Goal: Obtain resource: Download file/media

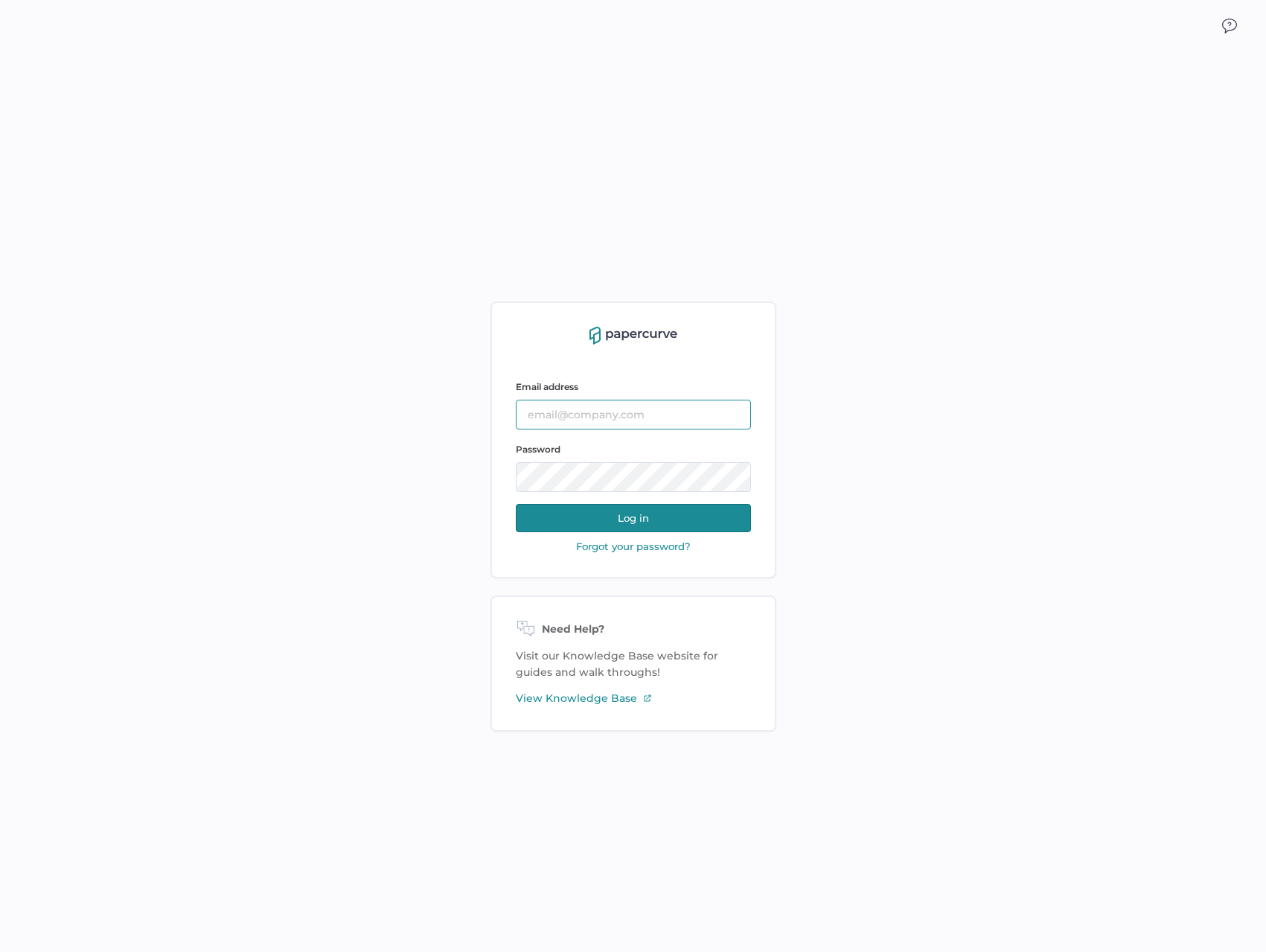
type input "tania.dmytrasz@fresenius-kabi.com"
click at [665, 522] on button "Log in" at bounding box center [633, 518] width 236 height 28
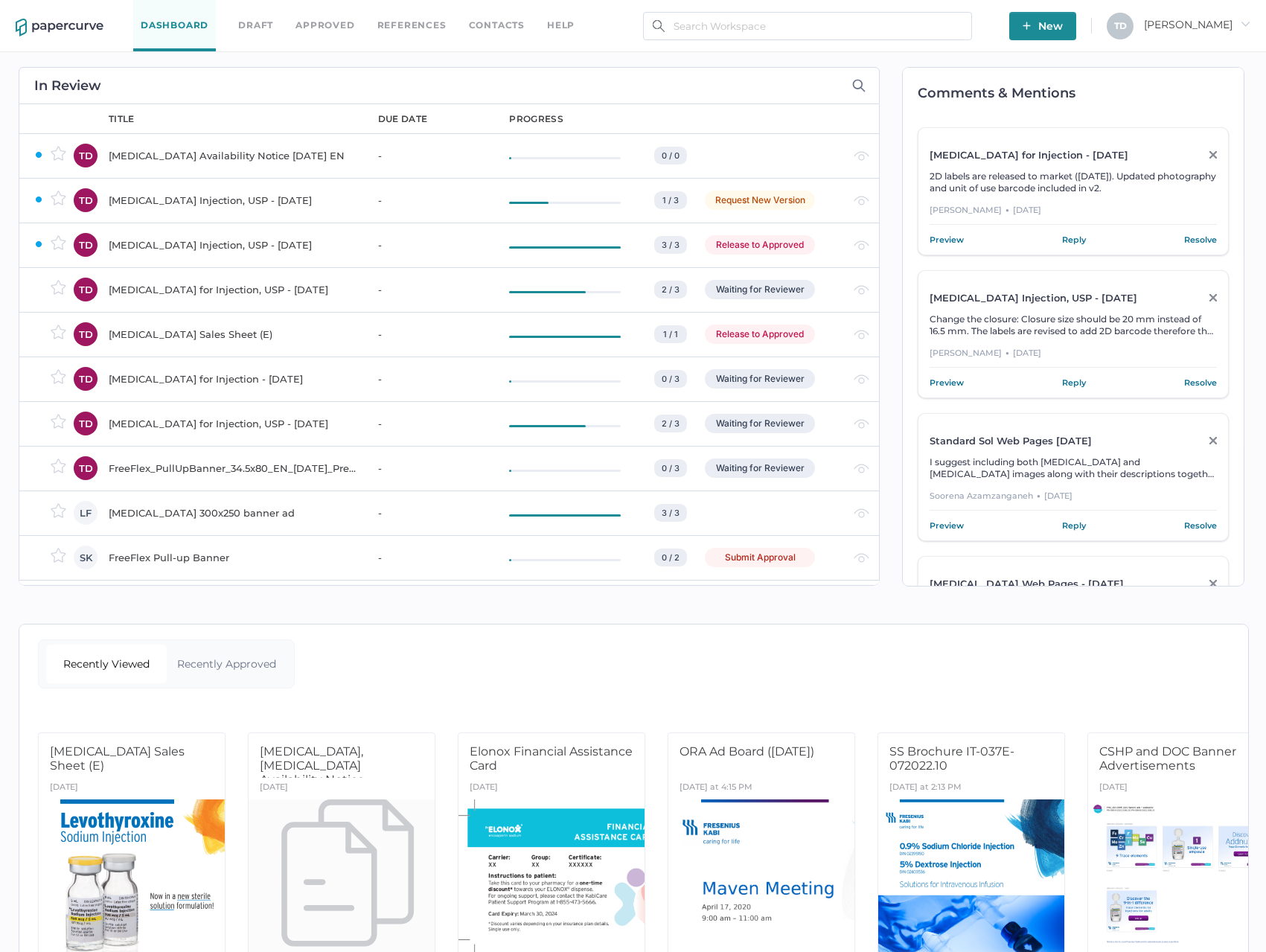
click at [307, 24] on link "Approved" at bounding box center [324, 25] width 59 height 16
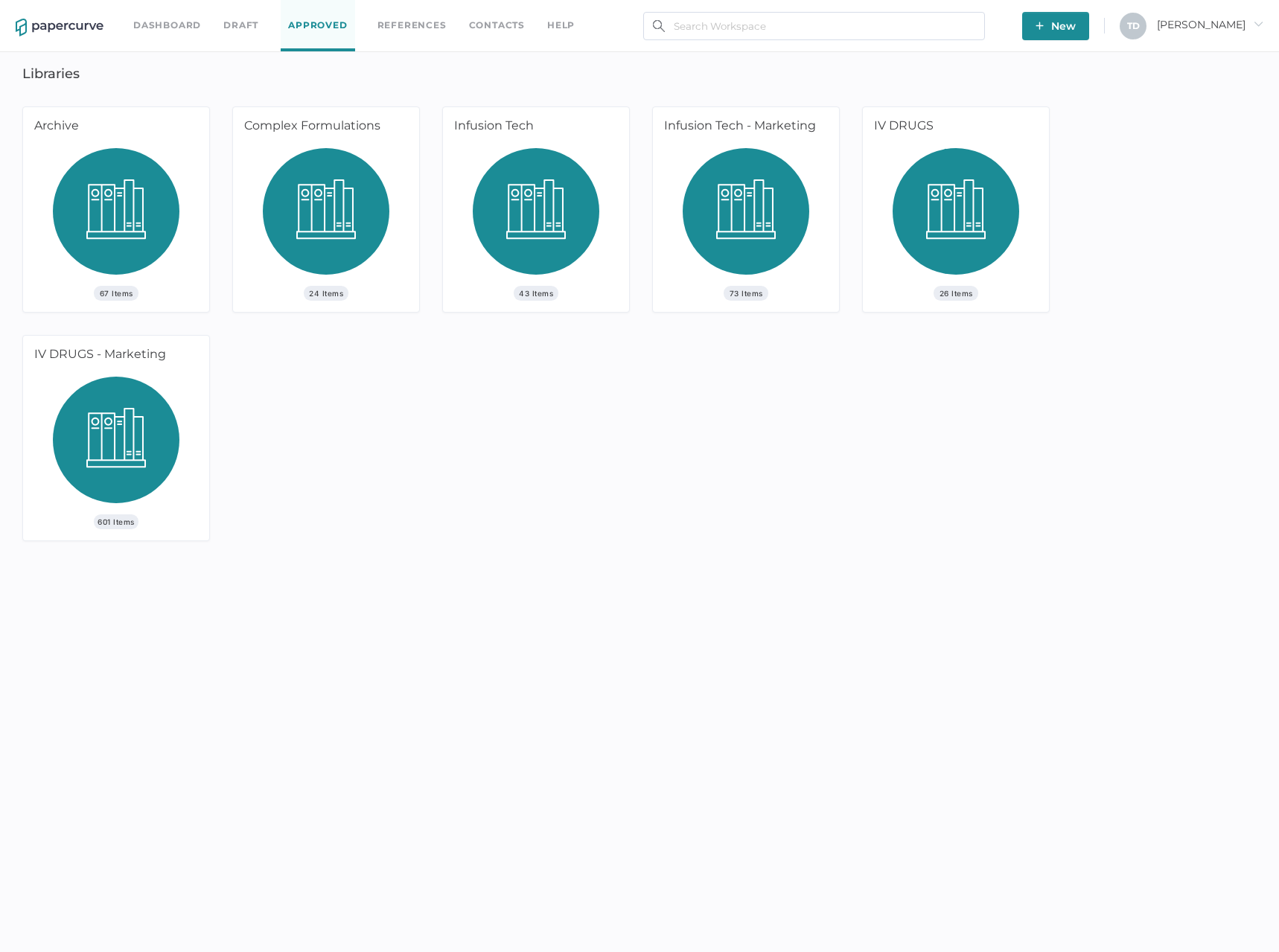
click at [271, 218] on img at bounding box center [325, 217] width 126 height 138
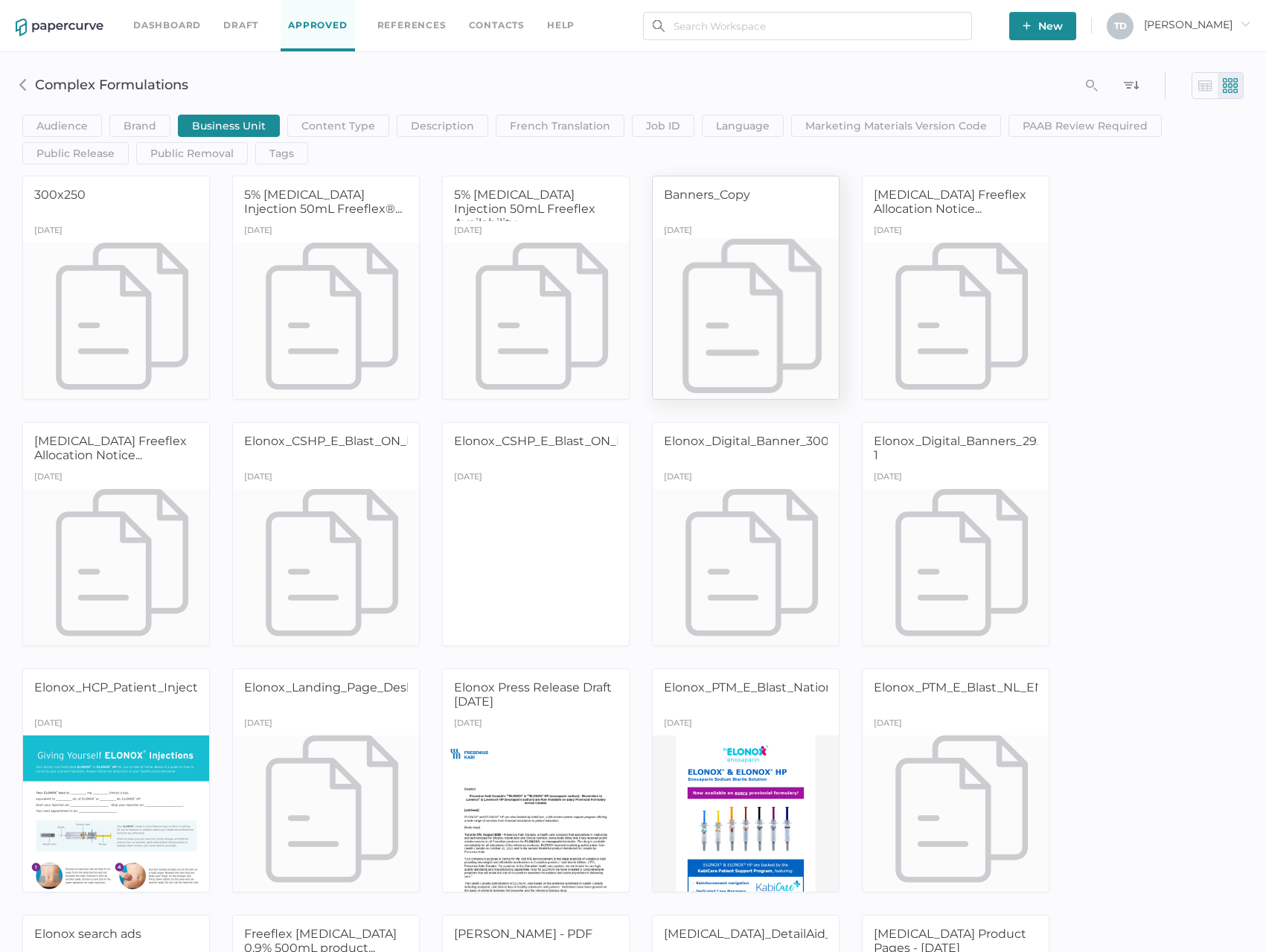
click at [727, 310] on div at bounding box center [745, 320] width 196 height 164
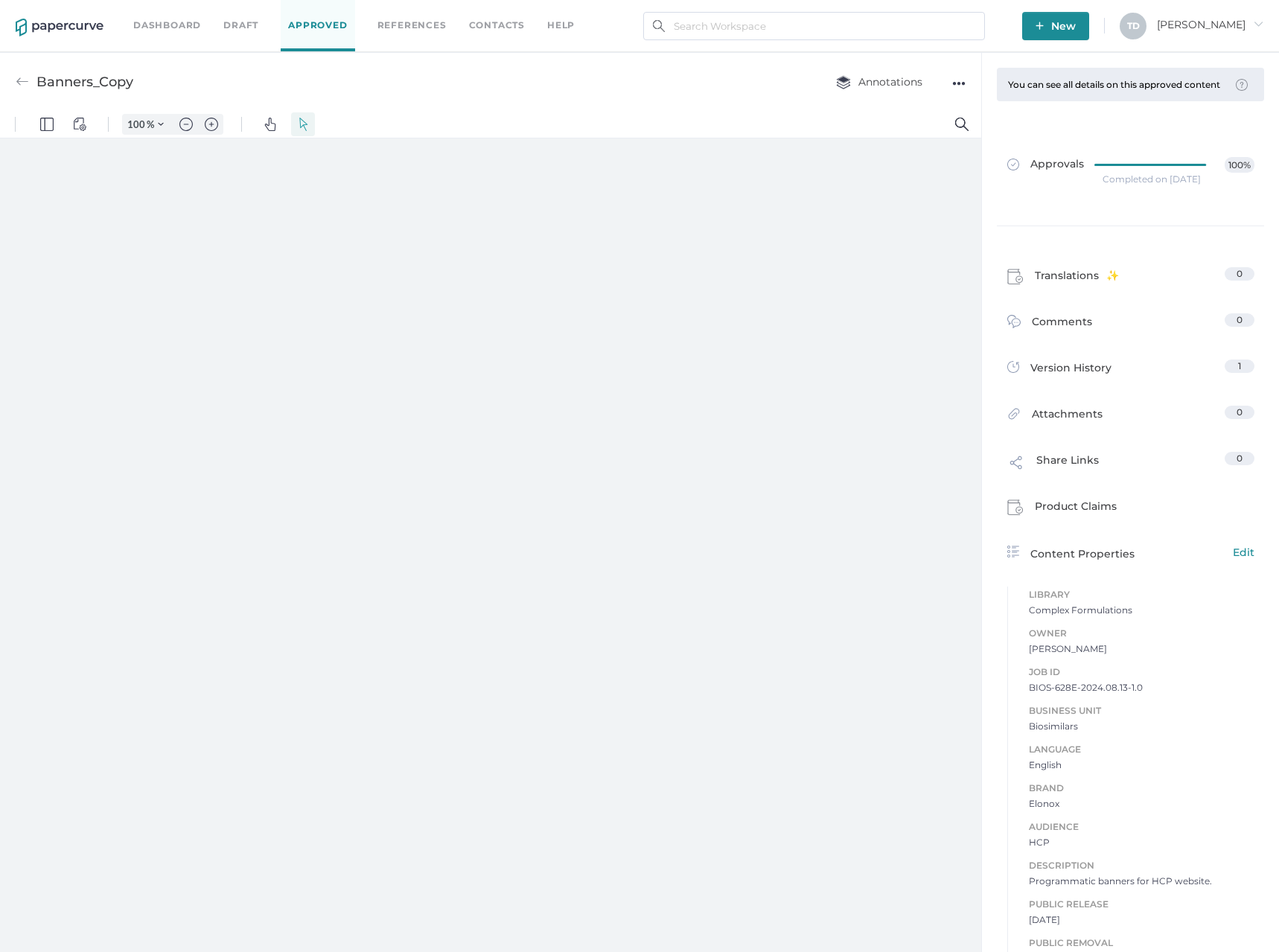
type input "87"
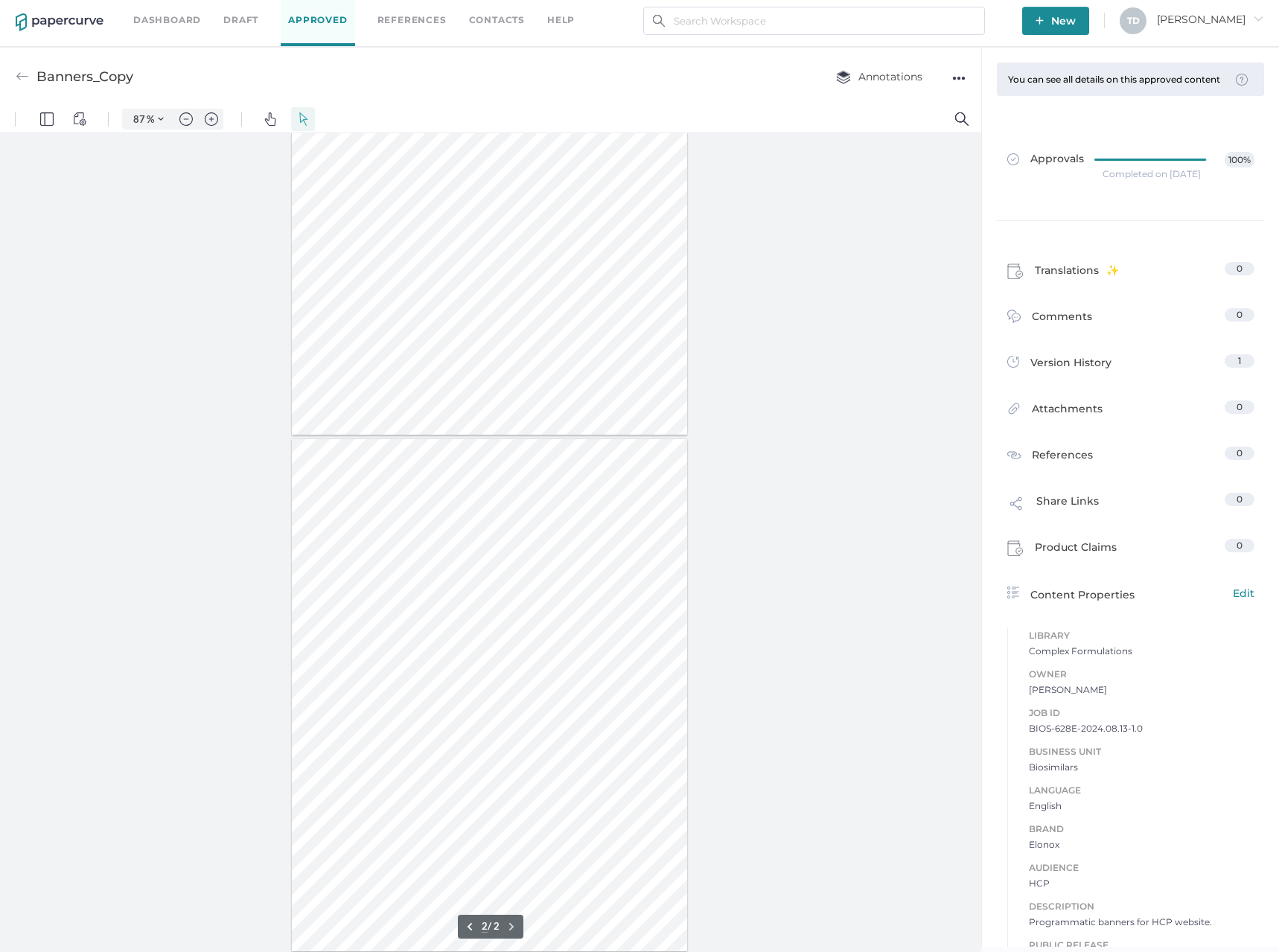
scroll to position [7, 0]
type input "1"
click at [28, 73] on img at bounding box center [22, 75] width 13 height 13
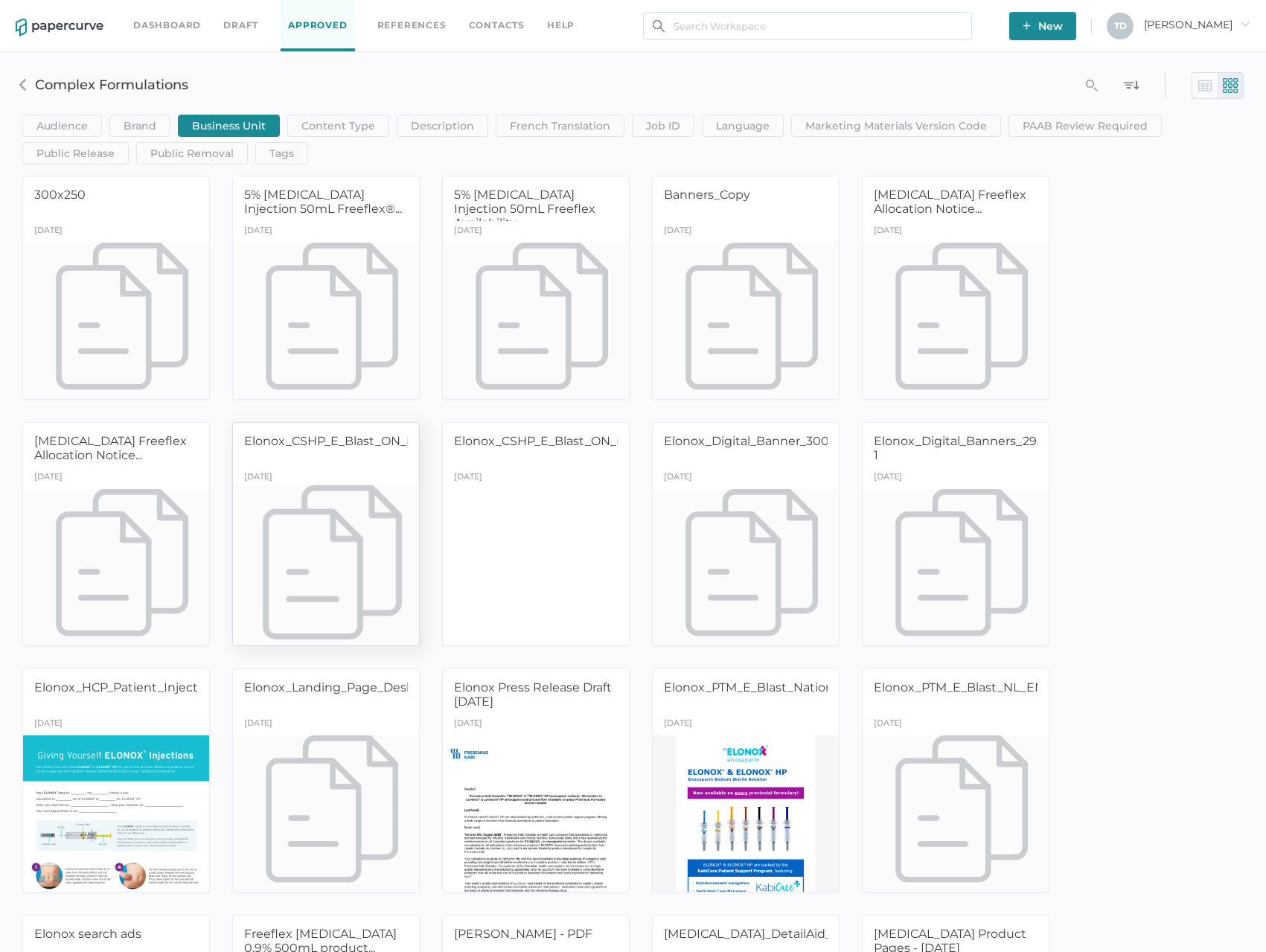
click at [316, 511] on div at bounding box center [326, 565] width 196 height 164
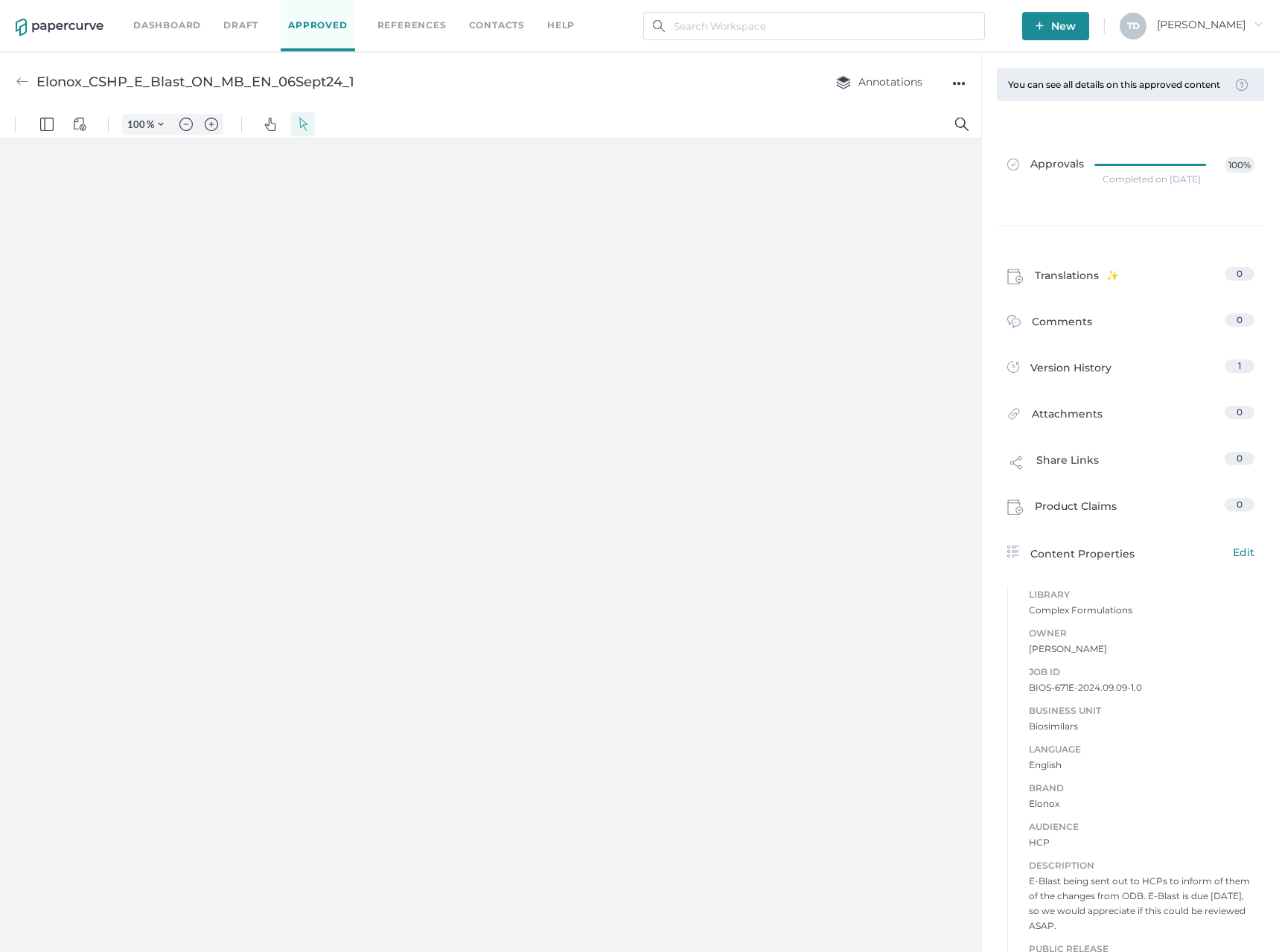
type input "87"
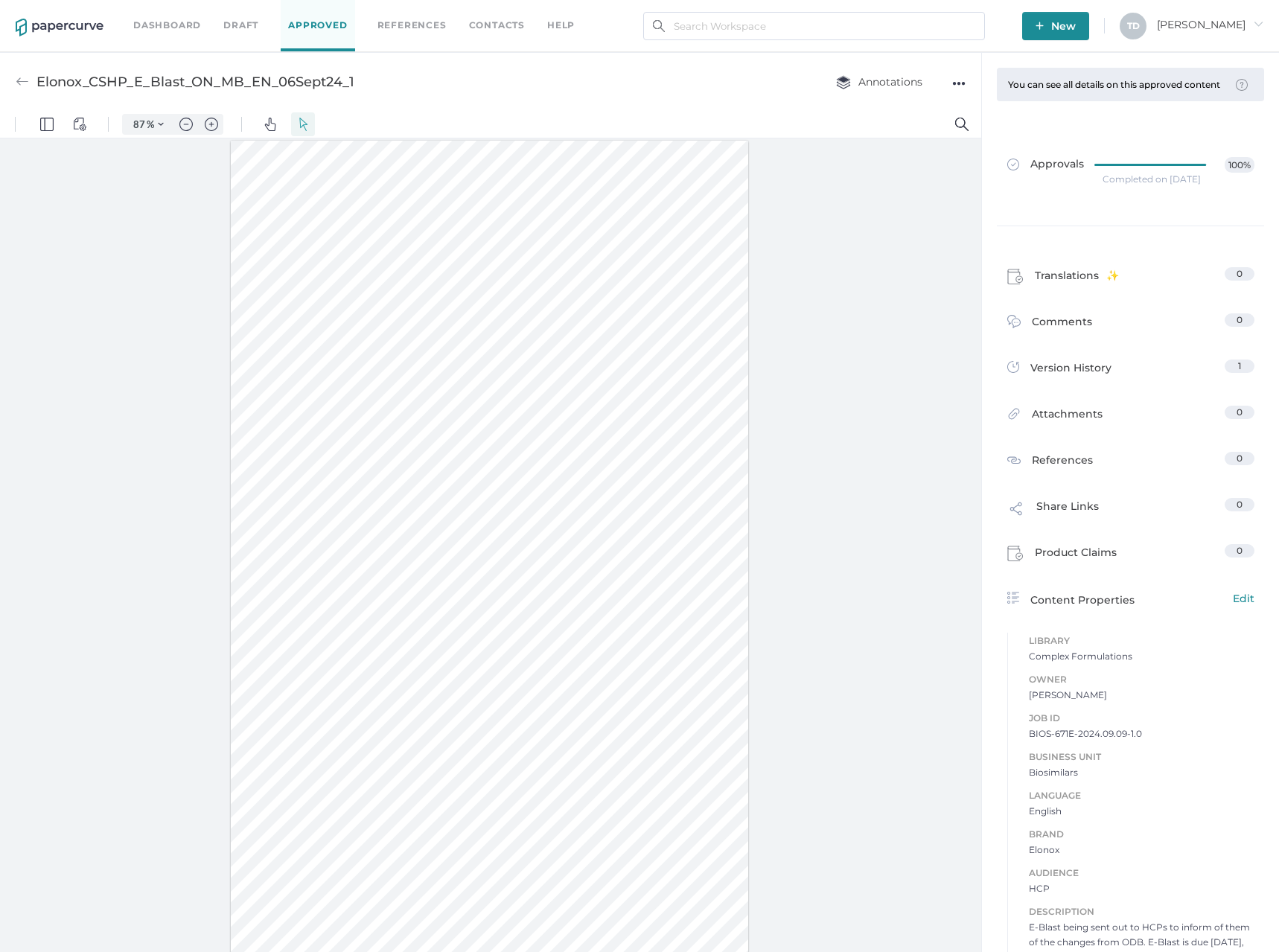
click at [1113, 736] on span "BIOS-671E-2024.09.09-1.0" at bounding box center [1141, 733] width 226 height 15
copy span "BIOS-671E-2024.09.09-1.0"
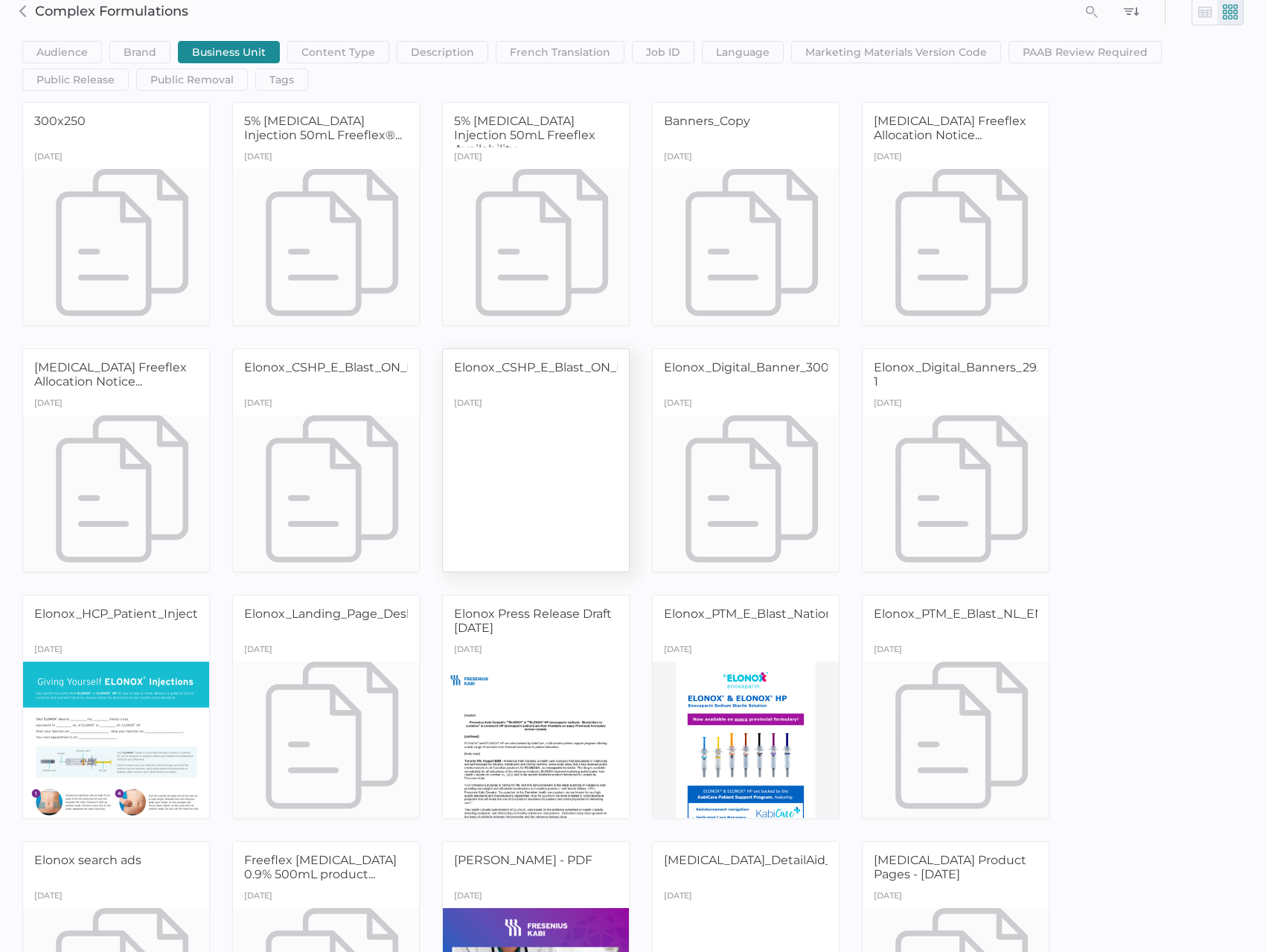
scroll to position [75, 0]
drag, startPoint x: 732, startPoint y: 446, endPoint x: 718, endPoint y: 413, distance: 35.8
click at [718, 413] on div at bounding box center [745, 492] width 196 height 164
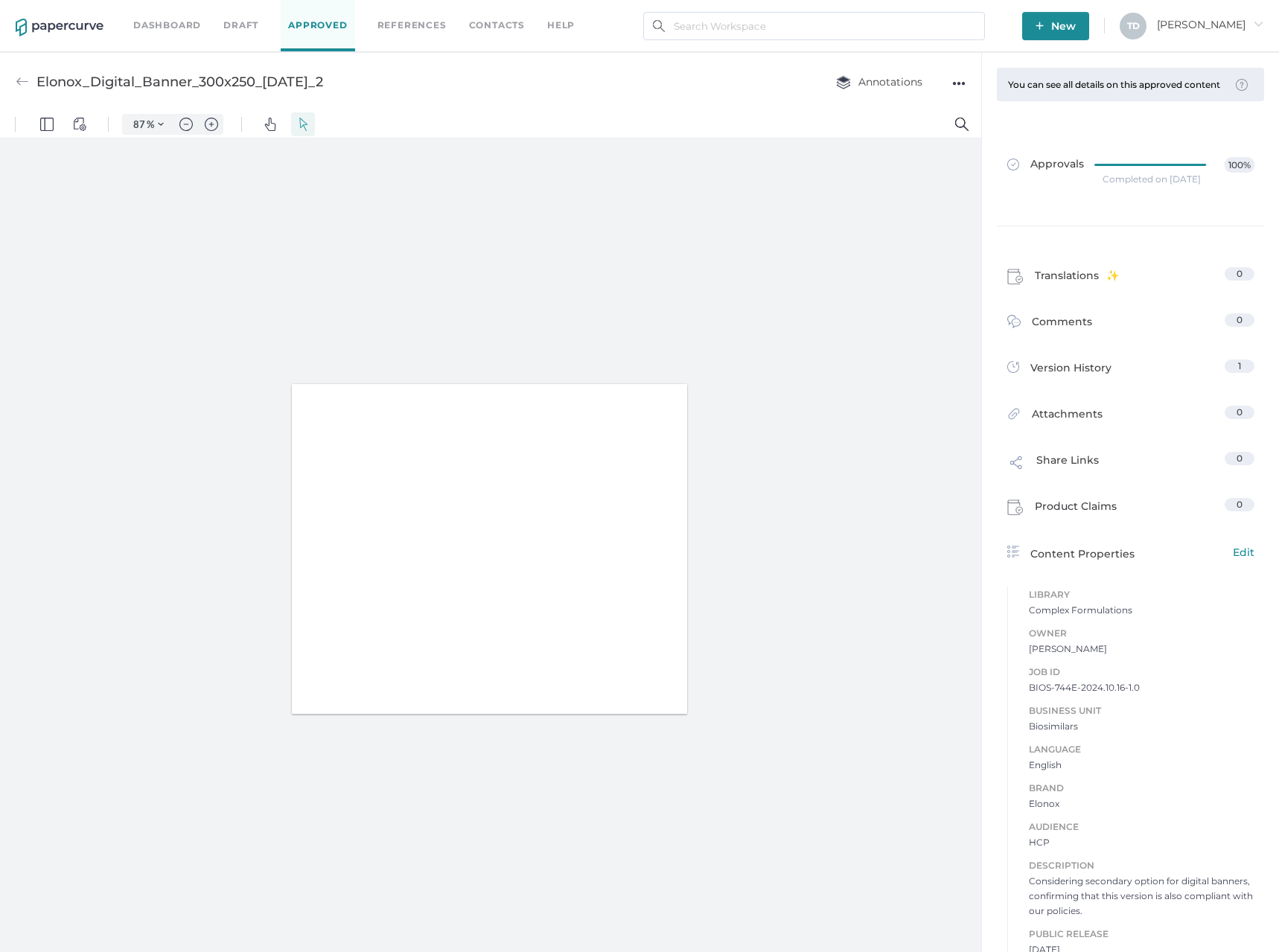
type input "87"
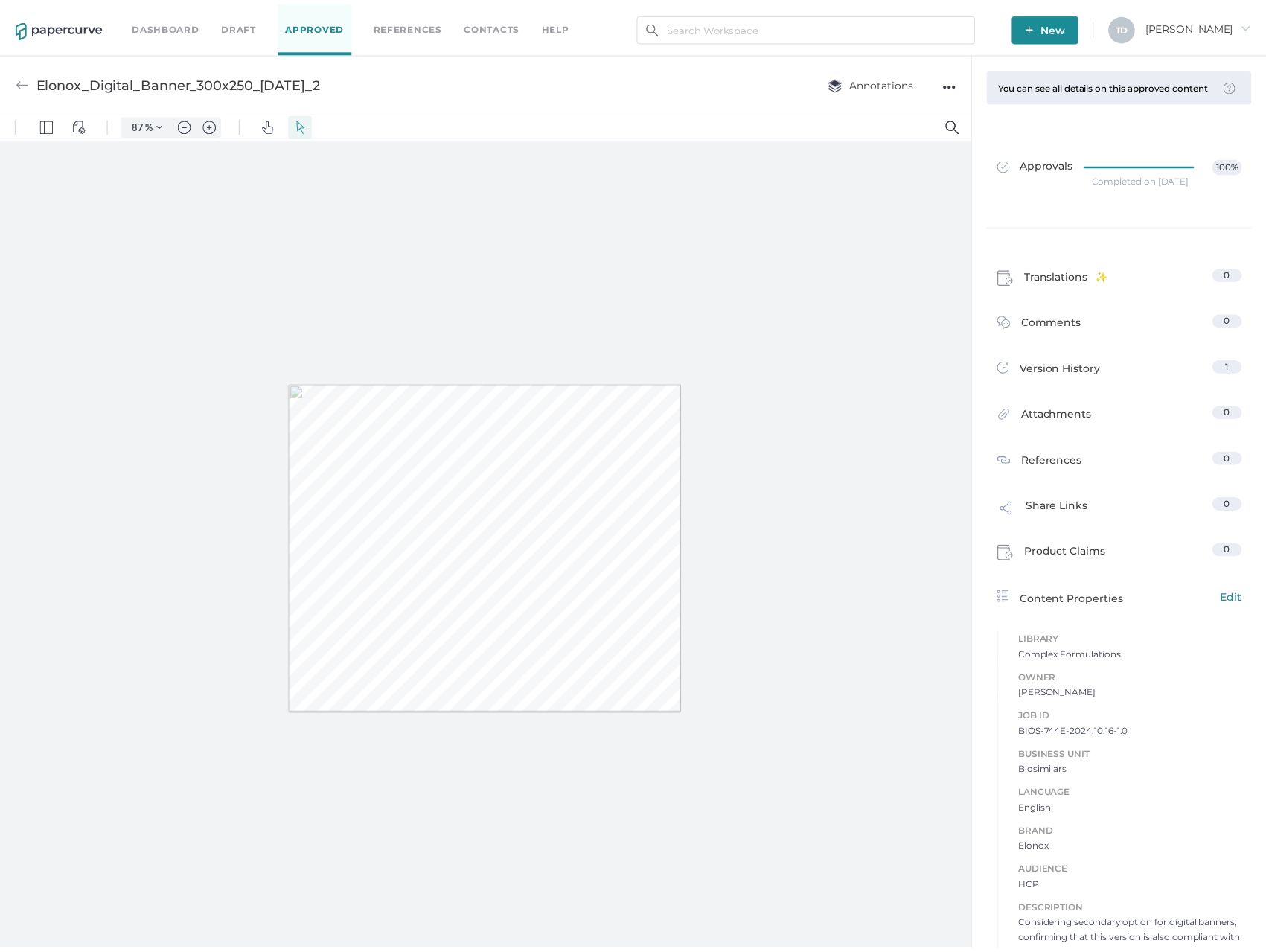
scroll to position [75, 0]
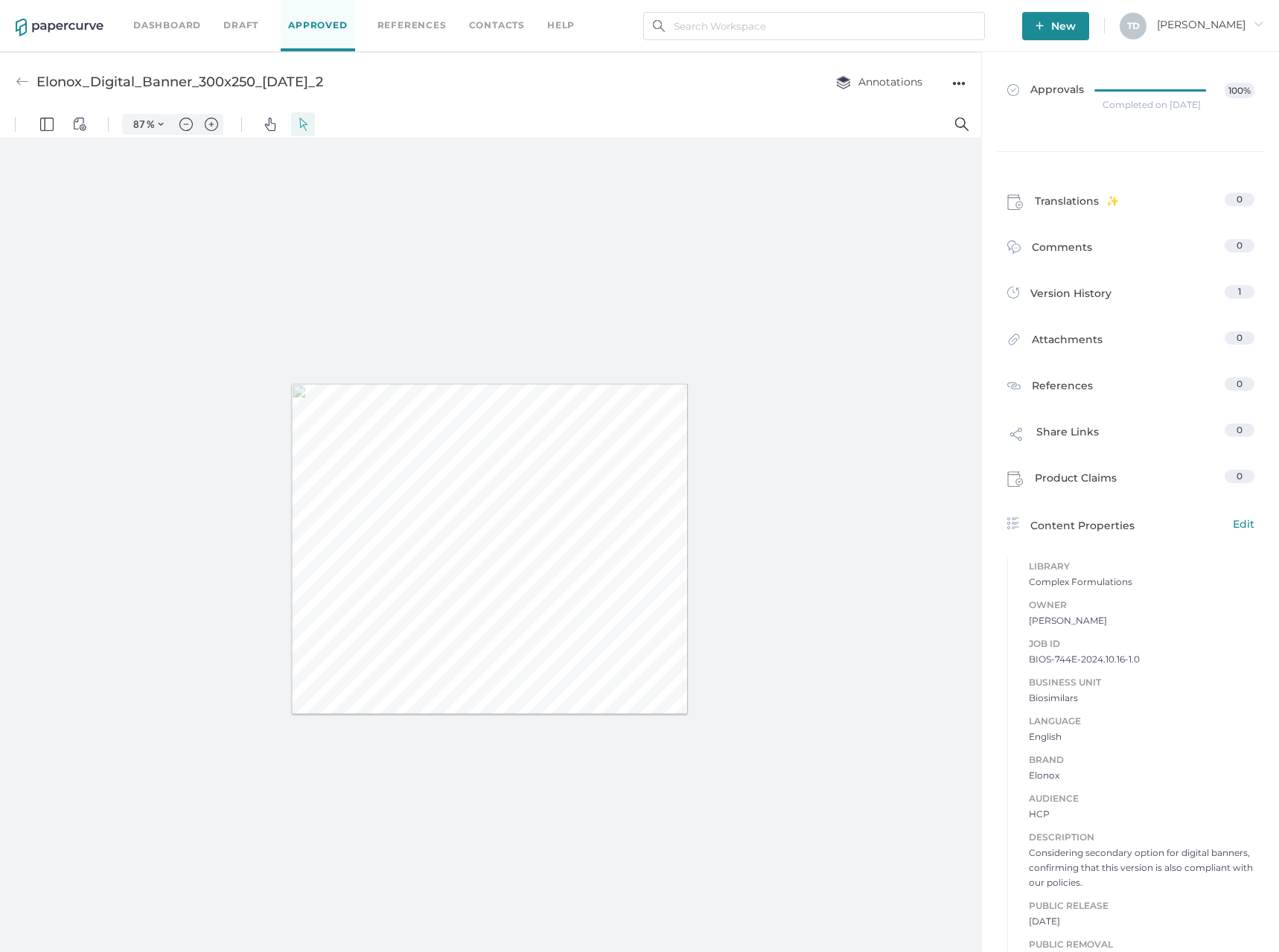
click at [1098, 666] on span "BIOS-744E-2024.10.16-1.0" at bounding box center [1141, 659] width 226 height 15
click at [1098, 667] on span "BIOS-744E-2024.10.16-1.0" at bounding box center [1141, 659] width 226 height 15
copy span "BIOS-744E-2024.10.16-1.0"
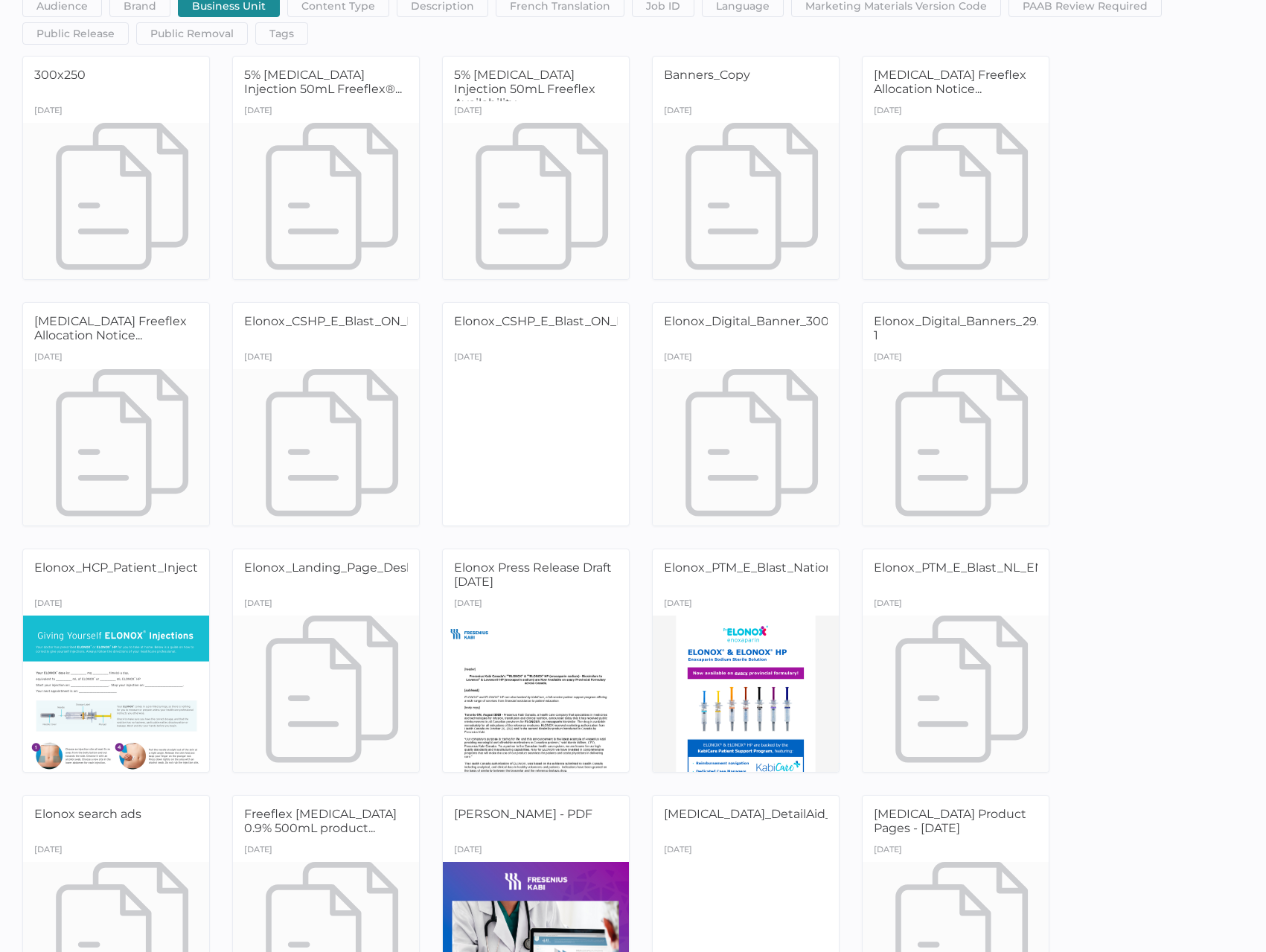
scroll to position [149, 0]
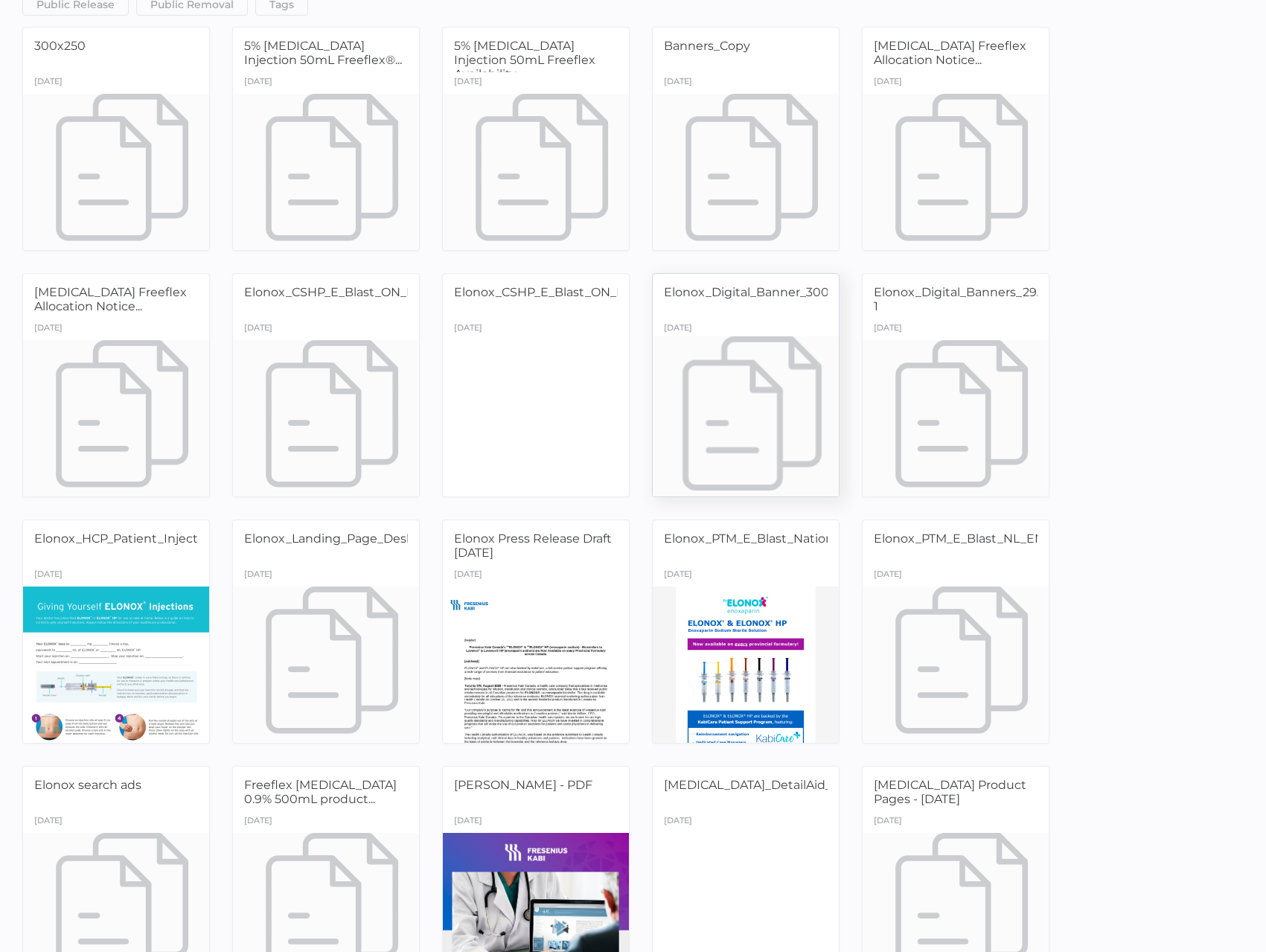
drag, startPoint x: 802, startPoint y: 362, endPoint x: 757, endPoint y: 364, distance: 45.0
click at [757, 364] on div at bounding box center [745, 417] width 196 height 164
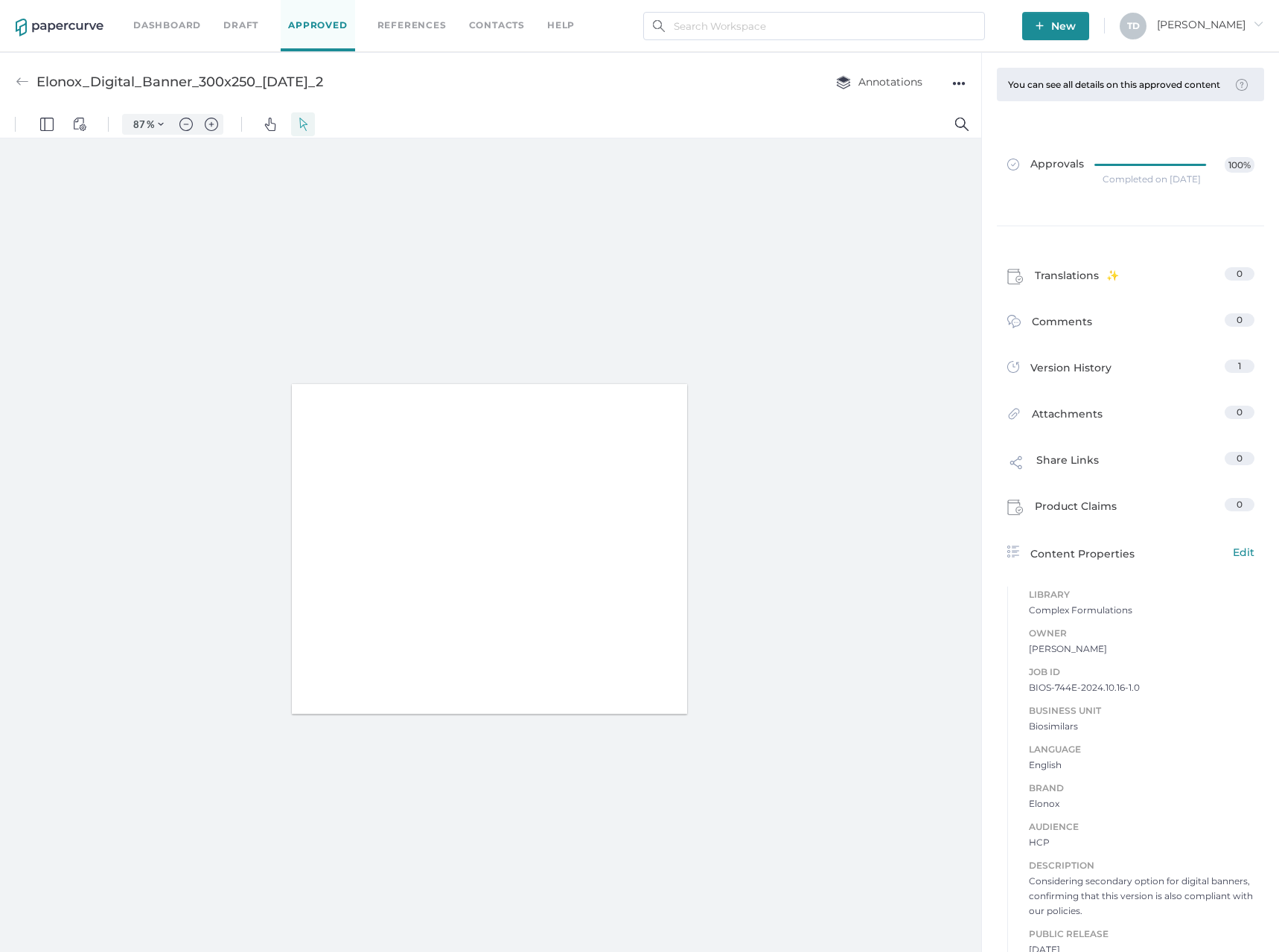
type input "87"
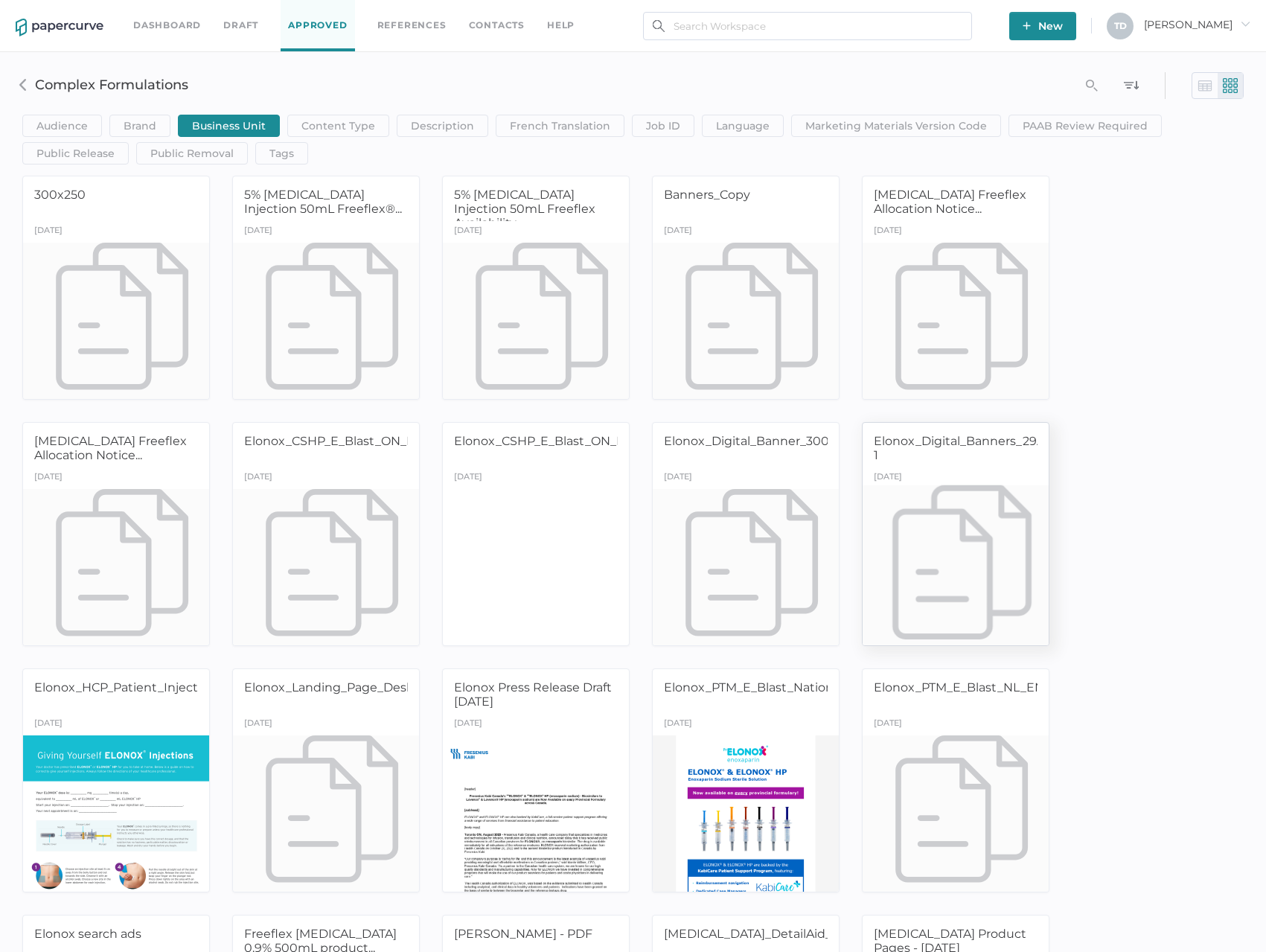
click at [955, 530] on div at bounding box center [955, 565] width 196 height 164
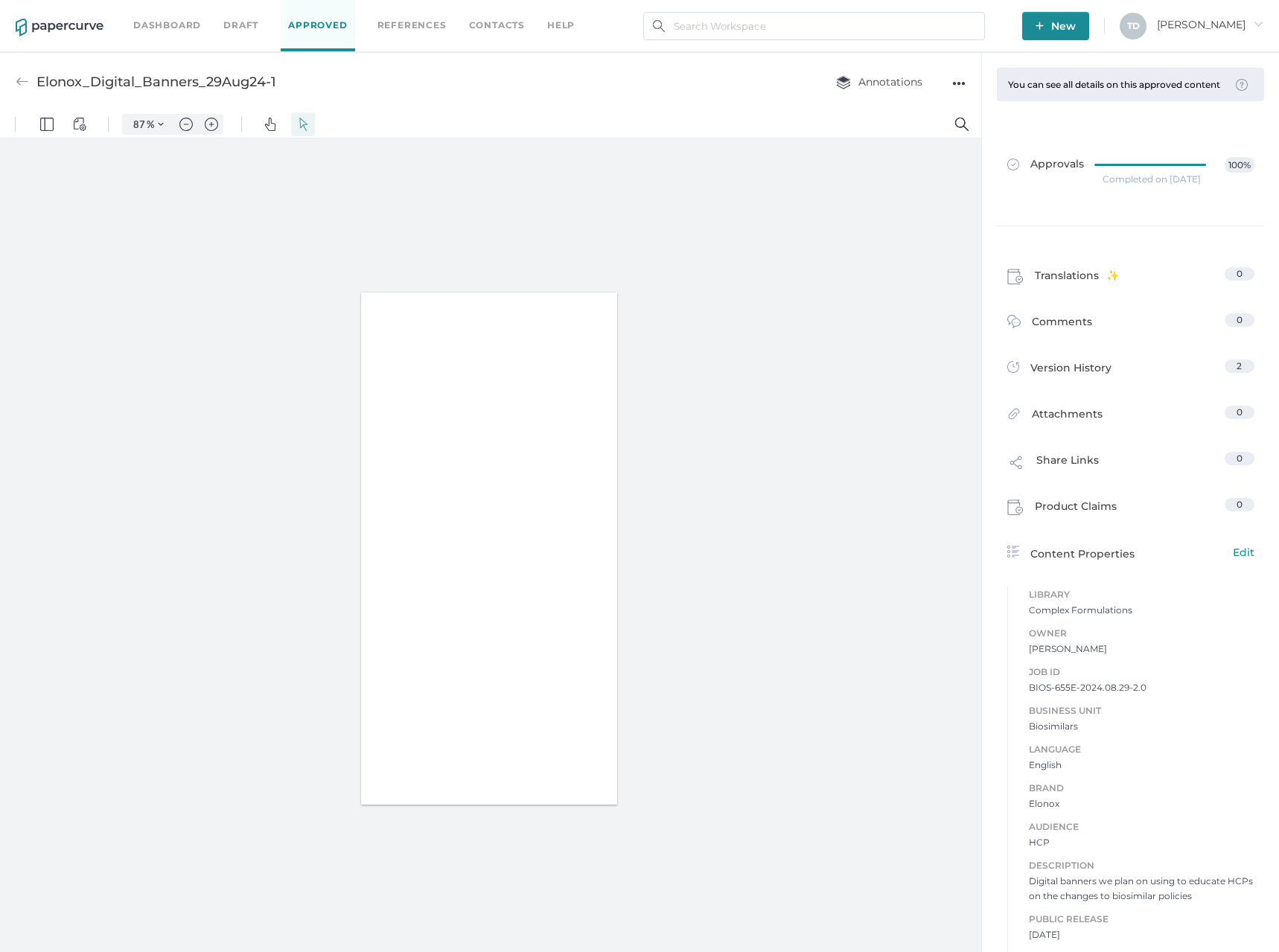
type input "87"
click at [1077, 739] on span "BIOS-655E-2024.08.29-2.0" at bounding box center [1141, 733] width 226 height 15
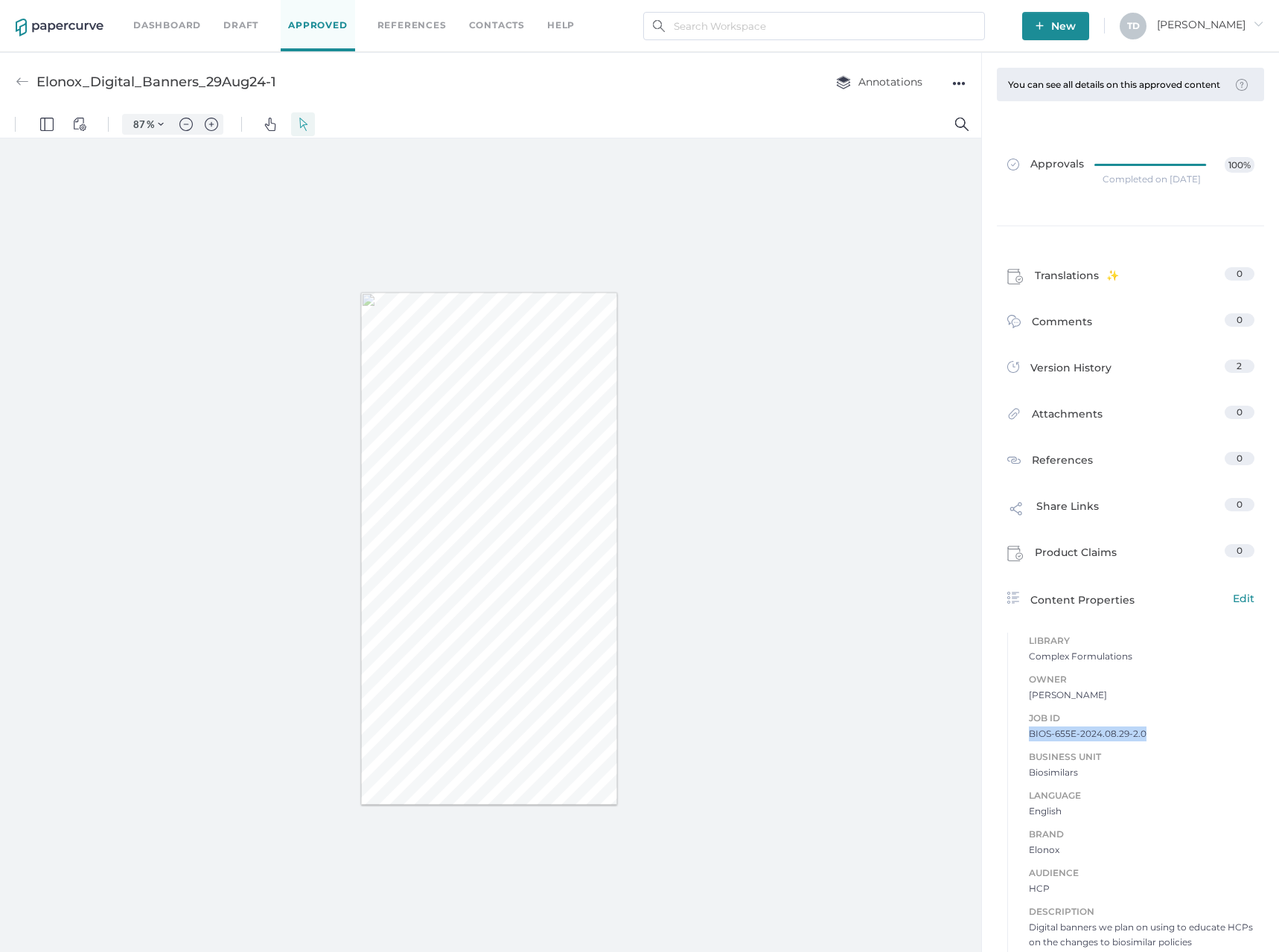
click at [1077, 739] on span "BIOS-655E-2024.08.29-2.0" at bounding box center [1141, 733] width 226 height 15
copy span "BIOS-655E-2024.08.29-2.0"
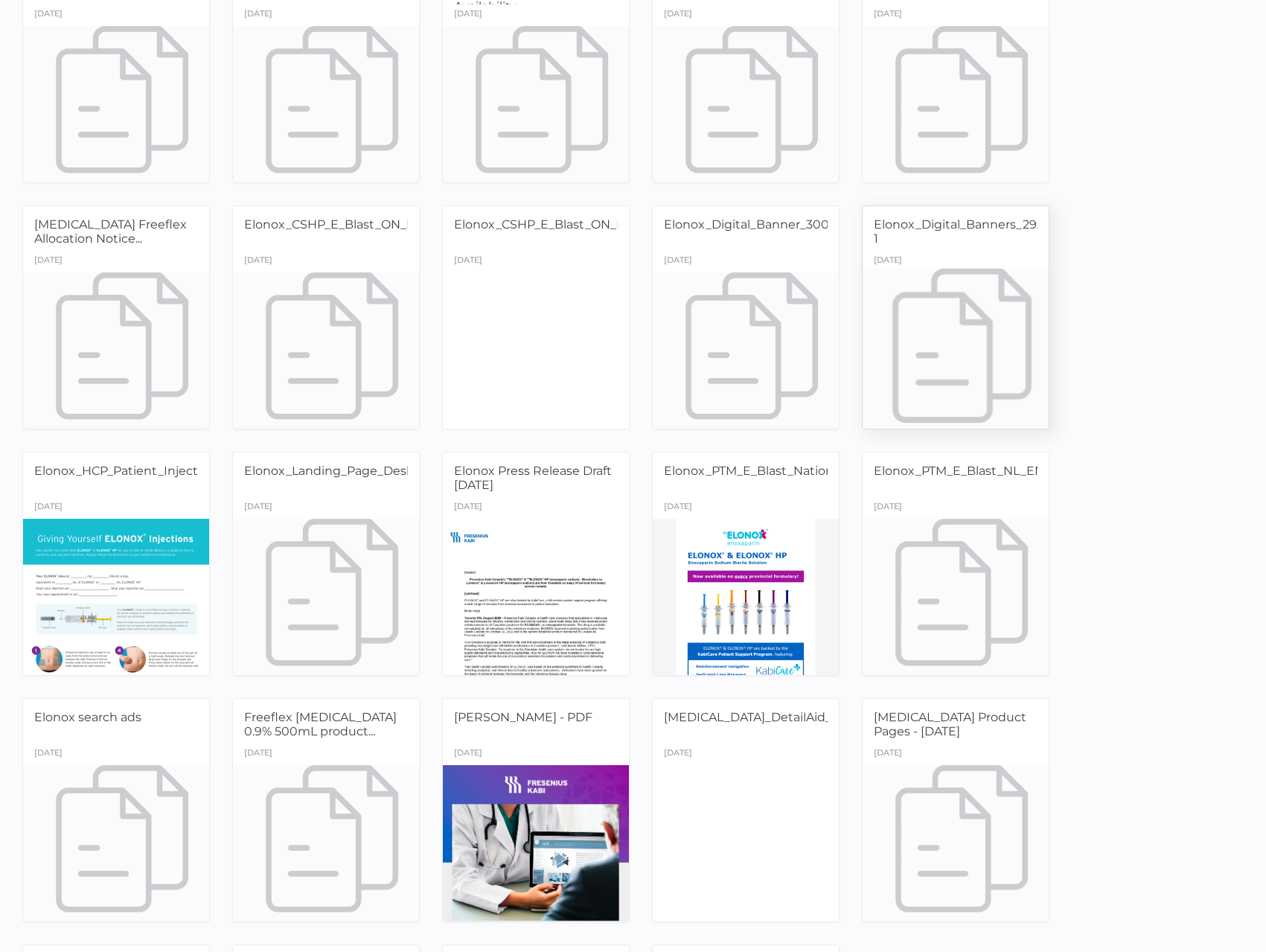
scroll to position [298, 0]
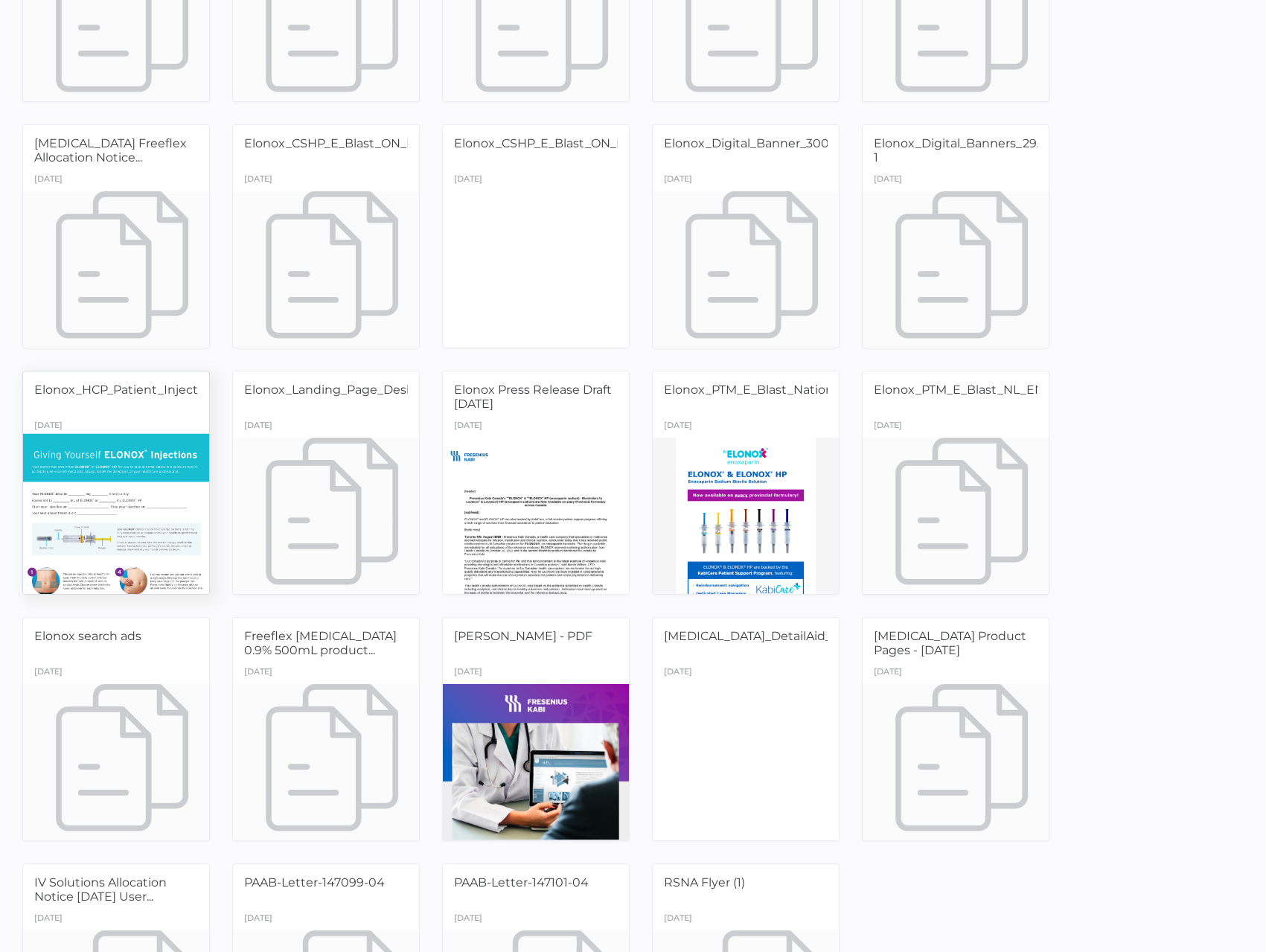
click at [170, 484] on div at bounding box center [116, 515] width 196 height 164
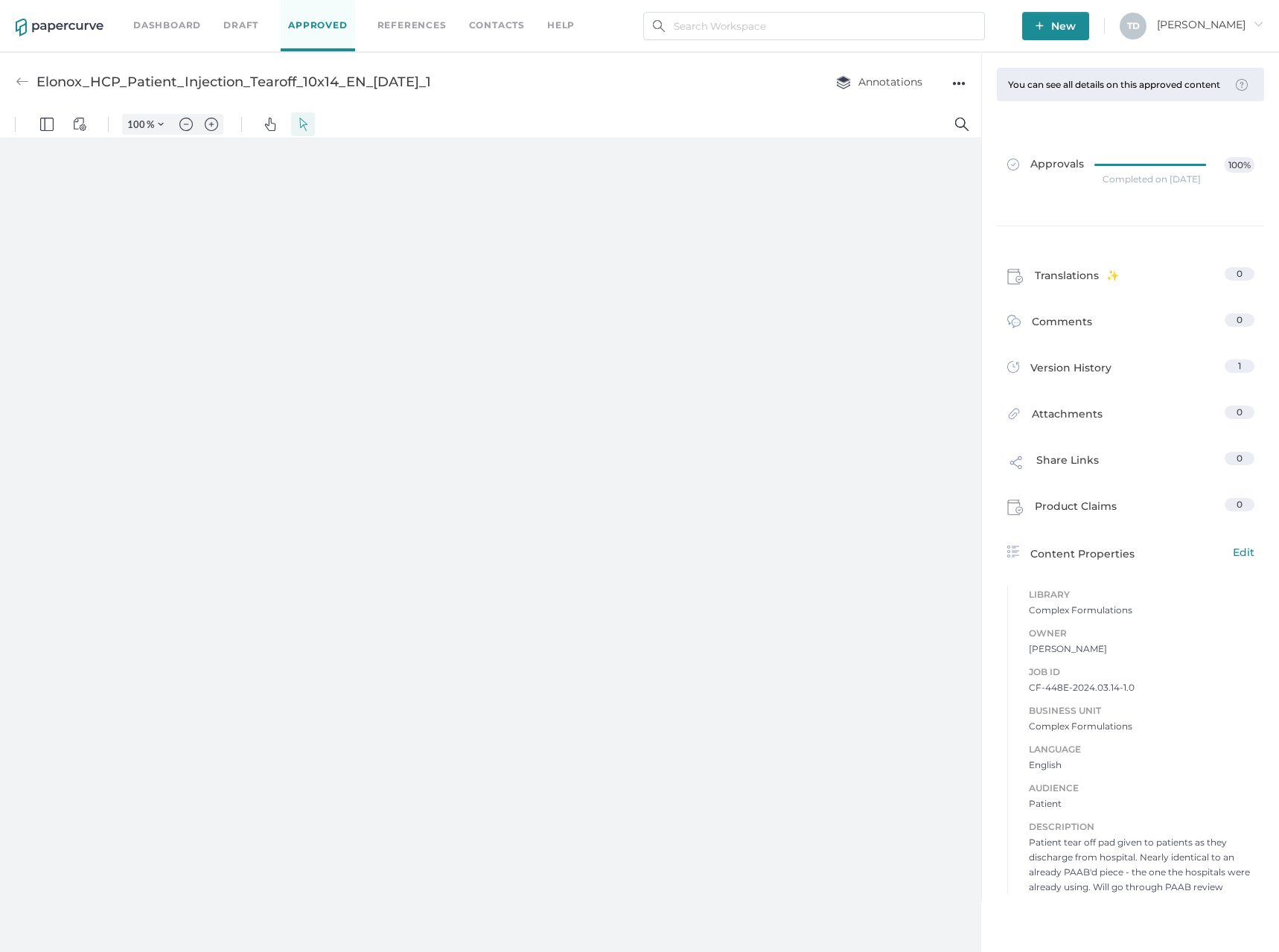
type input "87"
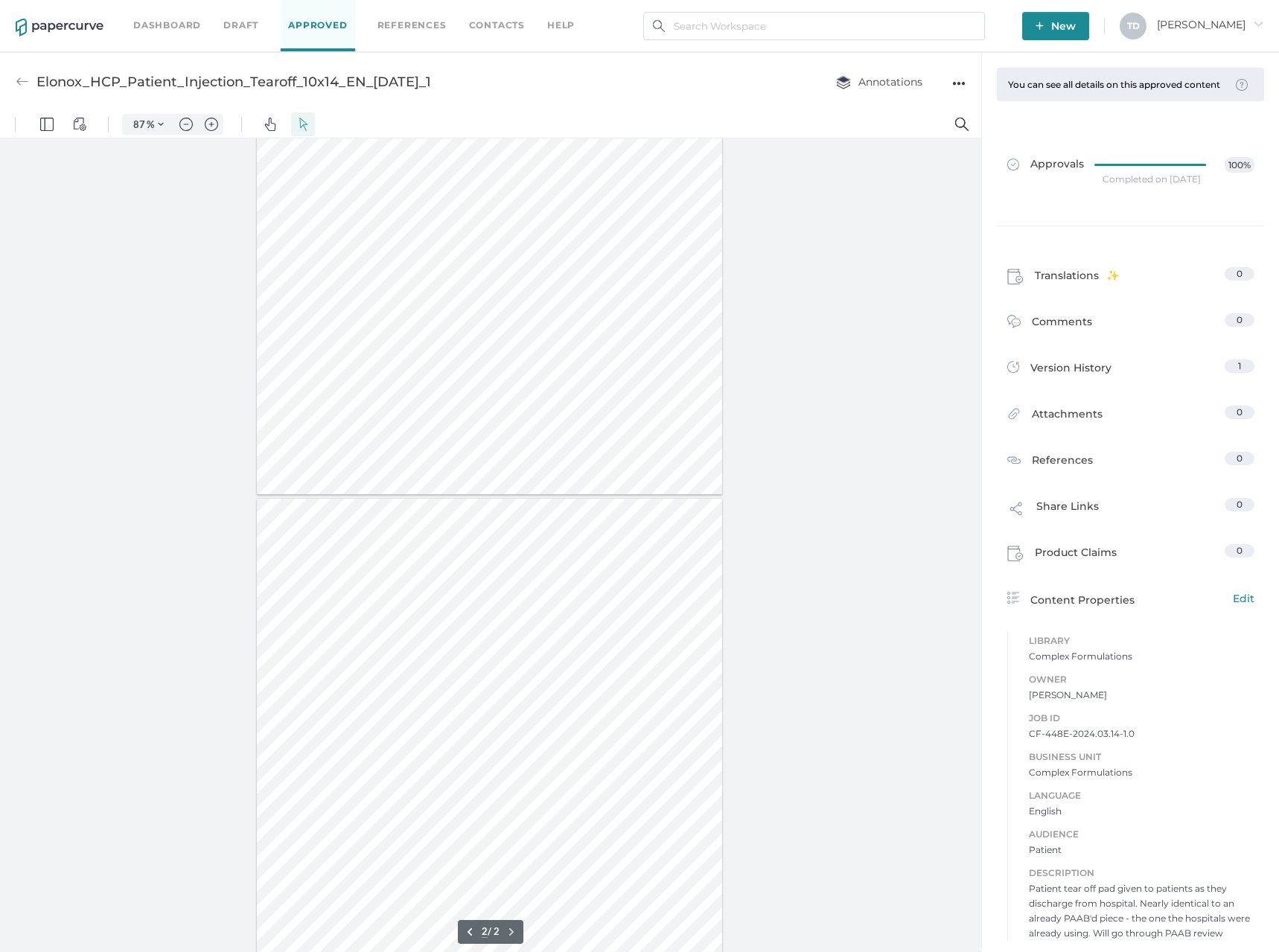
scroll to position [491, 0]
type input "1"
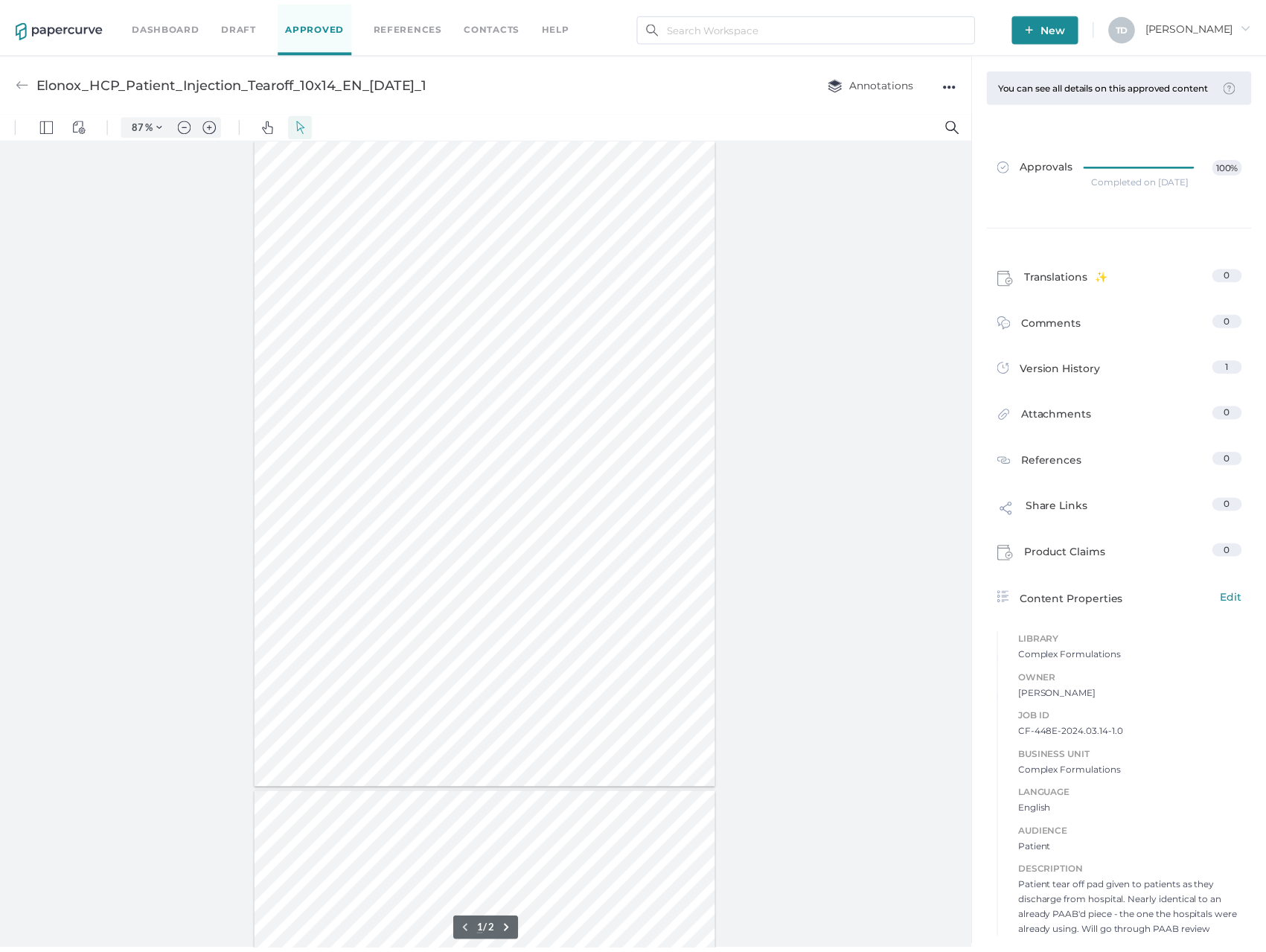
scroll to position [0, 0]
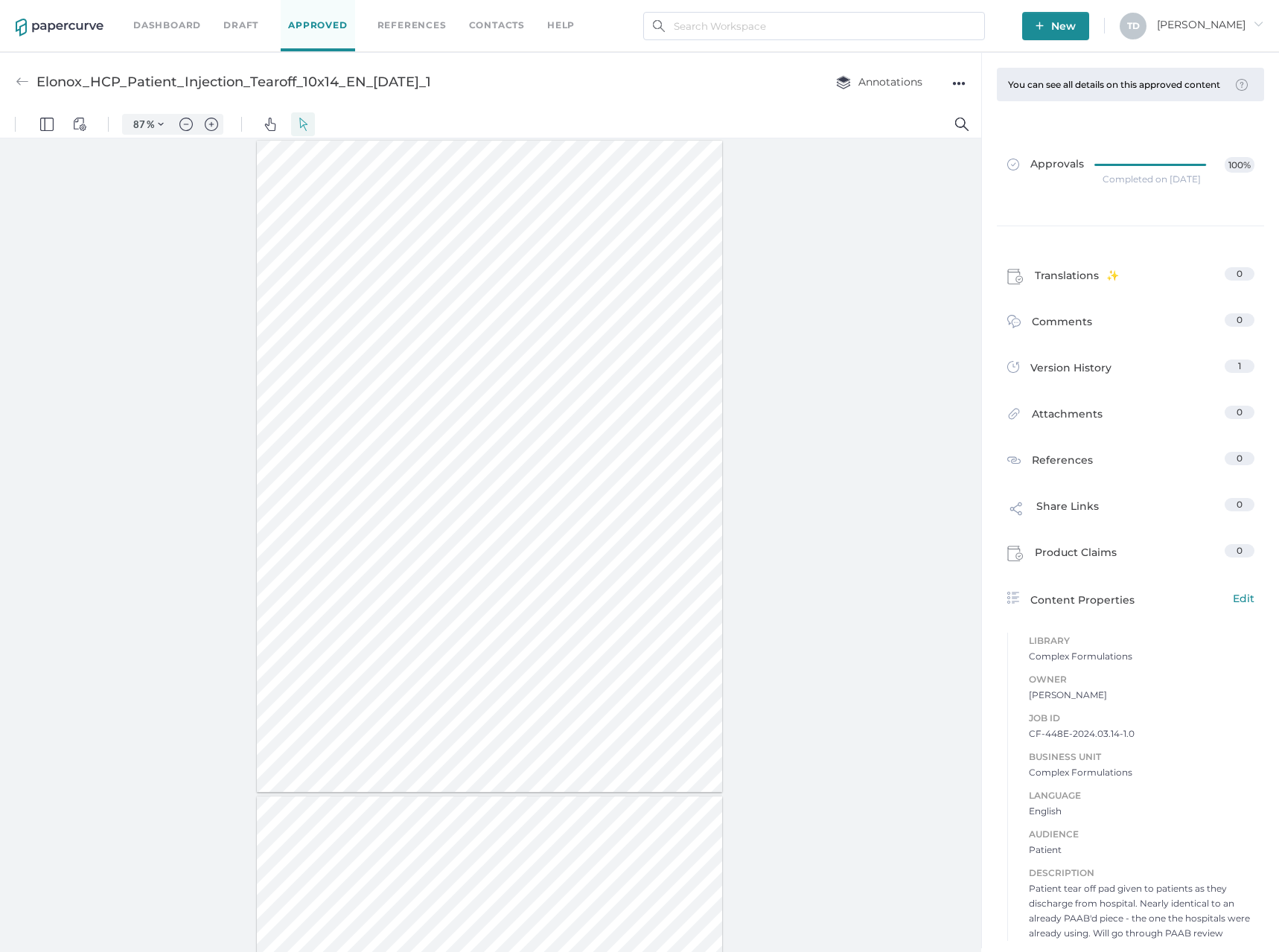
click at [1079, 731] on span "CF-448E-2024.03.14-1.0" at bounding box center [1141, 733] width 226 height 15
copy span "CF-448E-2024.03.14-1.0"
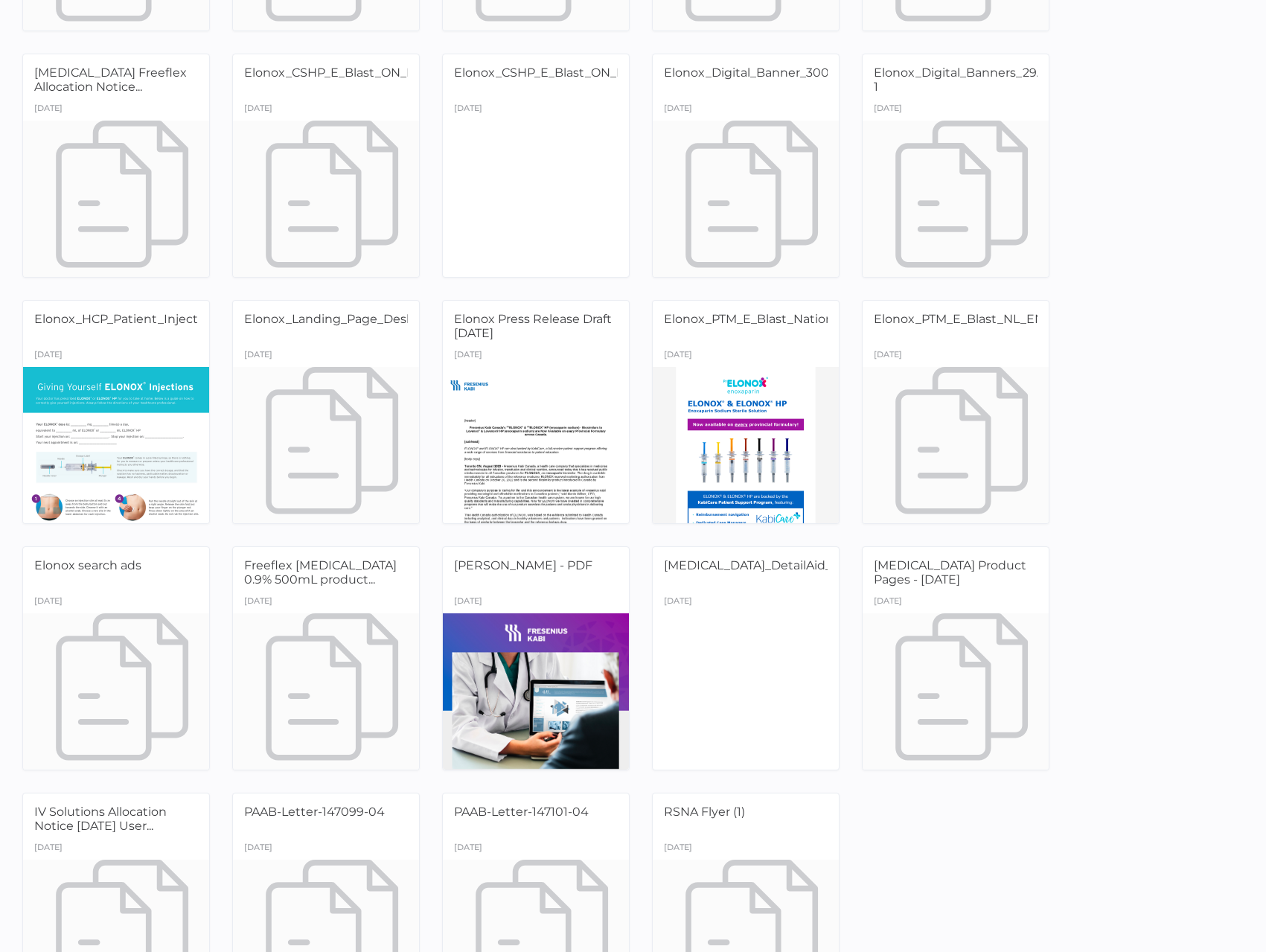
scroll to position [372, 0]
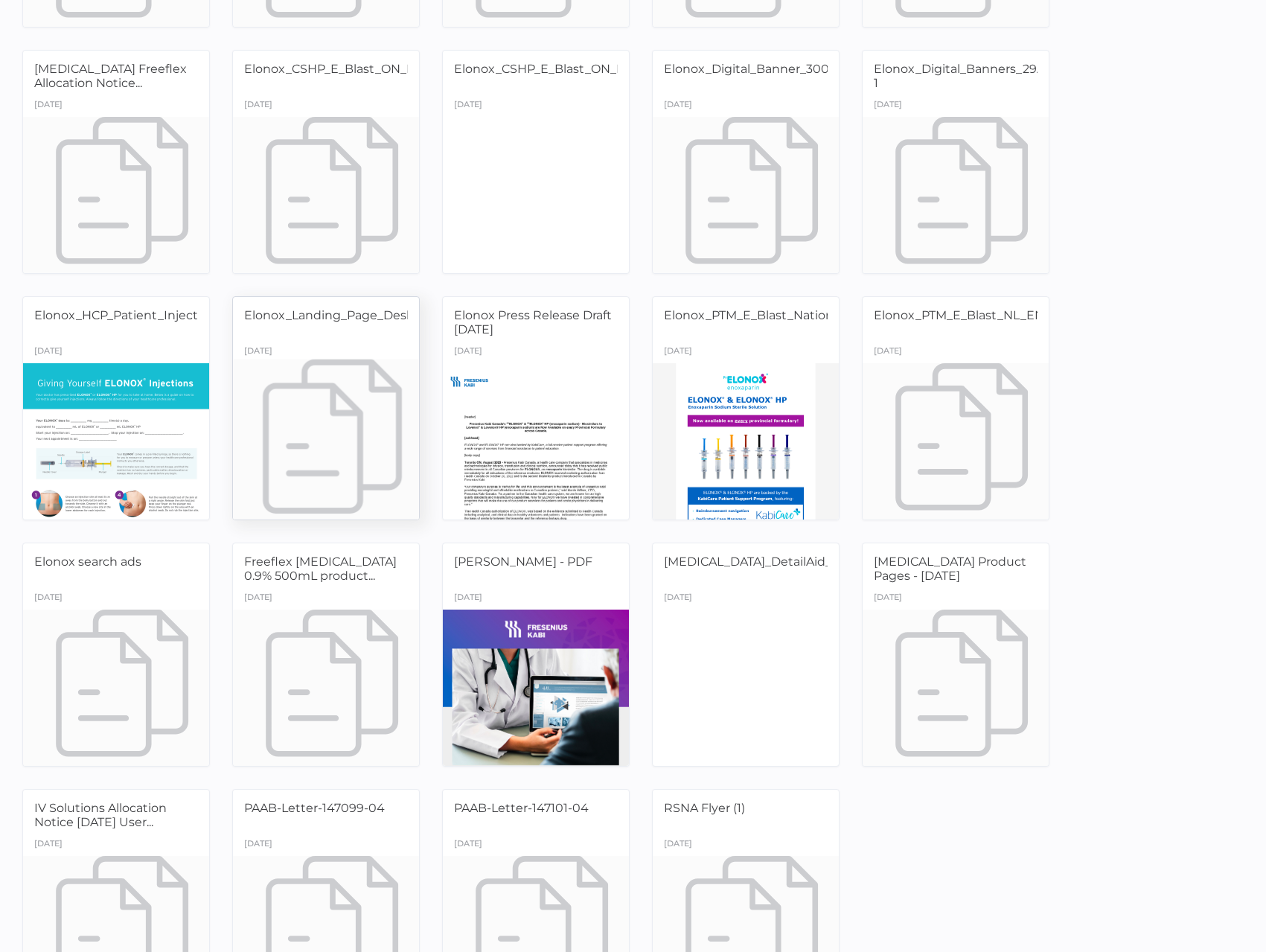
click at [319, 416] on div at bounding box center [326, 440] width 196 height 164
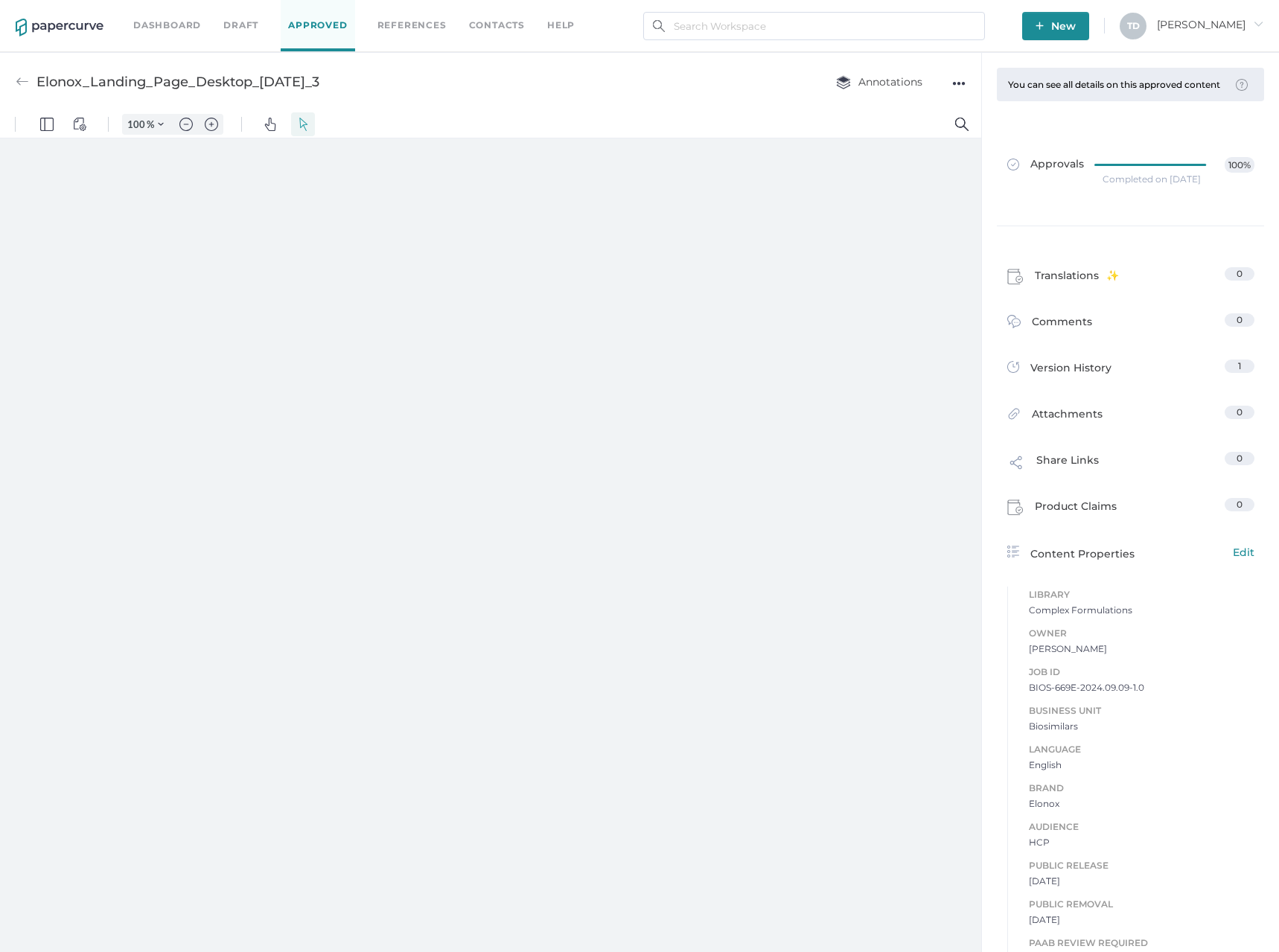
type input "87"
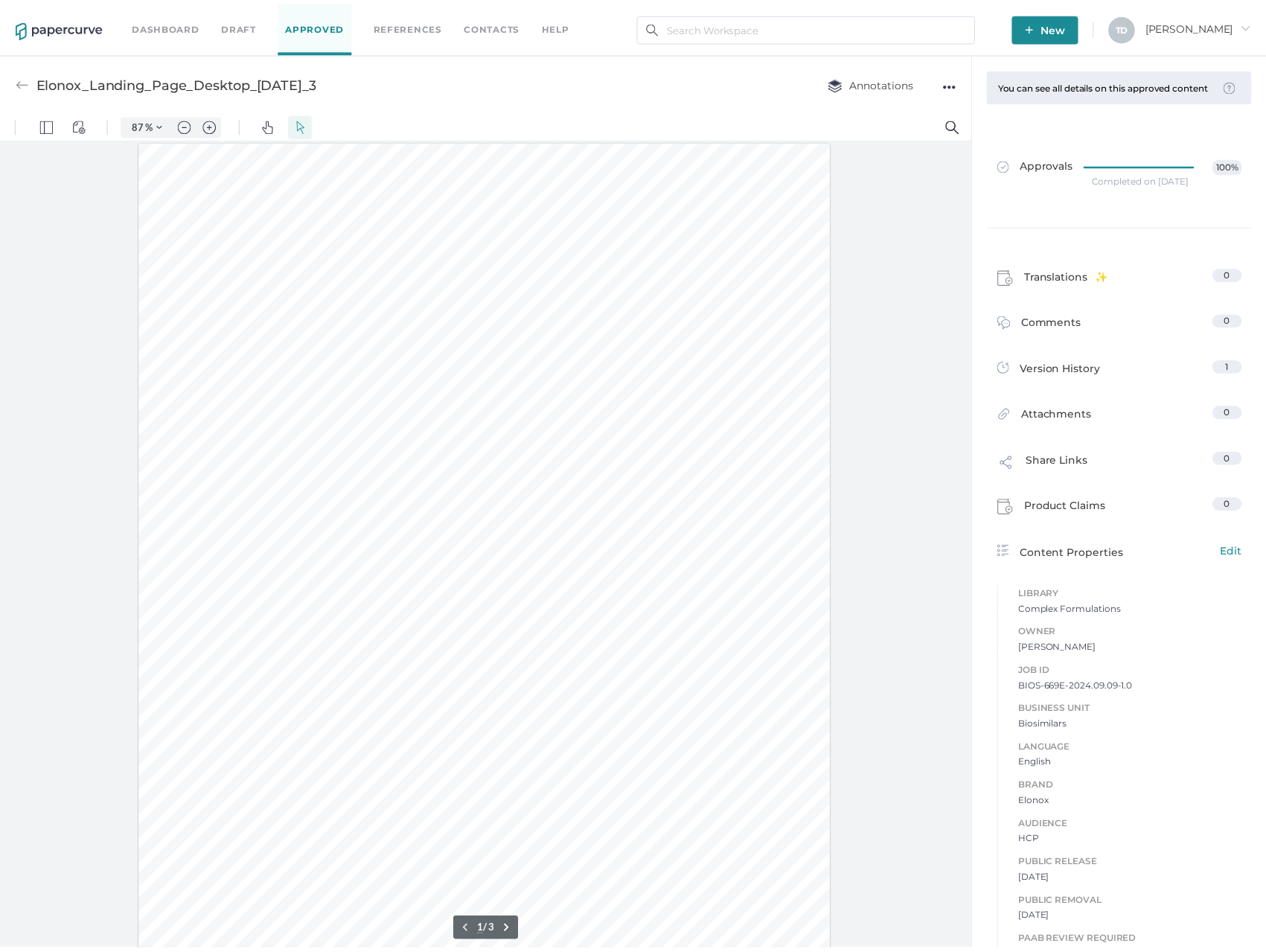
scroll to position [1, 0]
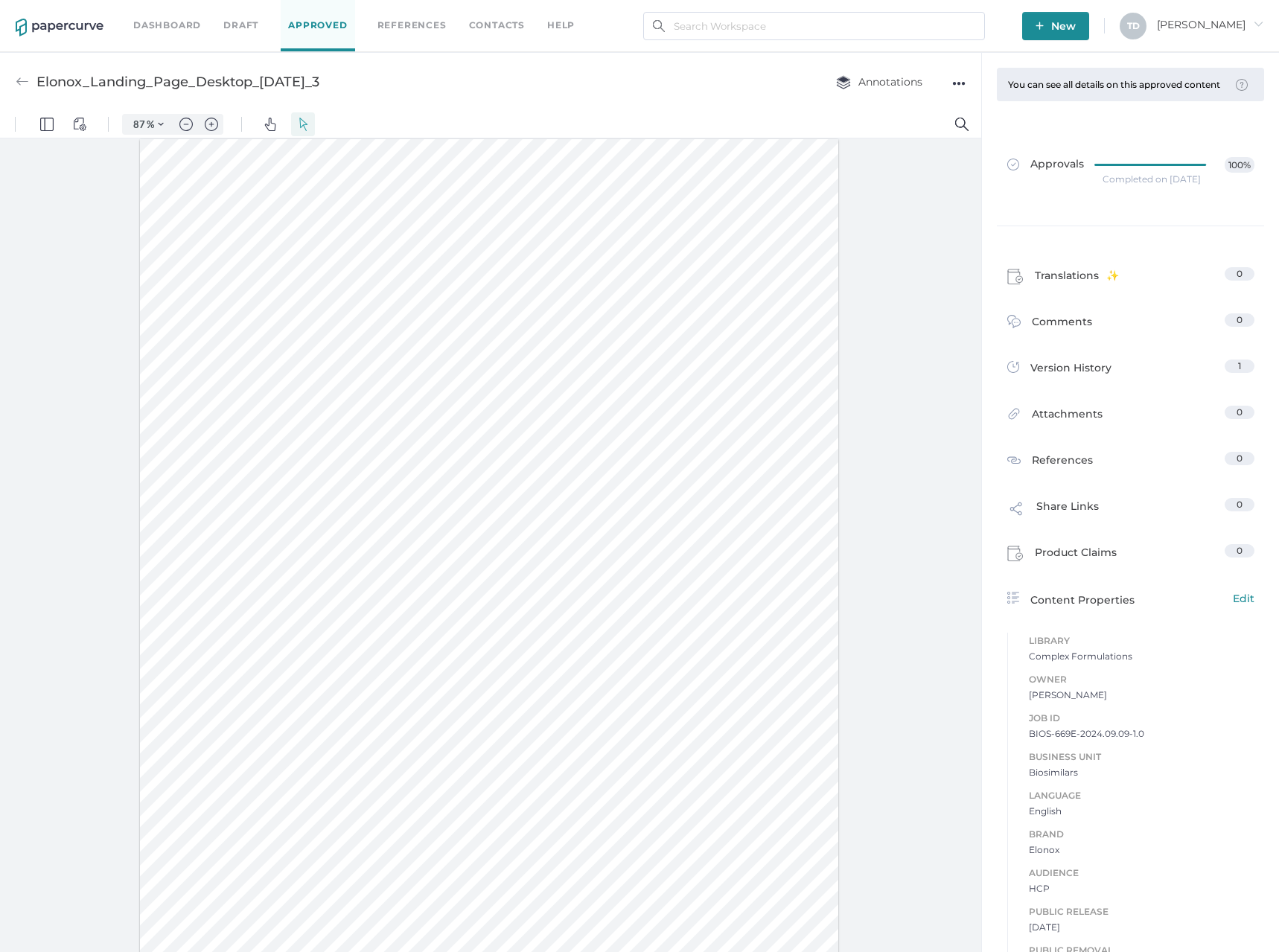
click at [1075, 741] on span "BIOS-669E-2024.09.09-1.0" at bounding box center [1141, 733] width 226 height 15
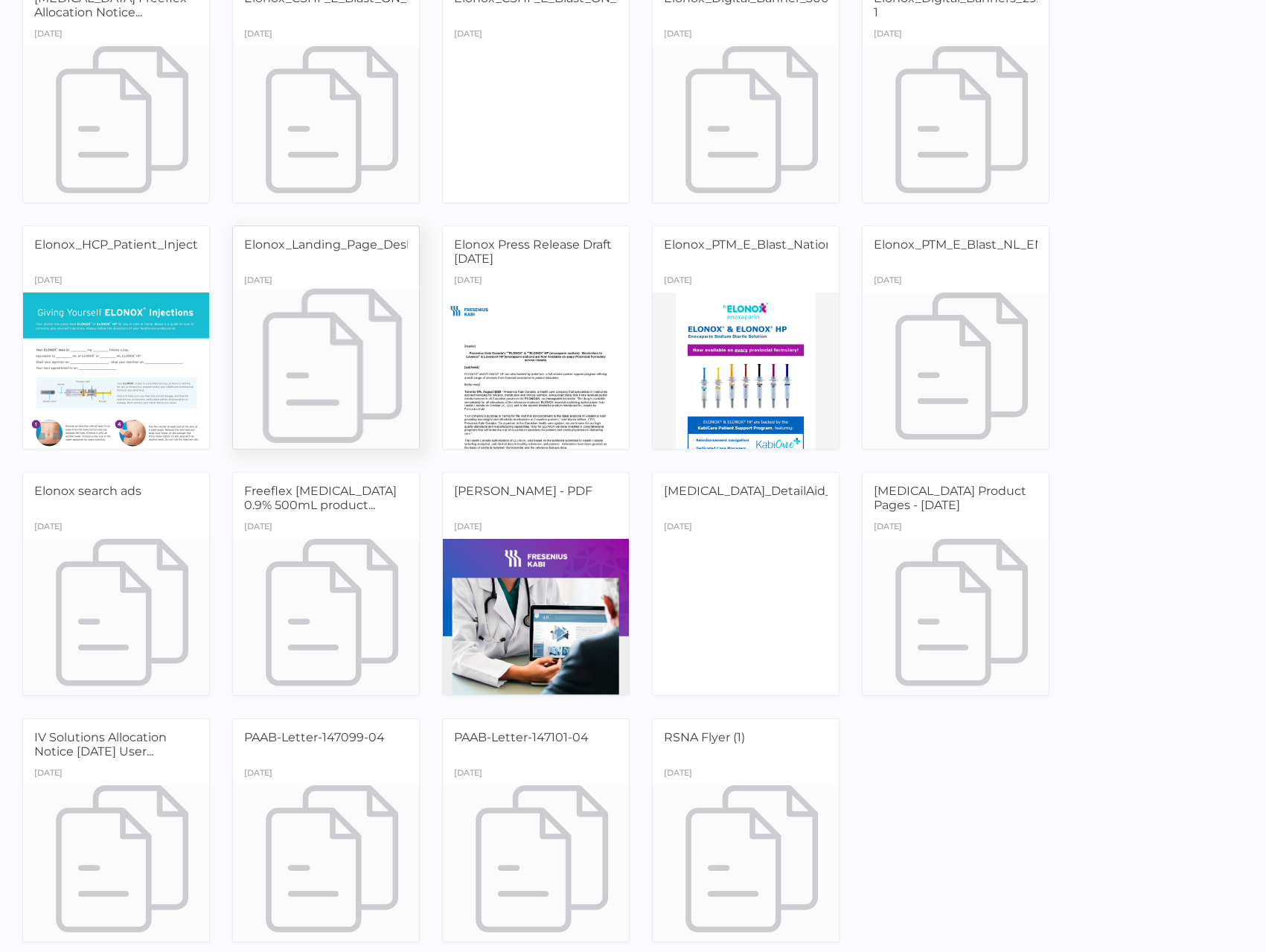
scroll to position [444, 0]
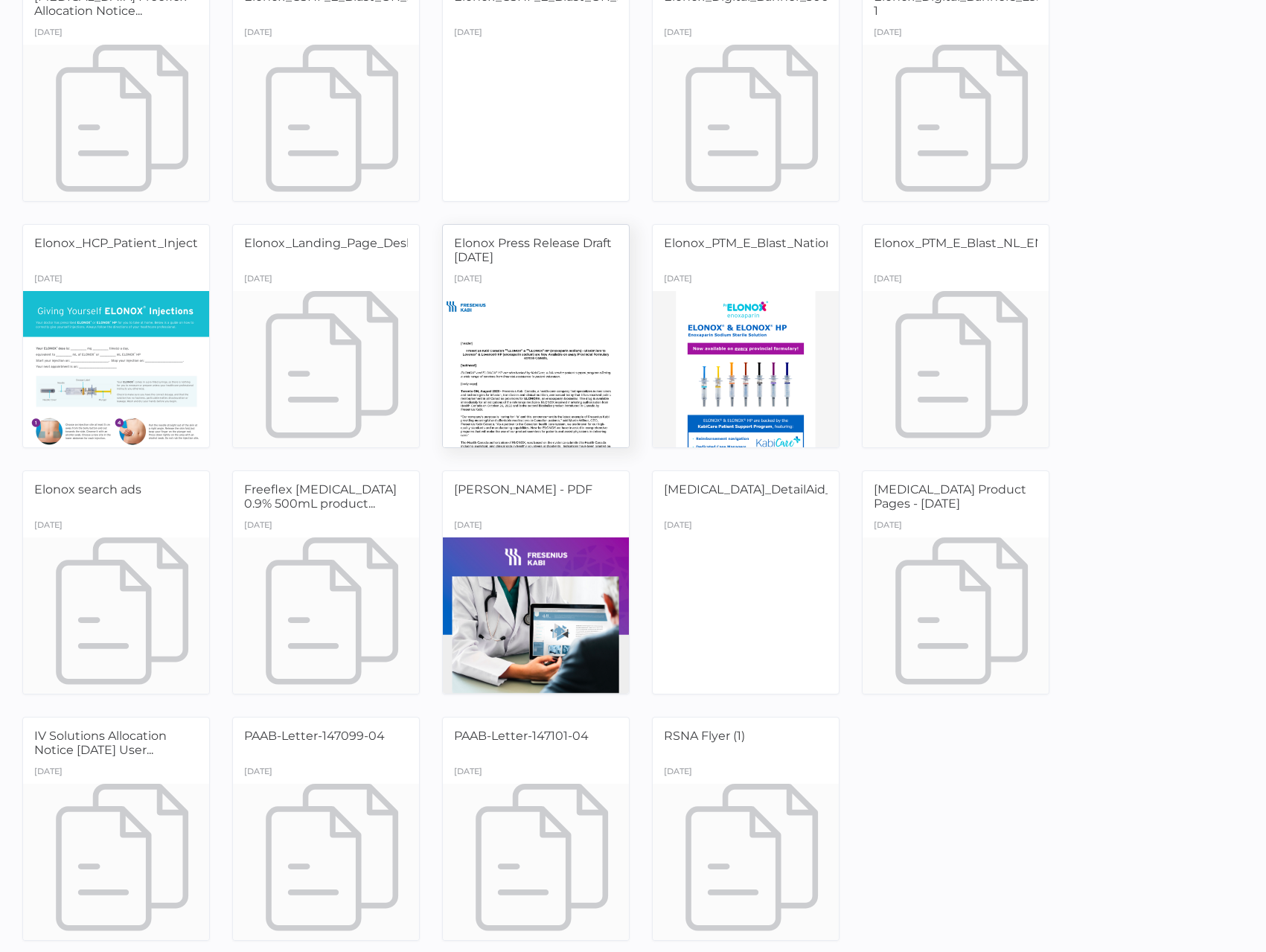
click at [496, 407] on div at bounding box center [536, 368] width 196 height 164
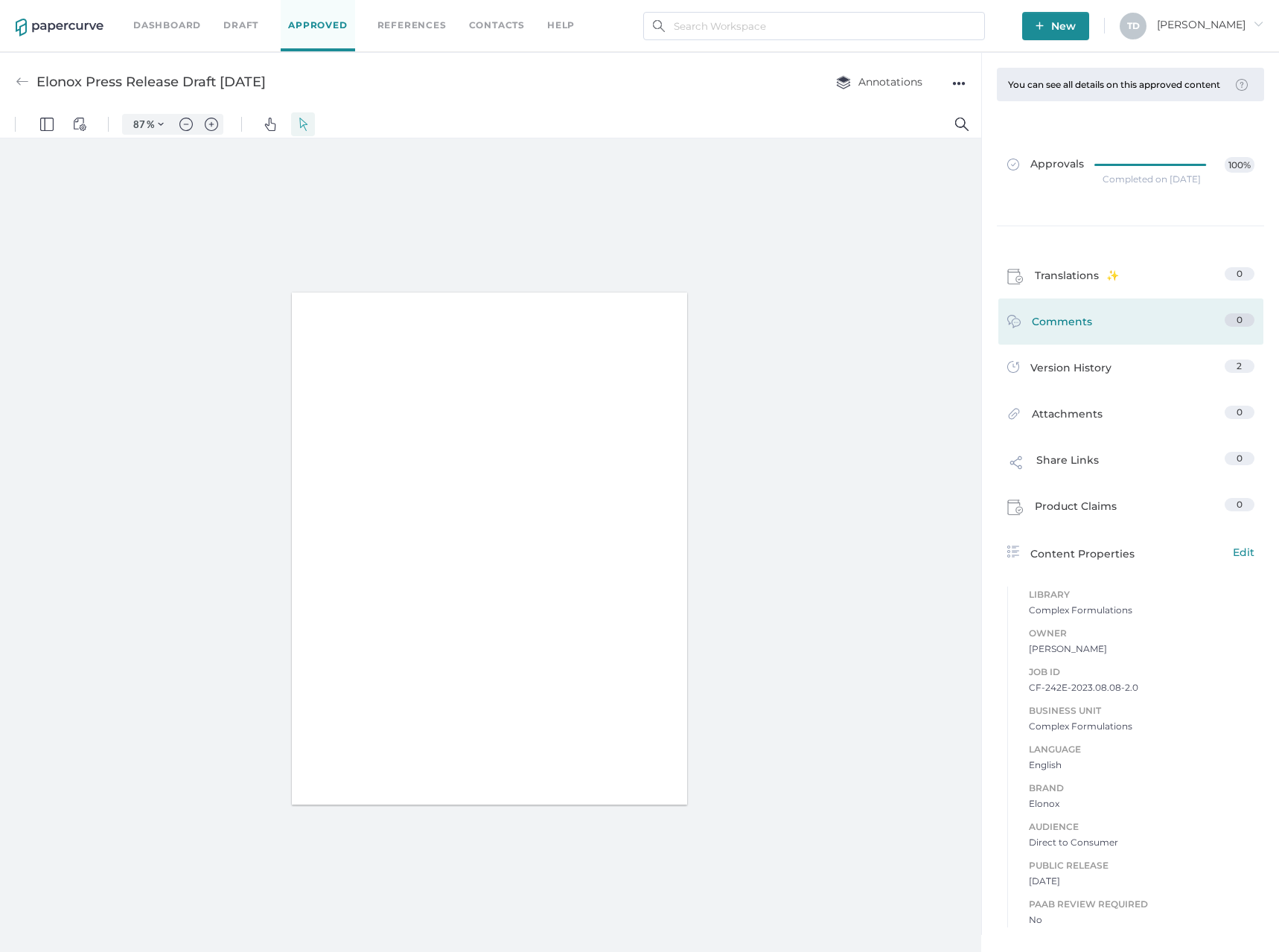
type input "87"
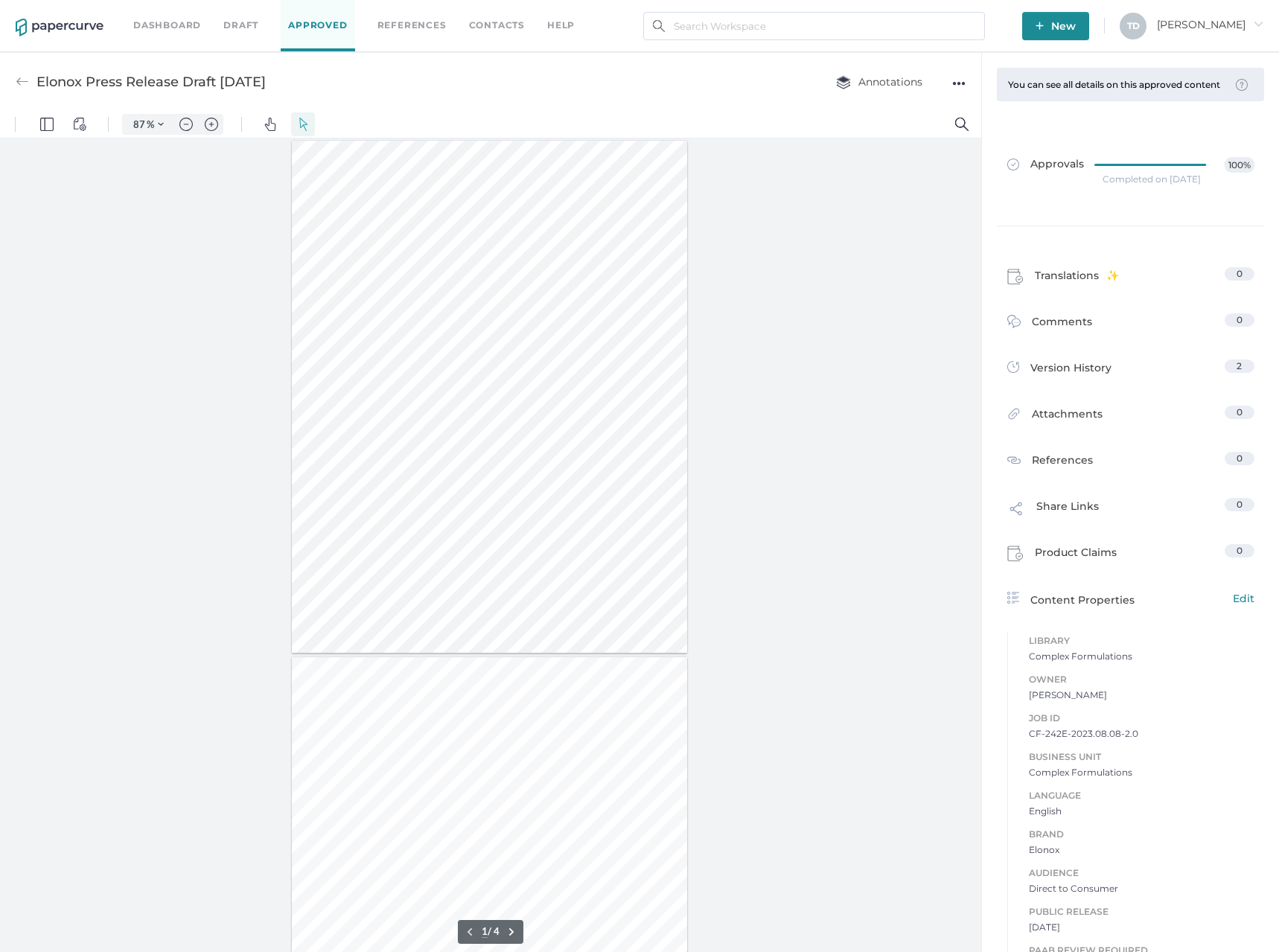
scroll to position [75, 0]
type input "1"
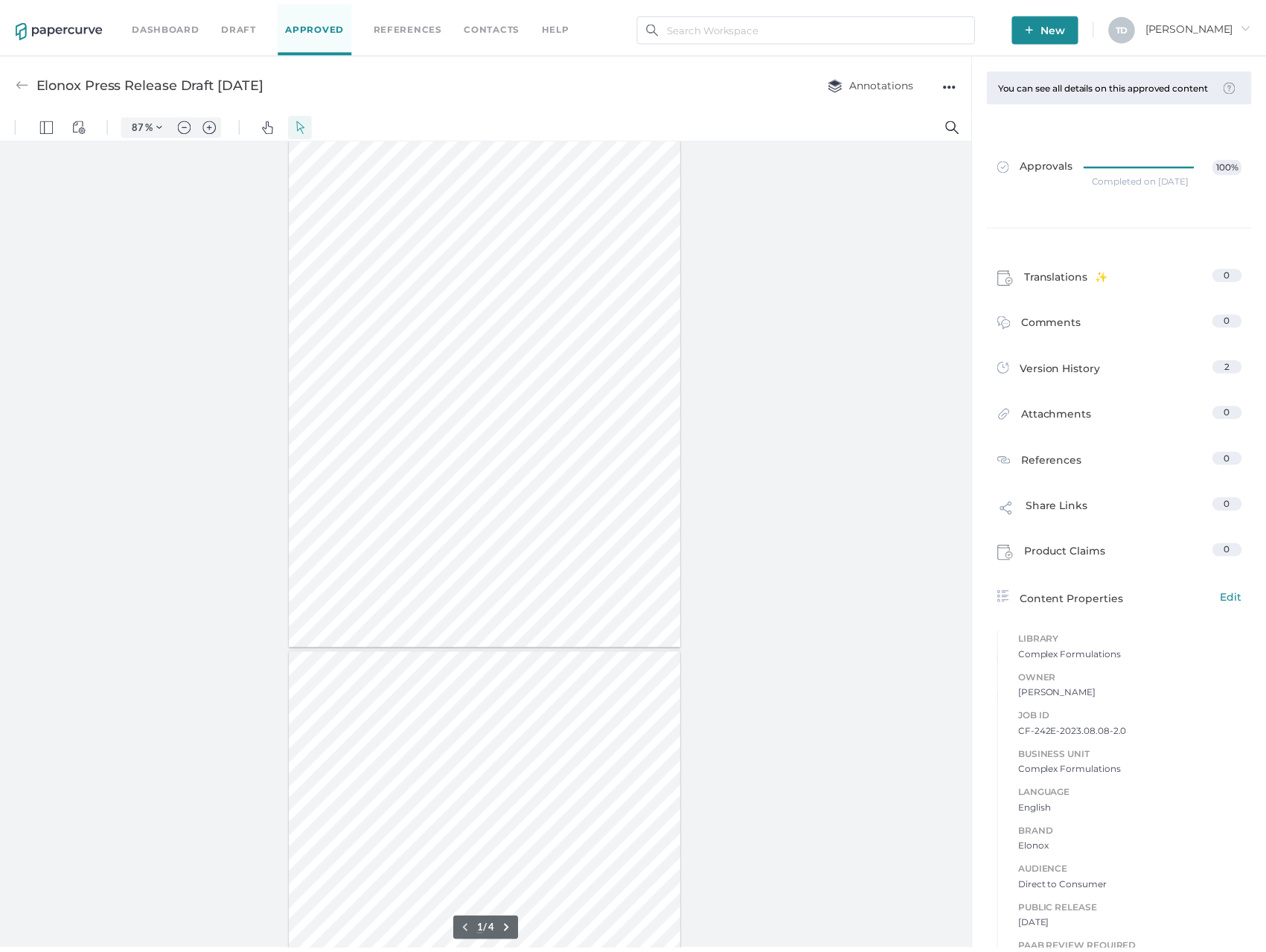
scroll to position [0, 0]
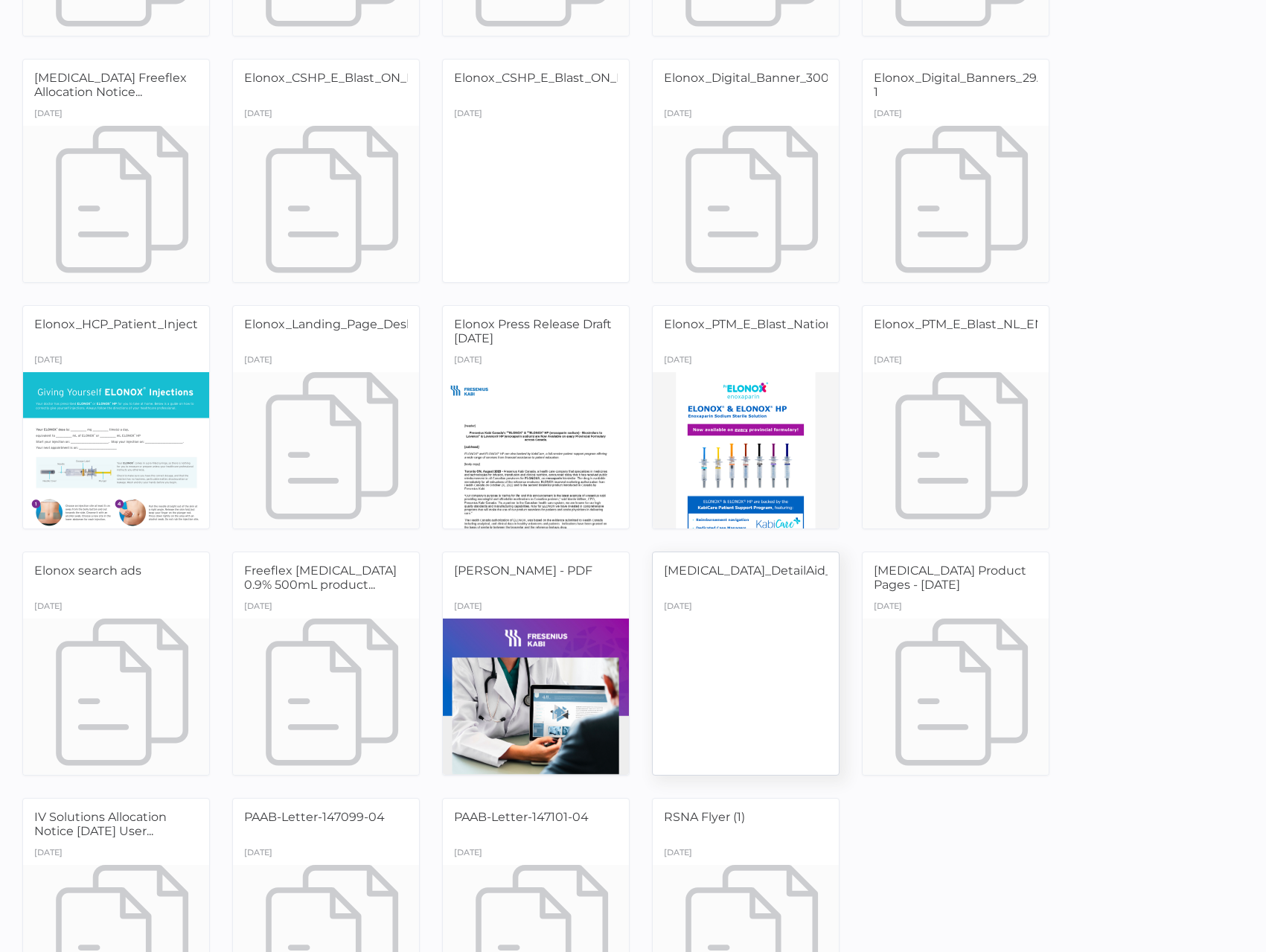
scroll to position [372, 0]
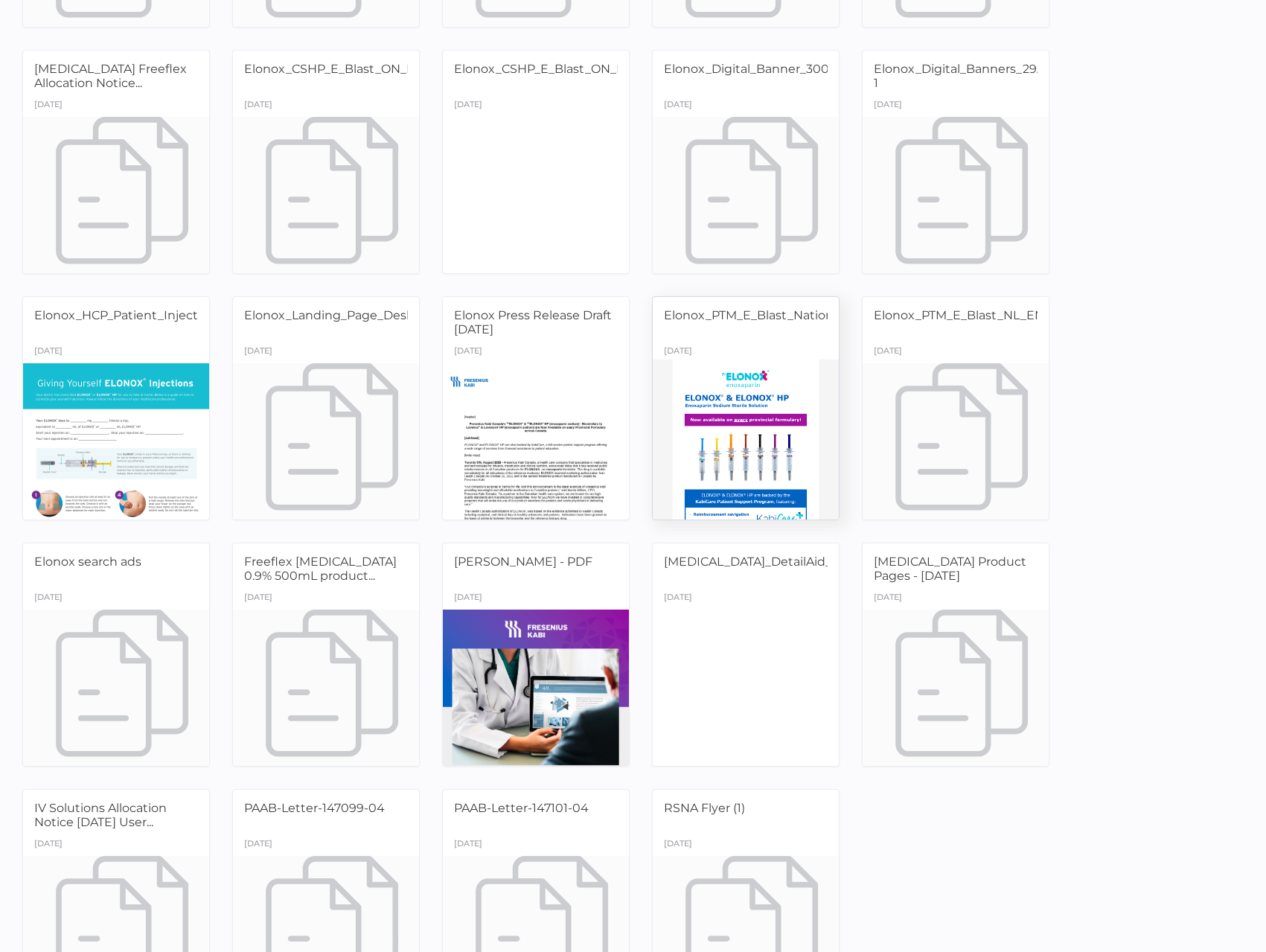
click at [740, 404] on div at bounding box center [745, 440] width 196 height 164
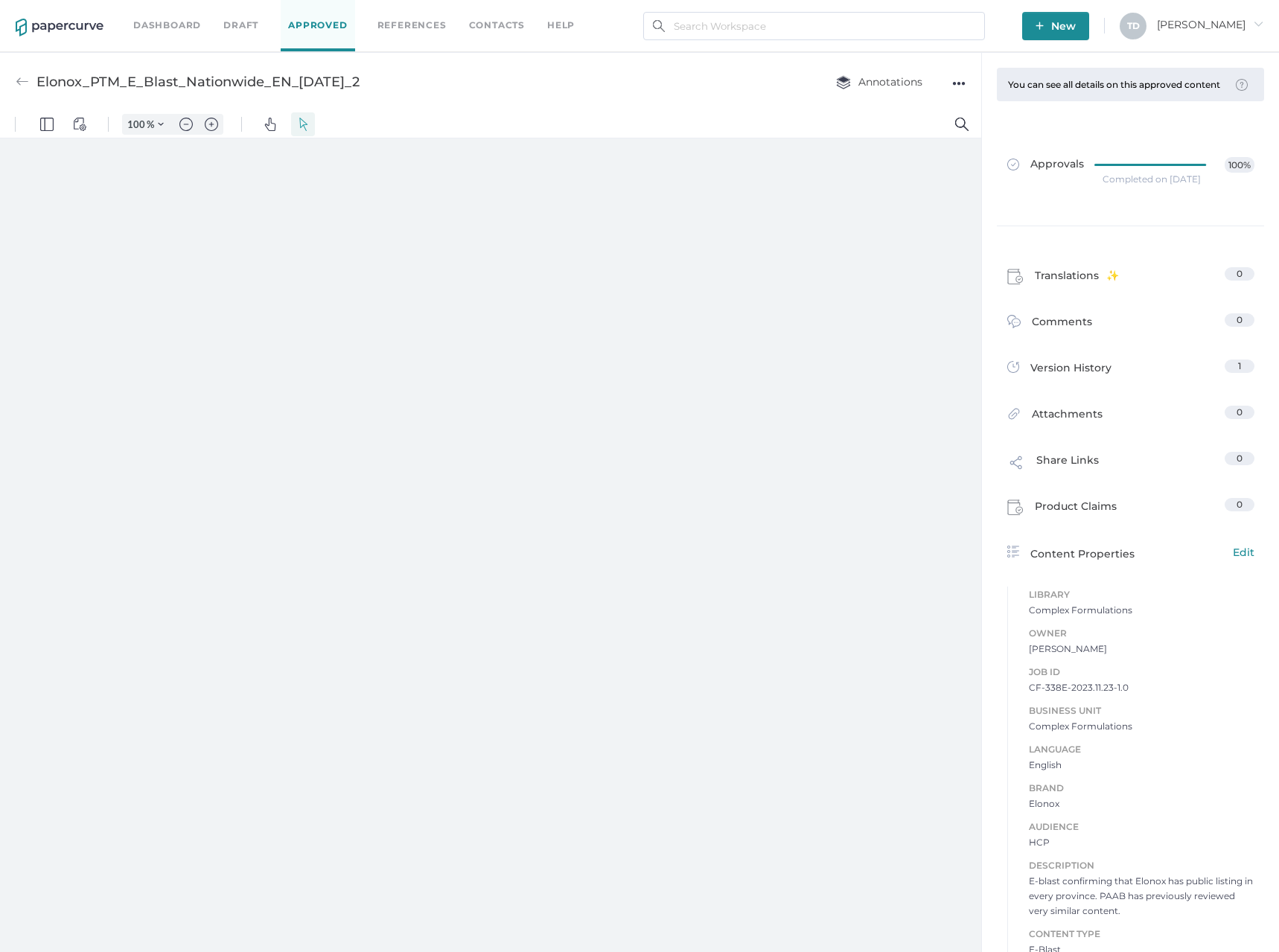
type input "87"
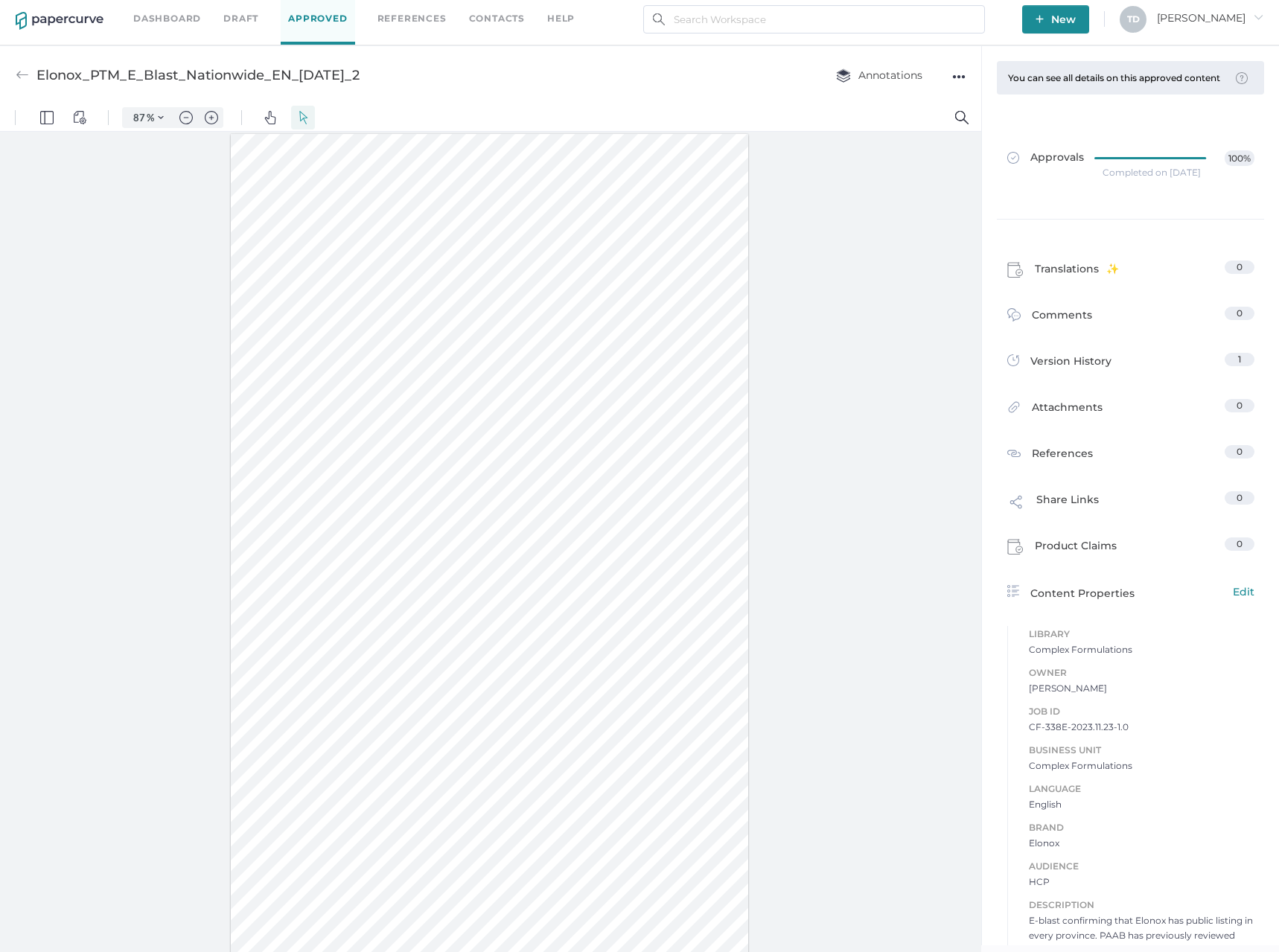
click at [1064, 734] on span "CF-338E-2023.11.23-1.0" at bounding box center [1141, 726] width 226 height 15
copy span "CF-338E-2023.11.23-1.0"
click at [31, 70] on div "Elonox_PTM_E_Blast_Nationwide_EN_22Nov2023_2" at bounding box center [188, 75] width 344 height 28
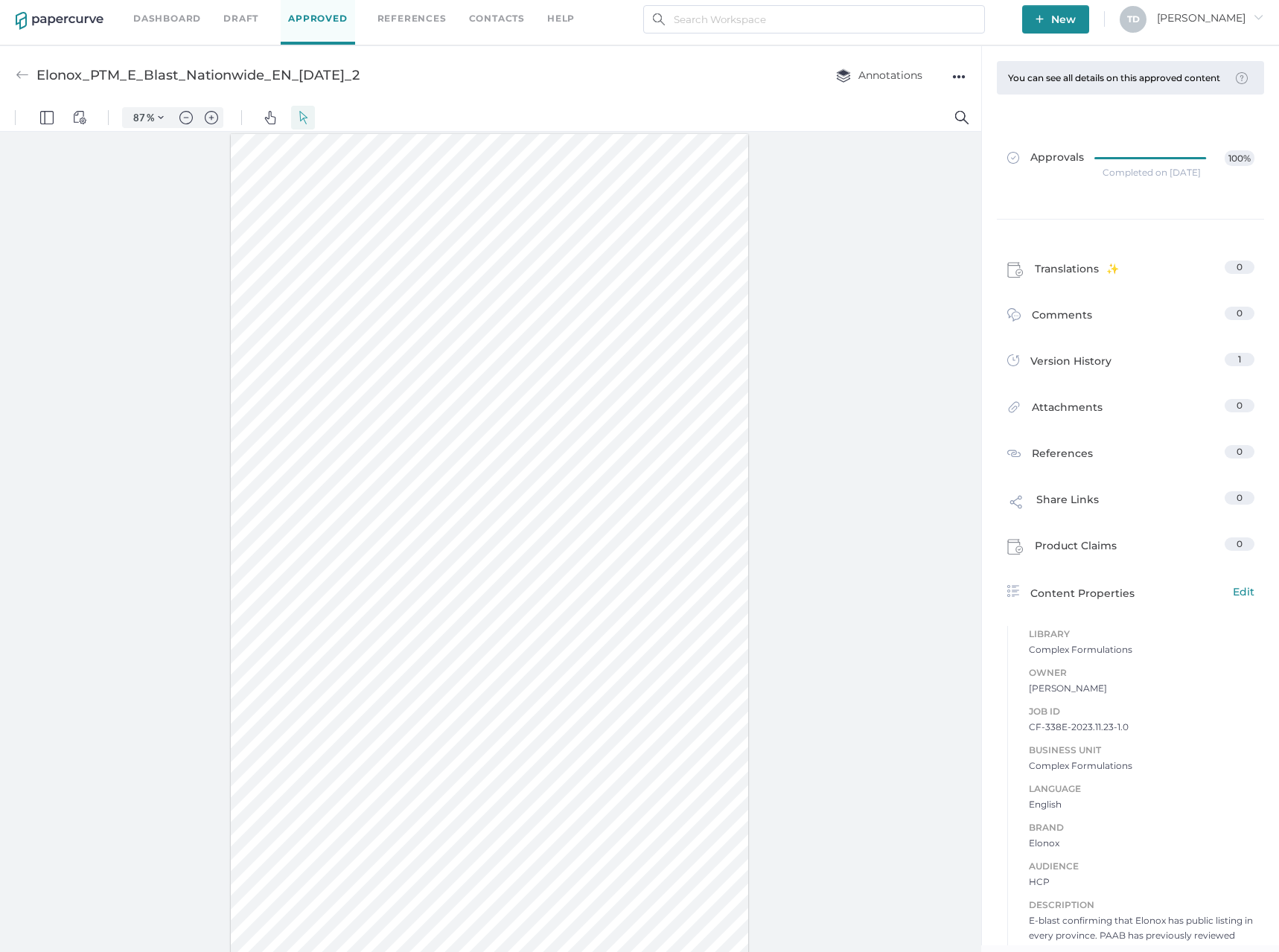
click at [26, 75] on img at bounding box center [22, 75] width 13 height 13
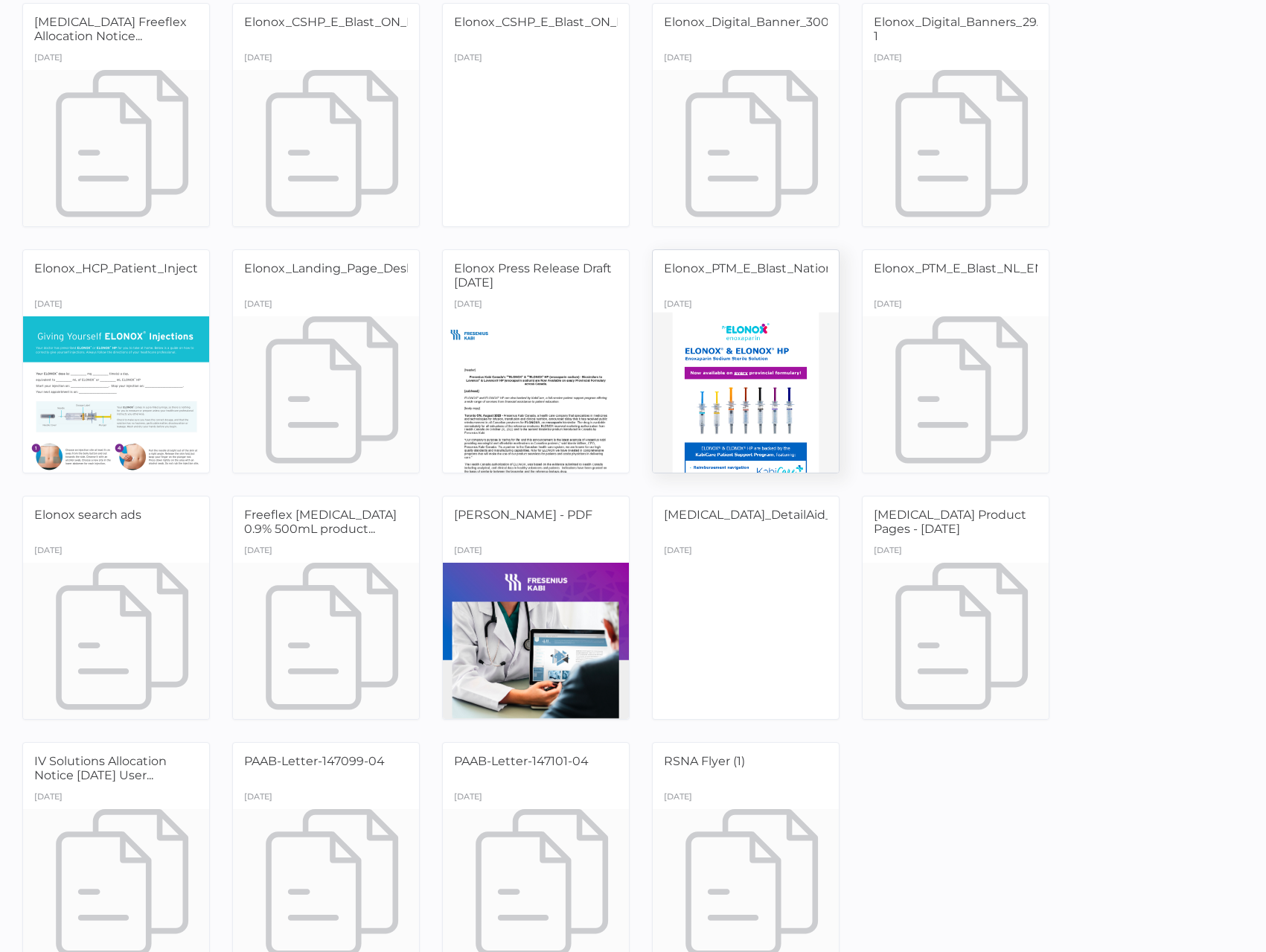
scroll to position [444, 0]
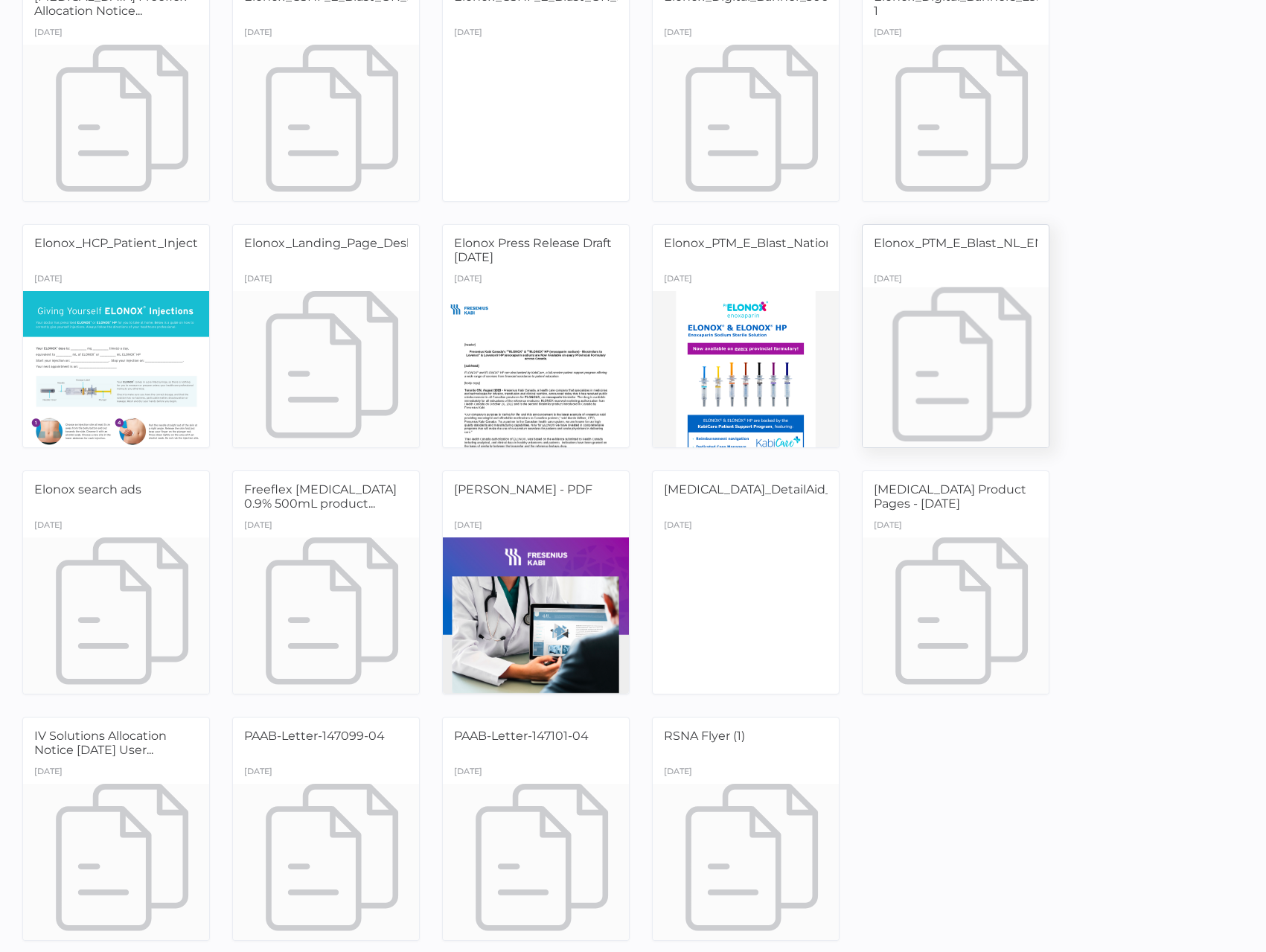
click at [997, 422] on div at bounding box center [955, 368] width 196 height 164
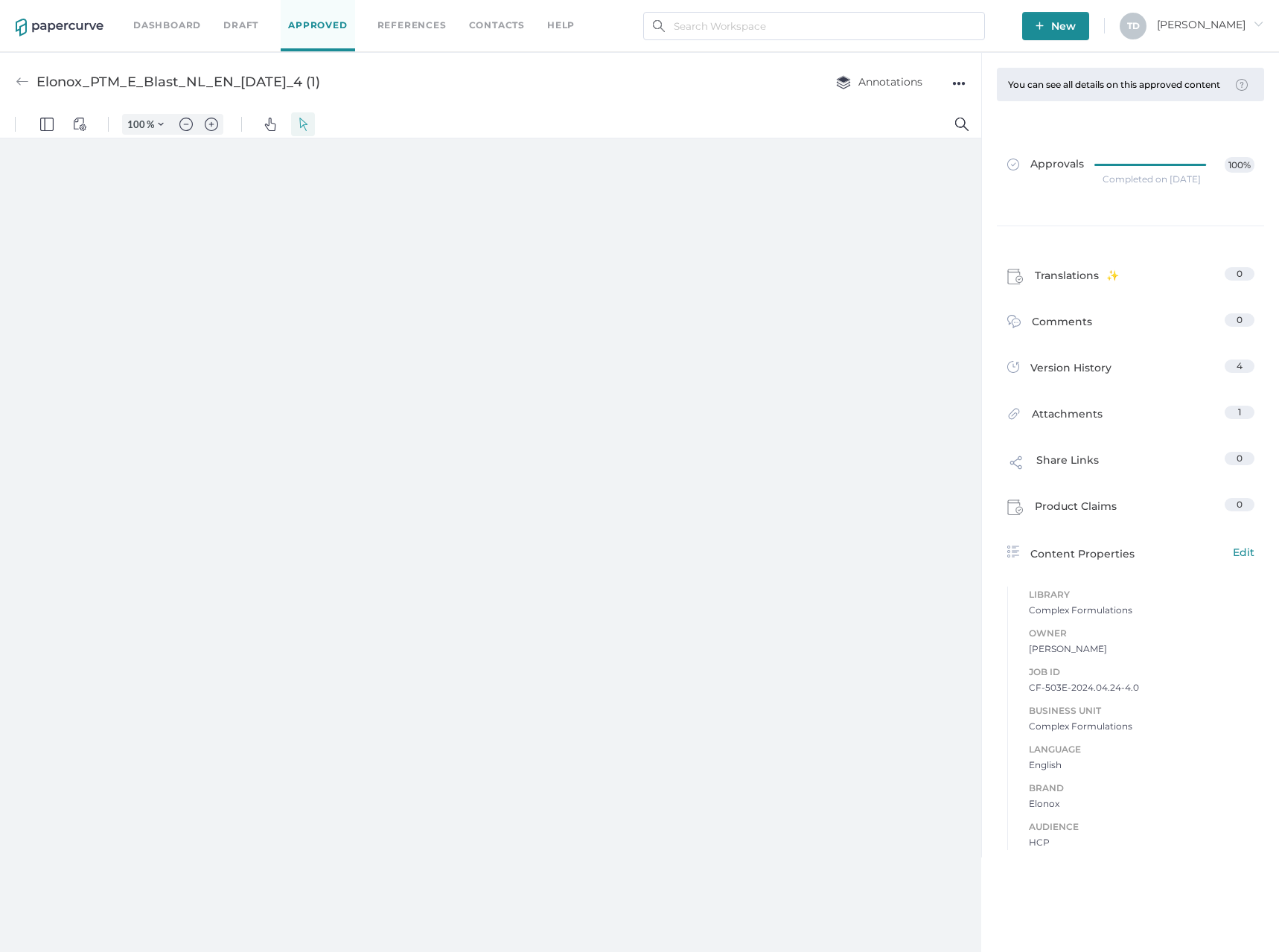
type input "87"
click at [1119, 730] on span "CF-503E-2024.04.24-4.0" at bounding box center [1141, 733] width 226 height 15
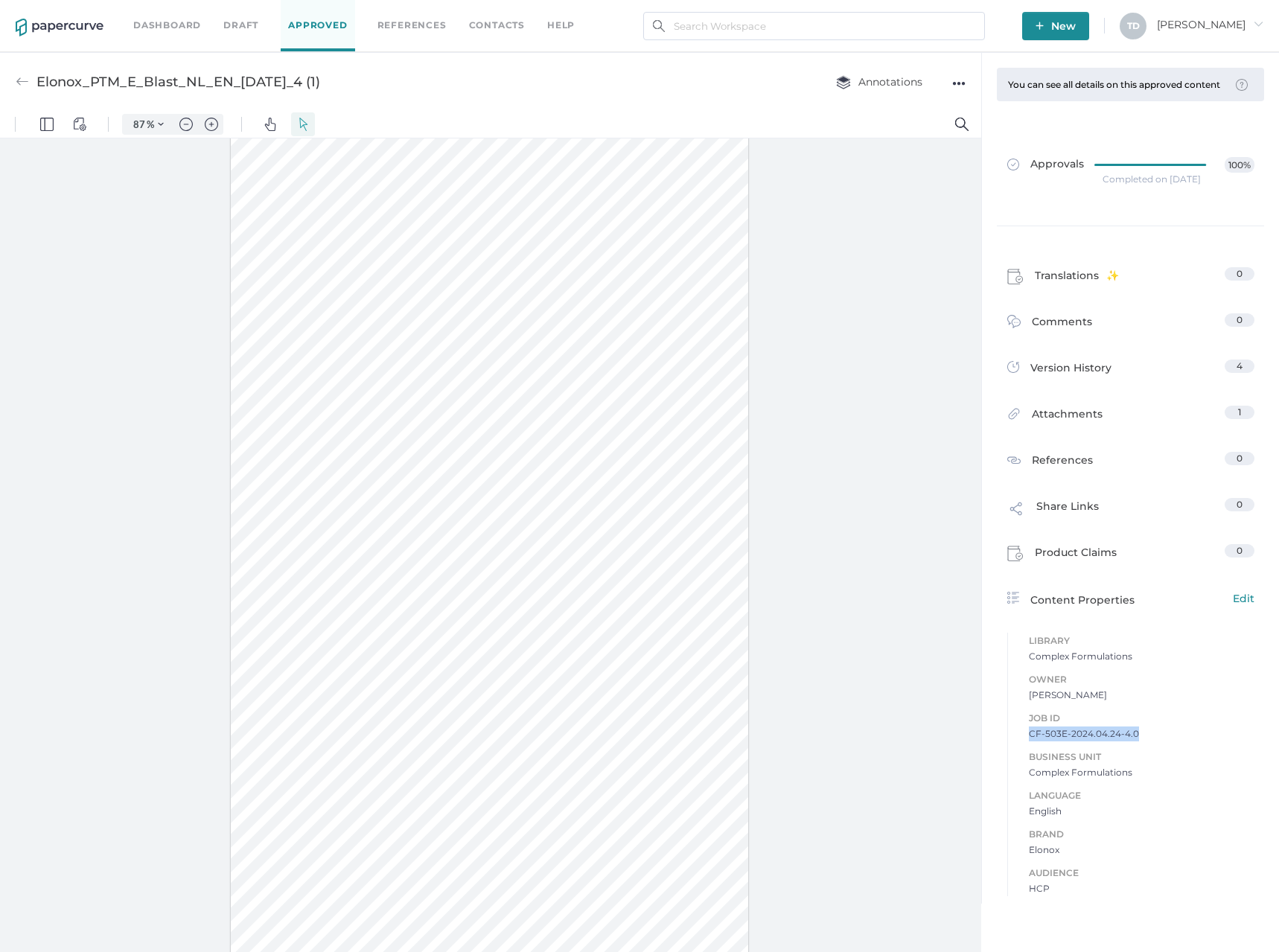
copy span "CF-503E-2024.04.24-4.0"
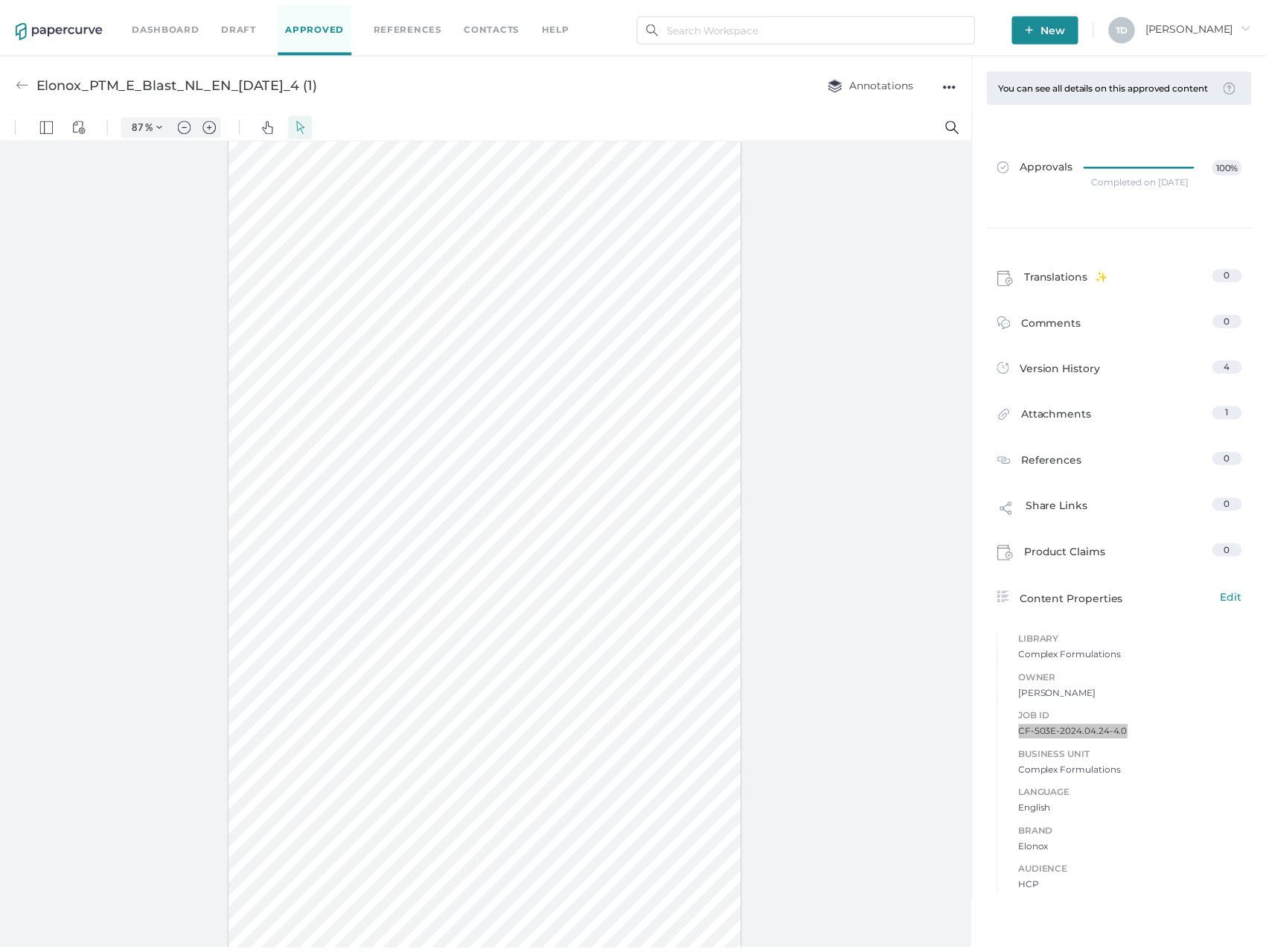
scroll to position [0, 0]
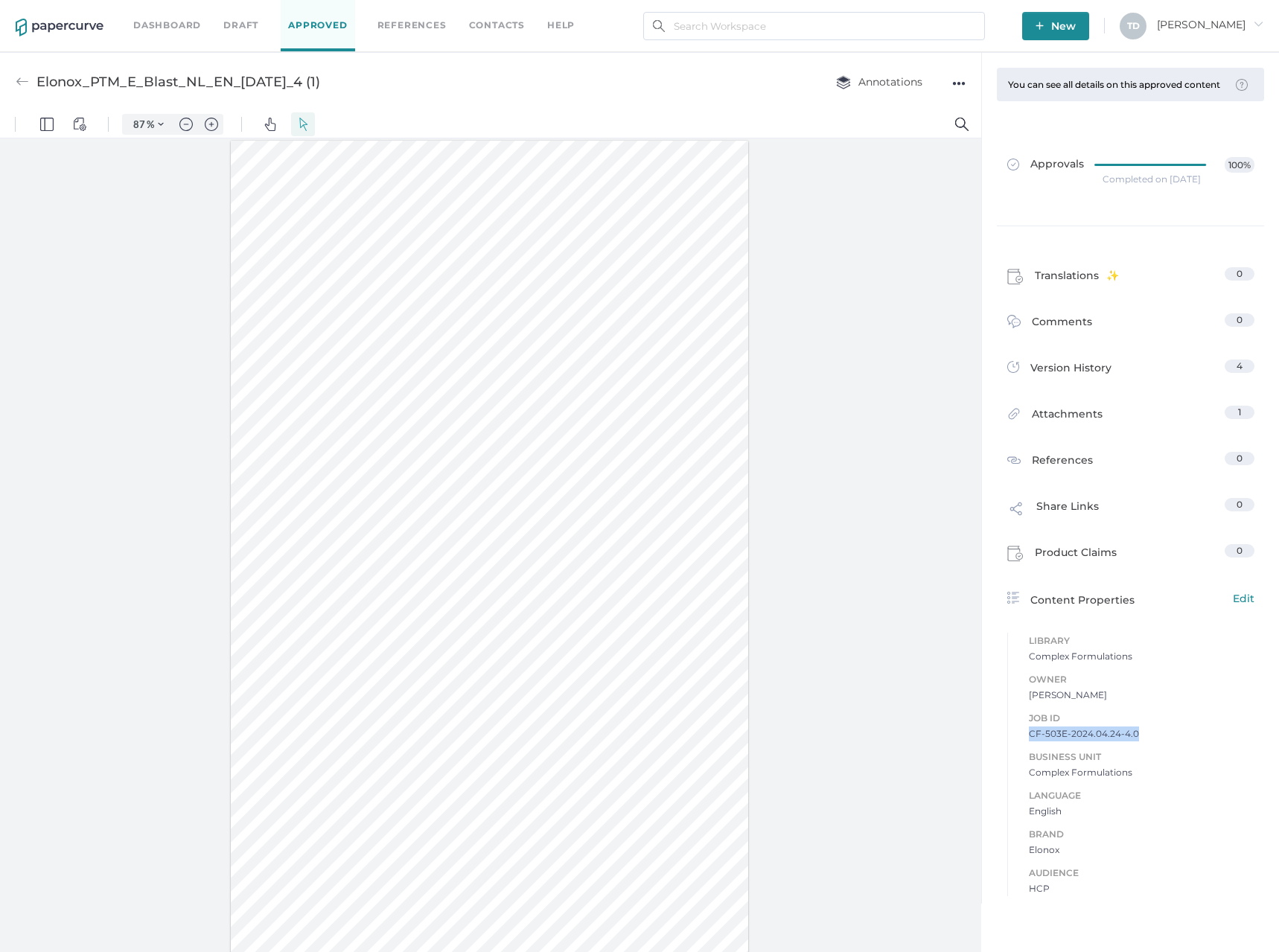
click at [28, 78] on img at bounding box center [22, 81] width 13 height 13
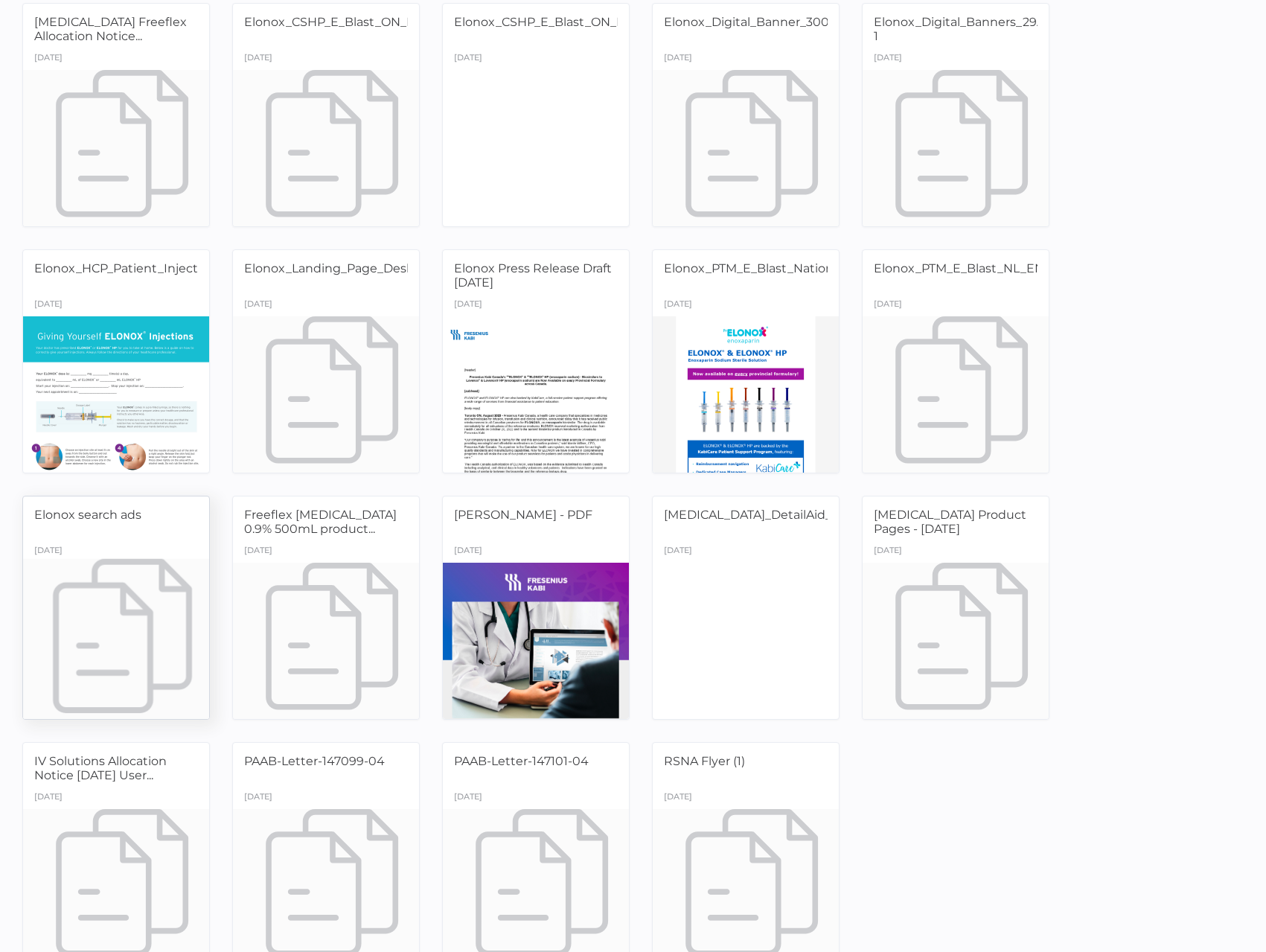
scroll to position [444, 0]
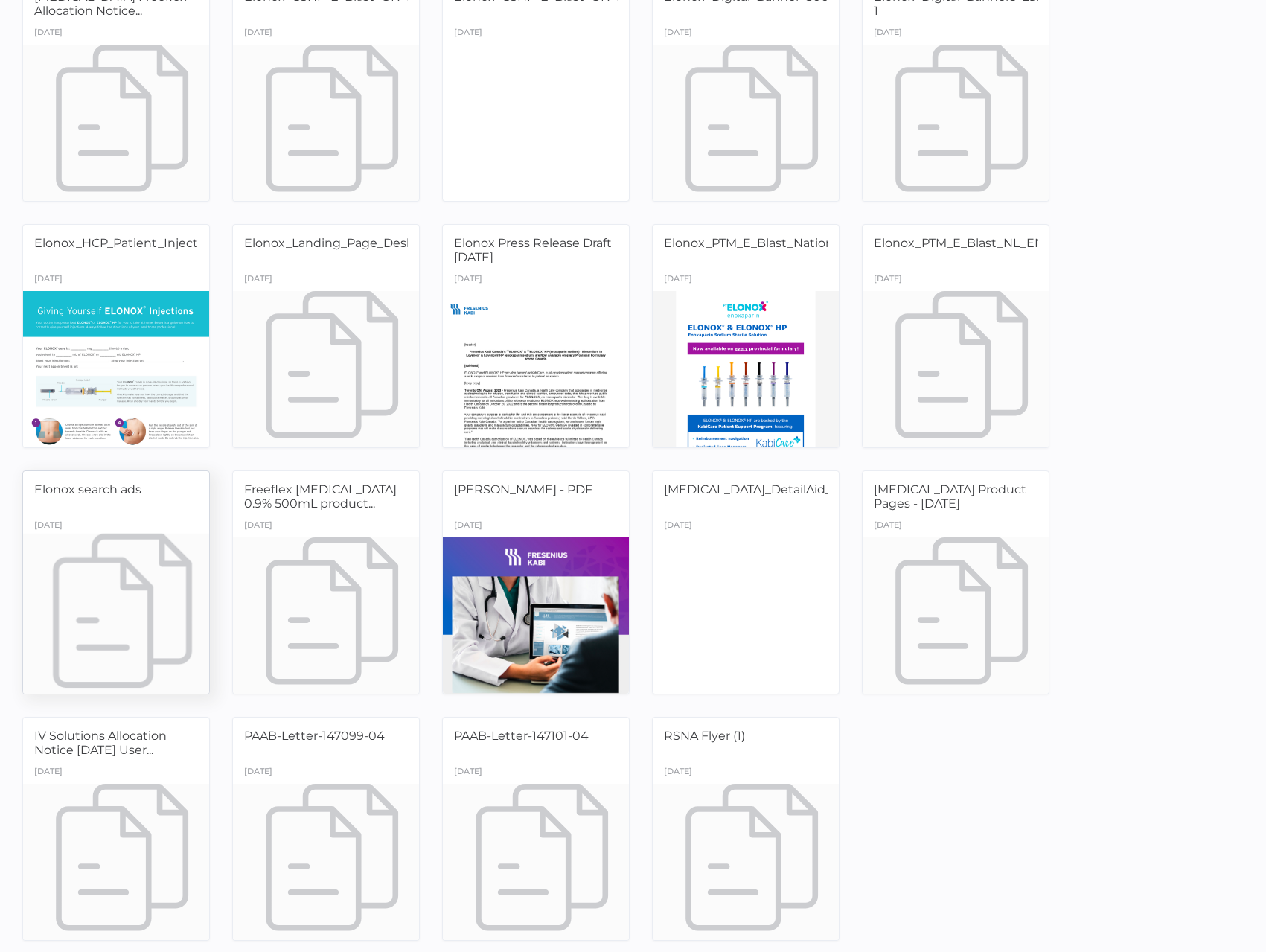
click at [169, 617] on div at bounding box center [116, 614] width 196 height 164
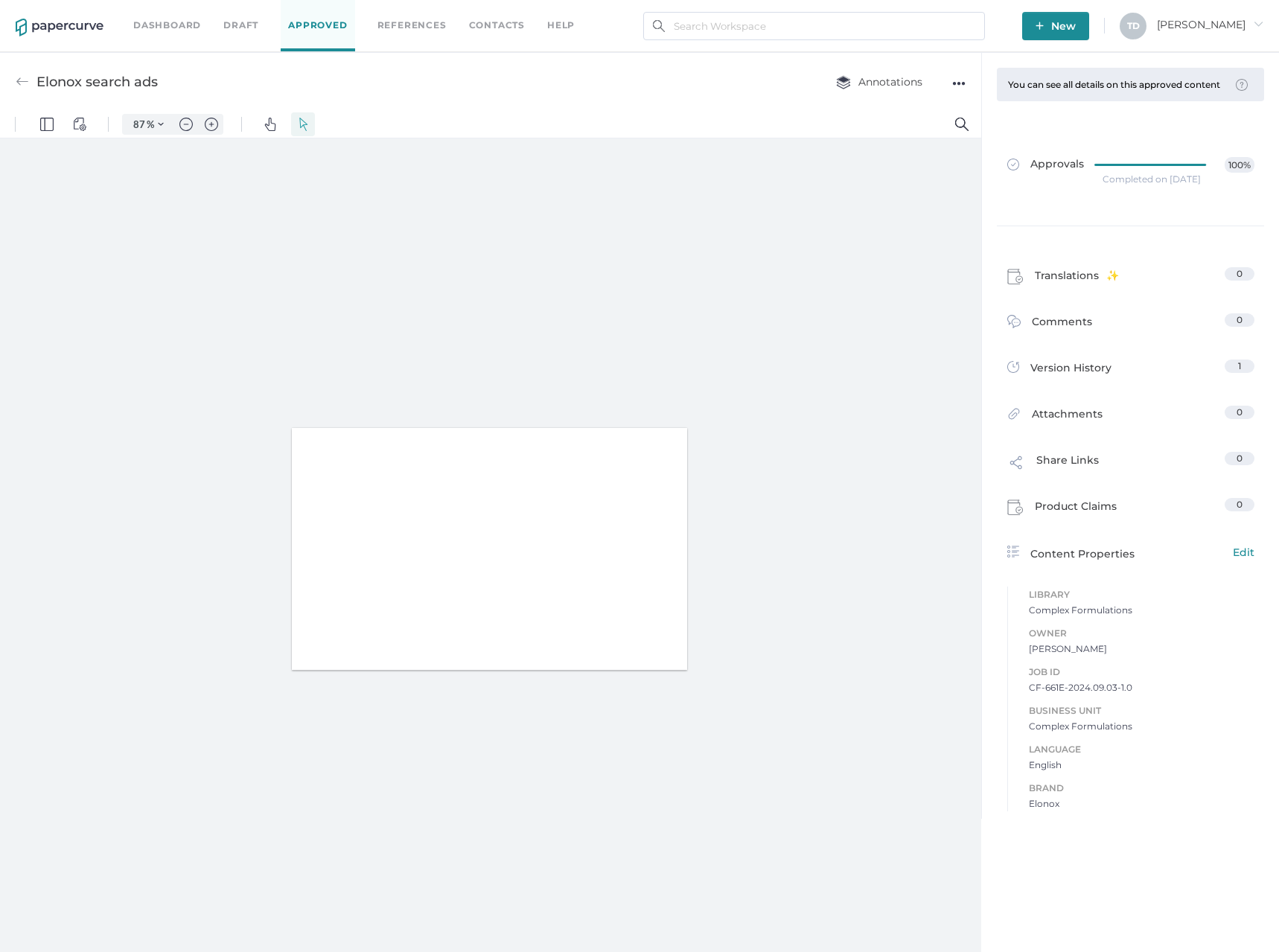
type input "87"
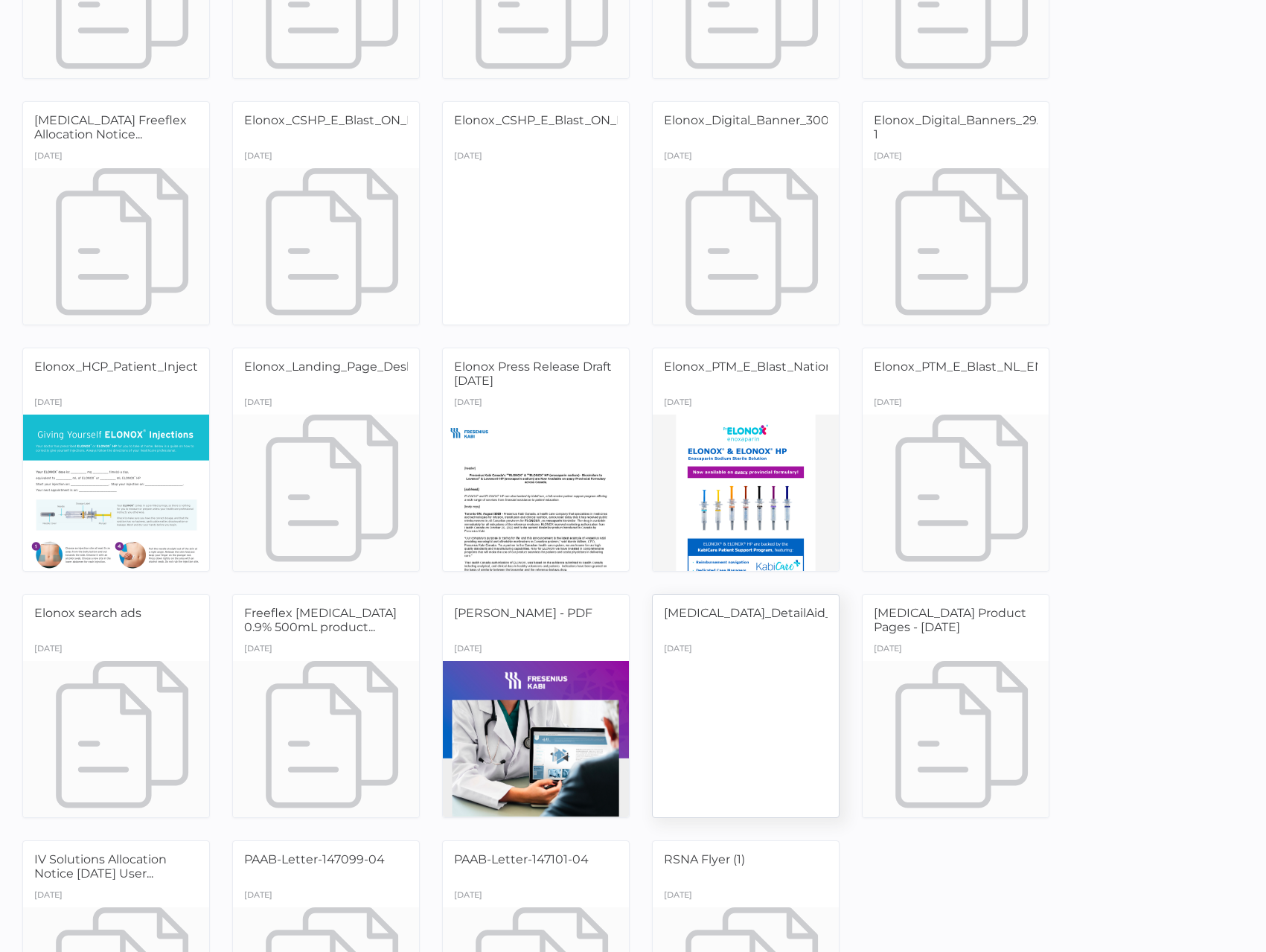
scroll to position [444, 0]
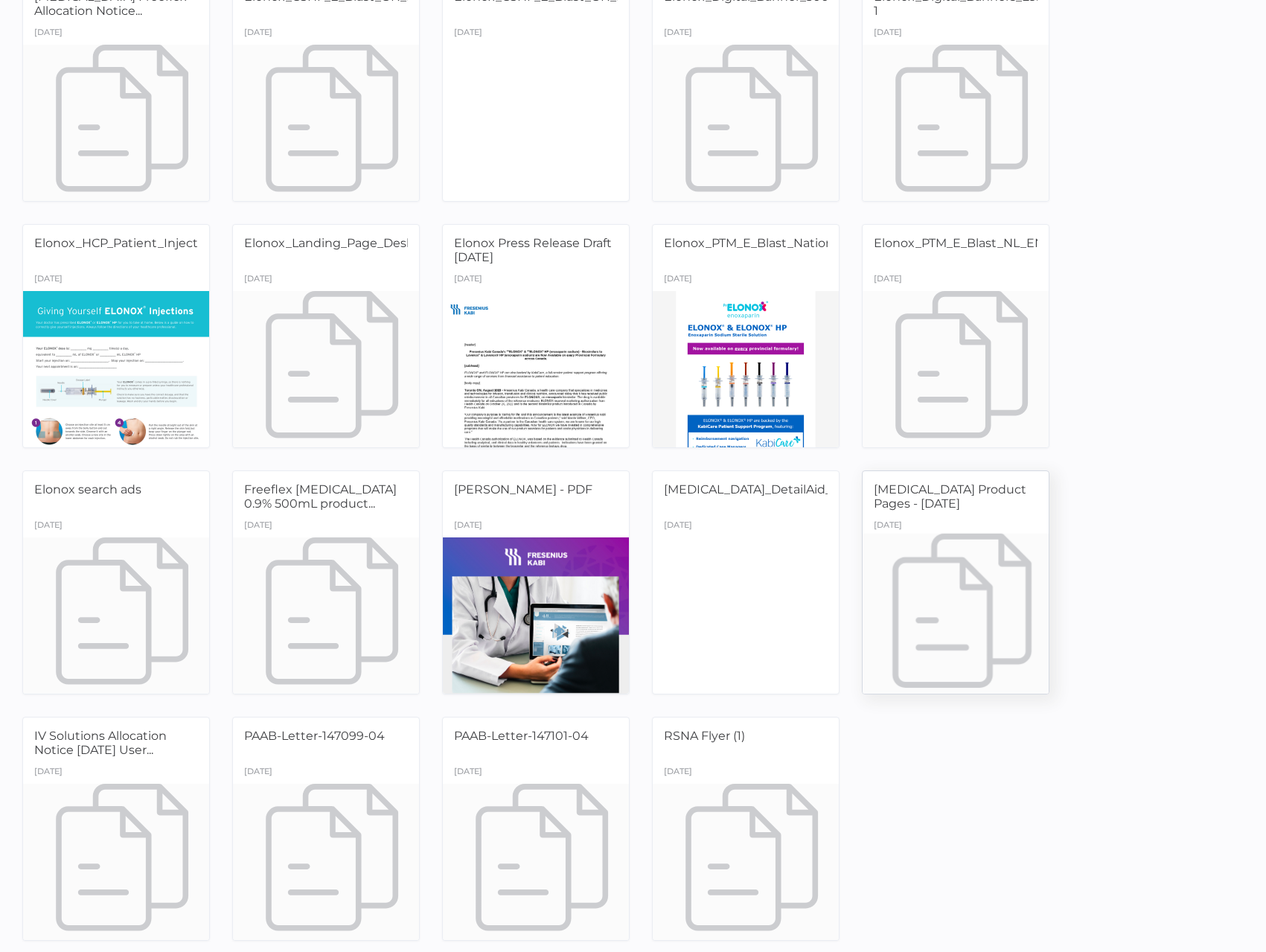
click at [953, 601] on div at bounding box center [955, 614] width 196 height 164
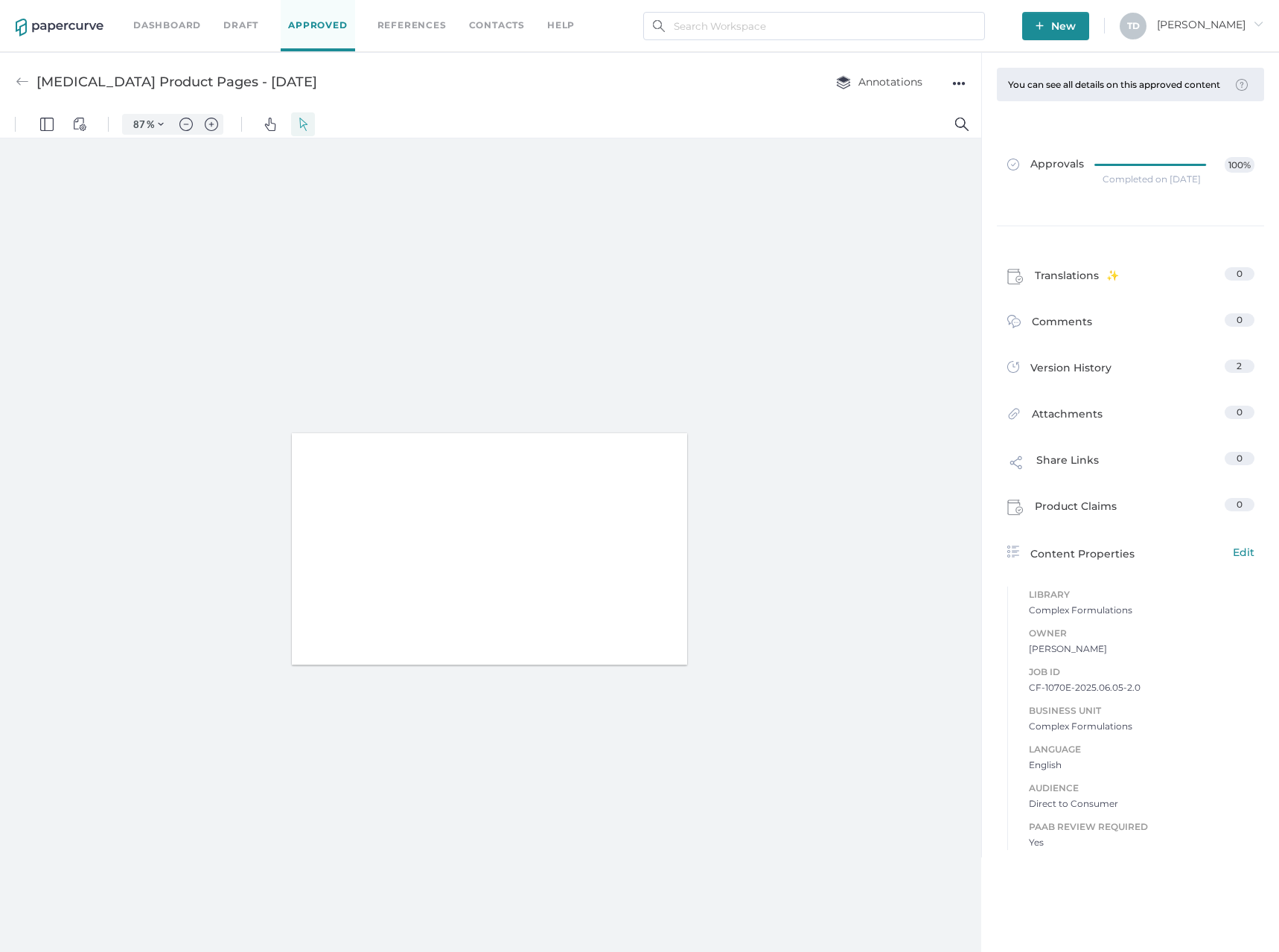
type input "87"
click at [1107, 733] on span "CF-1070E-2025.06.05-2.0" at bounding box center [1141, 733] width 226 height 15
click at [1110, 729] on span "CF-1070E-2025.06.05-2.0" at bounding box center [1141, 733] width 226 height 15
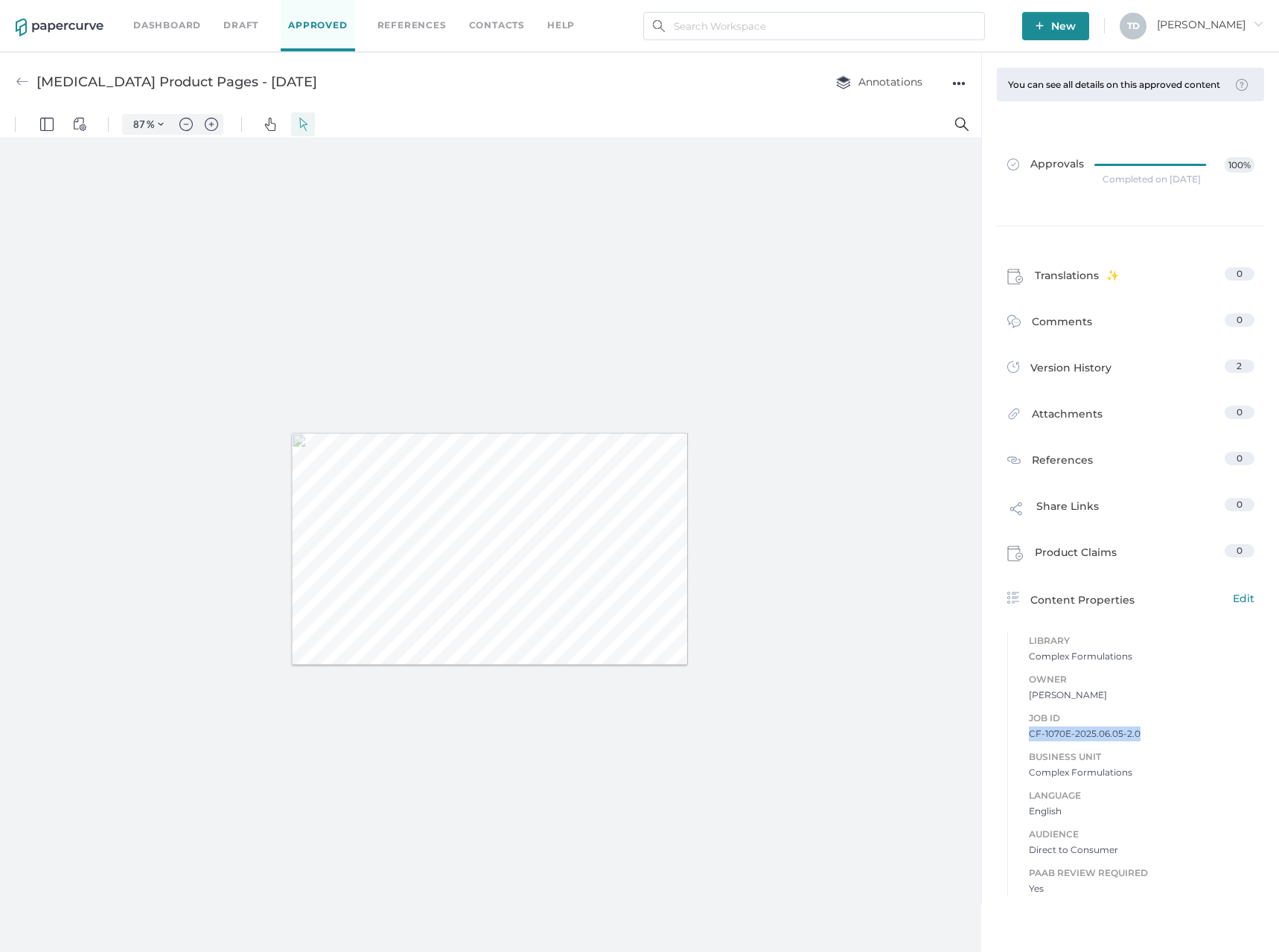
copy span "CF-1070E-2025.06.05-2.0"
click at [24, 86] on img at bounding box center [22, 81] width 13 height 13
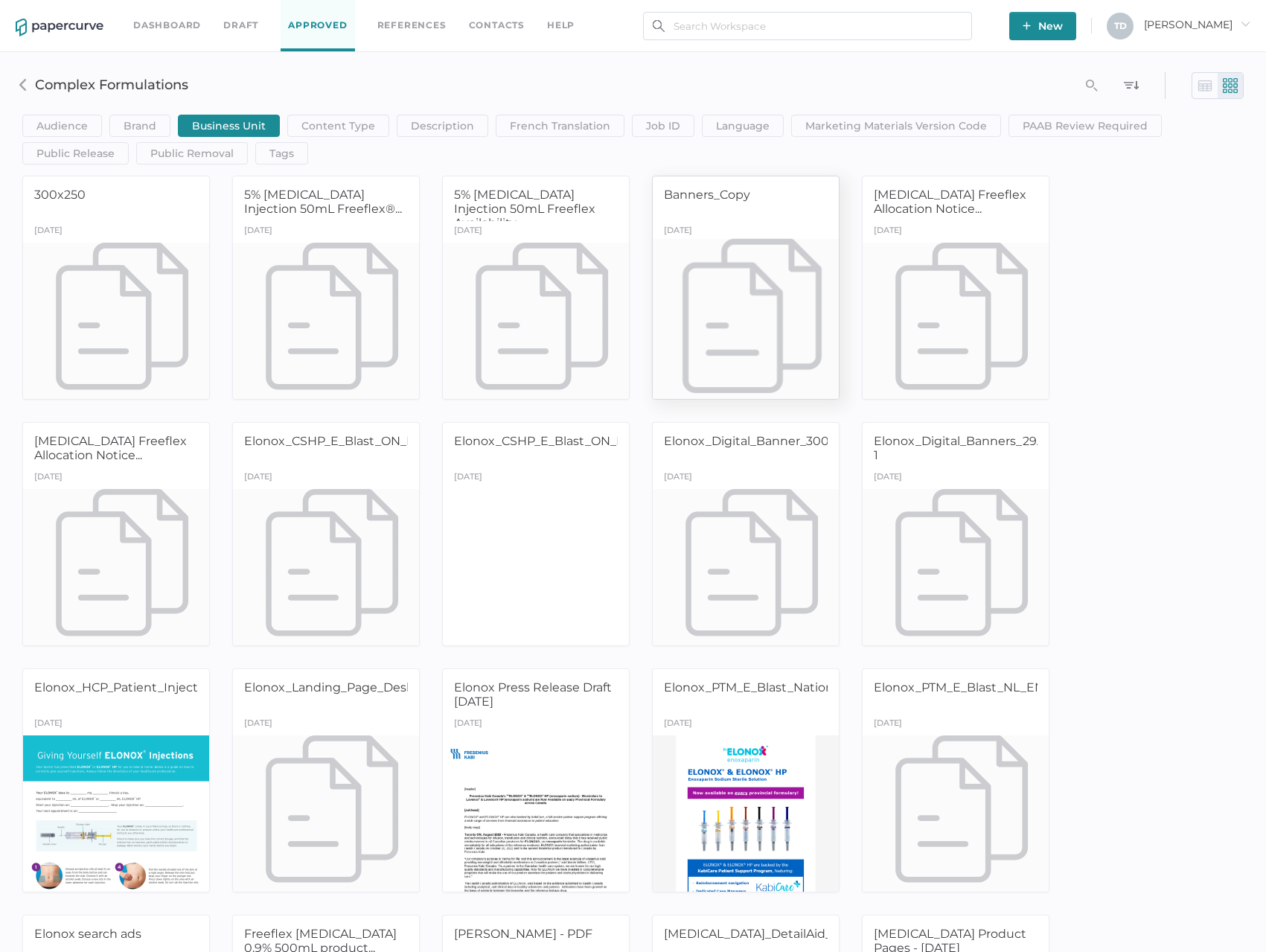
click at [730, 327] on div at bounding box center [745, 320] width 196 height 164
click at [293, 504] on div at bounding box center [326, 565] width 196 height 164
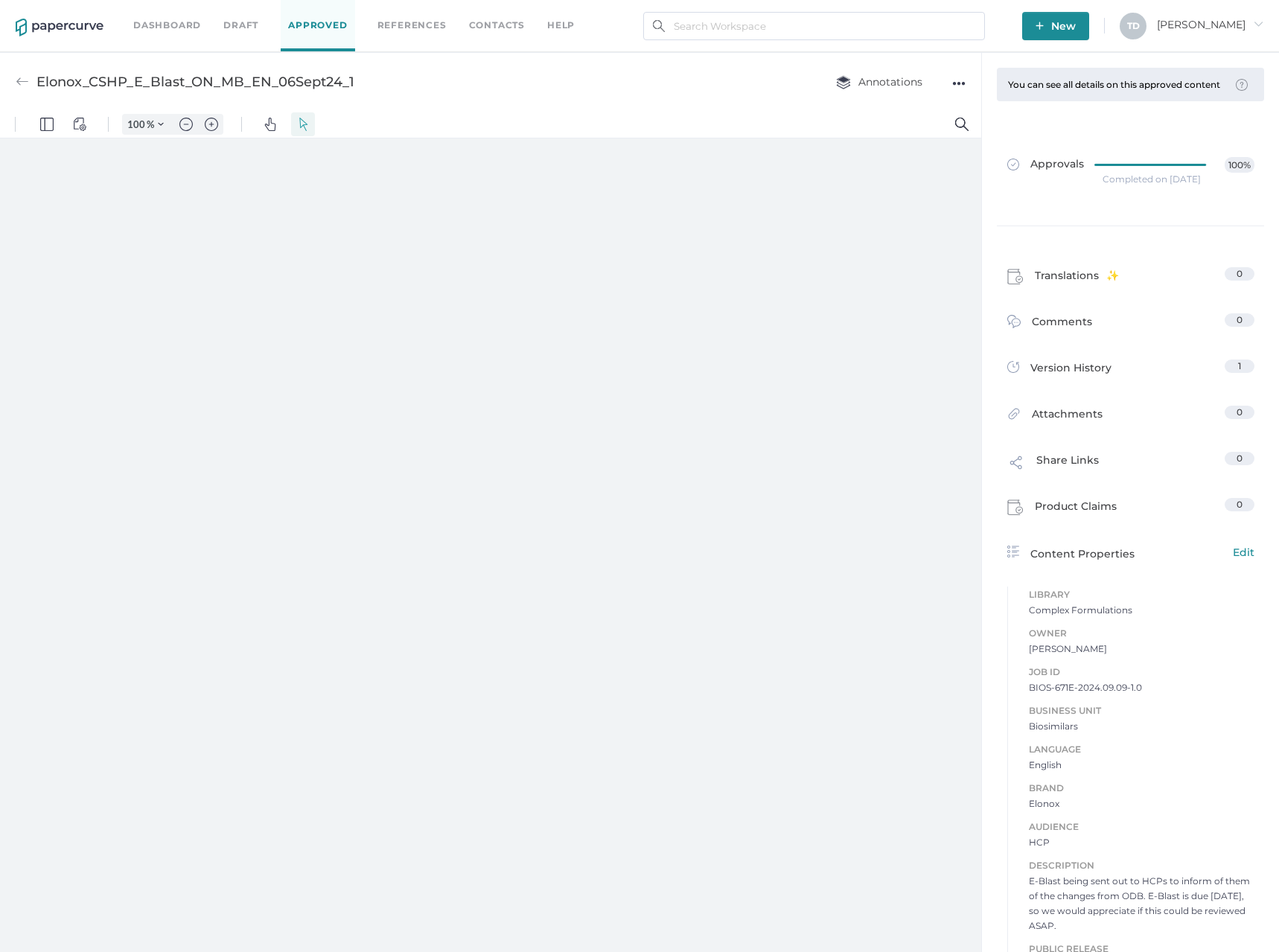
type input "87"
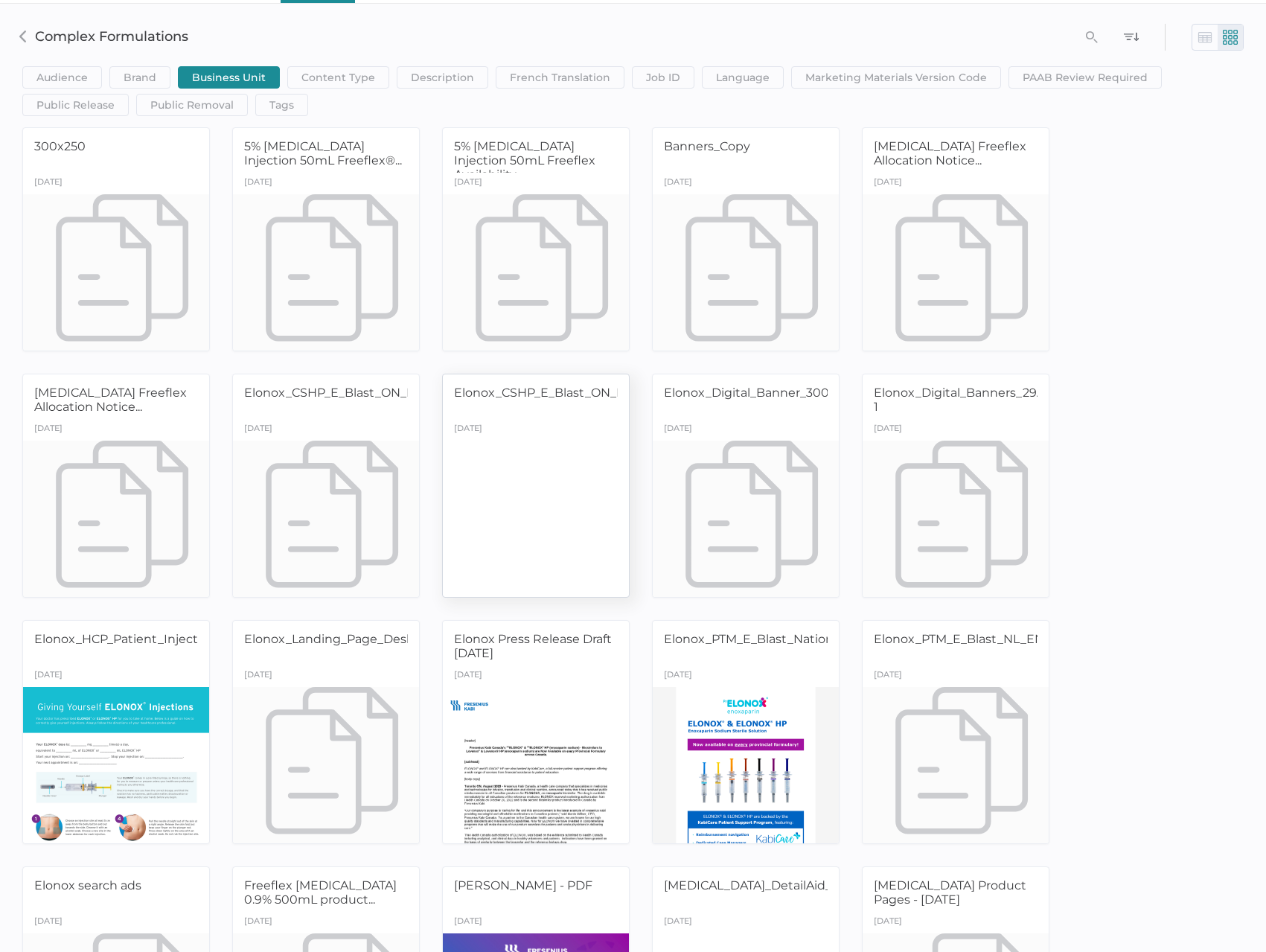
scroll to position [75, 0]
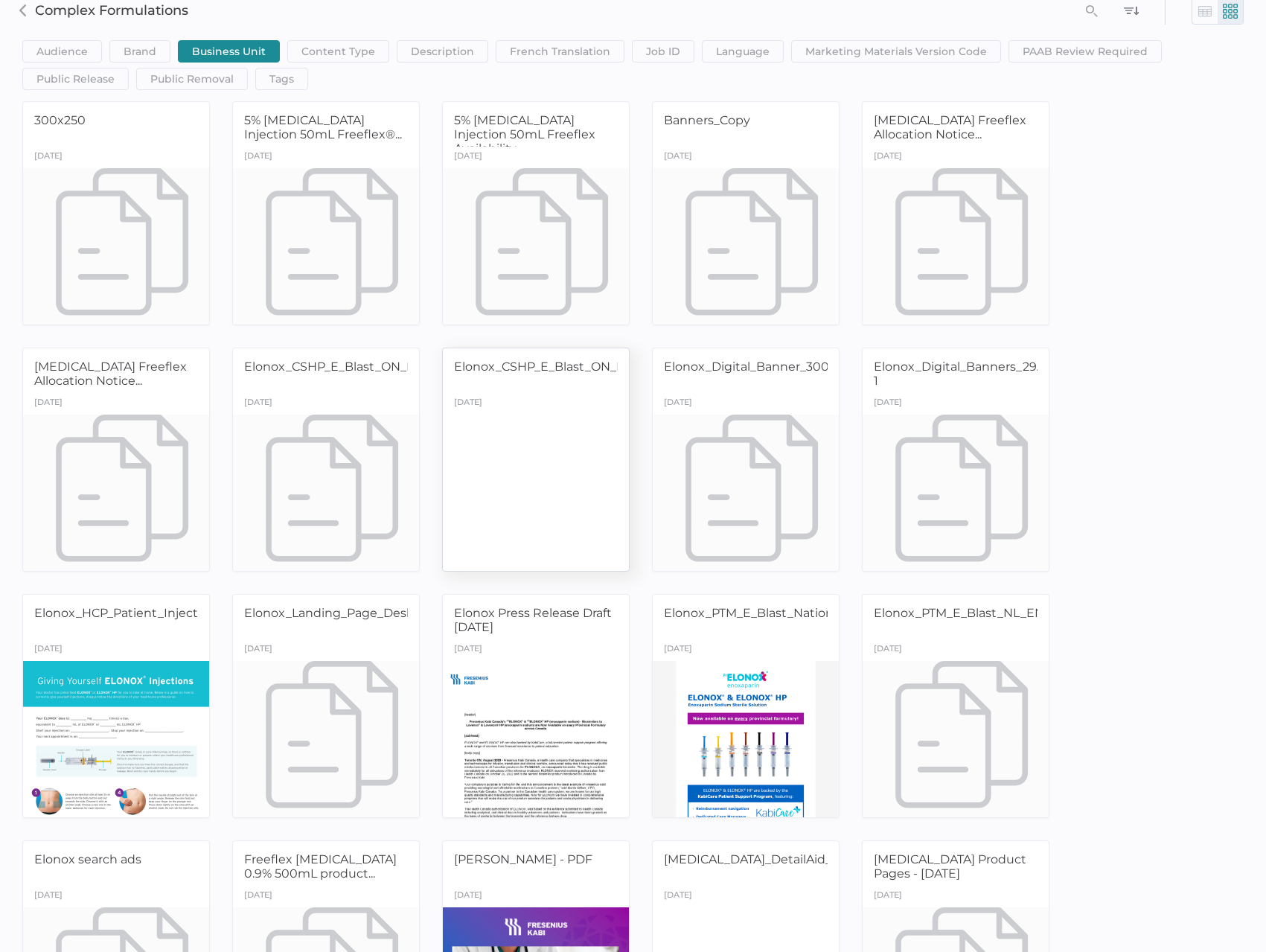
click at [490, 429] on div at bounding box center [536, 492] width 196 height 164
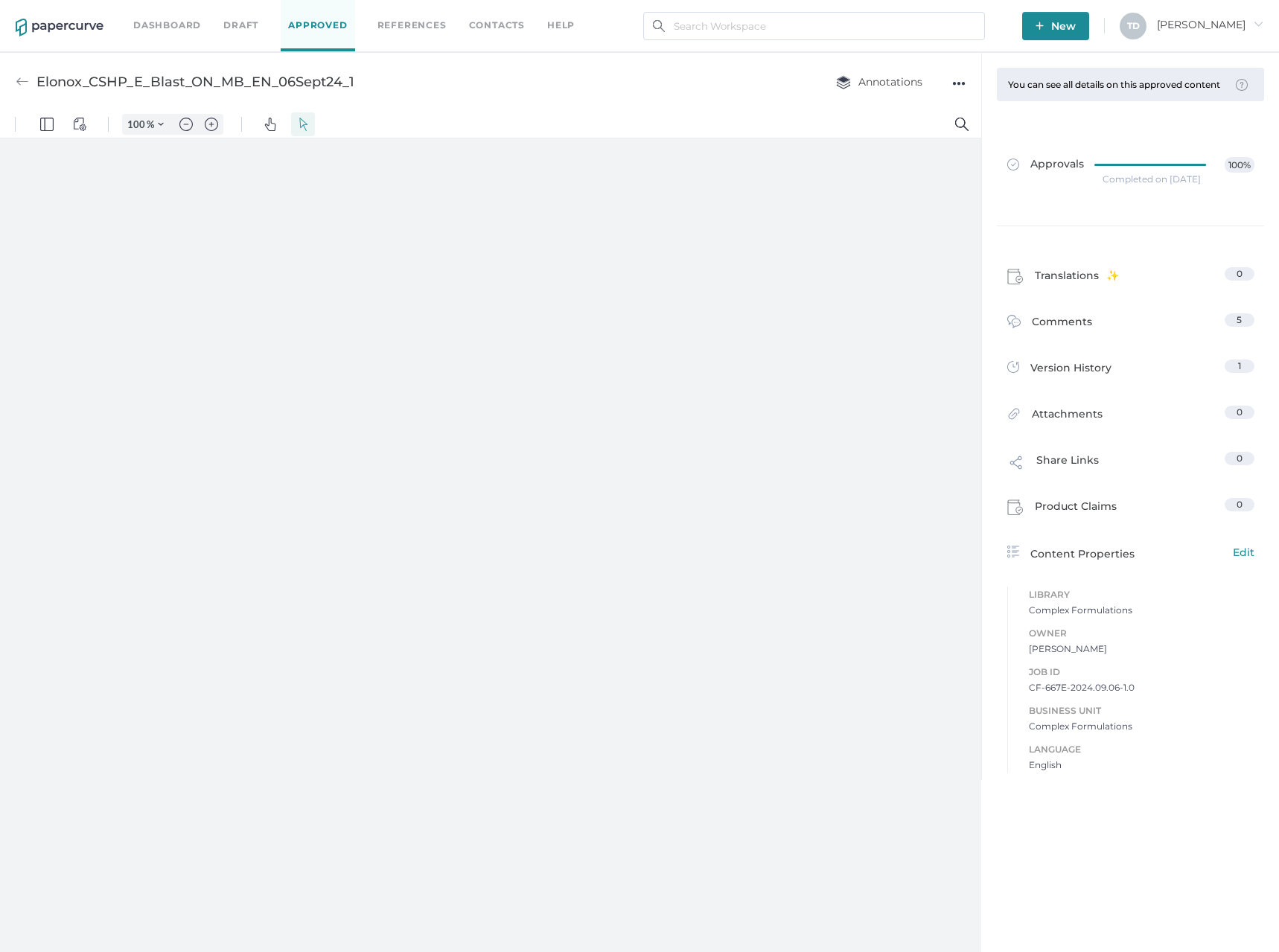
type input "87"
click at [1067, 731] on span "CF-667E-2024.09.06-1.0" at bounding box center [1141, 733] width 226 height 15
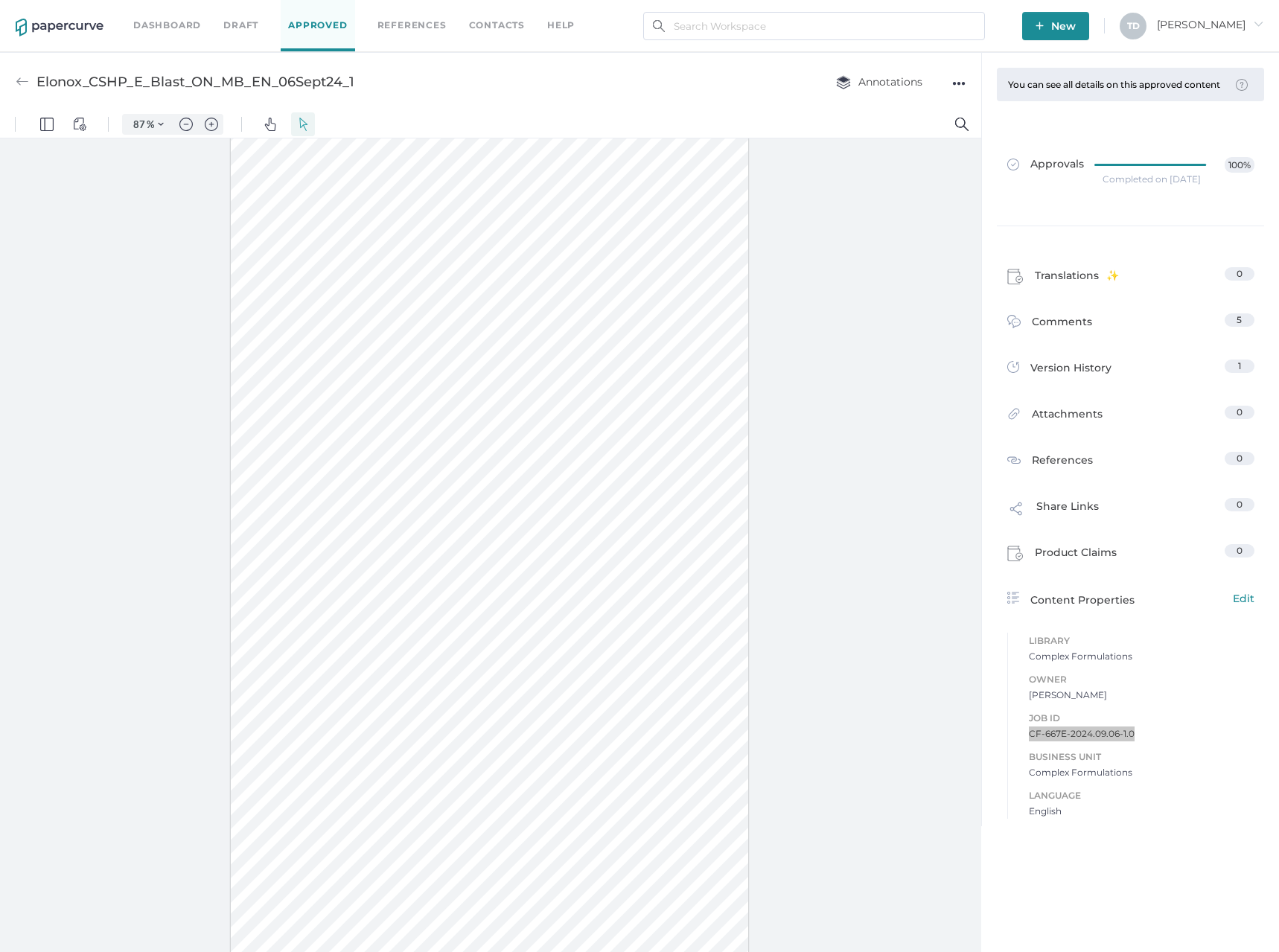
scroll to position [0, 0]
click at [31, 79] on div "Elonox_CSHP_E_Blast_ON_MB_EN_06Sept24_1" at bounding box center [185, 81] width 339 height 28
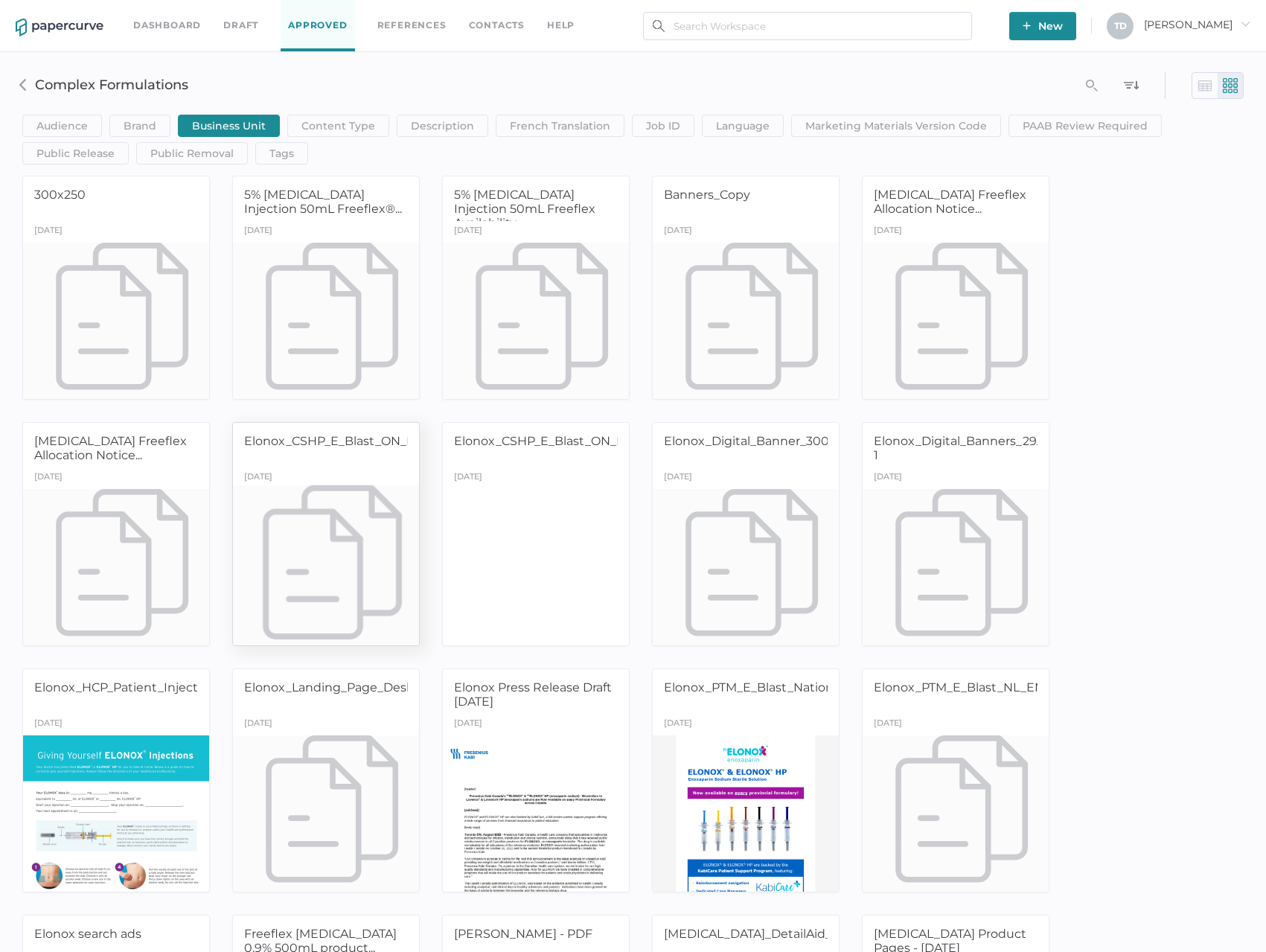
click at [293, 529] on div at bounding box center [326, 565] width 196 height 164
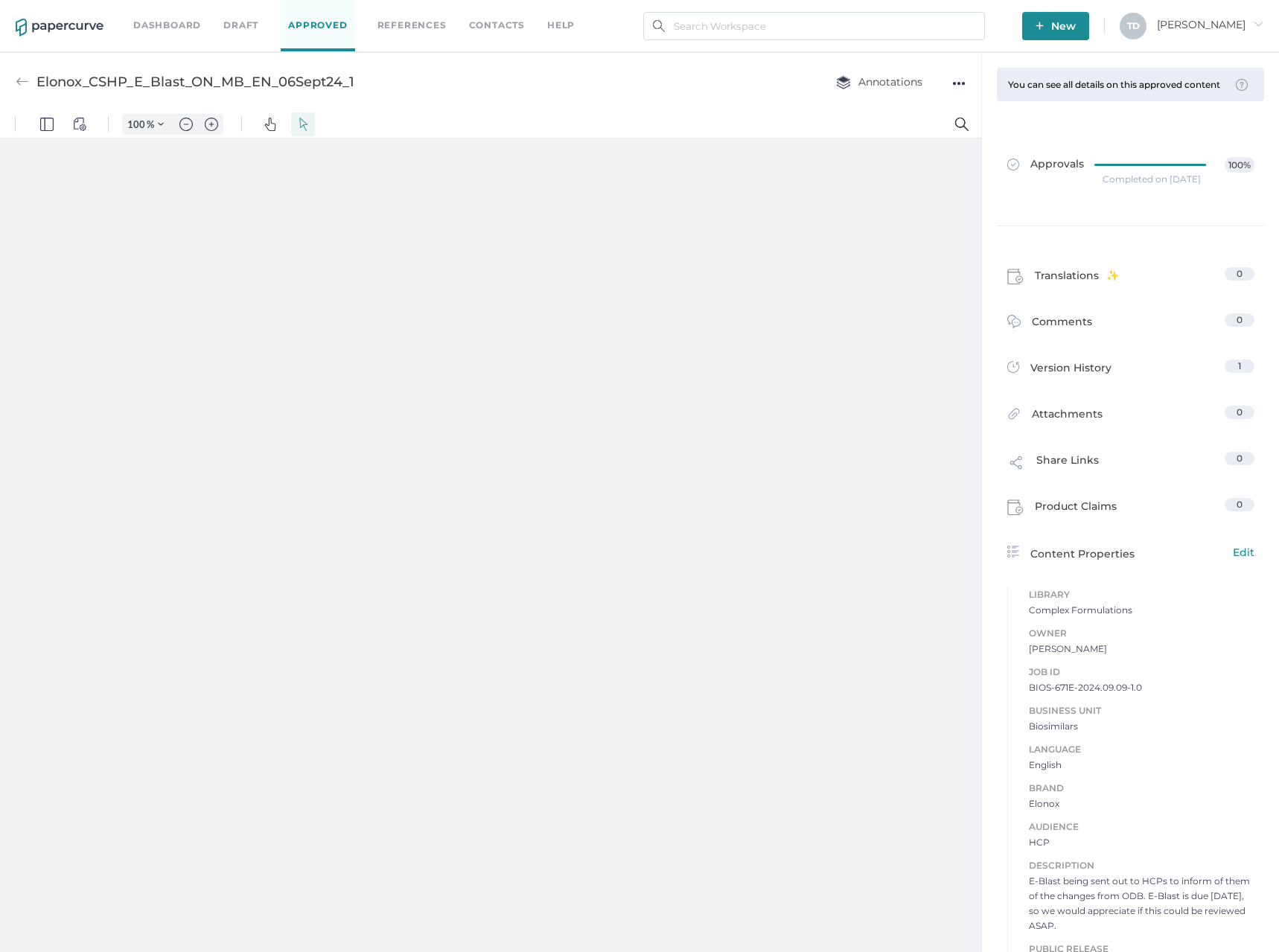
scroll to position [7, 0]
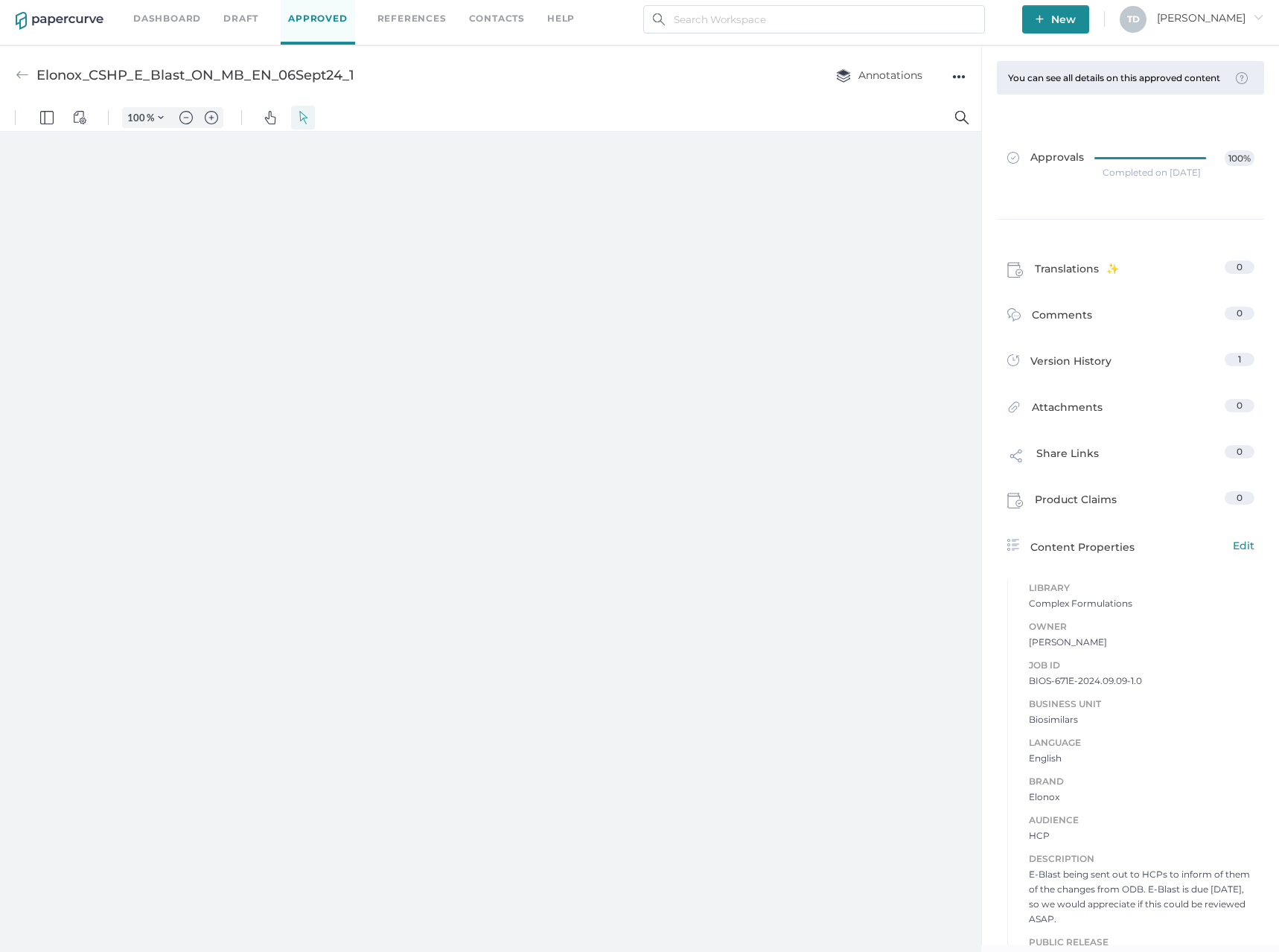
type input "87"
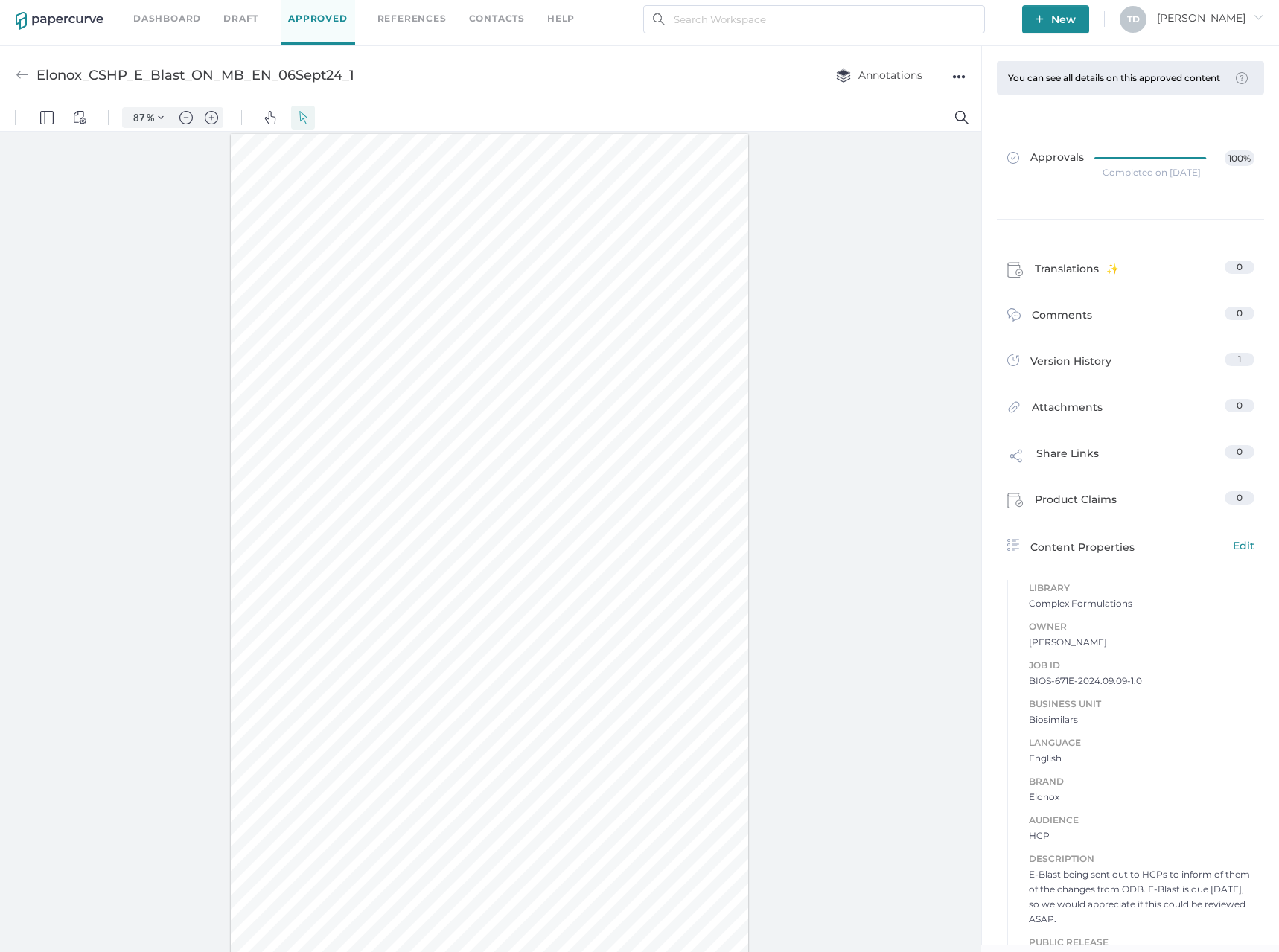
scroll to position [108, 0]
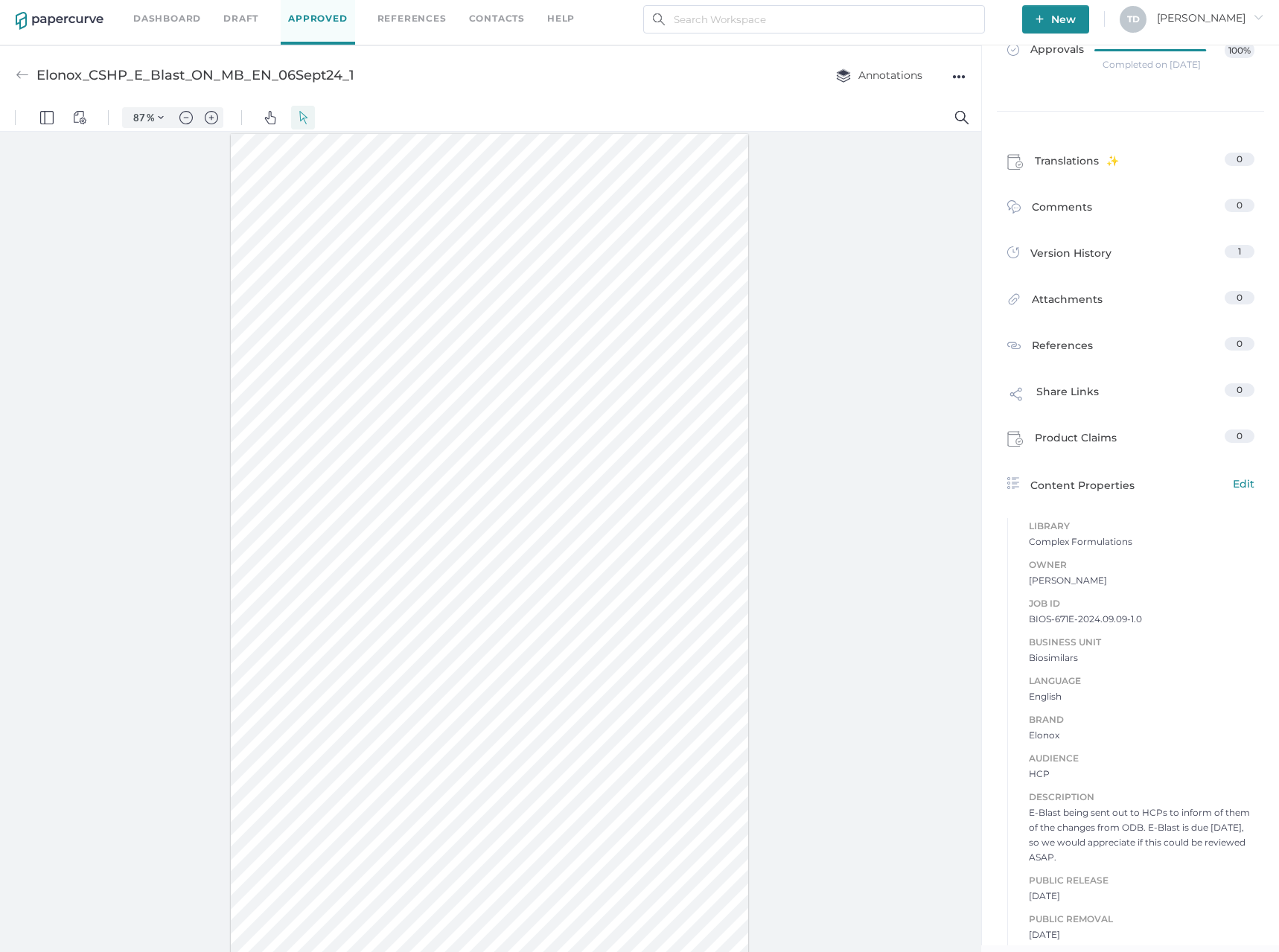
click at [1163, 570] on span "Owner" at bounding box center [1141, 564] width 226 height 16
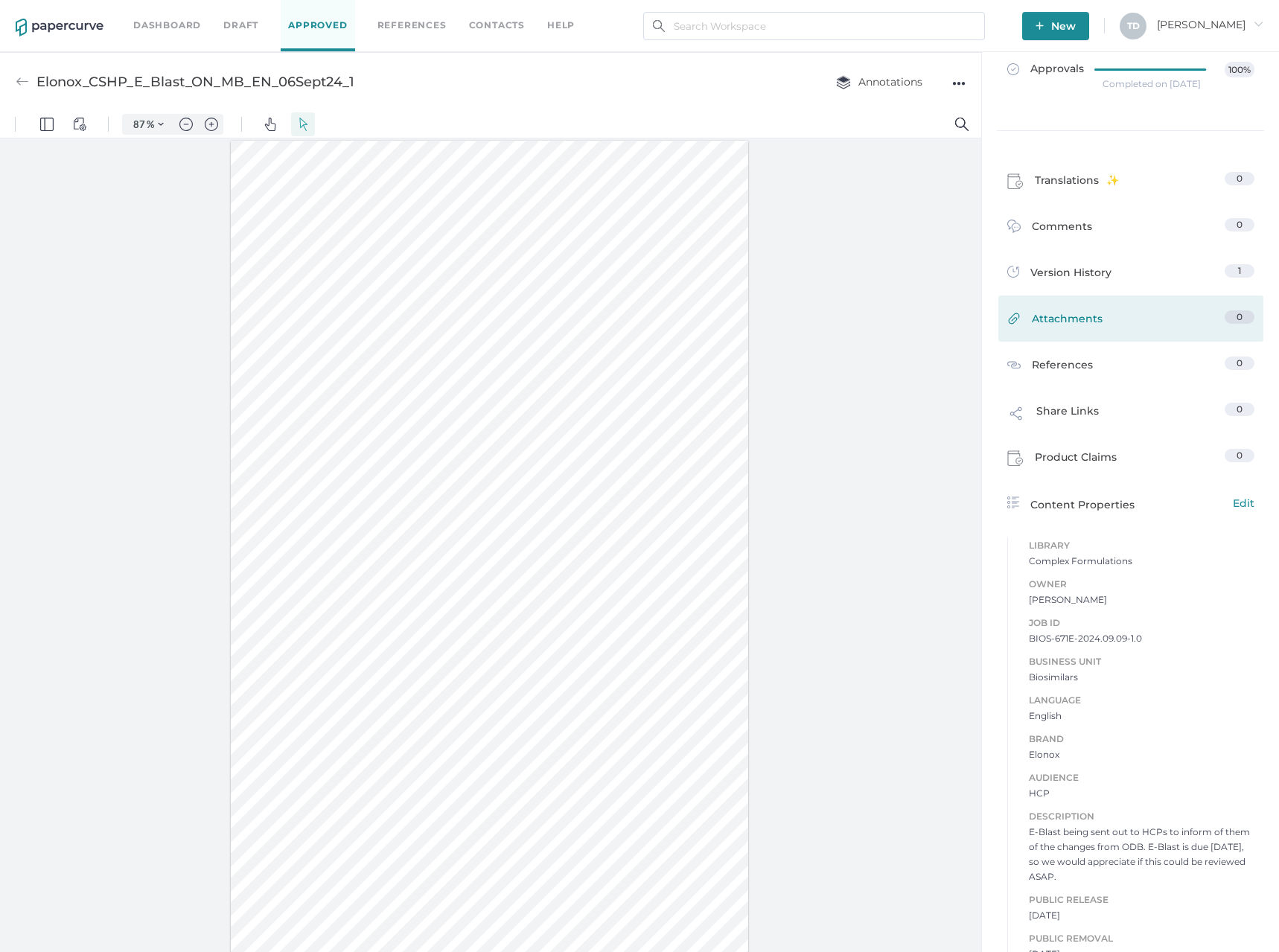
scroll to position [0, 0]
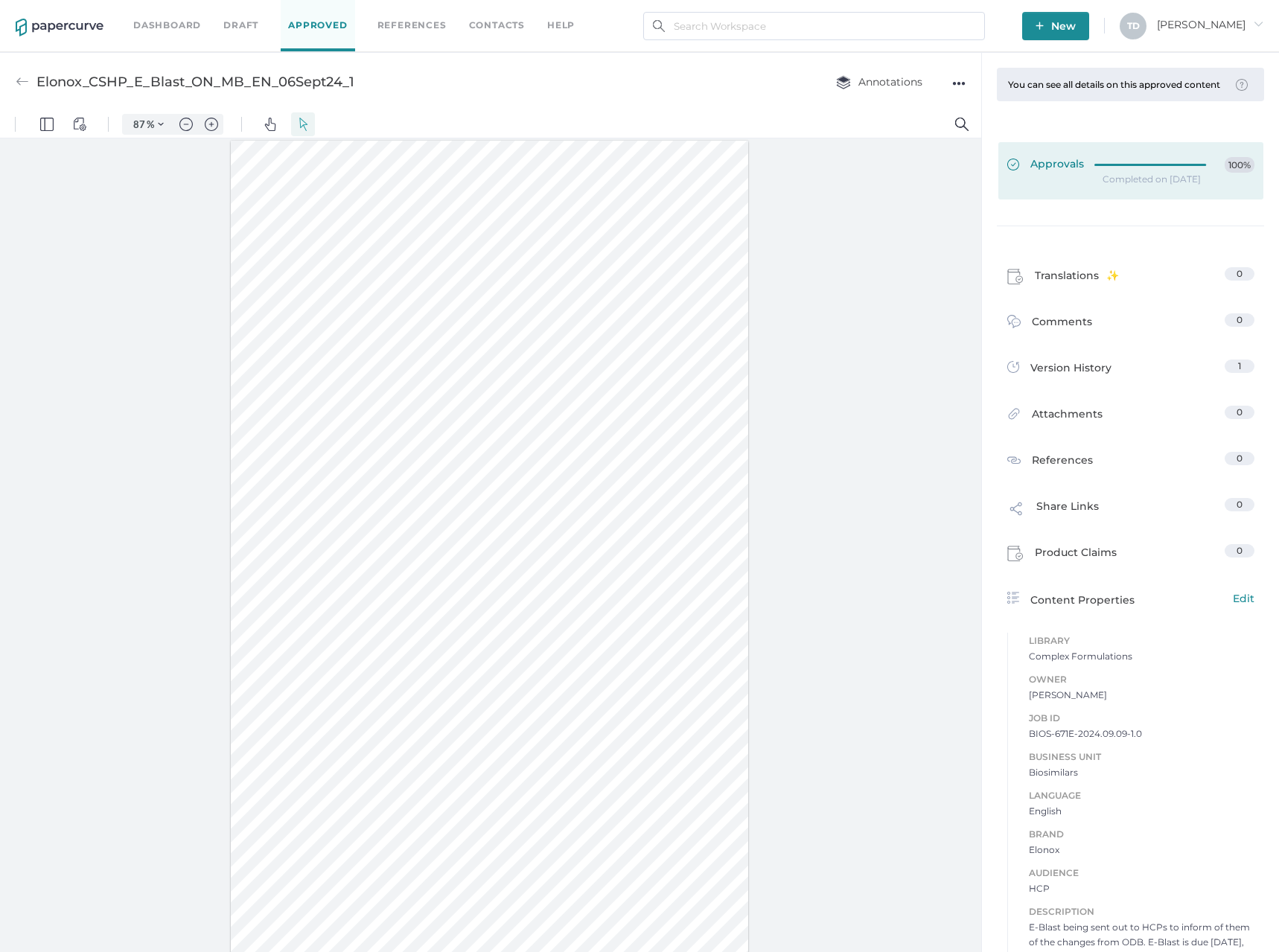
click at [1127, 168] on div at bounding box center [1154, 162] width 120 height 11
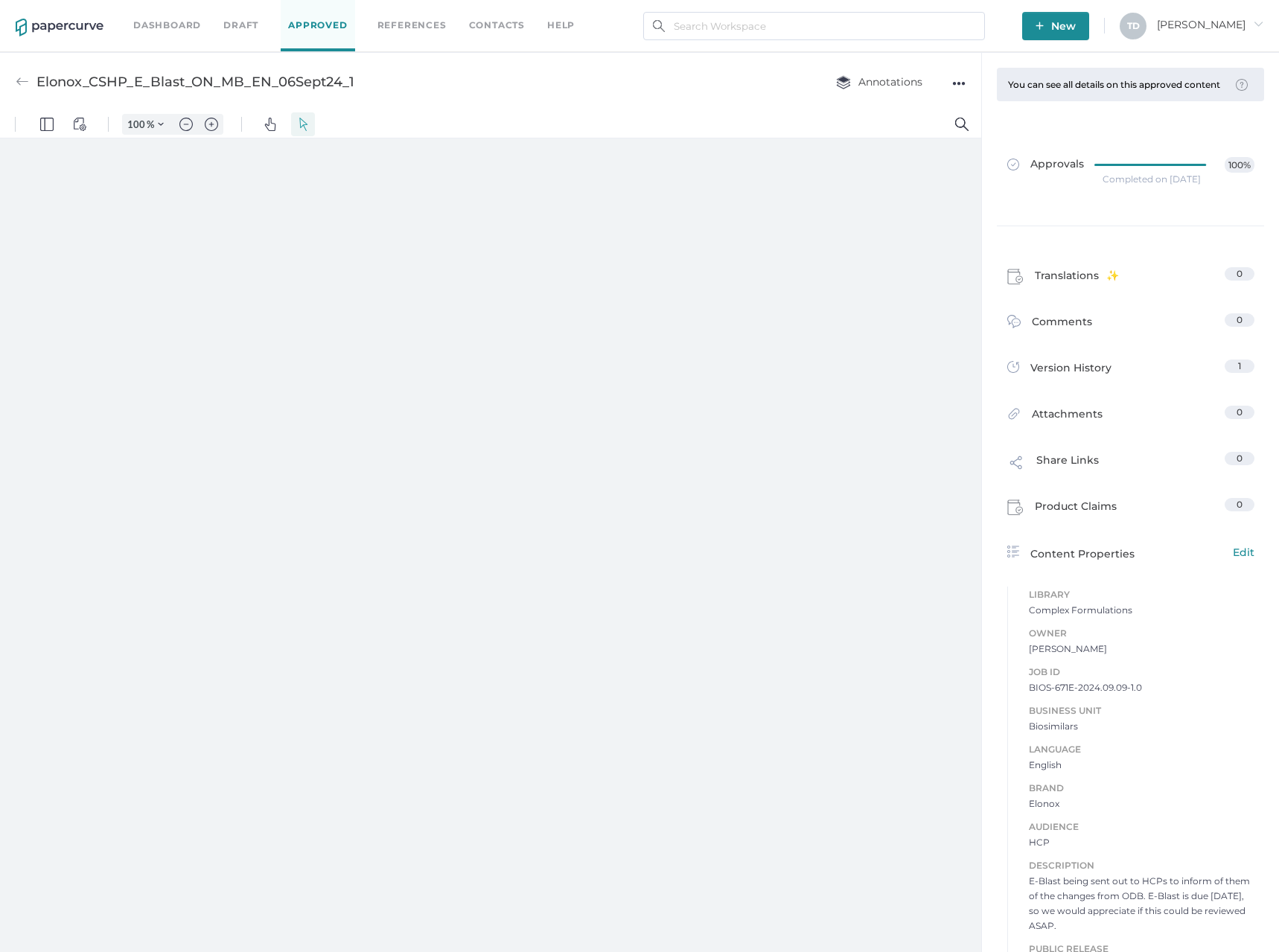
type input "87"
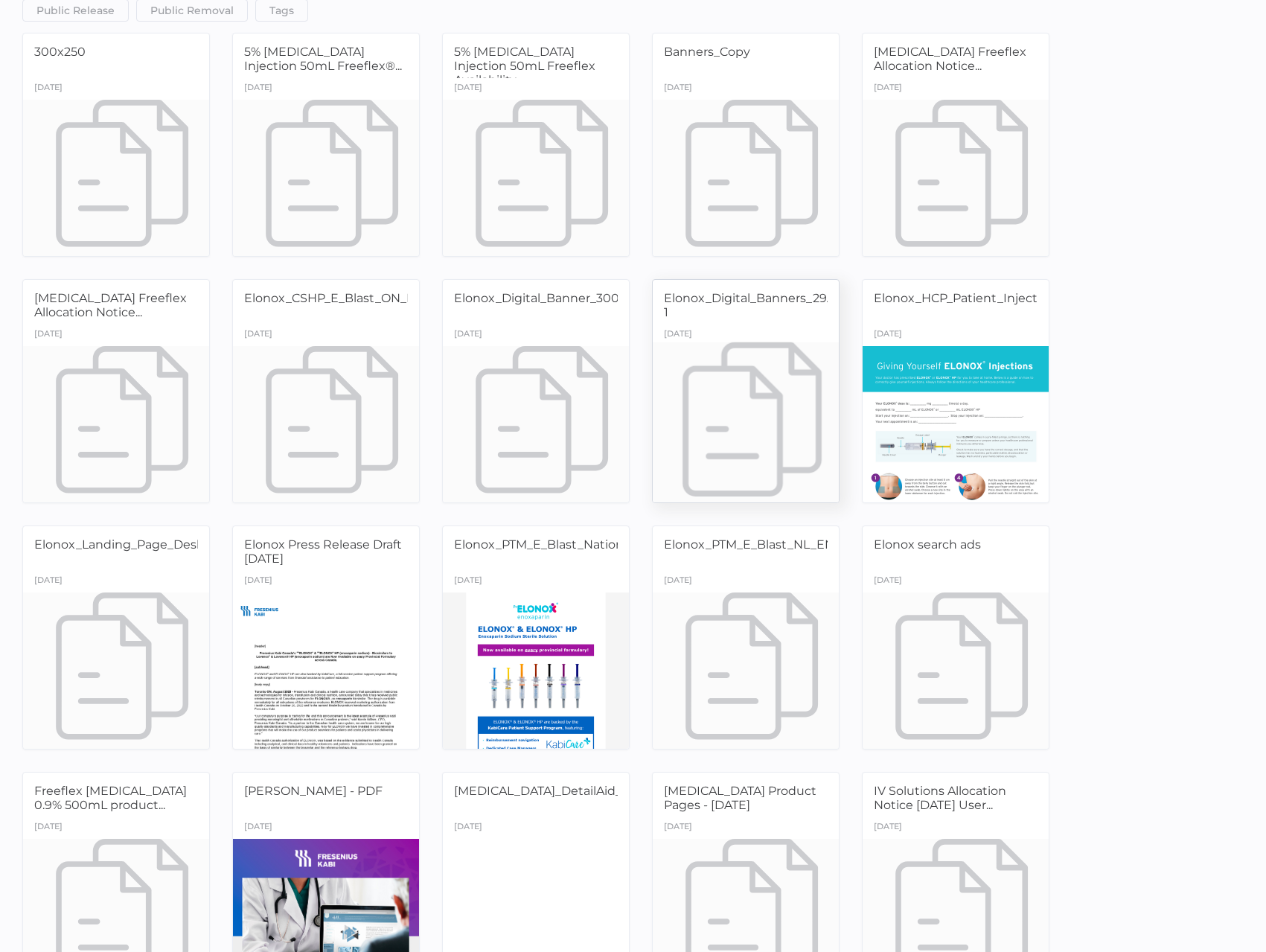
scroll to position [149, 0]
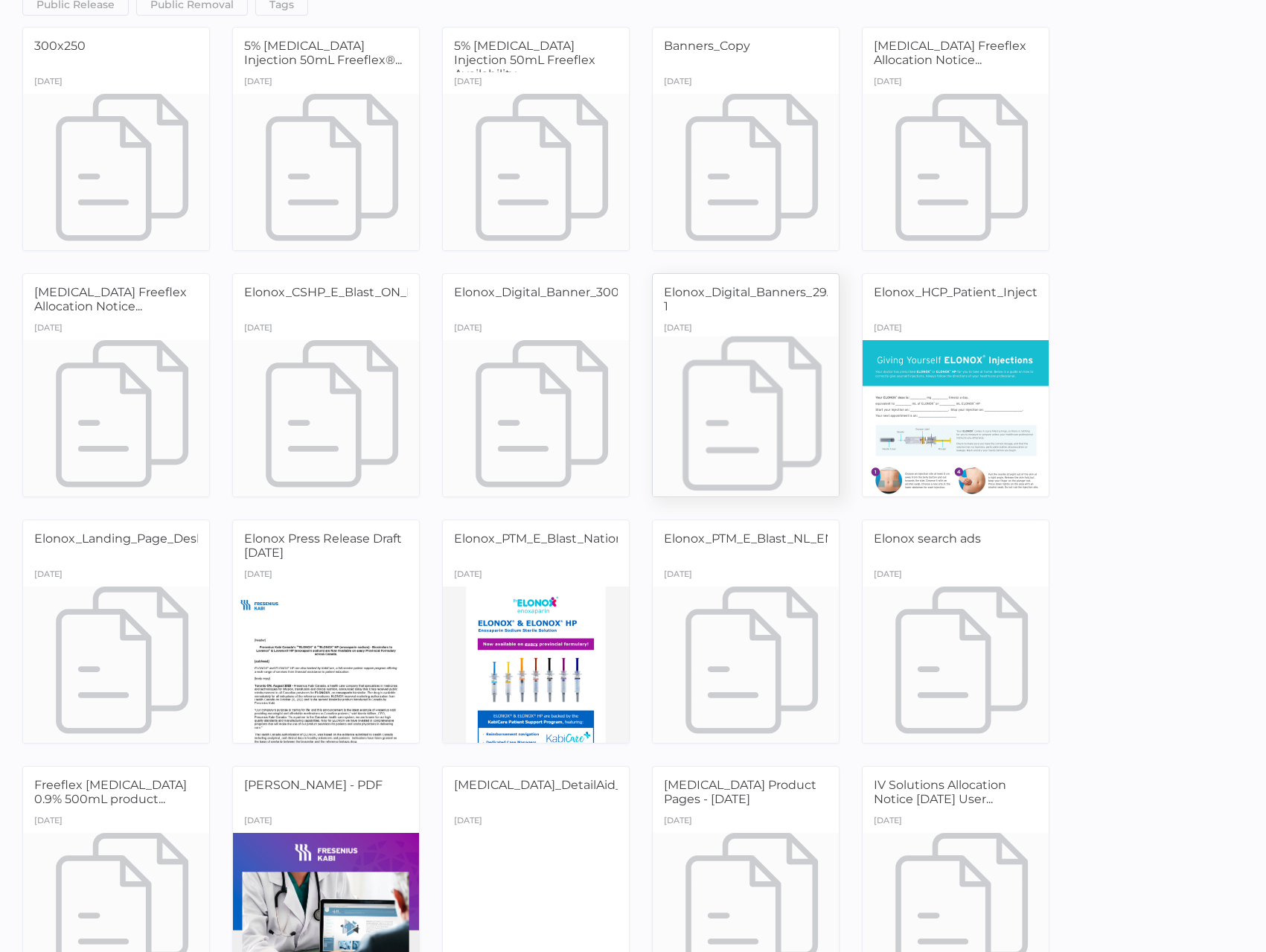
click at [713, 401] on div at bounding box center [745, 417] width 196 height 164
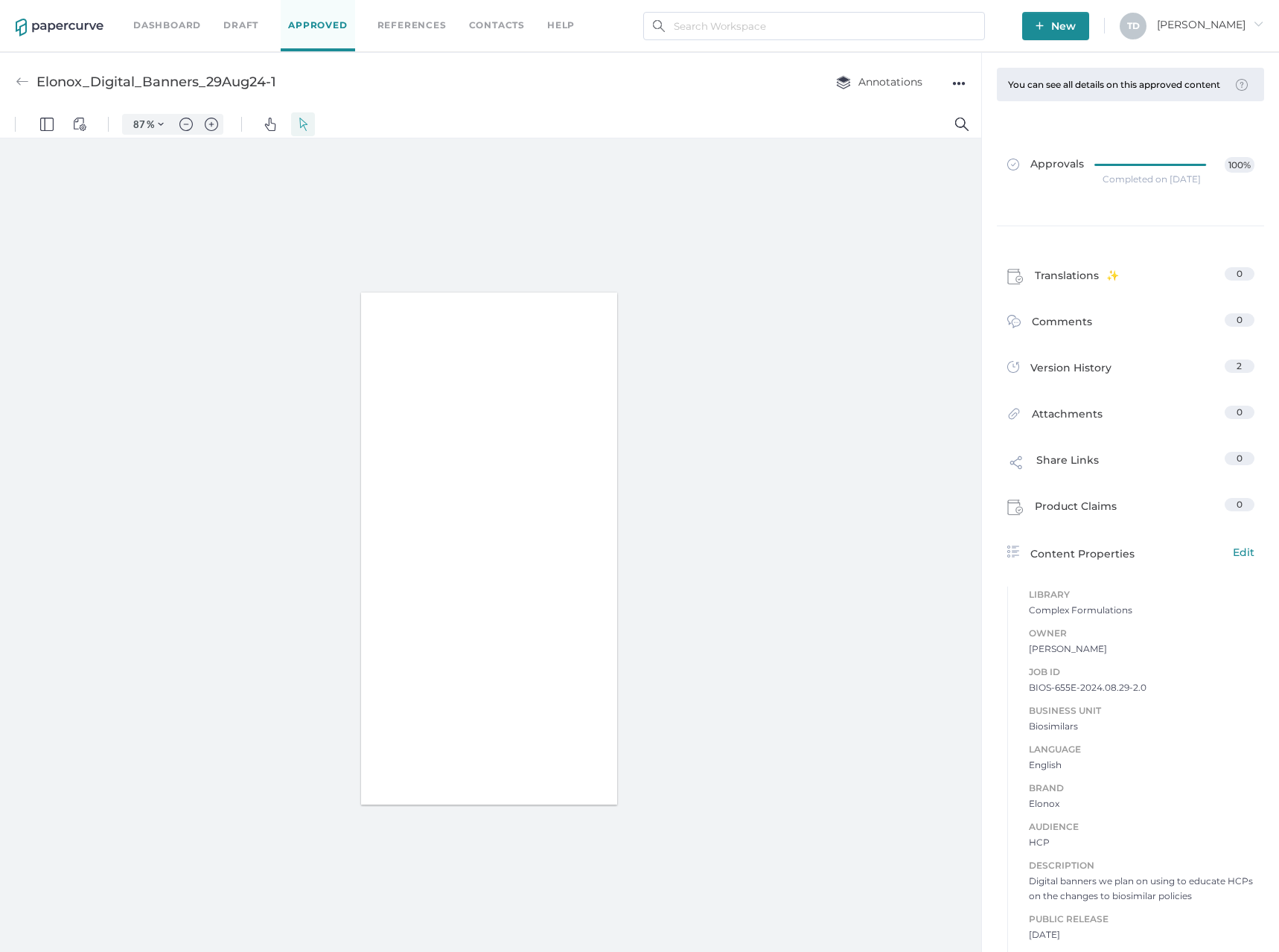
type input "87"
click at [959, 79] on div "●●●" at bounding box center [958, 82] width 13 height 21
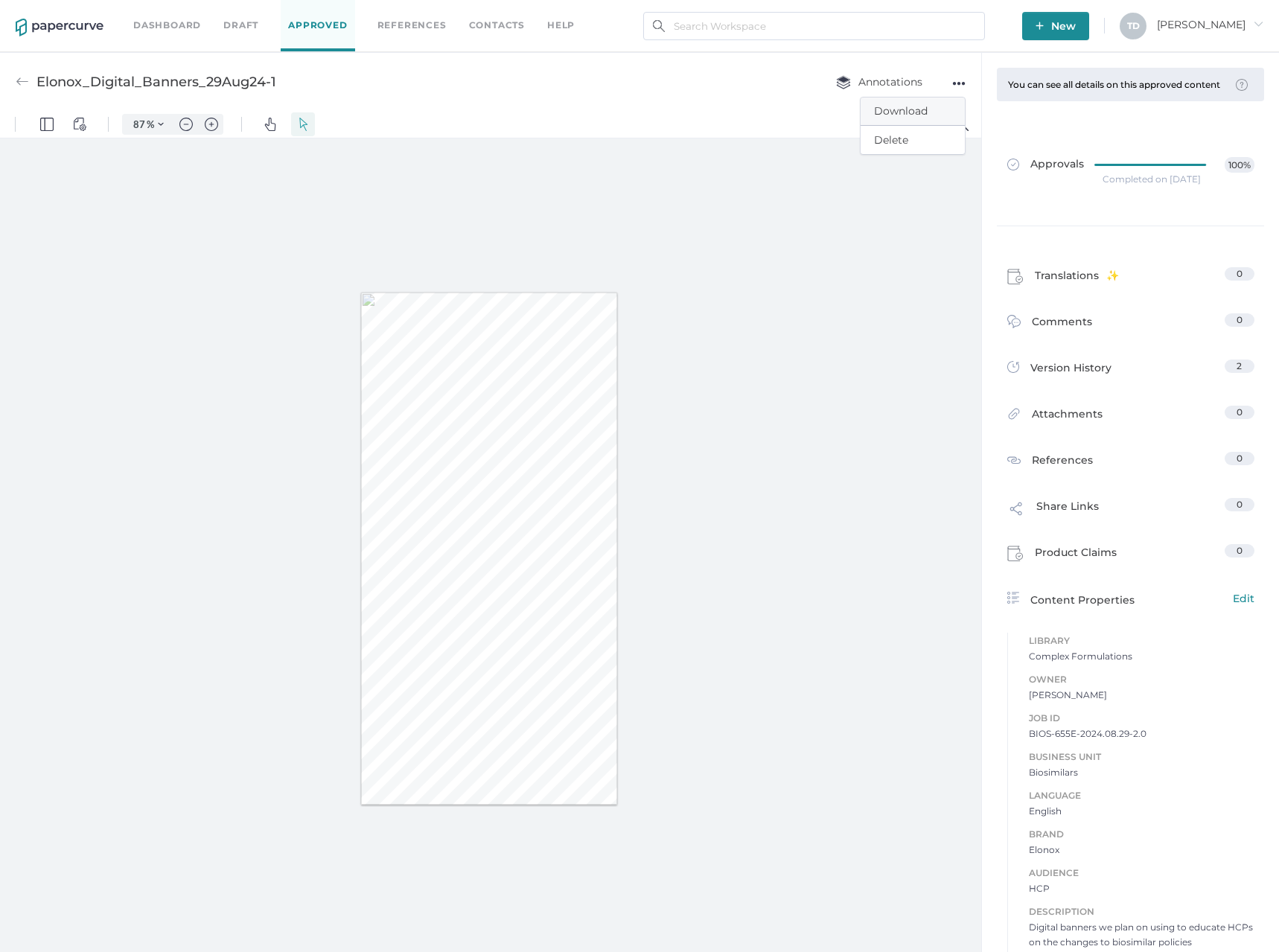
click at [946, 108] on span "Download" at bounding box center [912, 111] width 78 height 28
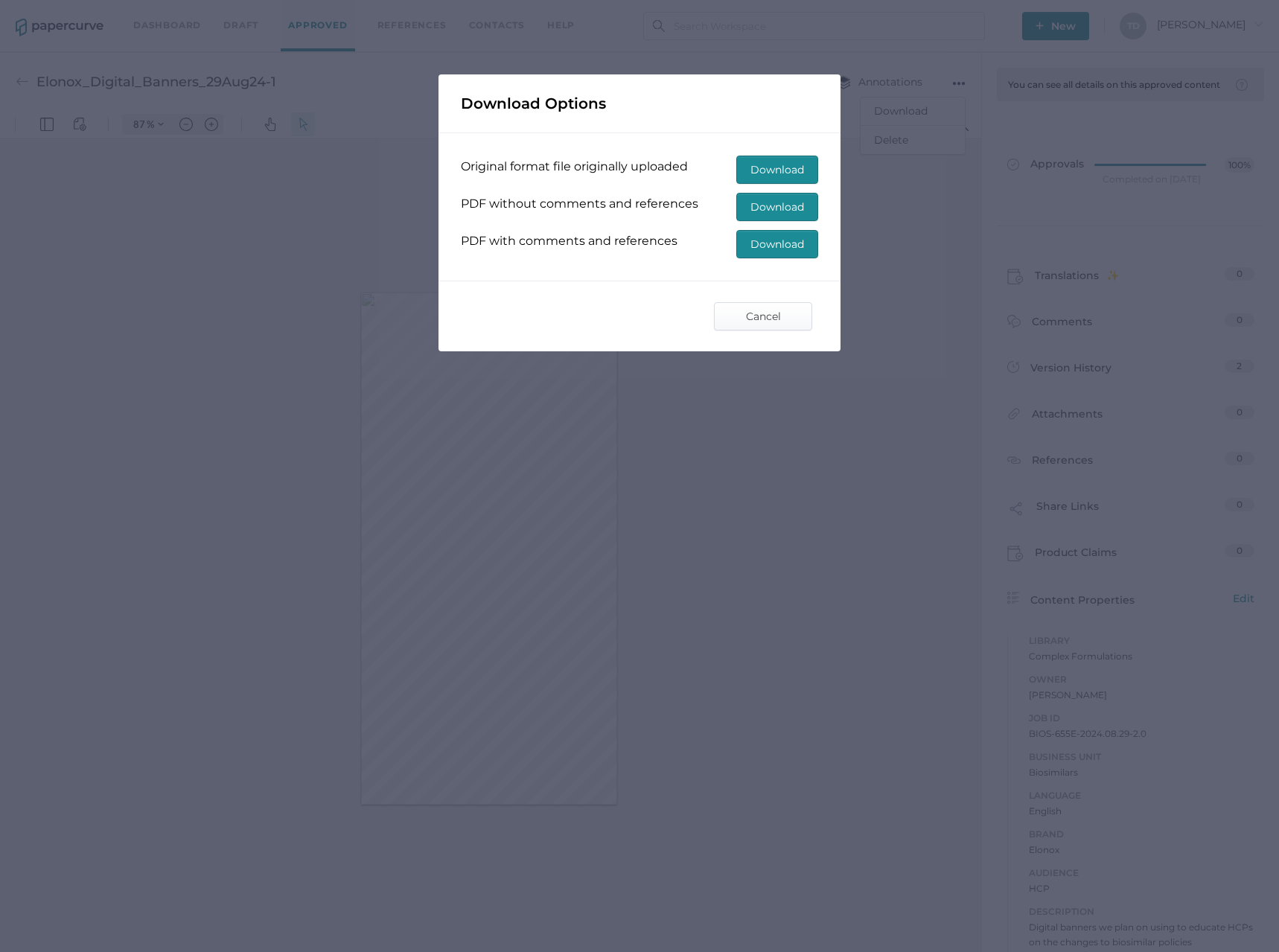
click at [755, 243] on span "Download" at bounding box center [777, 243] width 54 height 27
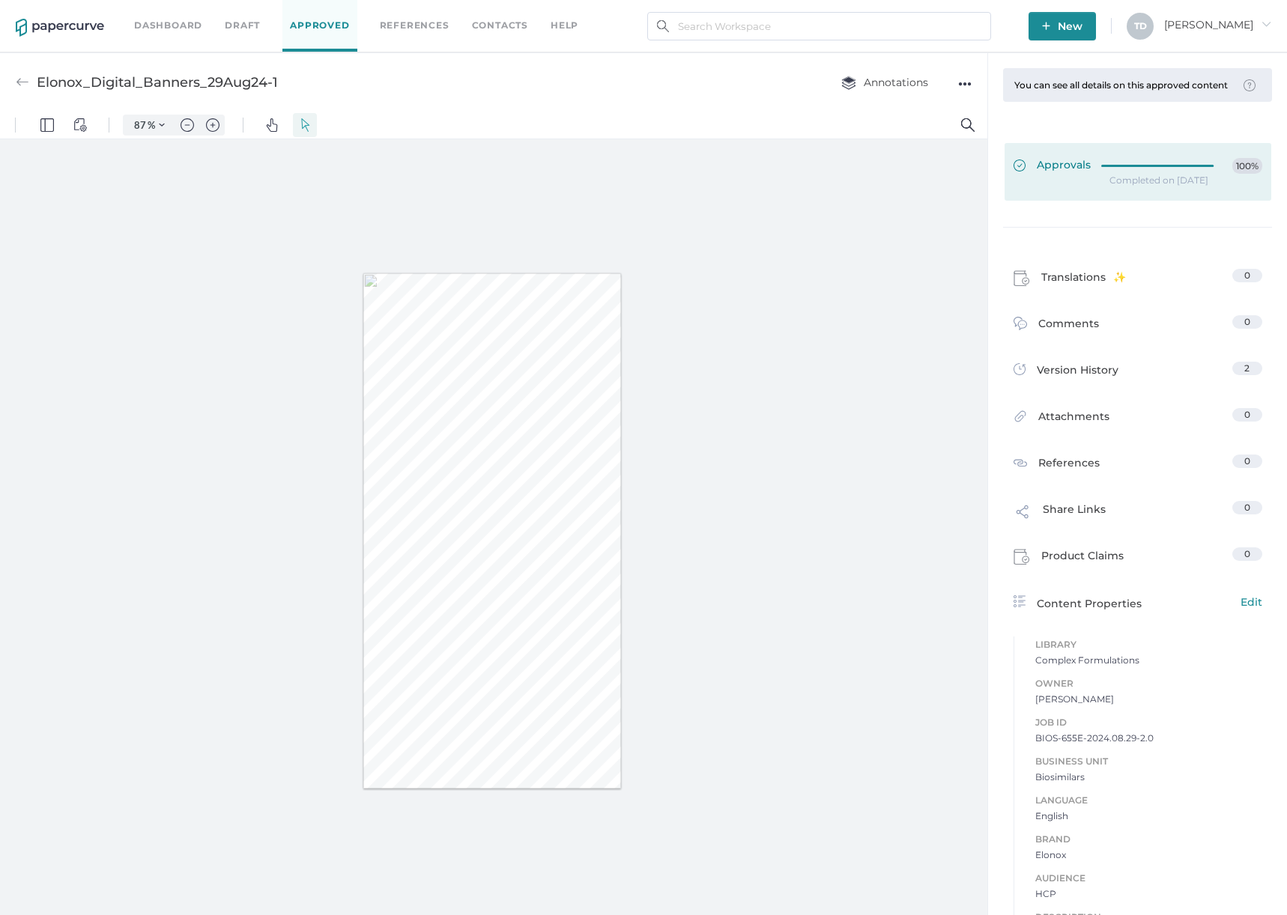
click at [1125, 169] on div at bounding box center [1161, 163] width 121 height 11
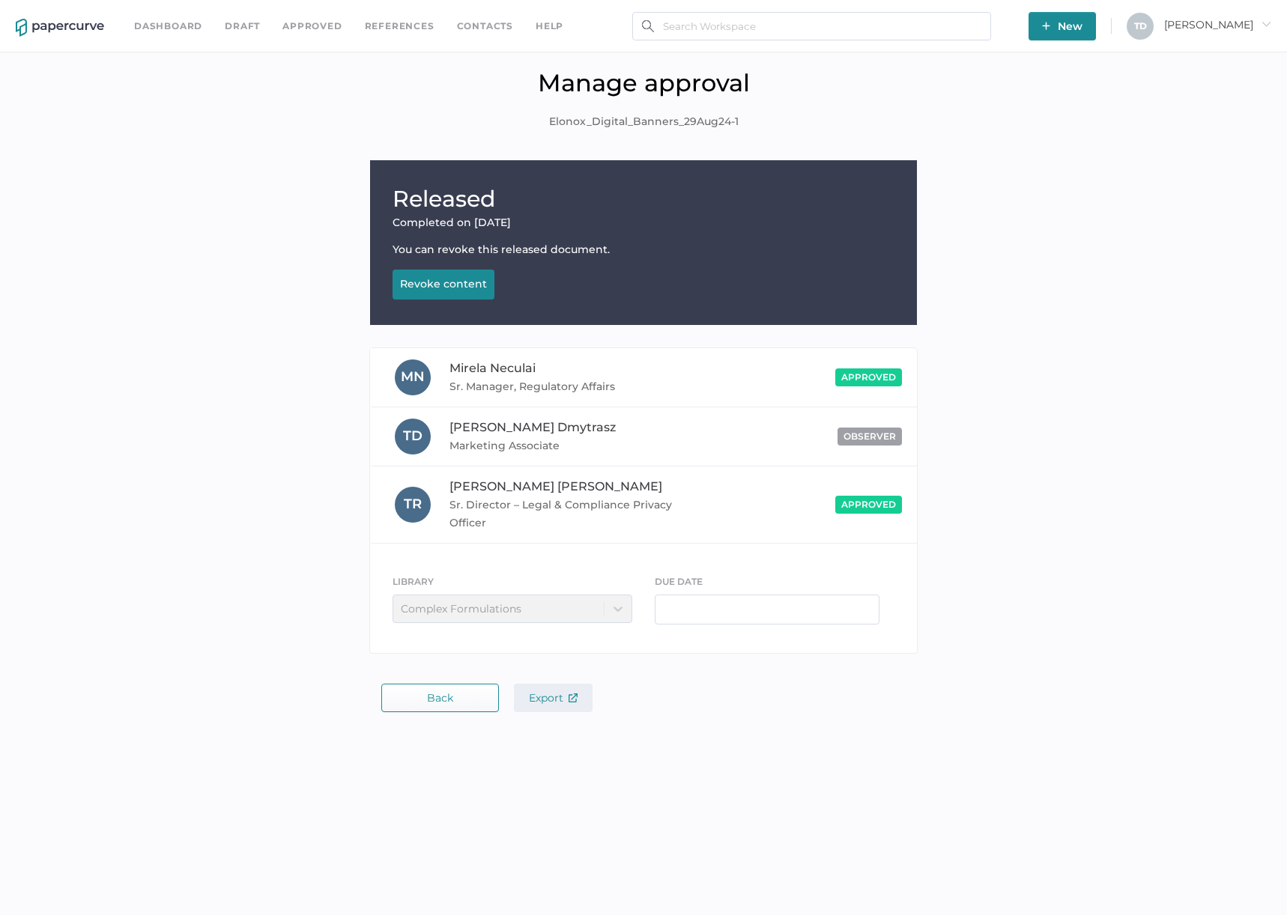
click at [548, 691] on span "Export" at bounding box center [553, 697] width 49 height 13
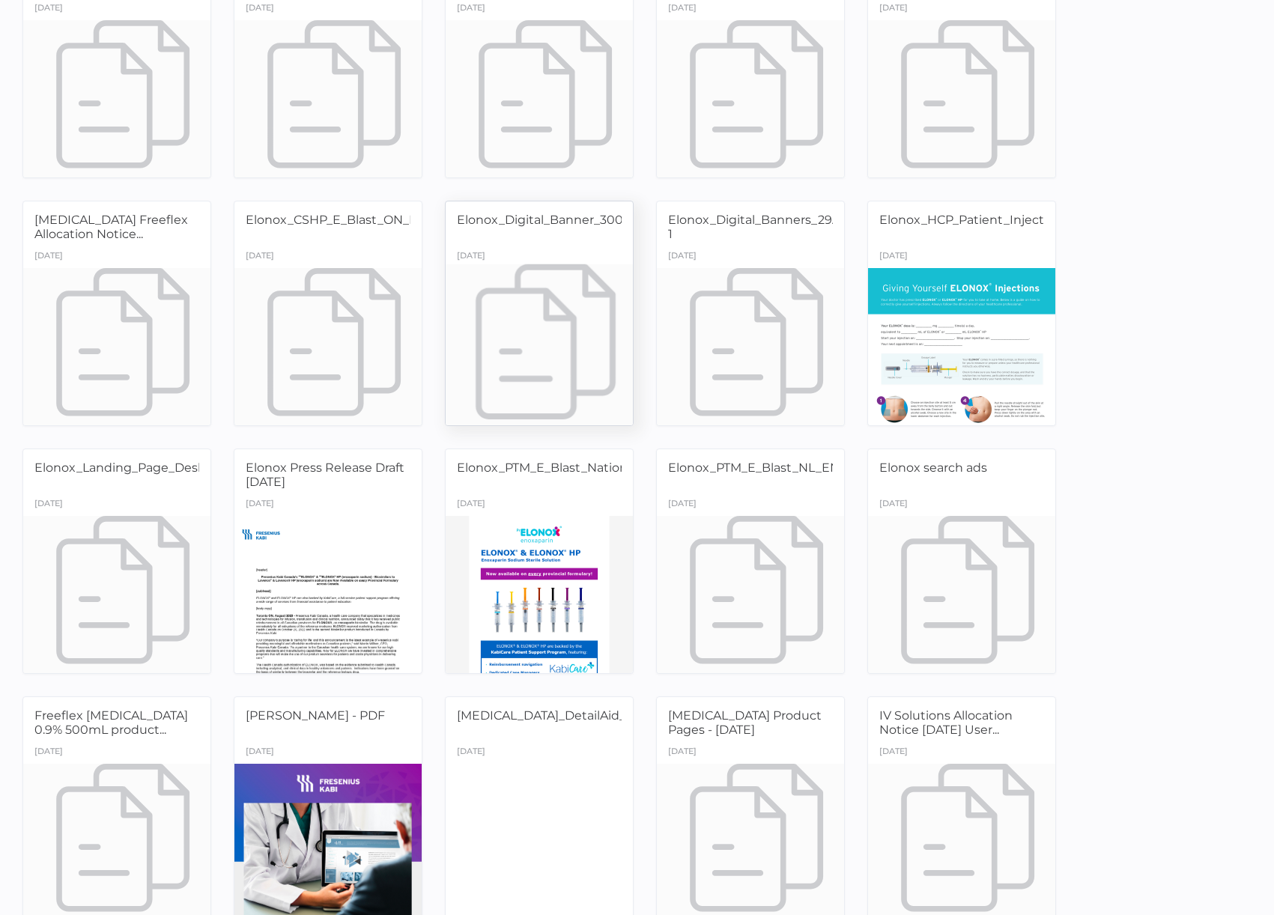
scroll to position [225, 0]
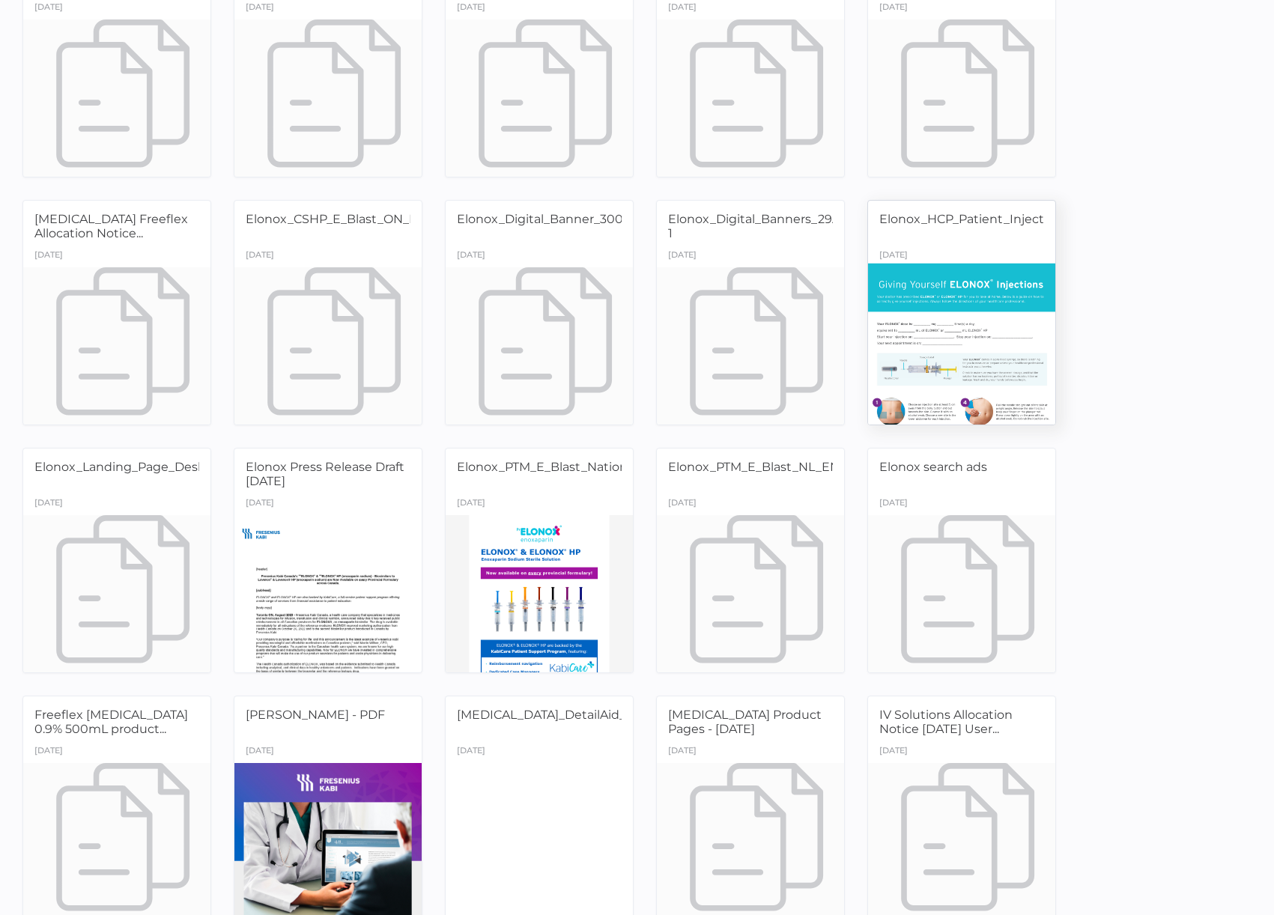
click at [959, 362] on div at bounding box center [961, 345] width 197 height 165
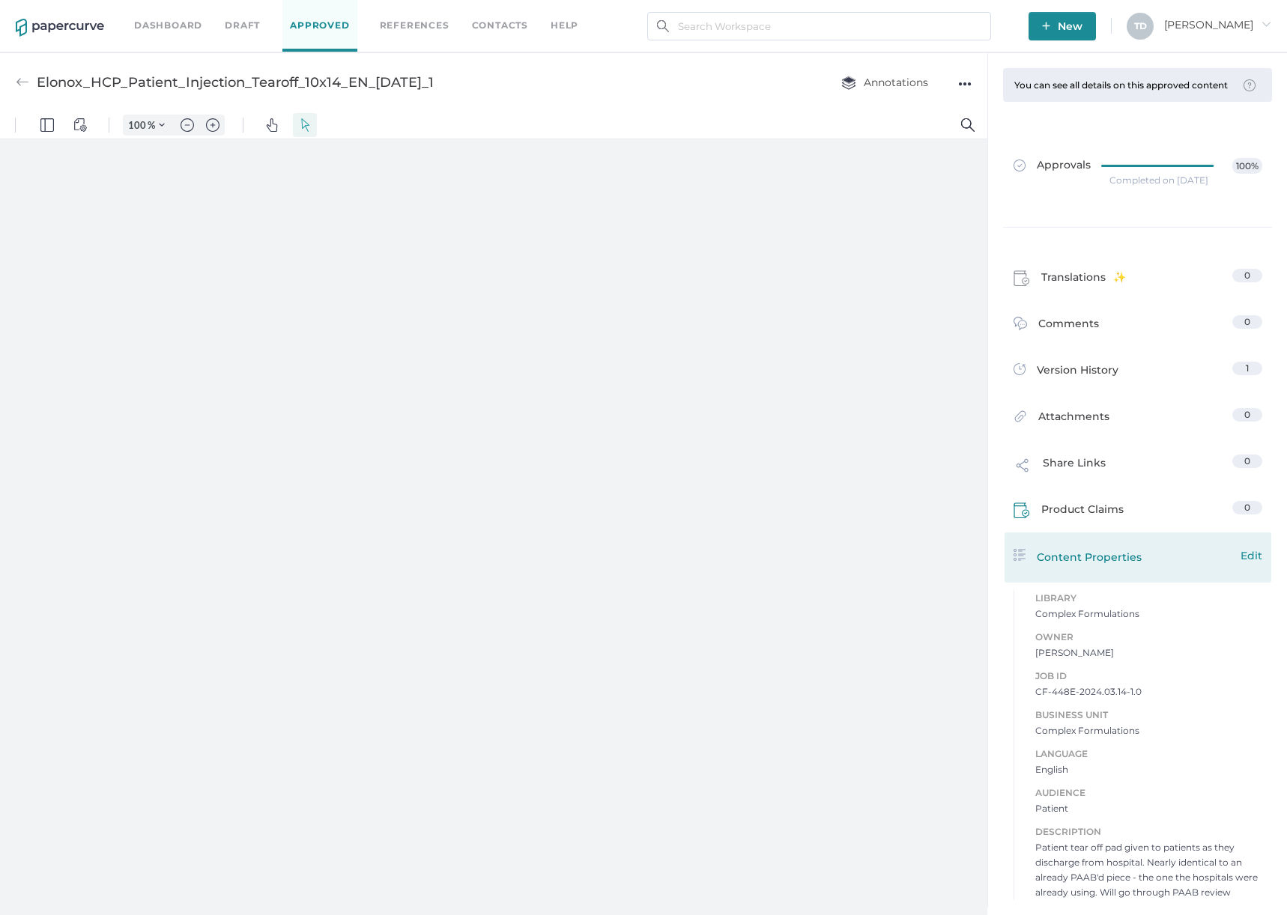
type input "87"
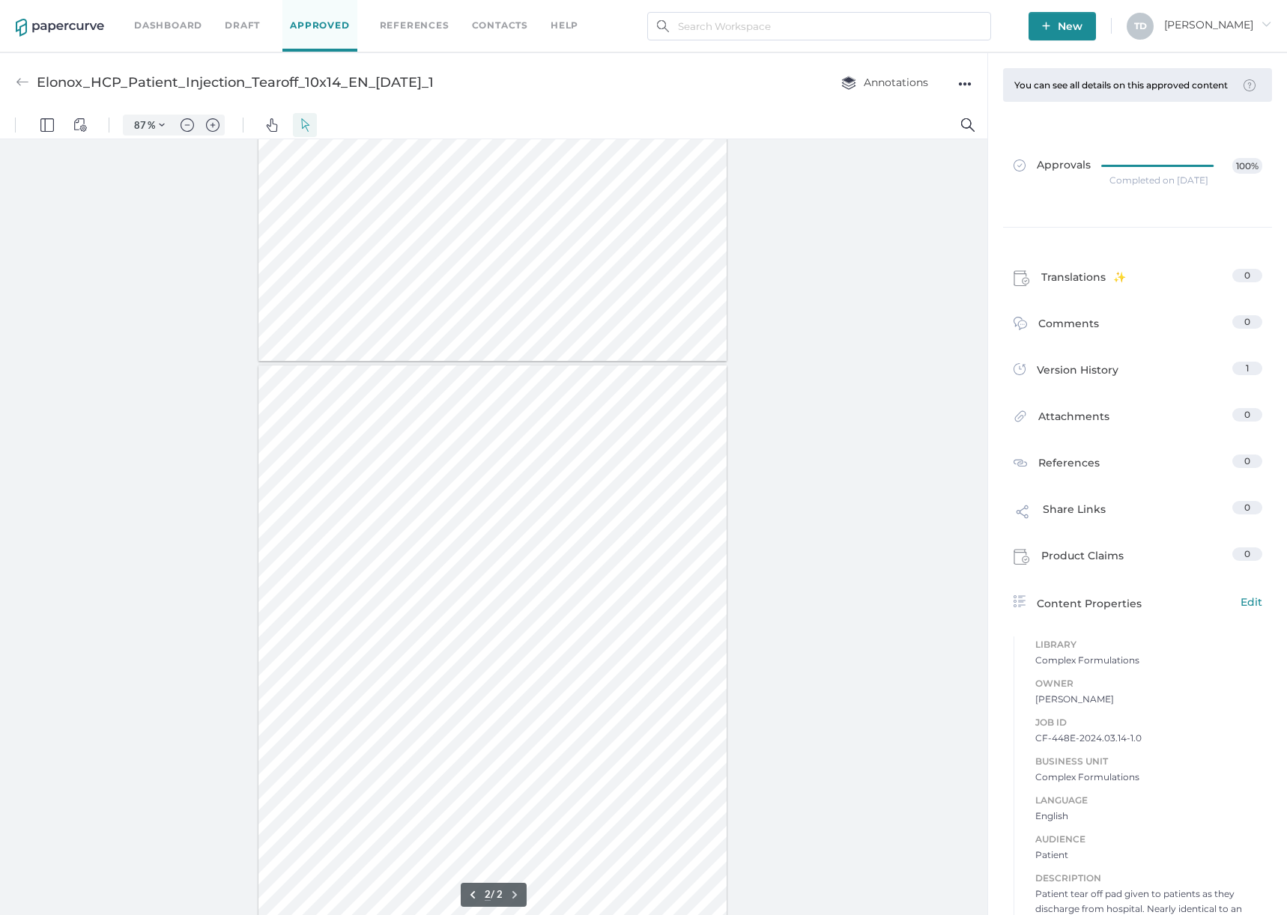
scroll to position [401, 0]
type input "1"
click at [959, 81] on div "●●●" at bounding box center [964, 83] width 13 height 21
click at [957, 109] on button "Download" at bounding box center [918, 112] width 105 height 28
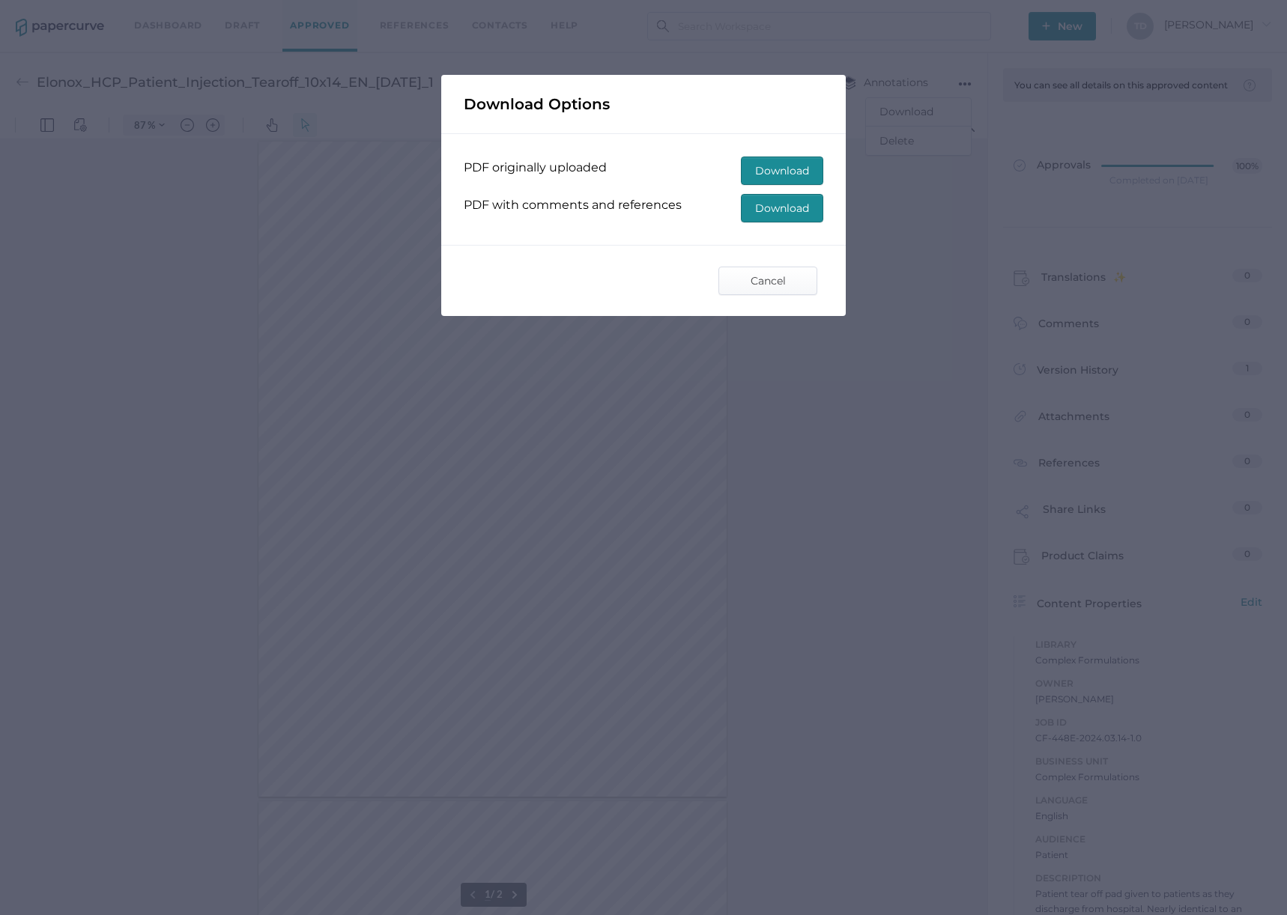
click at [776, 207] on span "Download" at bounding box center [782, 208] width 54 height 27
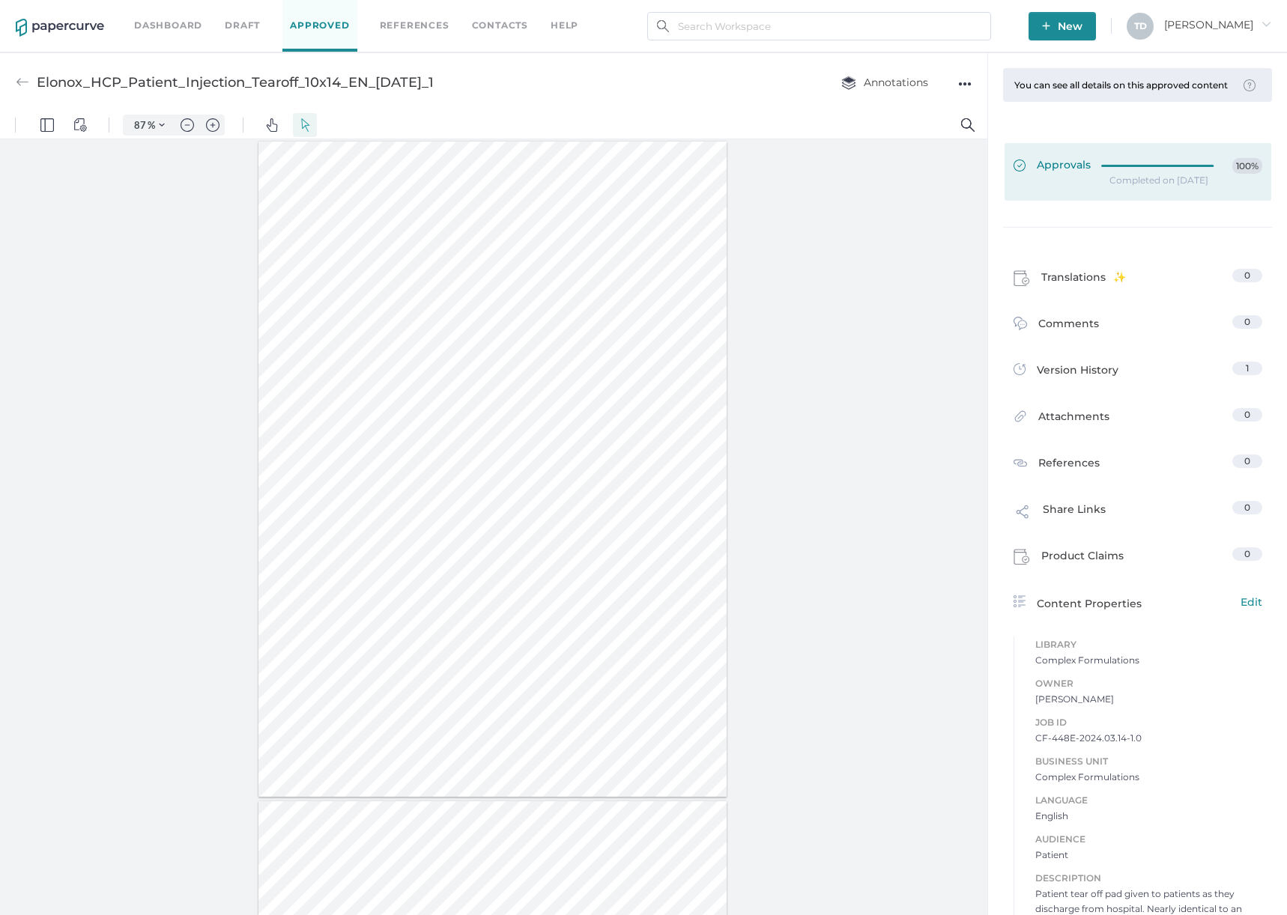
click at [1176, 174] on div at bounding box center [1161, 166] width 121 height 16
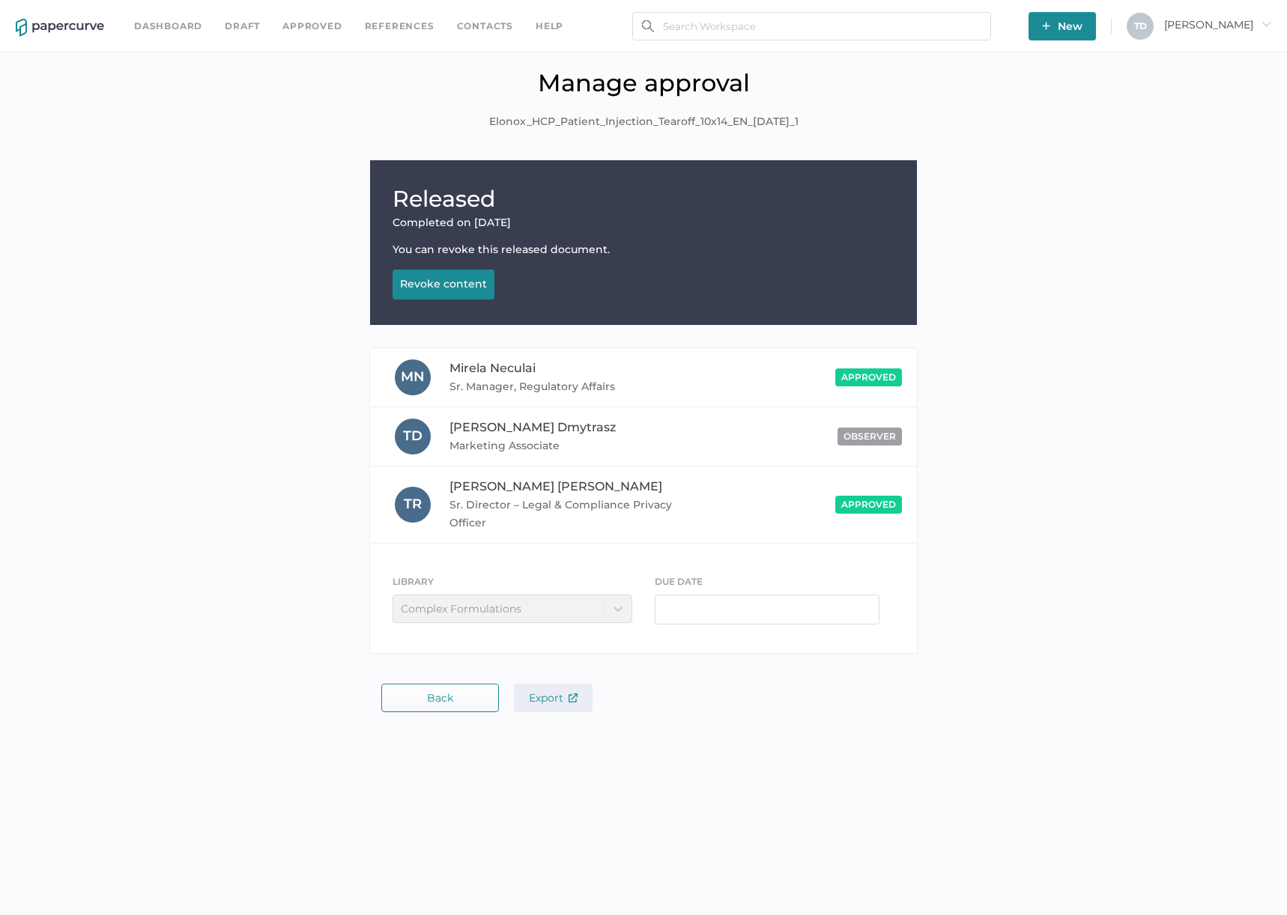
click at [538, 701] on button "Export" at bounding box center [553, 698] width 79 height 28
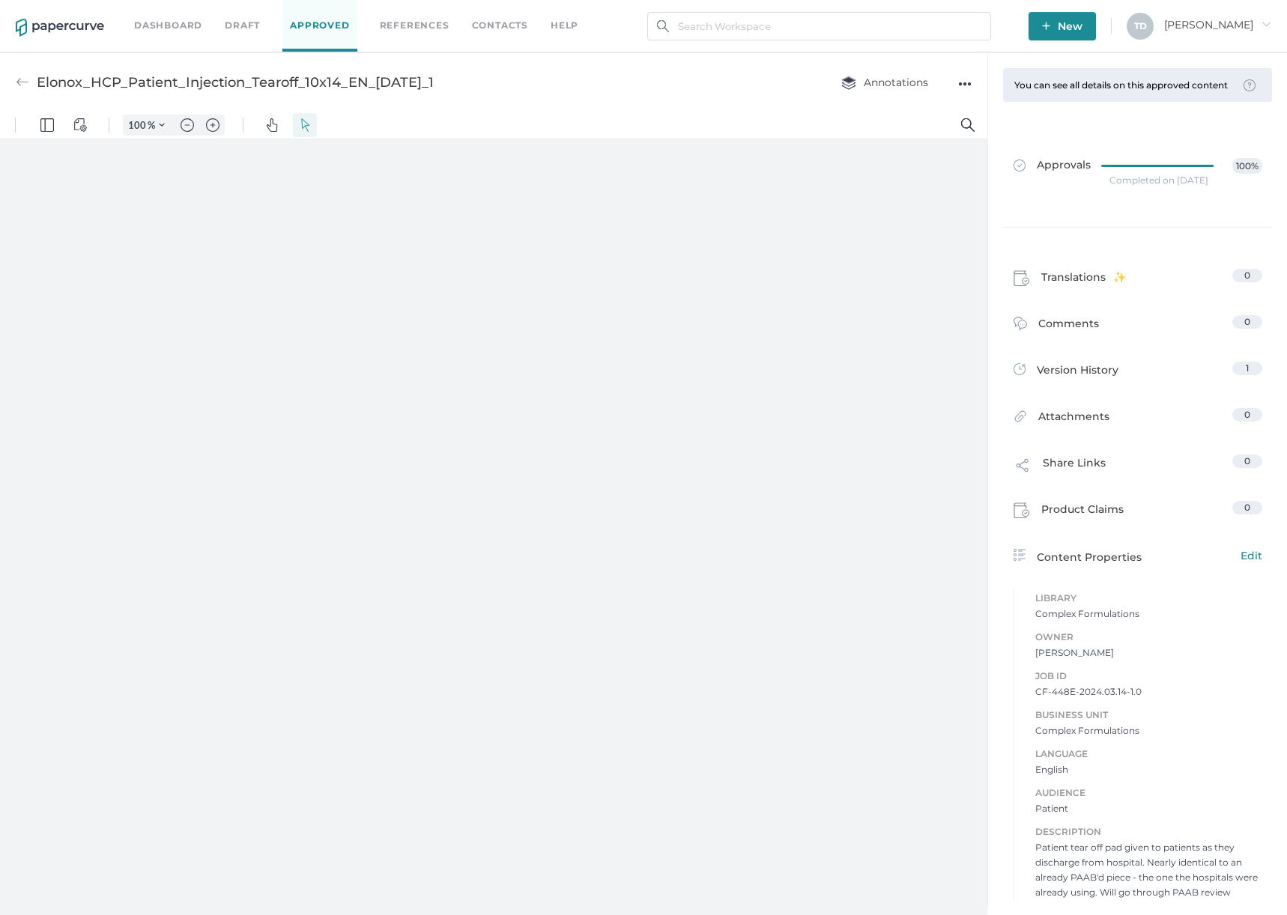
type input "87"
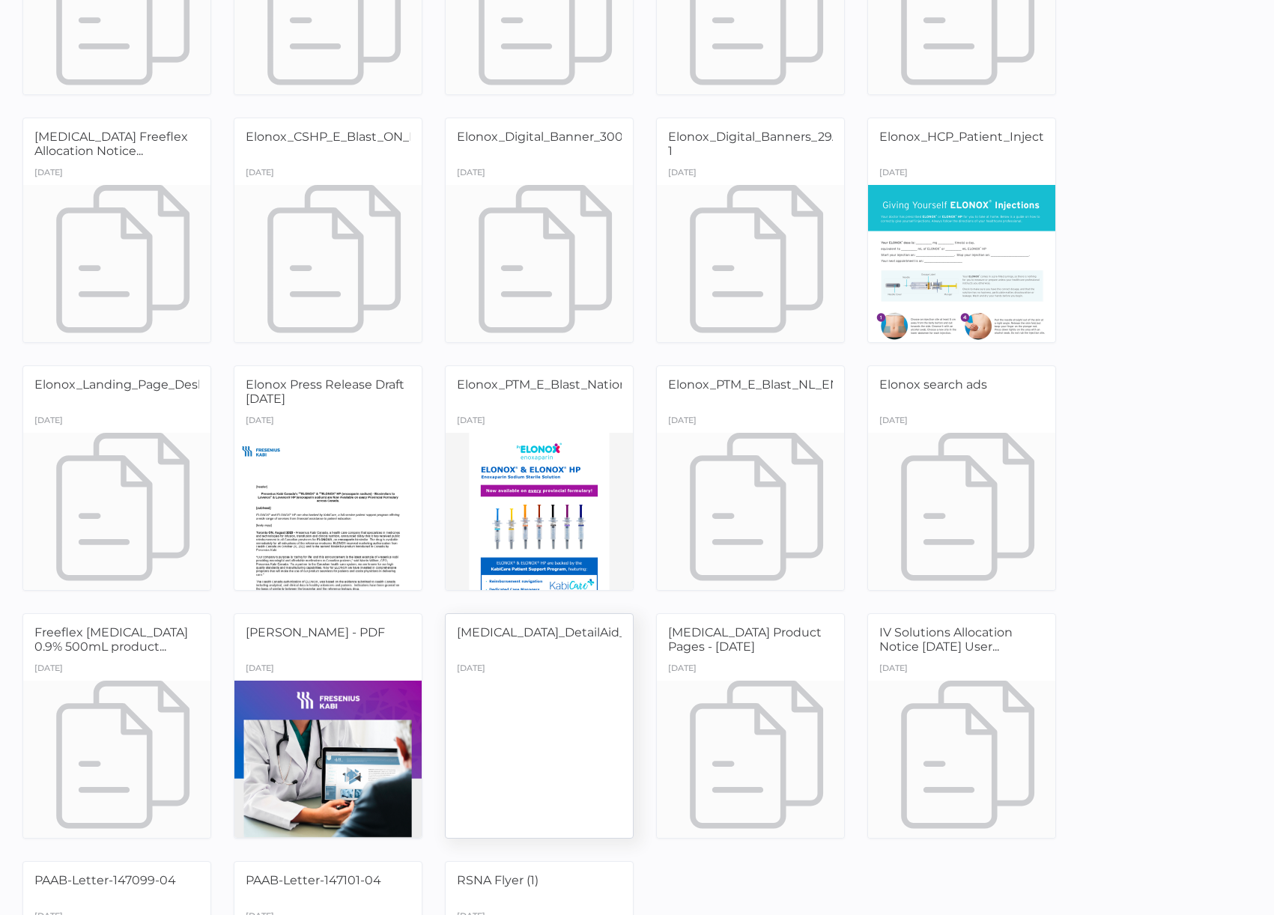
scroll to position [374, 0]
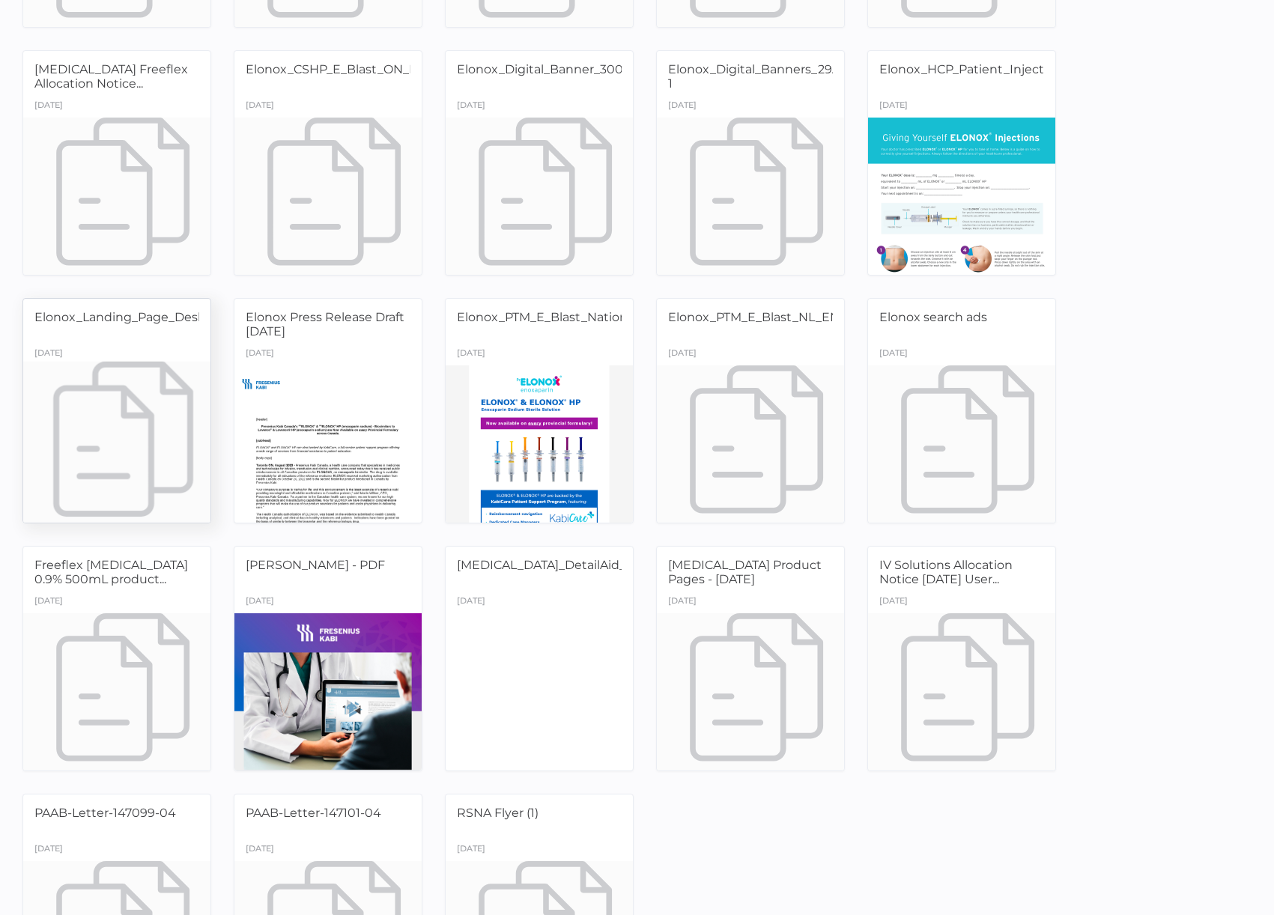
click at [81, 407] on div at bounding box center [117, 443] width 197 height 165
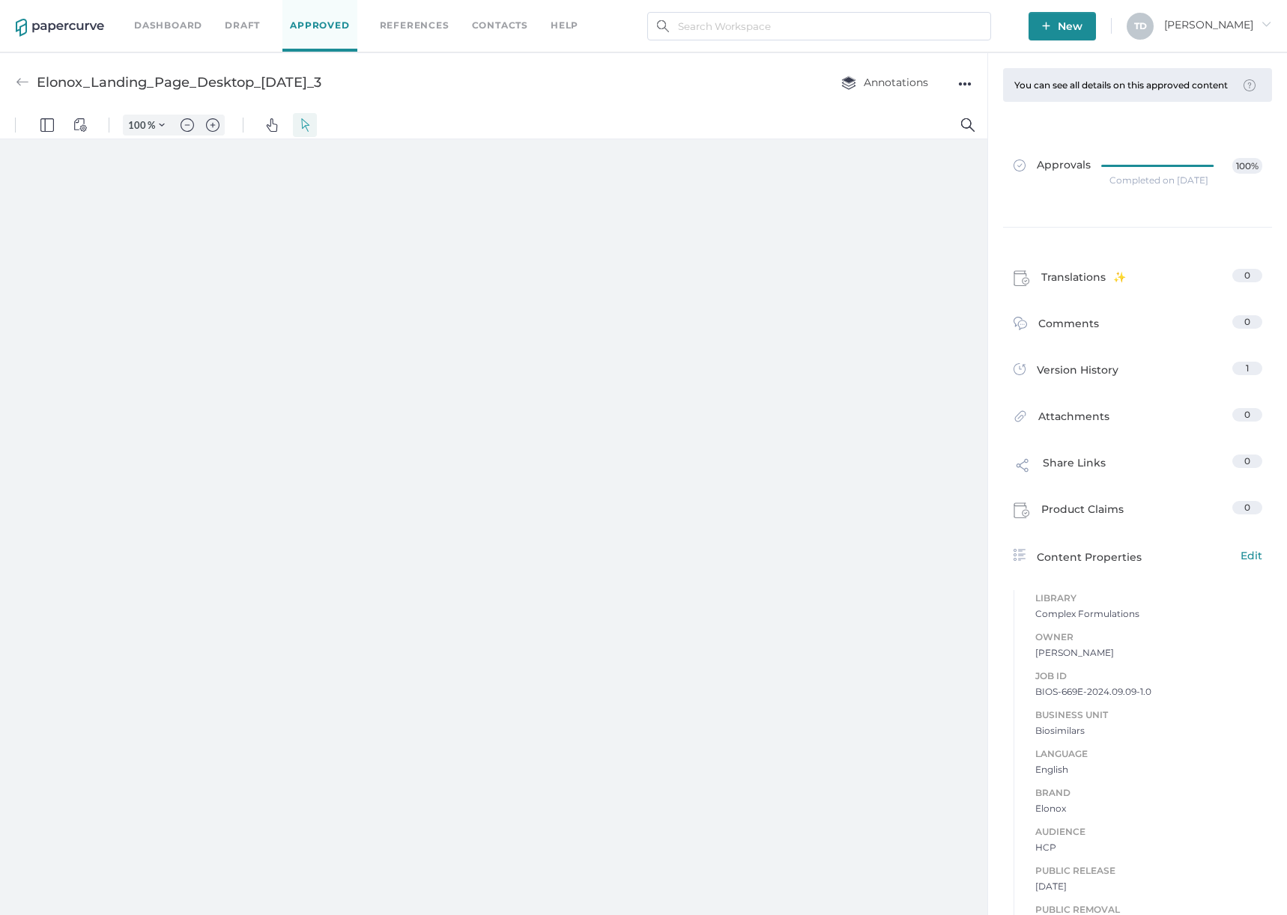
click at [965, 80] on div "●●●" at bounding box center [964, 83] width 13 height 21
click at [926, 107] on span "Download" at bounding box center [918, 112] width 78 height 28
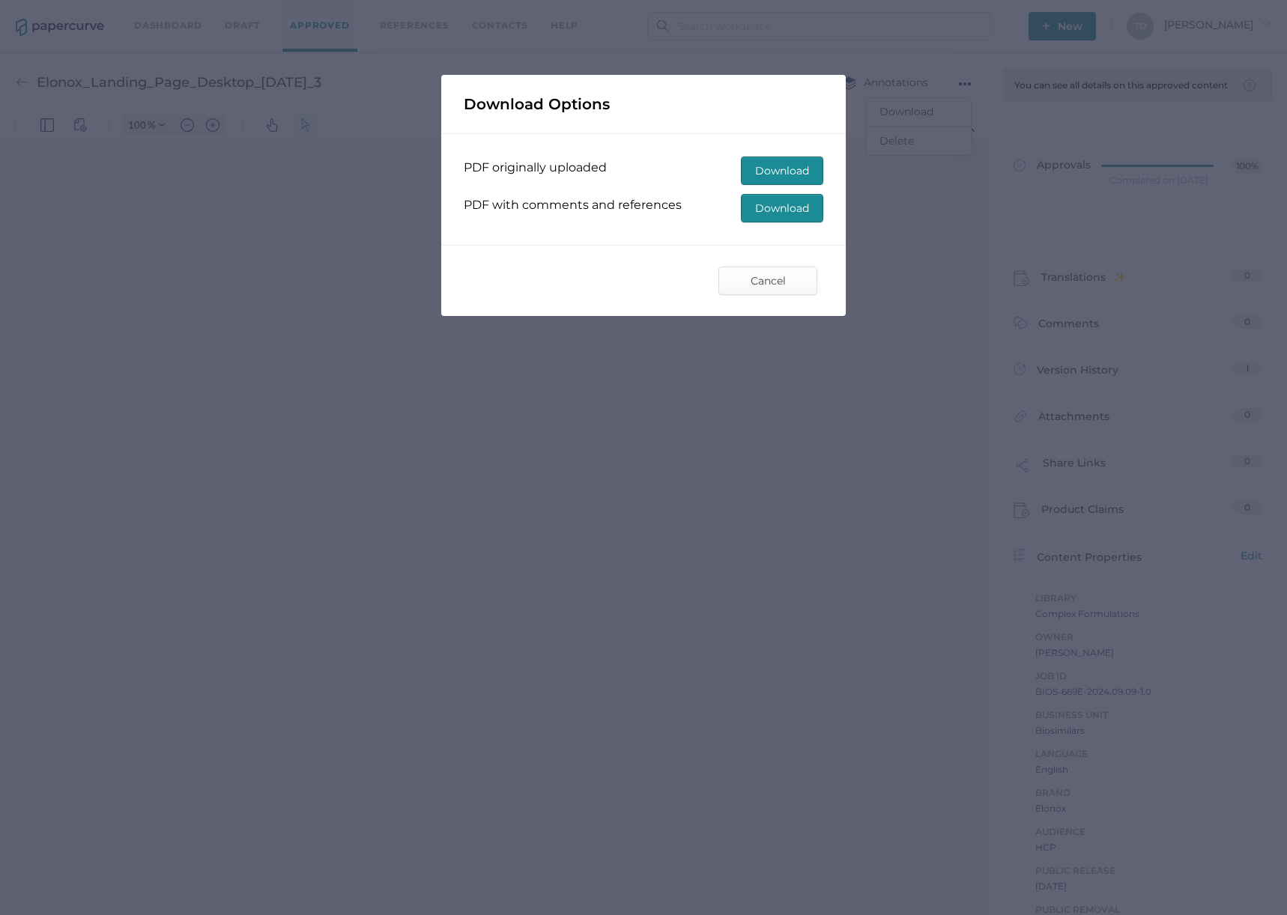
click at [785, 209] on span "Download" at bounding box center [782, 208] width 54 height 27
type input "87"
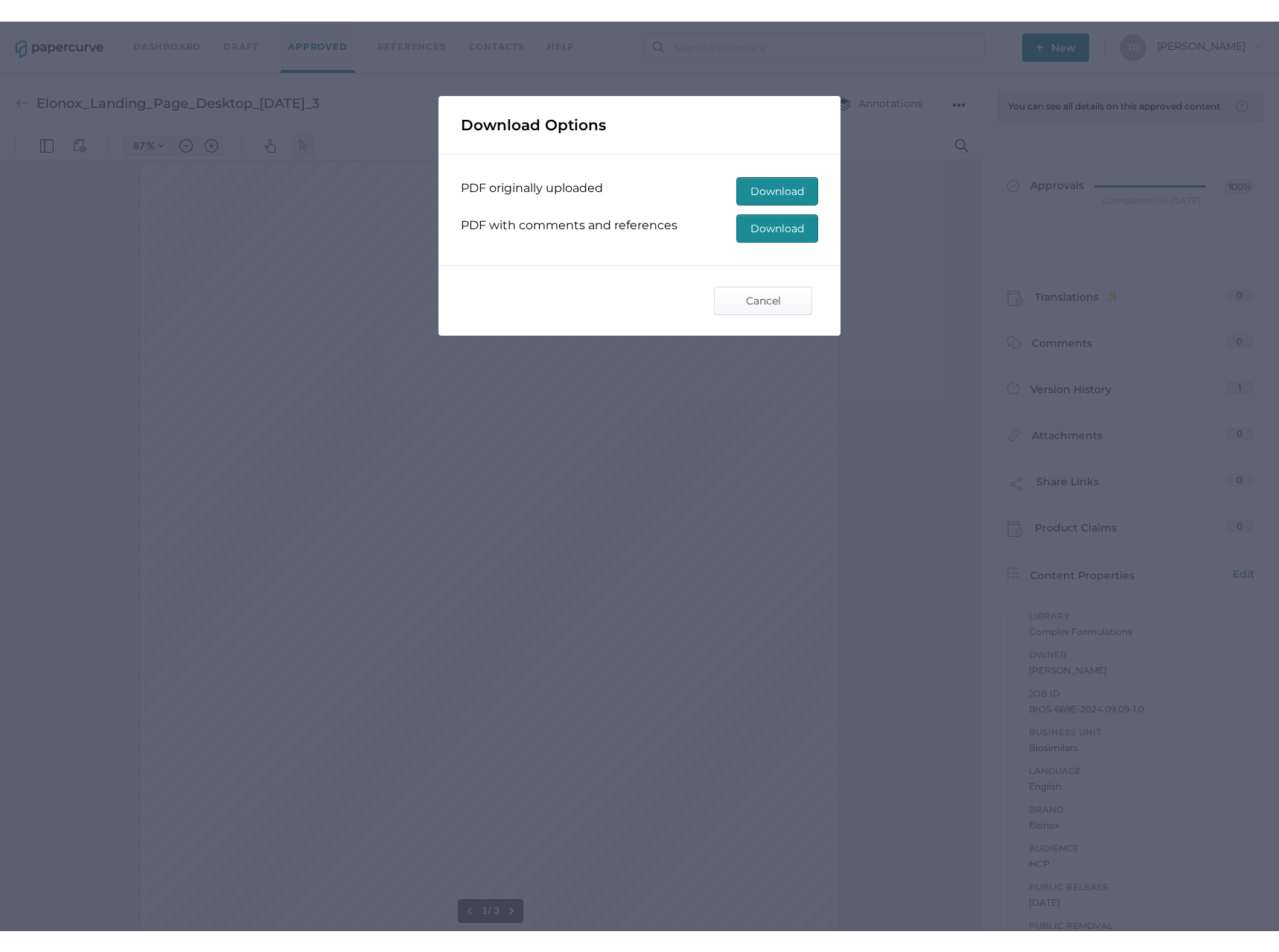
scroll to position [1, 0]
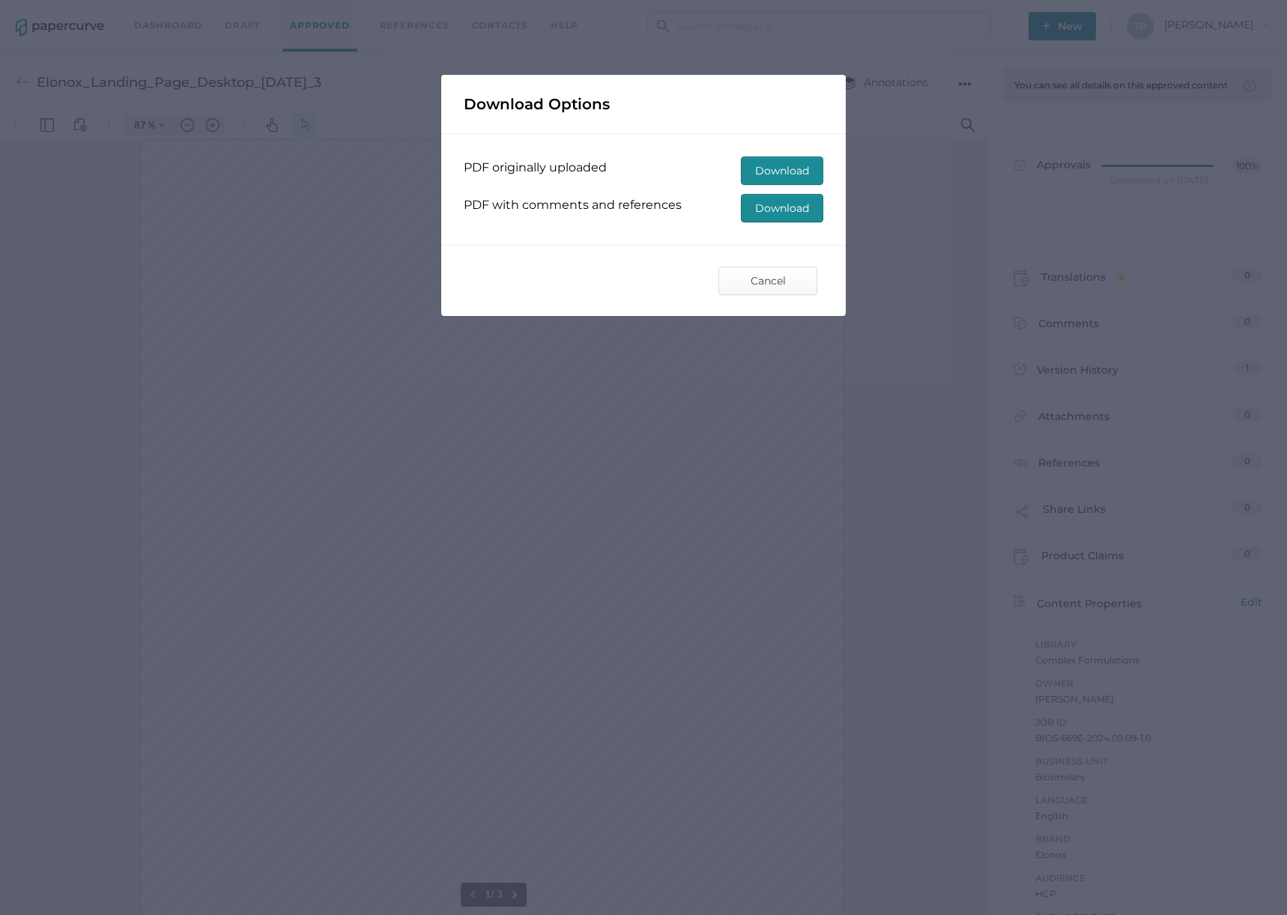
click at [785, 209] on span "Download" at bounding box center [782, 208] width 54 height 27
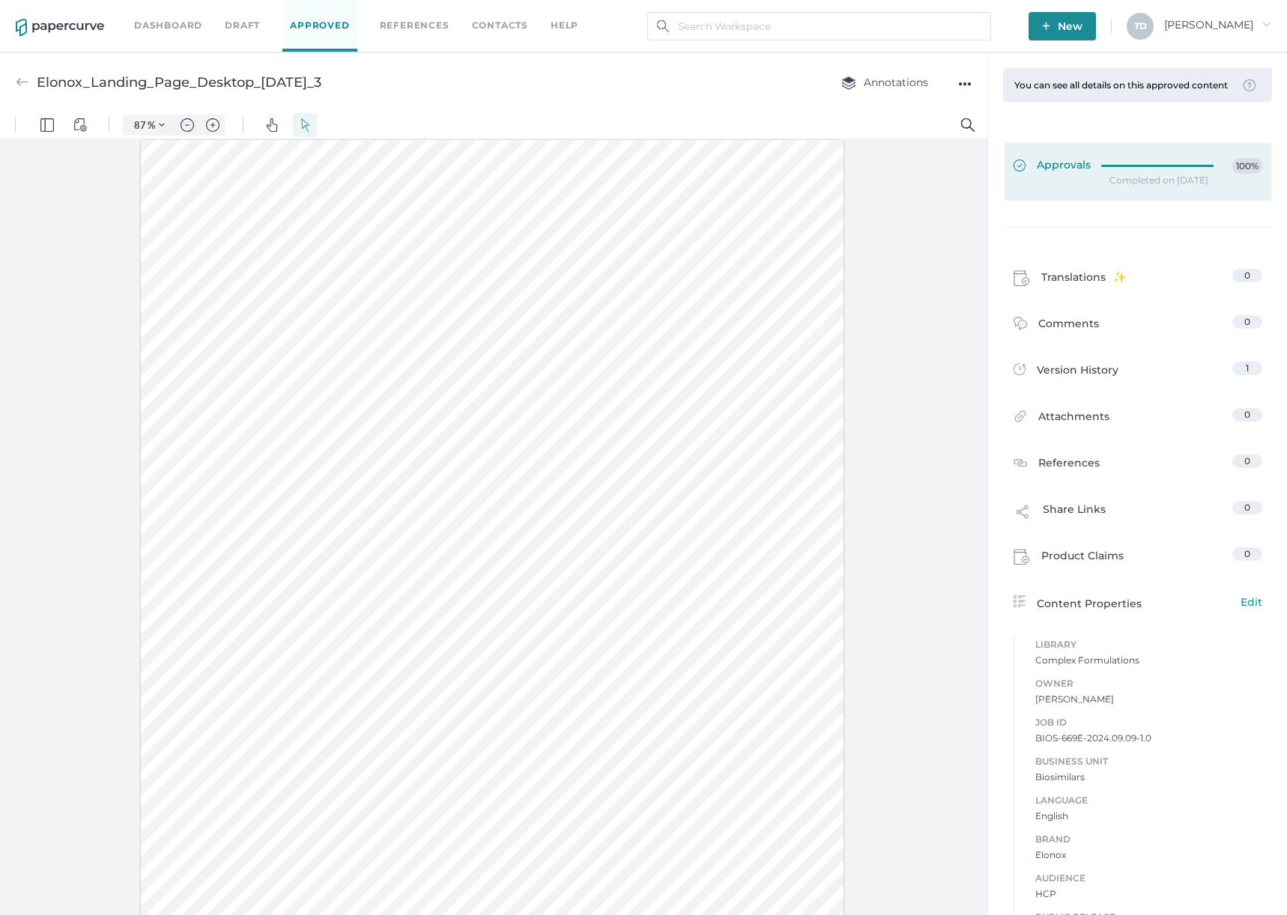
click at [1146, 165] on icon at bounding box center [1161, 165] width 119 height 0
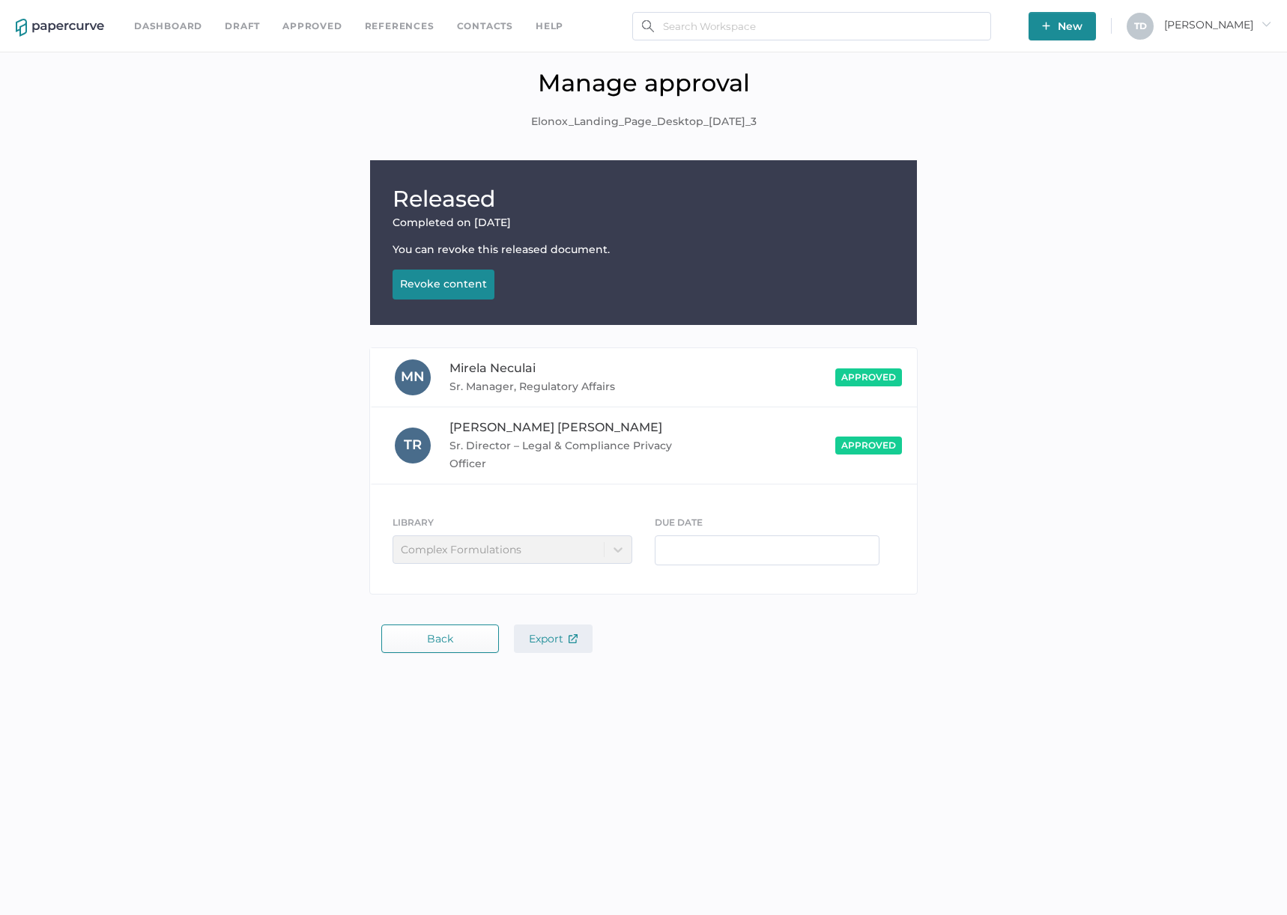
click at [555, 641] on span "Export" at bounding box center [553, 638] width 49 height 13
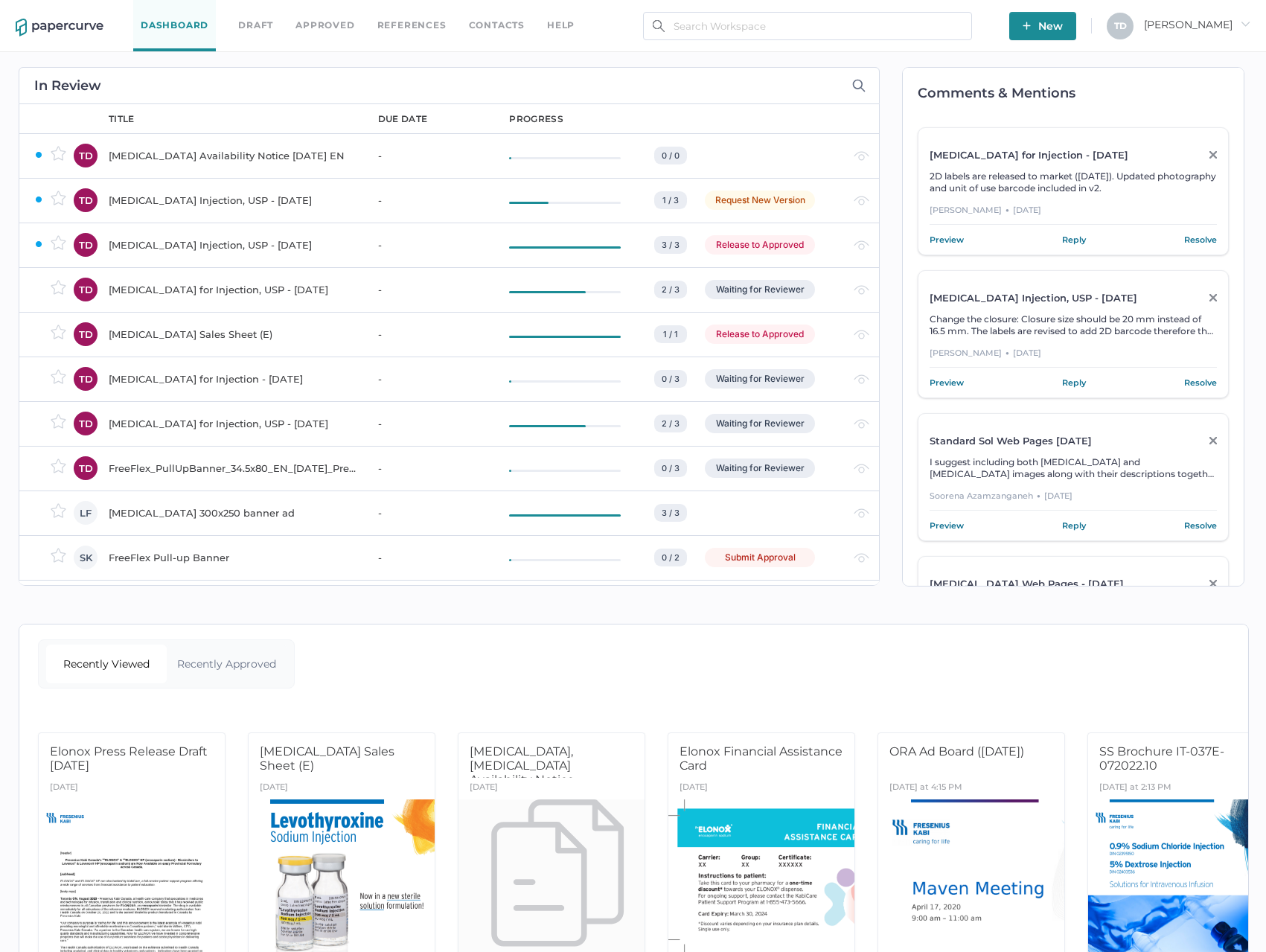
click at [319, 24] on link "Approved" at bounding box center [324, 25] width 59 height 16
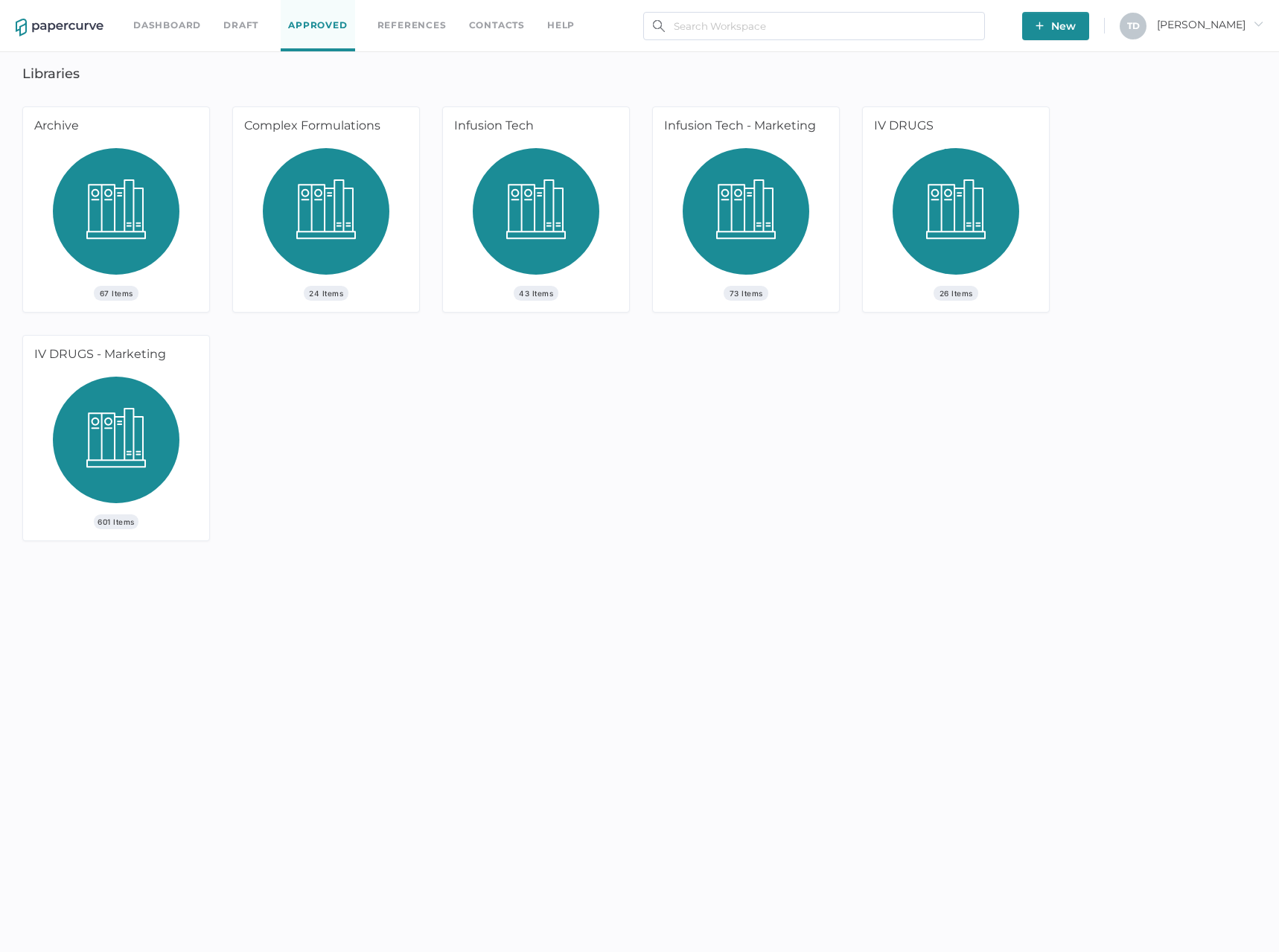
click at [325, 226] on img at bounding box center [325, 217] width 126 height 138
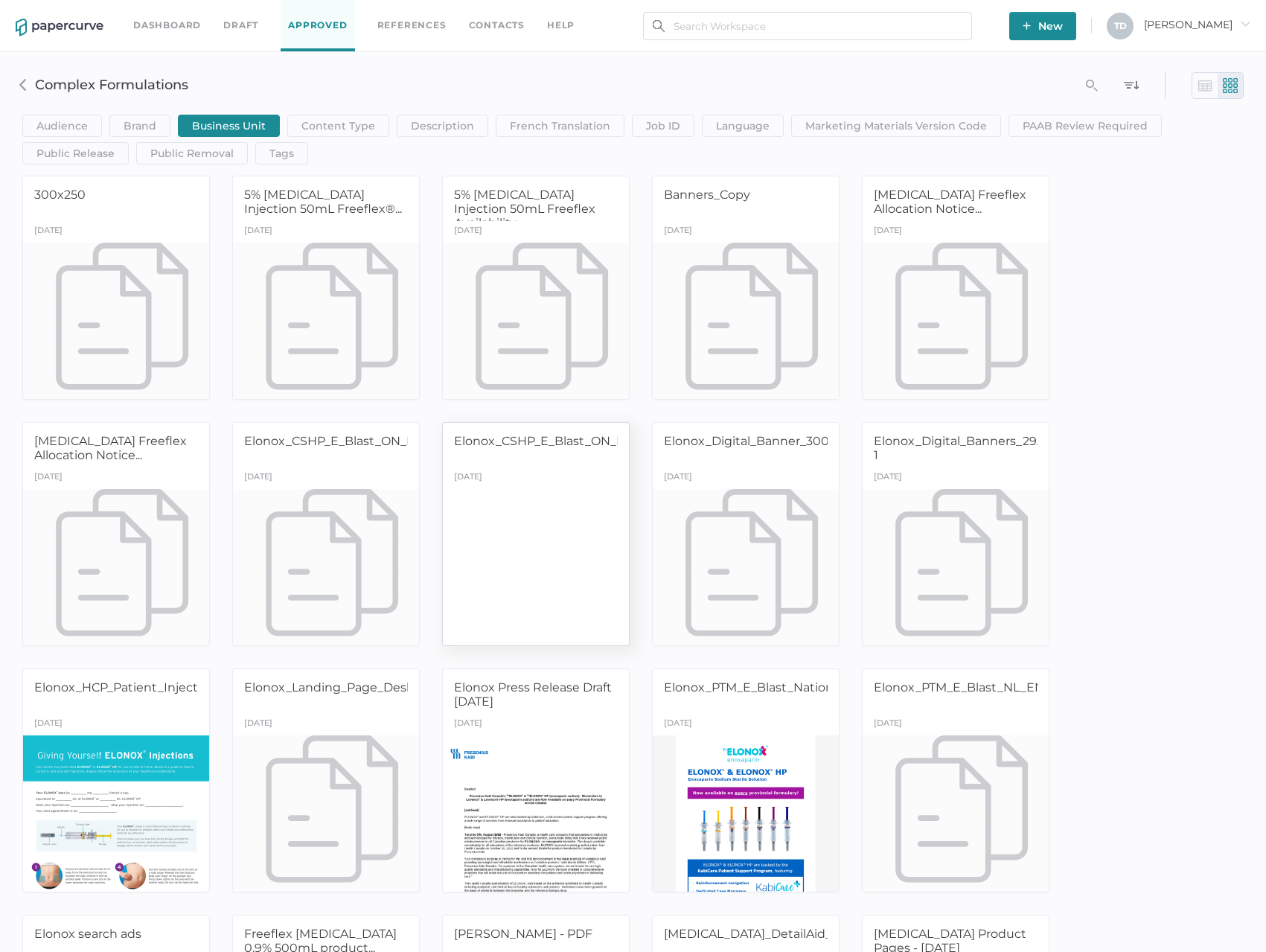
click at [530, 534] on div at bounding box center [536, 565] width 196 height 164
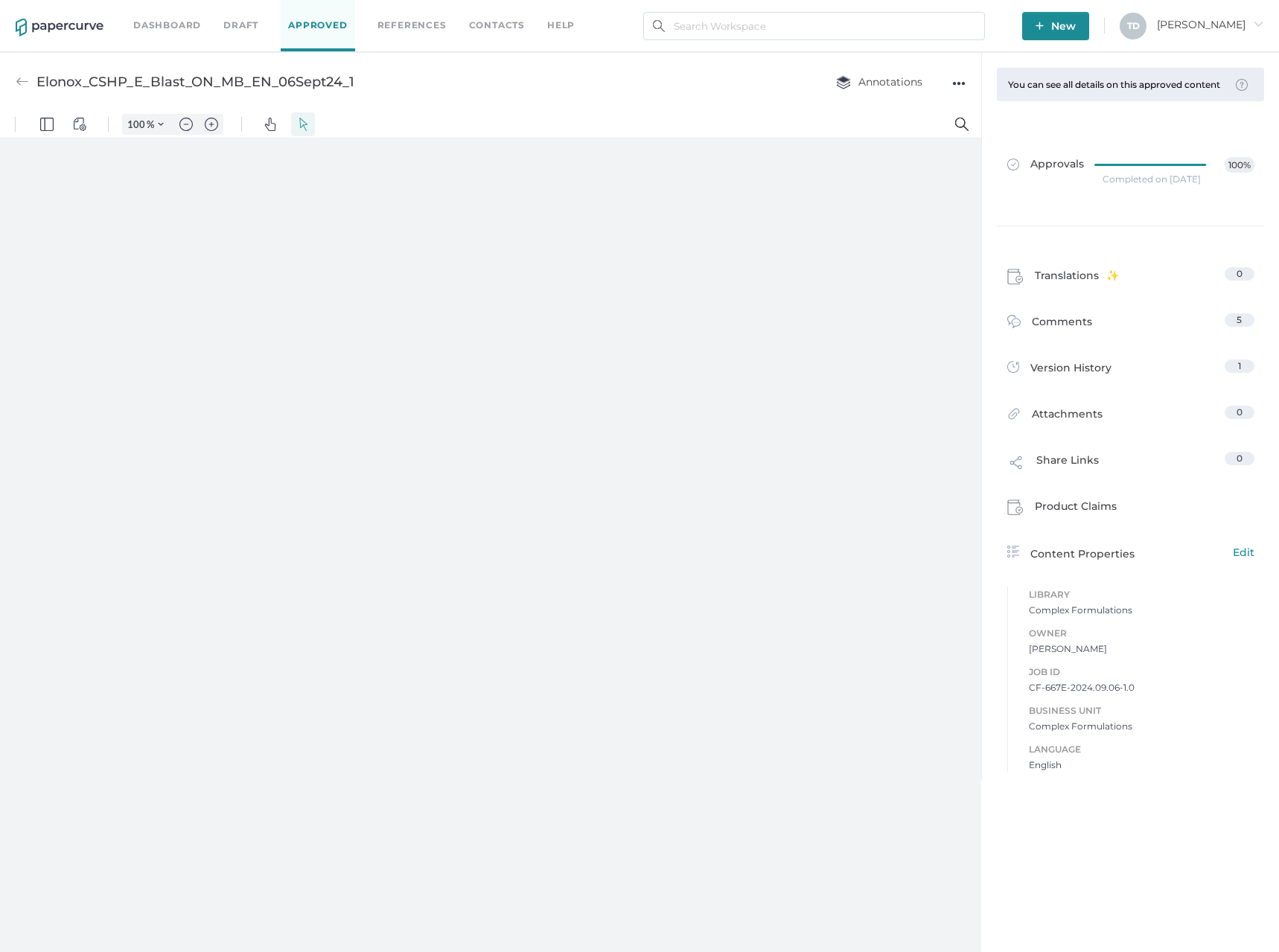
type input "87"
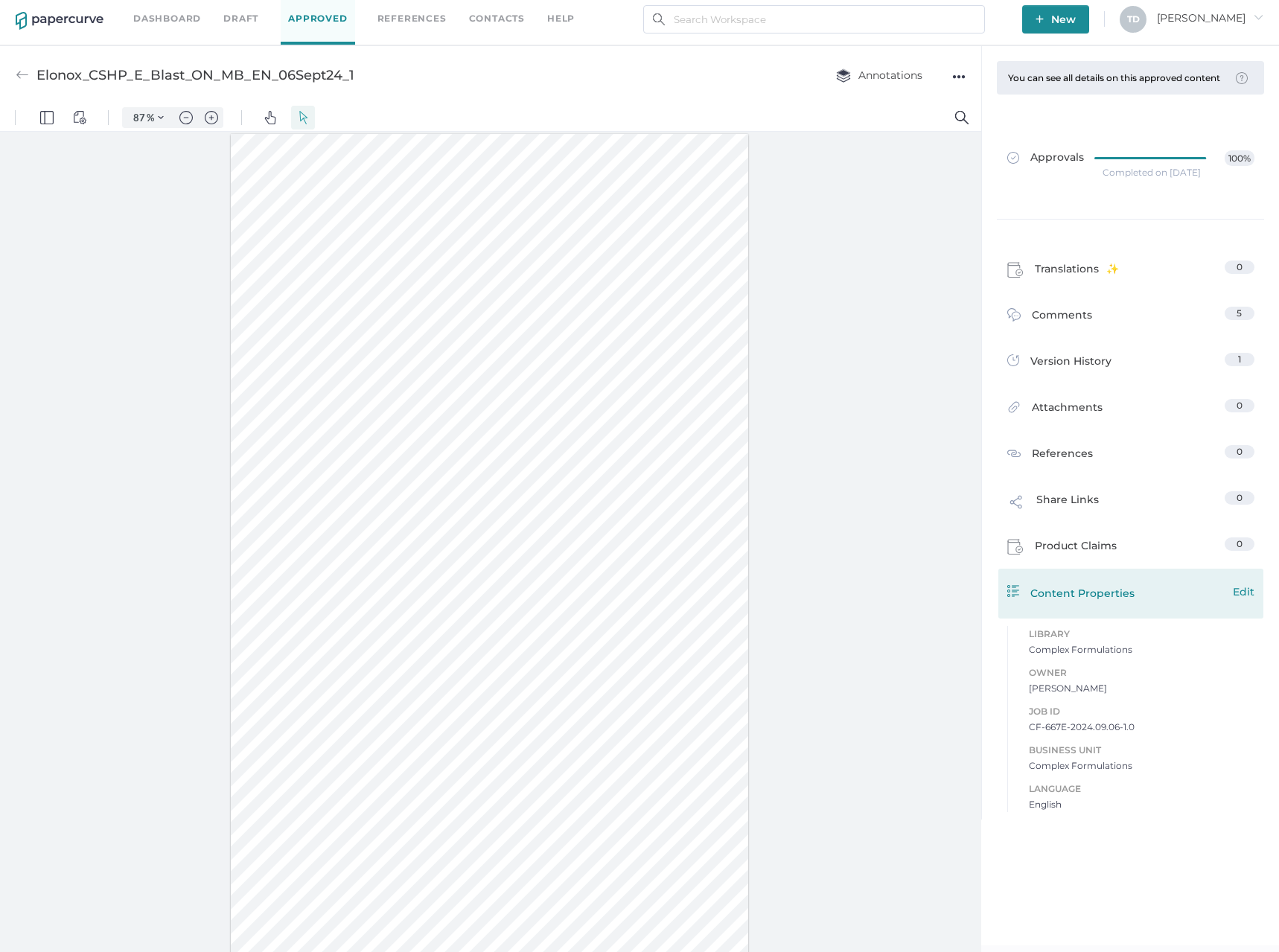
click at [1232, 597] on span "Edit" at bounding box center [1243, 591] width 22 height 16
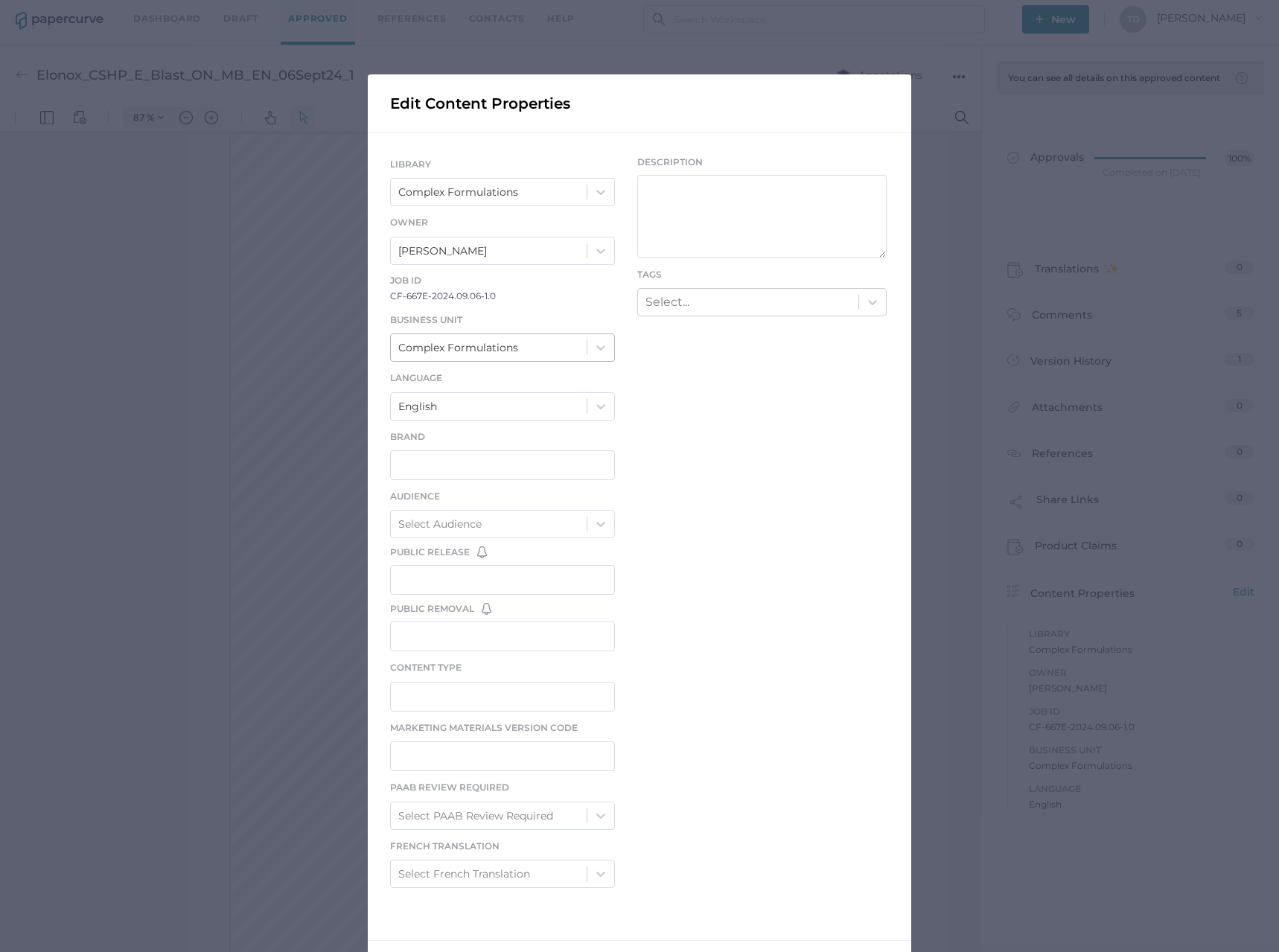
click at [482, 339] on div "Complex Formulations" at bounding box center [458, 347] width 120 height 16
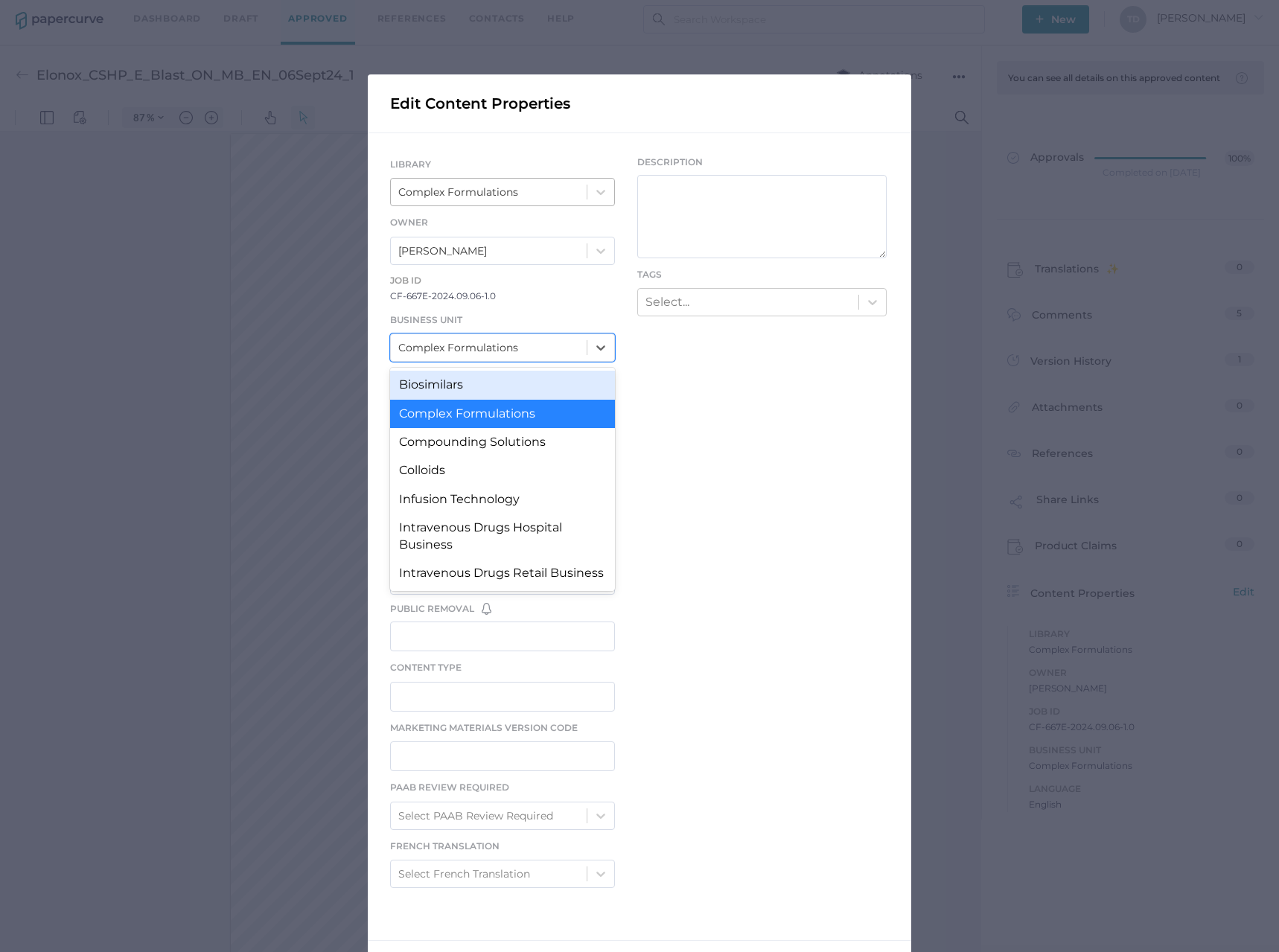
click at [487, 200] on div "Complex Formulations" at bounding box center [458, 192] width 120 height 16
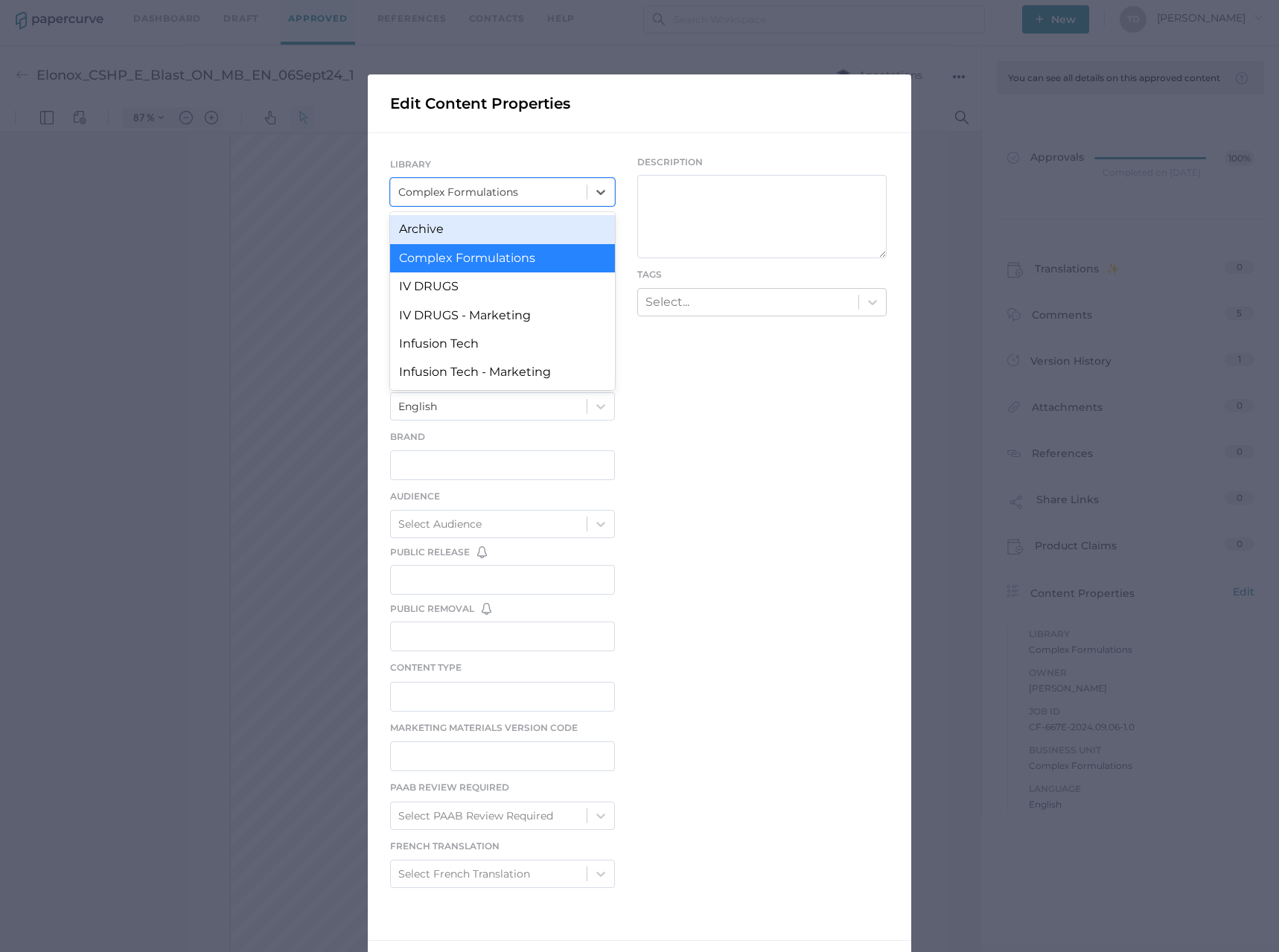
click at [484, 221] on div "Archive" at bounding box center [502, 229] width 225 height 28
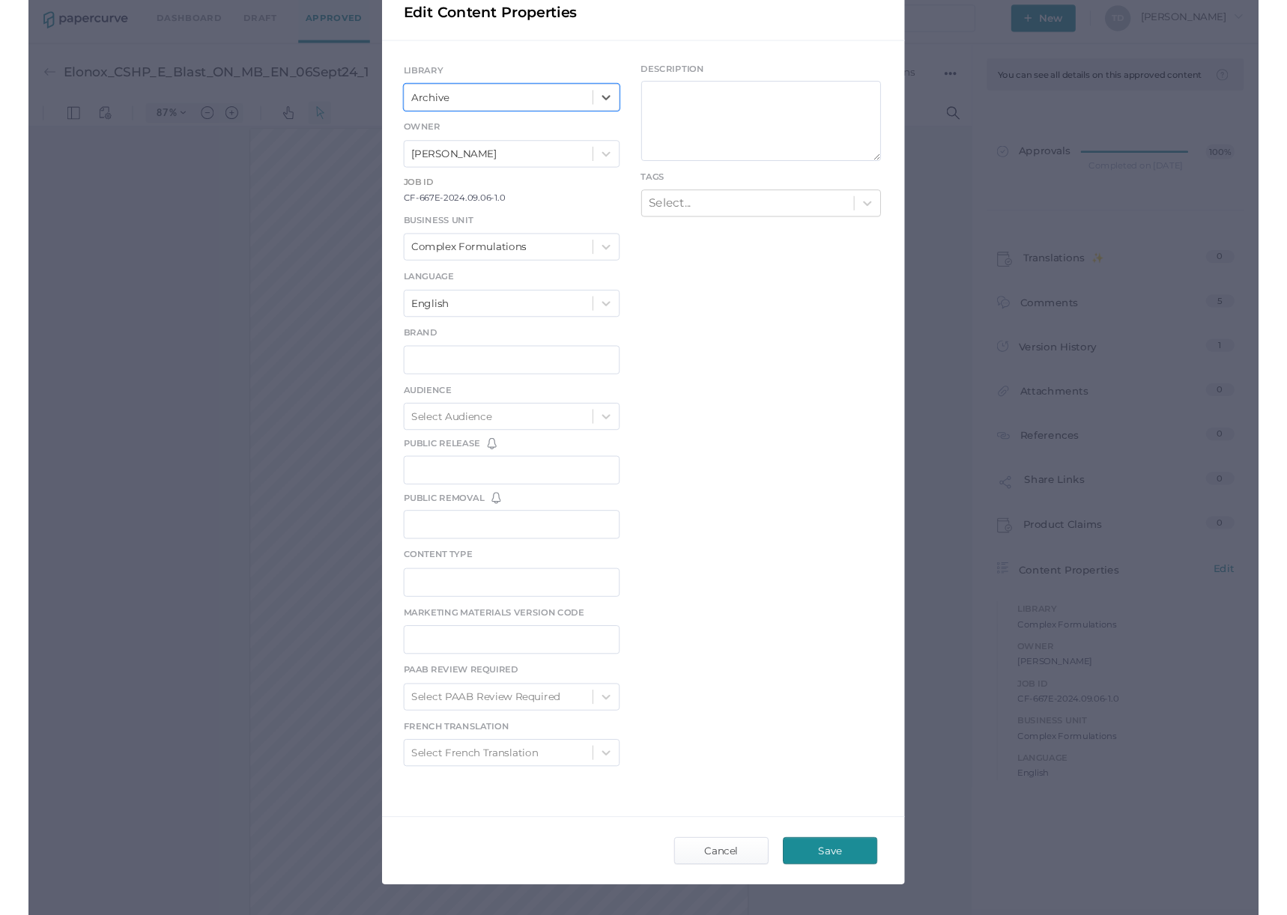
scroll to position [130, 0]
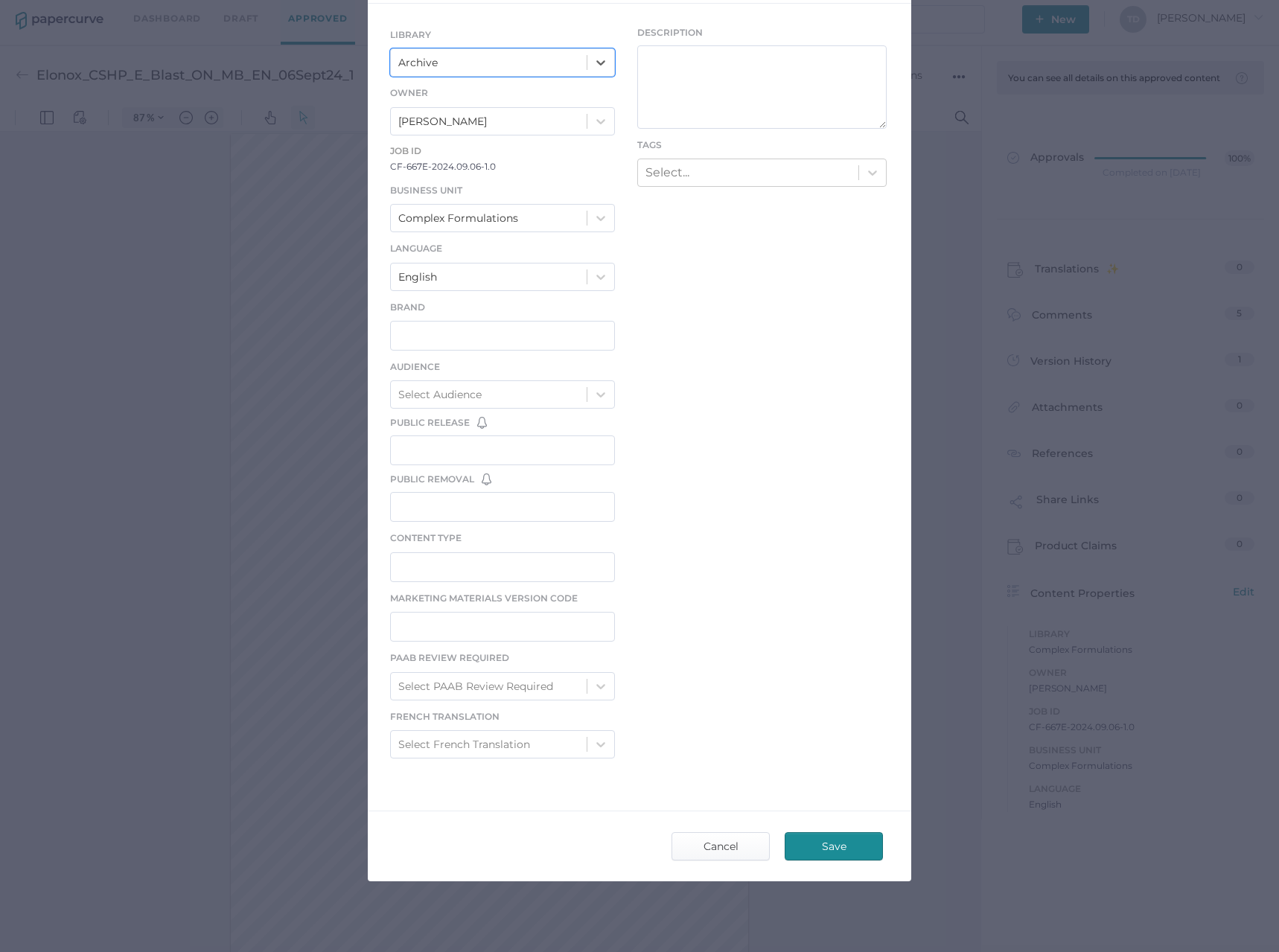
click at [852, 833] on span "Save" at bounding box center [834, 846] width 70 height 27
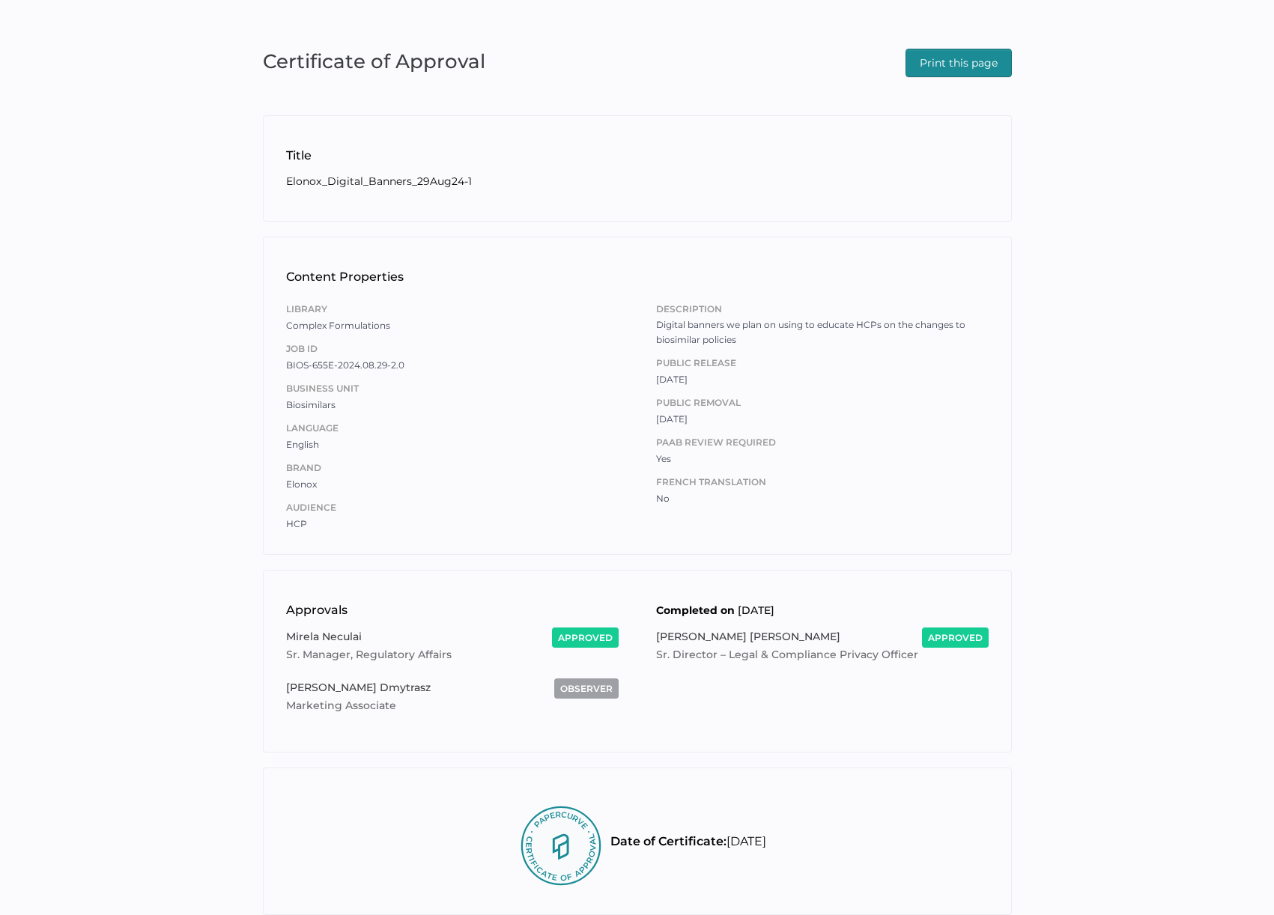
drag, startPoint x: 947, startPoint y: 65, endPoint x: 761, endPoint y: 385, distance: 370.1
click at [947, 64] on span "Print this page" at bounding box center [959, 62] width 78 height 27
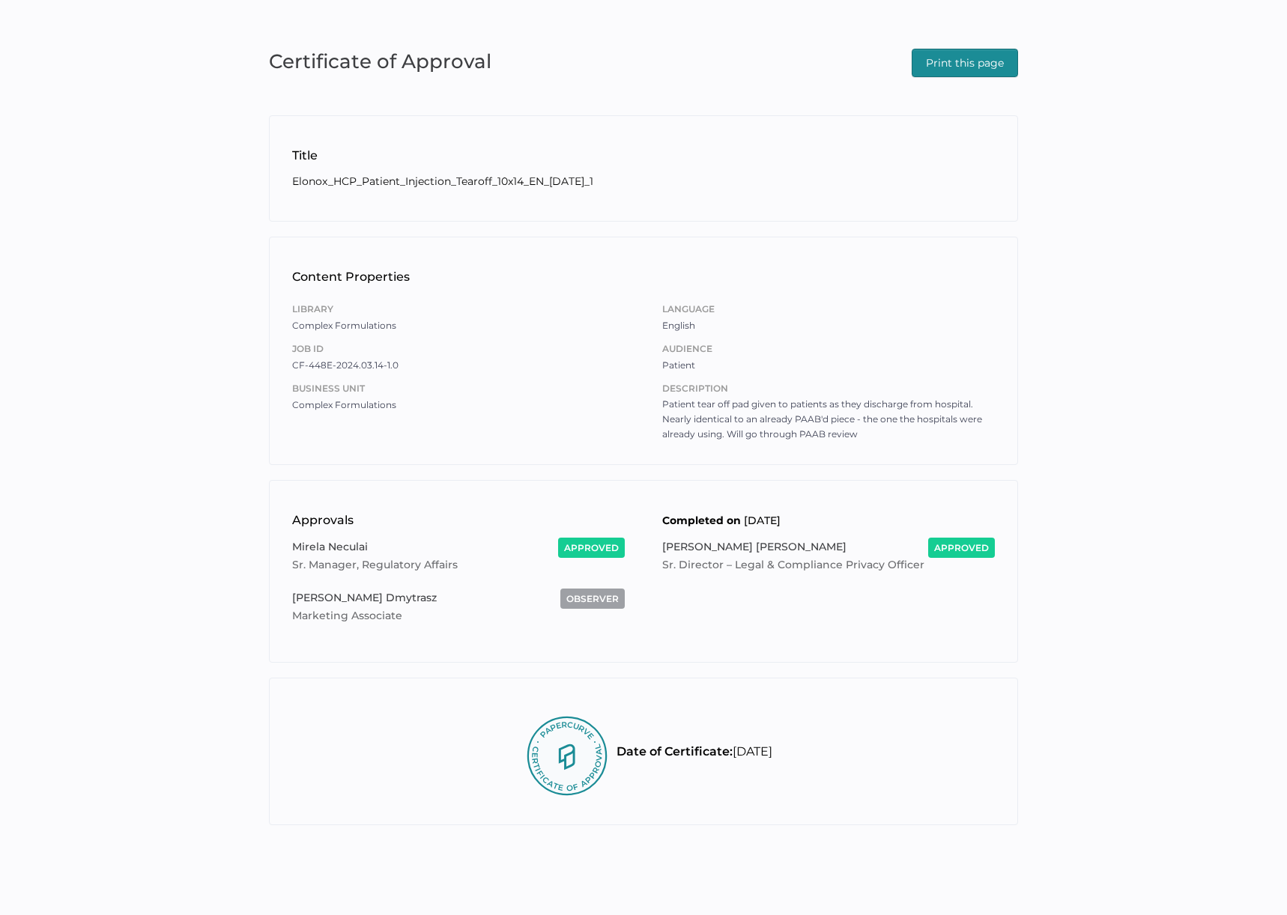
click at [967, 67] on span "Print this page" at bounding box center [965, 62] width 78 height 27
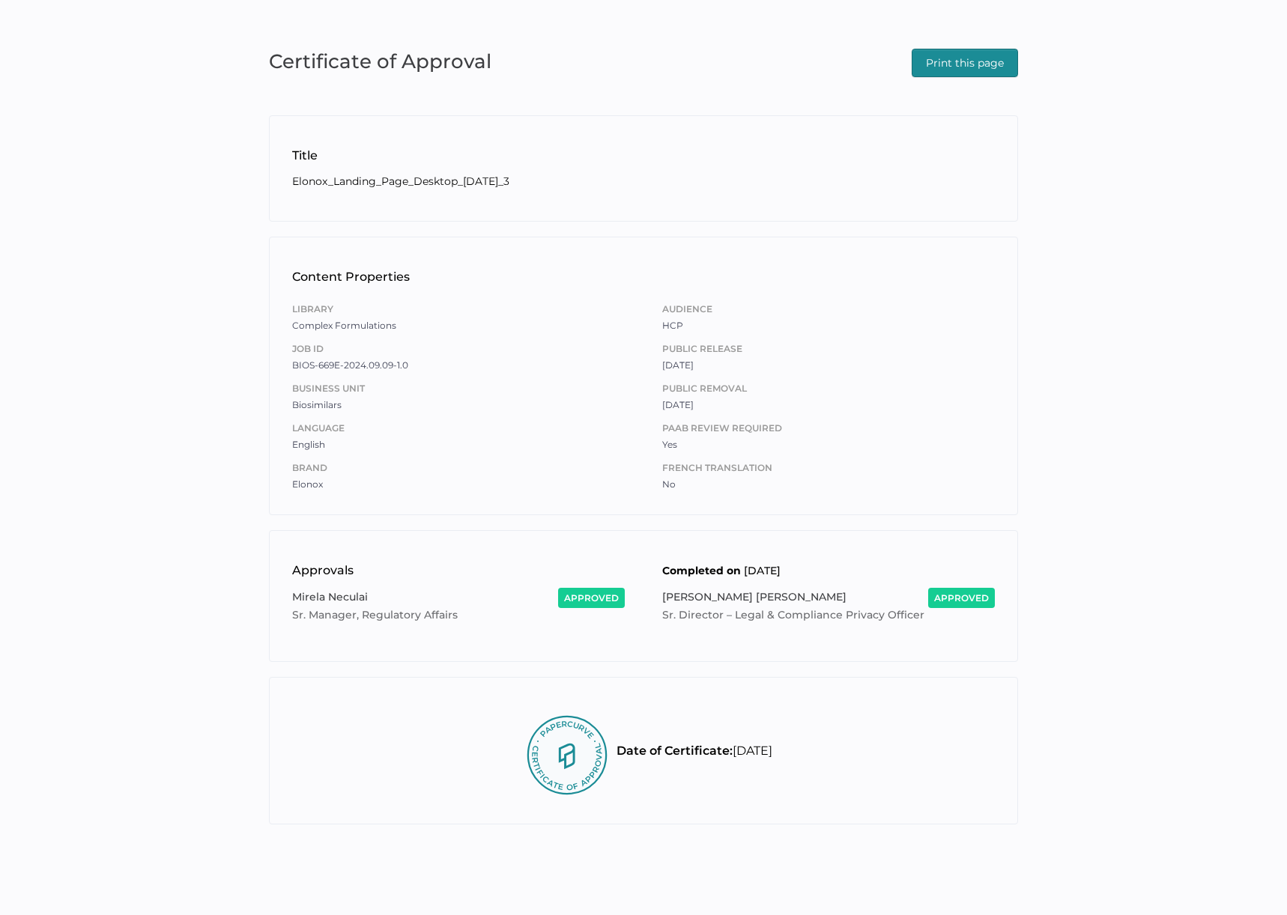
click at [959, 70] on span "Print this page" at bounding box center [965, 62] width 78 height 27
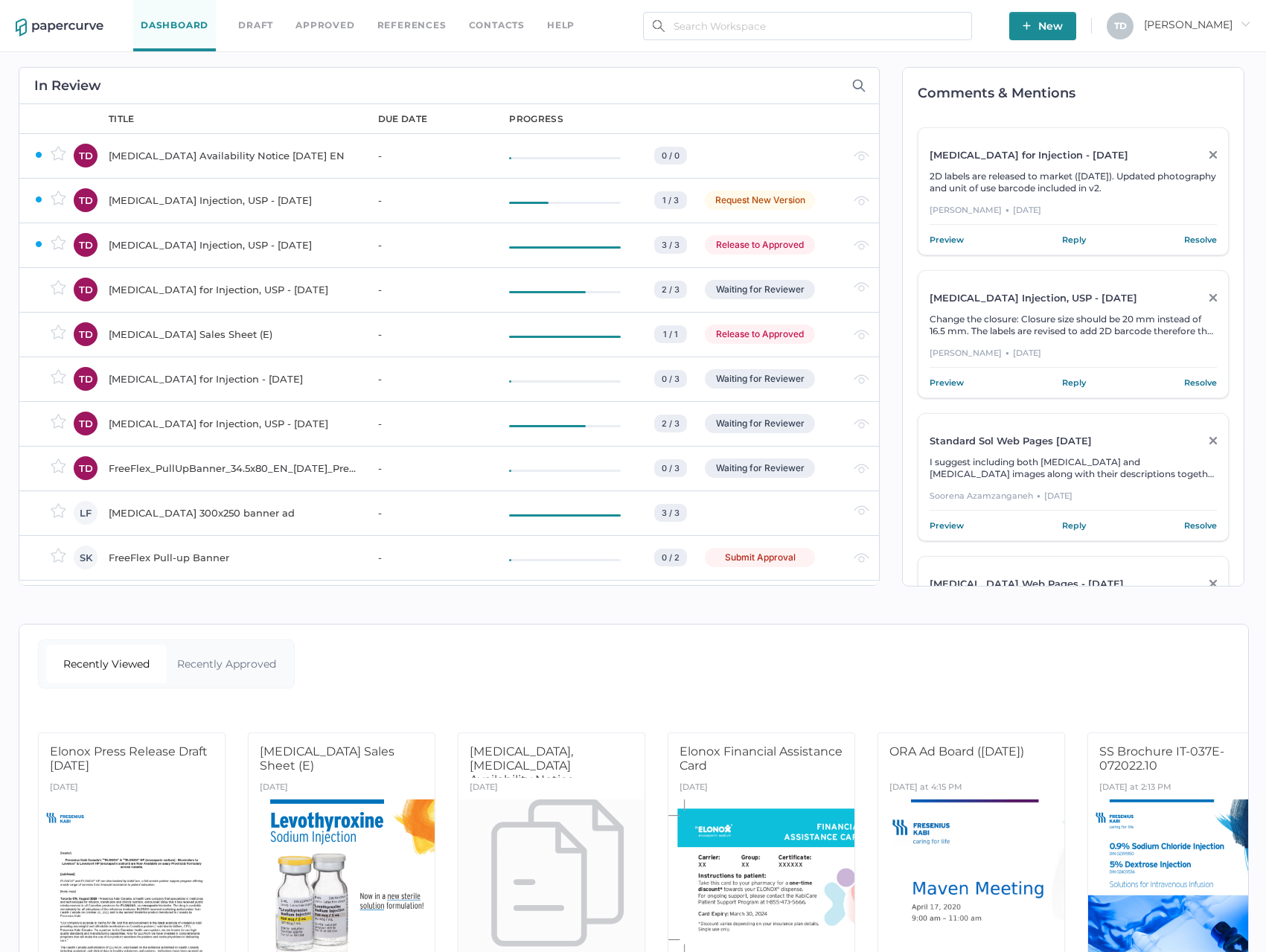
click at [1222, 26] on span "[PERSON_NAME] arrow_right" at bounding box center [1196, 24] width 106 height 13
click at [1188, 170] on span "Audit View" at bounding box center [1174, 170] width 125 height 28
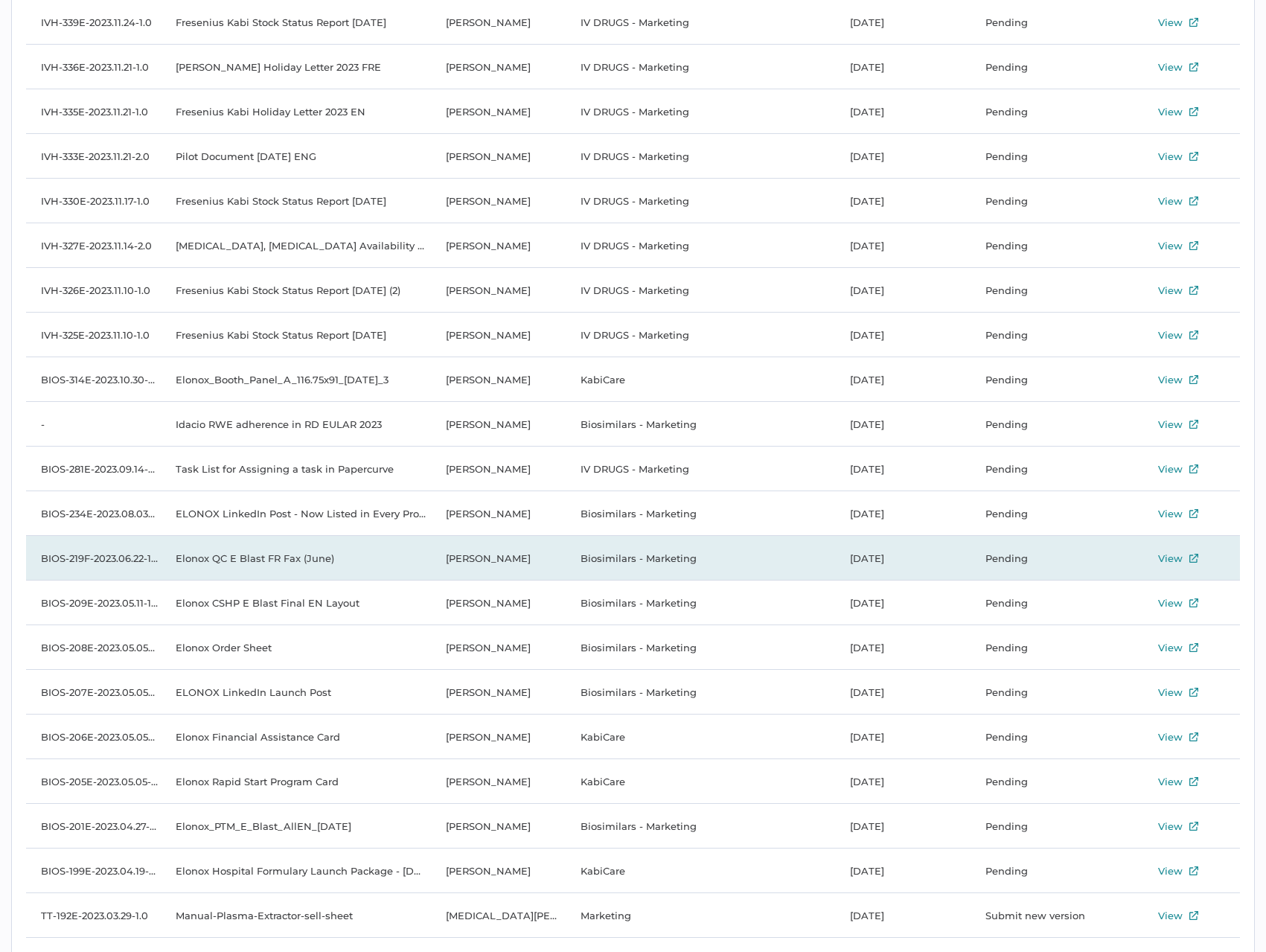
scroll to position [4429, 0]
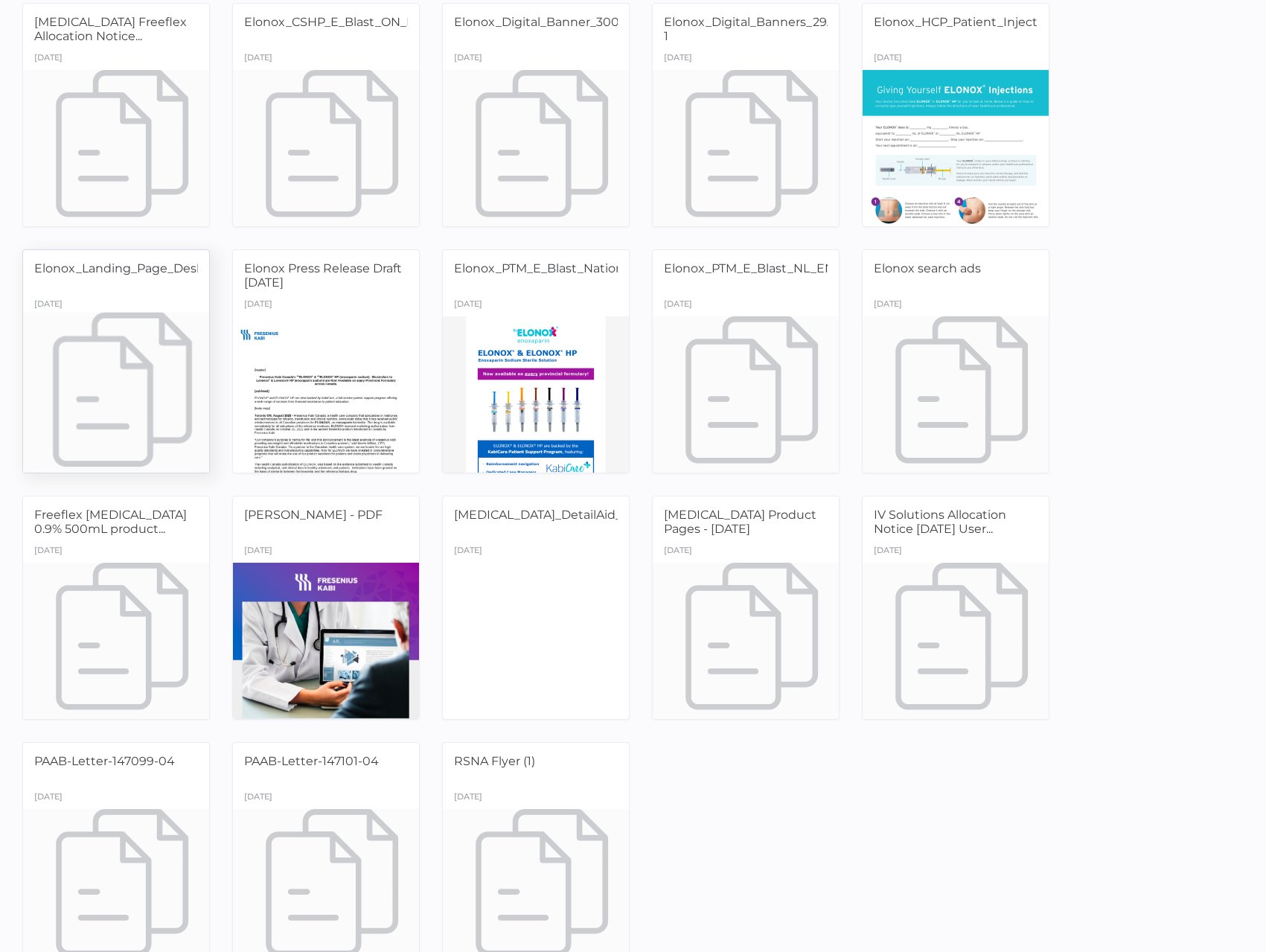
scroll to position [444, 0]
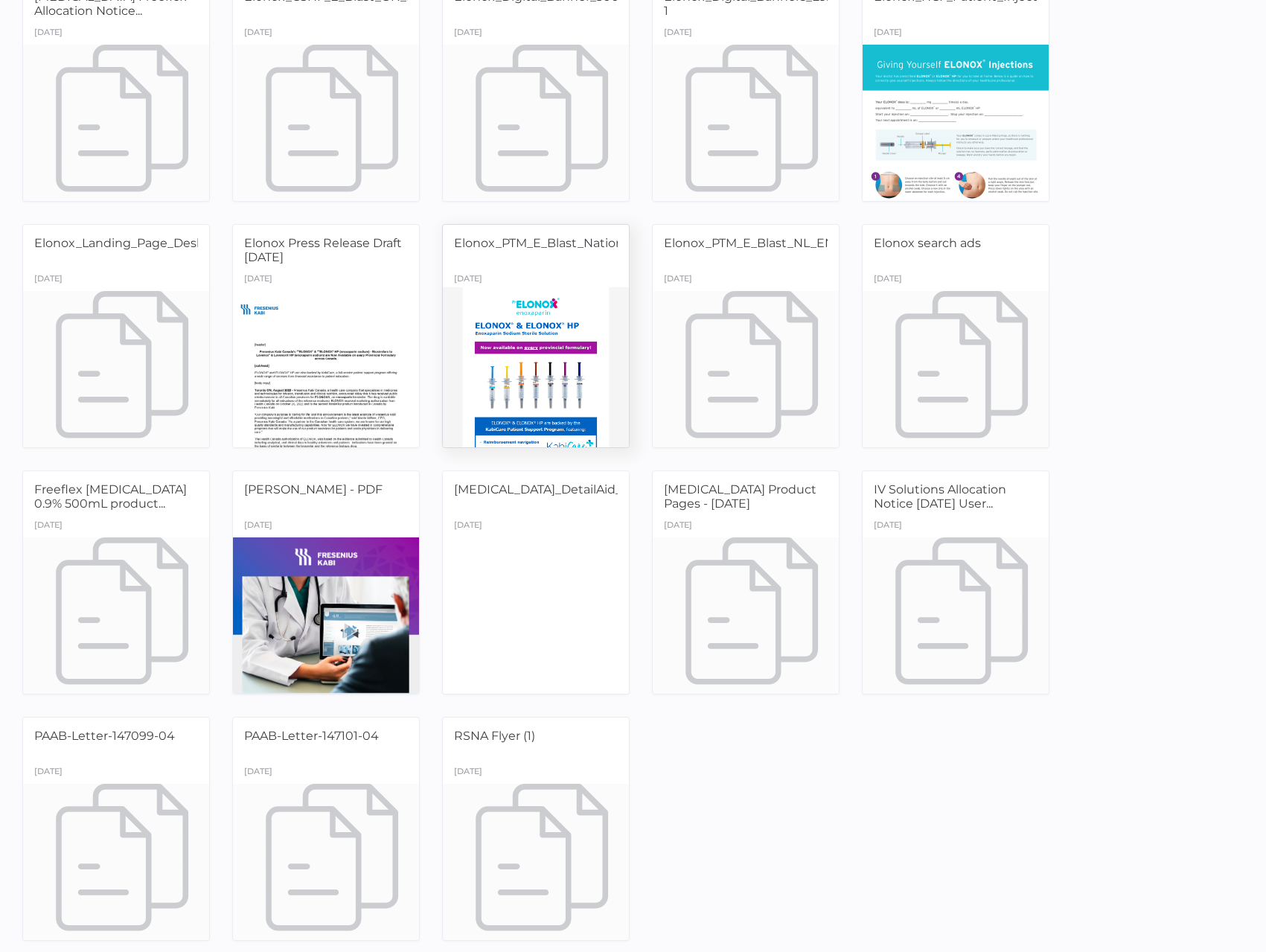
click at [589, 352] on div at bounding box center [536, 368] width 196 height 164
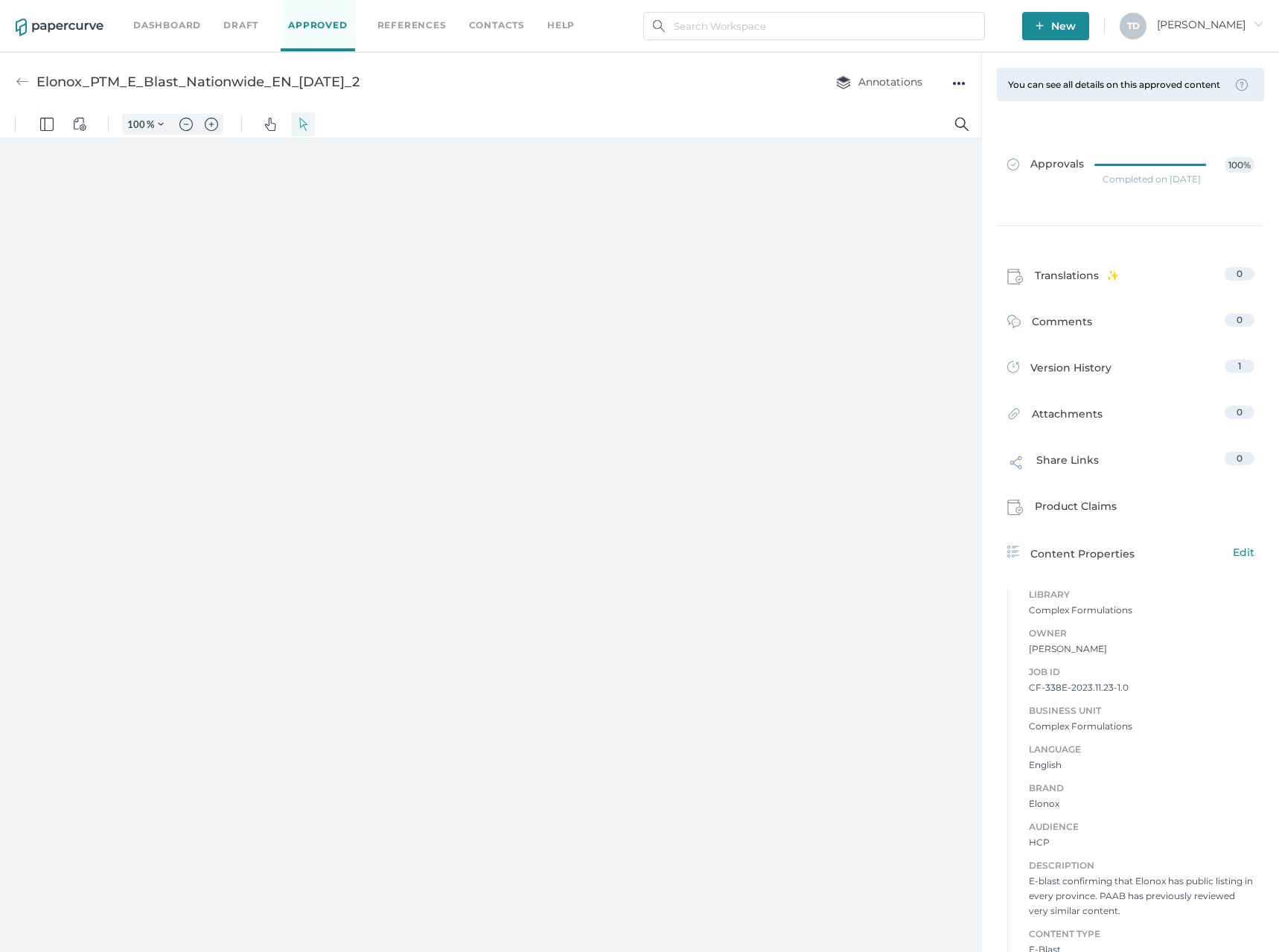
click at [961, 87] on div "●●●" at bounding box center [958, 82] width 13 height 21
click at [910, 110] on span "Download" at bounding box center [912, 111] width 78 height 28
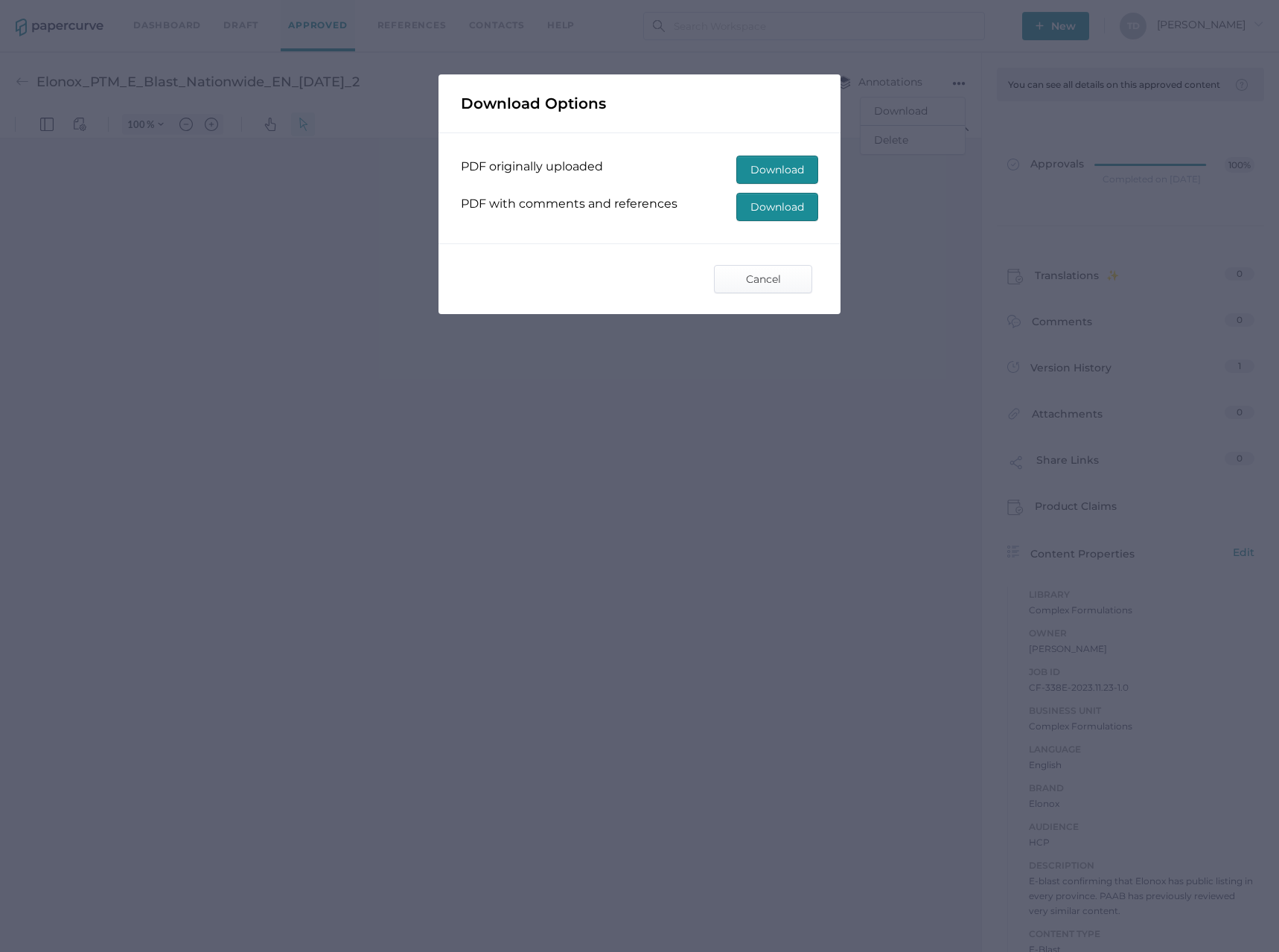
type input "87"
click at [778, 209] on span "Download" at bounding box center [777, 207] width 54 height 27
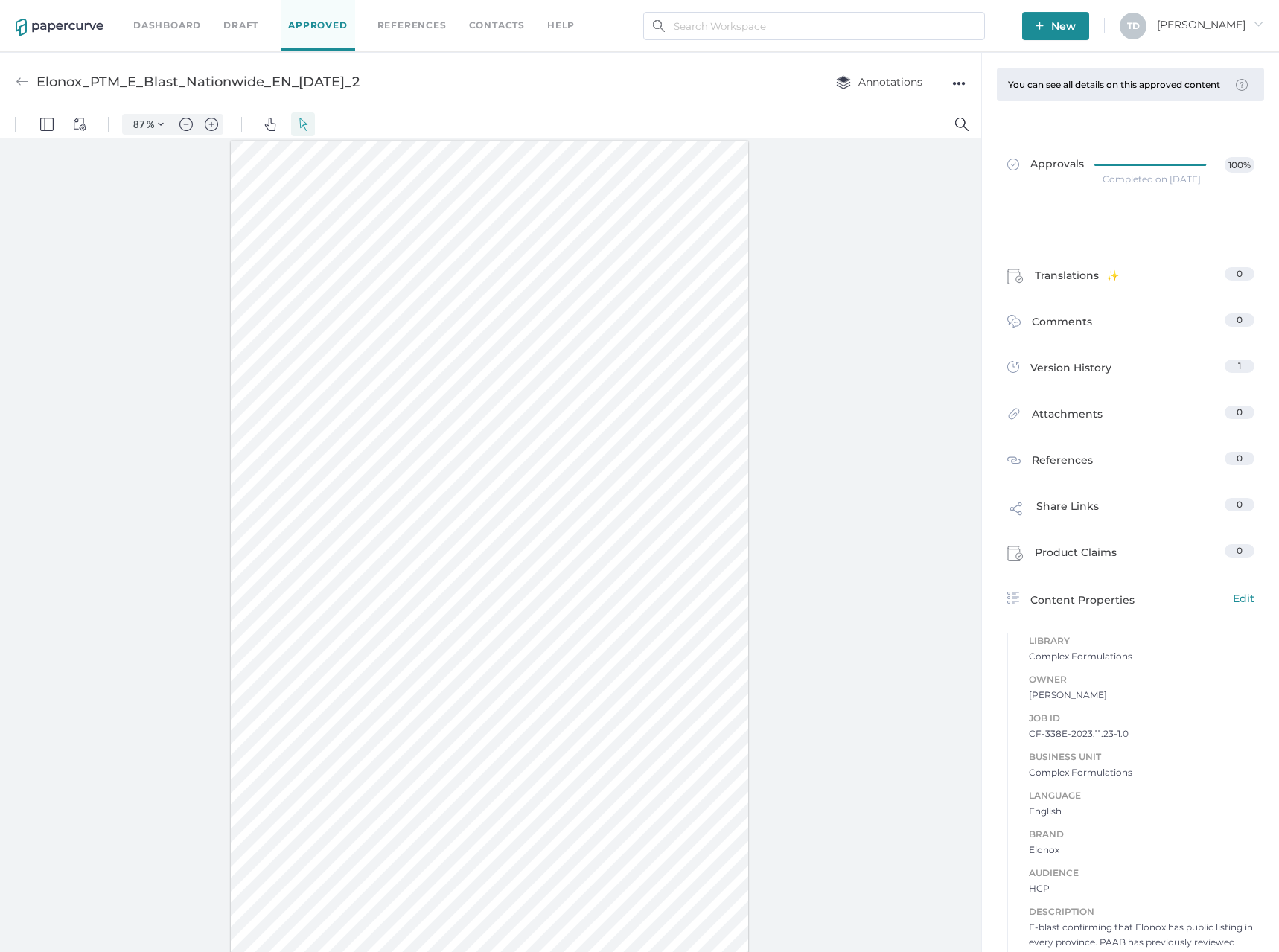
click at [959, 79] on div "●●●" at bounding box center [958, 82] width 13 height 21
click at [924, 114] on span "Download" at bounding box center [912, 111] width 78 height 28
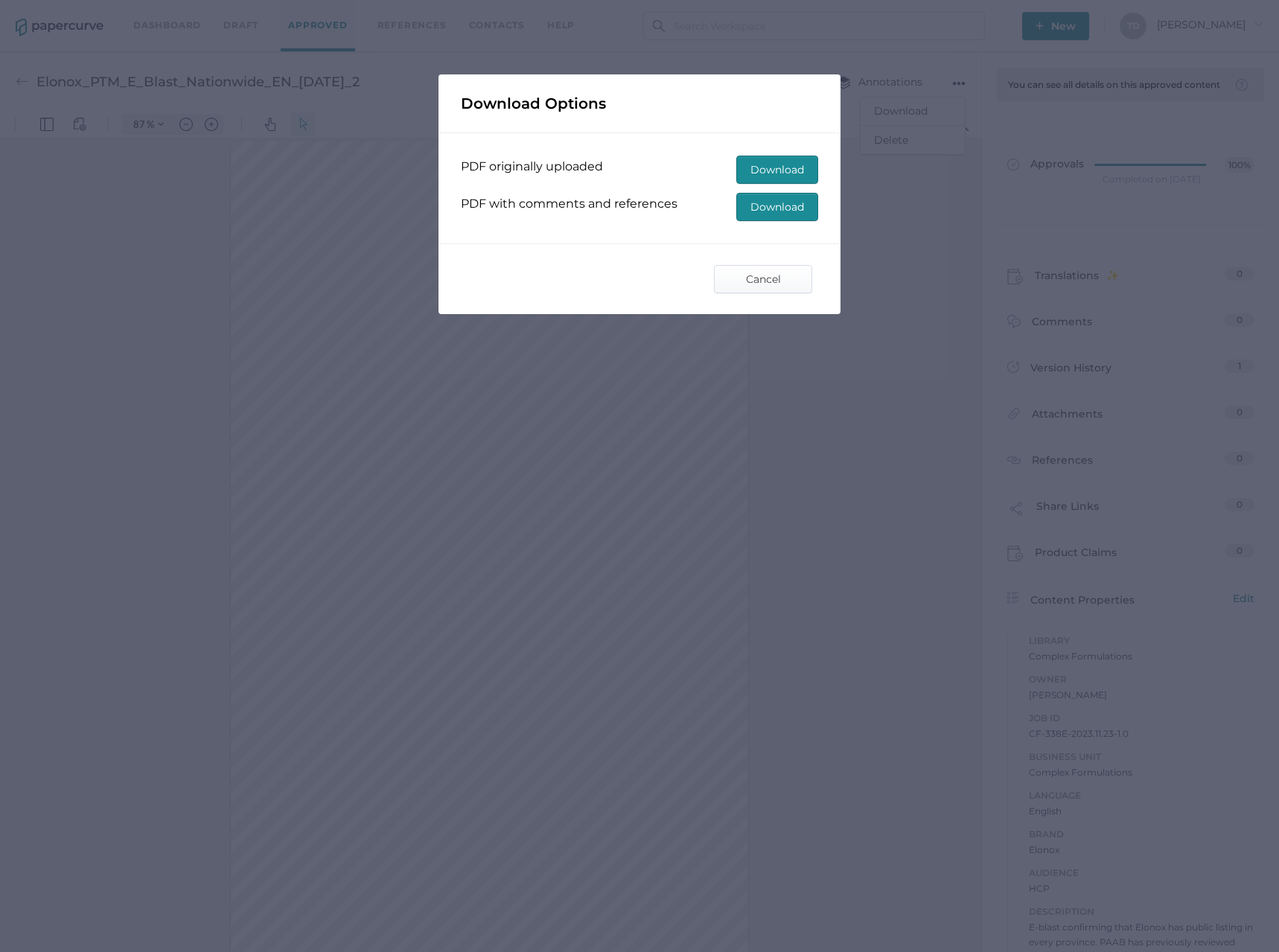
click at [769, 206] on span "Download" at bounding box center [777, 207] width 54 height 27
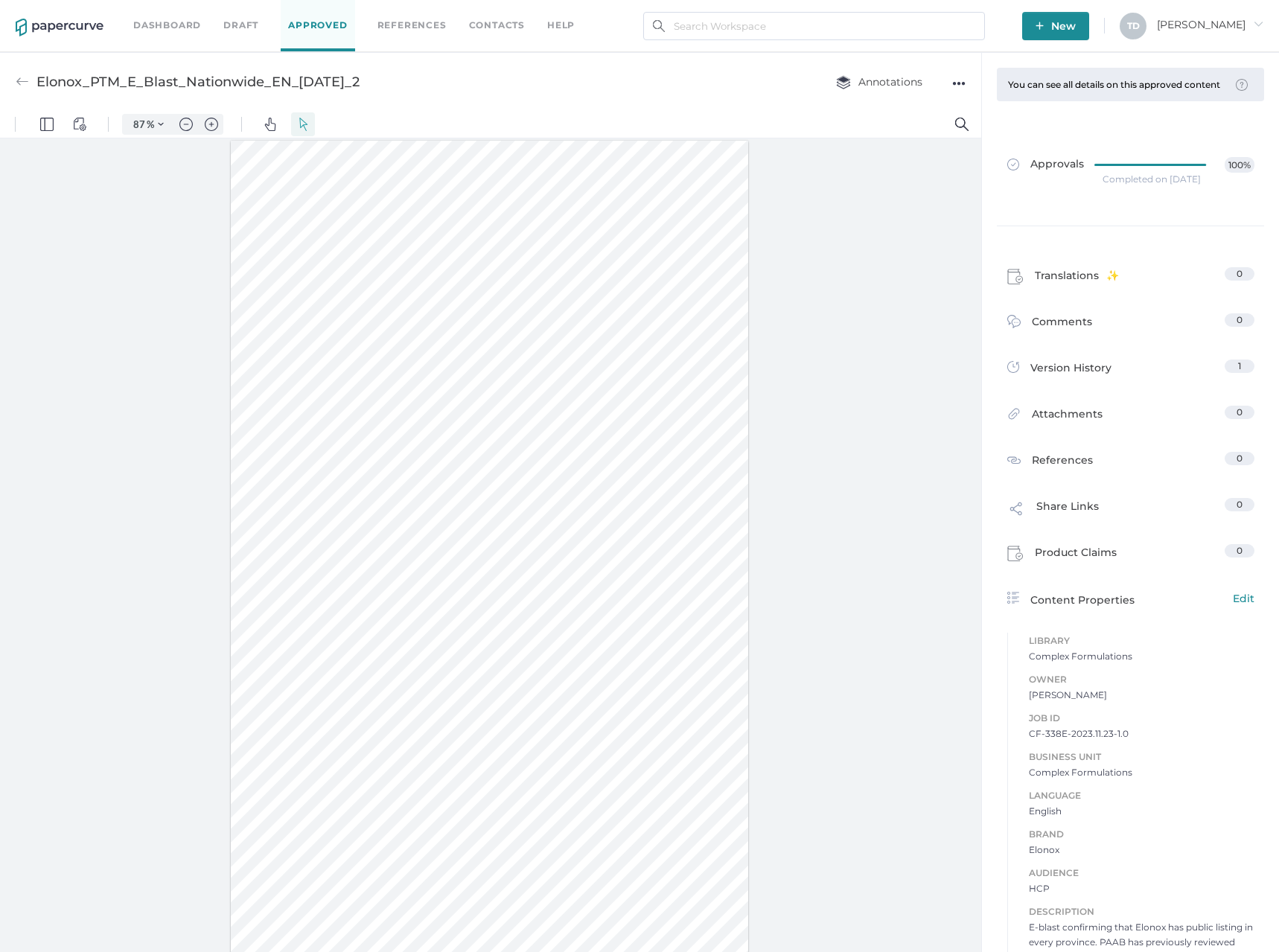
click at [963, 81] on div "●●●" at bounding box center [958, 82] width 13 height 21
click at [931, 117] on span "Download" at bounding box center [912, 111] width 78 height 28
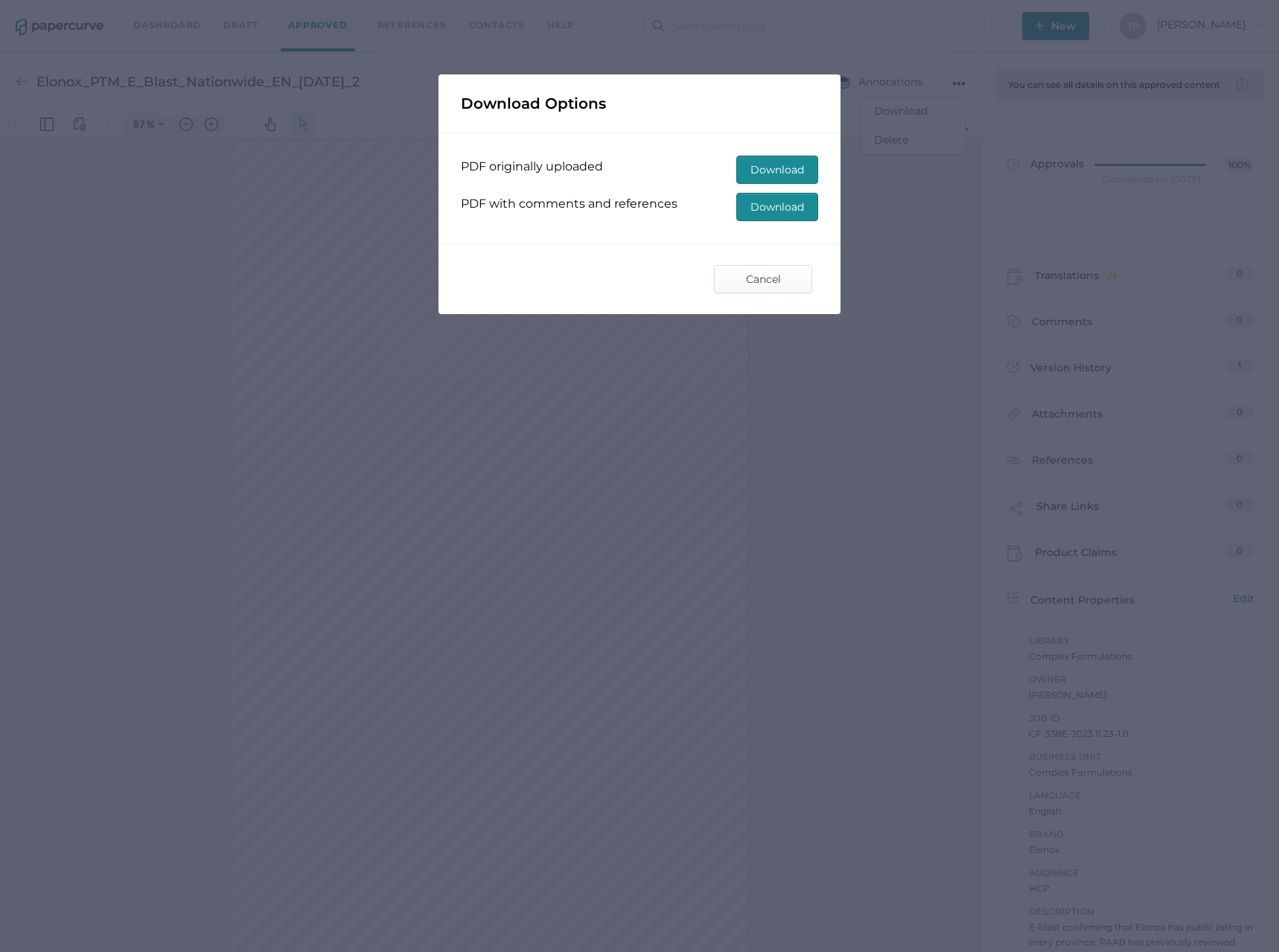
click at [785, 212] on span "Download" at bounding box center [777, 207] width 54 height 27
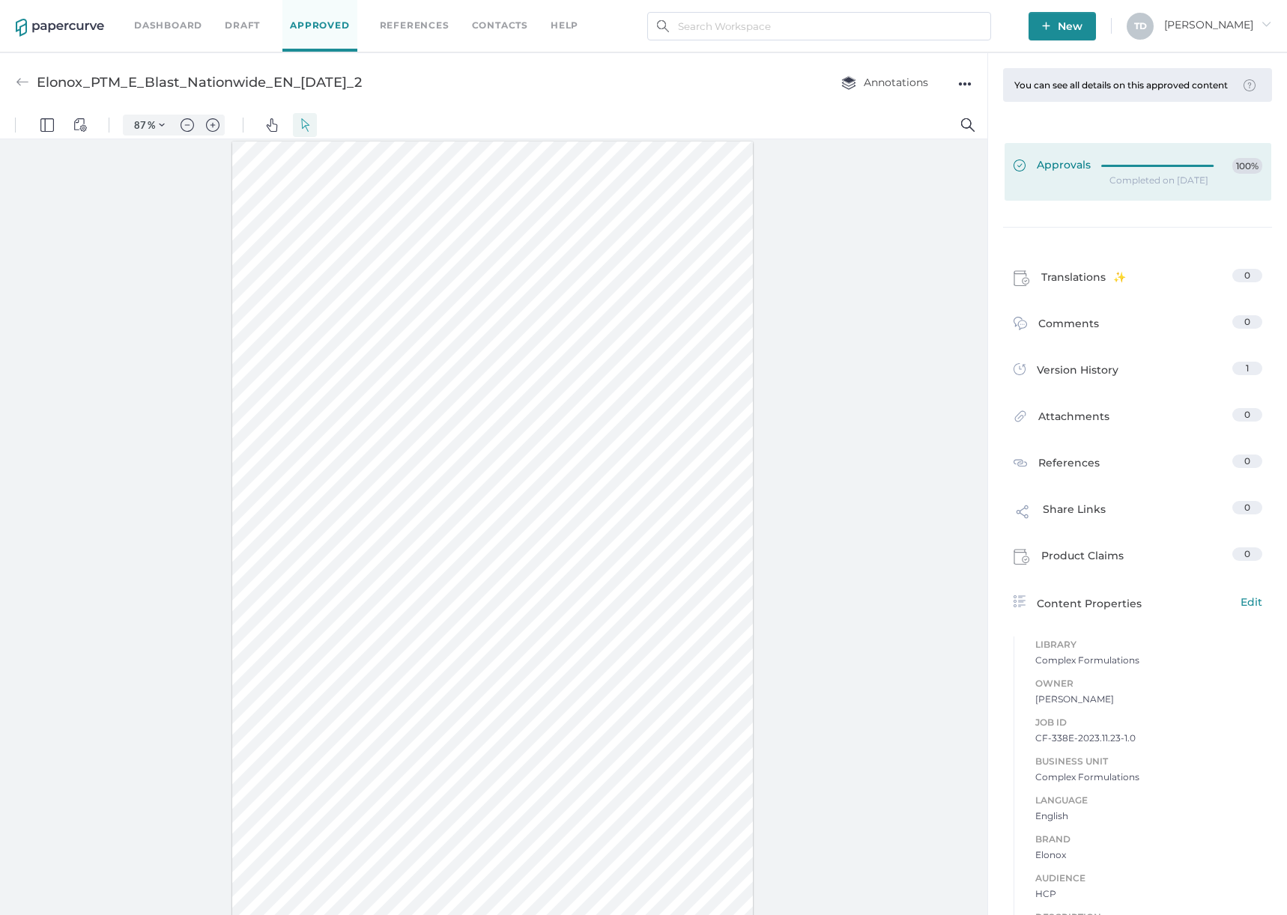
click at [1121, 166] on link "Approvals 100%" at bounding box center [1137, 172] width 267 height 58
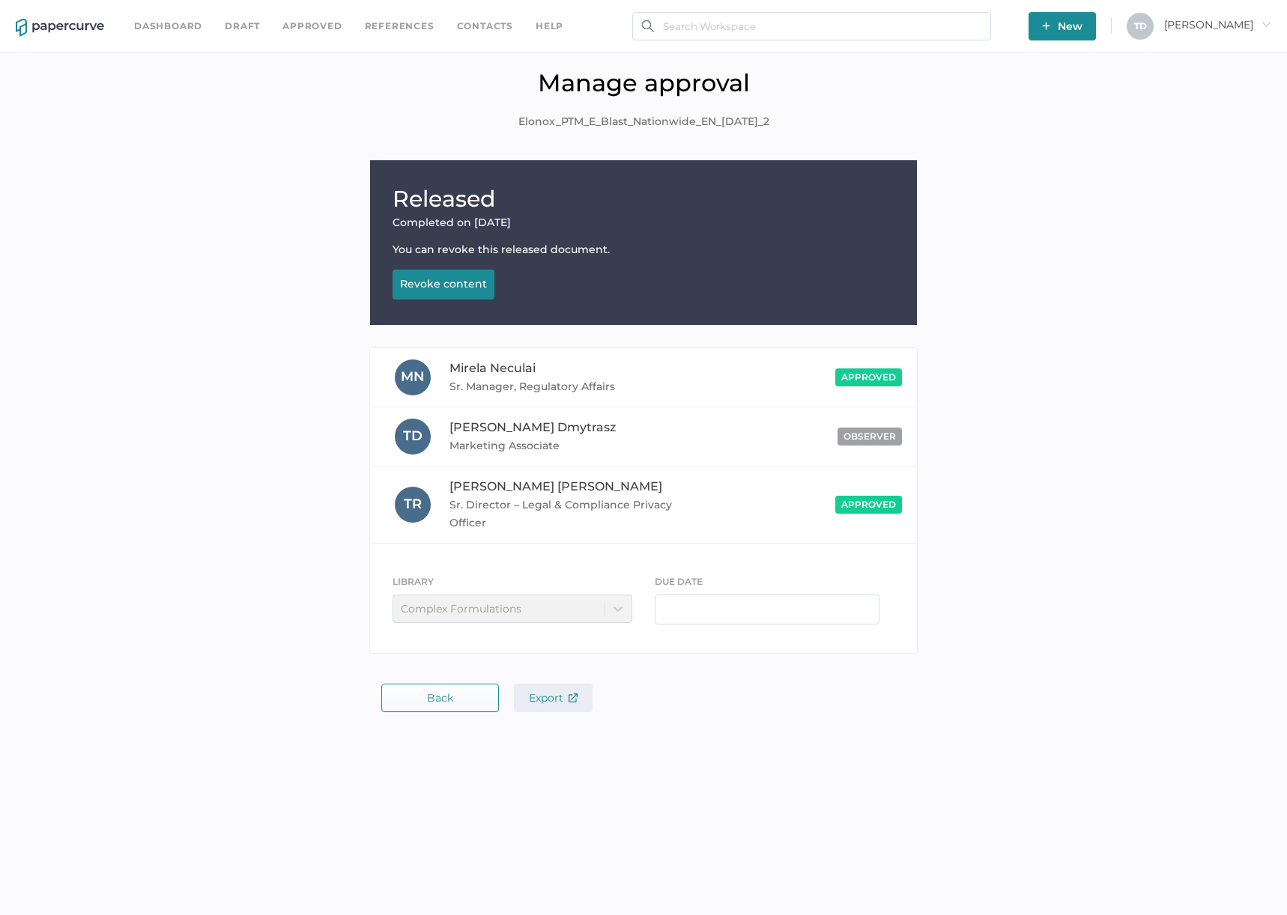
click at [533, 686] on button "Export" at bounding box center [553, 698] width 79 height 28
click at [307, 30] on link "Approved" at bounding box center [311, 26] width 59 height 16
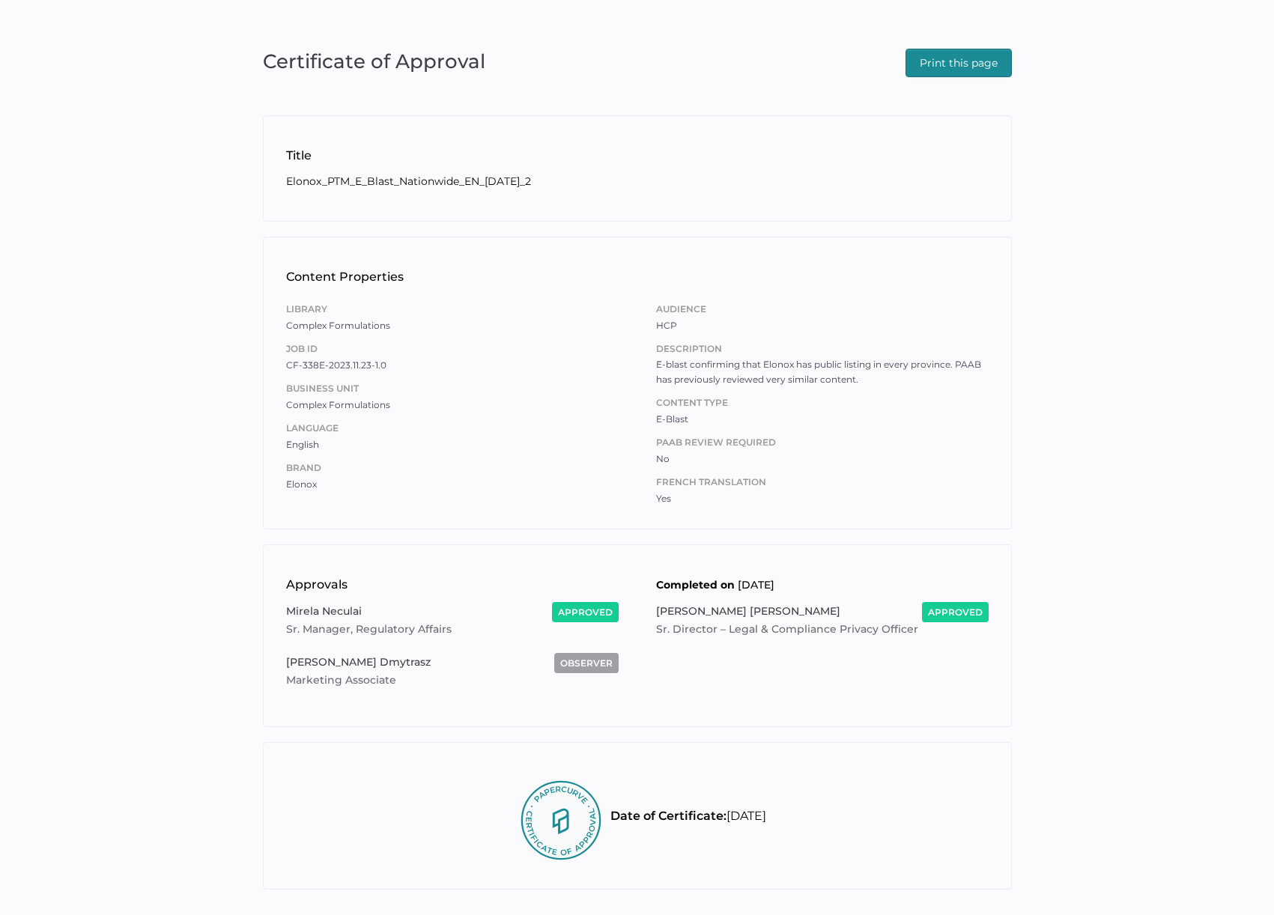
click at [970, 64] on span "Print this page" at bounding box center [959, 62] width 78 height 27
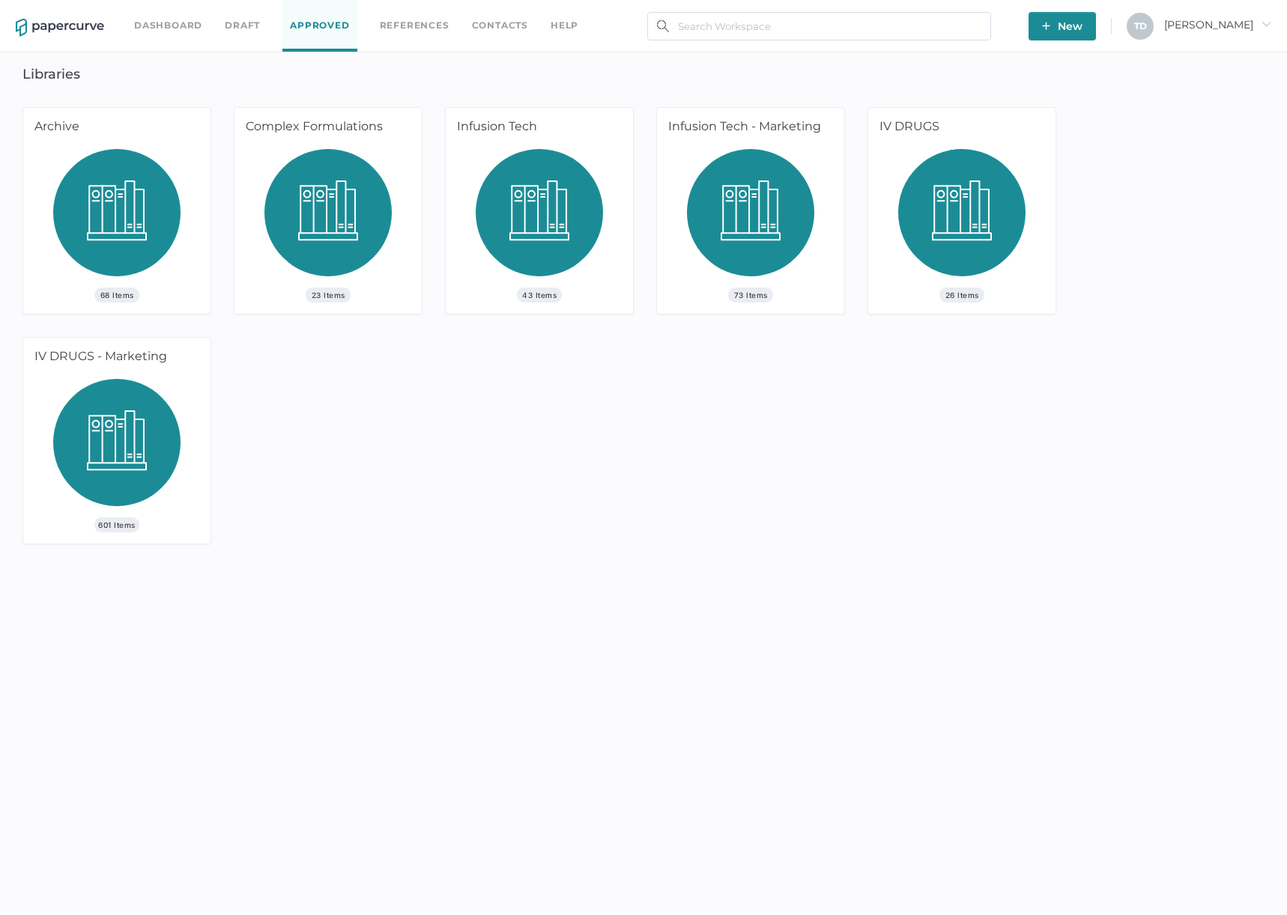
click at [361, 186] on img at bounding box center [327, 218] width 127 height 139
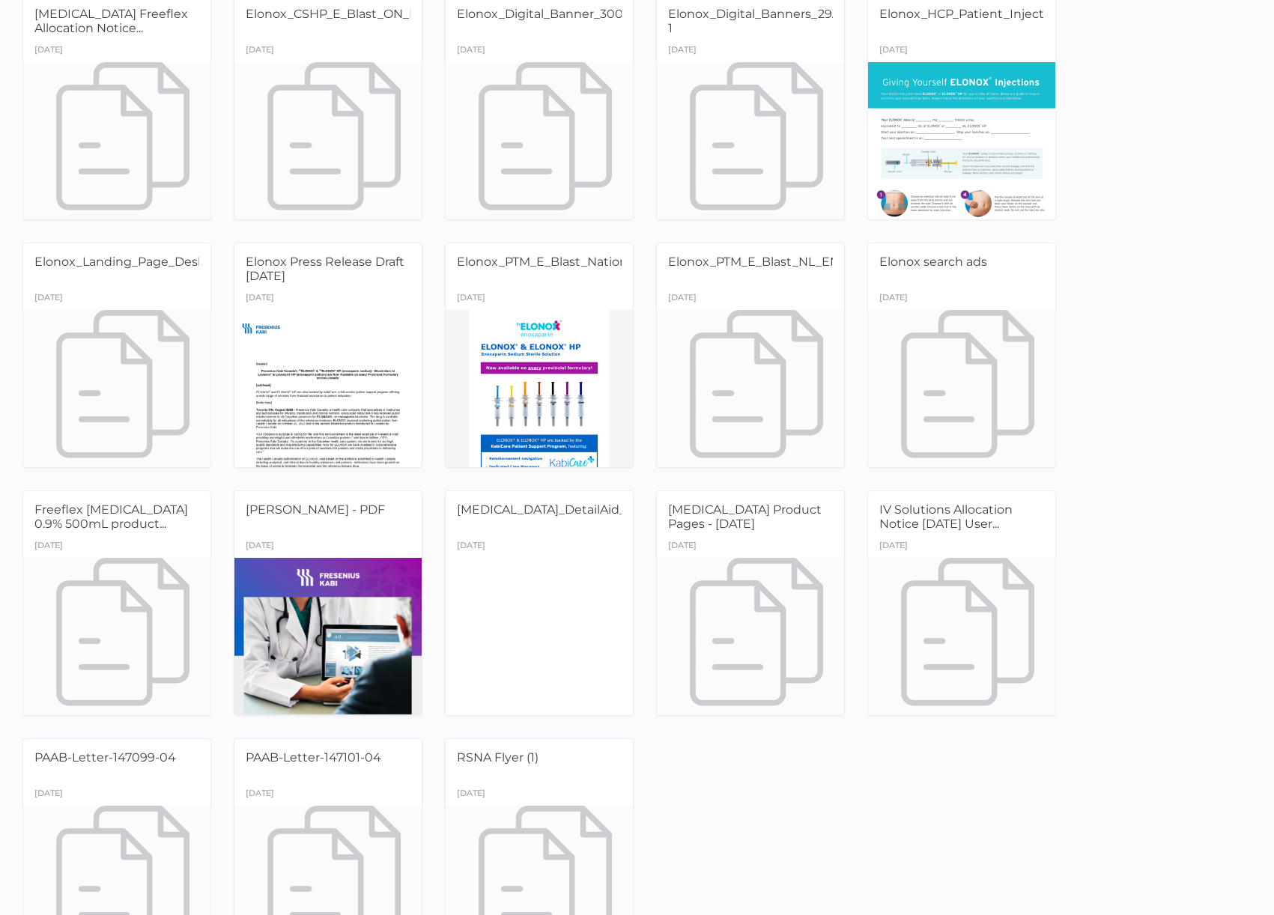
scroll to position [490, 0]
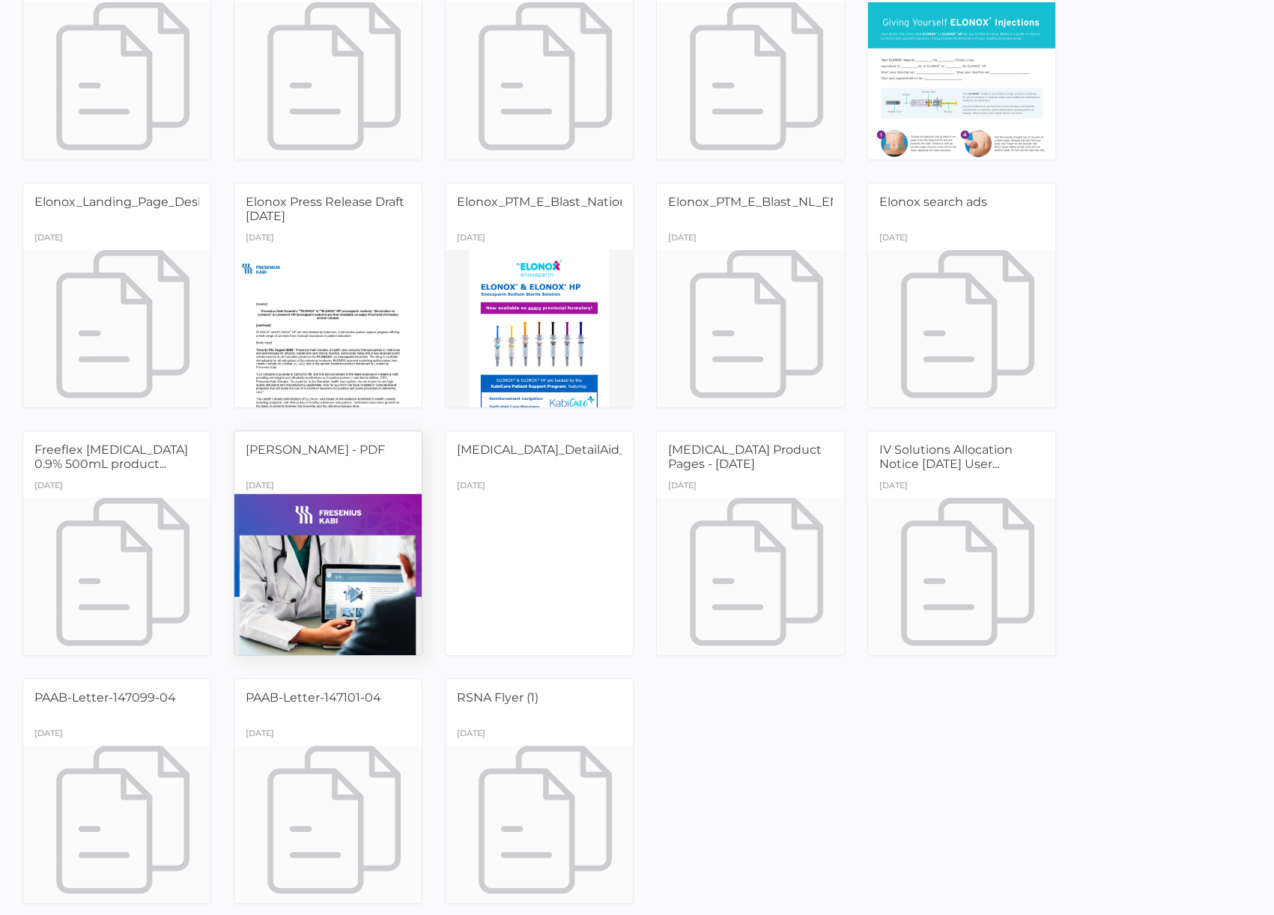
click at [410, 559] on div at bounding box center [328, 575] width 197 height 165
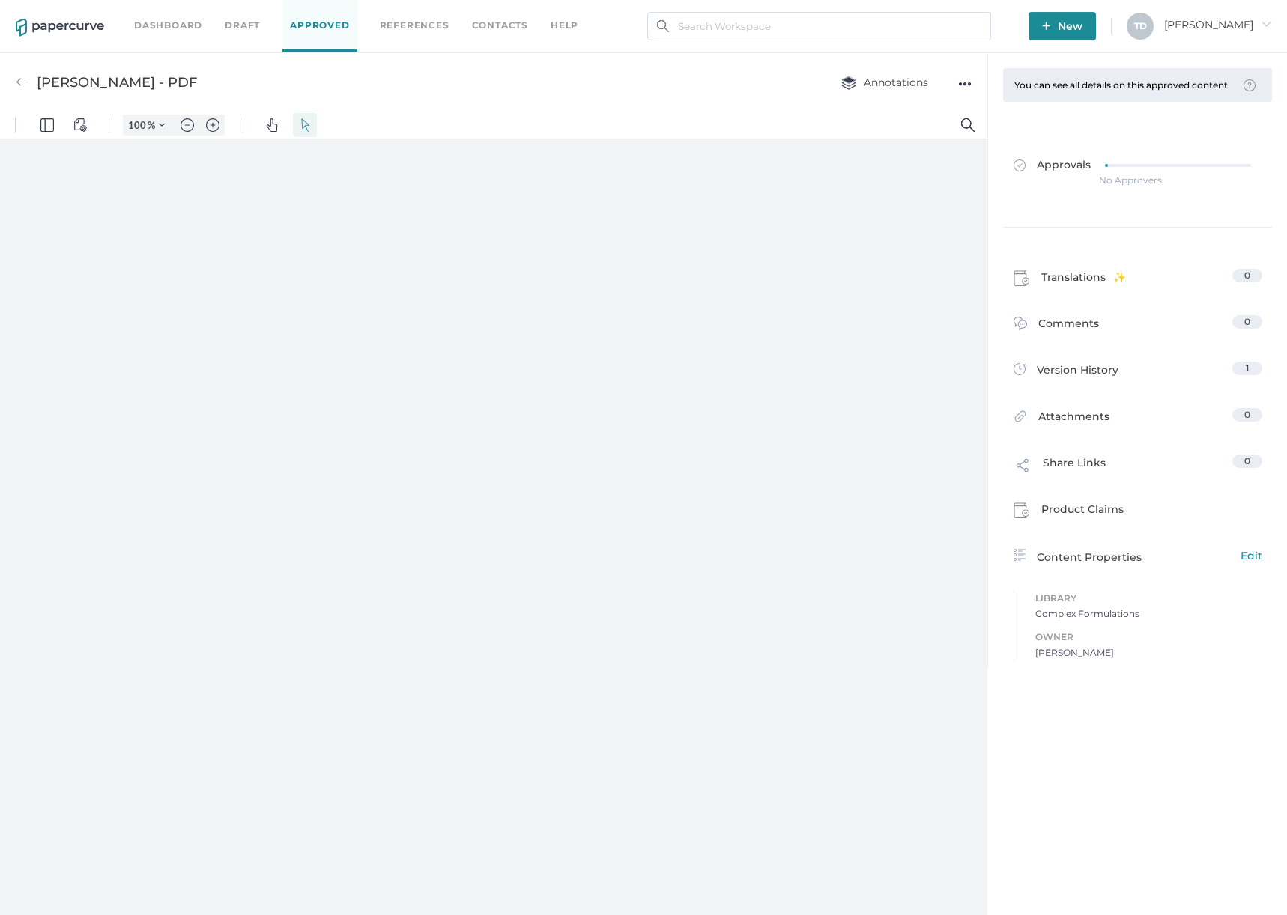
type input "87"
type input "1"
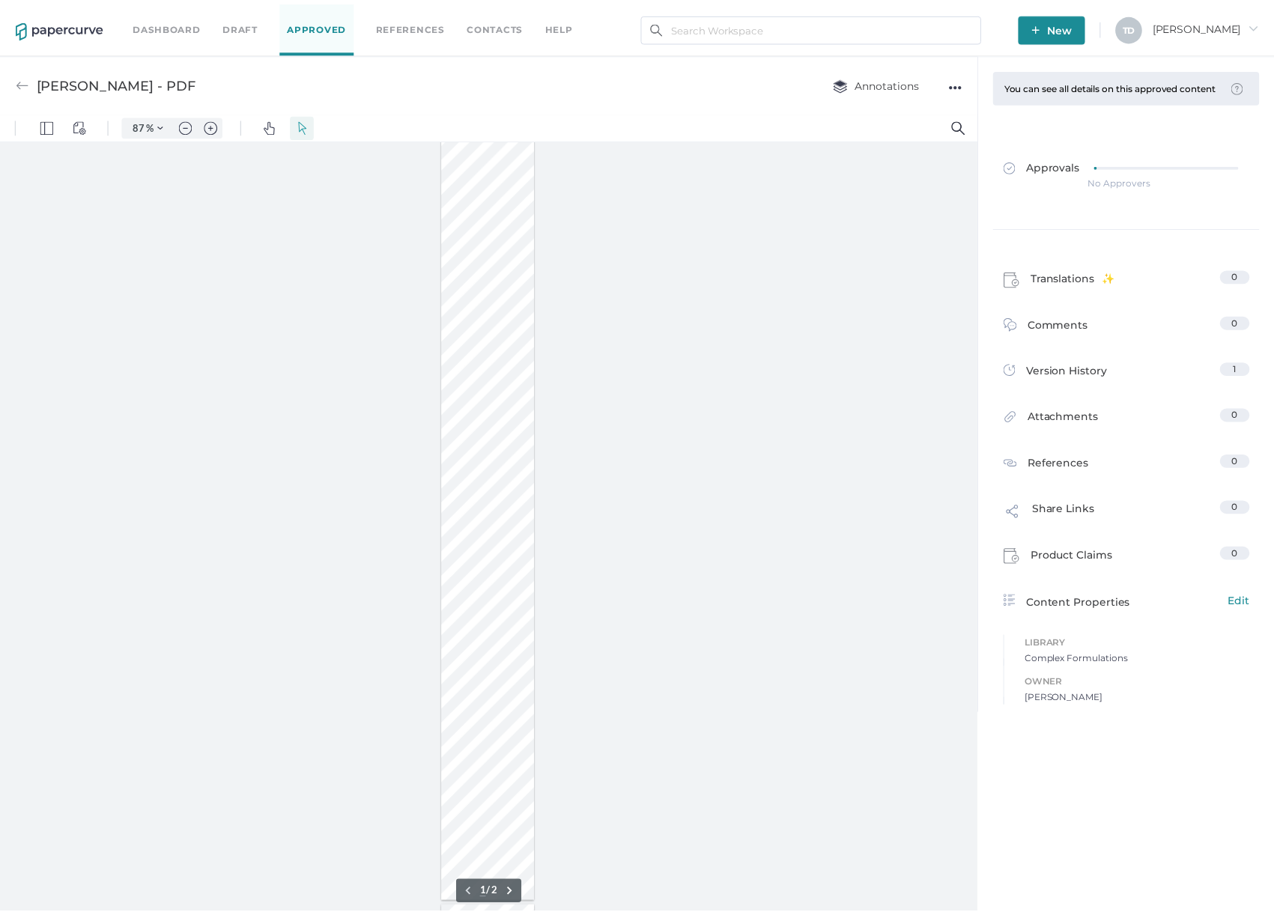
scroll to position [150, 0]
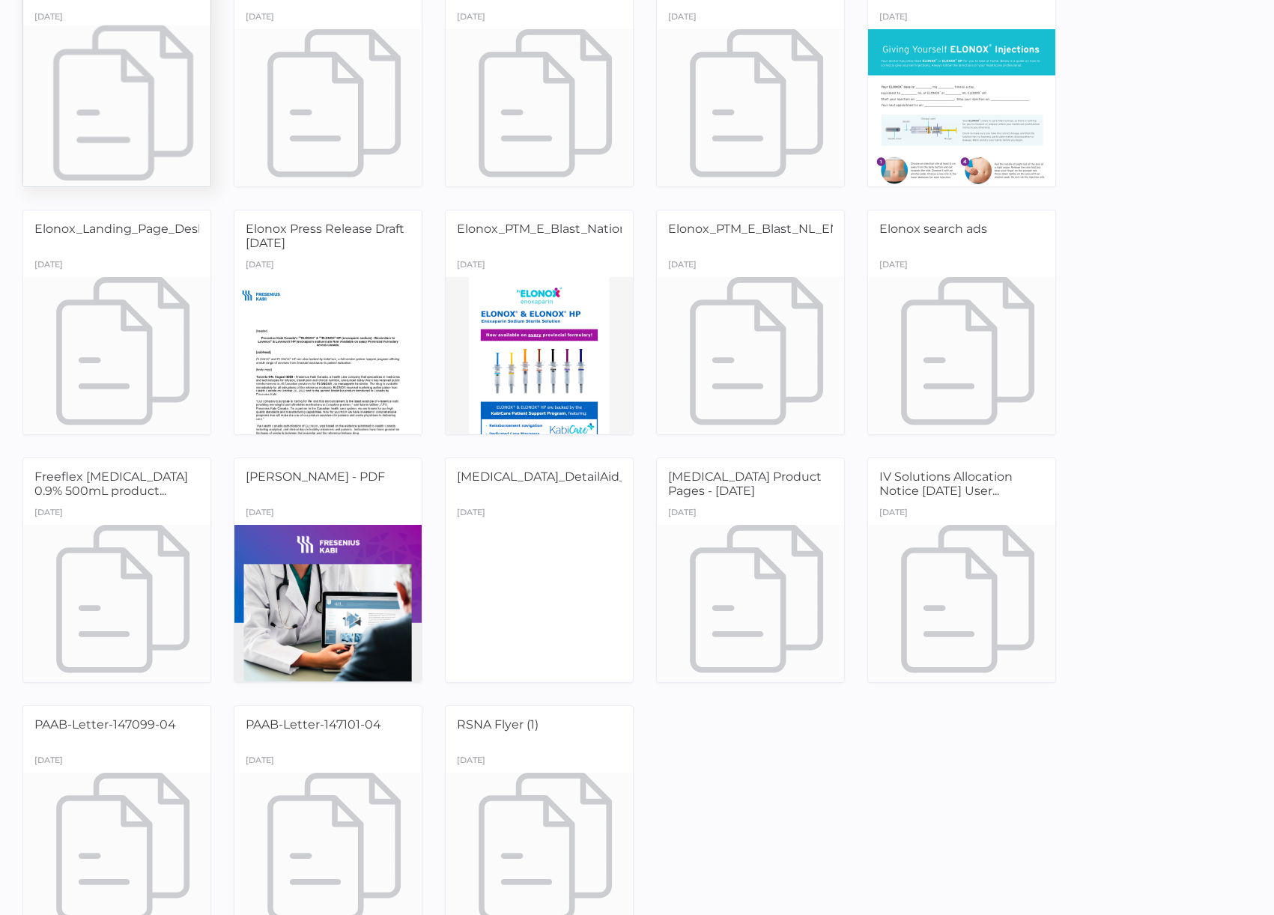
scroll to position [490, 0]
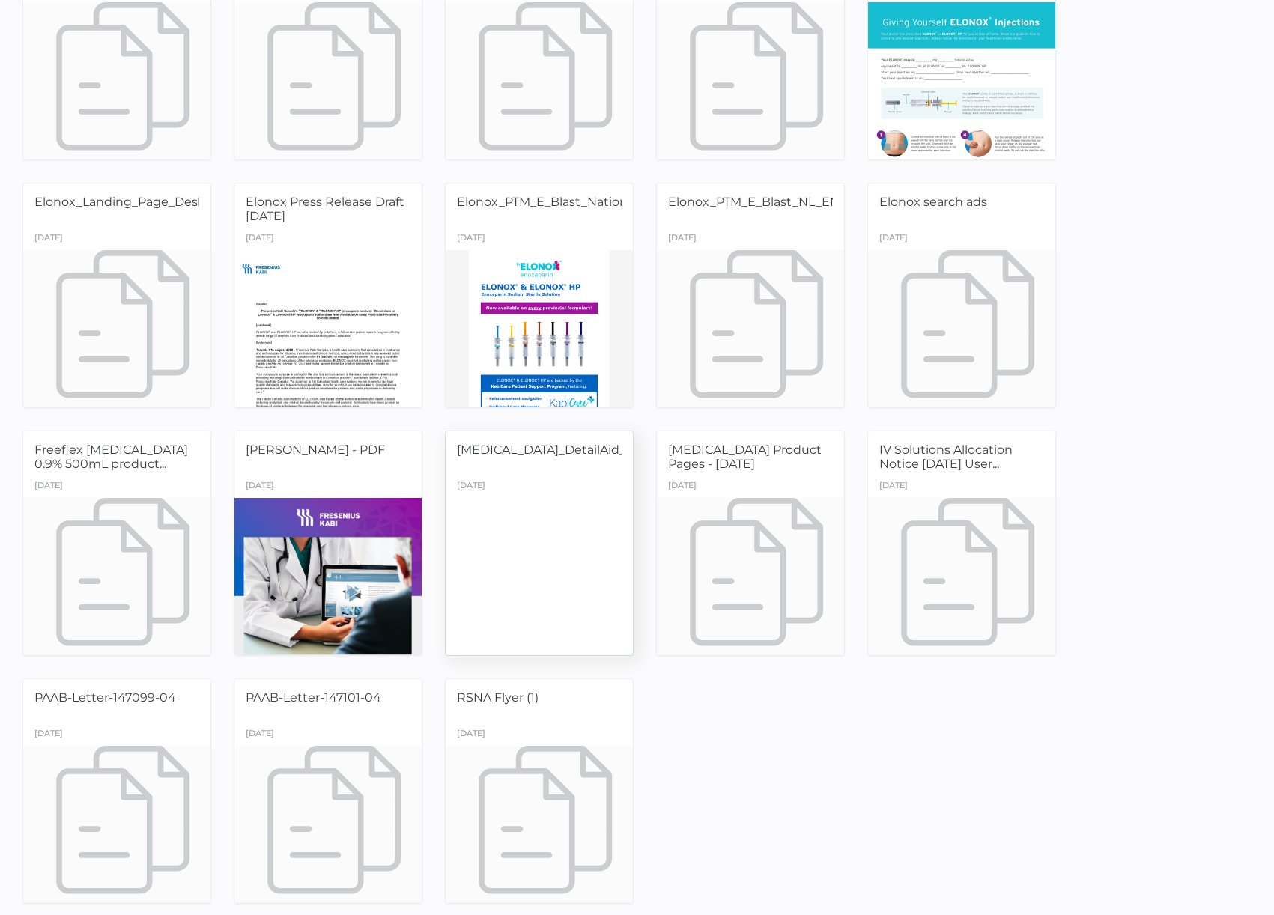
click at [575, 518] on div at bounding box center [539, 575] width 197 height 165
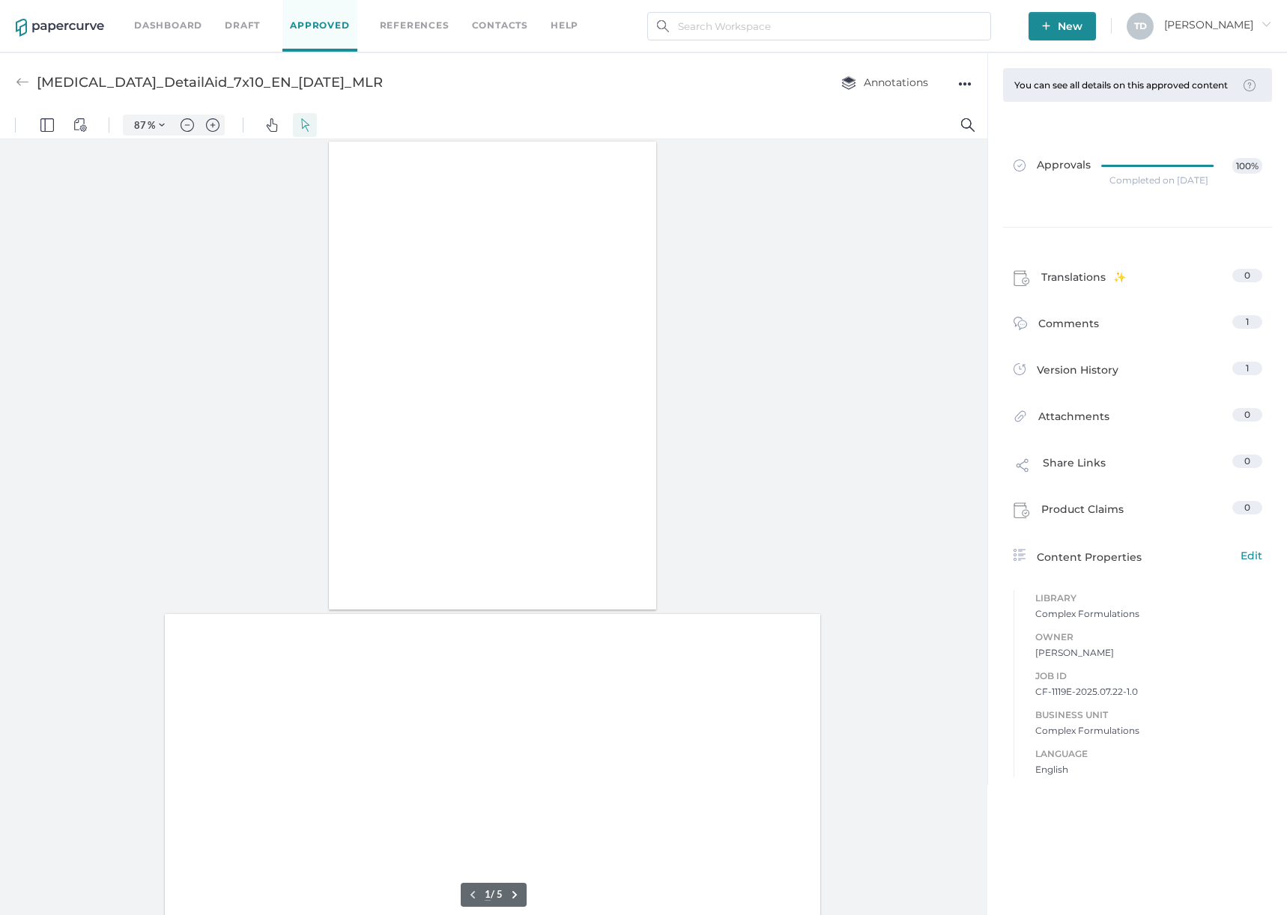
type input "87"
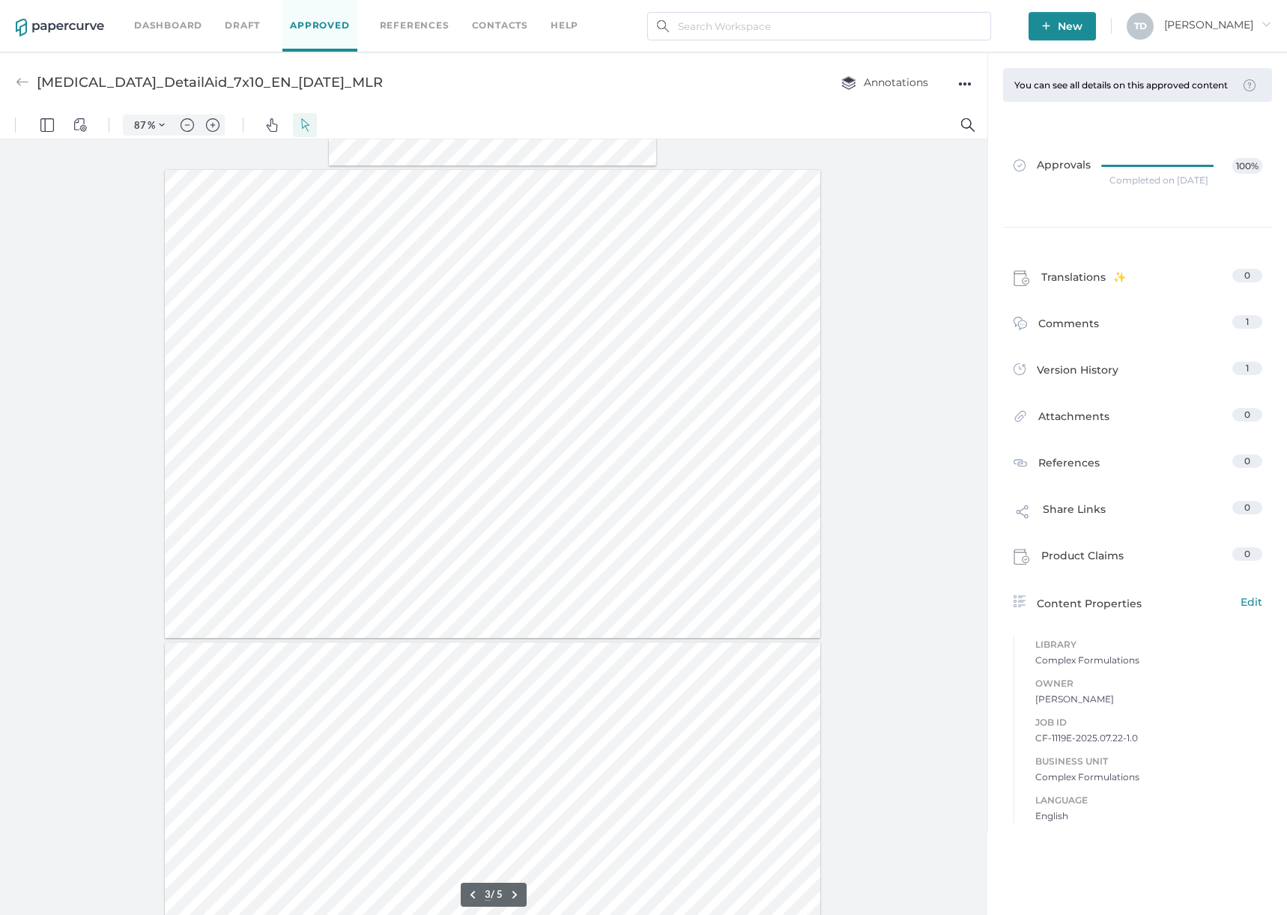
type input "2"
click at [1099, 735] on span "CF-1119E-2025.07.22-1.0" at bounding box center [1148, 738] width 227 height 15
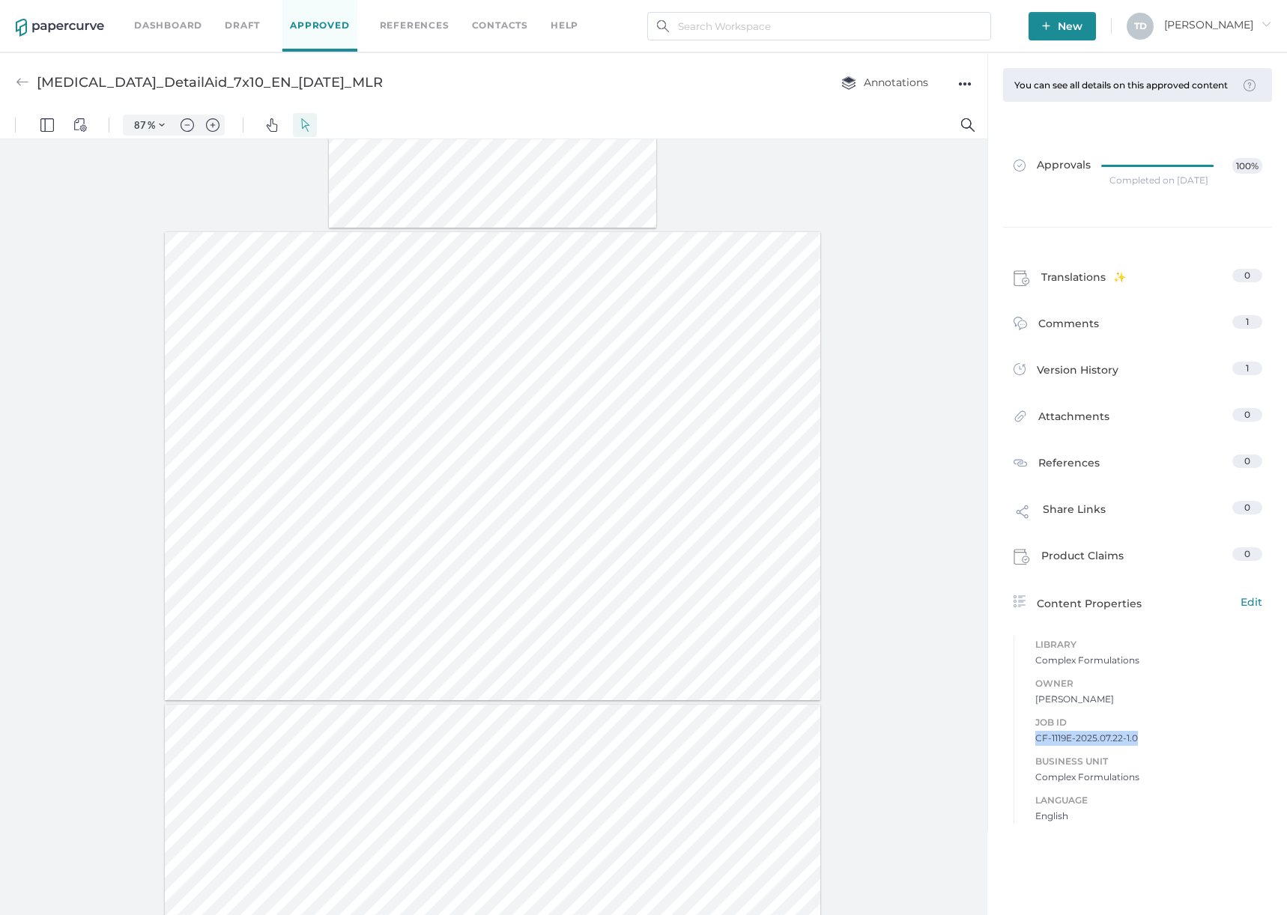
copy span "CF-1119E-2025.07.22-1.0"
click at [958, 79] on div "●●●" at bounding box center [964, 83] width 13 height 21
click at [945, 115] on span "Download" at bounding box center [918, 112] width 78 height 28
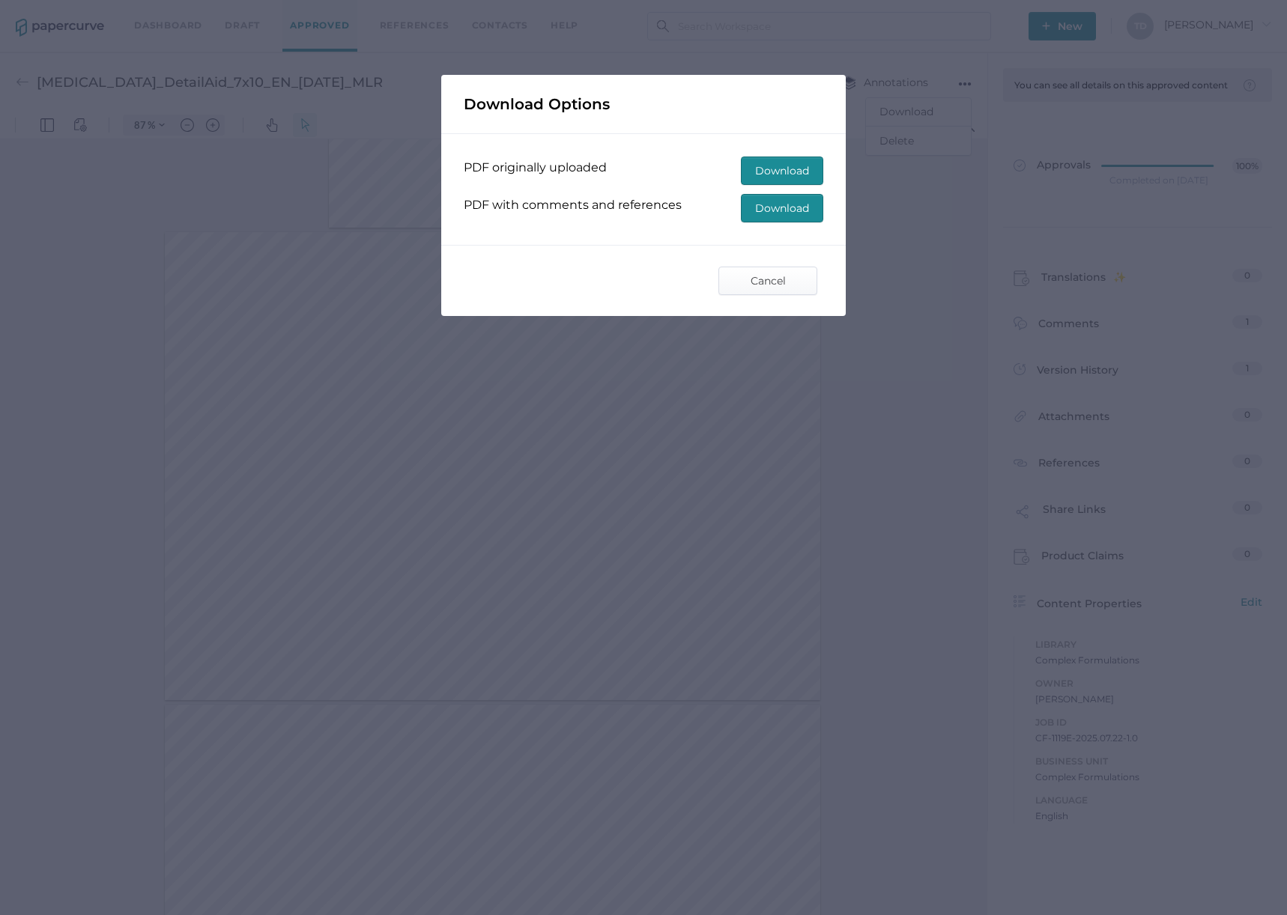
click at [787, 207] on span "Download" at bounding box center [782, 208] width 54 height 27
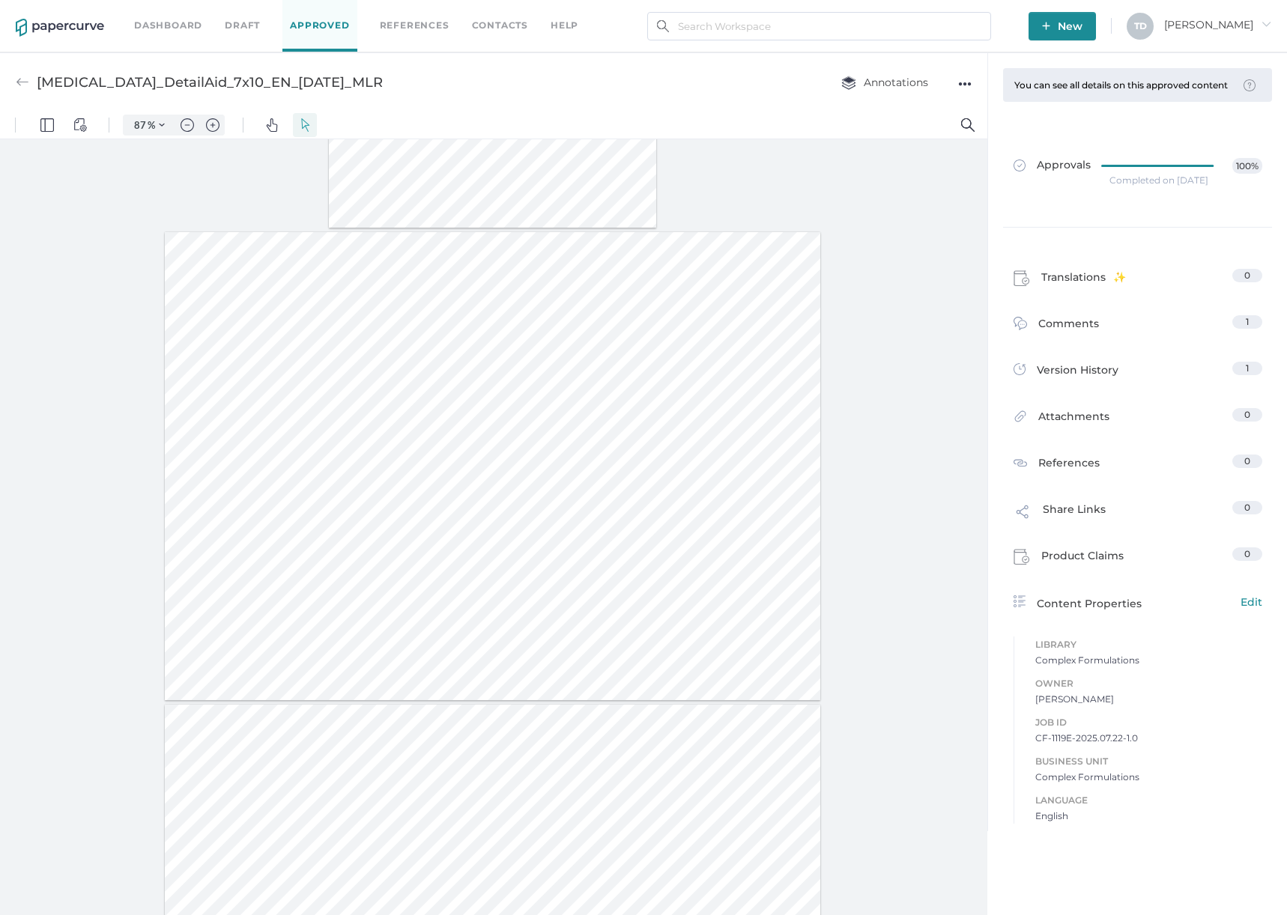
click at [1161, 180] on div "Completed on Sep 8, 2025" at bounding box center [1158, 180] width 99 height 0
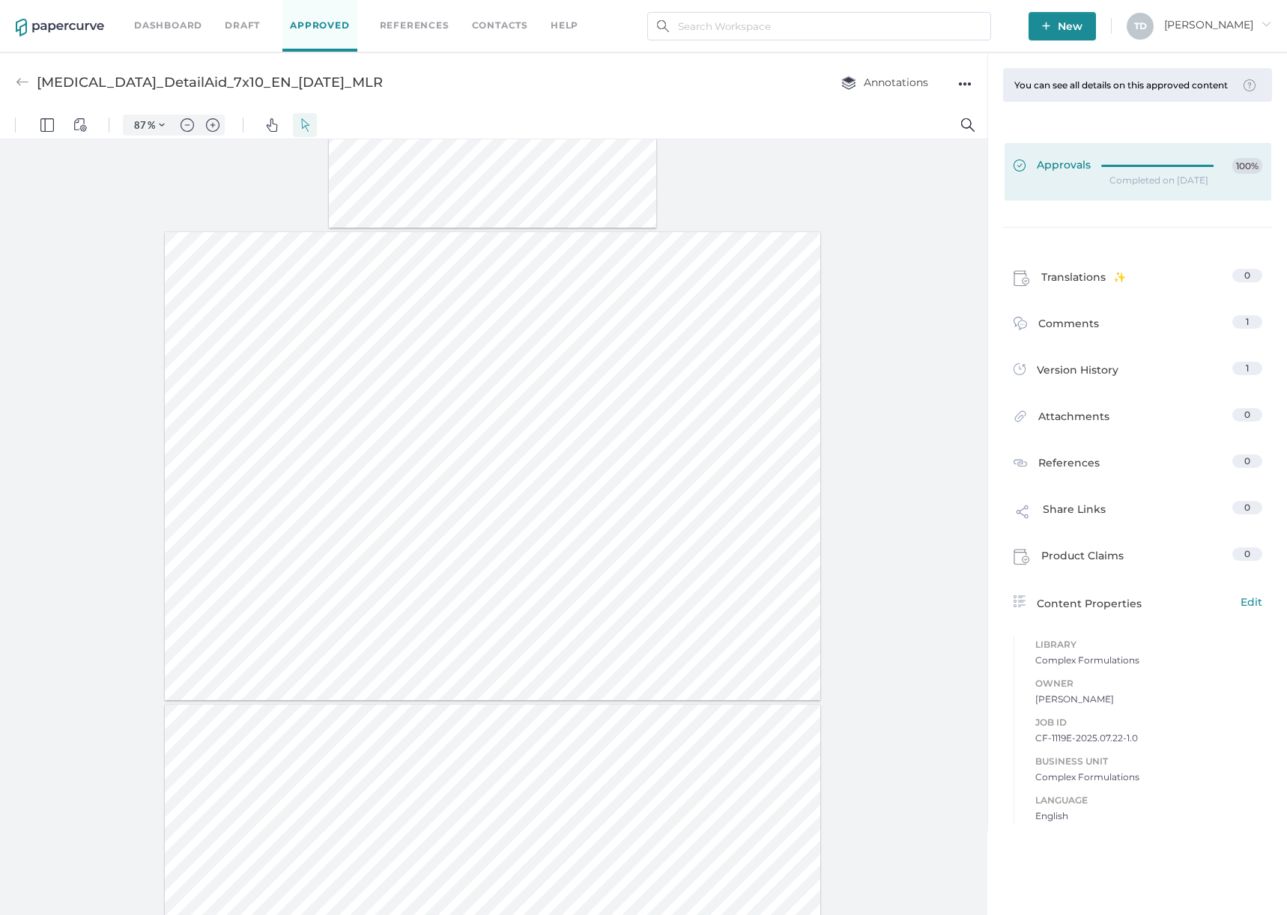
click at [1111, 162] on div at bounding box center [1161, 163] width 121 height 11
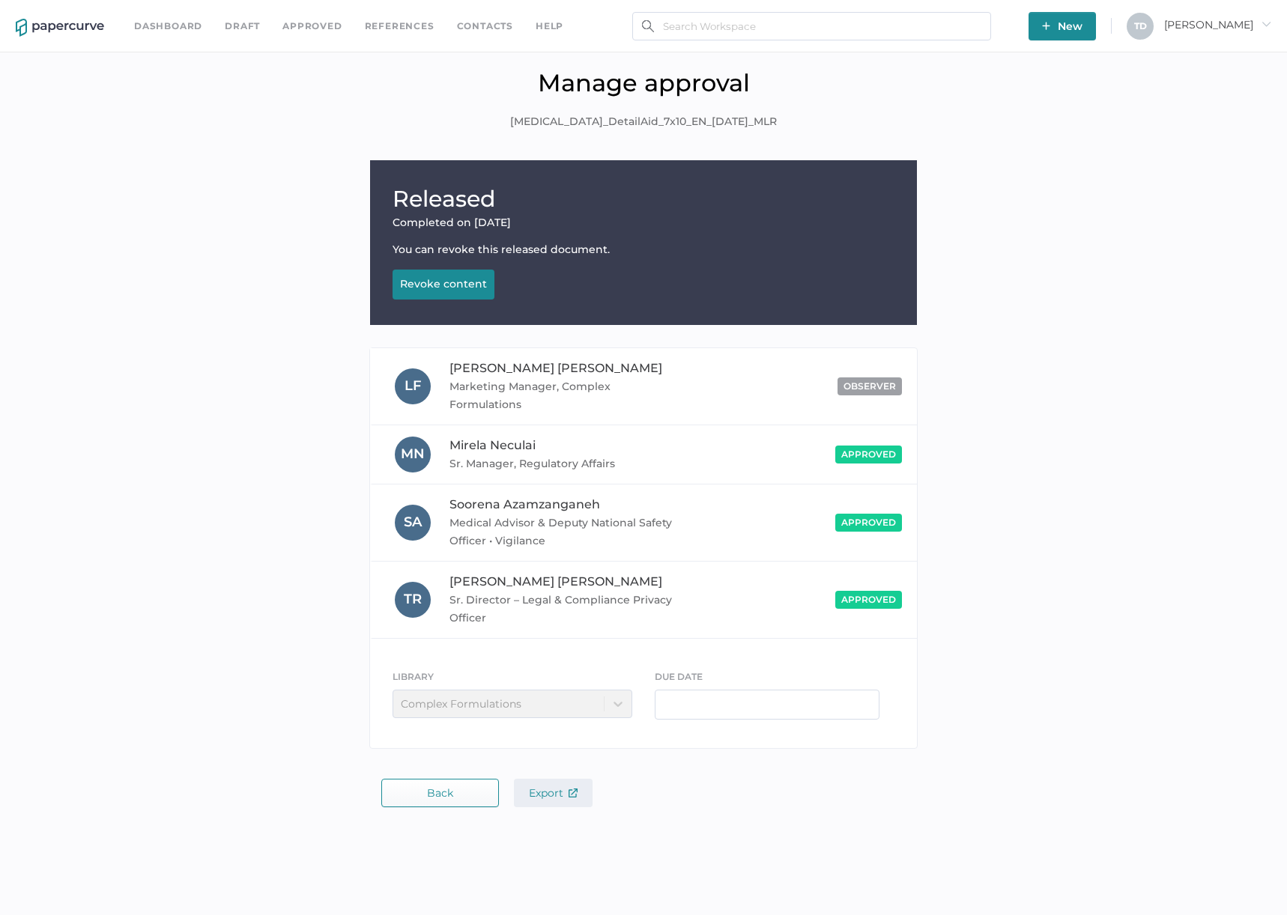
click at [539, 793] on span "Export" at bounding box center [553, 792] width 49 height 13
click at [300, 28] on link "Approved" at bounding box center [311, 26] width 59 height 16
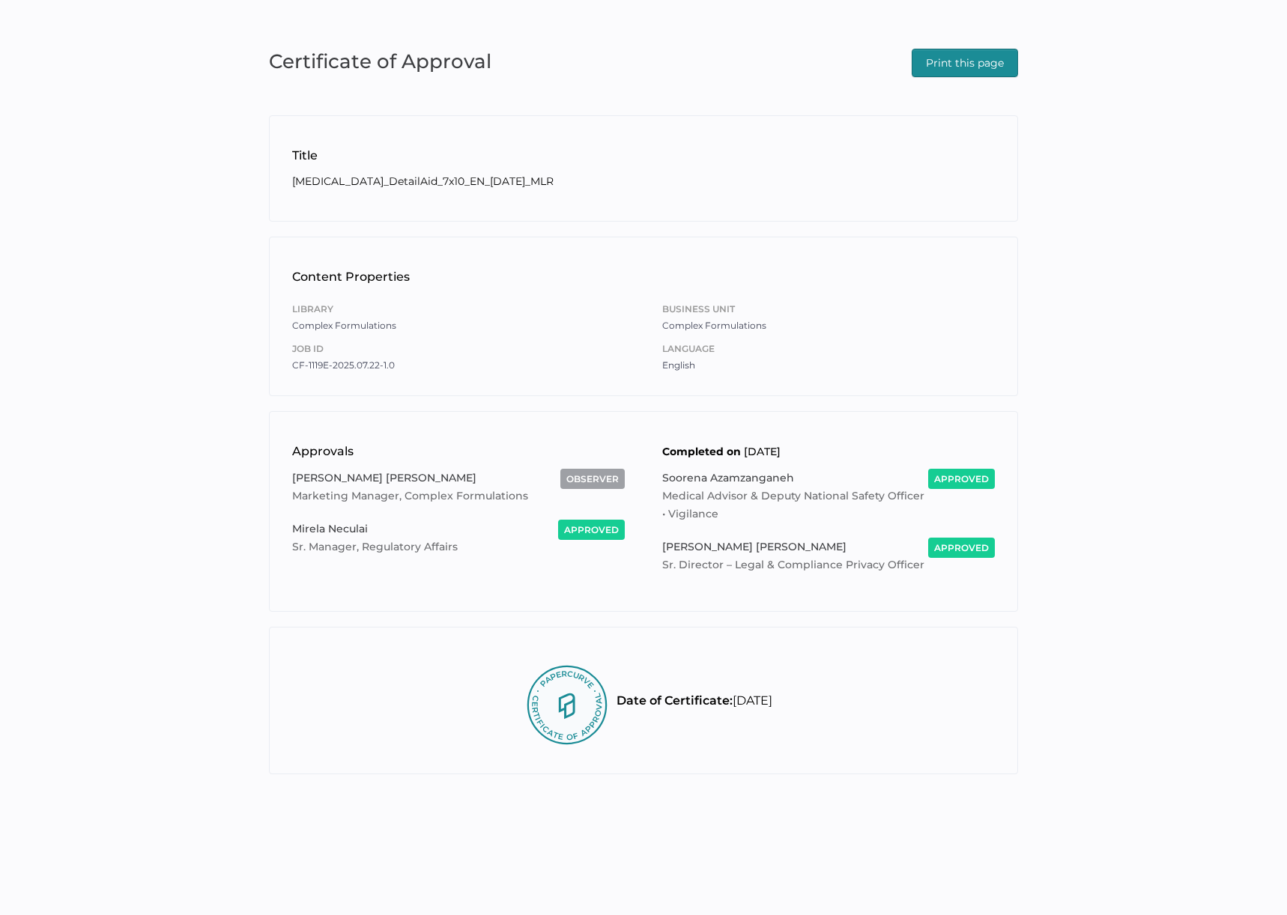
click at [968, 67] on span "Print this page" at bounding box center [965, 62] width 78 height 27
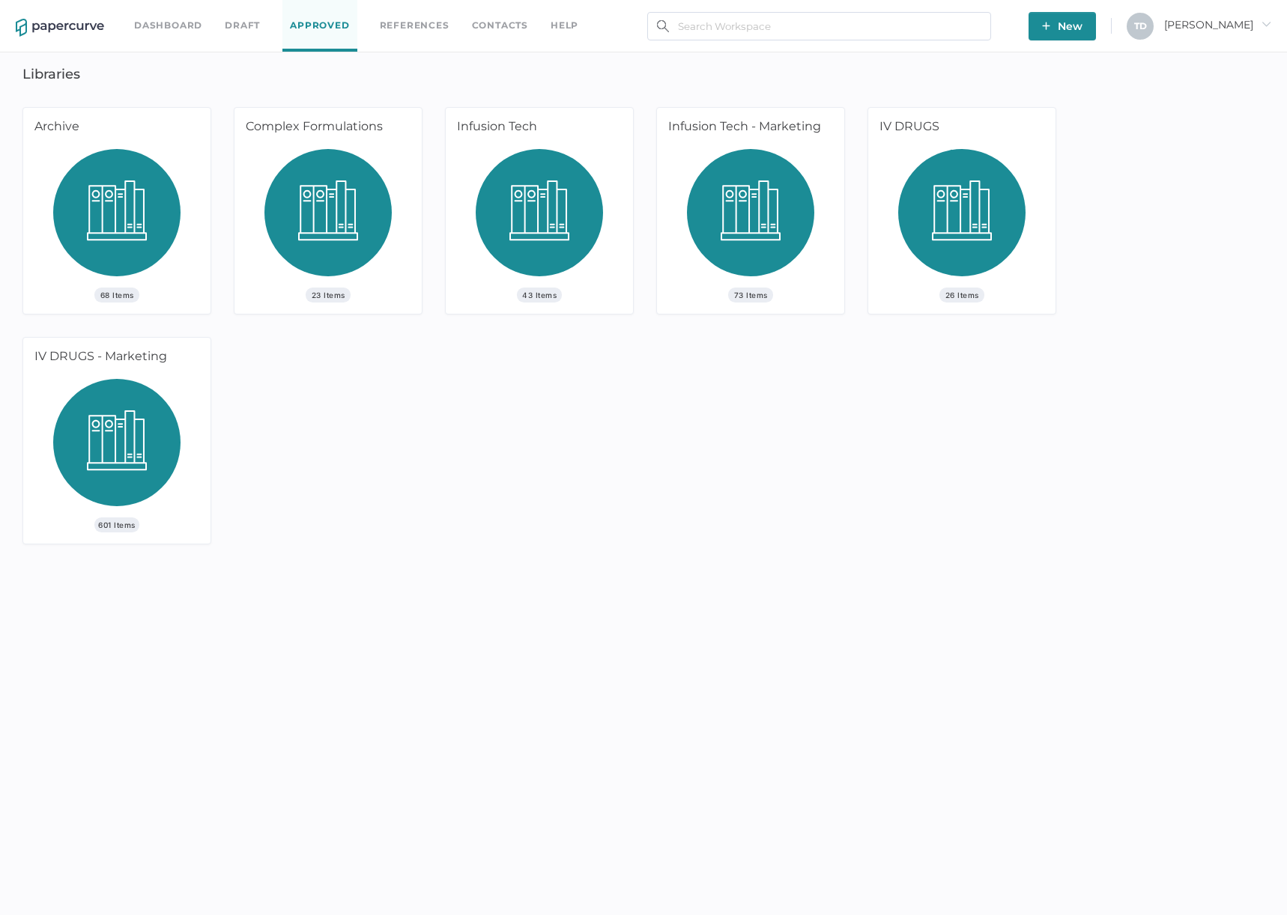
click at [305, 192] on img at bounding box center [327, 218] width 127 height 139
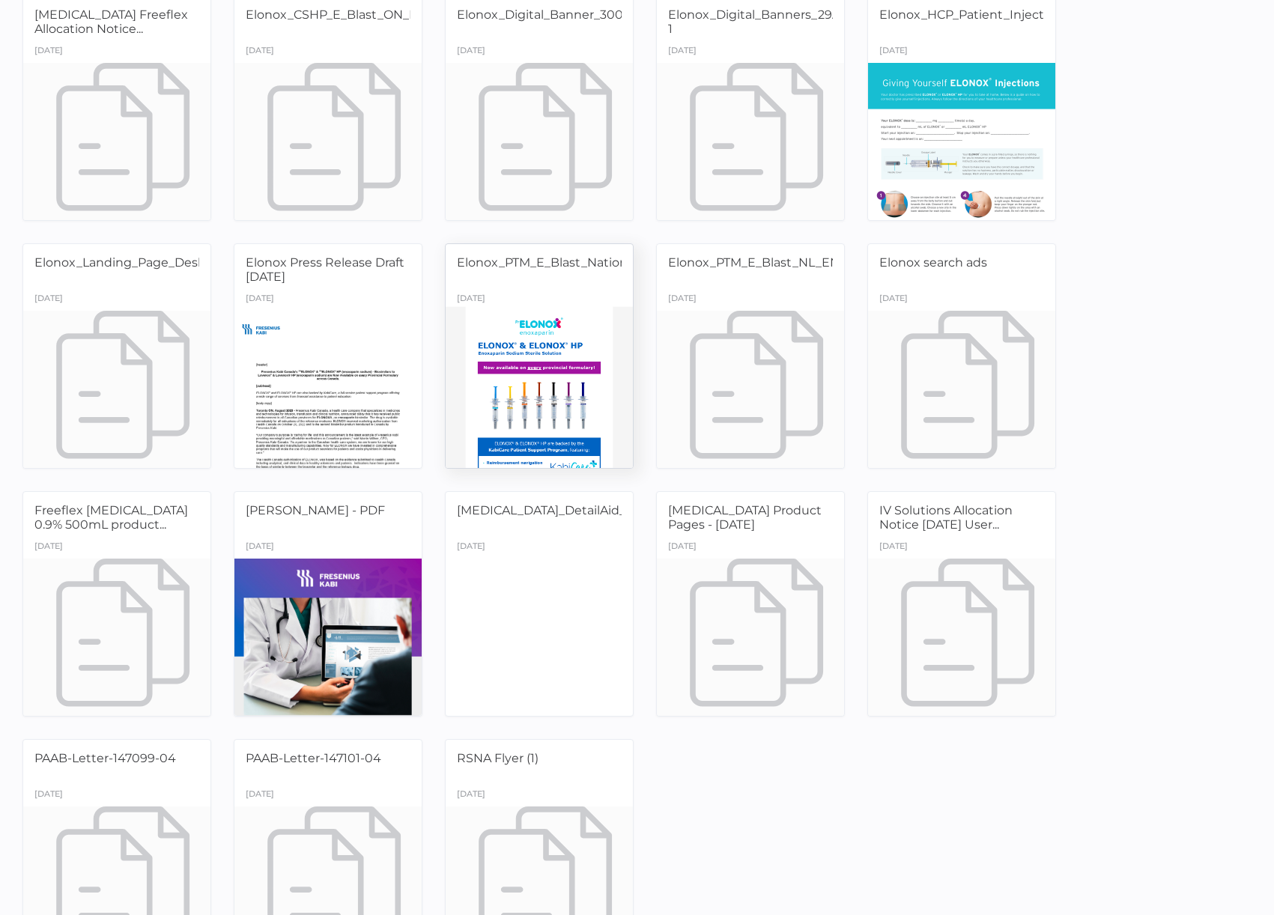
scroll to position [490, 0]
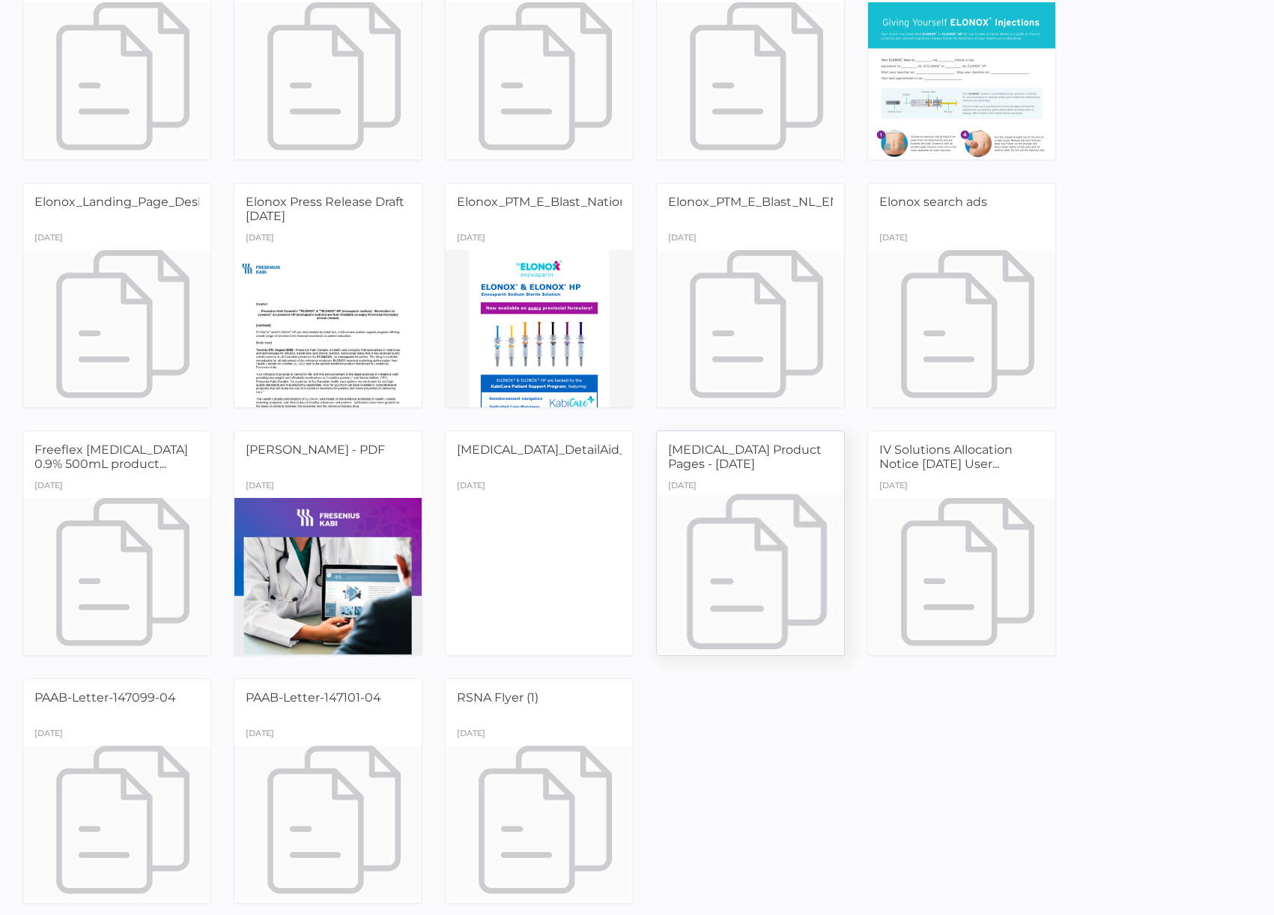
click at [762, 550] on div at bounding box center [750, 575] width 197 height 165
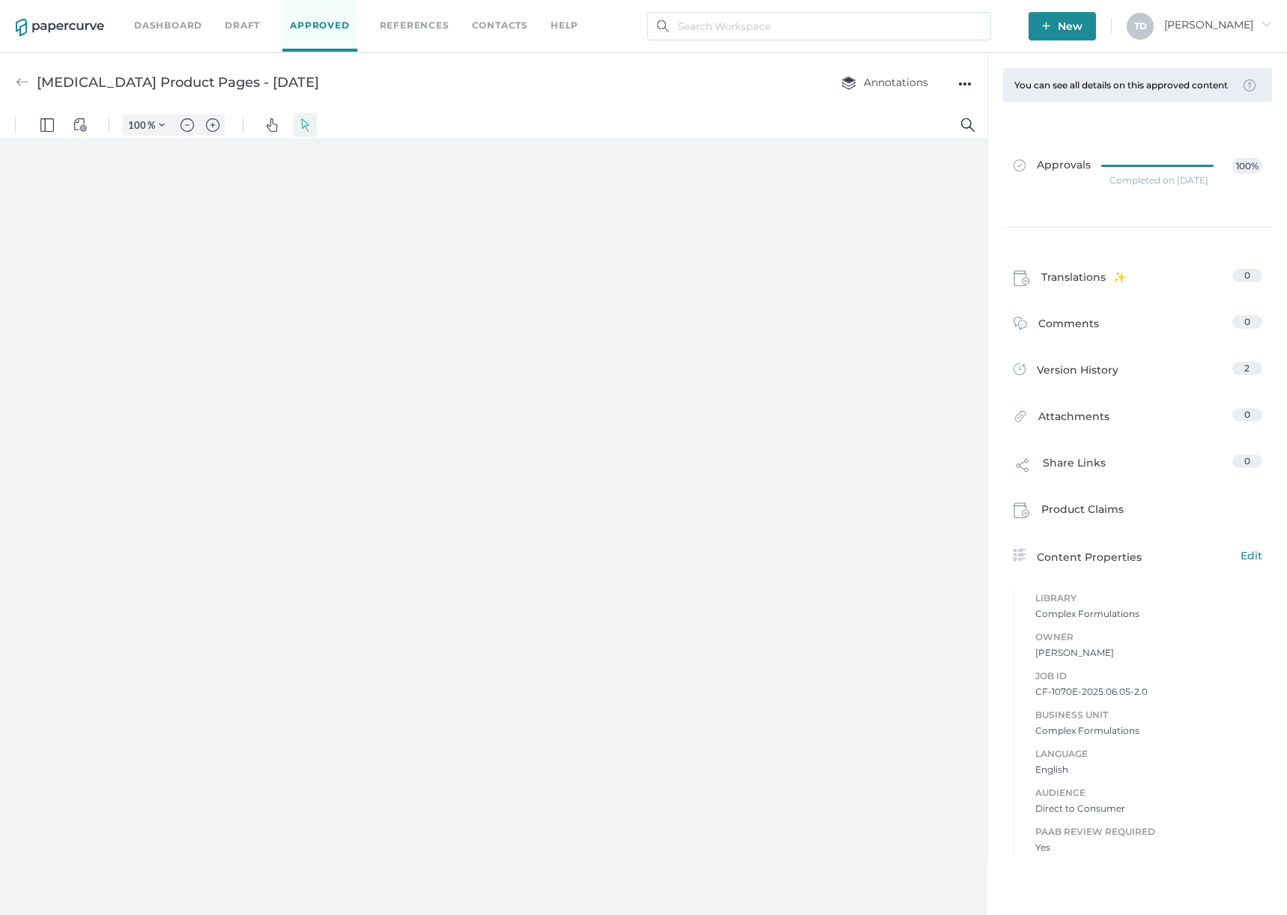
type input "87"
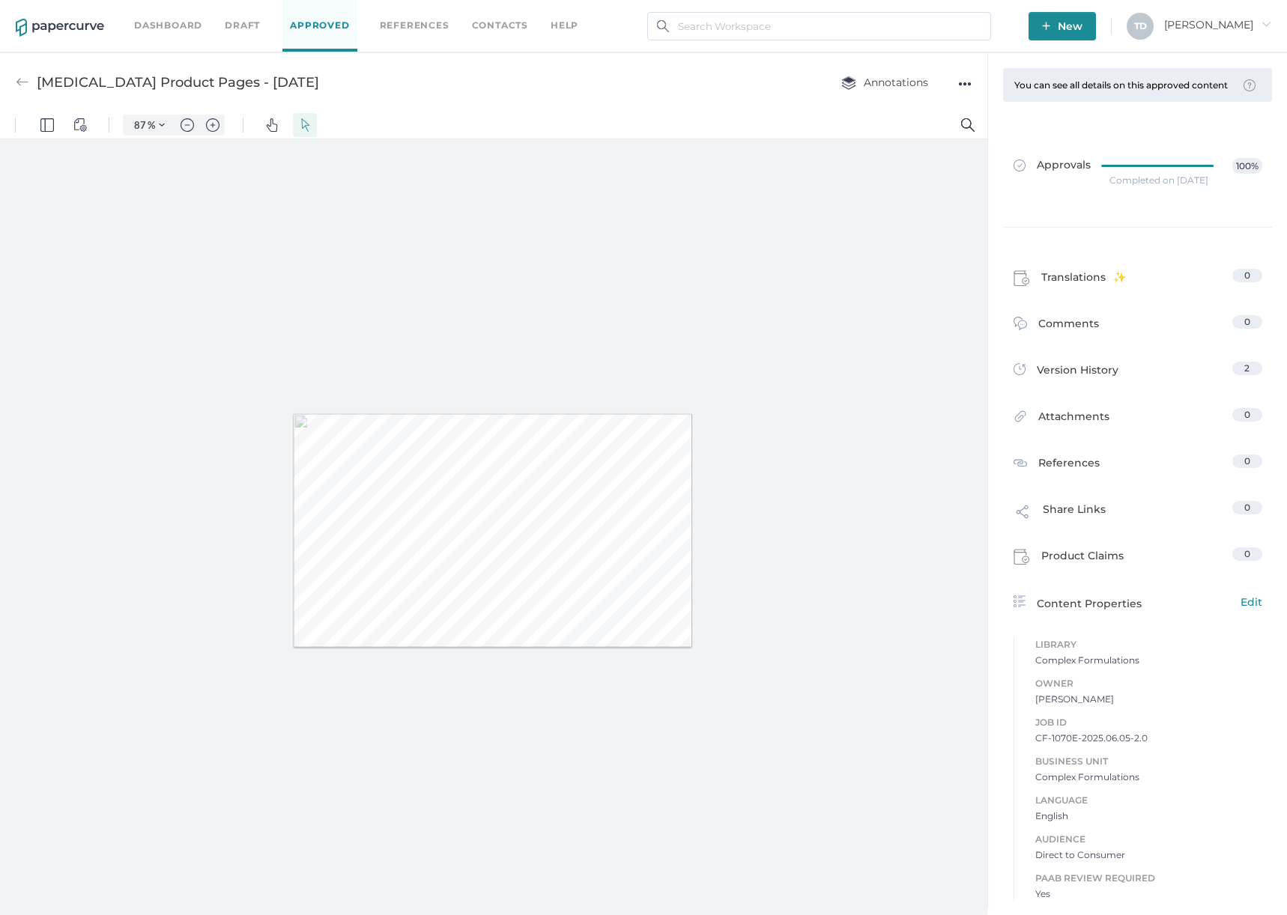
click at [1119, 736] on span "CF-1070E-2025.06.05-2.0" at bounding box center [1148, 738] width 227 height 15
click at [967, 84] on div "●●●" at bounding box center [964, 83] width 13 height 21
click at [953, 109] on span "Download" at bounding box center [918, 112] width 78 height 28
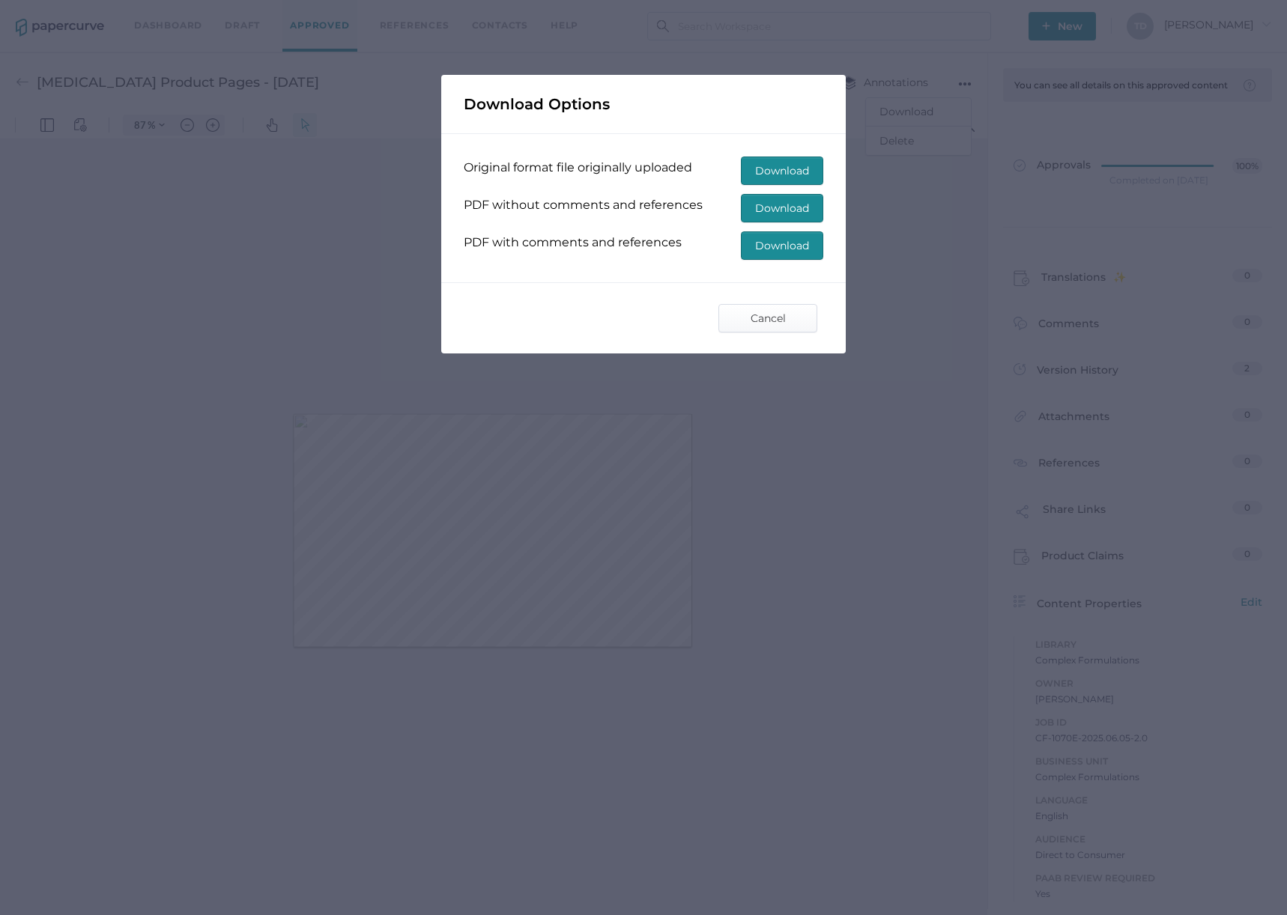
click at [778, 245] on span "Download" at bounding box center [782, 245] width 54 height 27
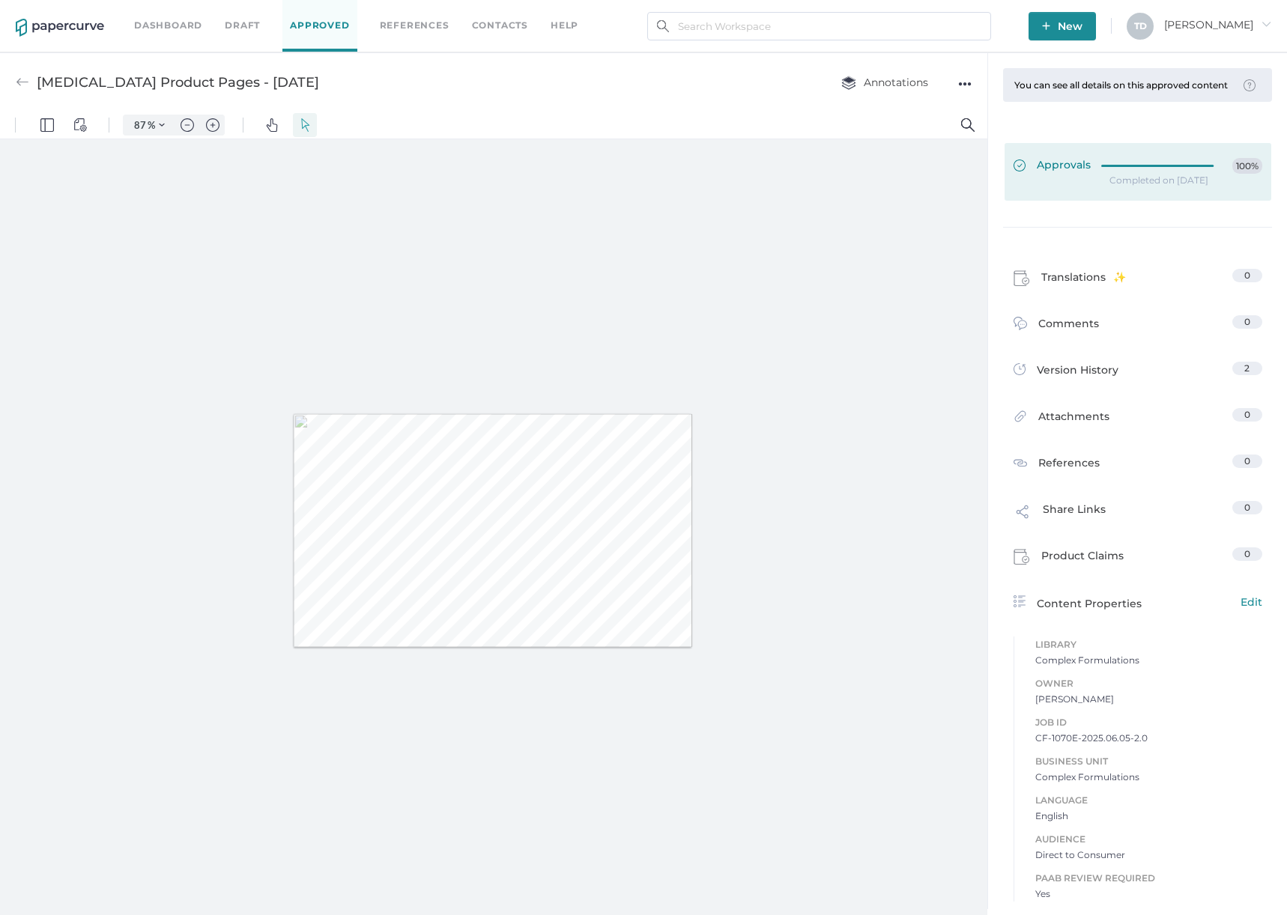
click at [1125, 156] on link "Approvals 100%" at bounding box center [1137, 172] width 267 height 58
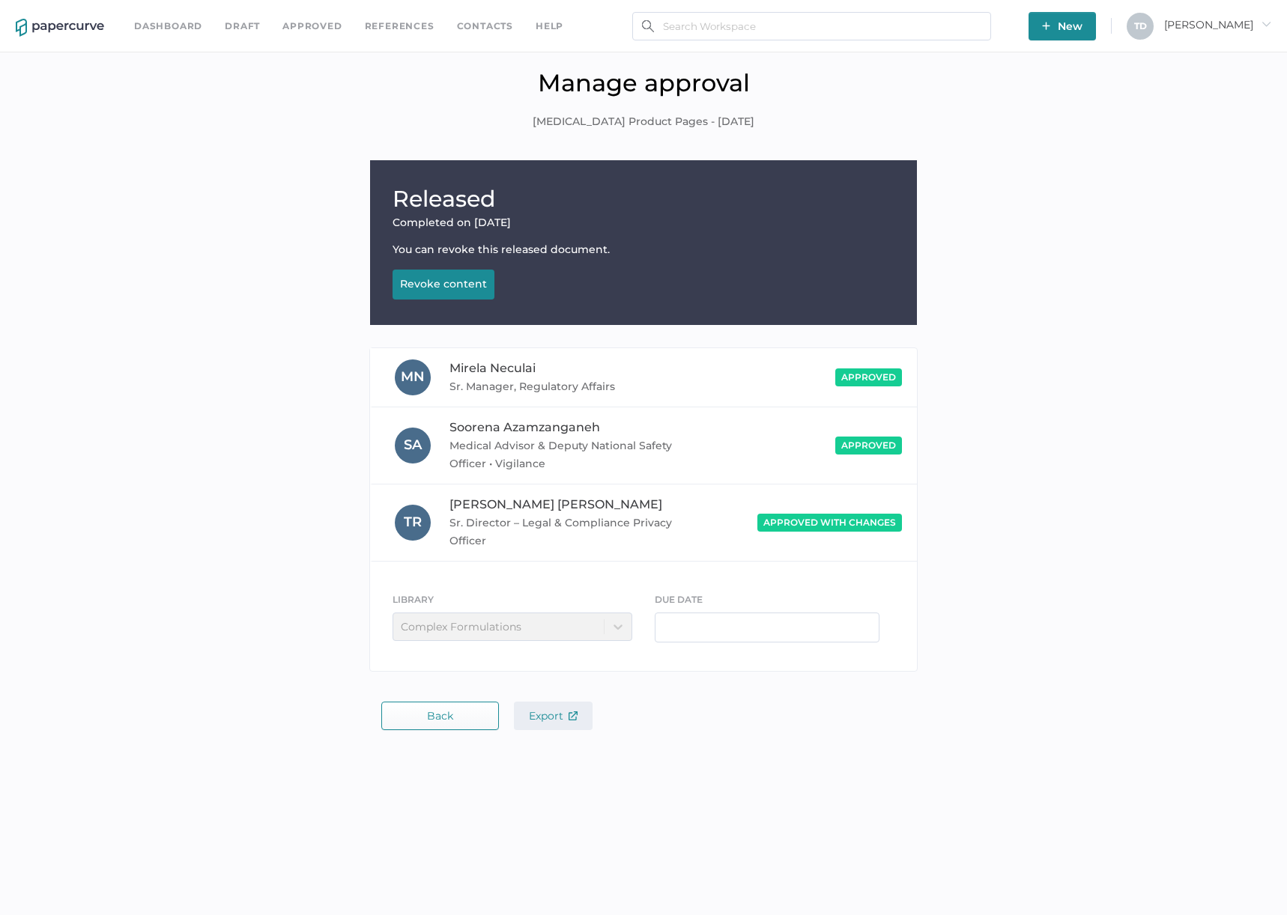
click at [567, 709] on span "Export" at bounding box center [553, 715] width 49 height 13
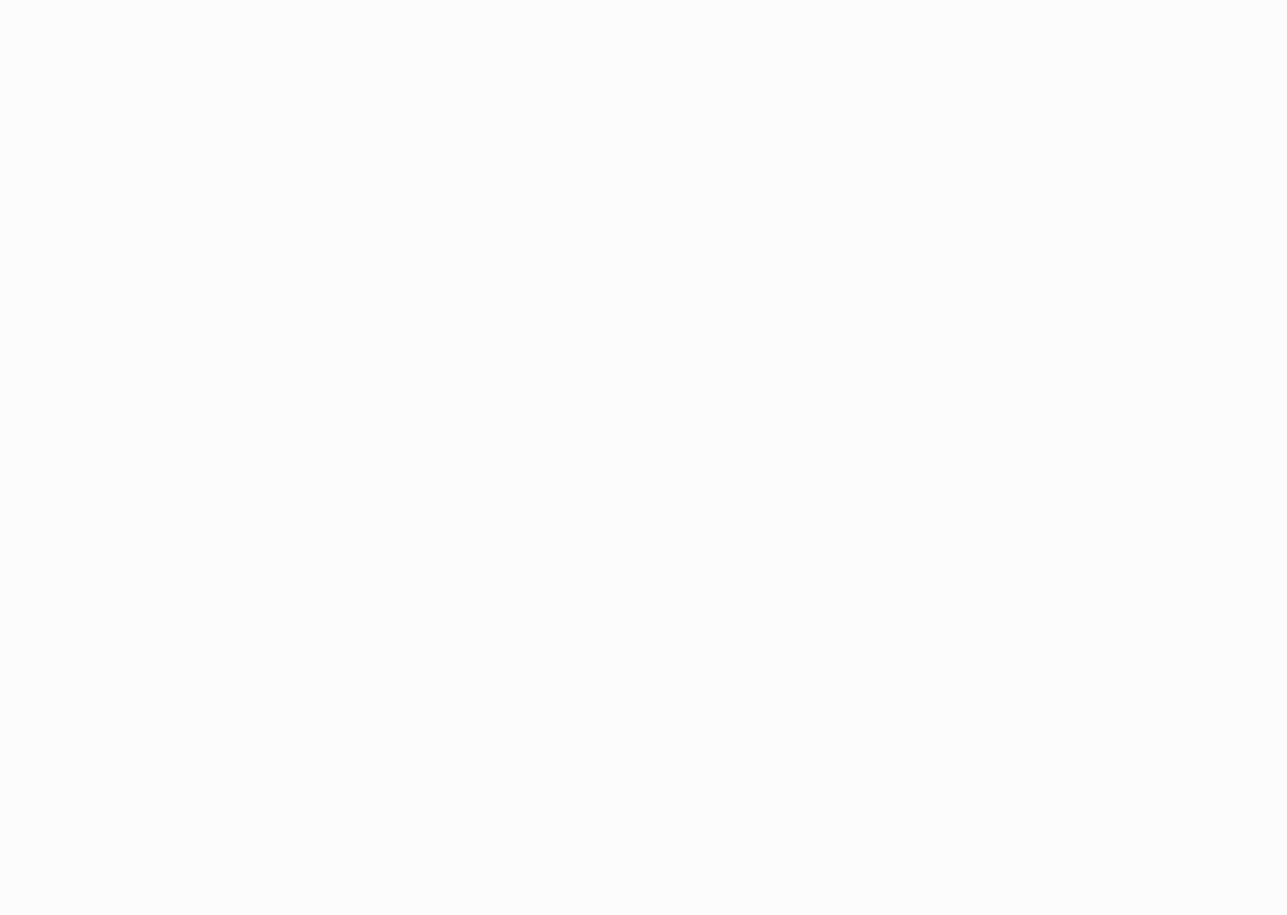
click at [663, 329] on body at bounding box center [643, 457] width 1287 height 915
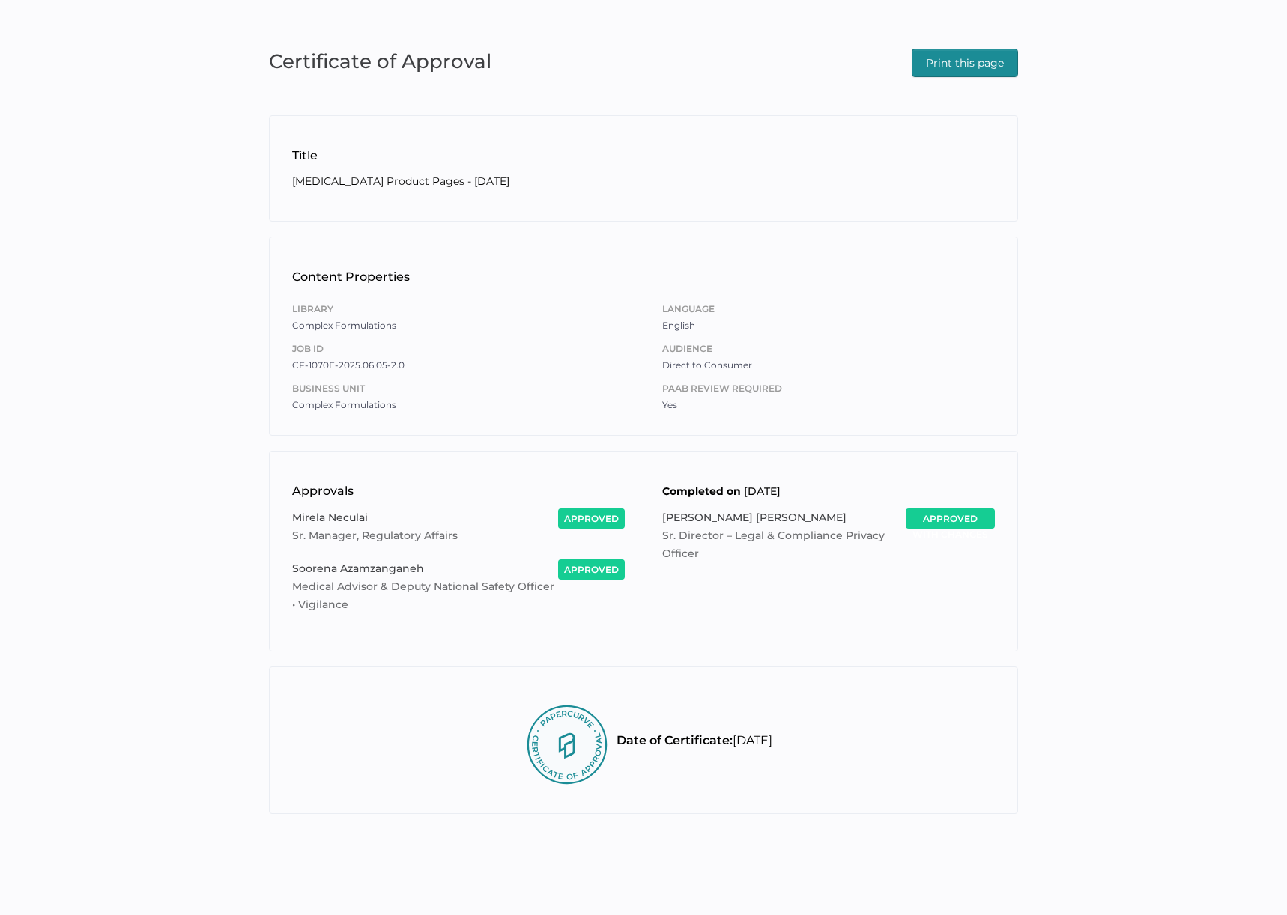
click at [947, 67] on span "Print this page" at bounding box center [965, 62] width 78 height 27
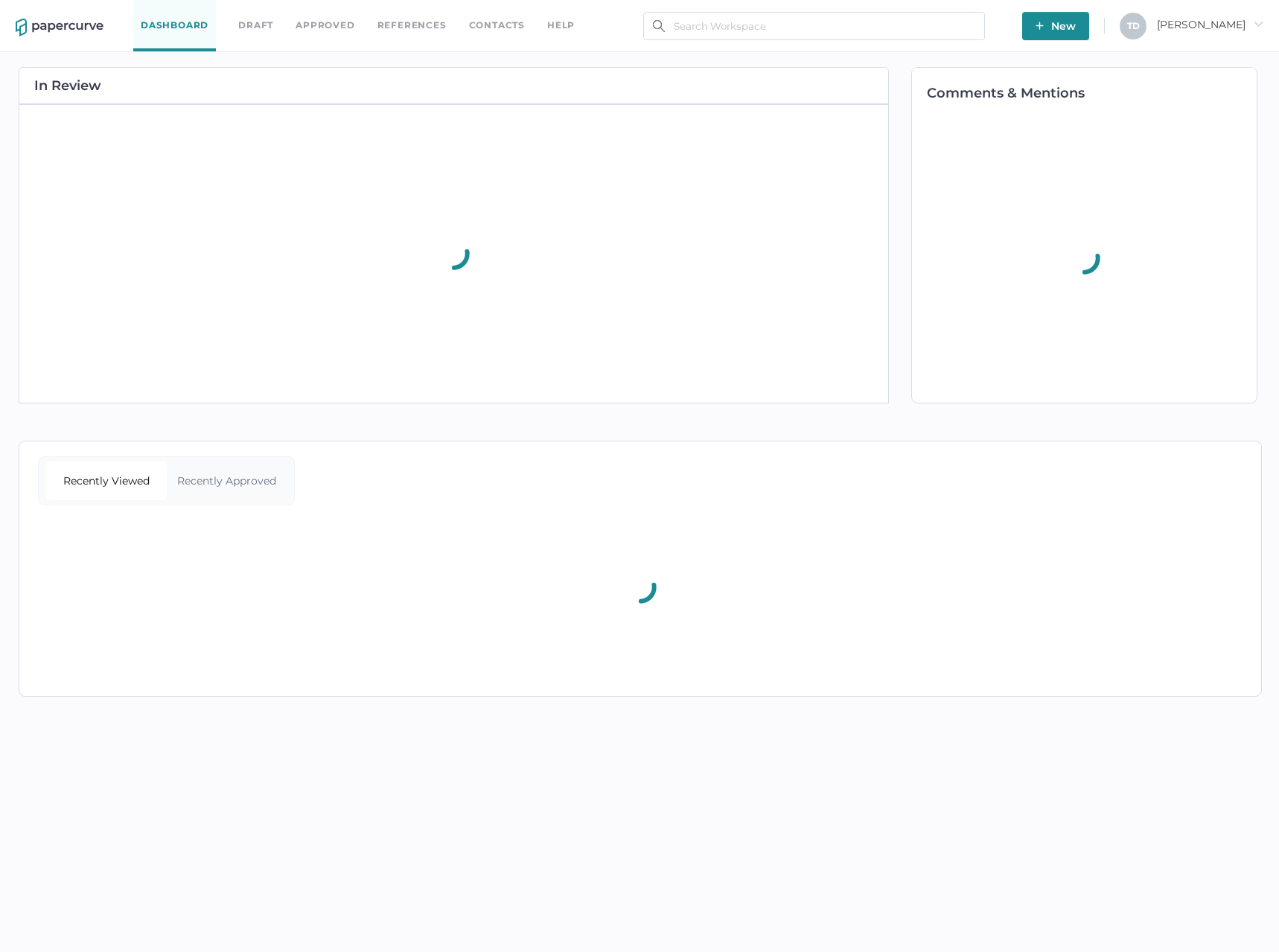
click at [333, 27] on link "Approved" at bounding box center [324, 25] width 59 height 16
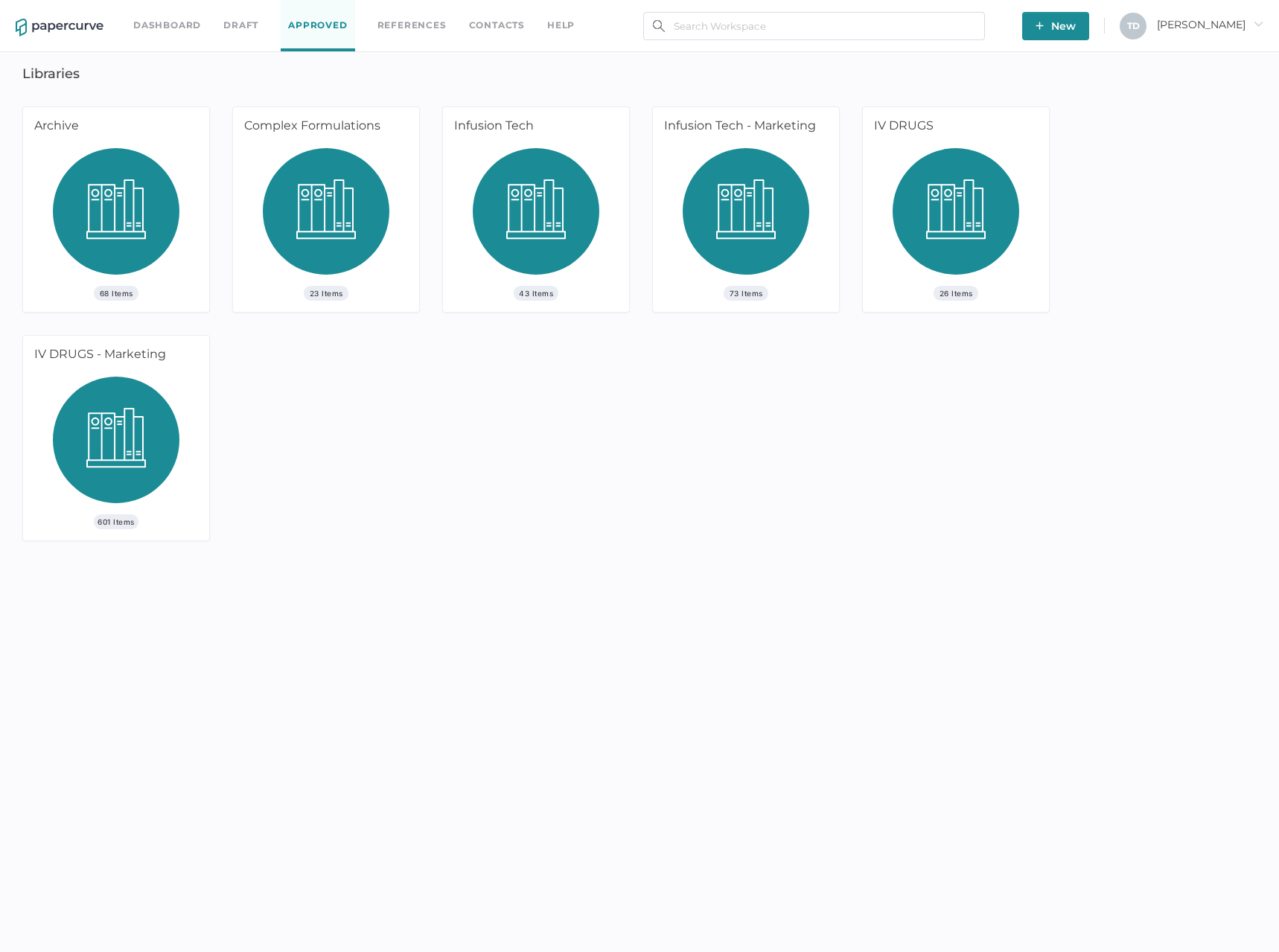
click at [314, 201] on img at bounding box center [325, 217] width 126 height 138
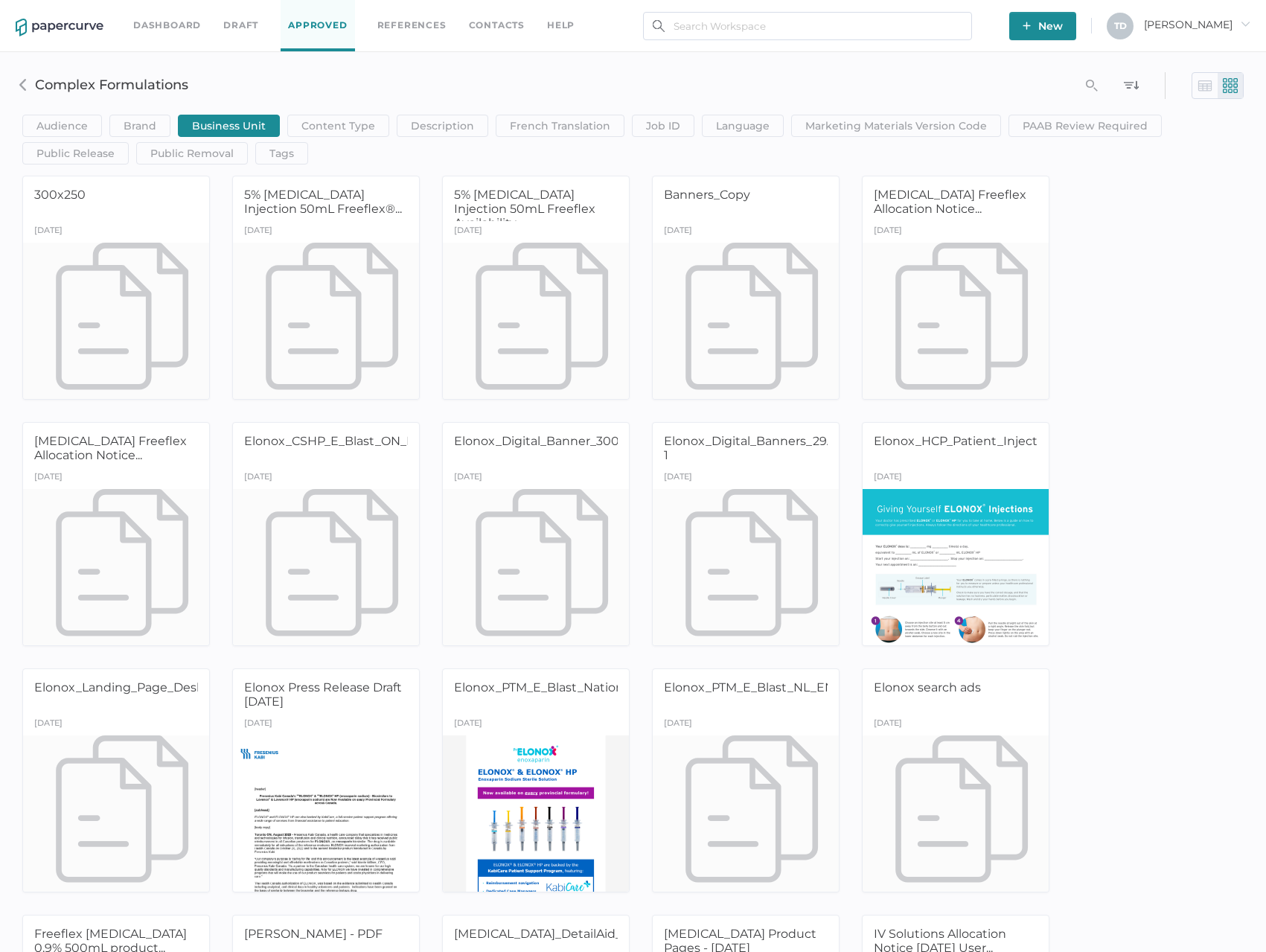
click at [1217, 24] on span "Tania arrow_right" at bounding box center [1196, 24] width 106 height 13
click at [1166, 161] on span "Audit View" at bounding box center [1174, 170] width 125 height 28
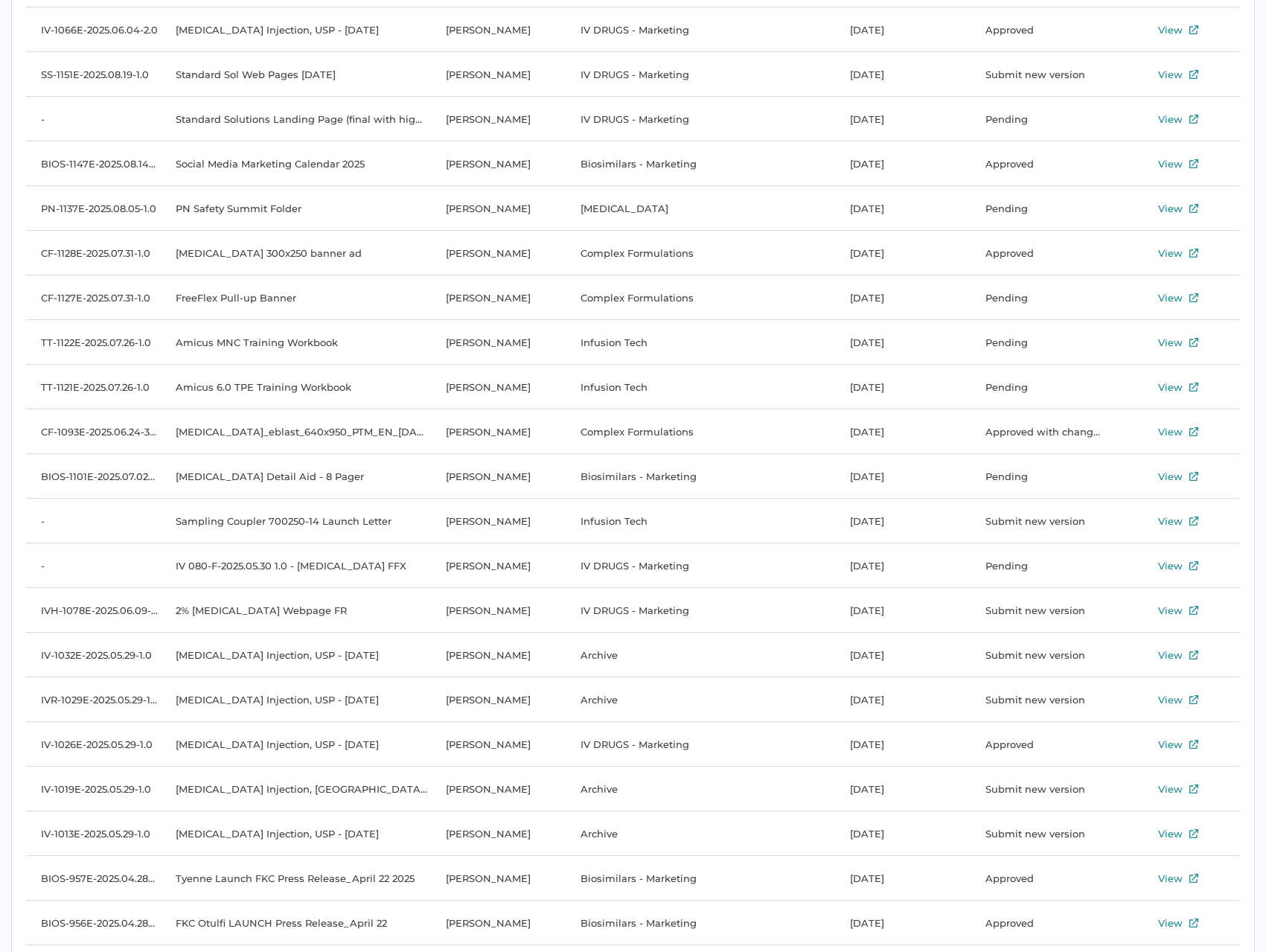
scroll to position [1824, 0]
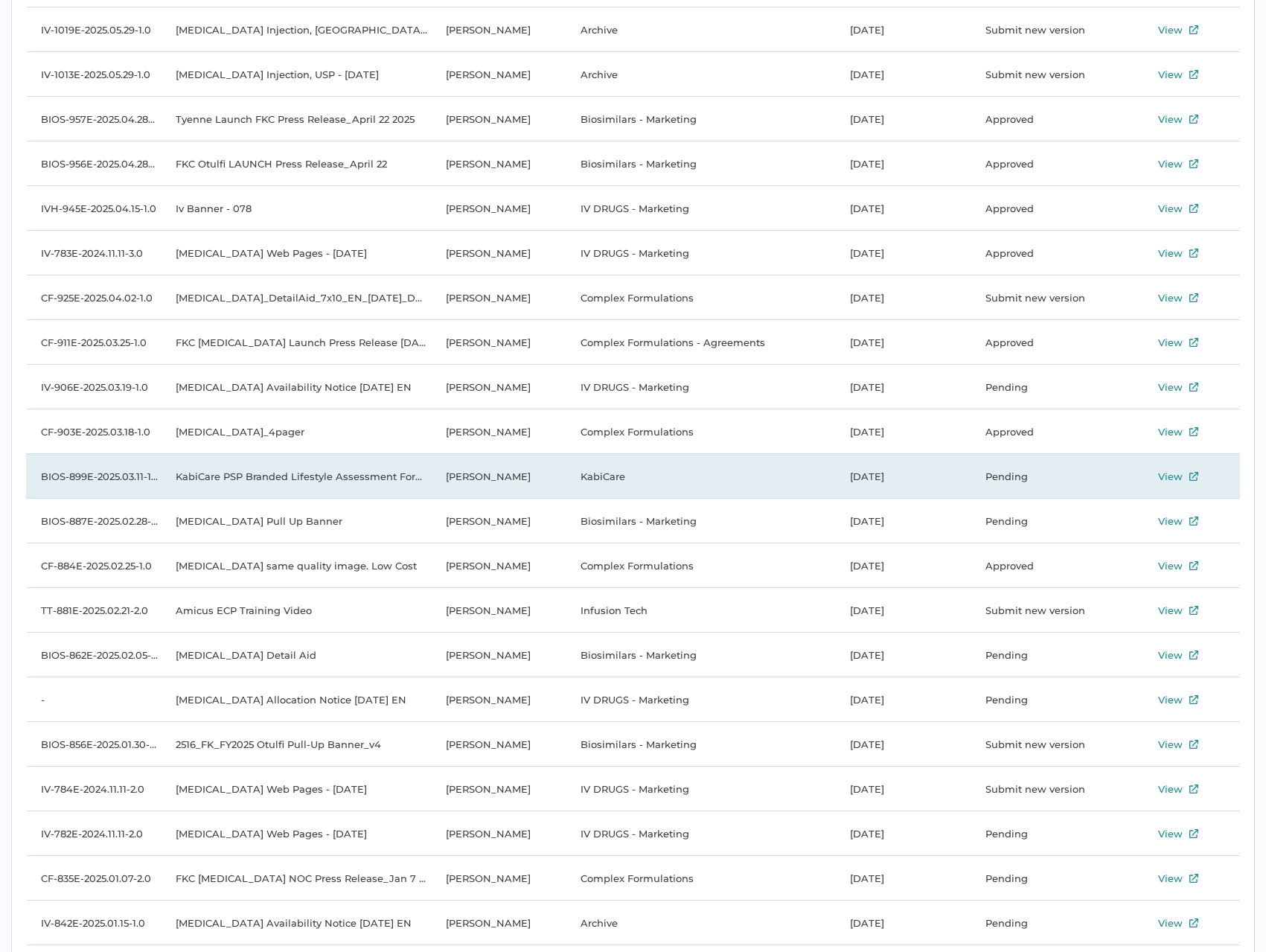
drag, startPoint x: 315, startPoint y: 484, endPoint x: 293, endPoint y: 473, distance: 24.6
click at [293, 473] on td "KabiCare PSP Branded Lifestyle Assessment Forms - DLQI" at bounding box center [295, 476] width 269 height 45
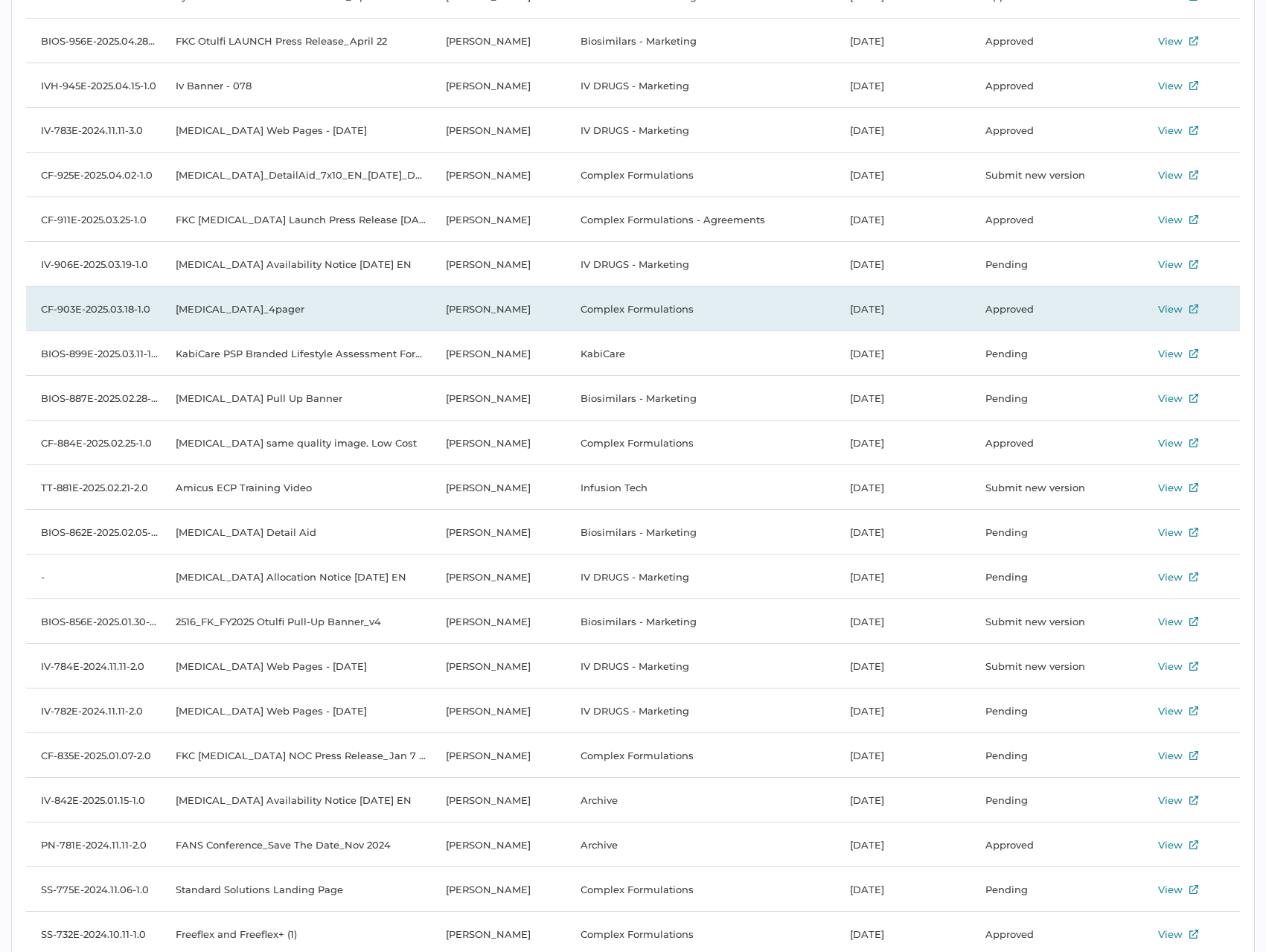
scroll to position [1972, 0]
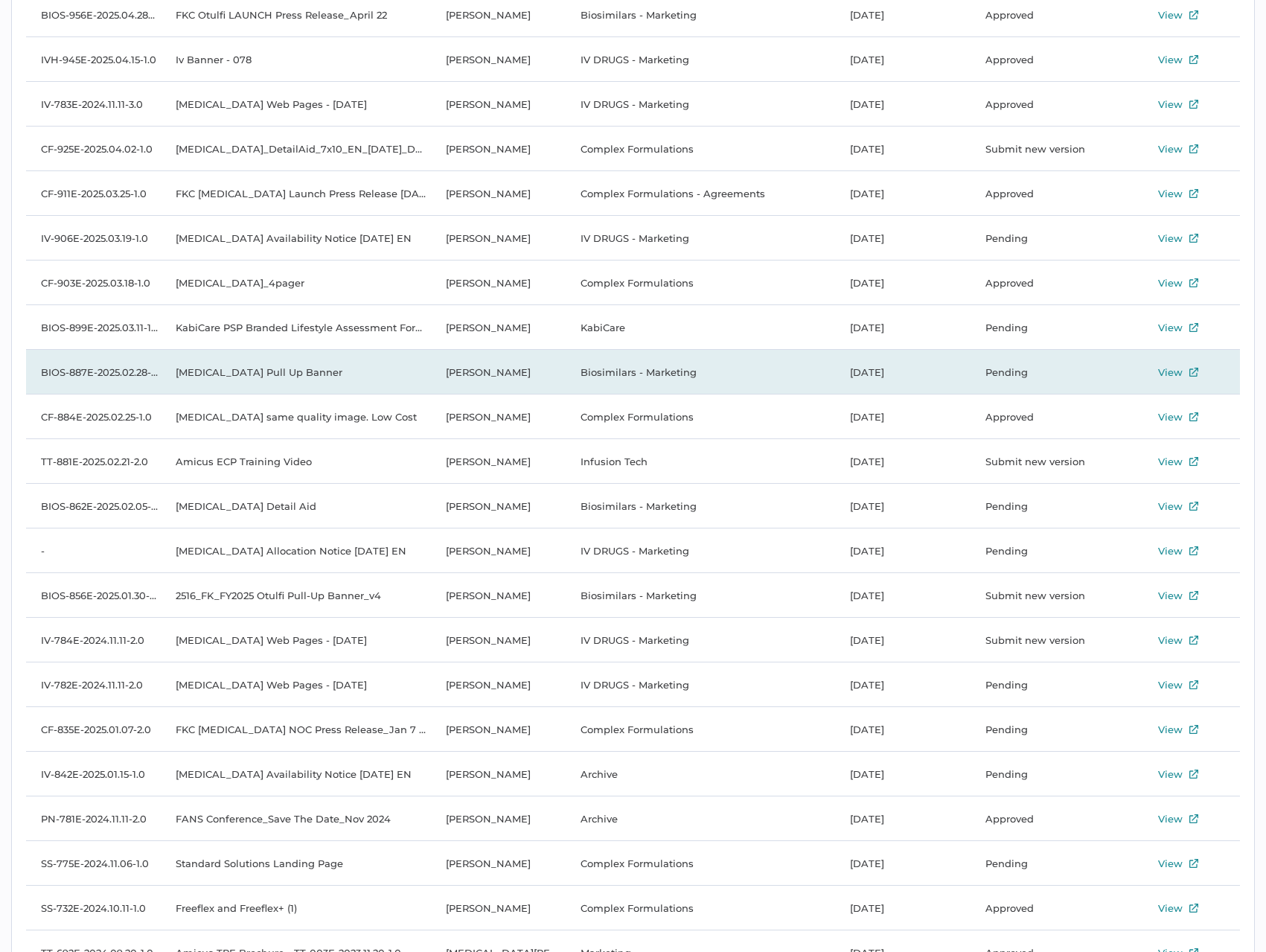
click at [327, 377] on td "[MEDICAL_DATA] Pull Up Banner" at bounding box center [295, 372] width 269 height 45
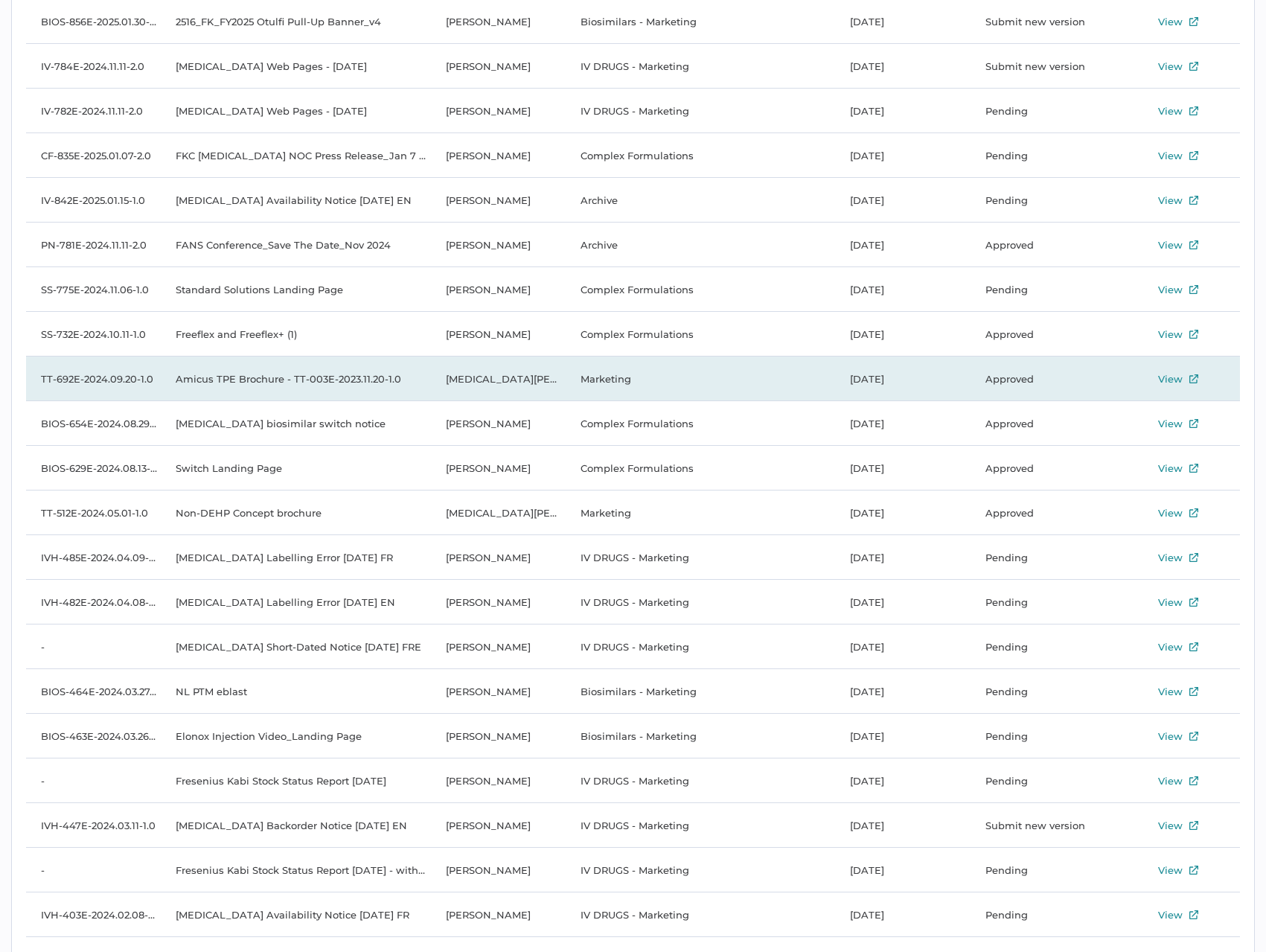
scroll to position [2567, 0]
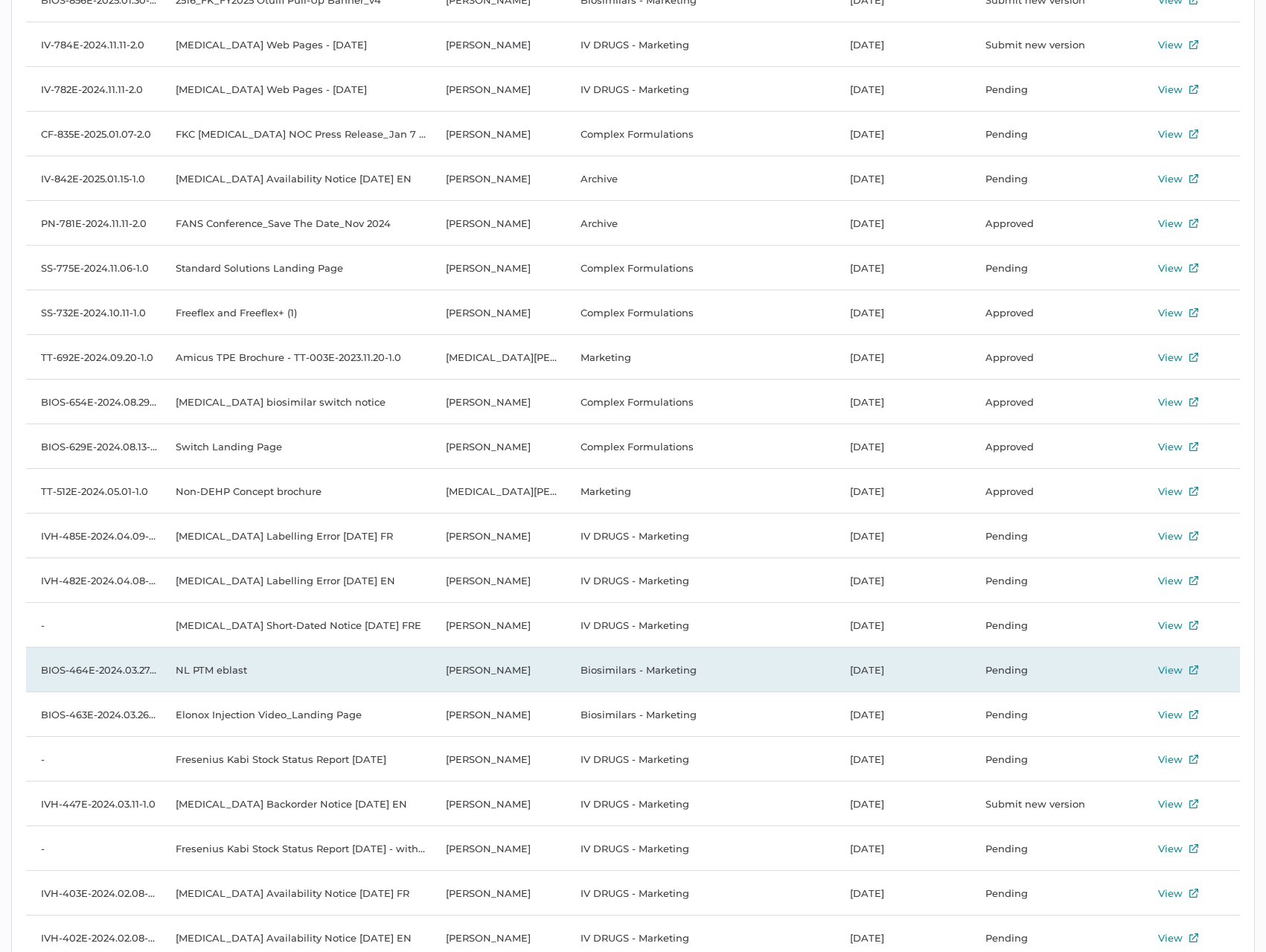
click at [375, 662] on td "NL PTM eblast" at bounding box center [295, 669] width 269 height 45
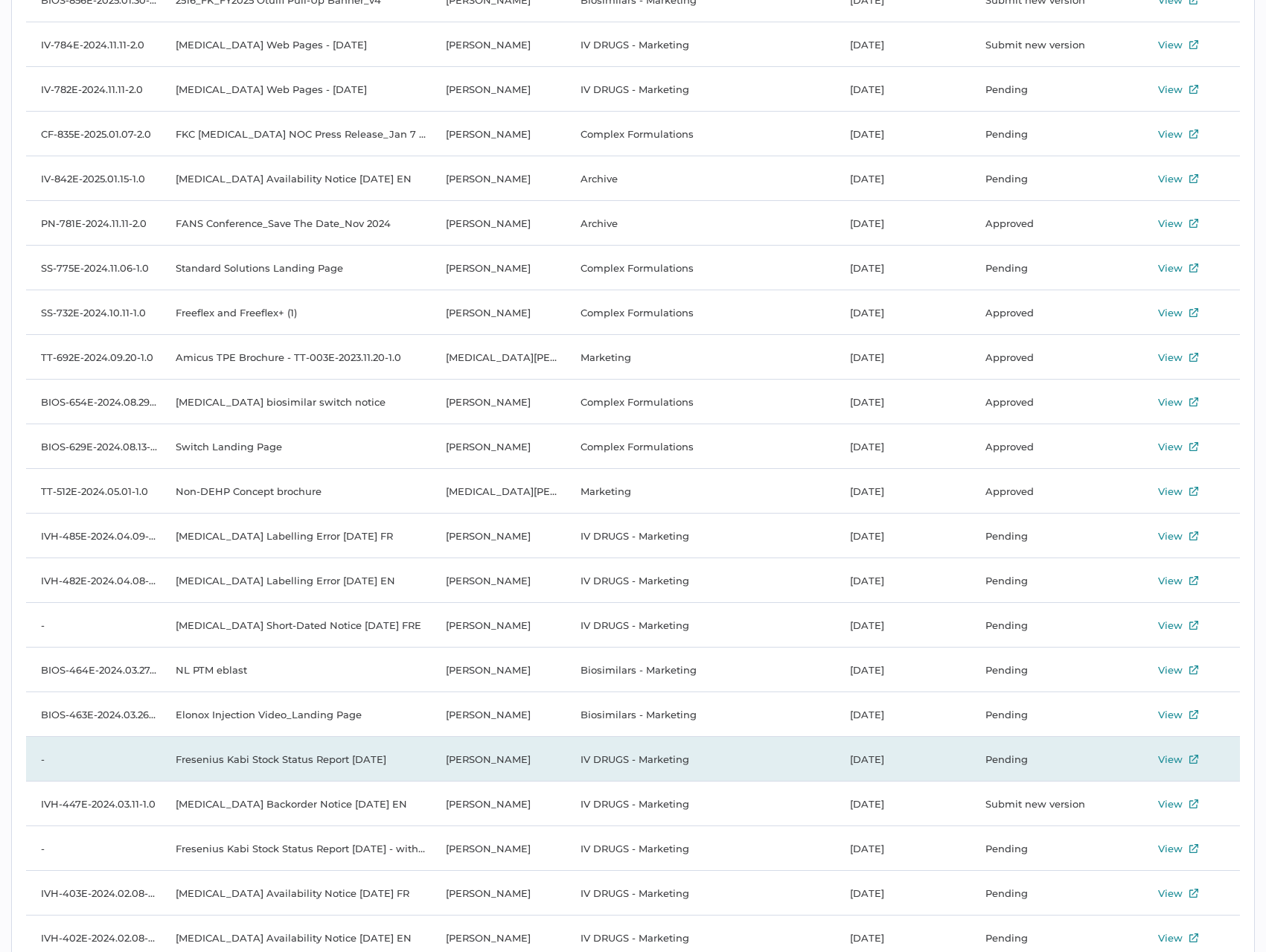
scroll to position [2716, 0]
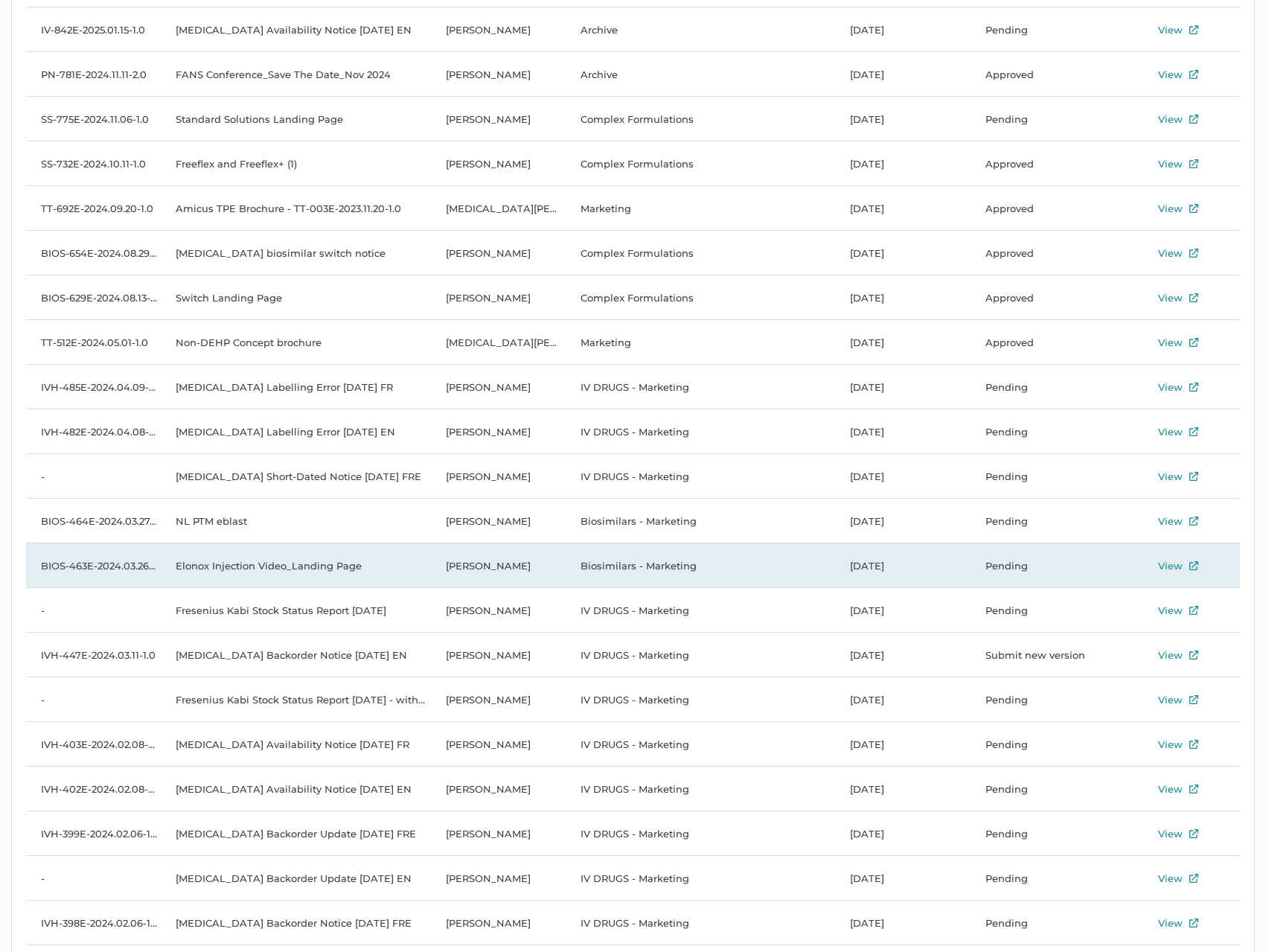
click at [321, 562] on td "Elonox Injection Video_Landing Page" at bounding box center [295, 565] width 269 height 45
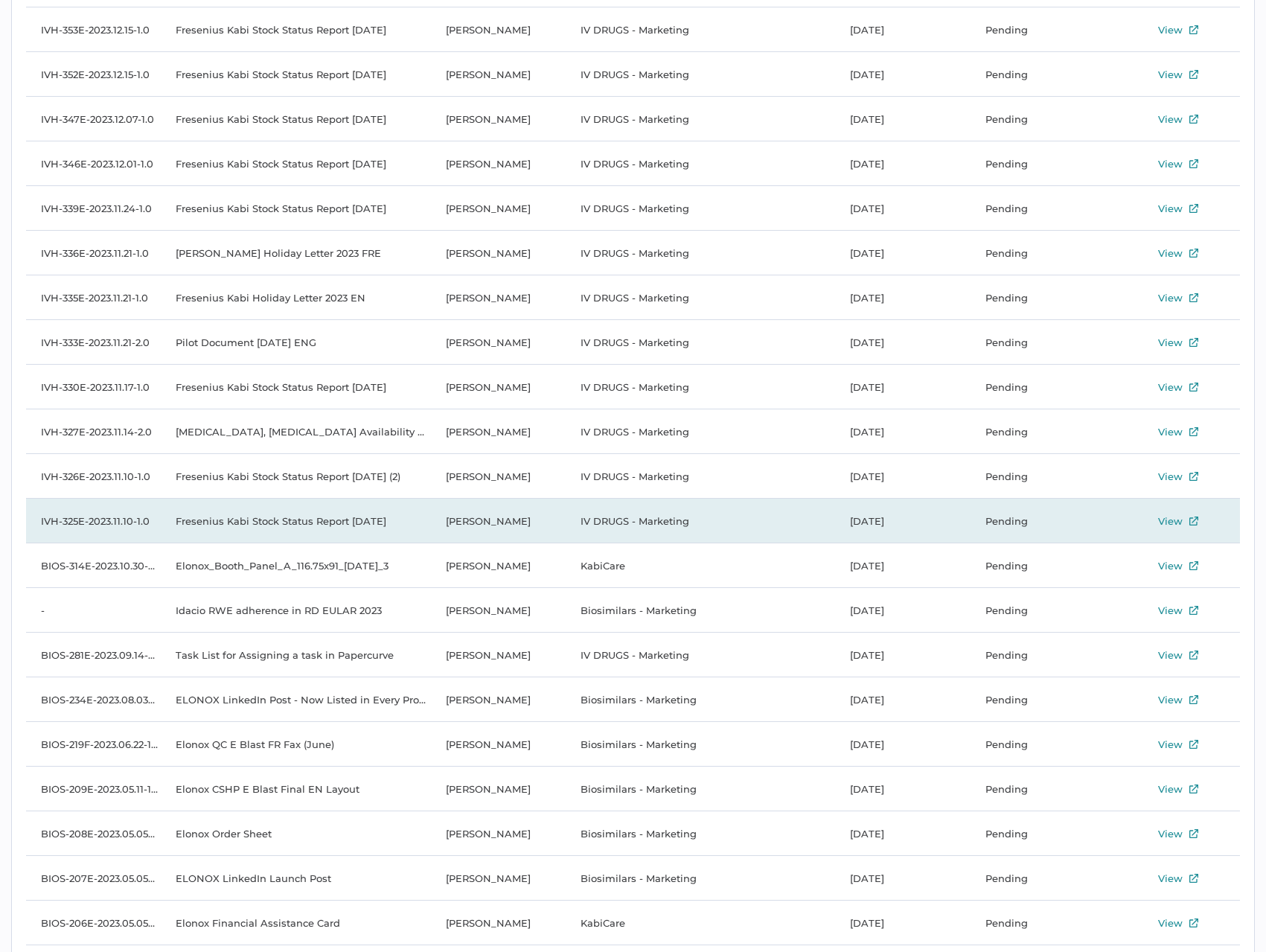
scroll to position [4130, 0]
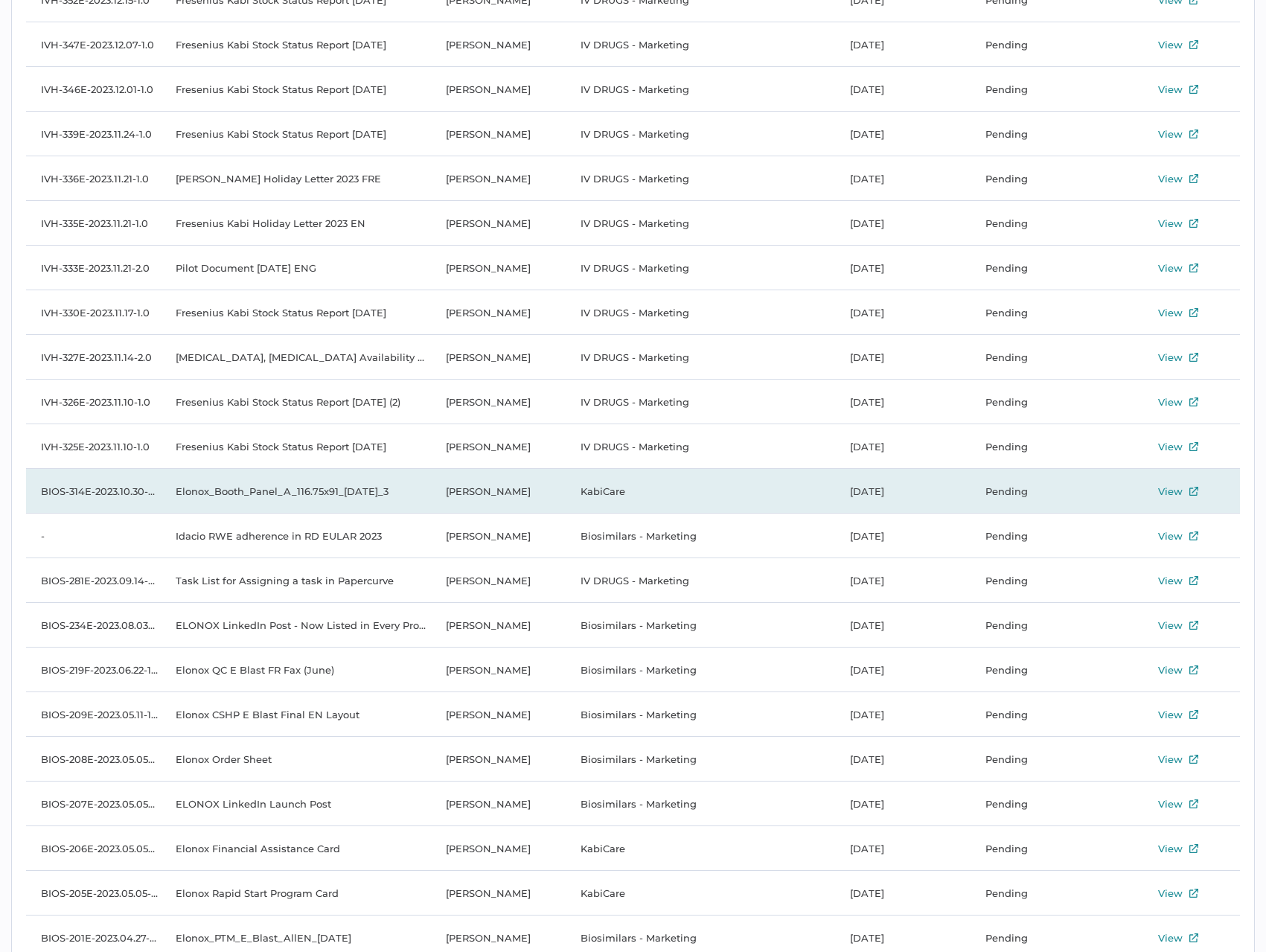
click at [289, 491] on td "Elonox_Booth_Panel_A_116.75x91_11Oct2023_3" at bounding box center [295, 491] width 269 height 45
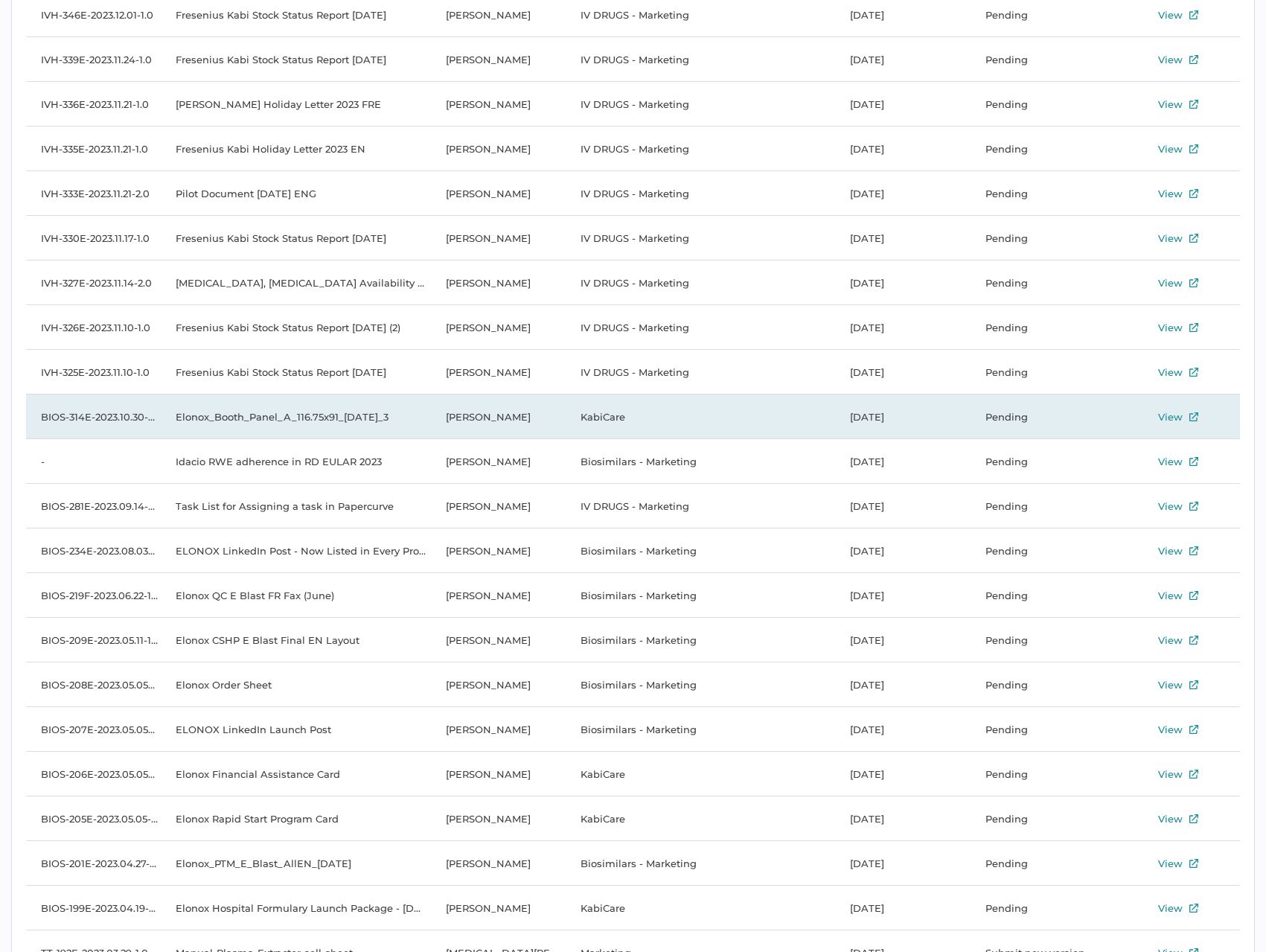
scroll to position [4279, 0]
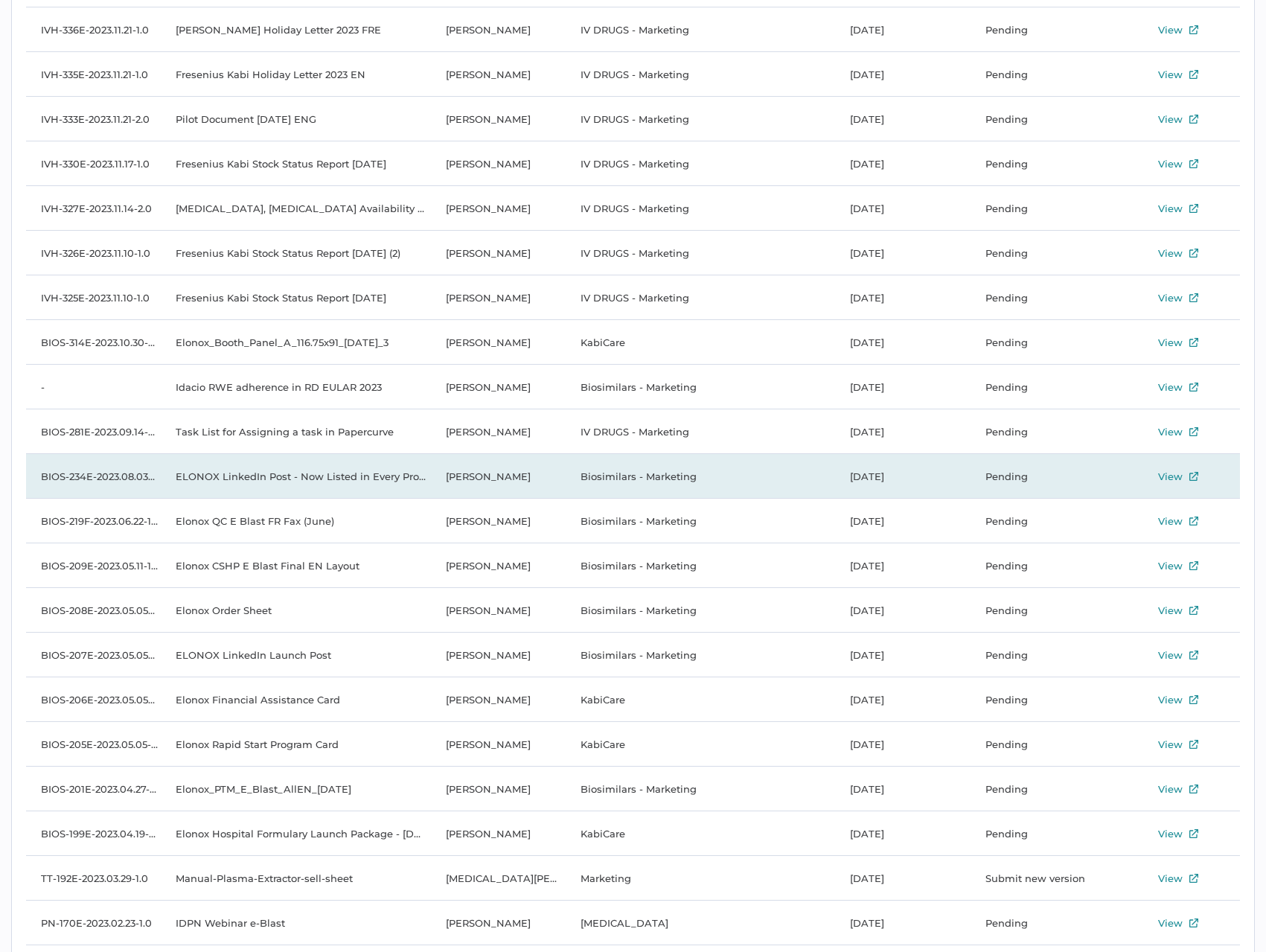
click at [258, 476] on td "ELONOX LinkedIn Post - Now Listed in Every Province" at bounding box center [295, 476] width 269 height 45
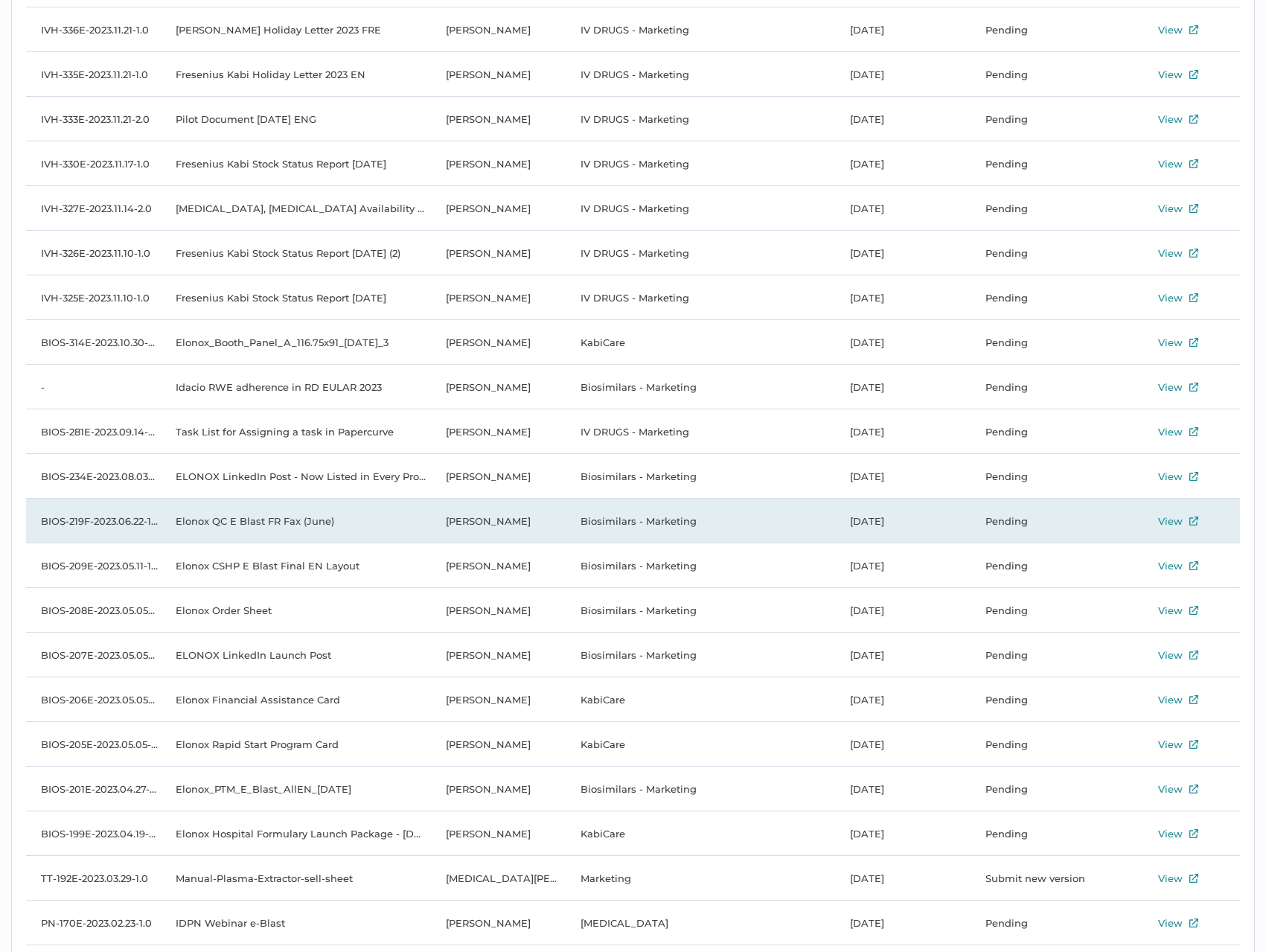
scroll to position [4428, 0]
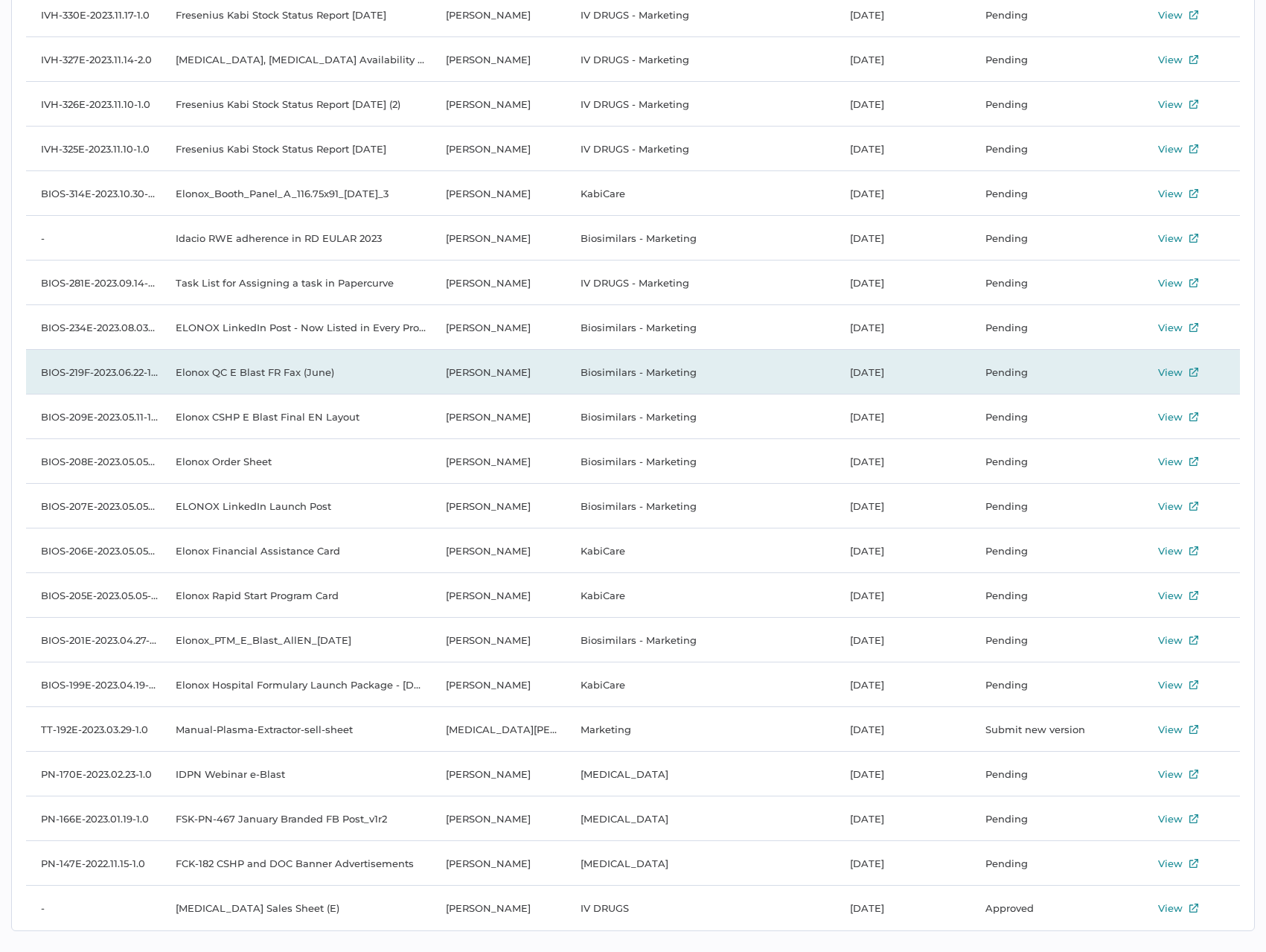
click at [256, 374] on td "Elonox QC E Blast FR Fax (June)" at bounding box center [295, 372] width 269 height 45
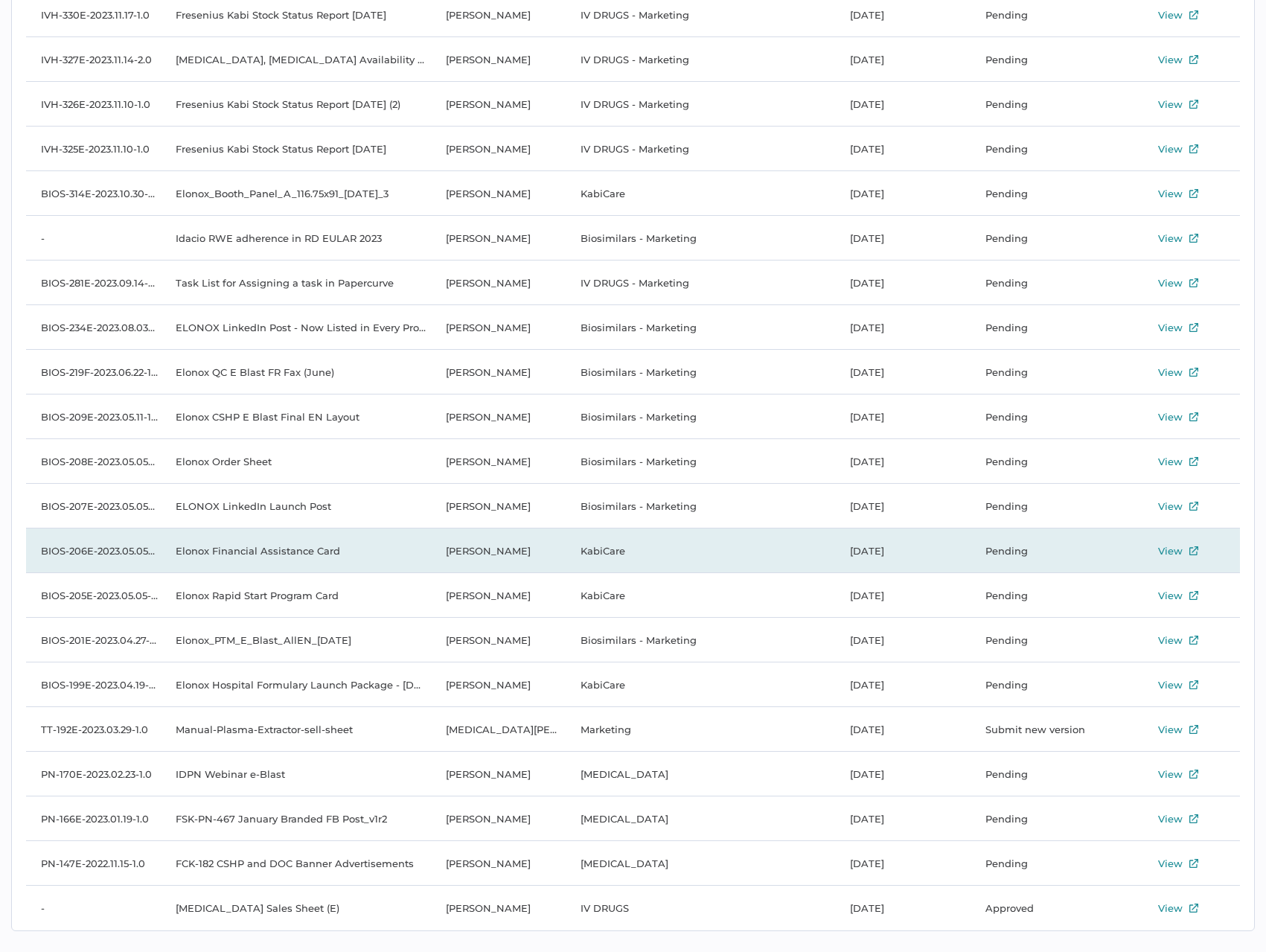
scroll to position [4429, 0]
click at [395, 547] on td "Elonox Financial Assistance Card" at bounding box center [295, 549] width 269 height 45
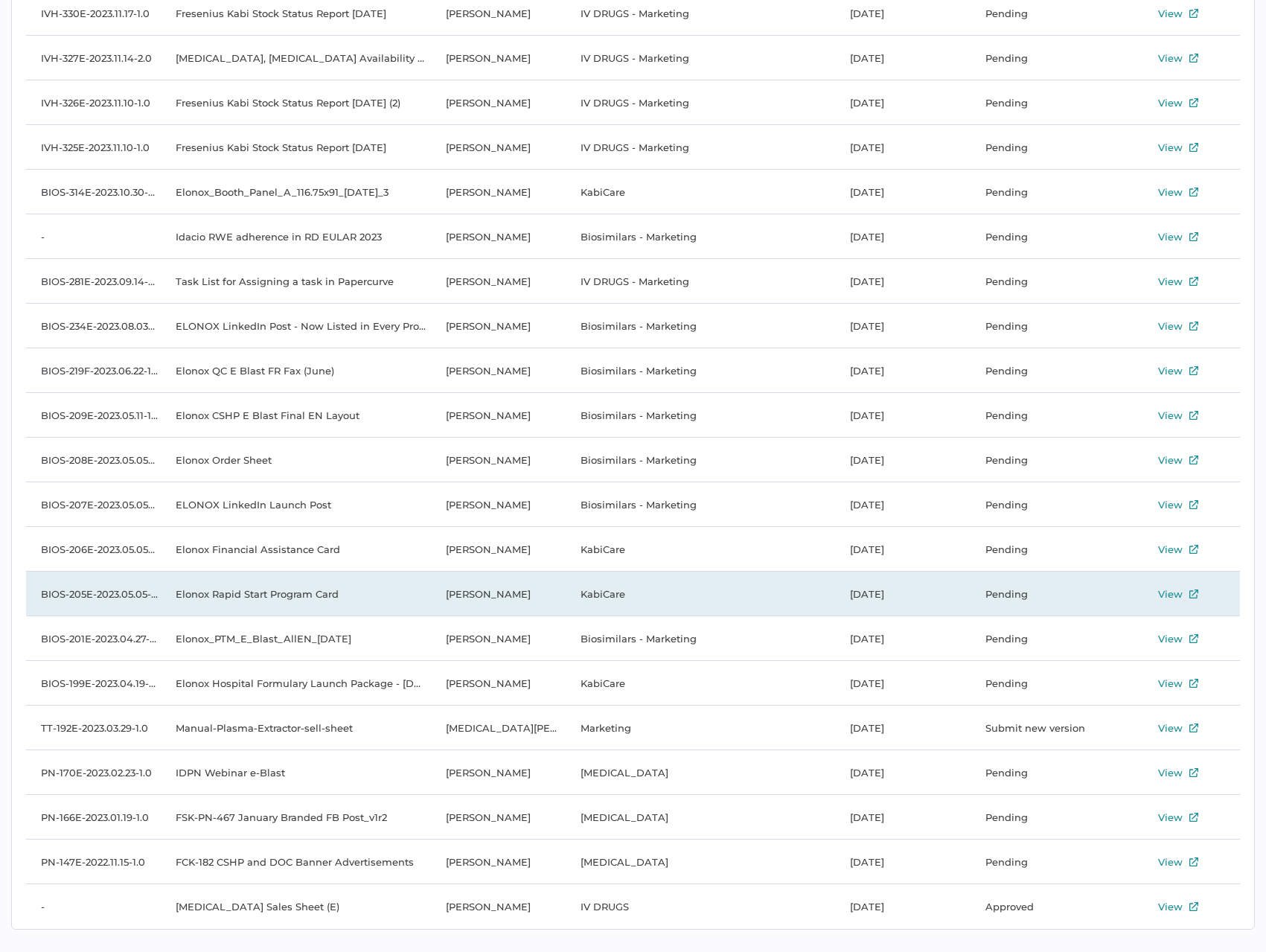
click at [288, 598] on td "Elonox Rapid Start Program Card" at bounding box center [295, 593] width 269 height 45
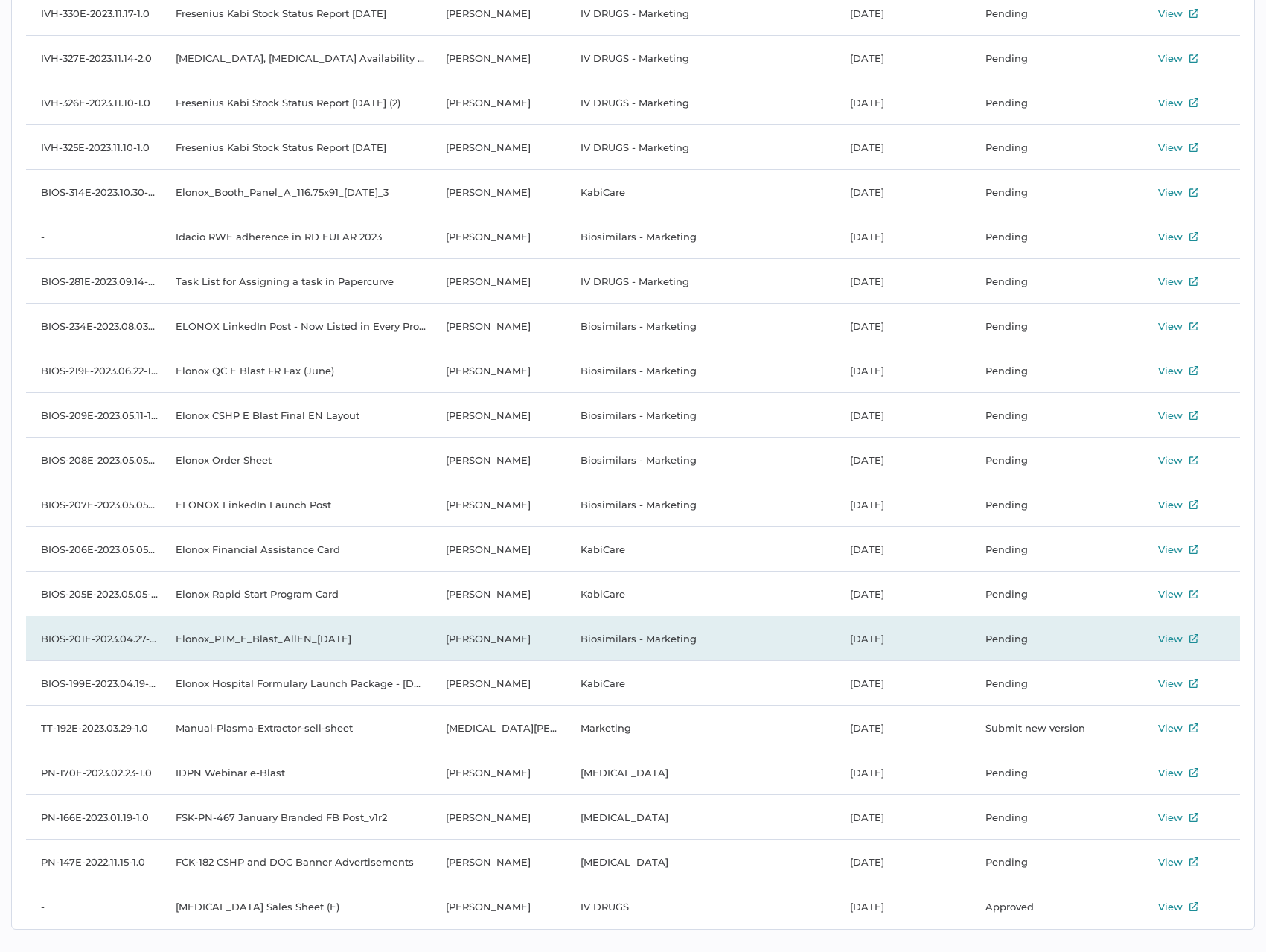
click at [359, 645] on td "Elonox_PTM_E_Blast_AllEN_26Apr2023" at bounding box center [295, 638] width 269 height 45
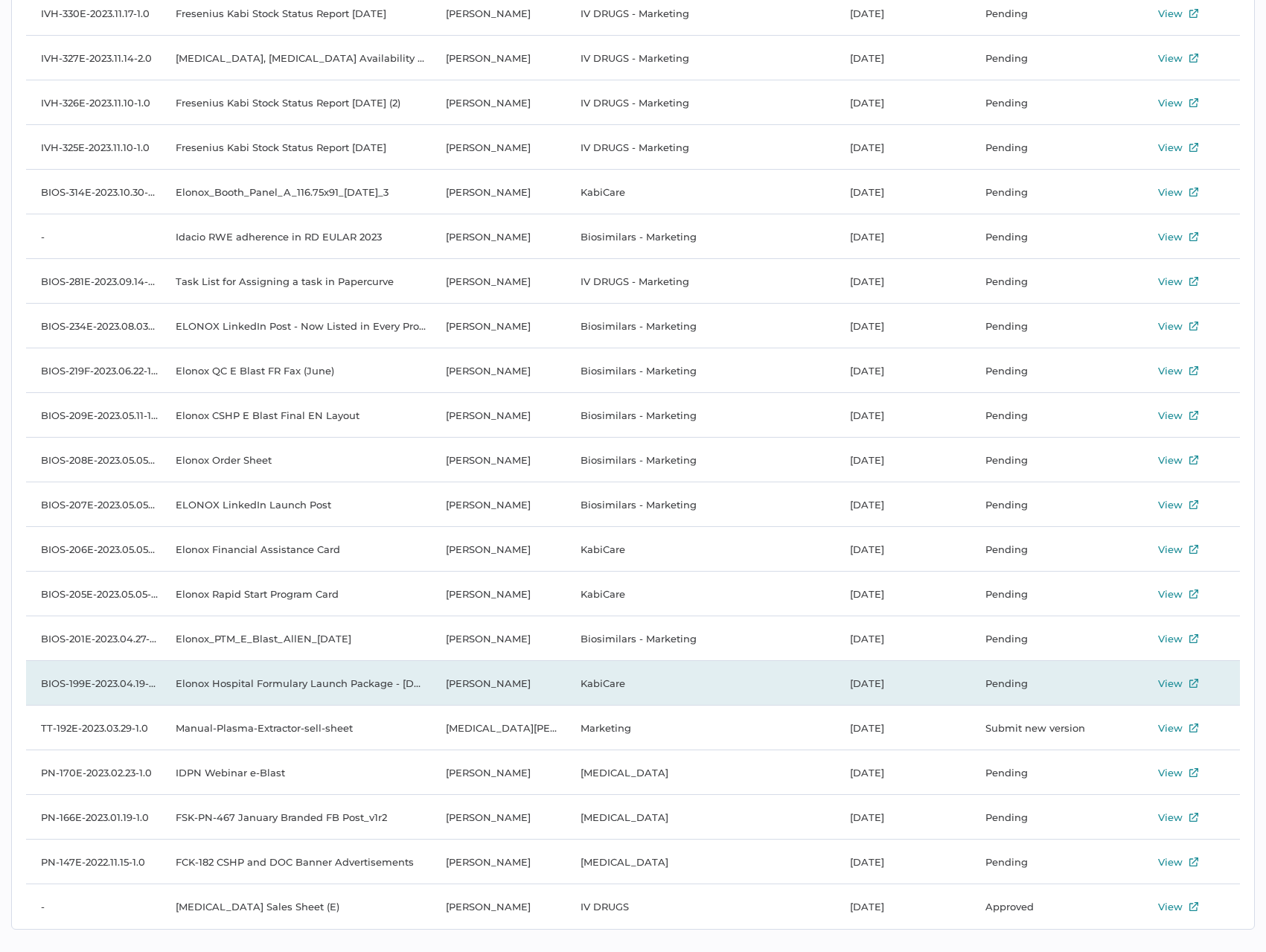
click at [356, 683] on td "Elonox Hospital Formulary Launch Package - 19Apr2023" at bounding box center [295, 683] width 269 height 45
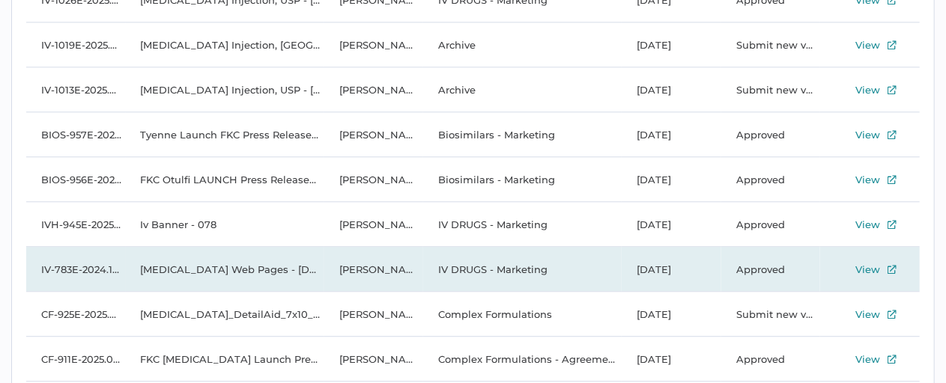
scroll to position [4969, 0]
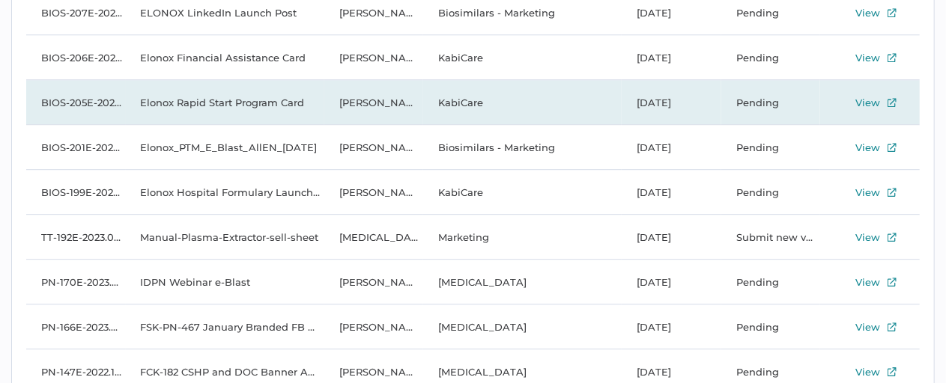
click at [258, 107] on td "Elonox Rapid Start Program Card" at bounding box center [225, 102] width 198 height 45
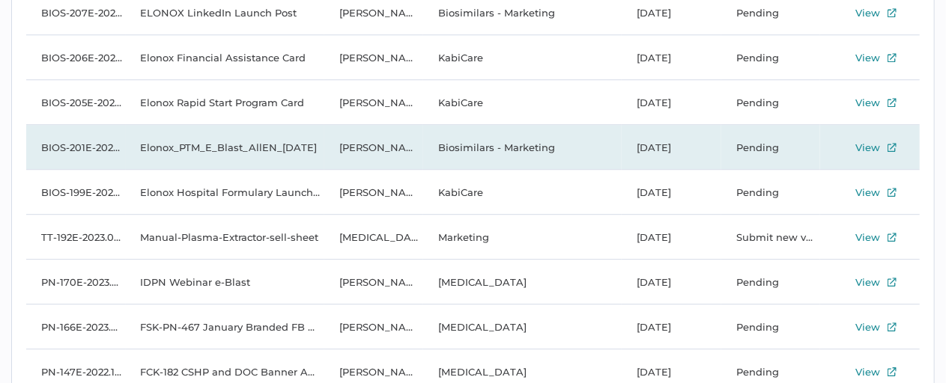
click at [244, 142] on td "Elonox_PTM_E_Blast_AllEN_26Apr2023" at bounding box center [225, 147] width 198 height 45
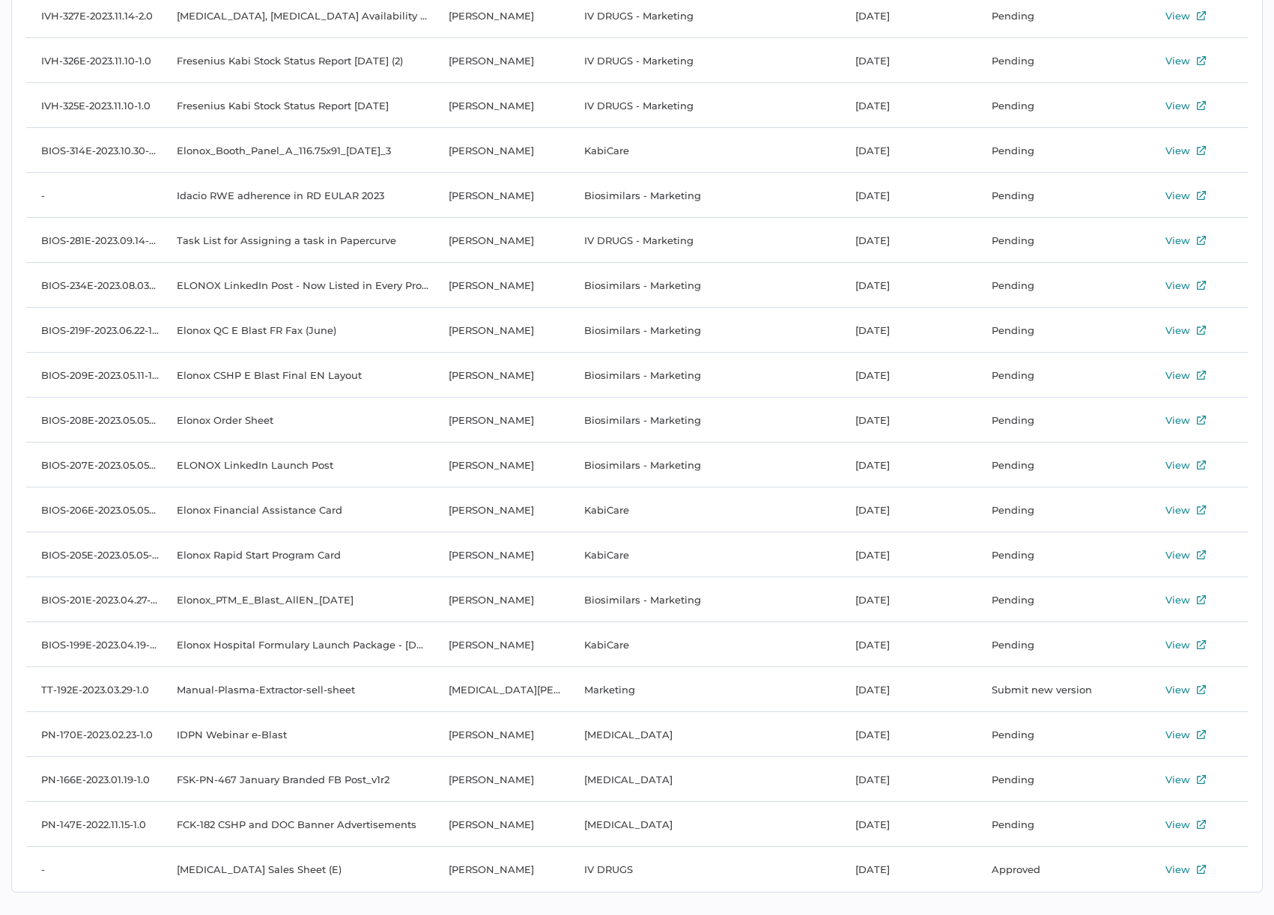
scroll to position [2844, 0]
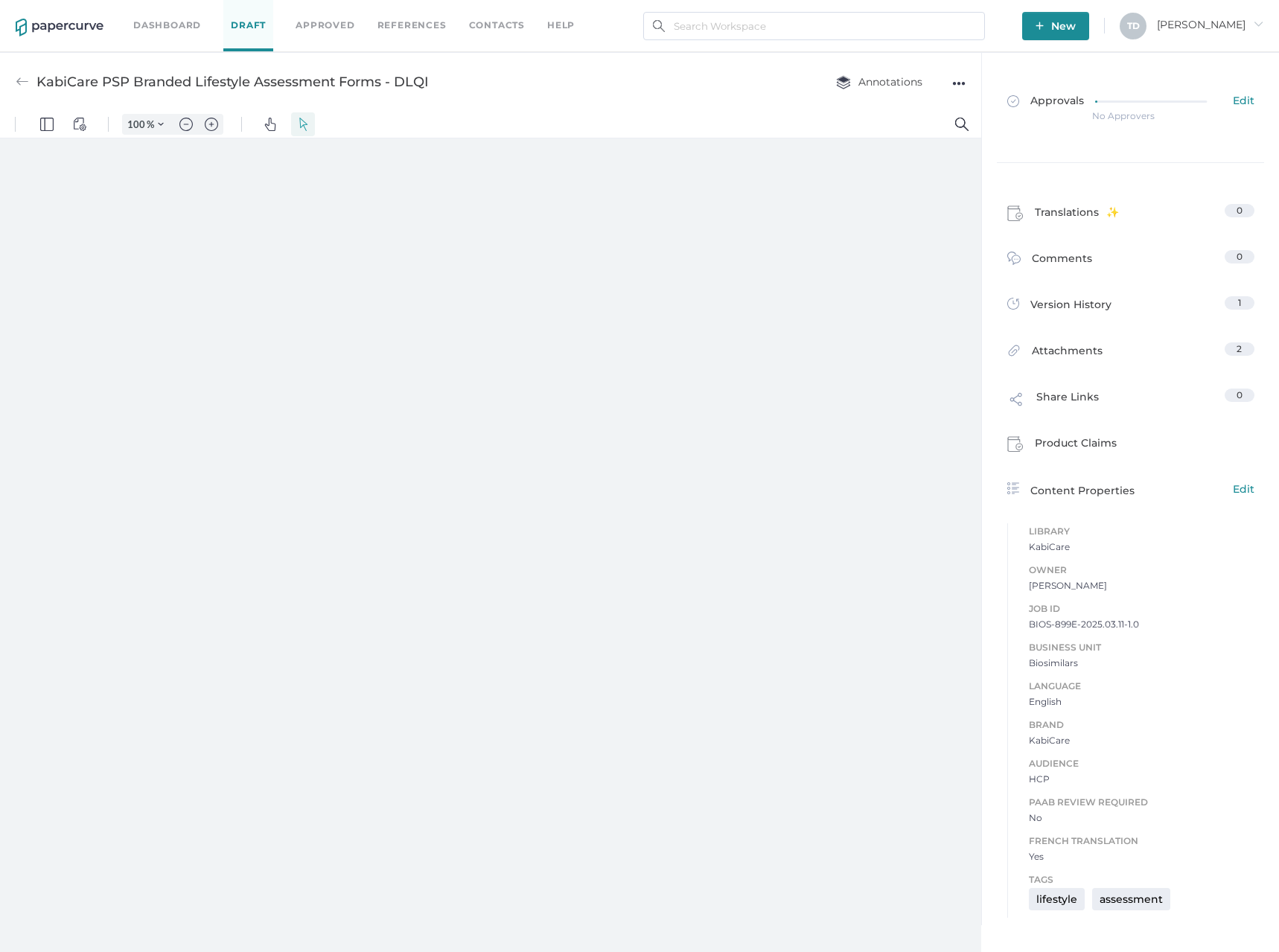
type input "87"
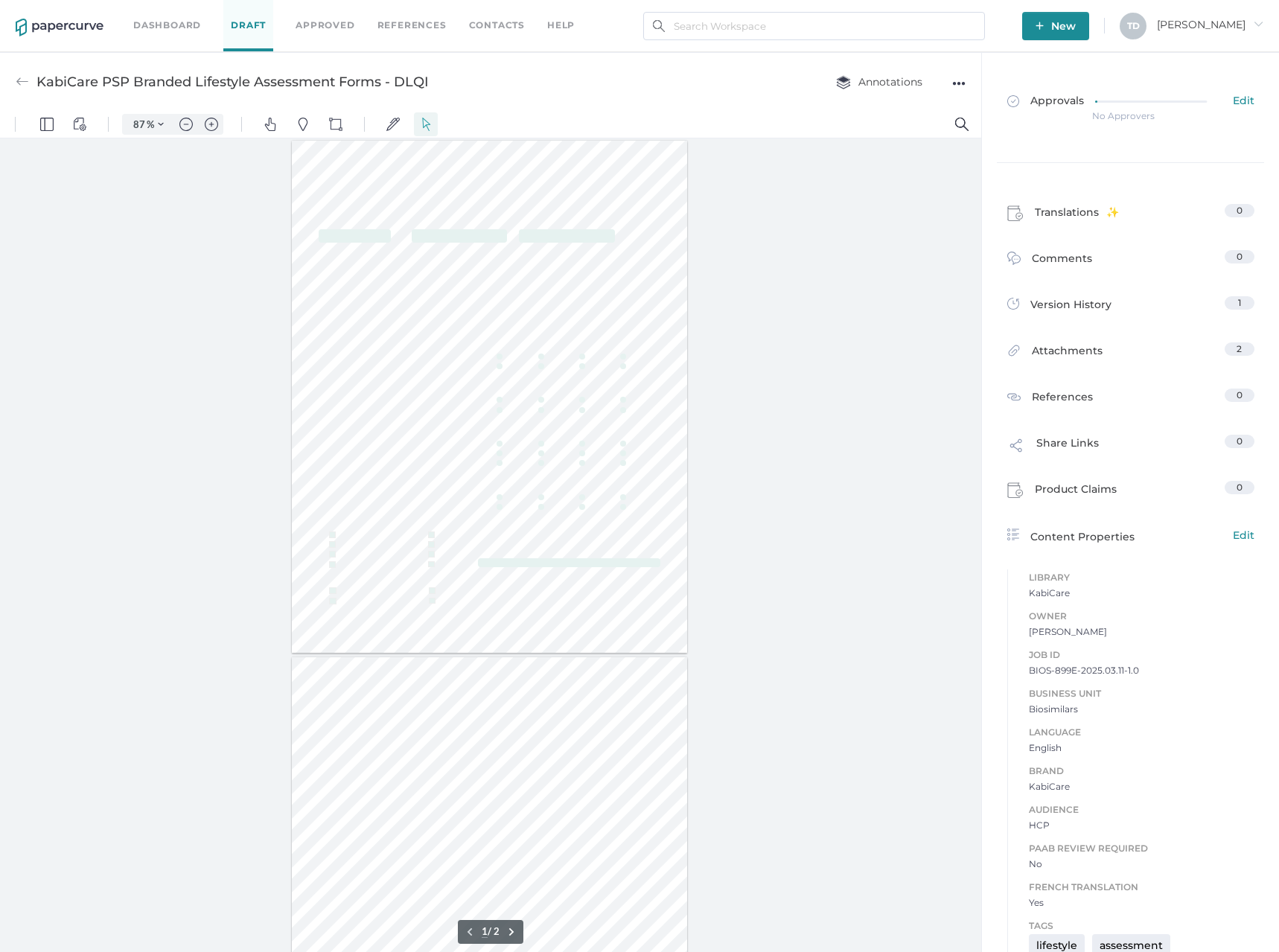
select select "50"
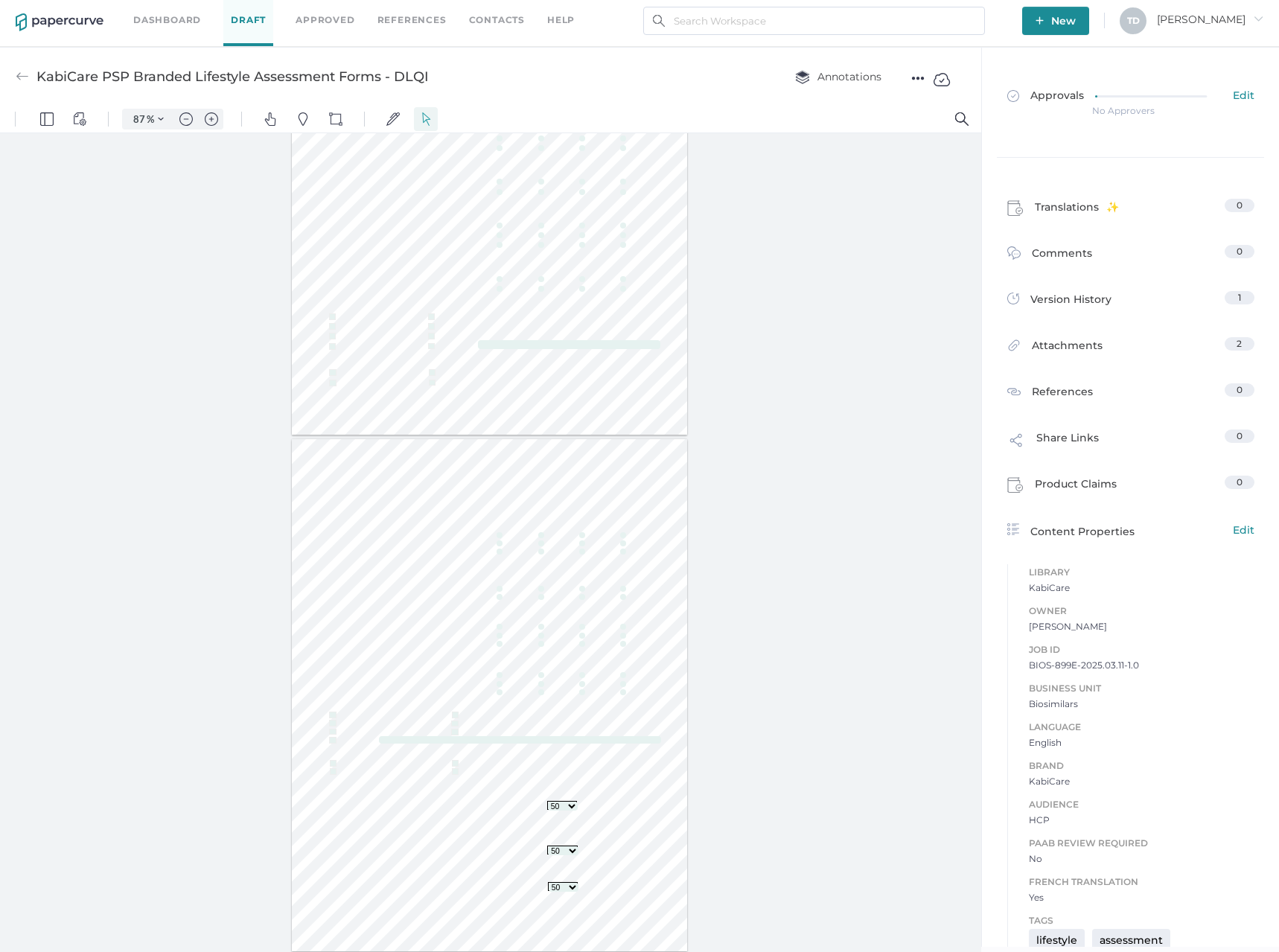
scroll to position [7, 0]
type input "1"
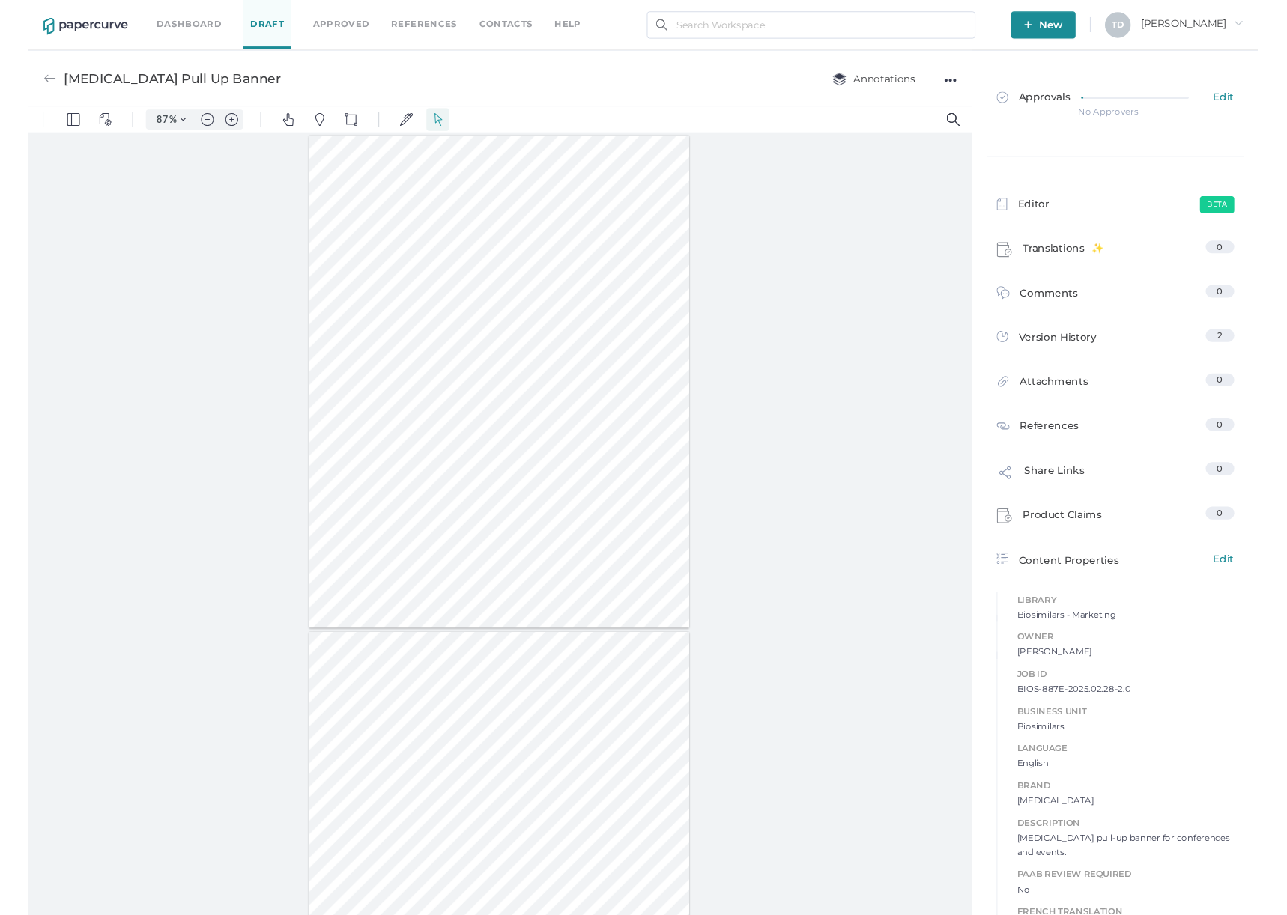
scroll to position [20, 0]
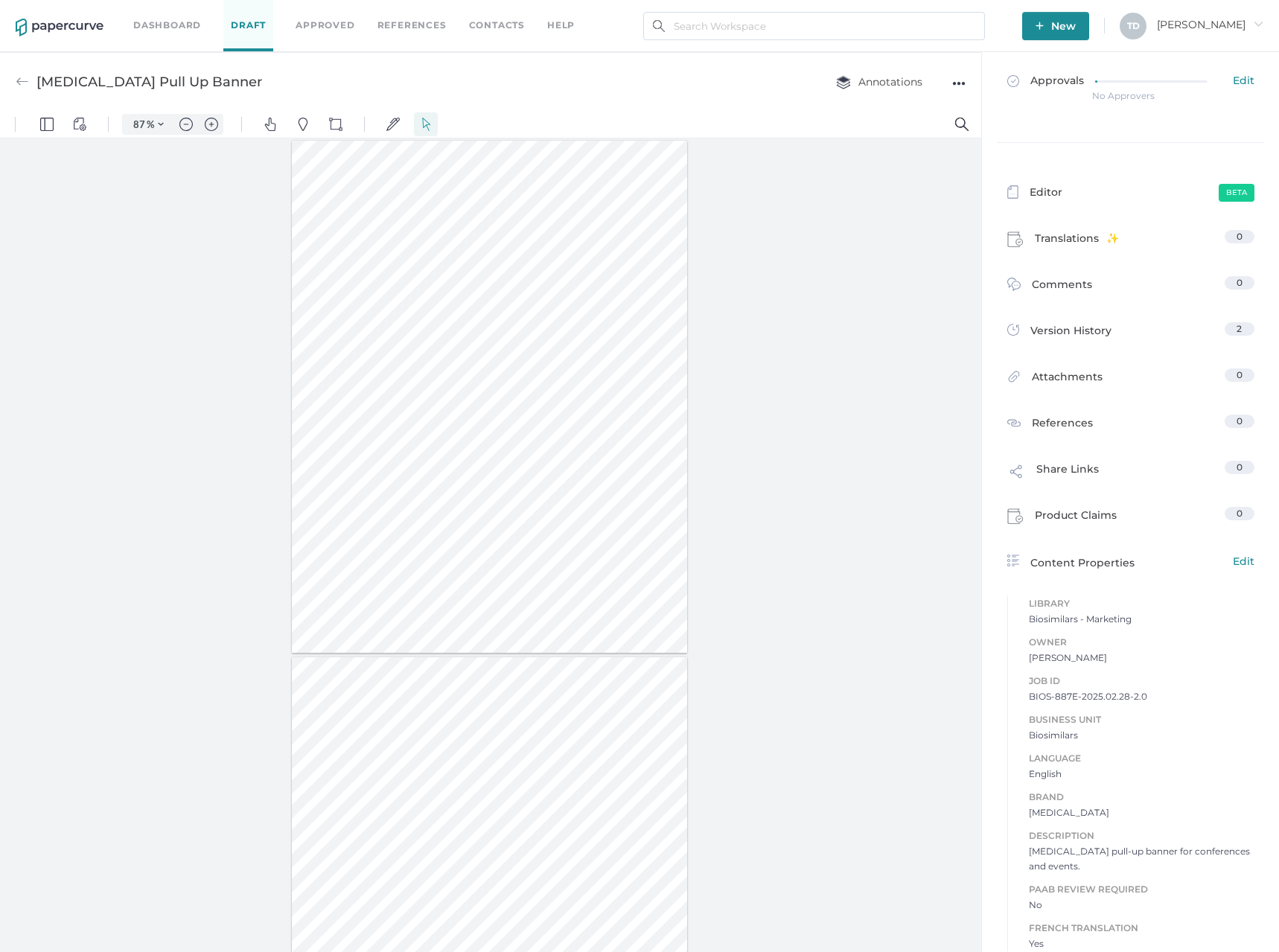
click at [1108, 693] on span "BIOS-887E-2025.02.28-2.0" at bounding box center [1141, 696] width 226 height 15
copy span "BIOS-887E-2025.02.28-2.0"
click at [958, 81] on div "●●●" at bounding box center [958, 82] width 13 height 21
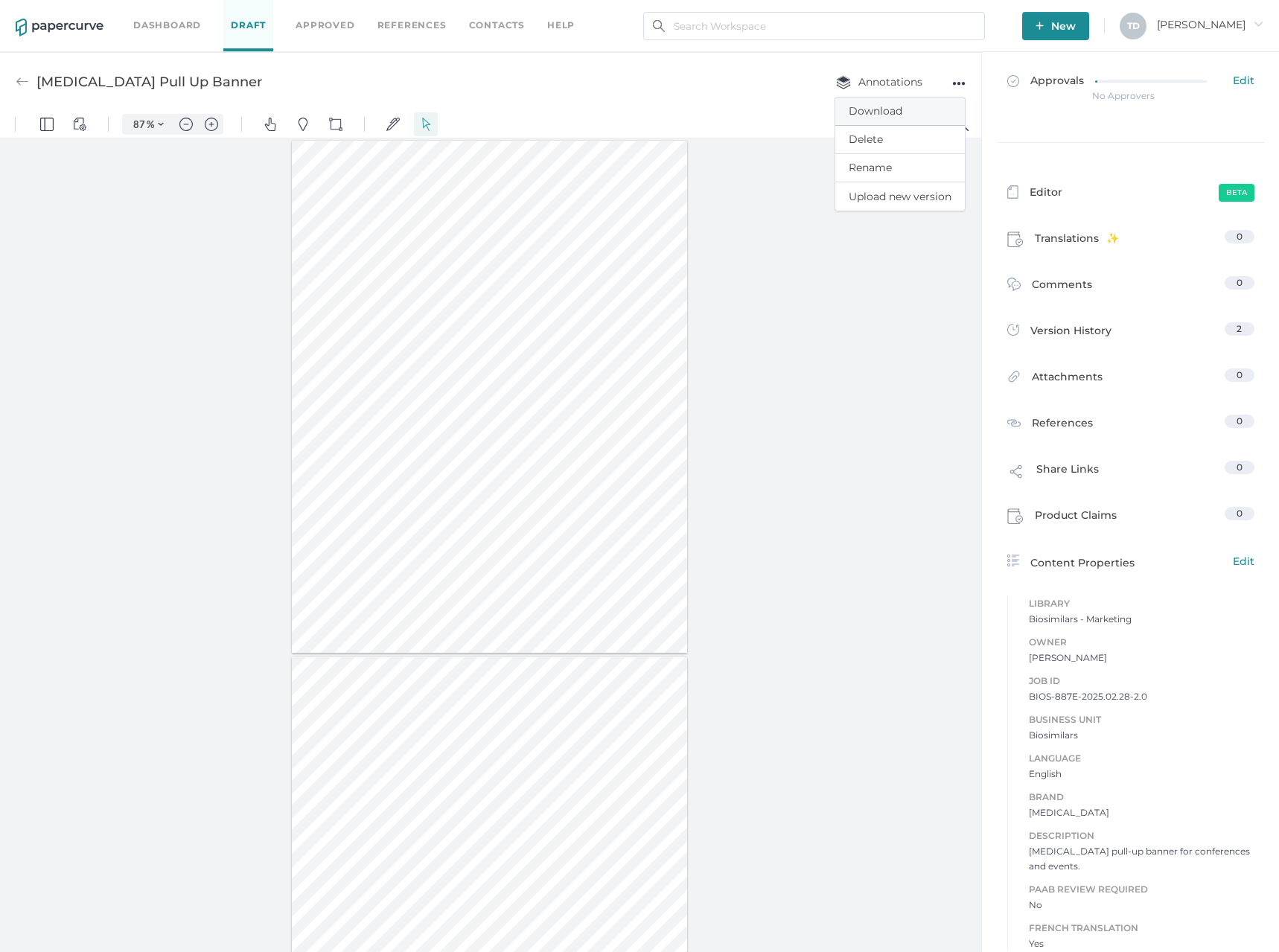
click at [893, 117] on span "Download" at bounding box center [899, 111] width 102 height 28
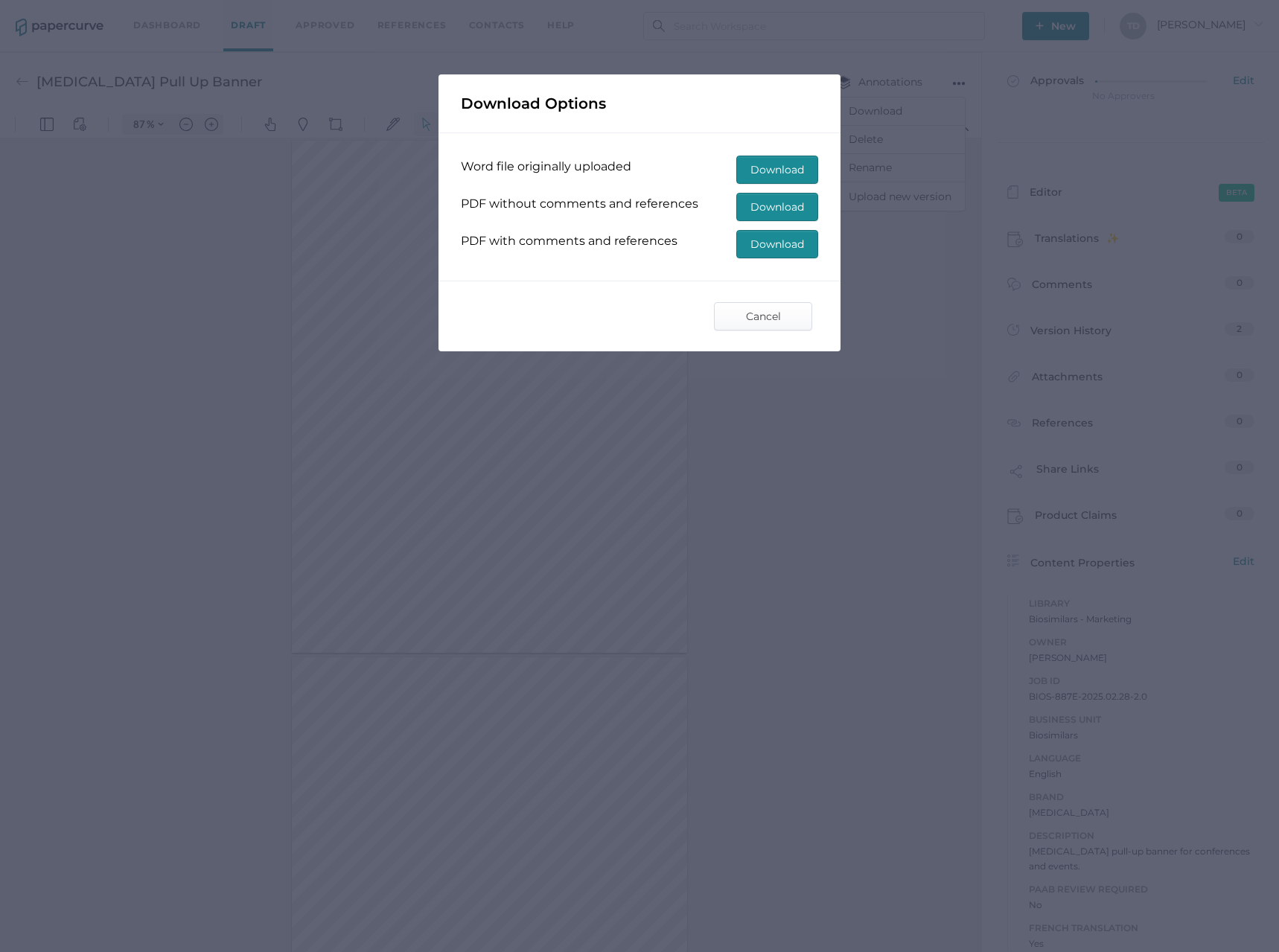
click at [790, 241] on span "Download" at bounding box center [777, 243] width 54 height 27
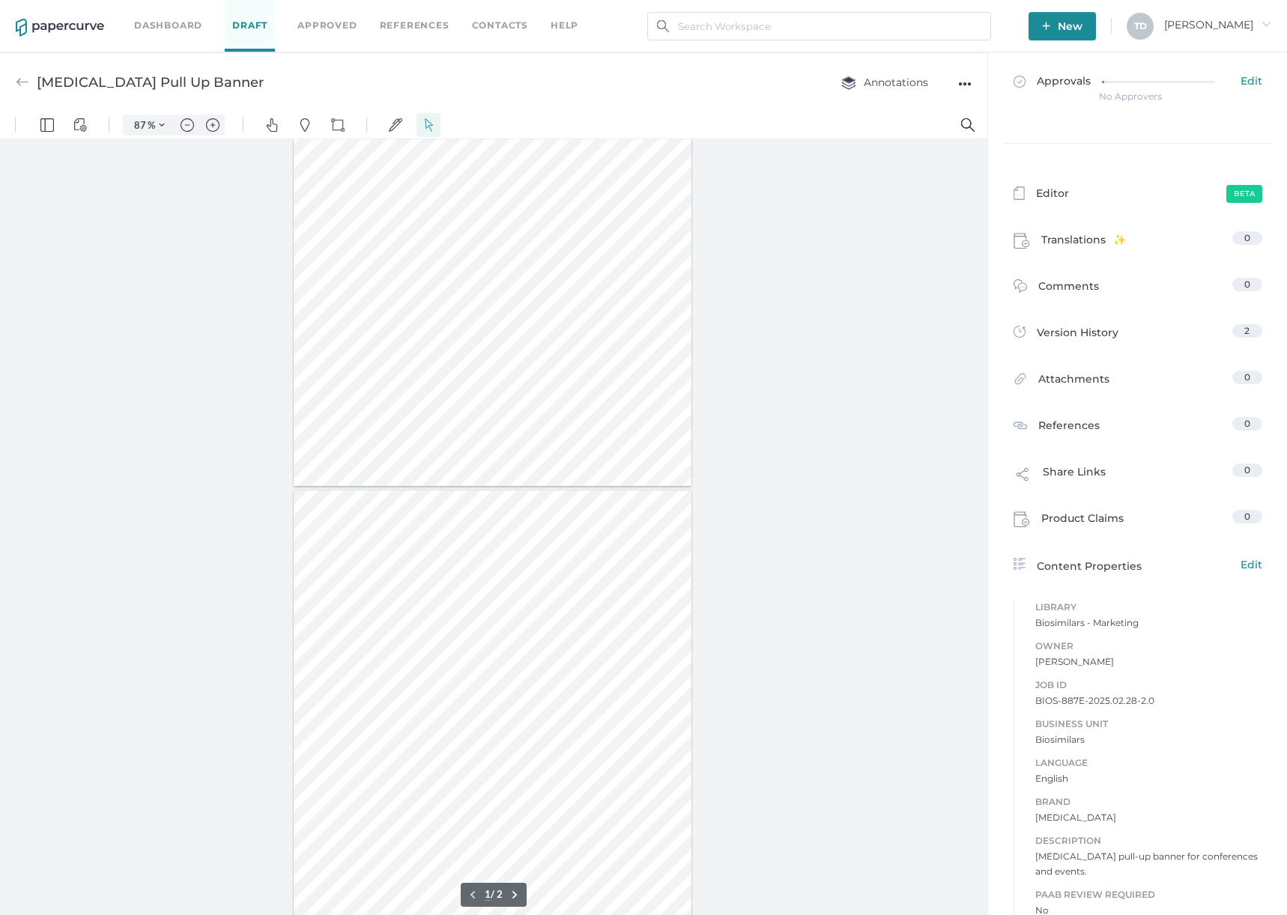
type input "2"
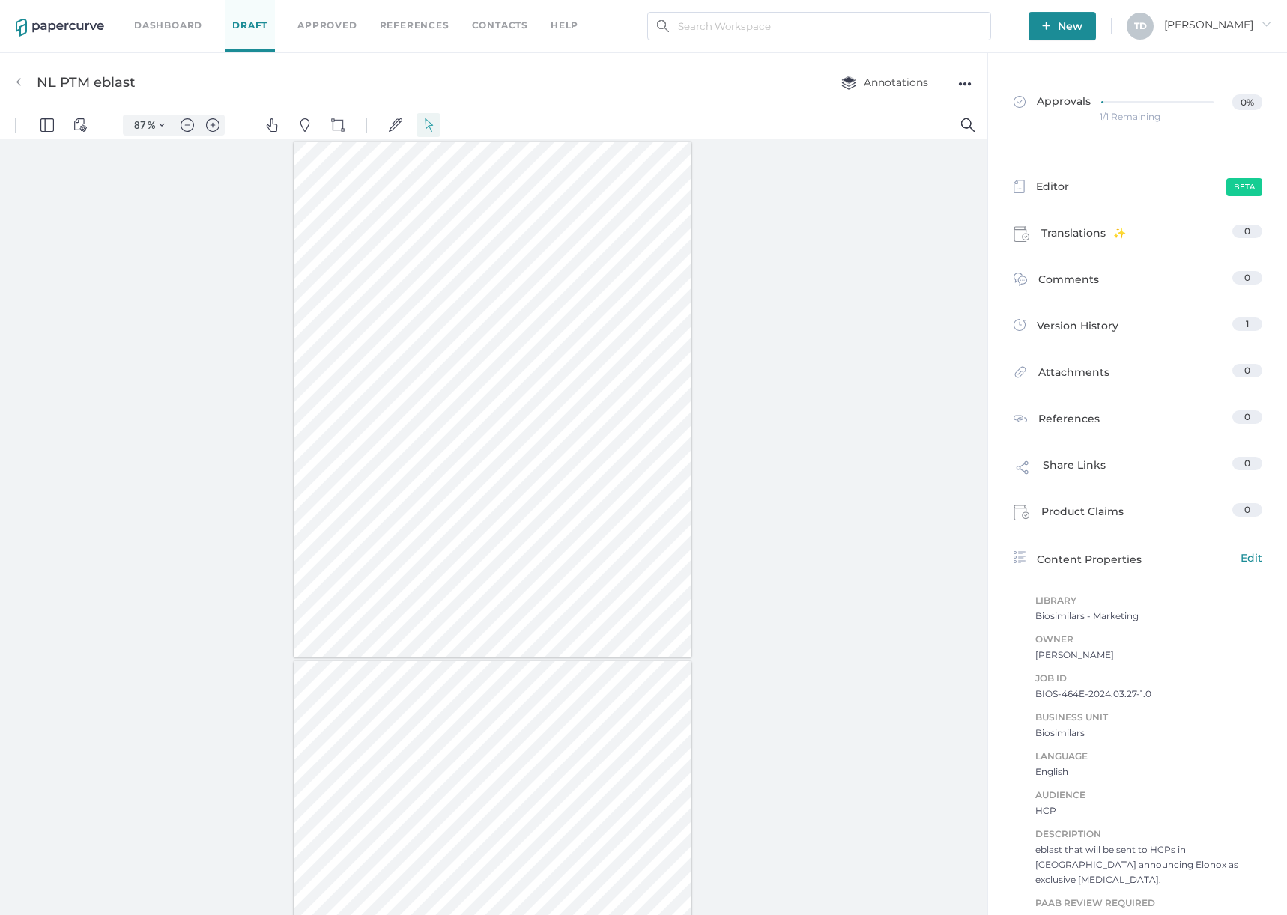
click at [1137, 696] on span "BIOS-464E-2024.03.27-1.0" at bounding box center [1148, 694] width 227 height 15
copy span "BIOS-464E-2024.03.27-1.0"
type input "1"
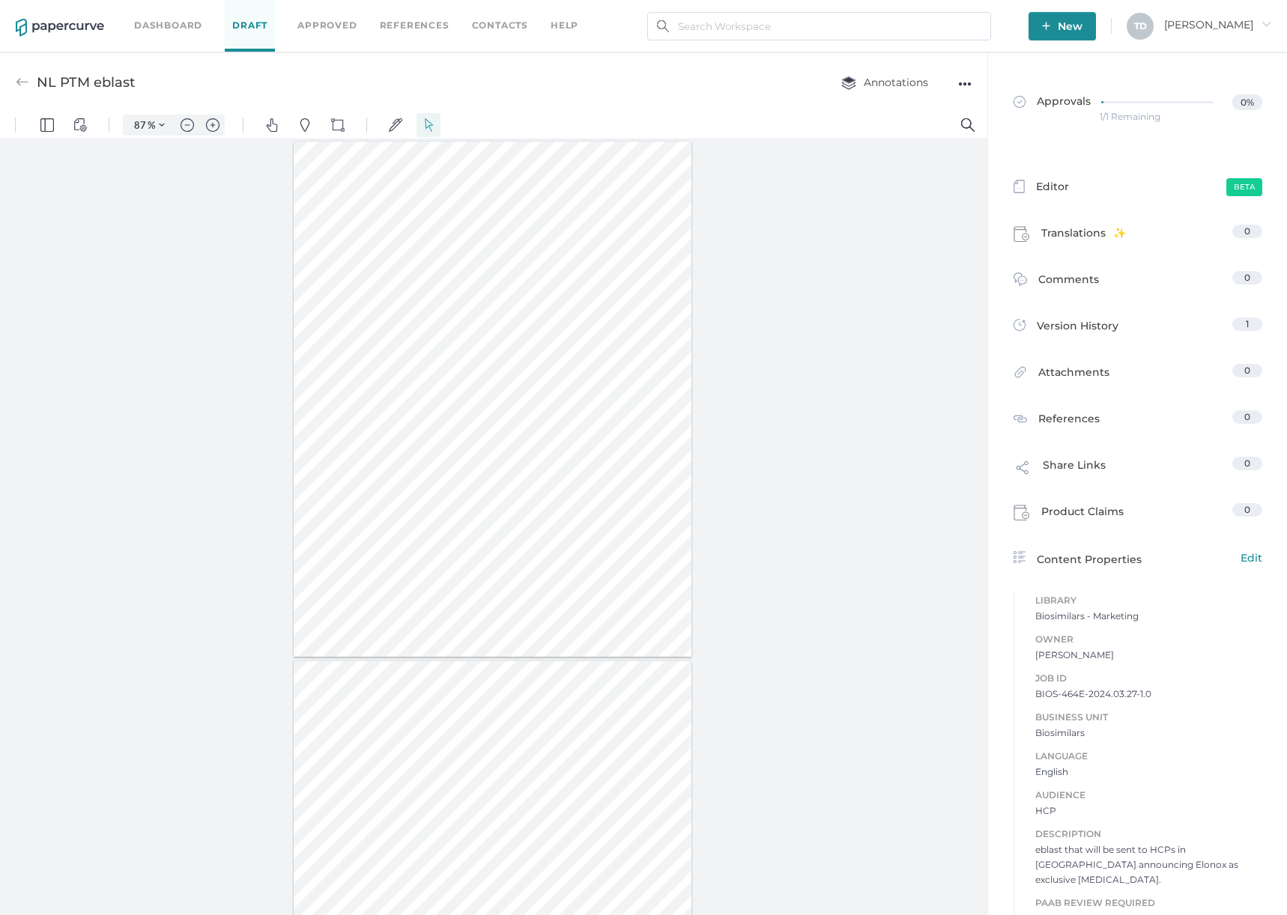
click at [970, 85] on div "●●●" at bounding box center [964, 83] width 13 height 21
click at [923, 114] on span "Download" at bounding box center [905, 112] width 103 height 28
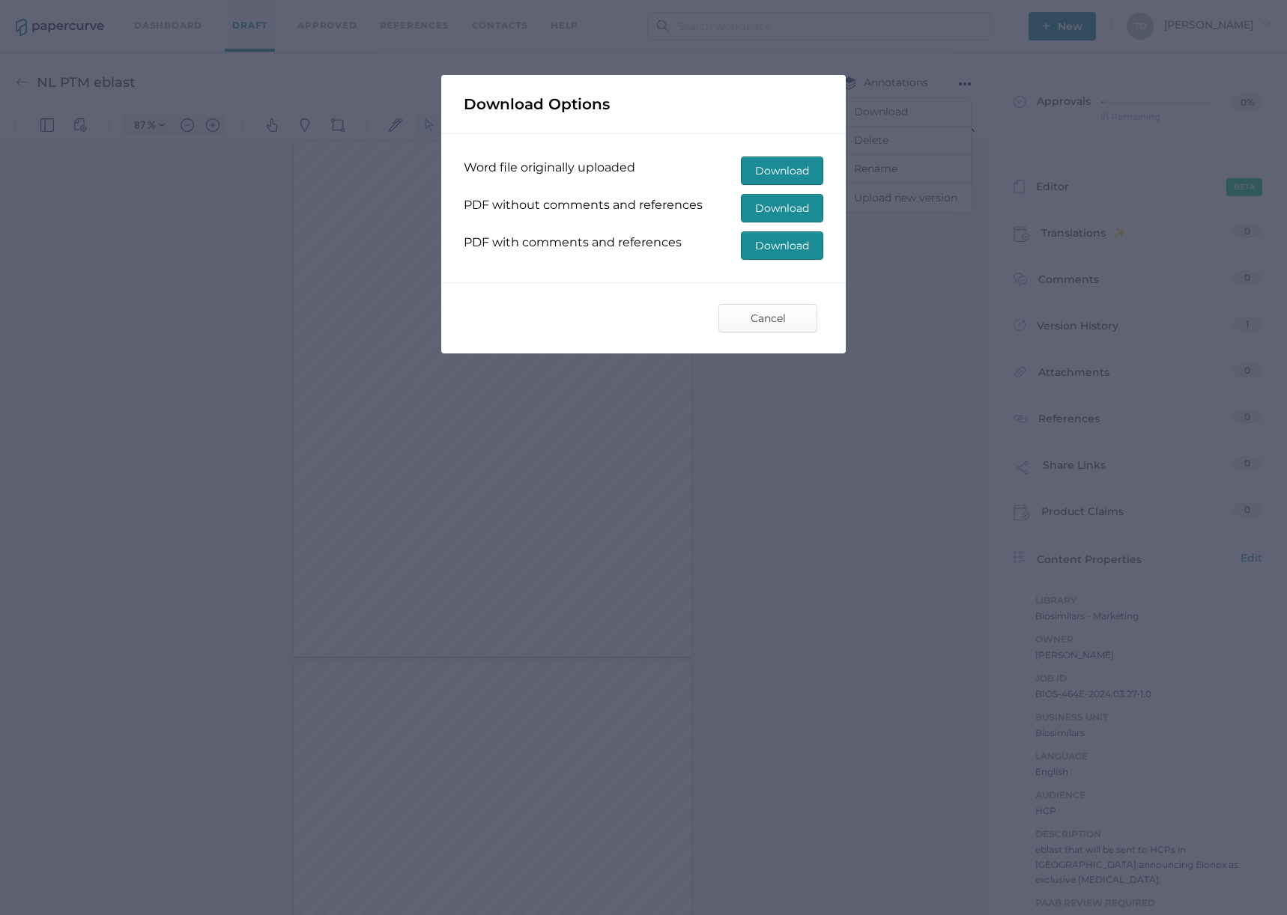
click at [773, 249] on span "Download" at bounding box center [782, 245] width 54 height 27
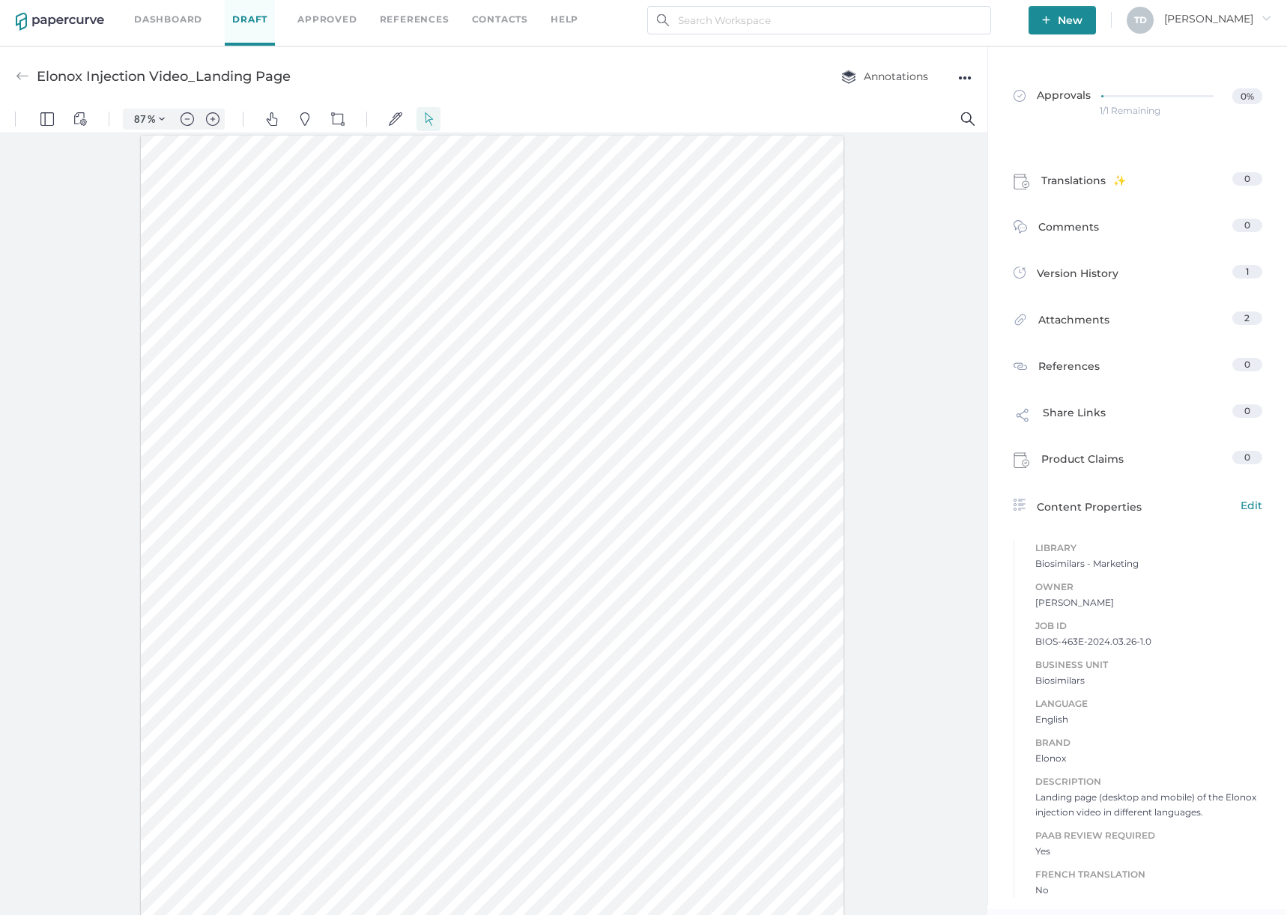
scroll to position [7, 0]
click at [1134, 634] on span "BIOS-463E-2024.03.26-1.0" at bounding box center [1148, 641] width 227 height 15
copy span "BIOS-463E-2024.03.26-1.0"
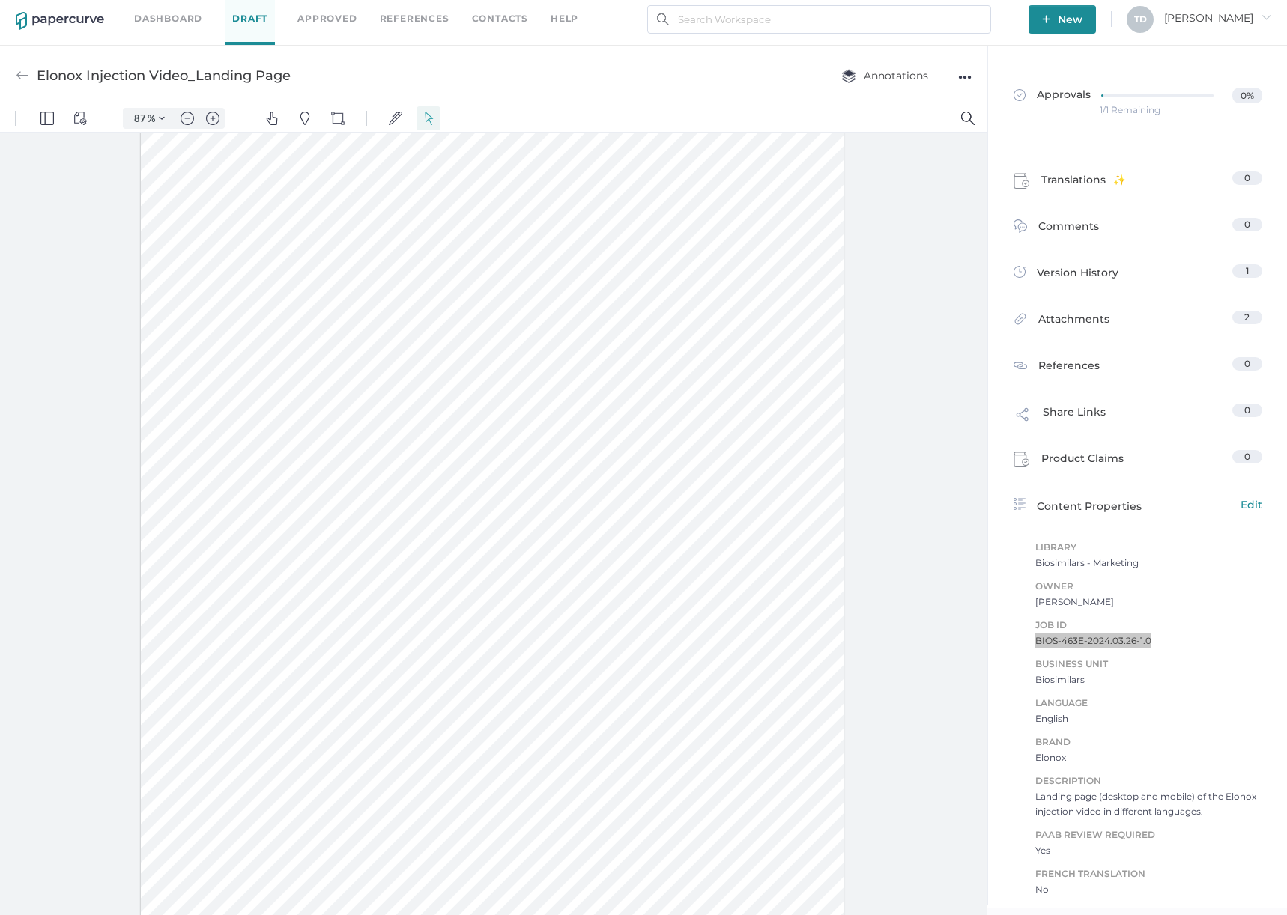
scroll to position [0, 0]
click at [959, 79] on div "●●●" at bounding box center [964, 77] width 13 height 21
click at [896, 103] on span "Download" at bounding box center [905, 105] width 103 height 28
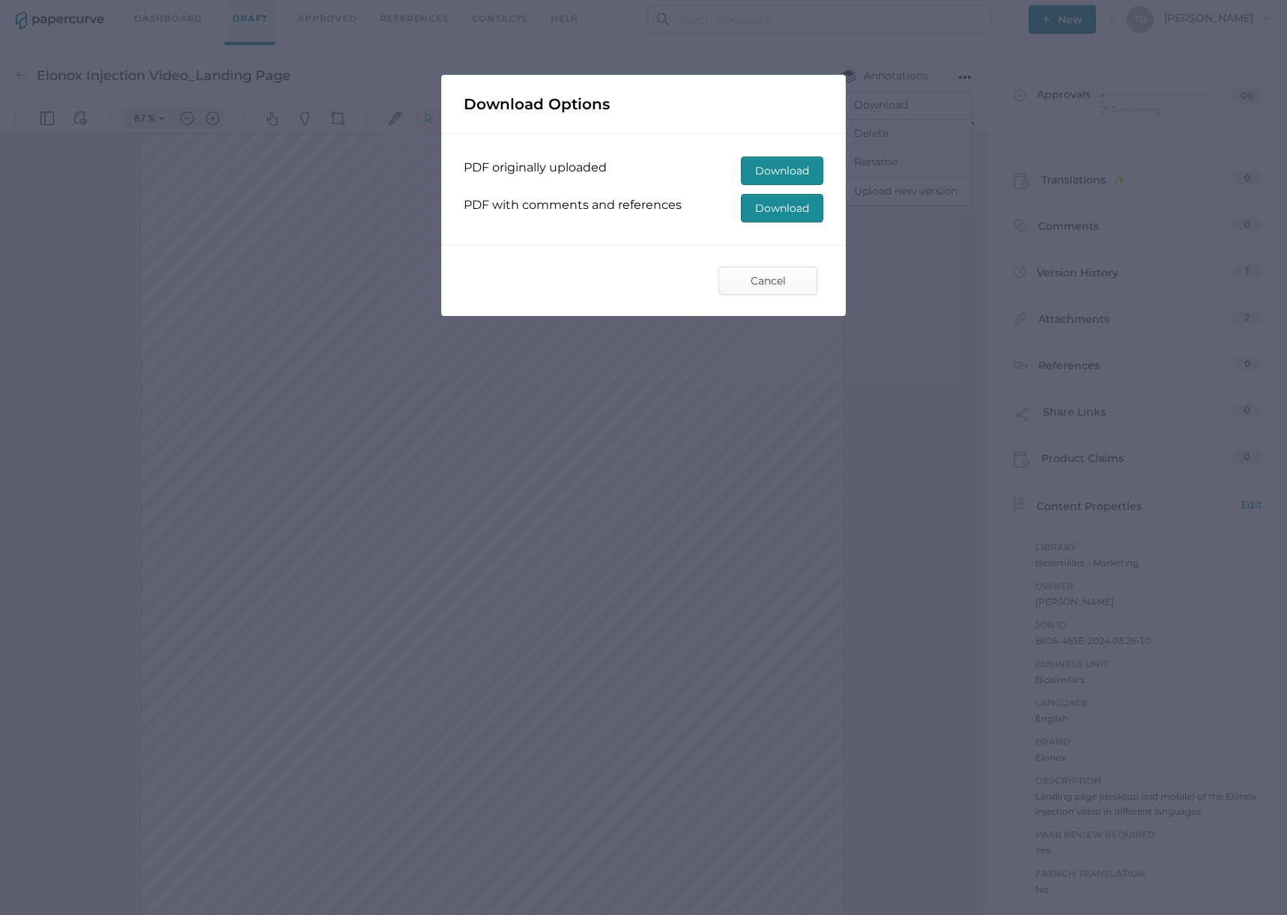
click at [781, 204] on span "Download" at bounding box center [782, 208] width 54 height 27
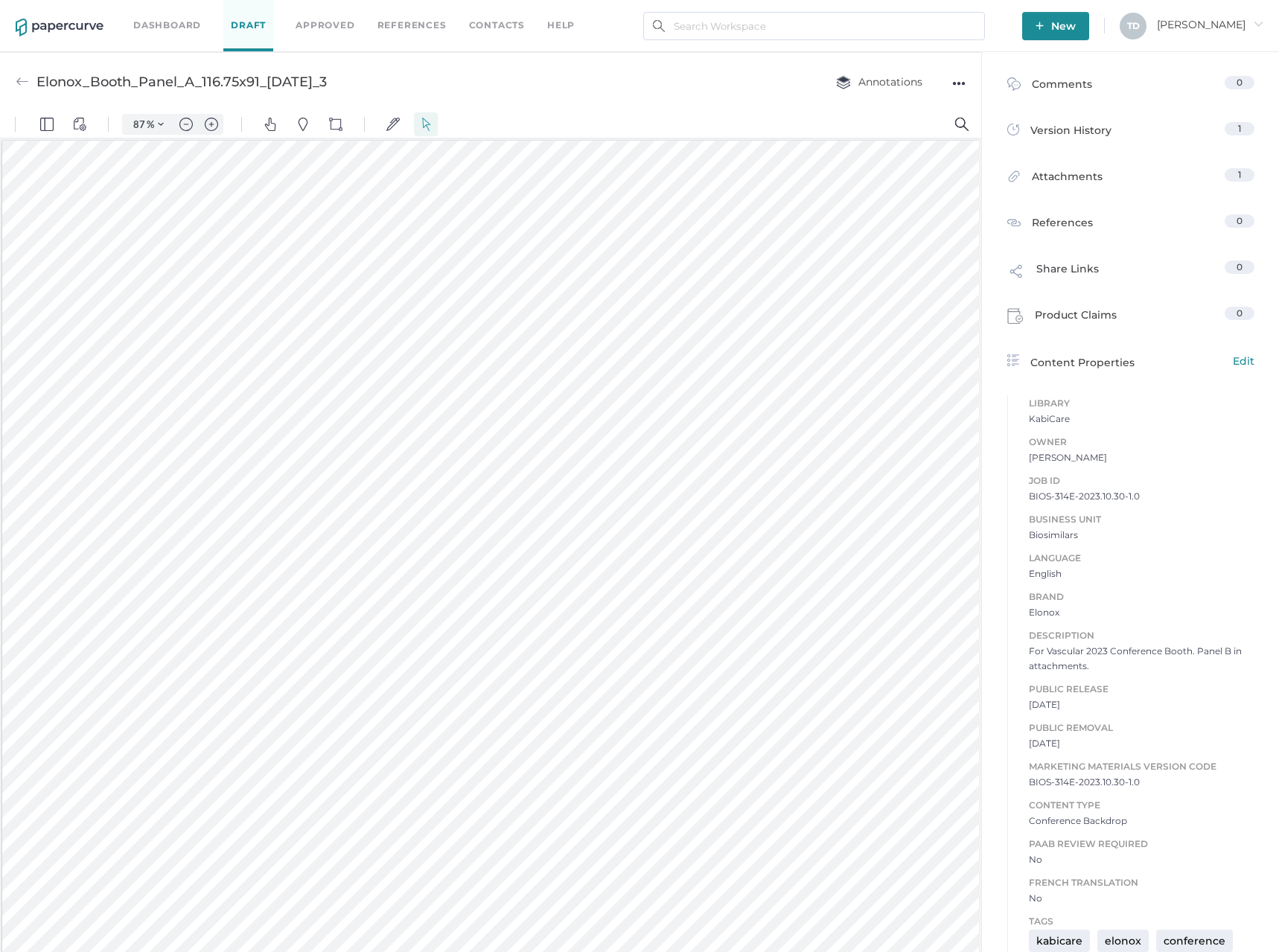
scroll to position [149, 0]
click at [1083, 775] on span "BIOS-314E-2023.10.30-1.0" at bounding box center [1141, 780] width 226 height 15
copy span "BIOS-314E-2023.10.30-1.0"
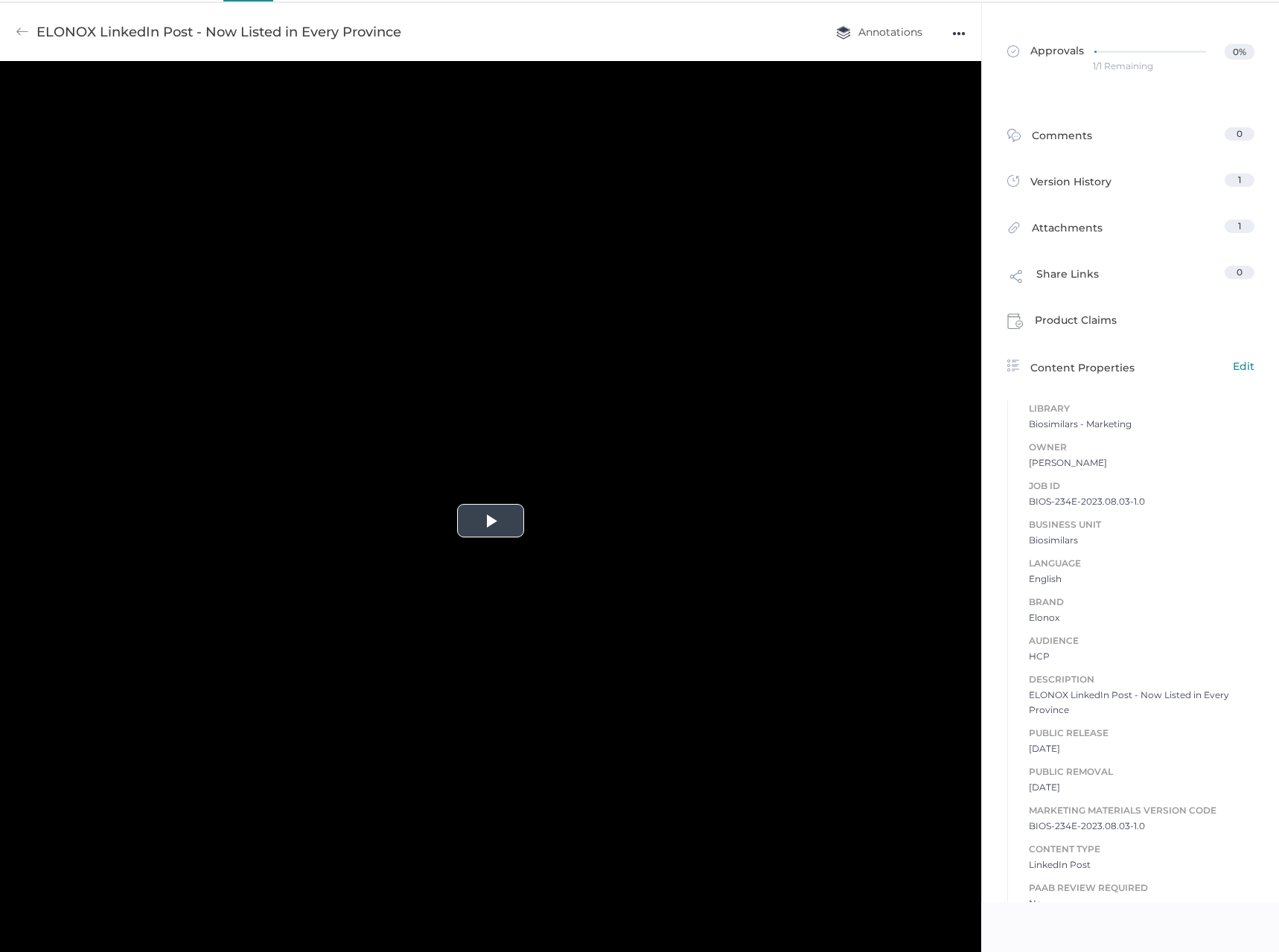
scroll to position [79, 0]
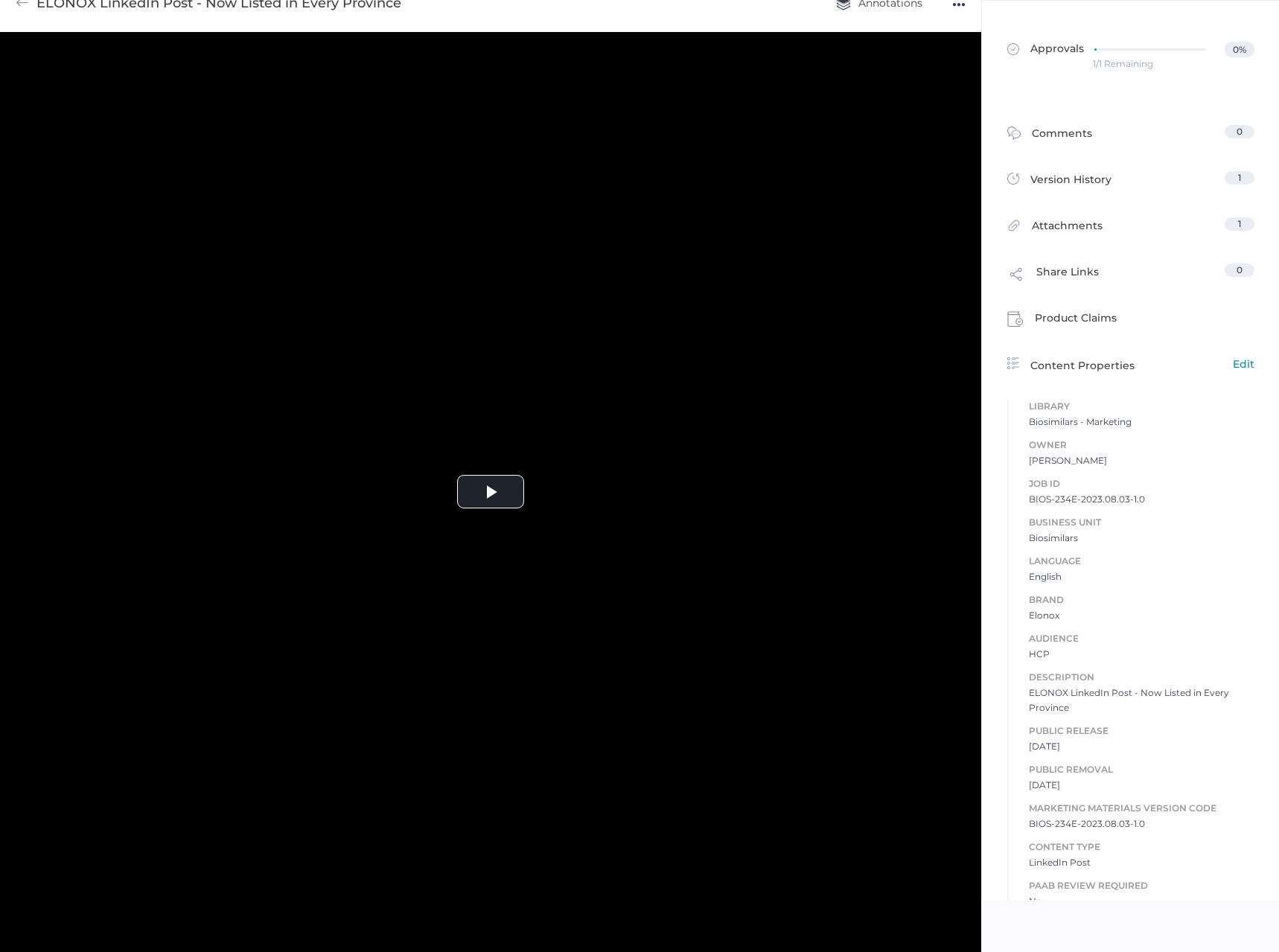
click at [1080, 816] on span "BIOS-234E-2023.08.03-1.0" at bounding box center [1141, 823] width 226 height 15
copy span "BIOS-234E-2023.08.03-1.0"
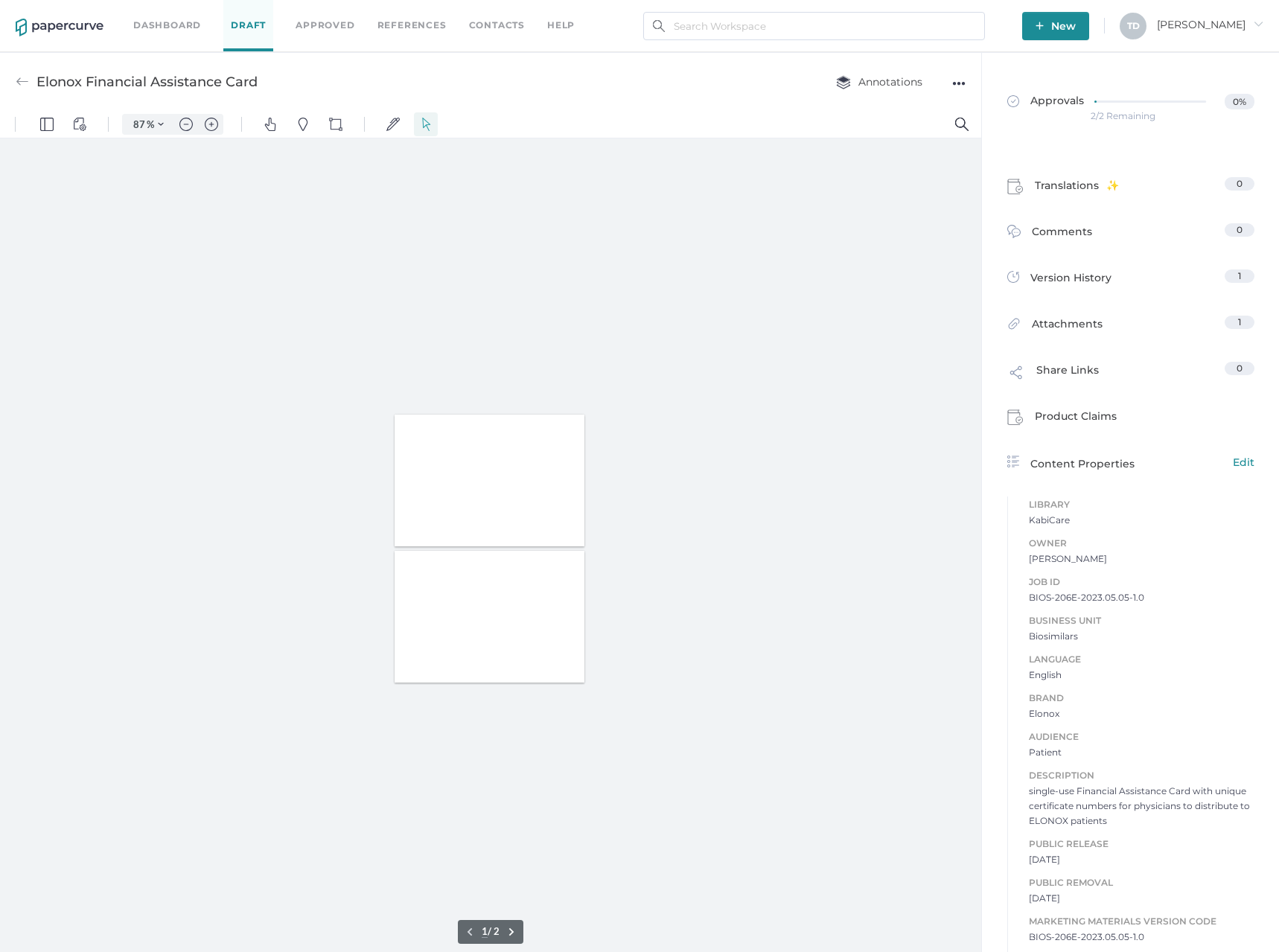
type input "87"
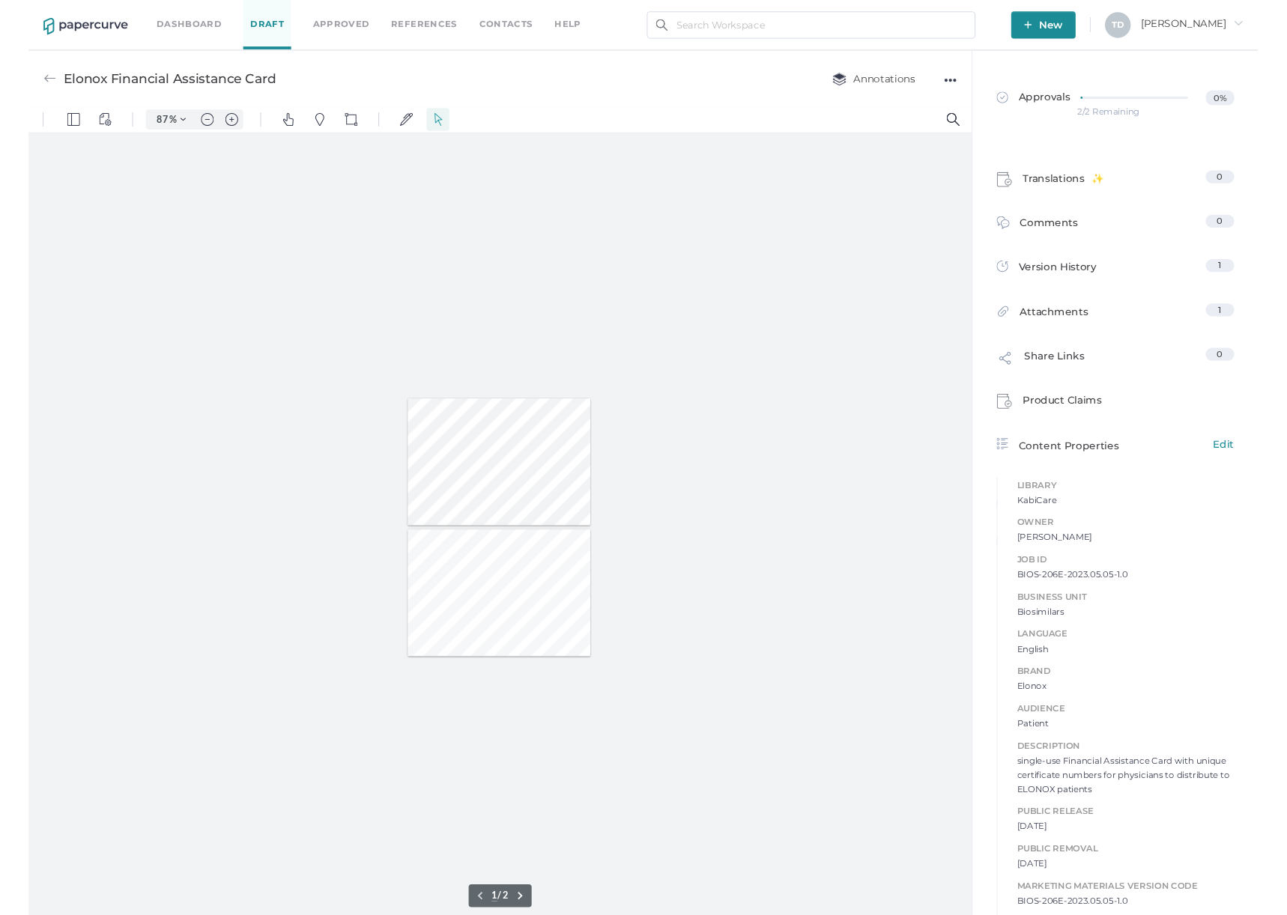
scroll to position [7, 0]
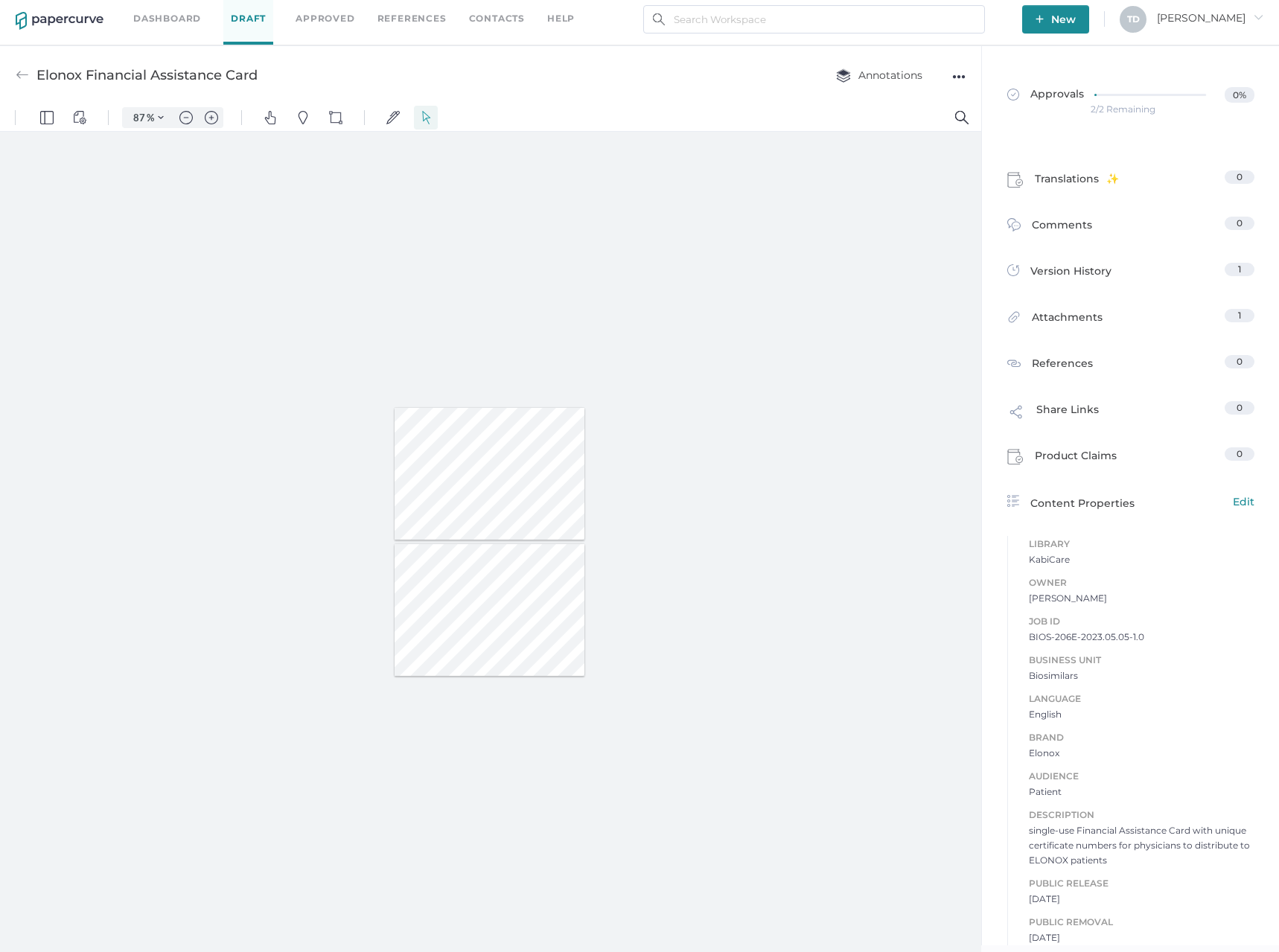
click at [1068, 631] on span "BIOS-206E-2023.05.05-1.0" at bounding box center [1141, 637] width 226 height 15
copy span "BIOS-206E-2023.05.05-1.0"
click at [964, 81] on div "●●●" at bounding box center [958, 77] width 13 height 21
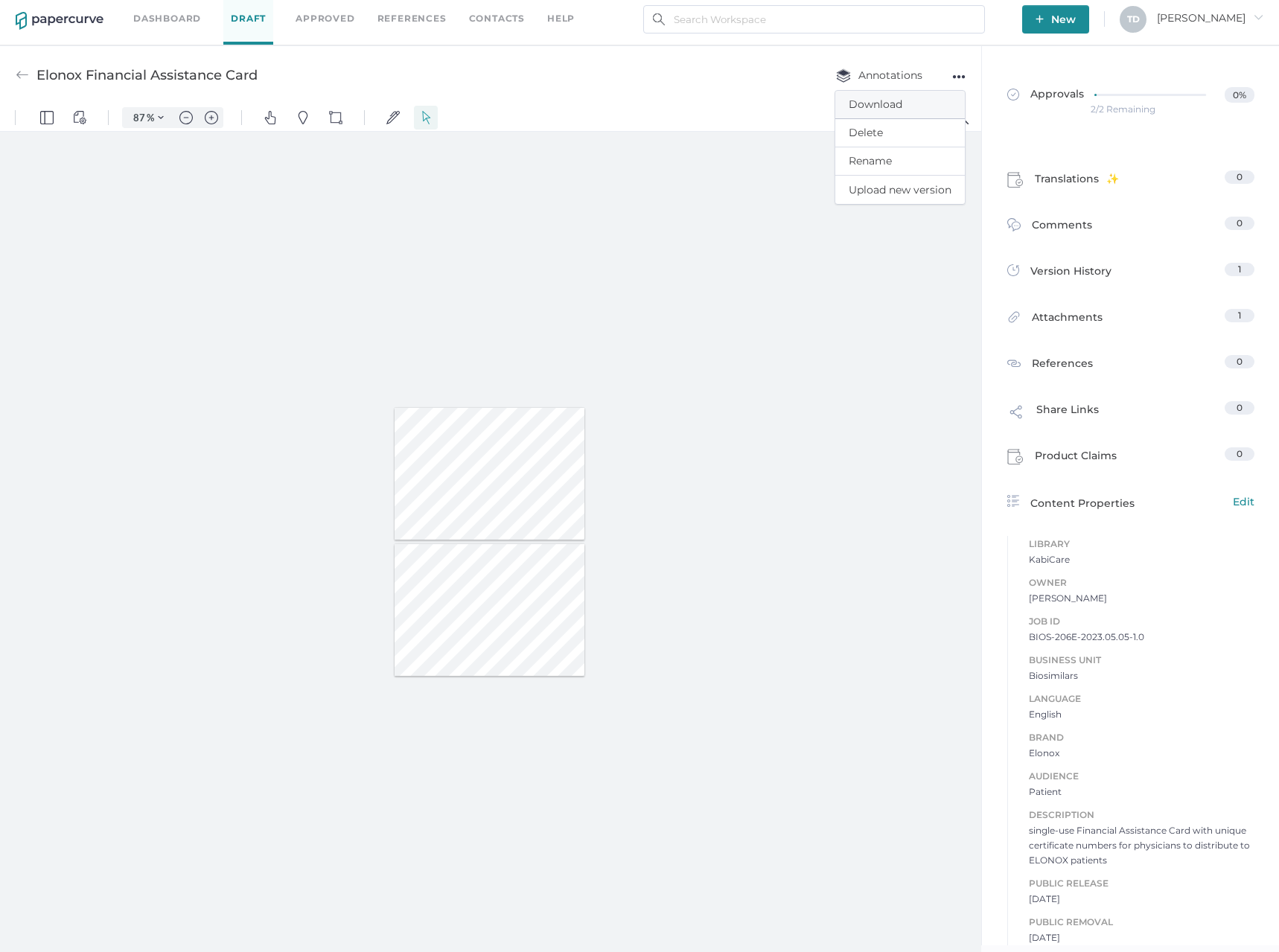
click at [908, 106] on span "Download" at bounding box center [899, 104] width 102 height 28
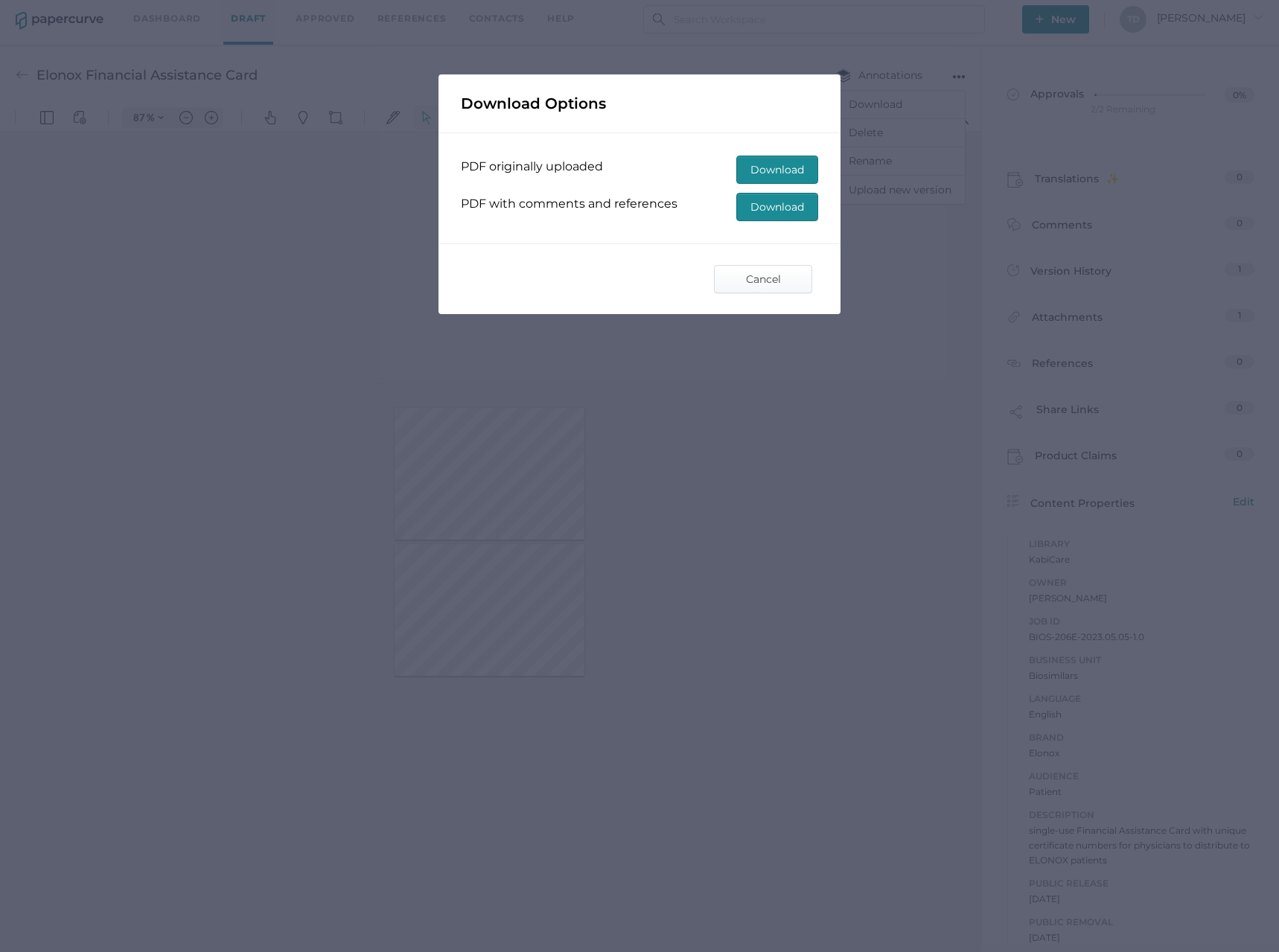
click at [782, 206] on span "Download" at bounding box center [777, 207] width 54 height 27
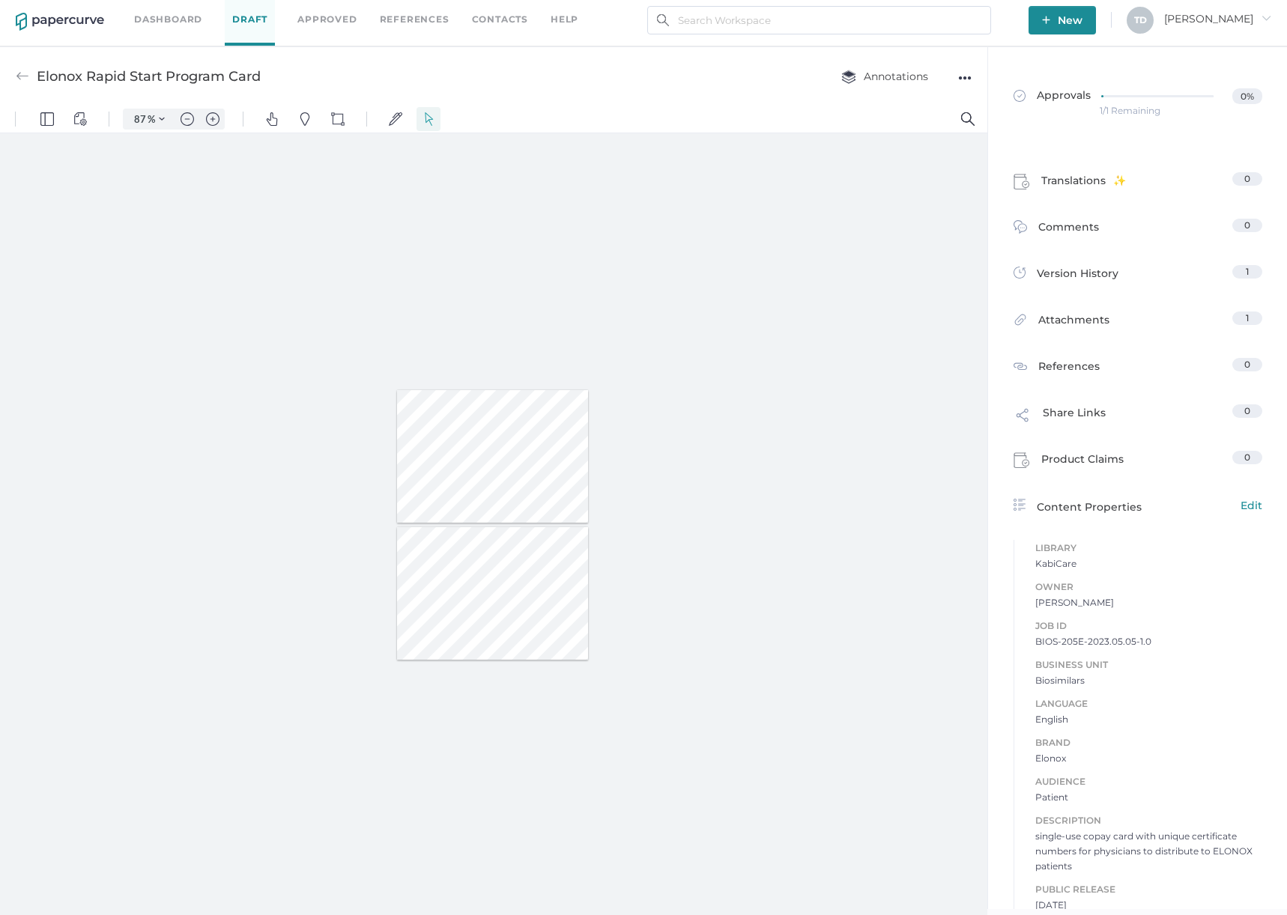
scroll to position [7, 0]
click at [1102, 637] on span "BIOS-205E-2023.05.05-1.0" at bounding box center [1148, 641] width 227 height 15
copy span "BIOS-205E-2023.05.05-1.0"
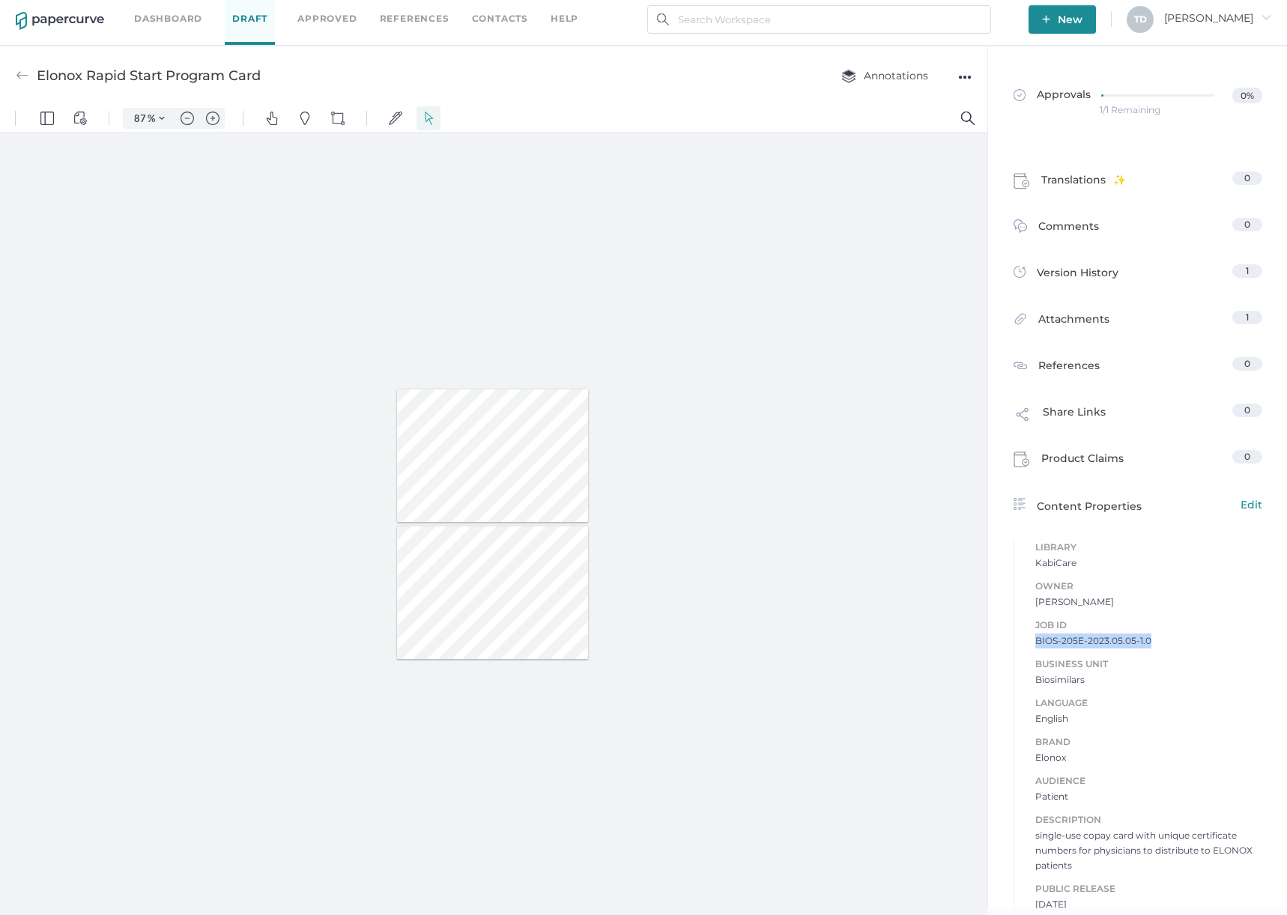
click at [965, 76] on div "●●●" at bounding box center [964, 77] width 13 height 21
click at [896, 97] on span "Download" at bounding box center [905, 105] width 103 height 28
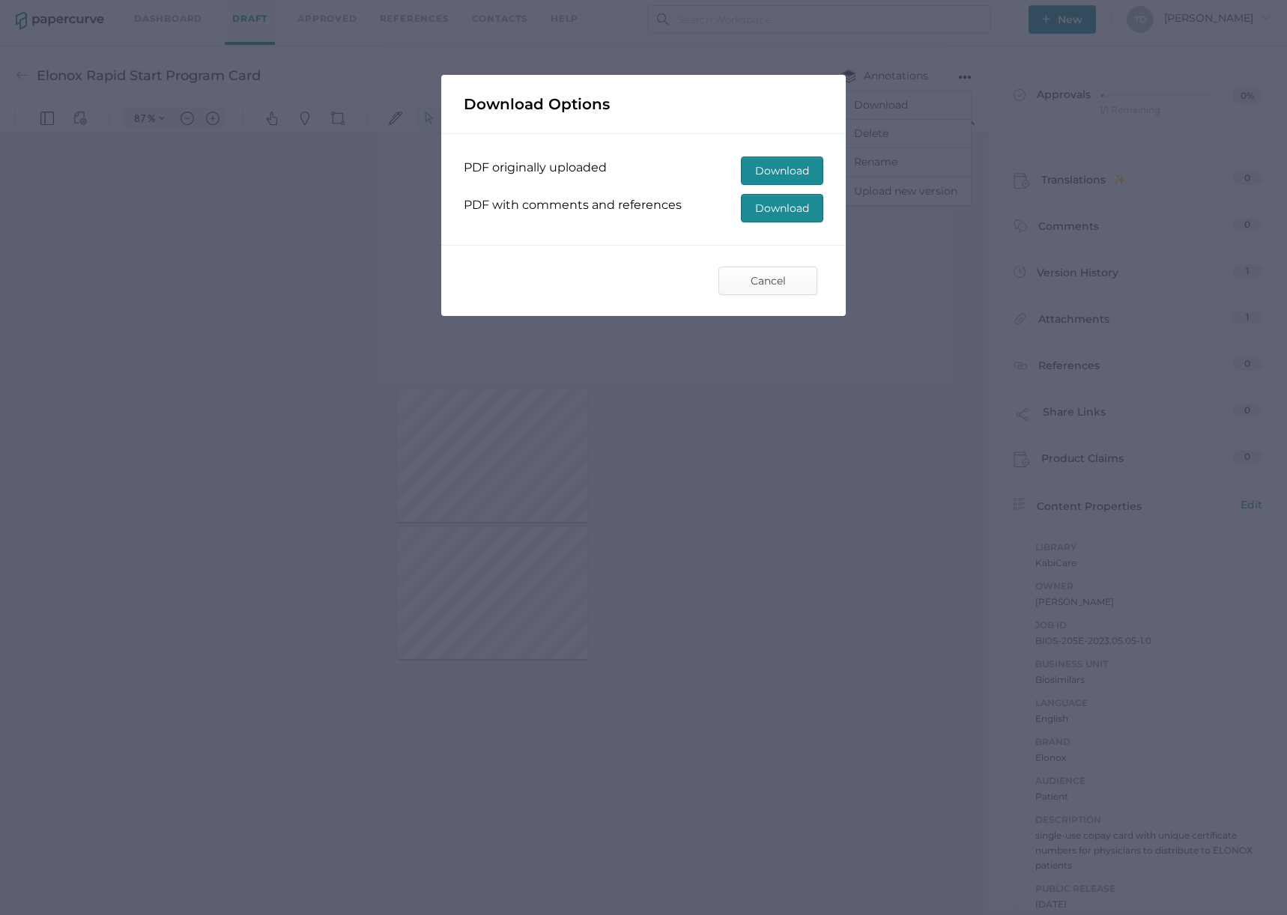
click at [762, 202] on span "Download" at bounding box center [782, 208] width 54 height 27
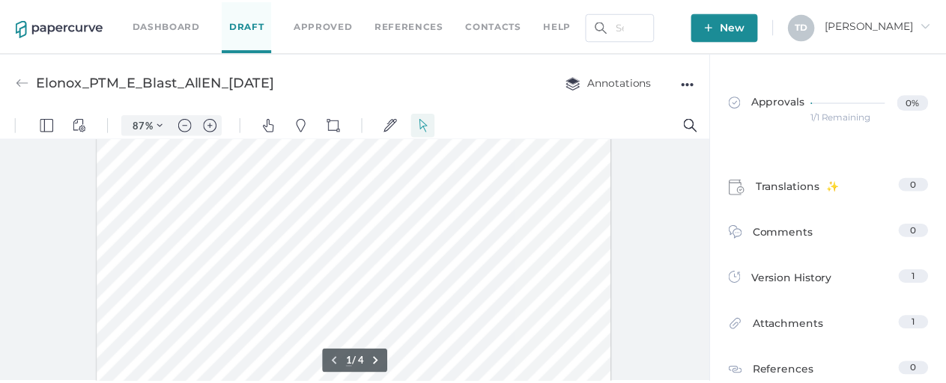
scroll to position [300, 0]
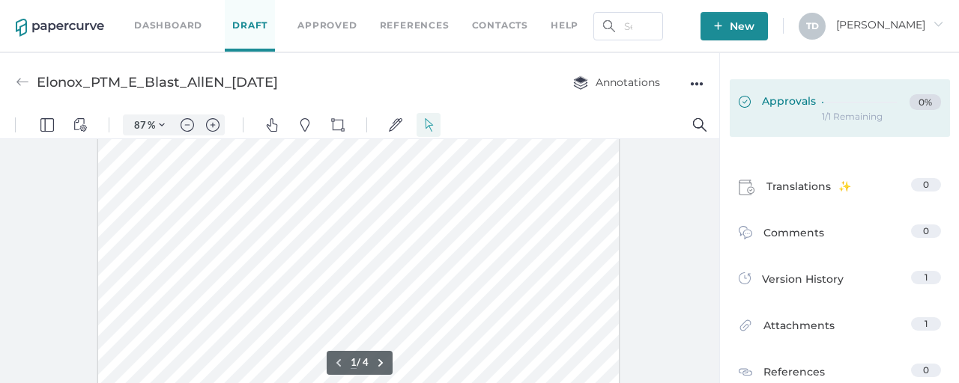
click at [871, 89] on link "Approvals 0%" at bounding box center [839, 108] width 220 height 58
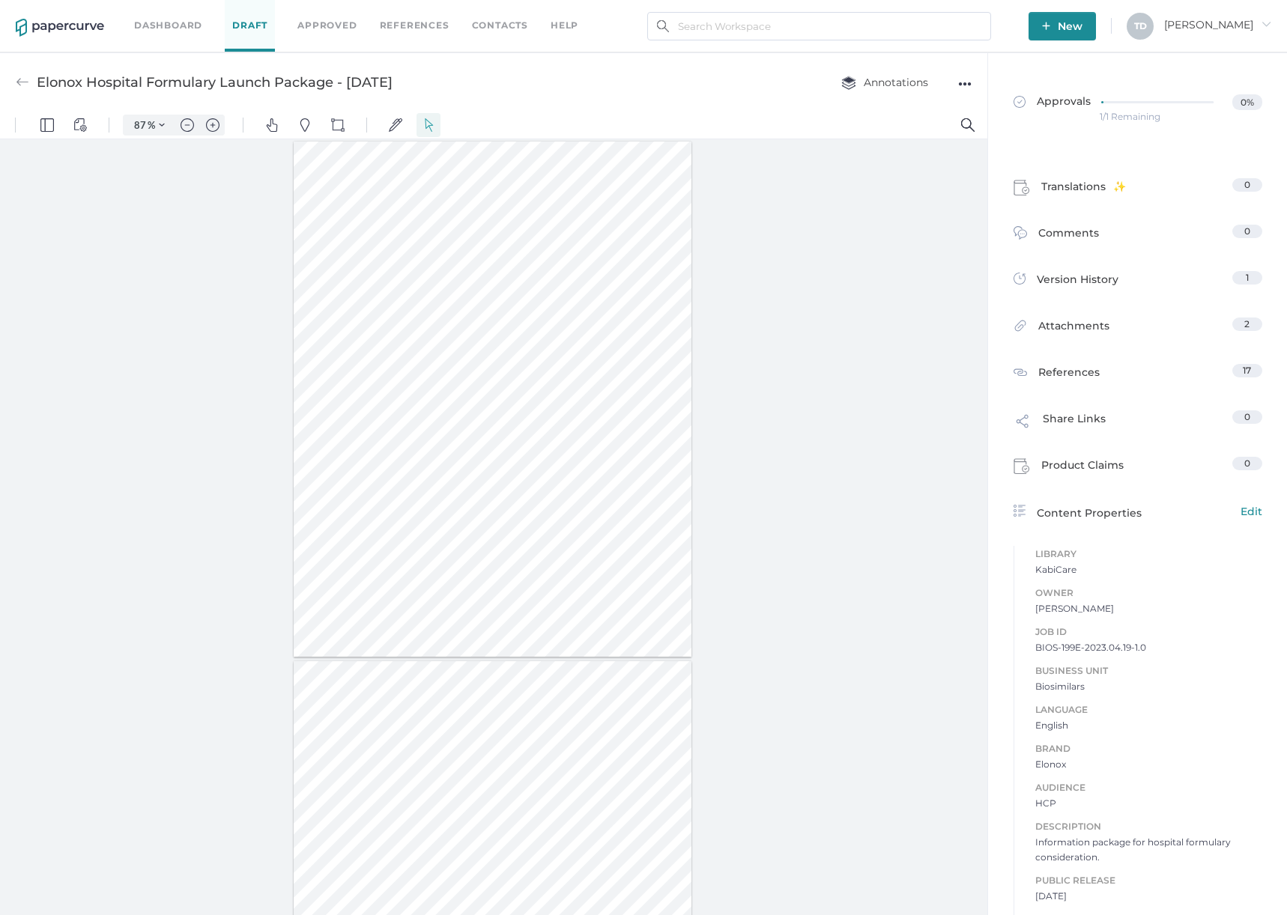
click at [1078, 644] on span "BIOS-199E-2023.04.19-1.0" at bounding box center [1148, 647] width 227 height 15
copy span "BIOS-199E-2023.04.19-1.0"
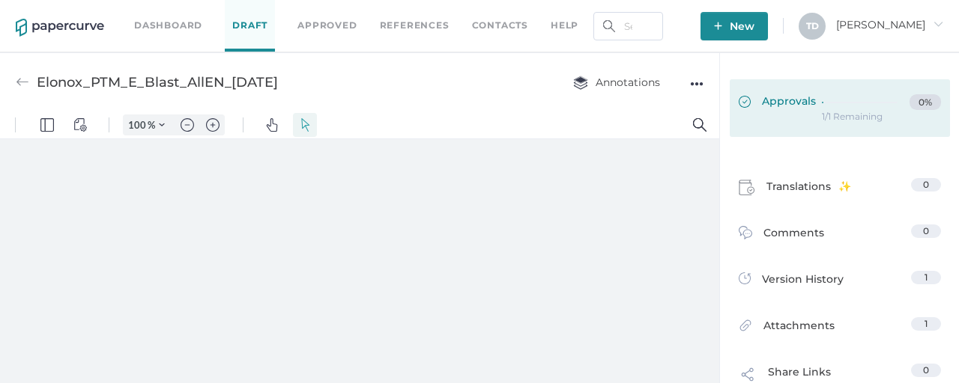
click at [827, 103] on div at bounding box center [862, 99] width 82 height 11
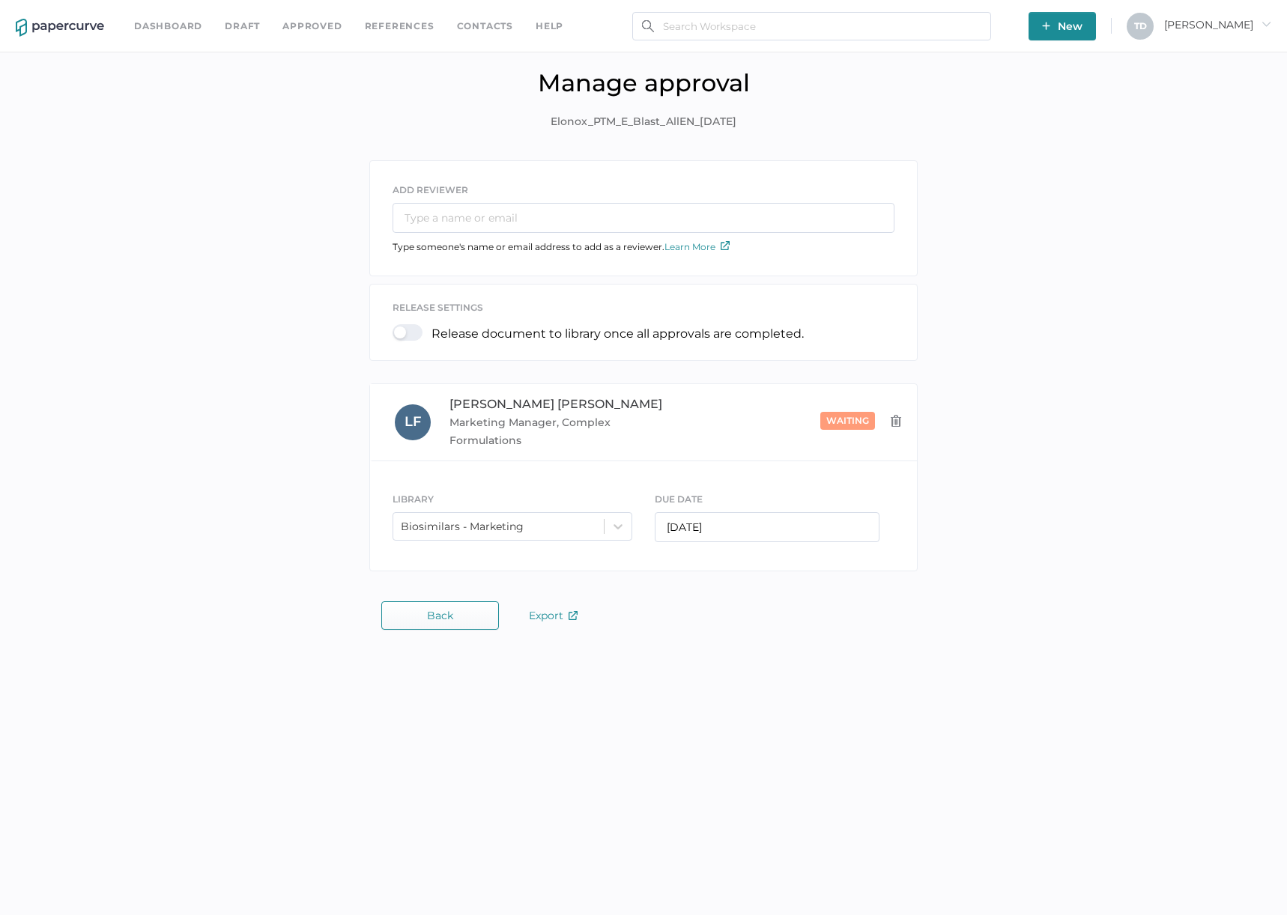
click at [332, 22] on link "Approved" at bounding box center [311, 26] width 59 height 16
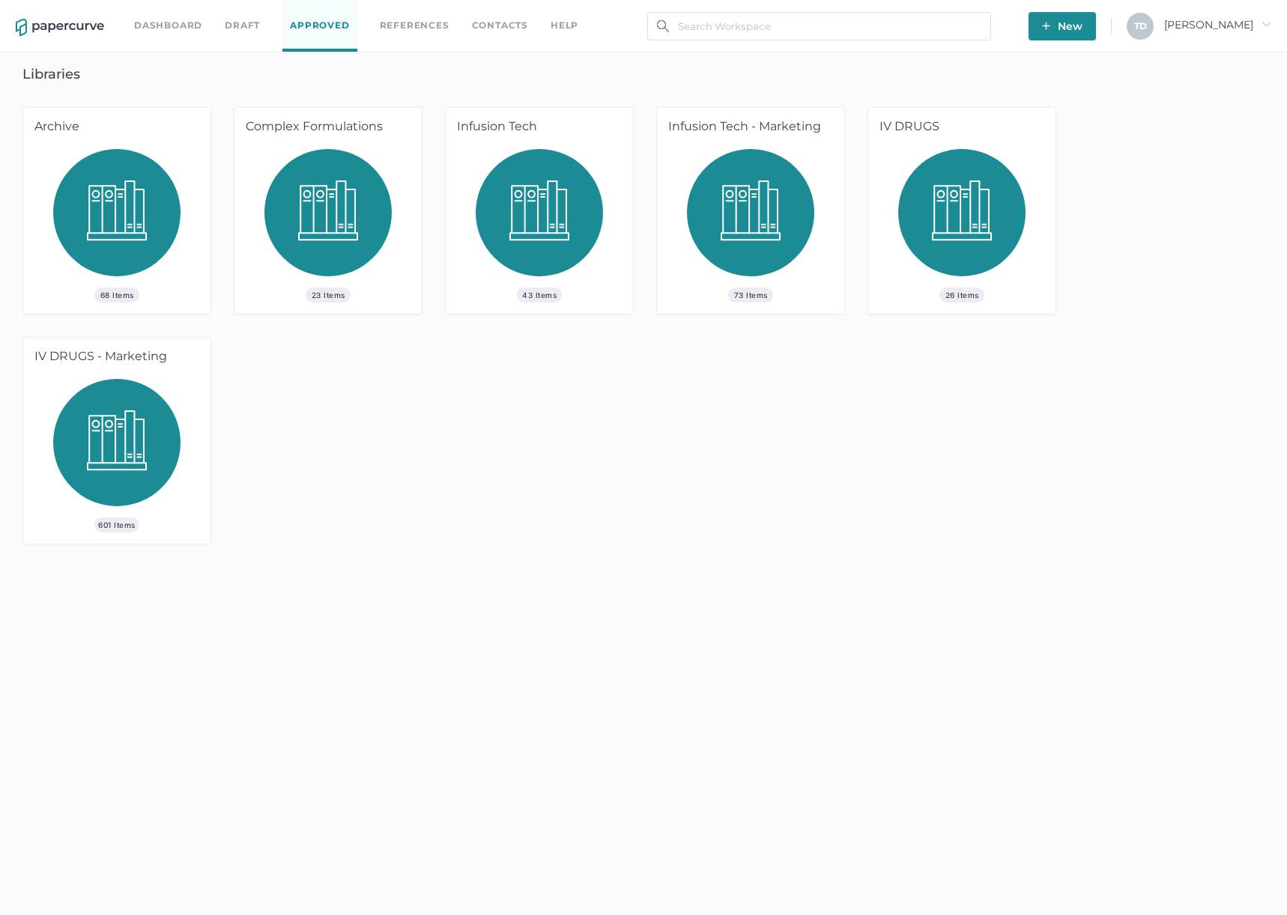
click at [398, 220] on div "23 Items" at bounding box center [327, 231] width 187 height 165
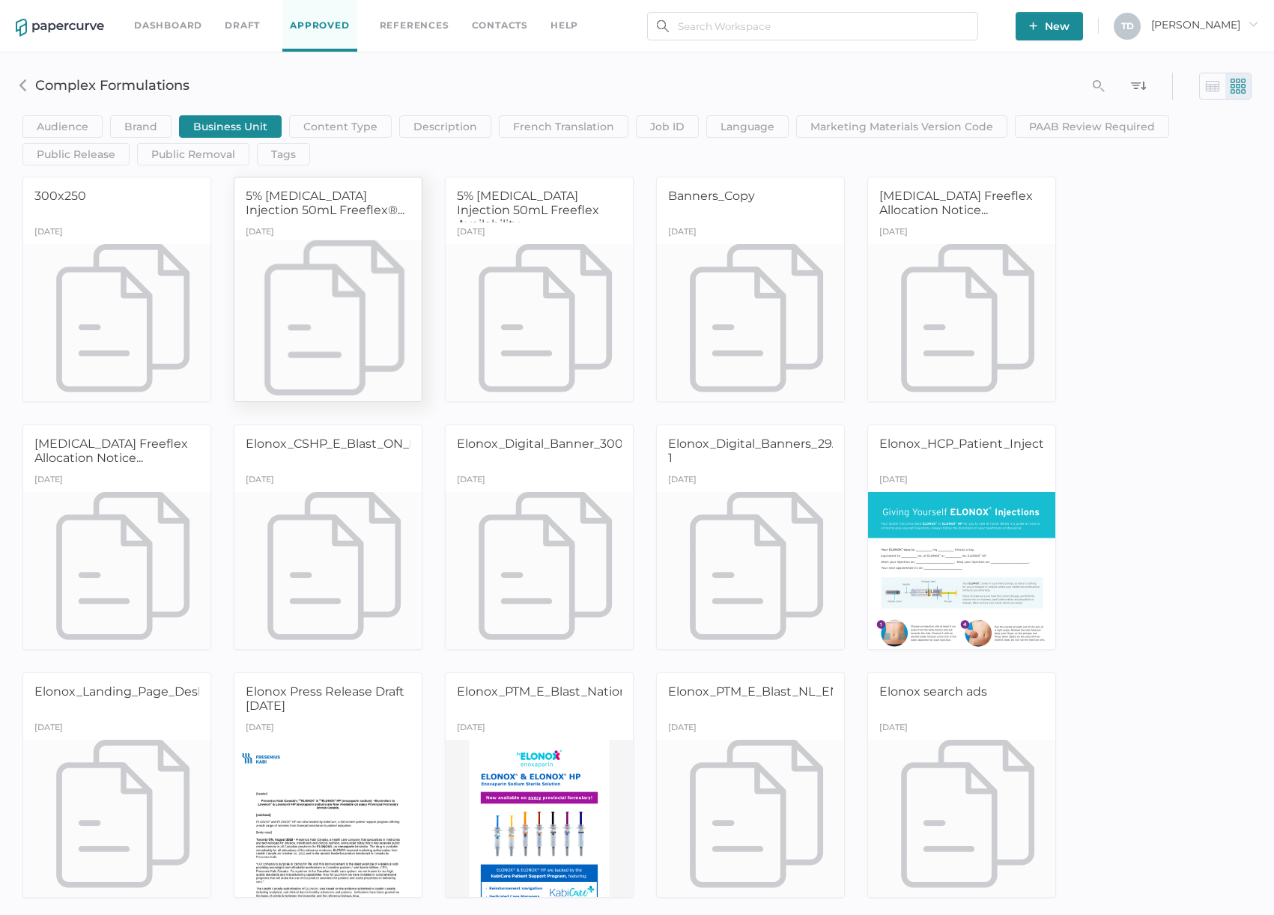
click at [334, 288] on div at bounding box center [328, 322] width 197 height 165
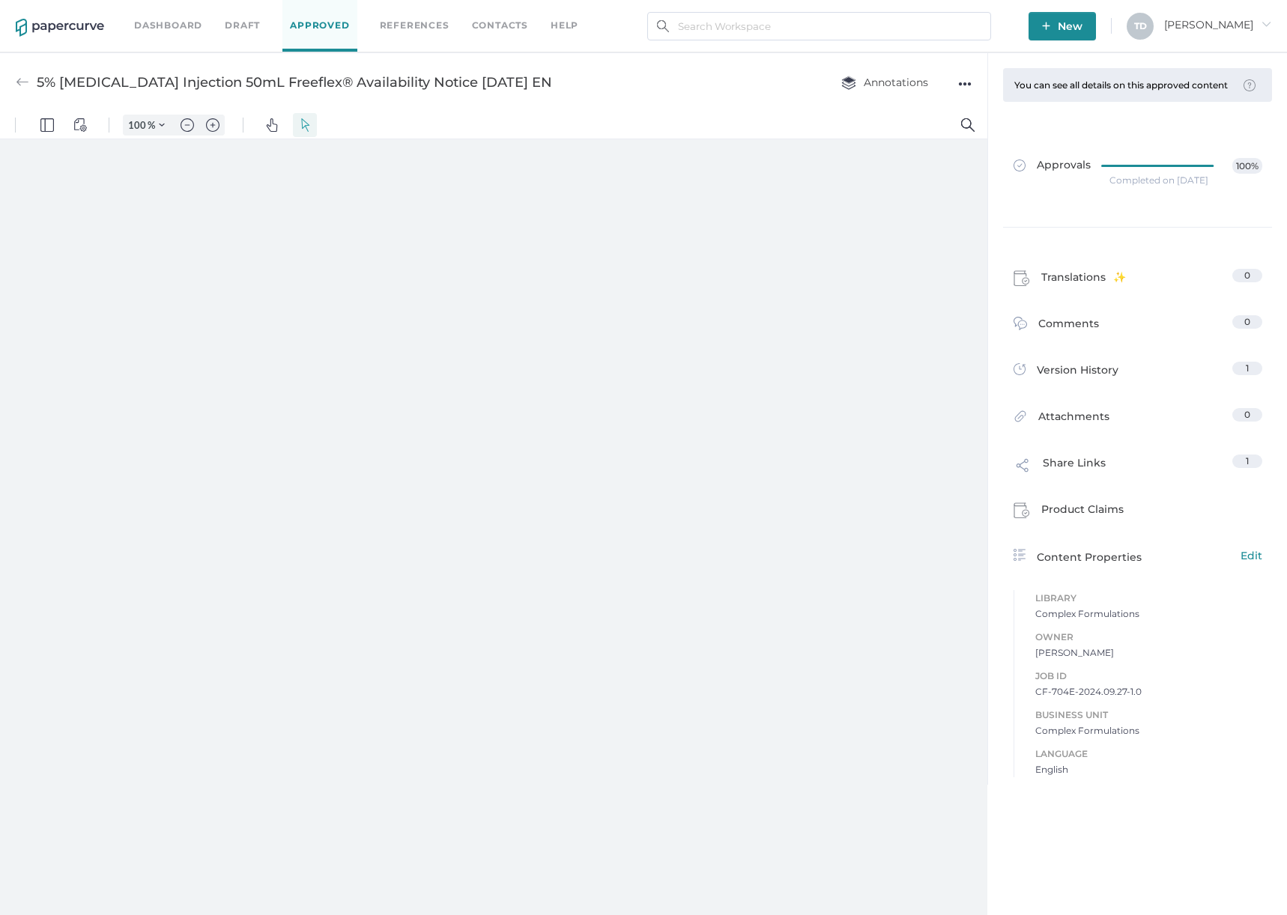
type input "87"
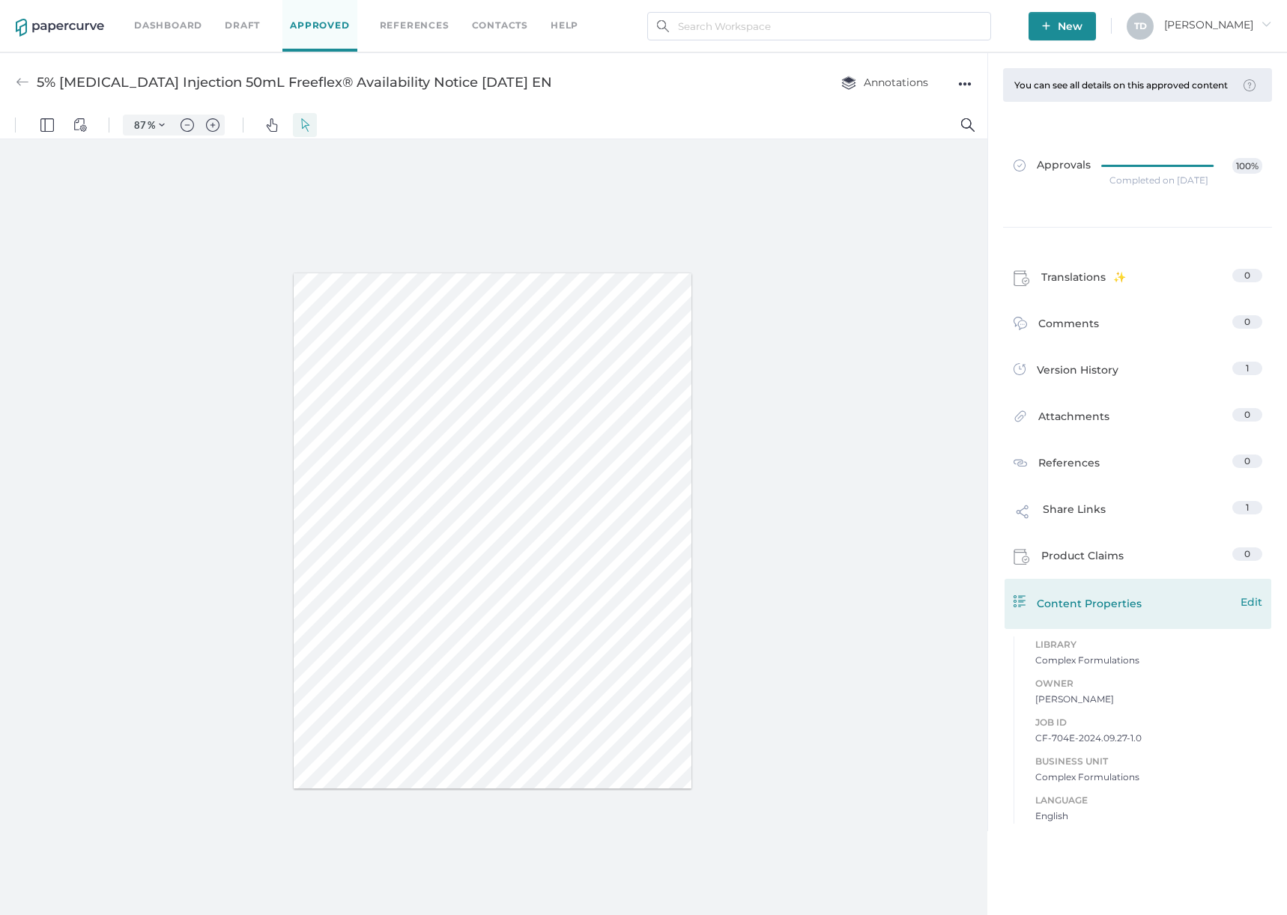
click at [1257, 608] on span "Edit" at bounding box center [1251, 602] width 22 height 16
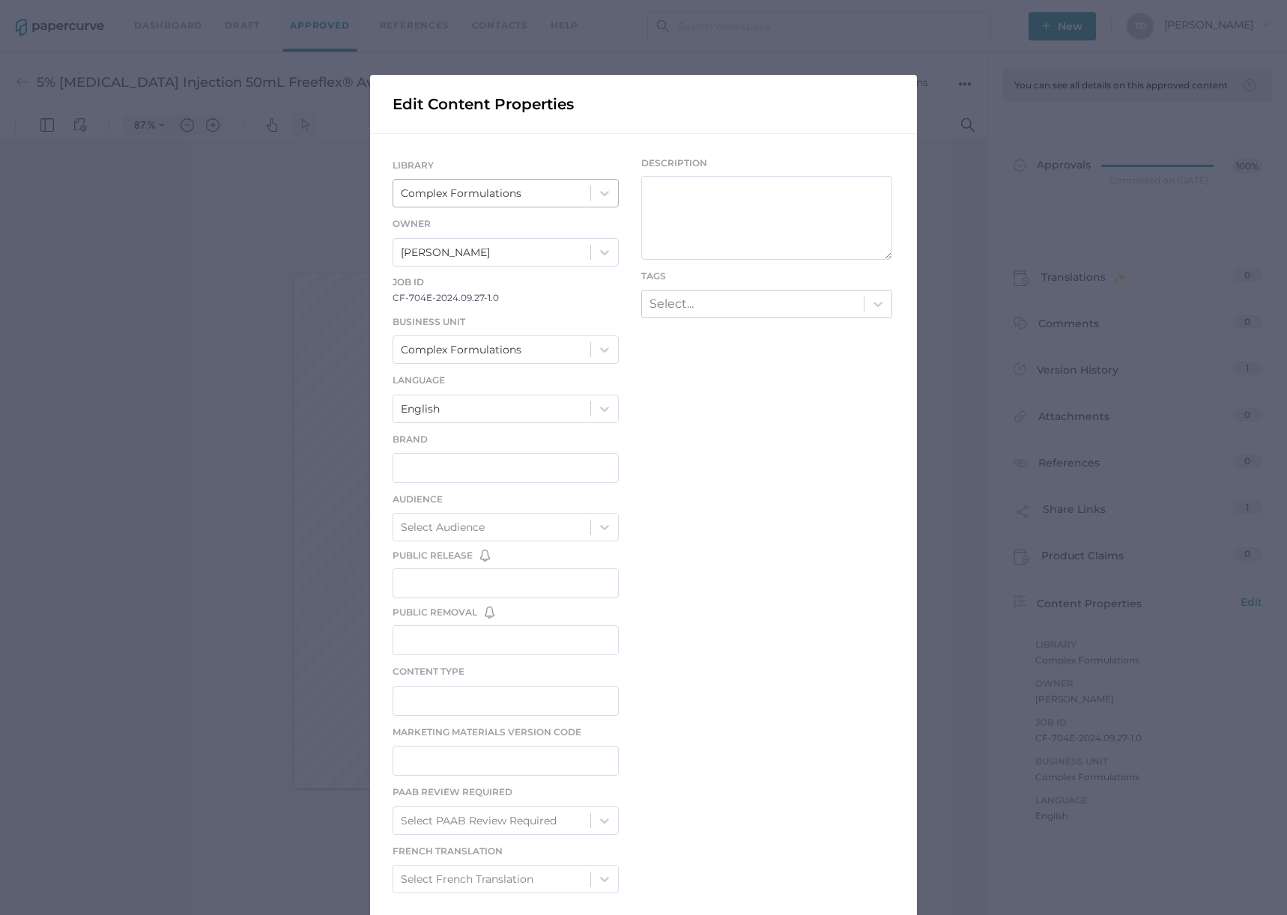
click at [487, 190] on div "Complex Formulations" at bounding box center [461, 193] width 121 height 16
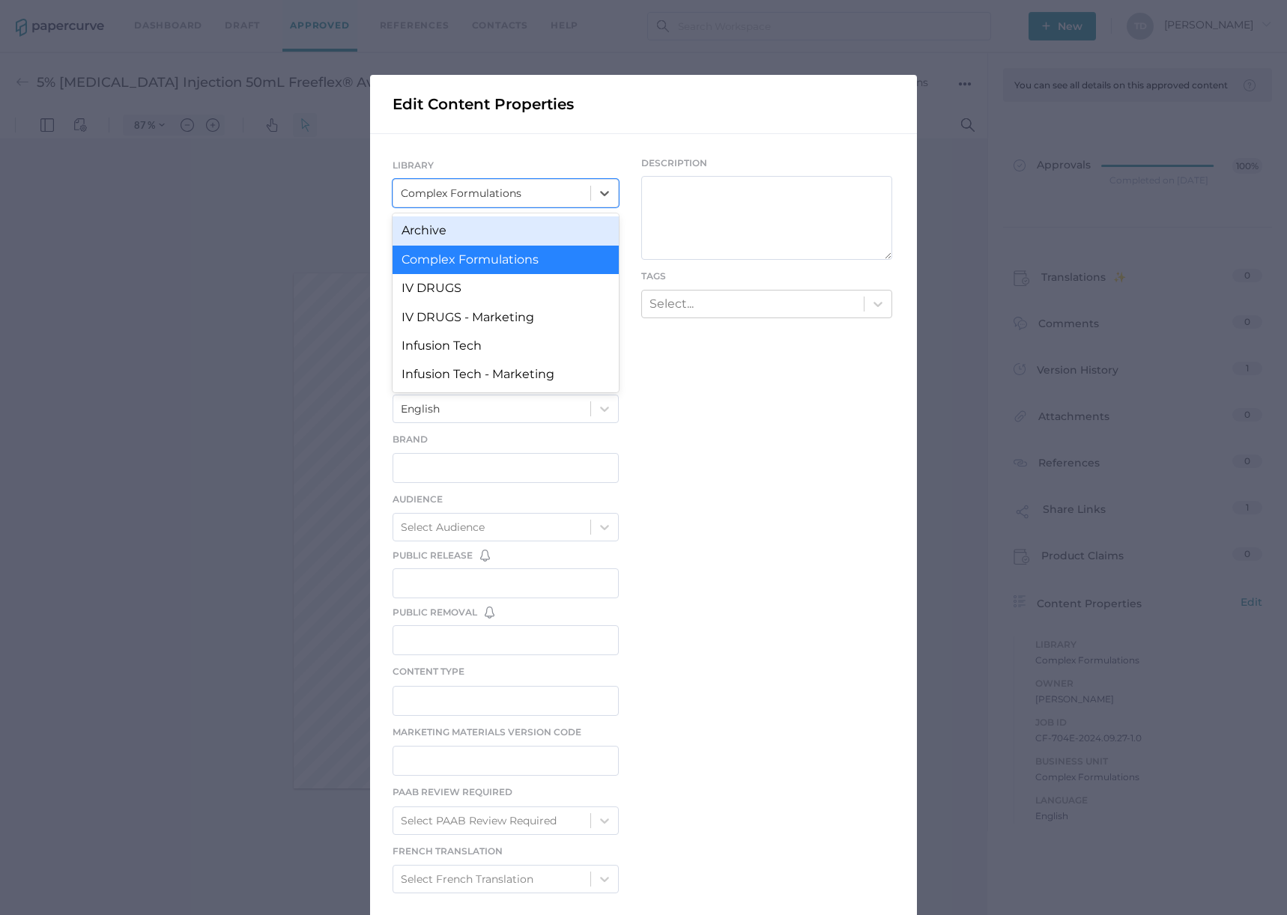
click at [486, 220] on div "Archive" at bounding box center [505, 230] width 226 height 28
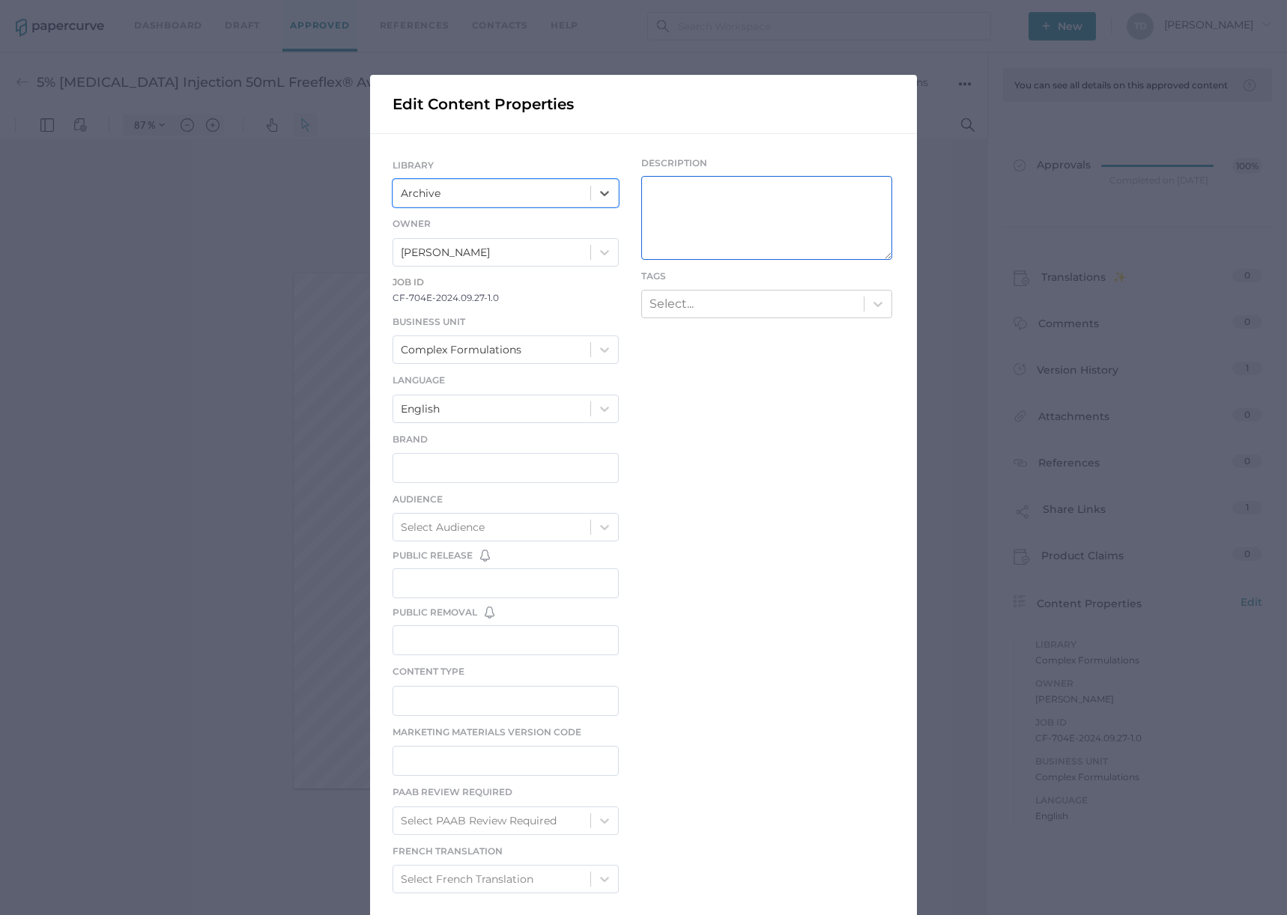
click at [703, 221] on textarea at bounding box center [766, 218] width 251 height 84
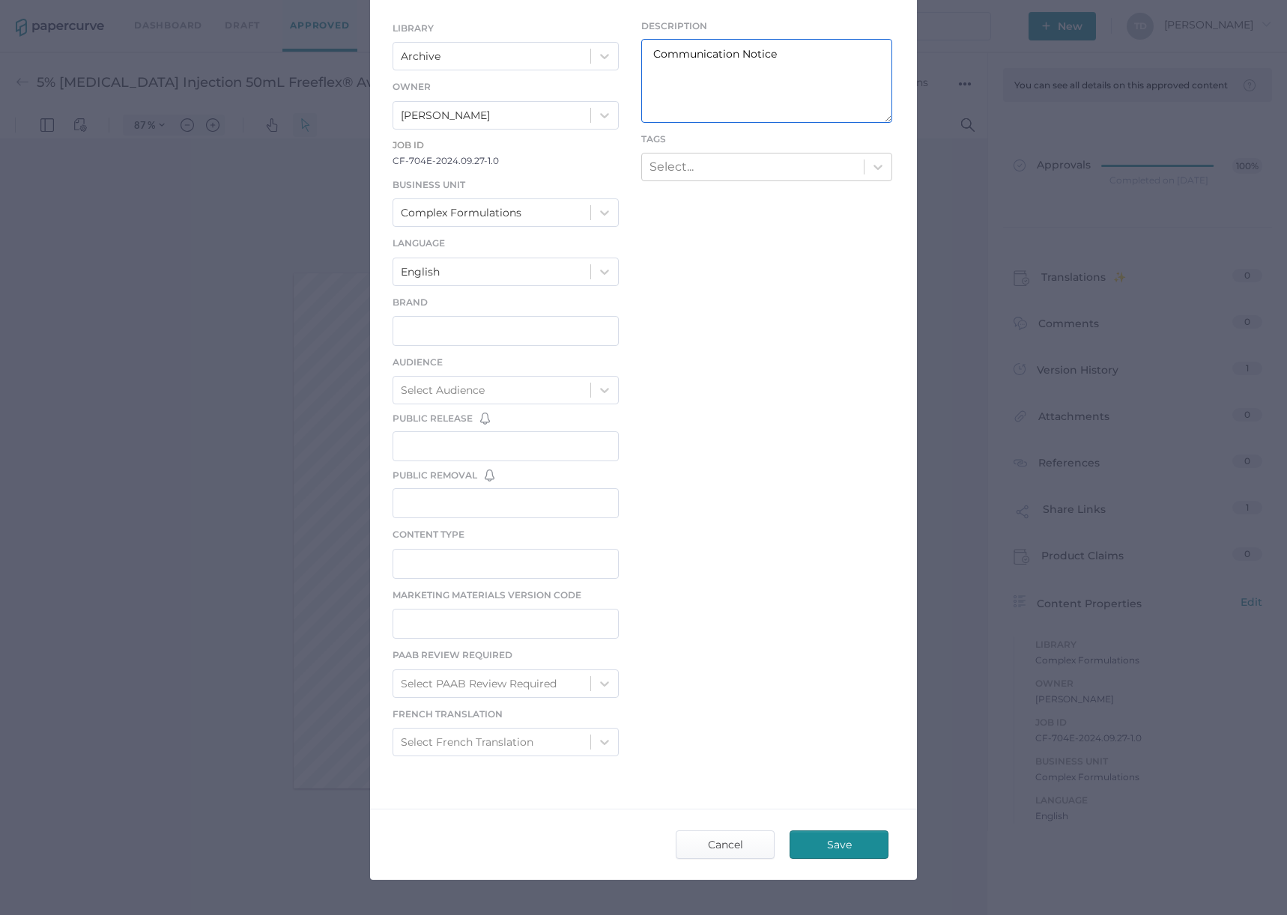
scroll to position [173, 0]
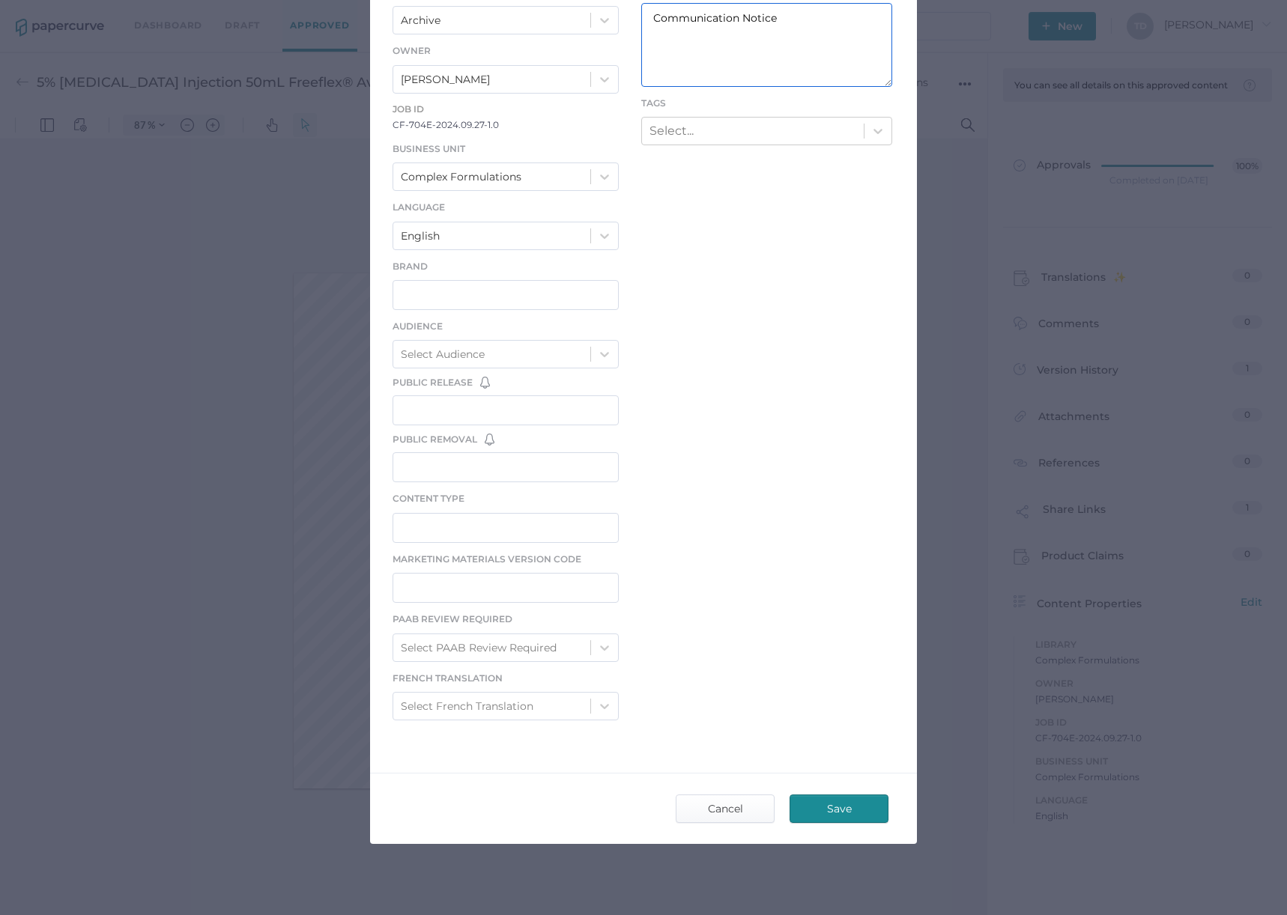
type textarea "Communication Notice"
click at [807, 800] on span "Save" at bounding box center [839, 808] width 70 height 27
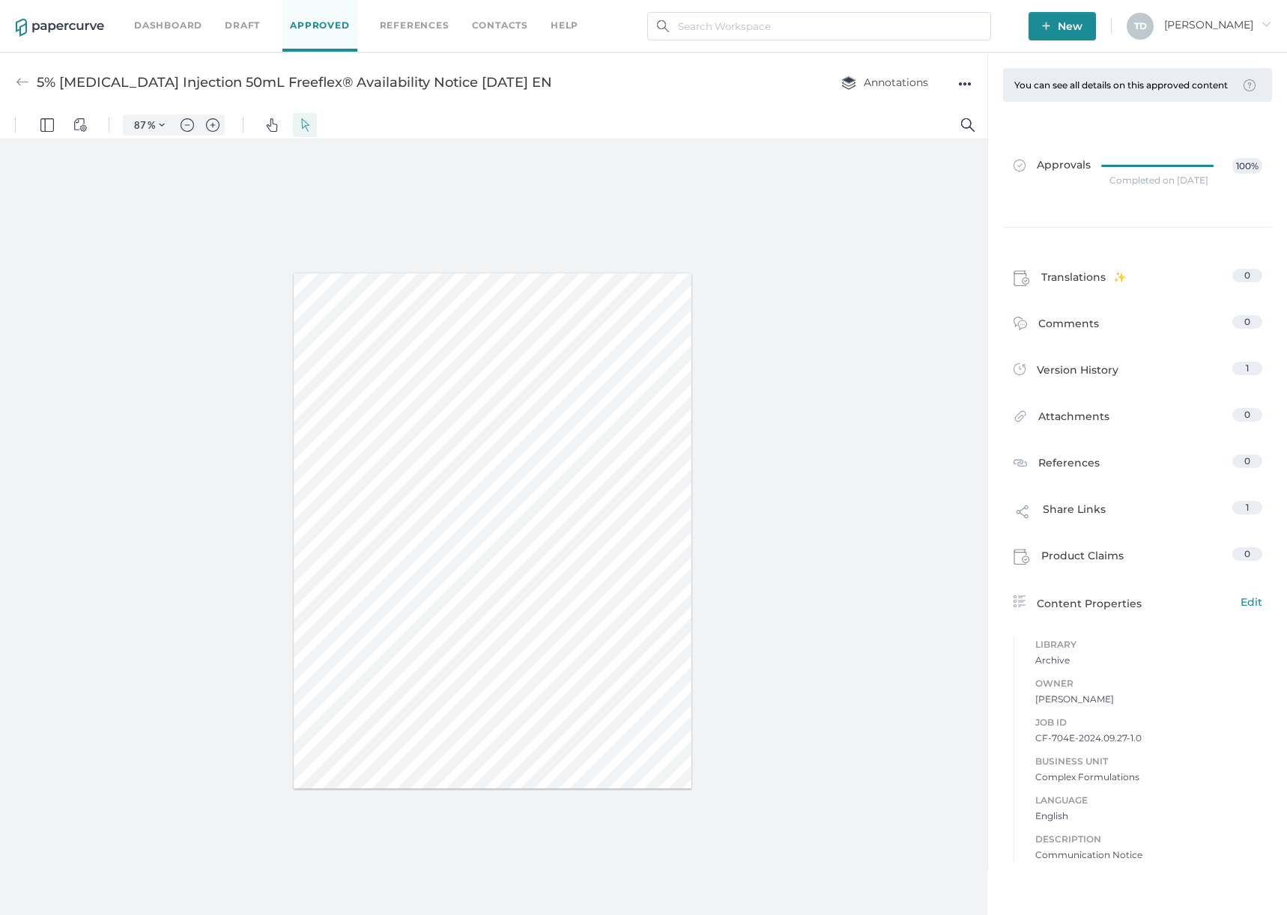
click at [315, 34] on link "Approved" at bounding box center [319, 26] width 74 height 52
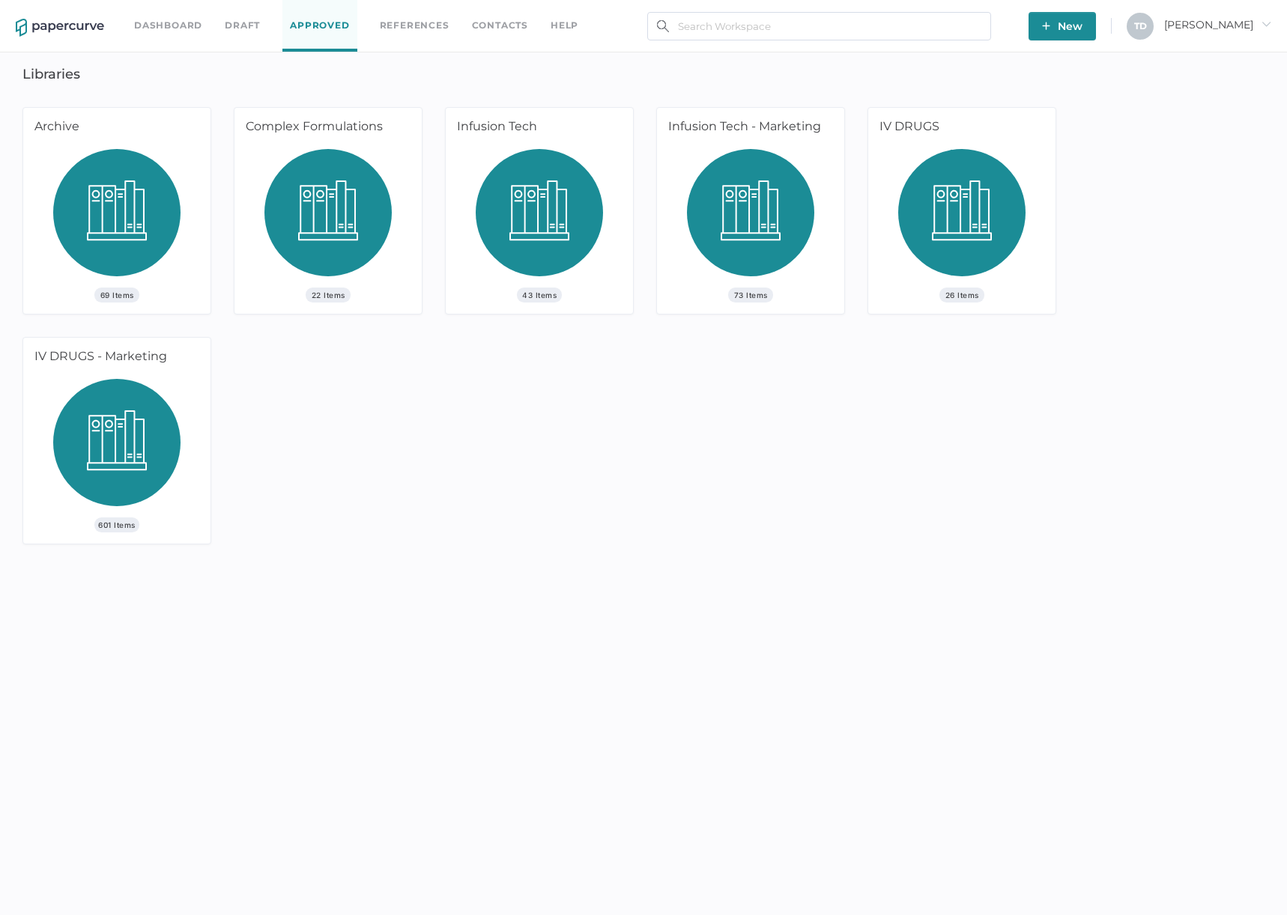
click at [290, 201] on img at bounding box center [327, 218] width 127 height 139
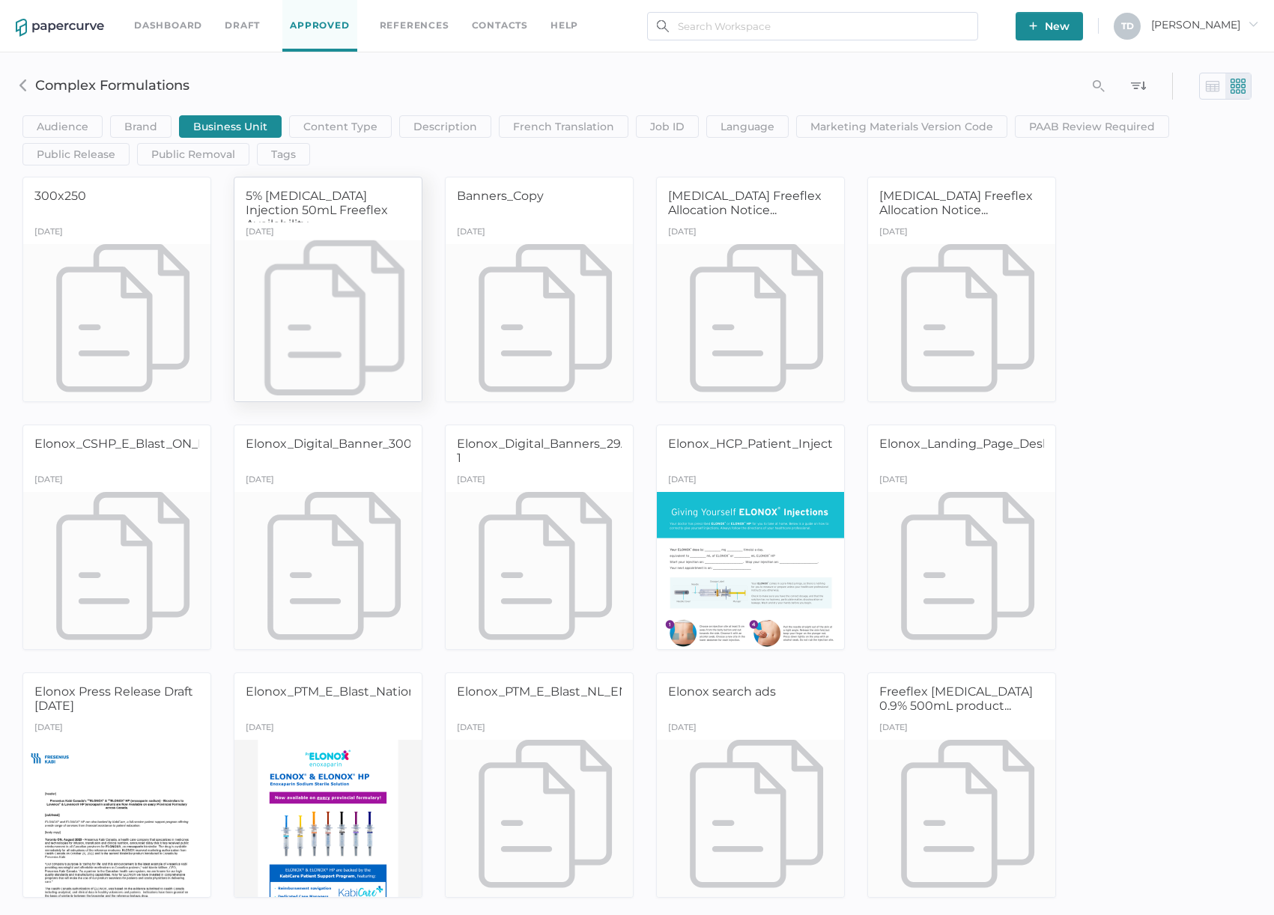
click at [301, 262] on div at bounding box center [328, 322] width 197 height 165
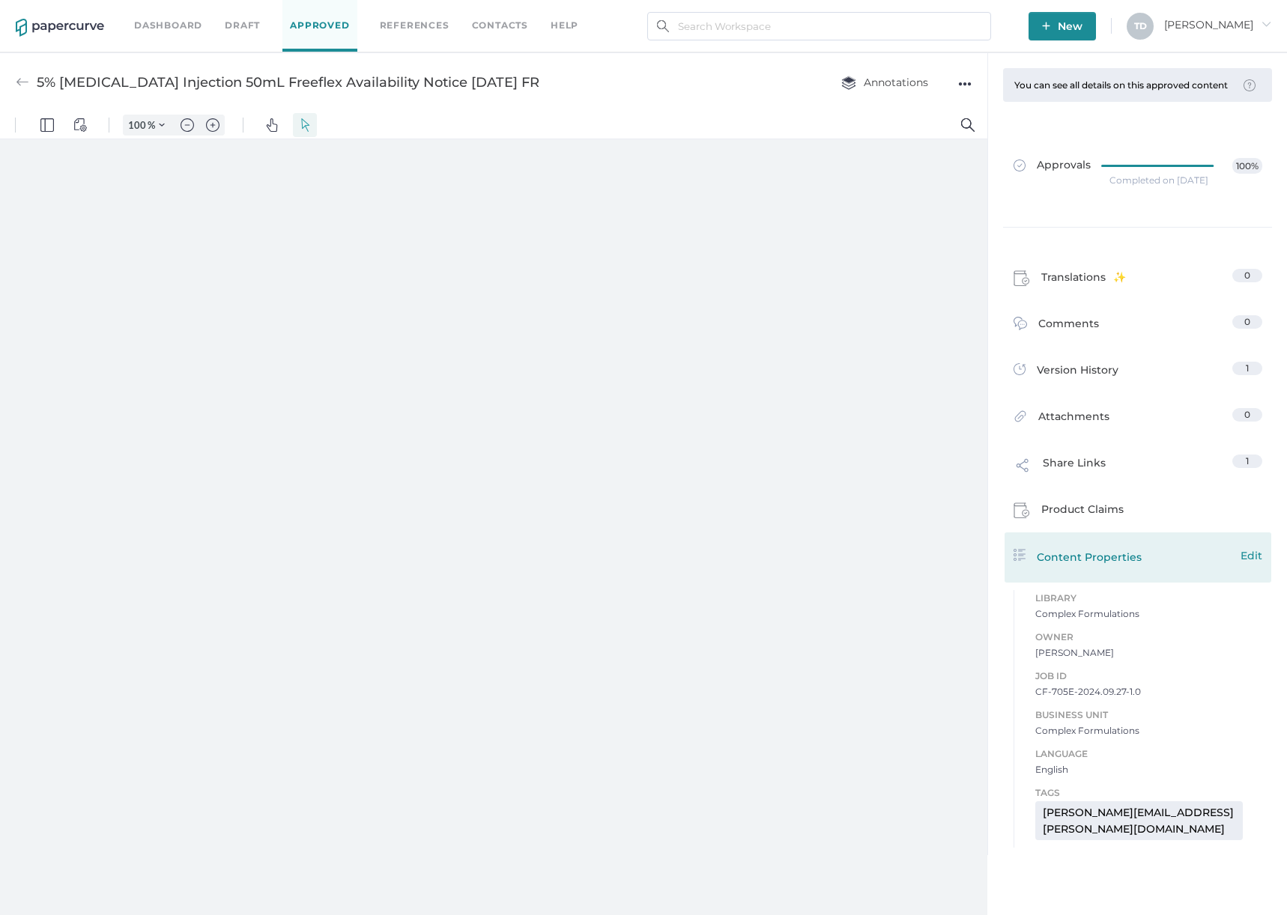
click at [1252, 559] on span "Edit" at bounding box center [1251, 555] width 22 height 16
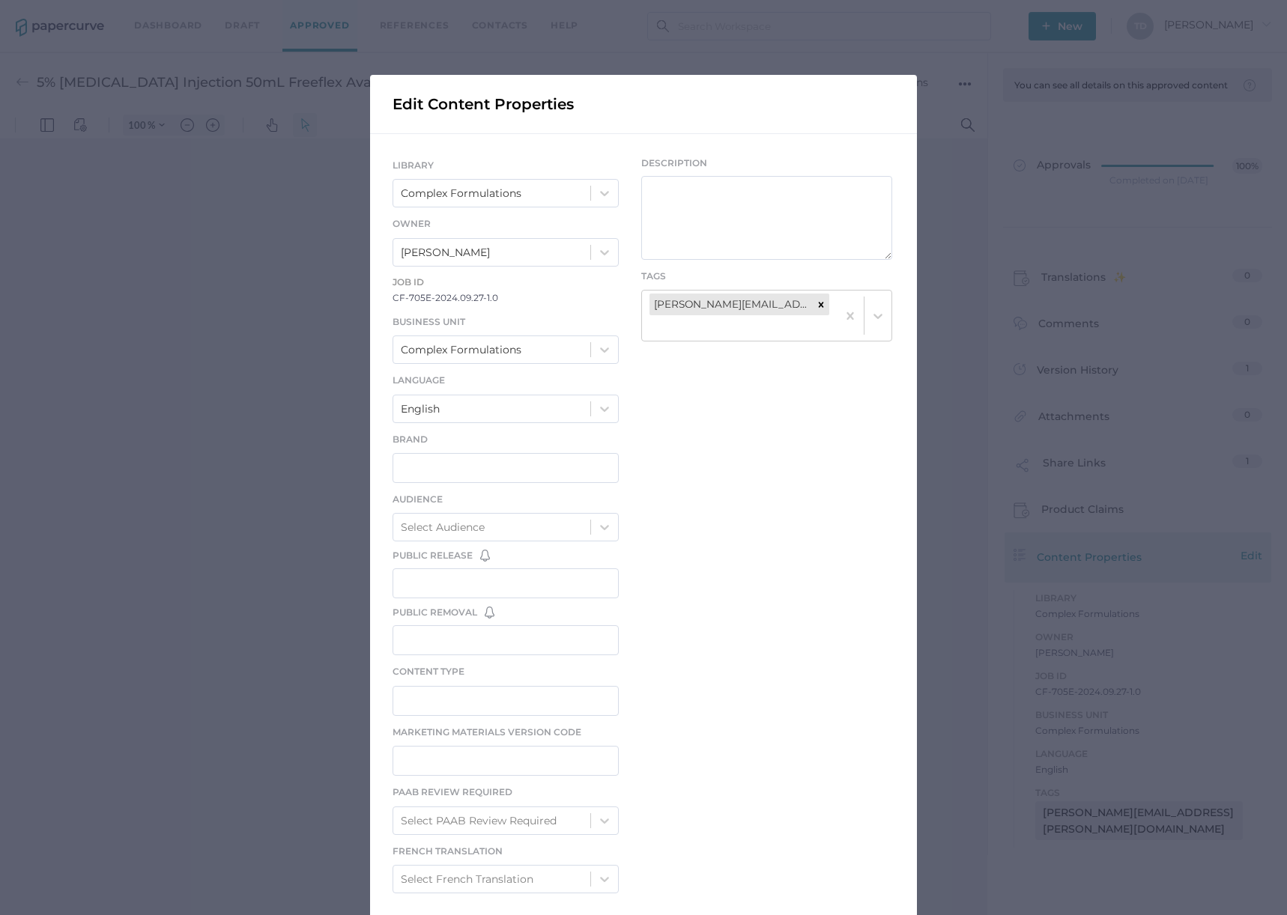
type input "87"
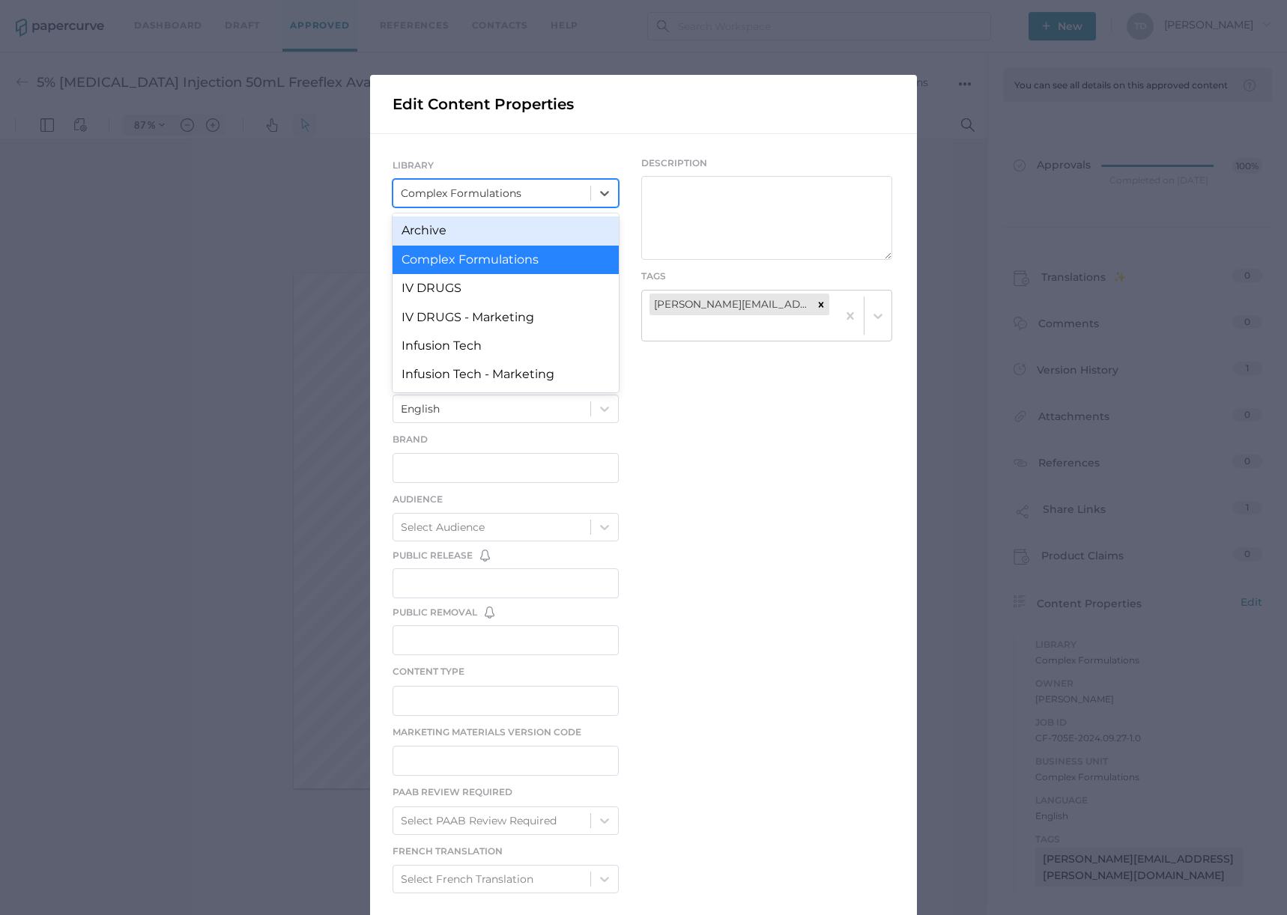
click at [514, 201] on div "Complex Formulations" at bounding box center [491, 192] width 197 height 25
click at [514, 224] on div "Archive" at bounding box center [505, 230] width 226 height 28
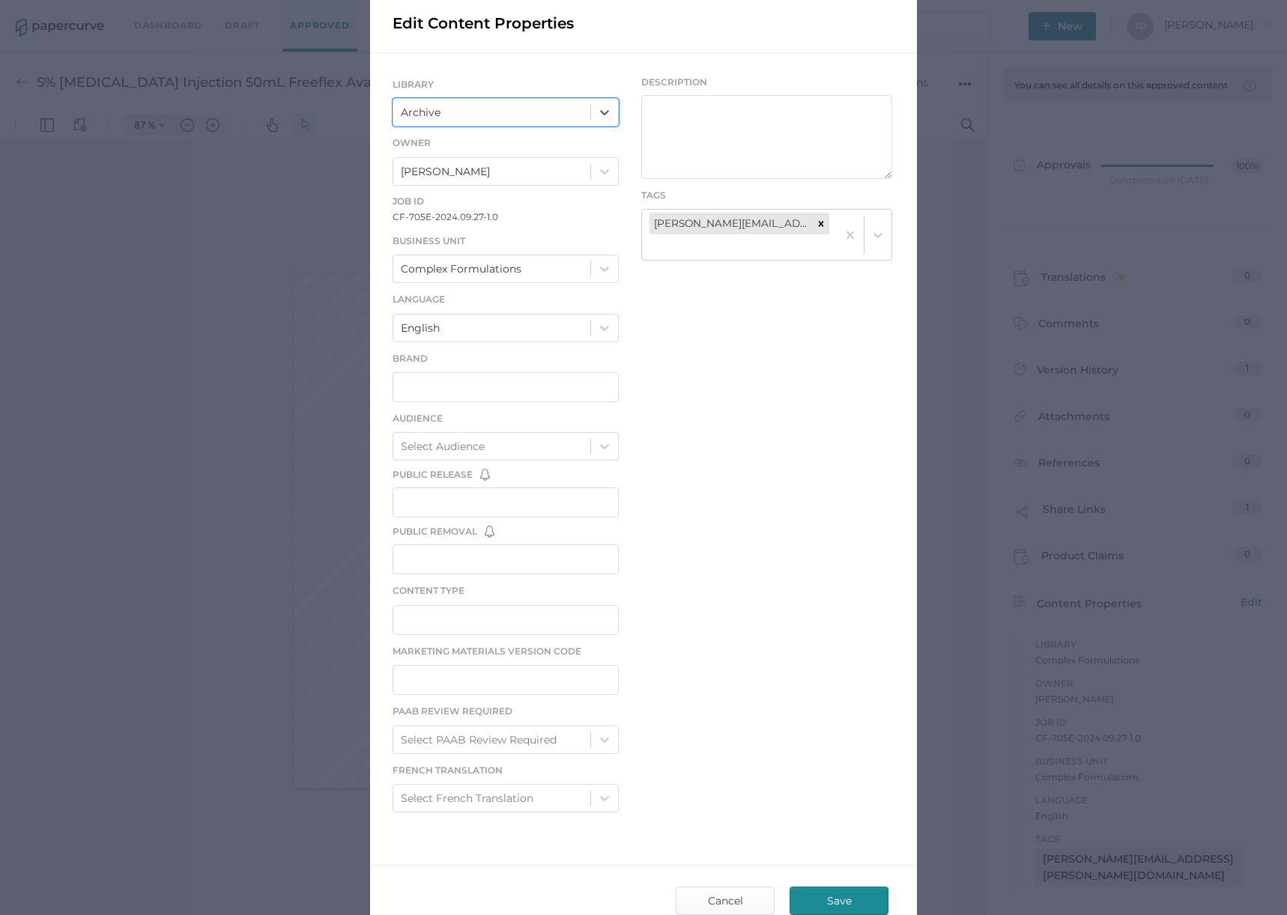
scroll to position [173, 0]
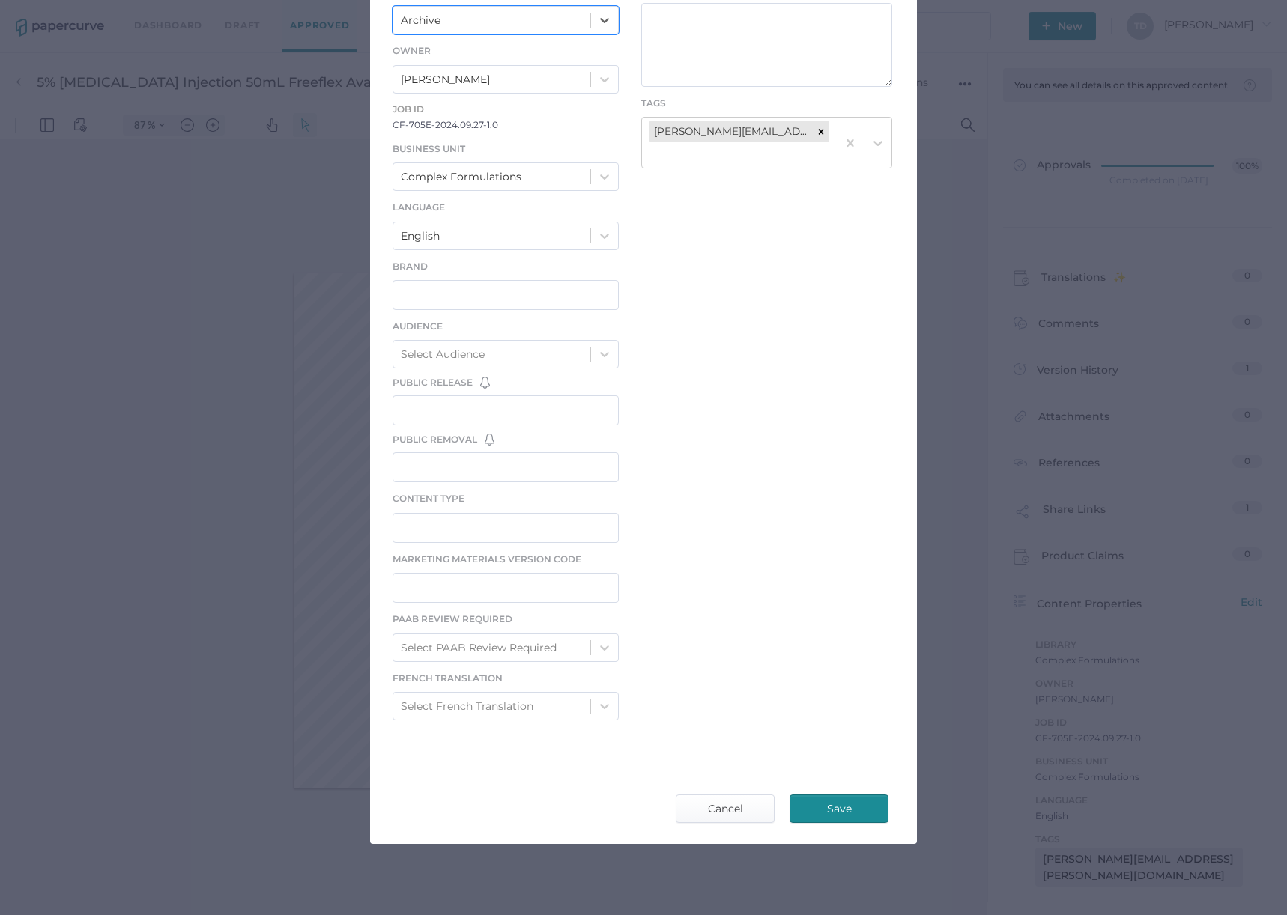
click at [824, 806] on span "Save" at bounding box center [839, 808] width 70 height 27
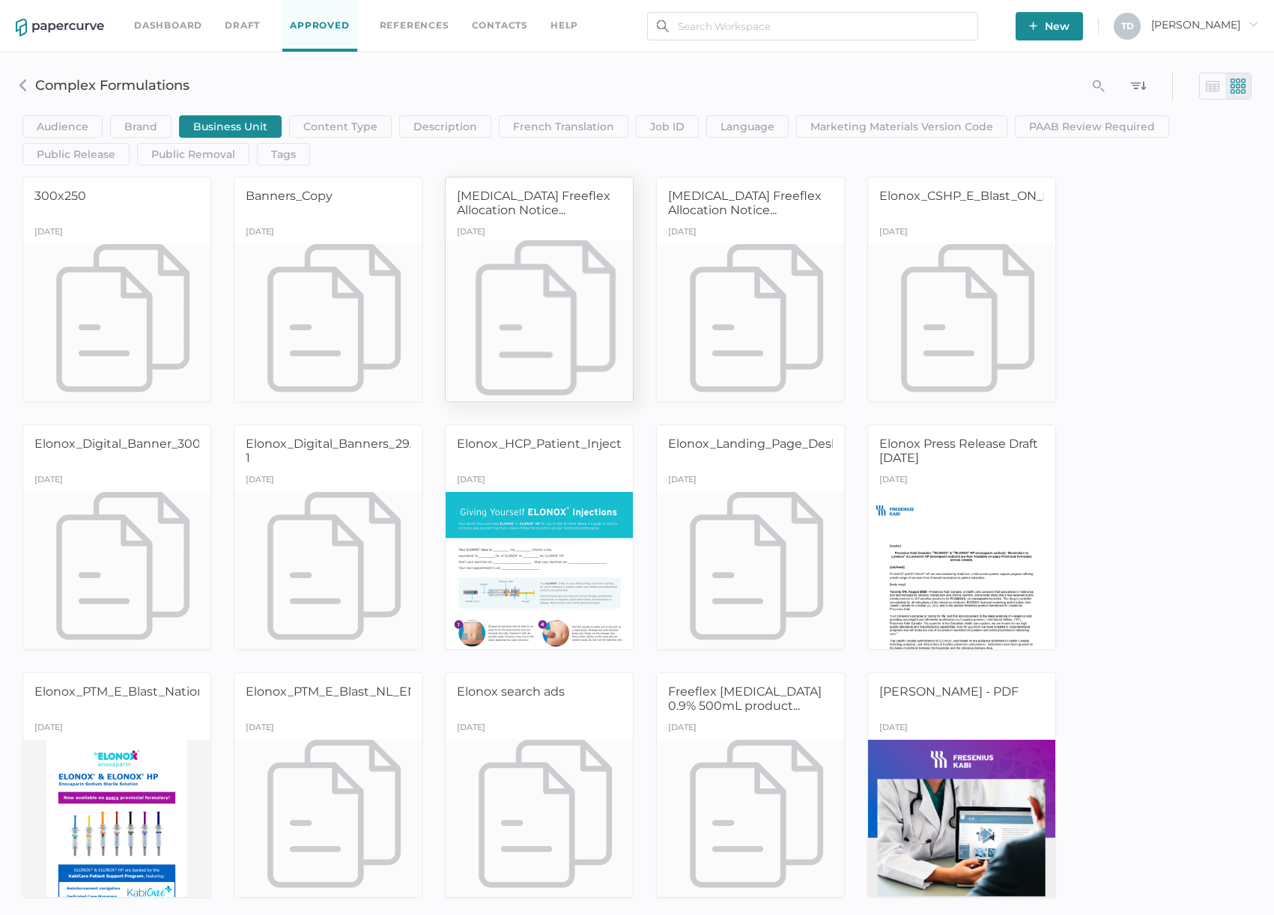
click at [586, 292] on div at bounding box center [539, 322] width 197 height 165
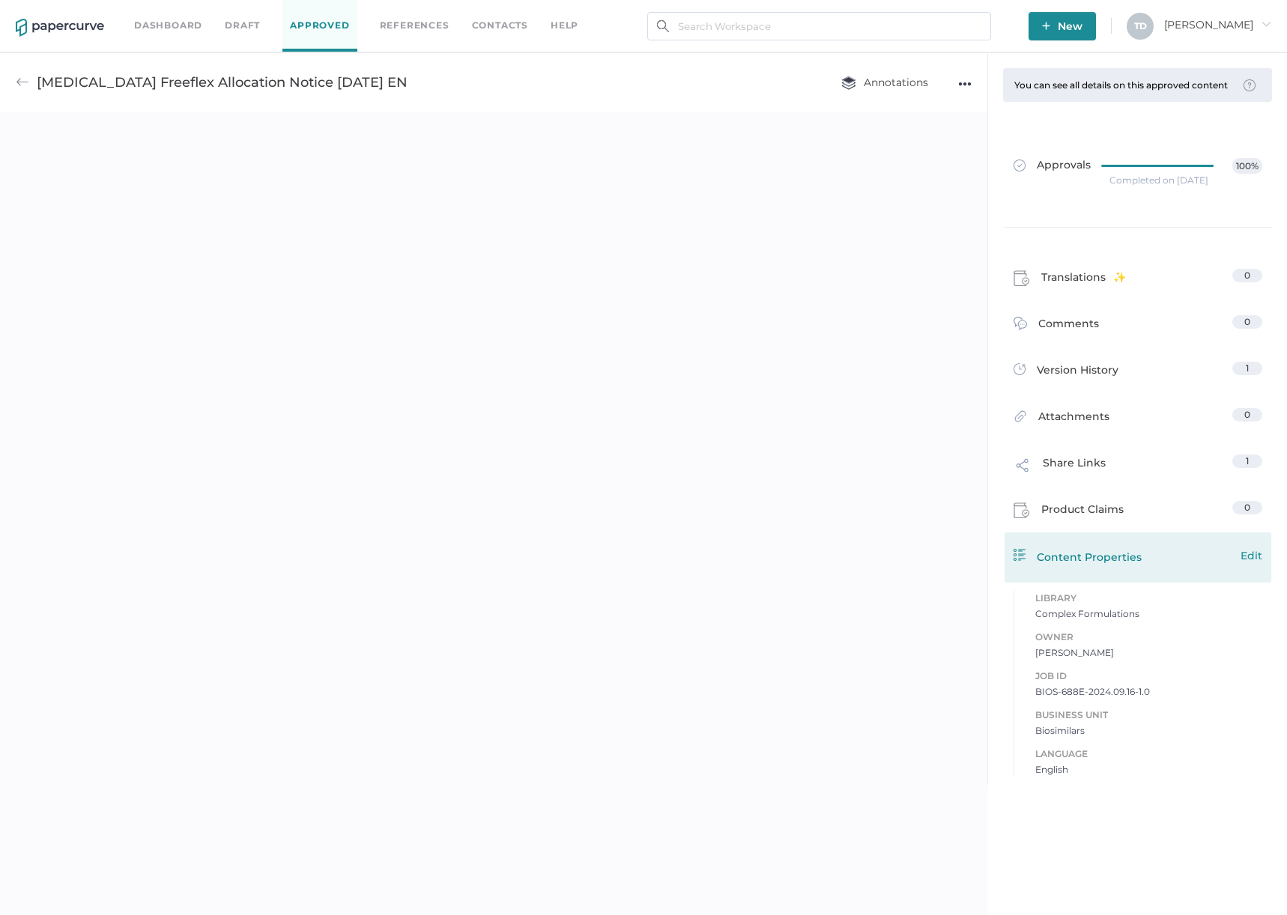
click at [1252, 558] on span "Edit" at bounding box center [1251, 555] width 22 height 16
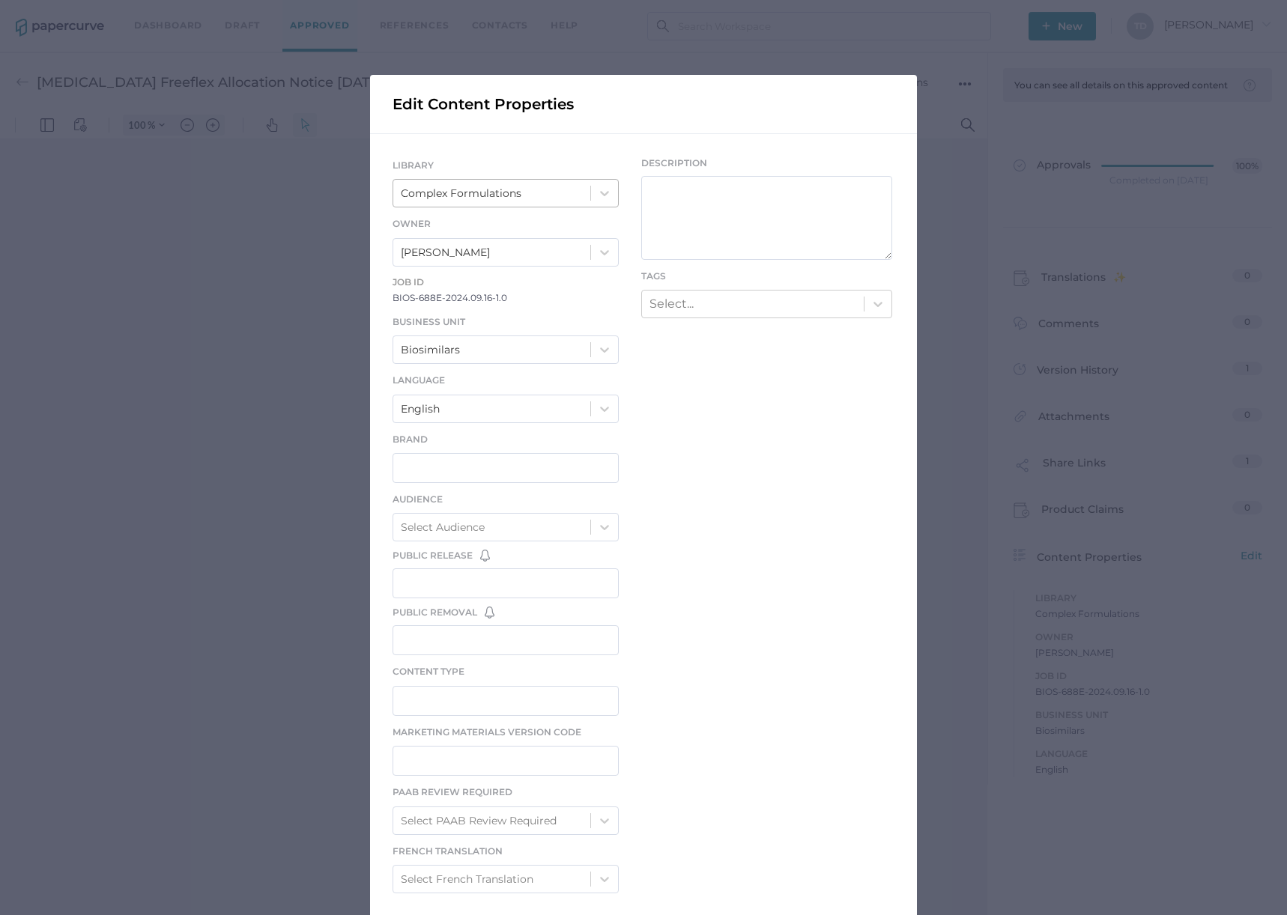
click at [493, 189] on div "Complex Formulations" at bounding box center [461, 193] width 121 height 16
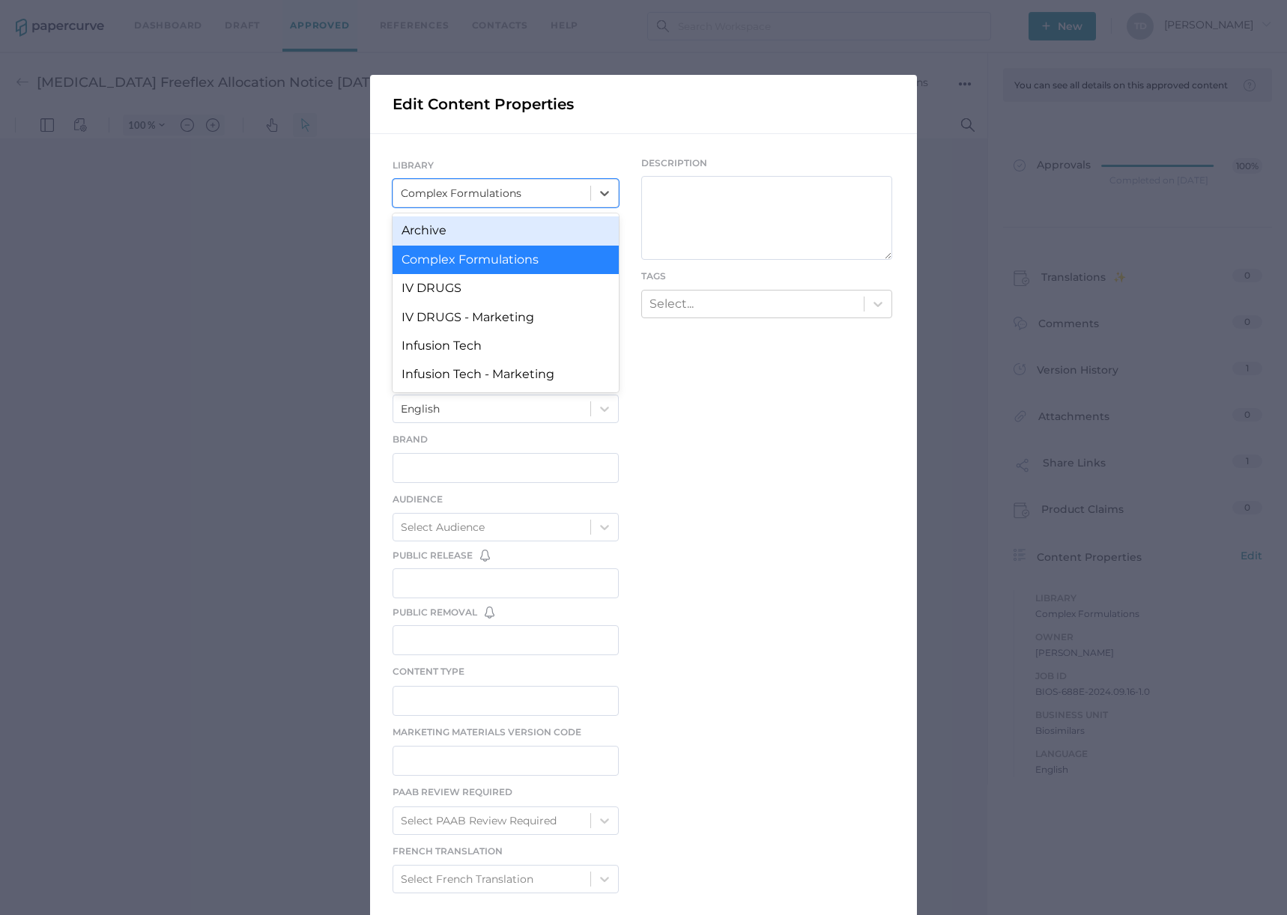
click at [485, 237] on div "Archive" at bounding box center [505, 230] width 226 height 28
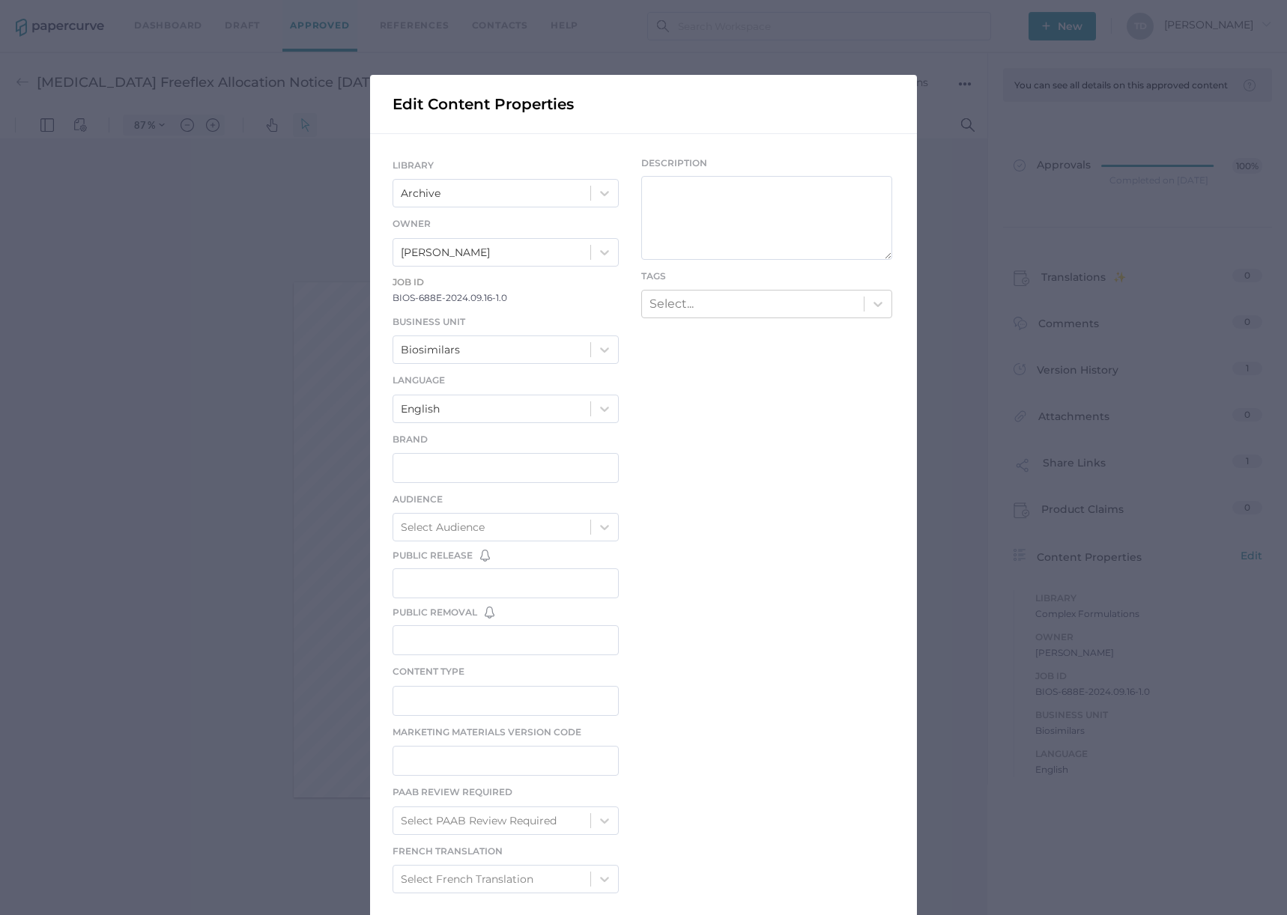
type input "87"
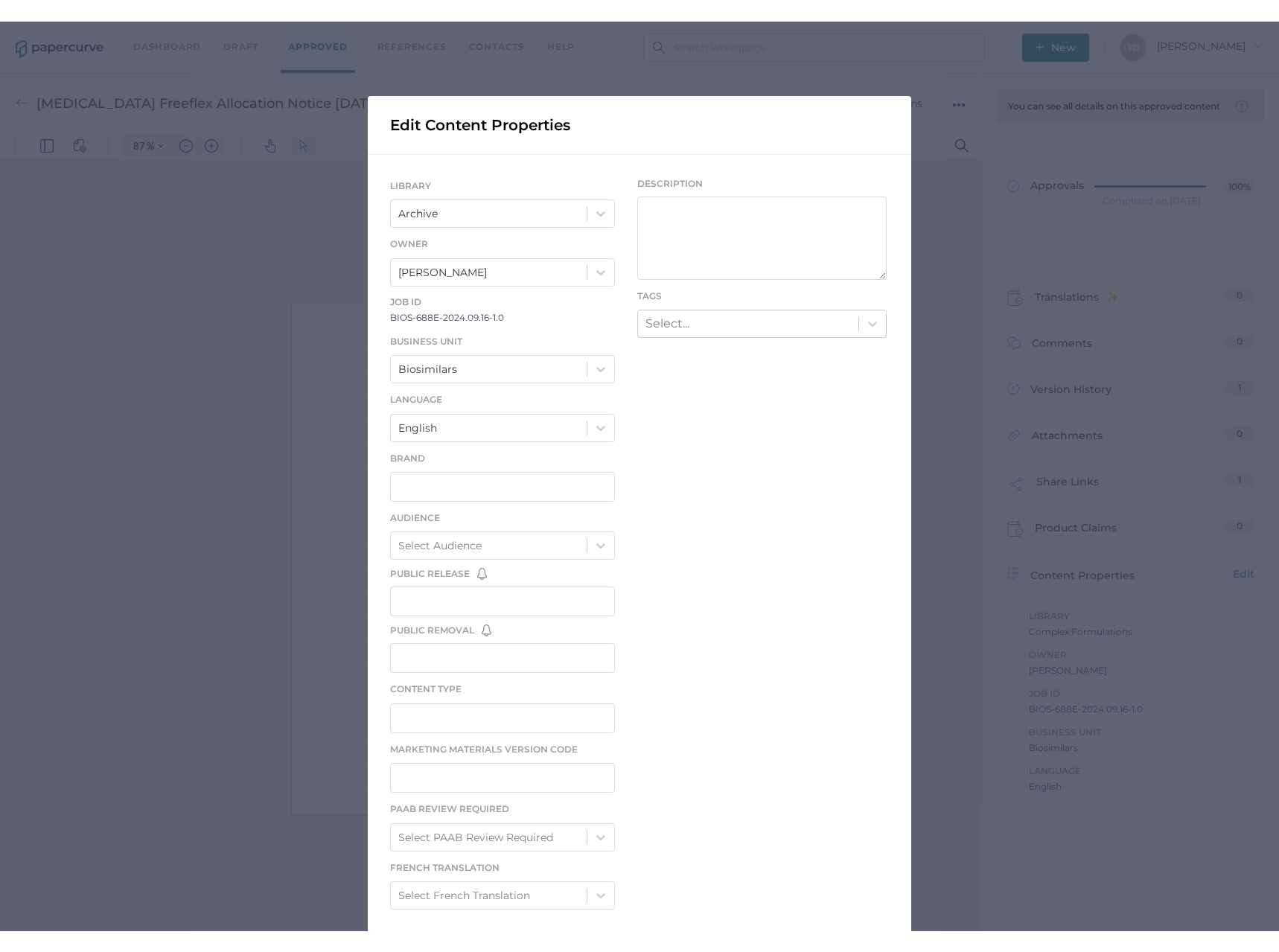
scroll to position [129, 0]
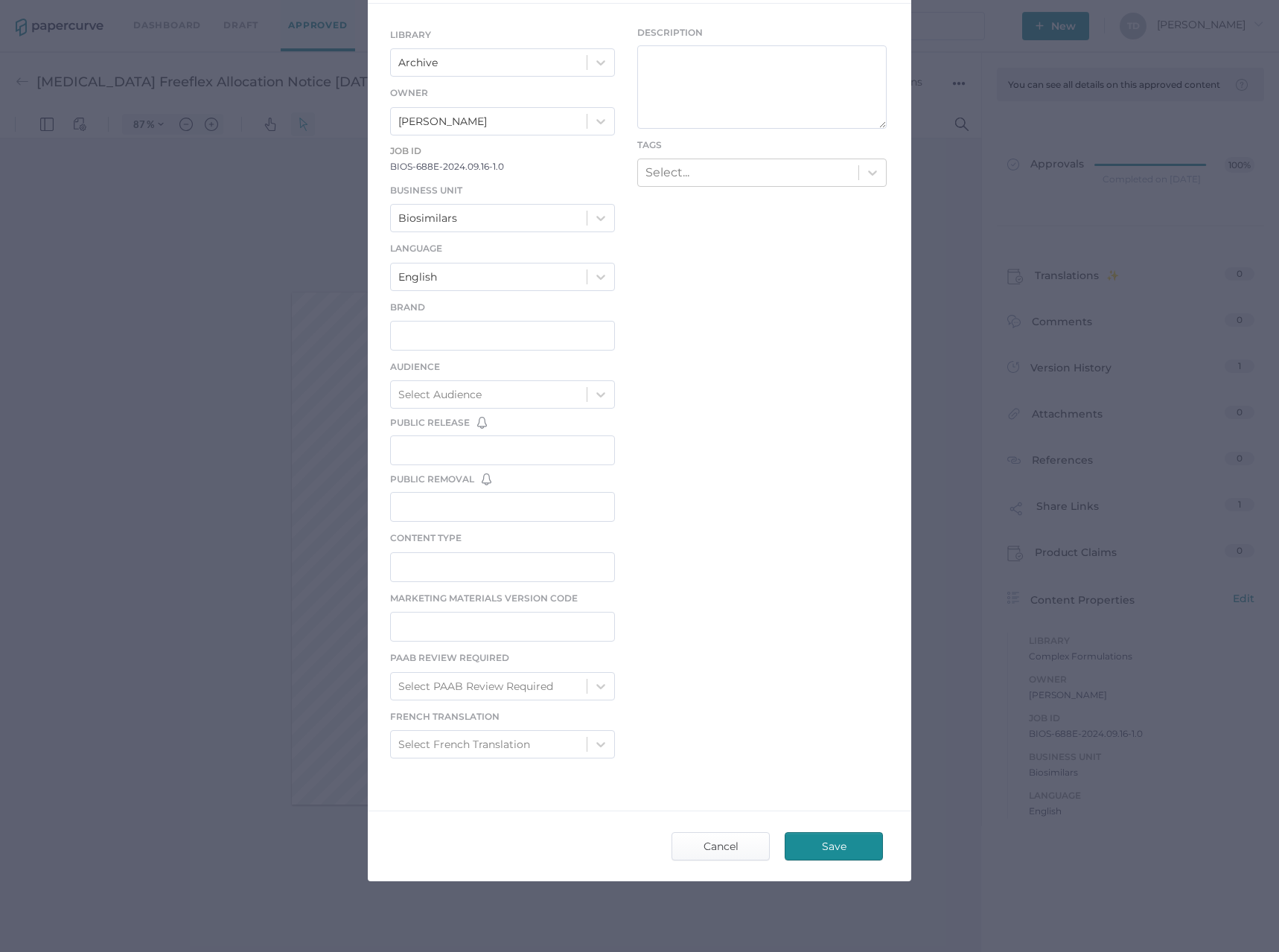
click at [831, 846] on span "Save" at bounding box center [834, 846] width 70 height 27
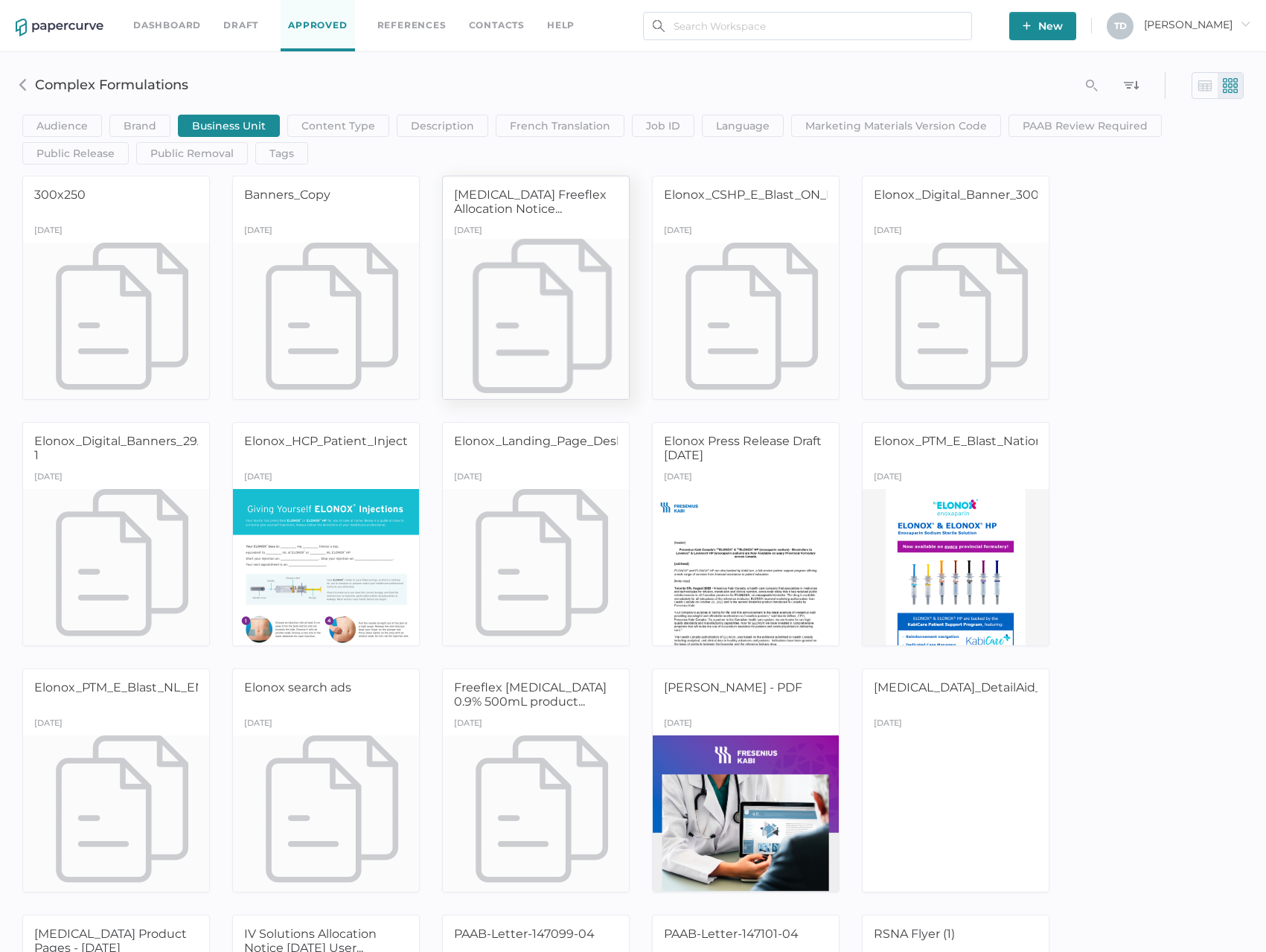
click at [551, 268] on div at bounding box center [536, 320] width 196 height 164
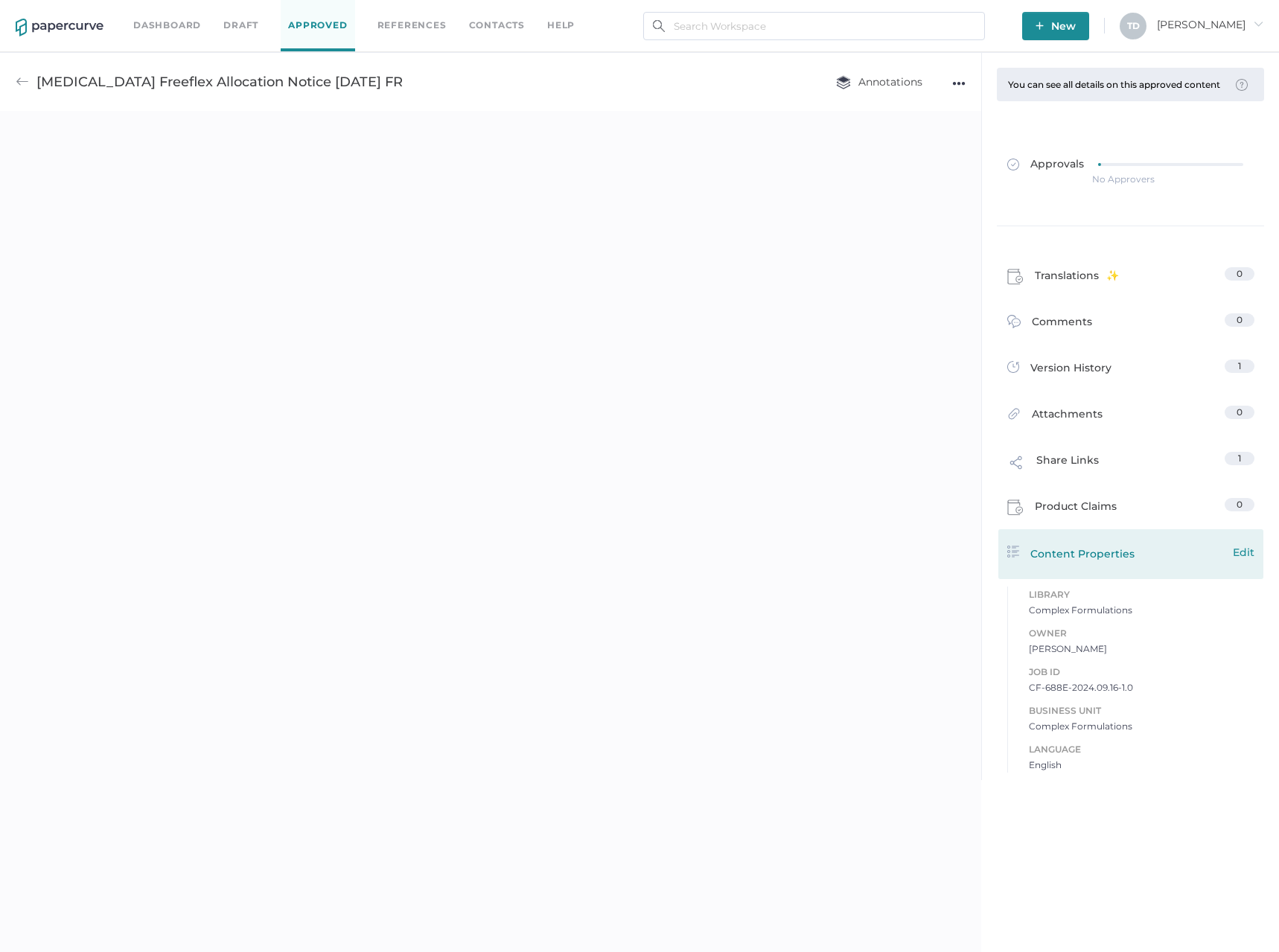
click at [1246, 554] on span "Edit" at bounding box center [1243, 552] width 22 height 16
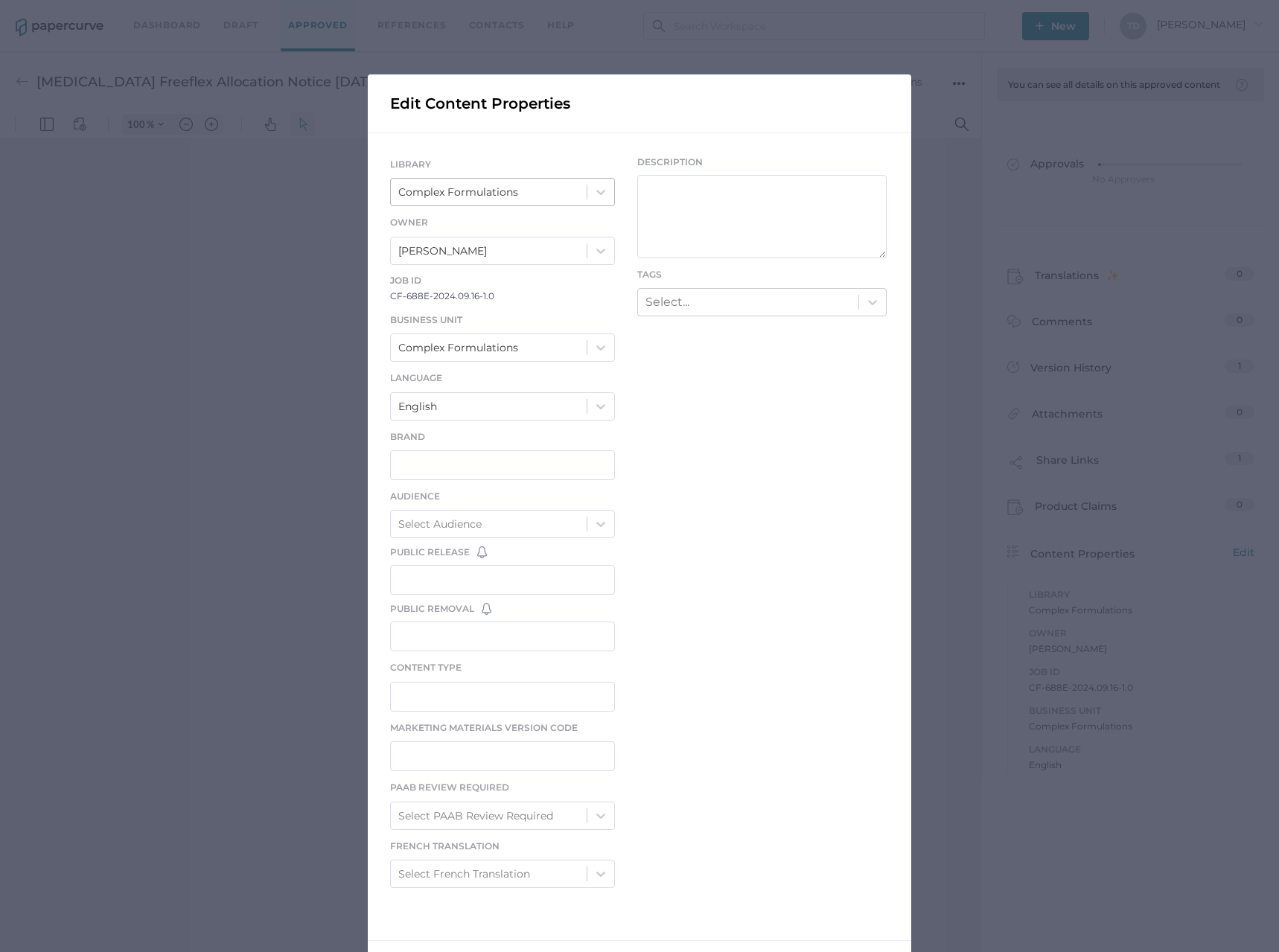
click at [486, 188] on div "Complex Formulations" at bounding box center [458, 192] width 120 height 16
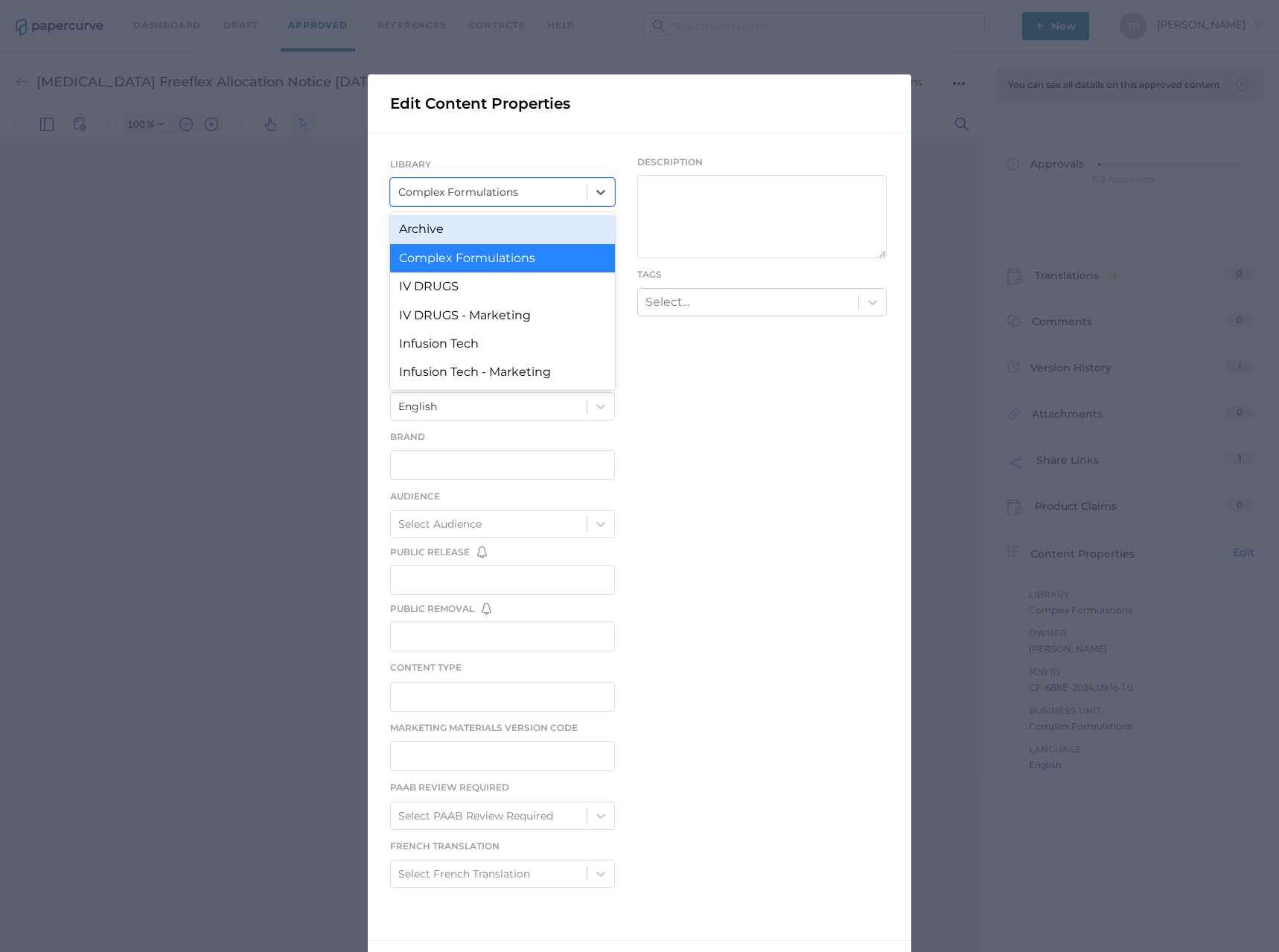
click at [473, 224] on div "Archive" at bounding box center [502, 229] width 225 height 28
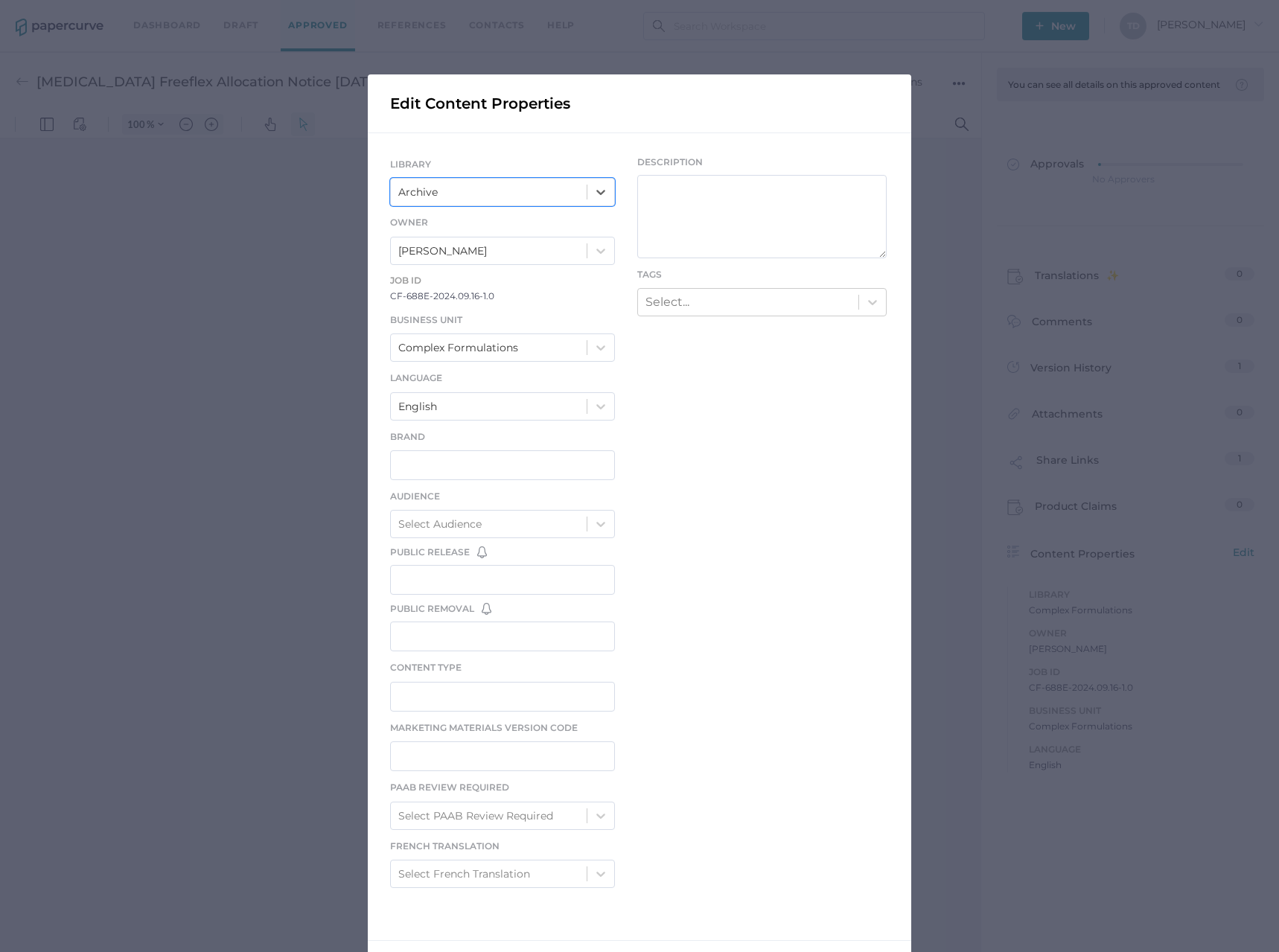
click at [1020, 695] on div "Edit Content Properties LIBRARY option Archive, selected. 0 results available. …" at bounding box center [639, 476] width 1279 height 952
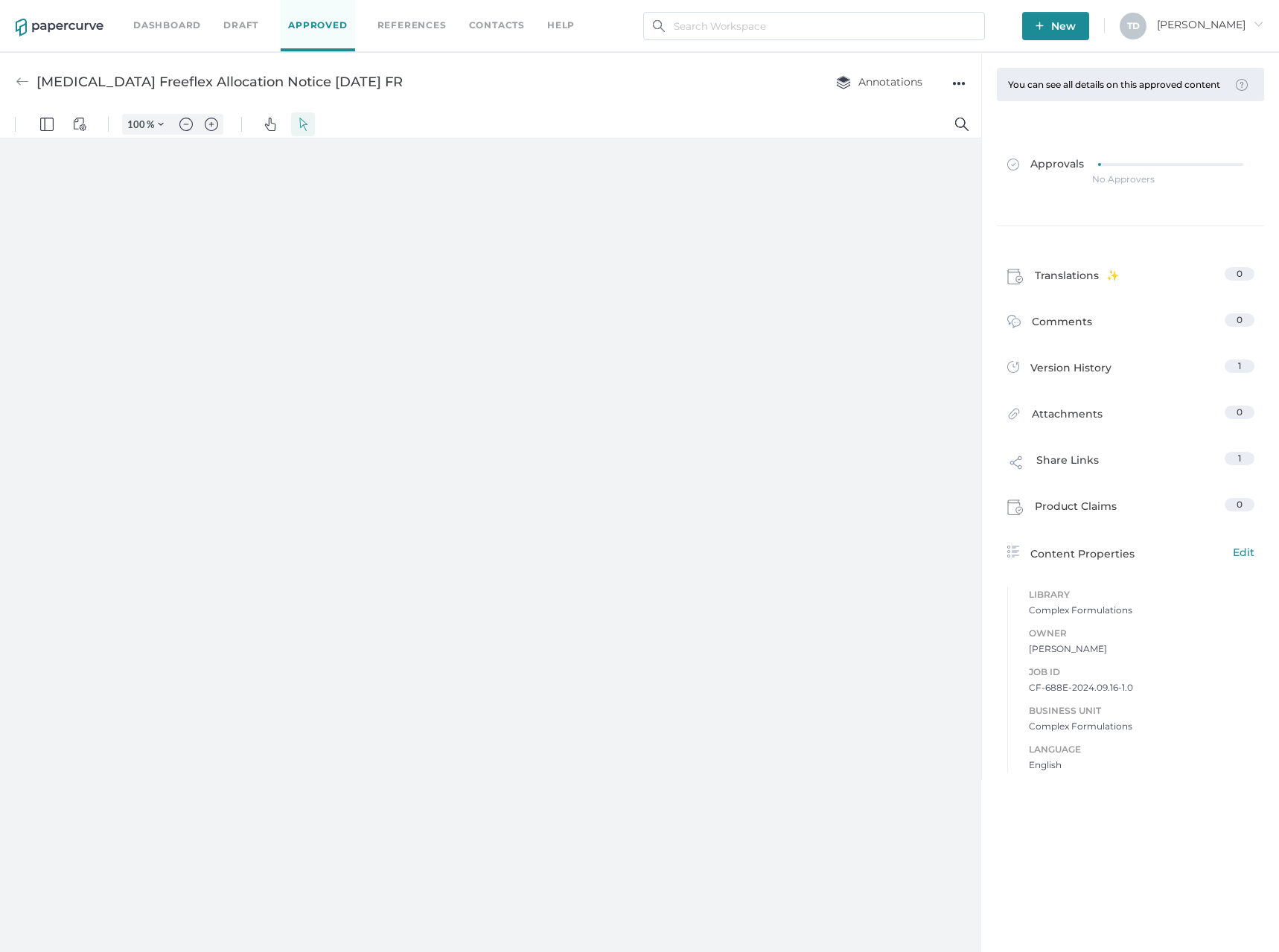
type input "87"
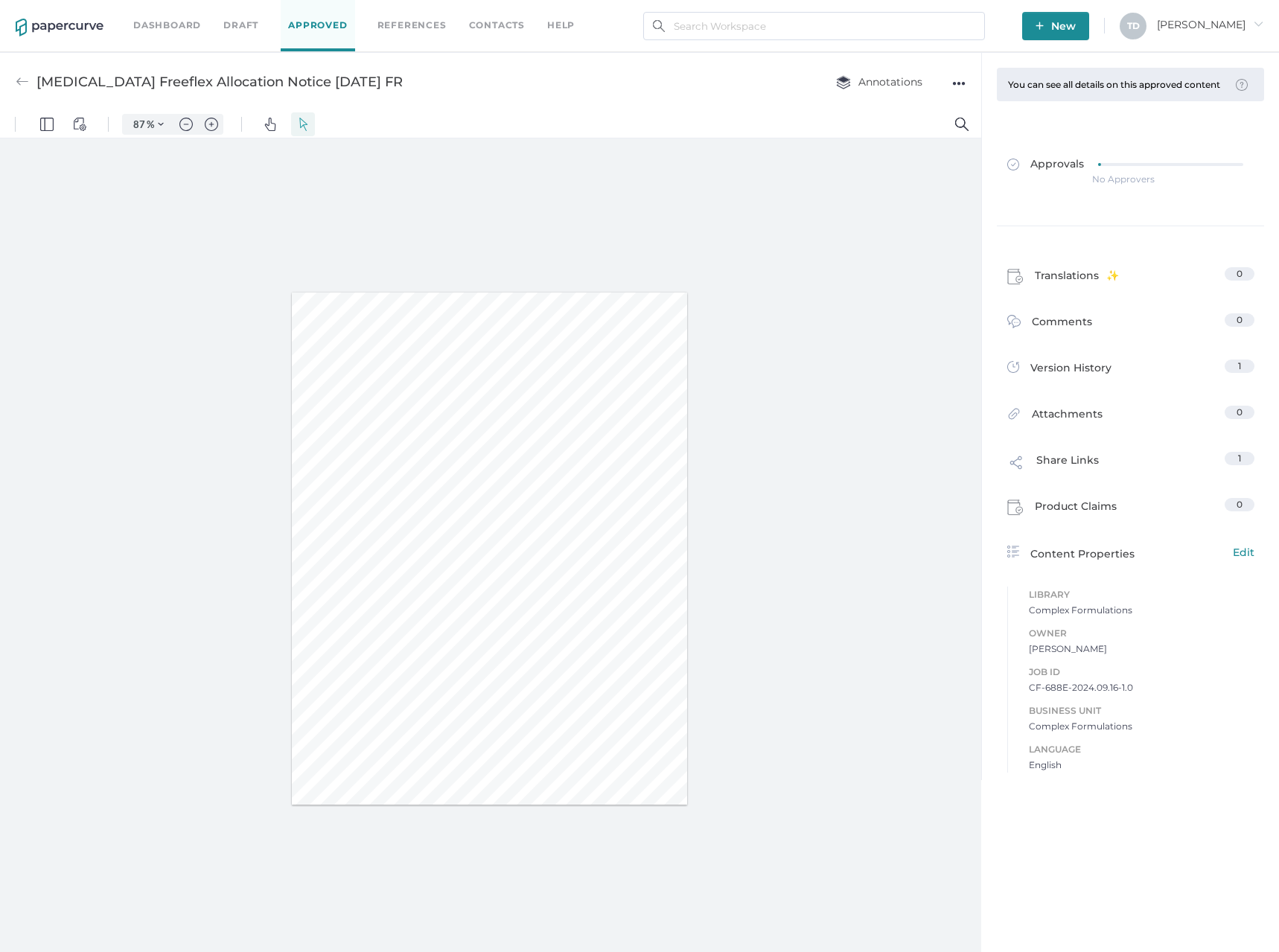
scroll to position [7, 0]
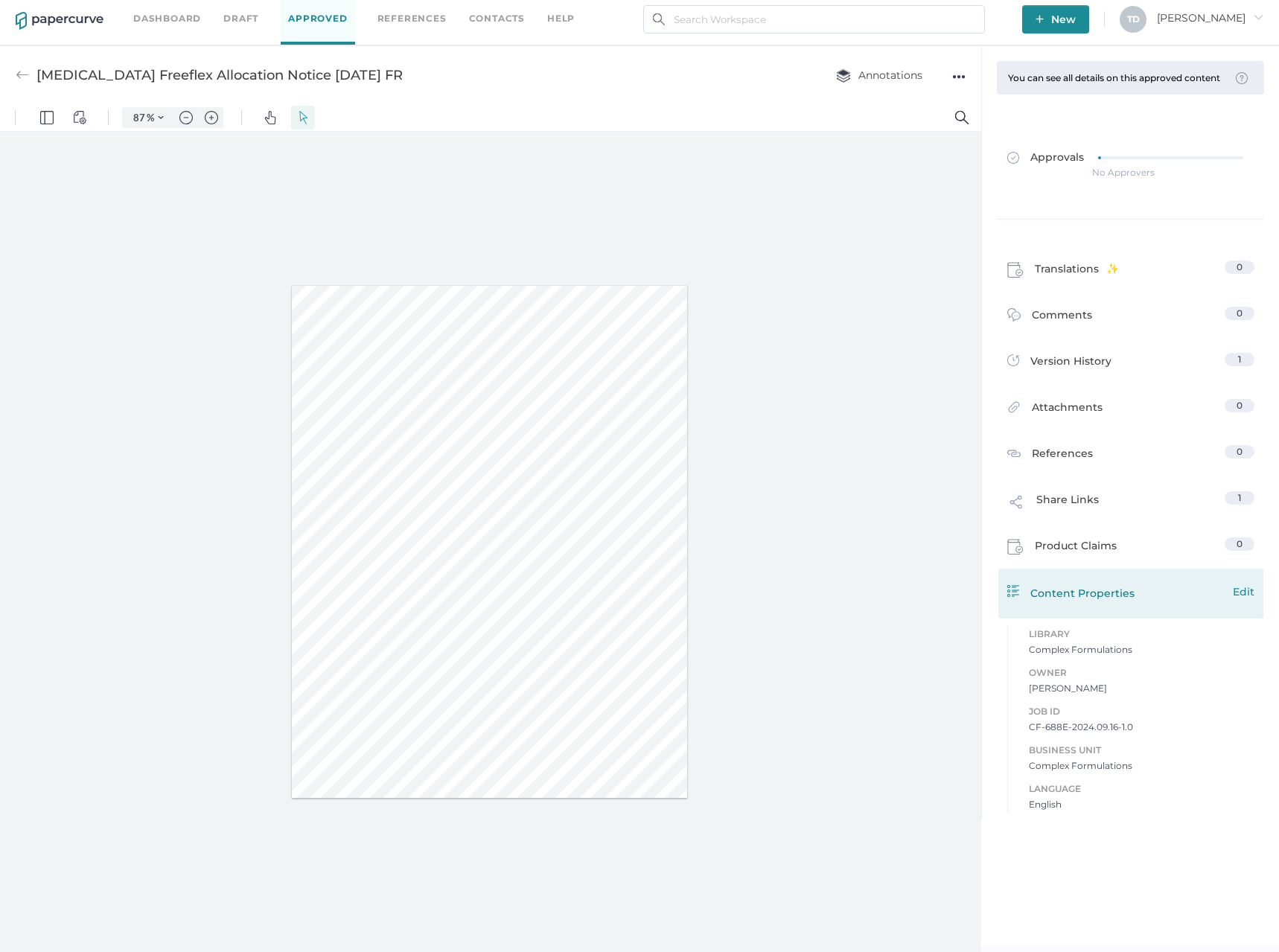
click at [1245, 597] on span "Edit" at bounding box center [1243, 591] width 22 height 16
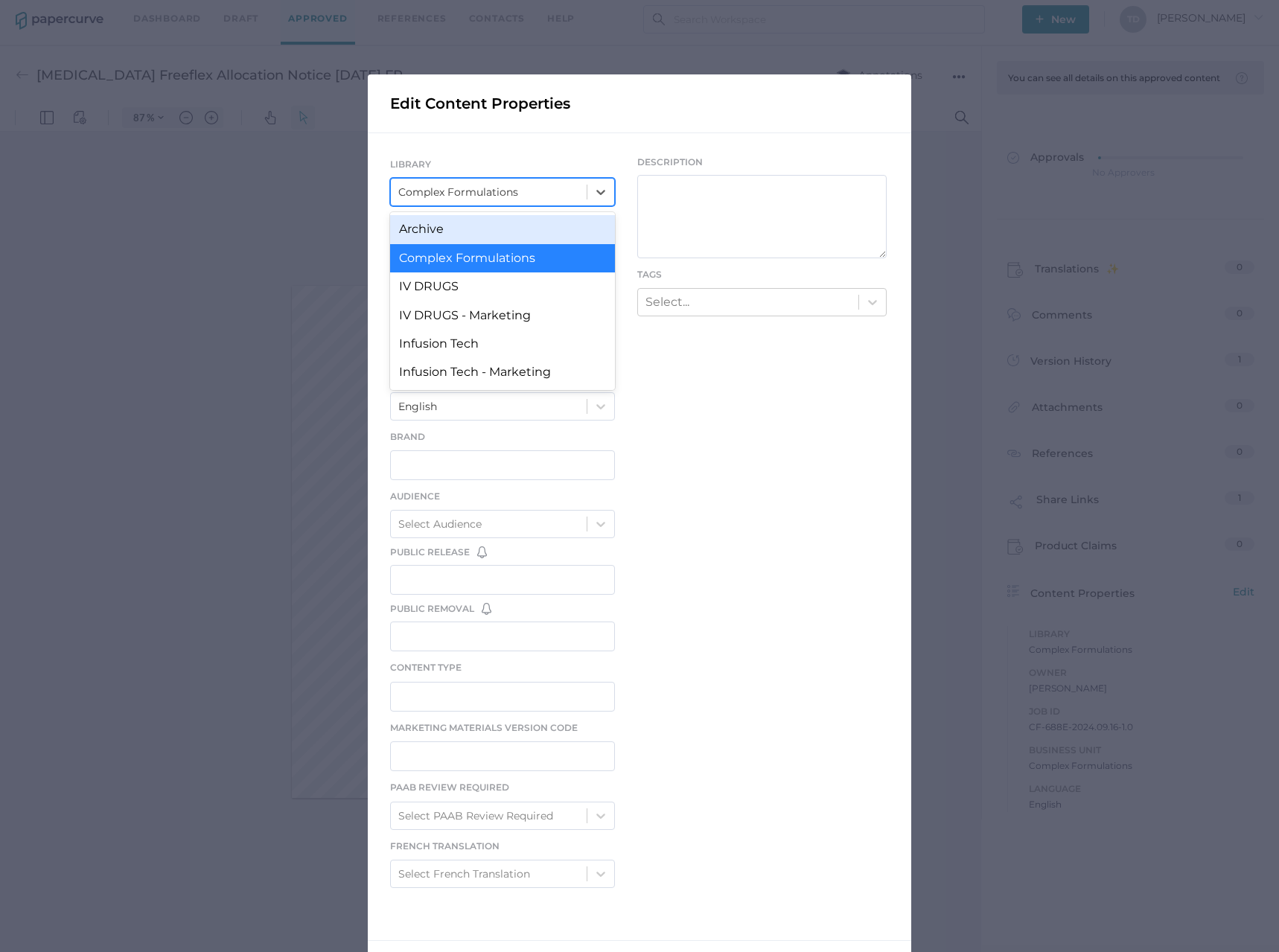
click at [481, 196] on div "Complex Formulations" at bounding box center [458, 192] width 120 height 16
click at [479, 235] on div "Archive" at bounding box center [502, 229] width 225 height 28
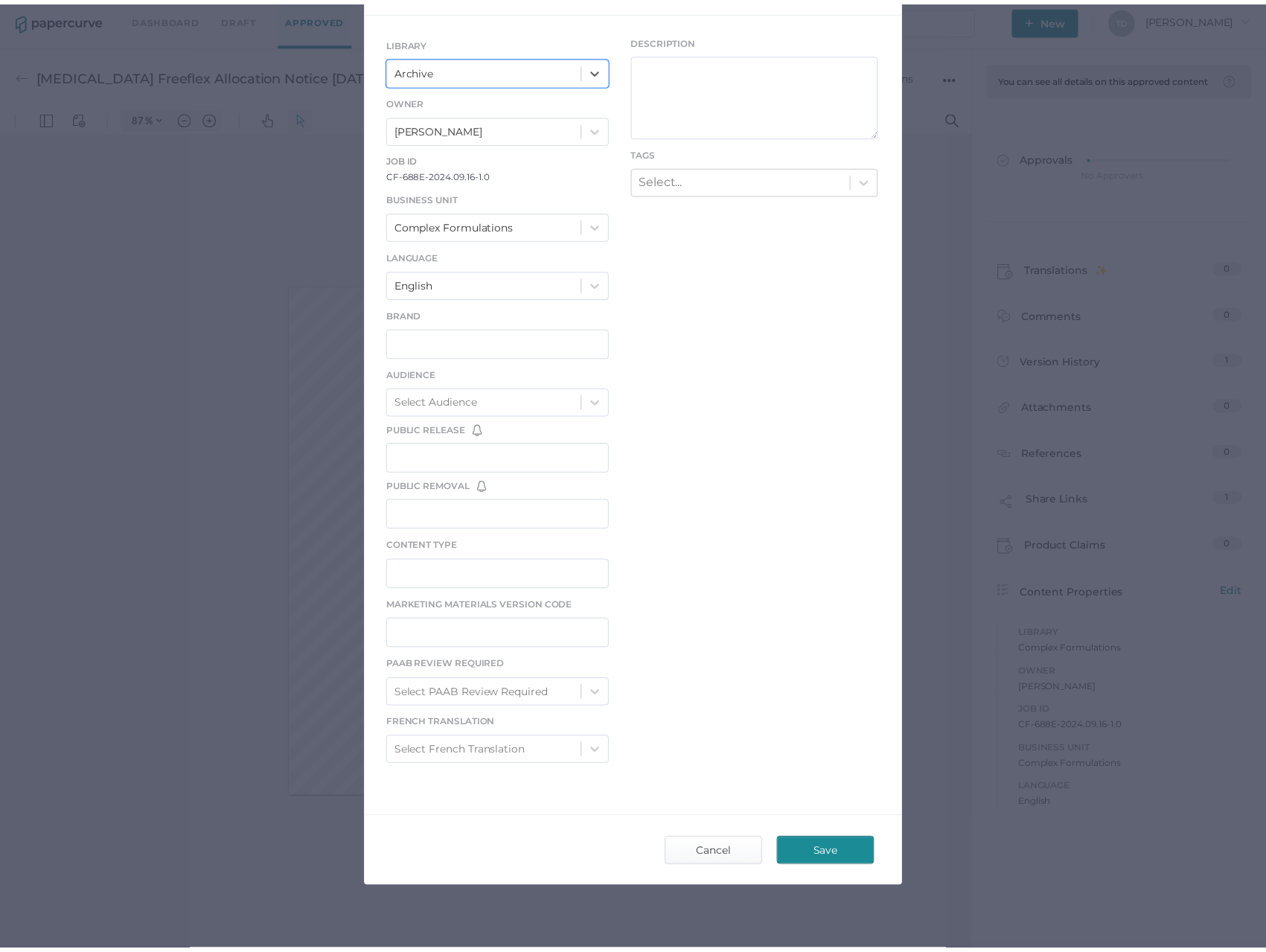
scroll to position [129, 0]
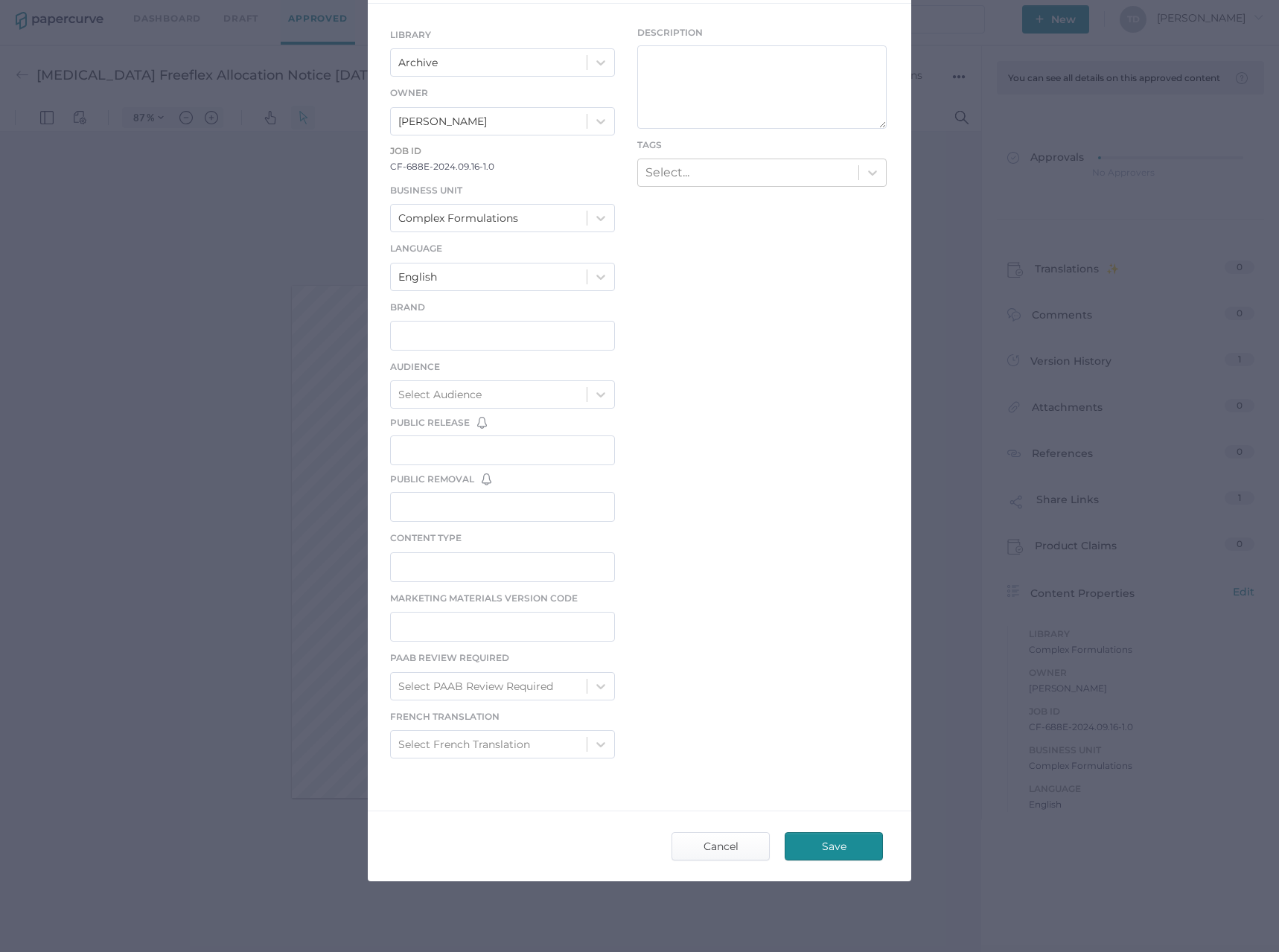
click at [837, 840] on span "Save" at bounding box center [834, 846] width 70 height 27
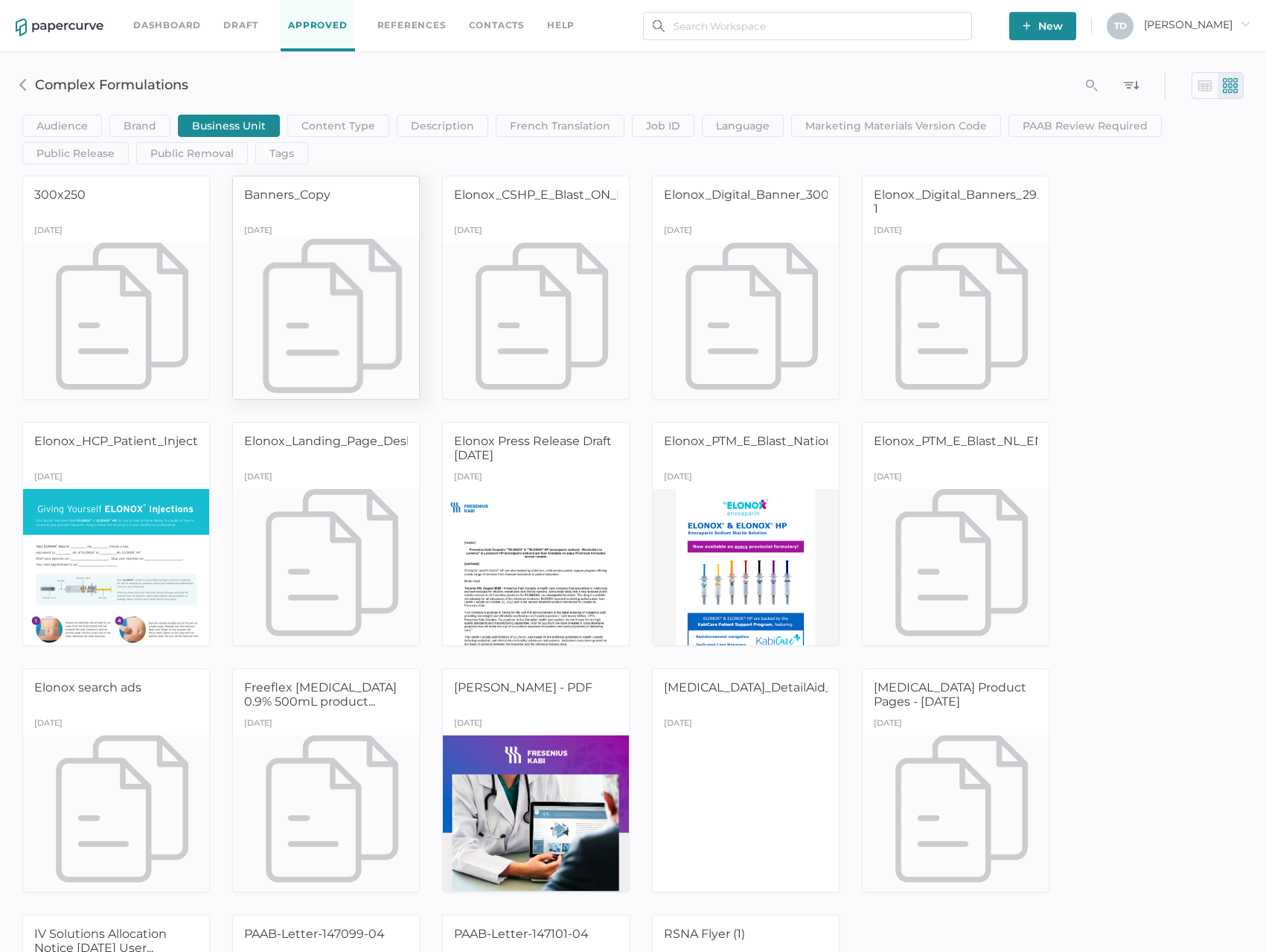
click at [372, 278] on div at bounding box center [326, 320] width 196 height 164
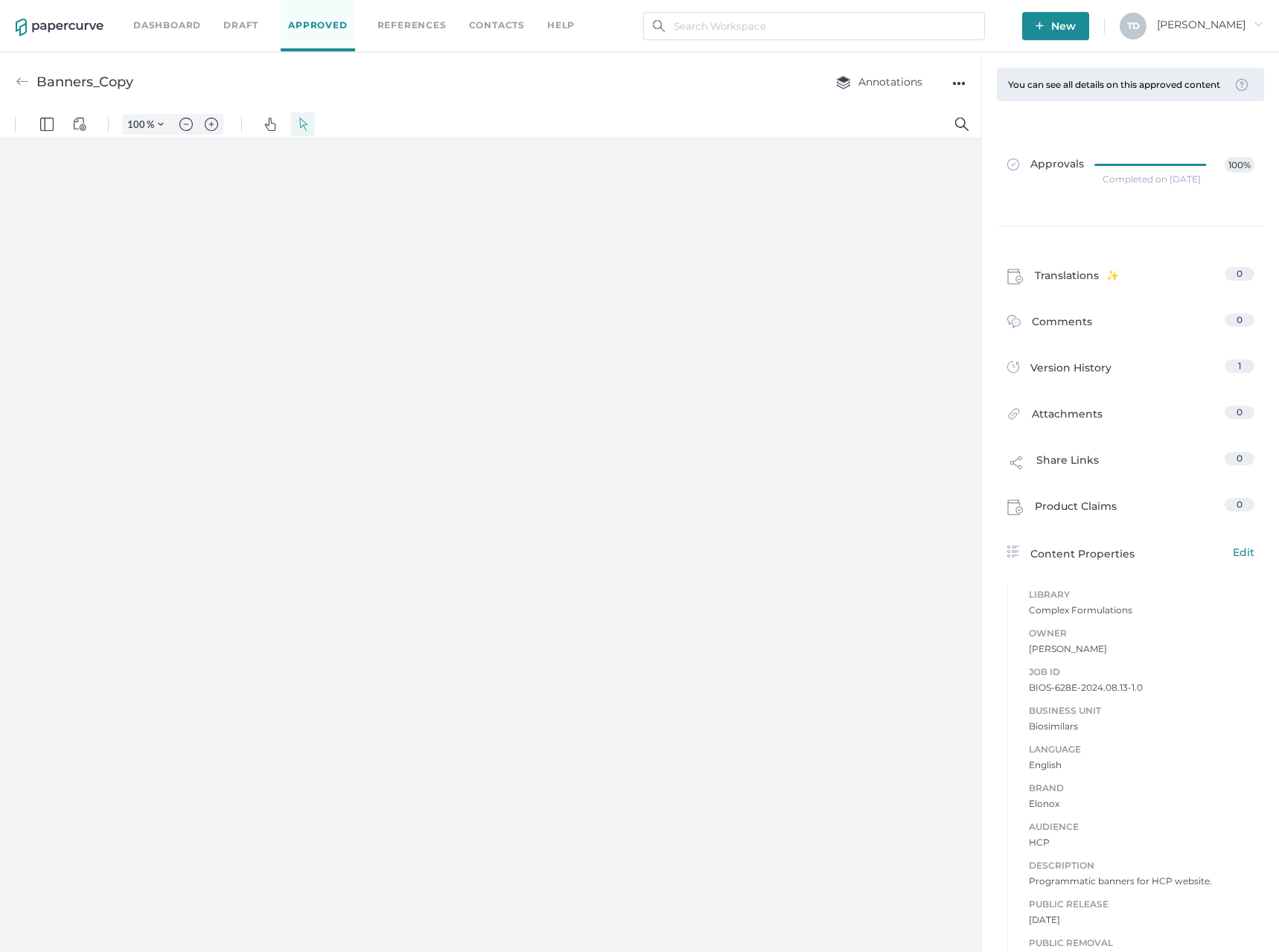
type input "87"
click at [1243, 19] on span "Tania arrow_right" at bounding box center [1209, 24] width 106 height 13
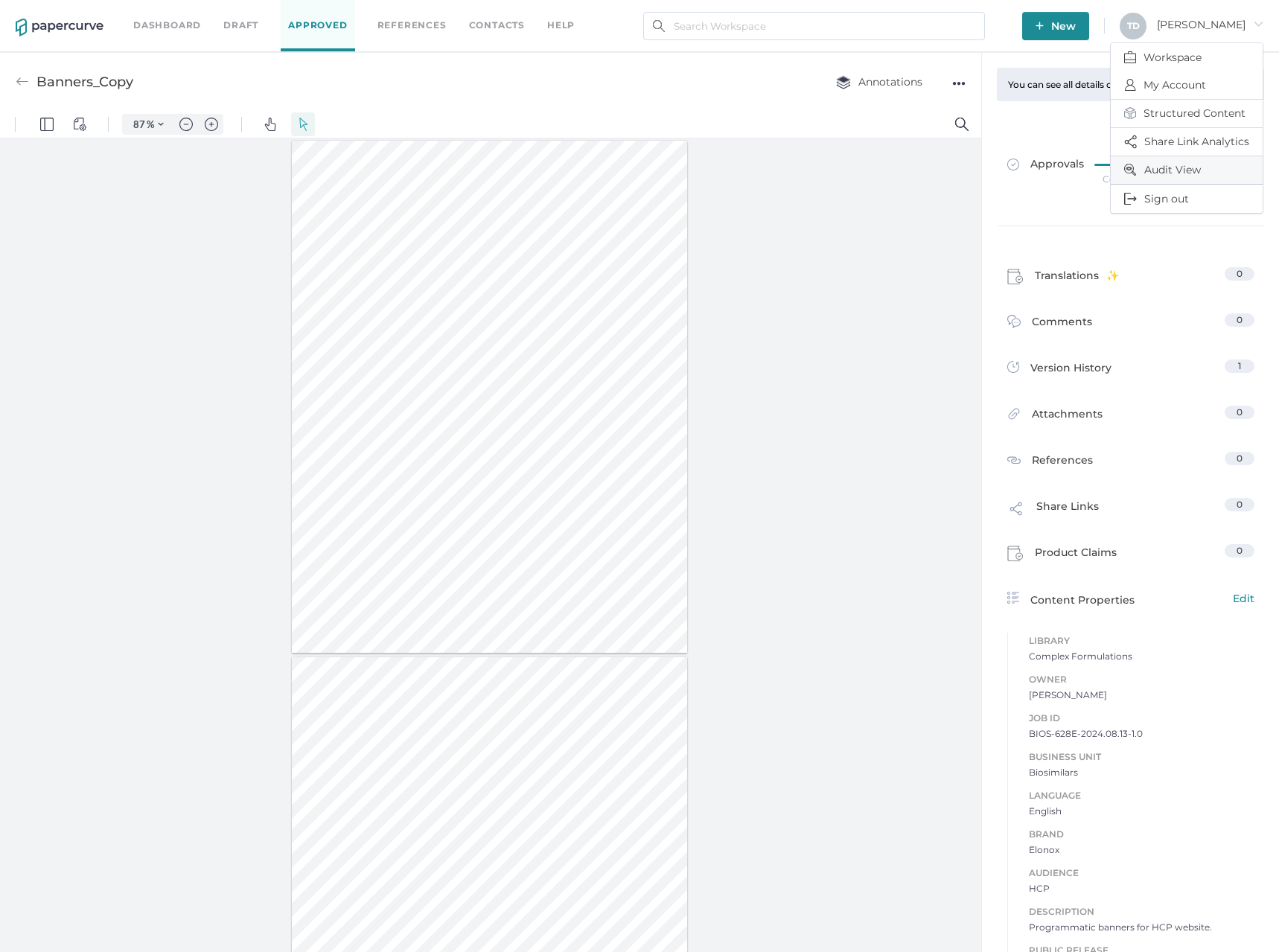
click at [1166, 163] on span "Audit View" at bounding box center [1187, 170] width 125 height 28
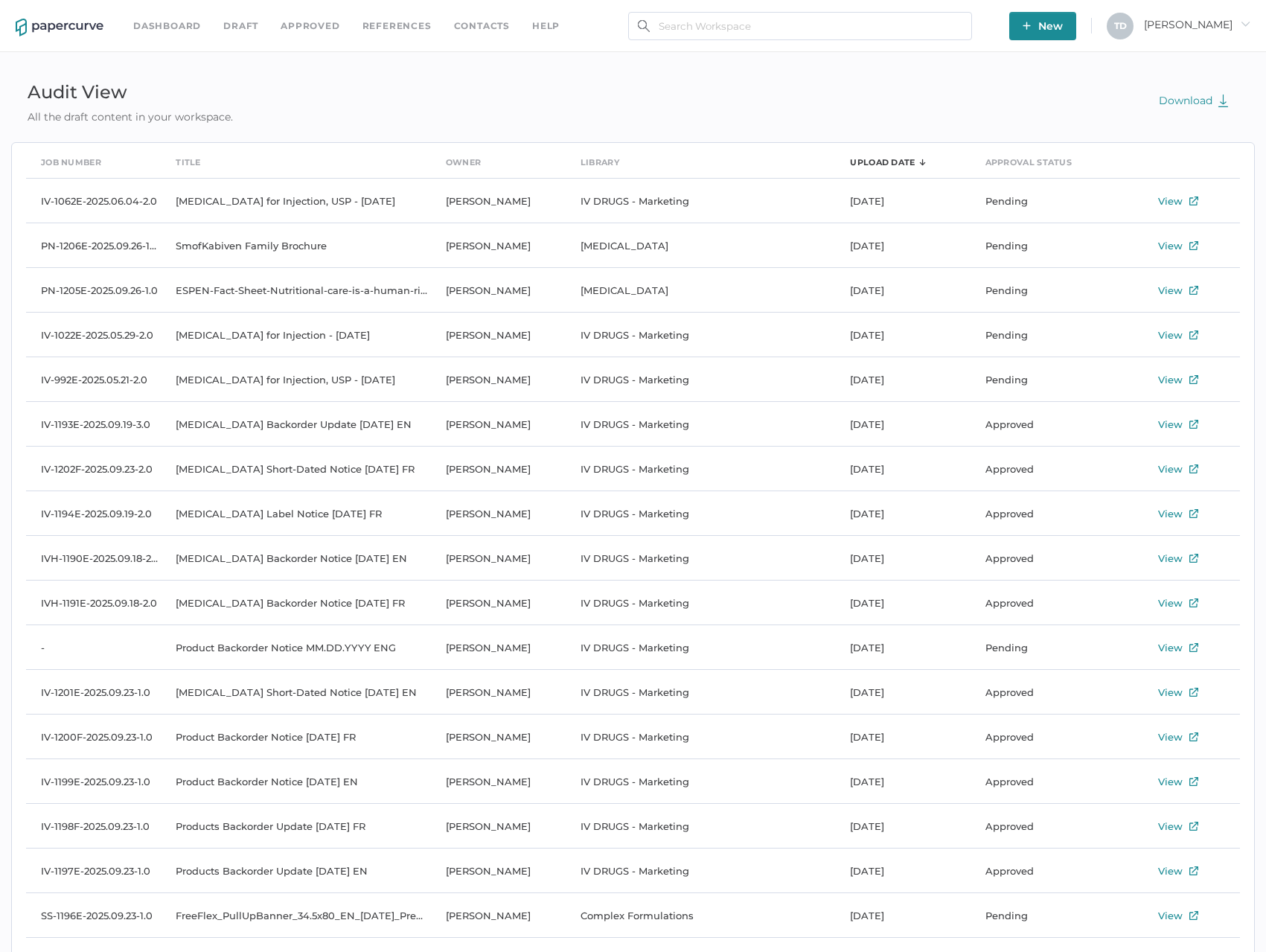
click at [156, 26] on link "Dashboard" at bounding box center [167, 26] width 68 height 16
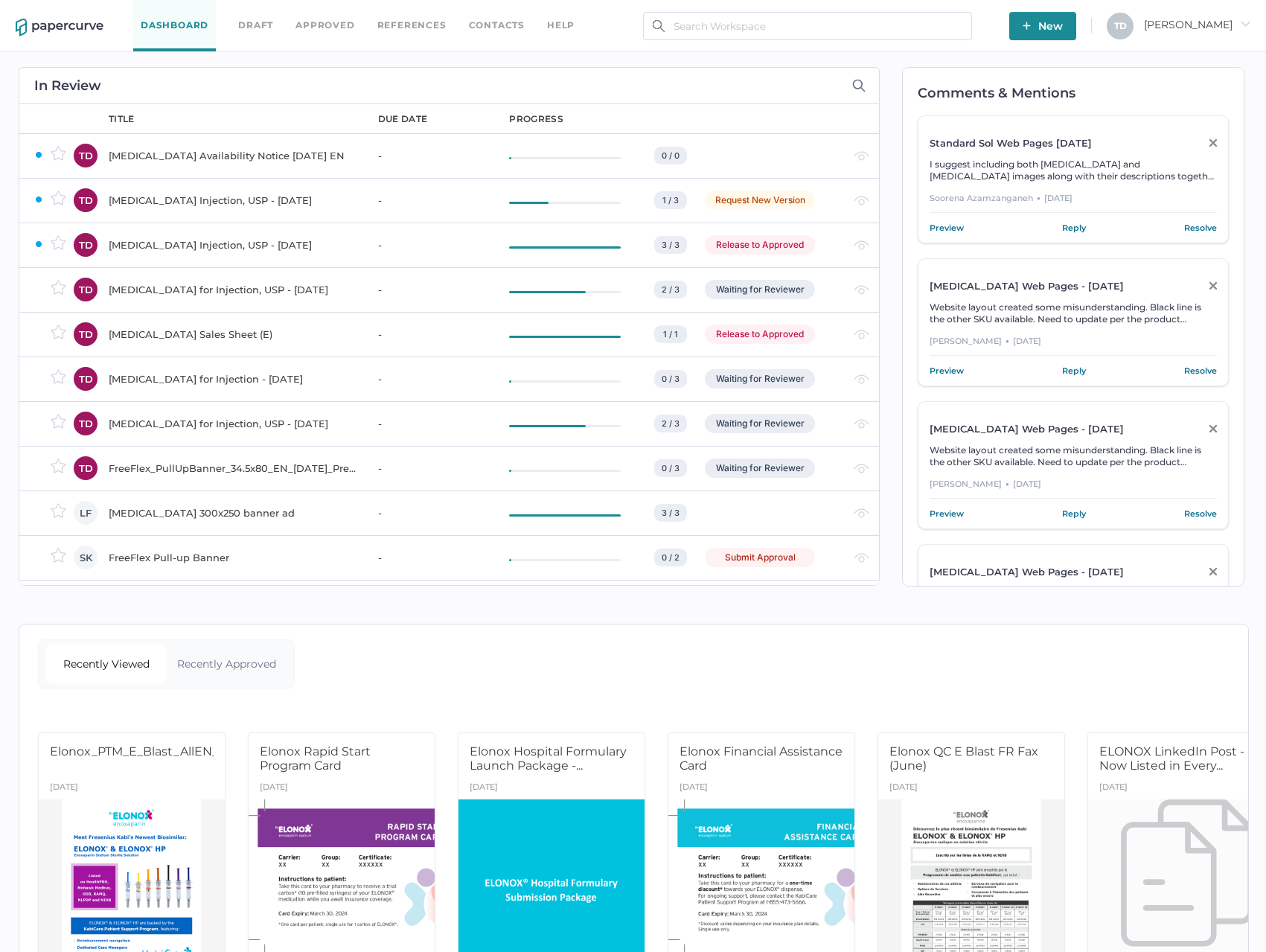
click at [340, 24] on link "Approved" at bounding box center [324, 25] width 59 height 16
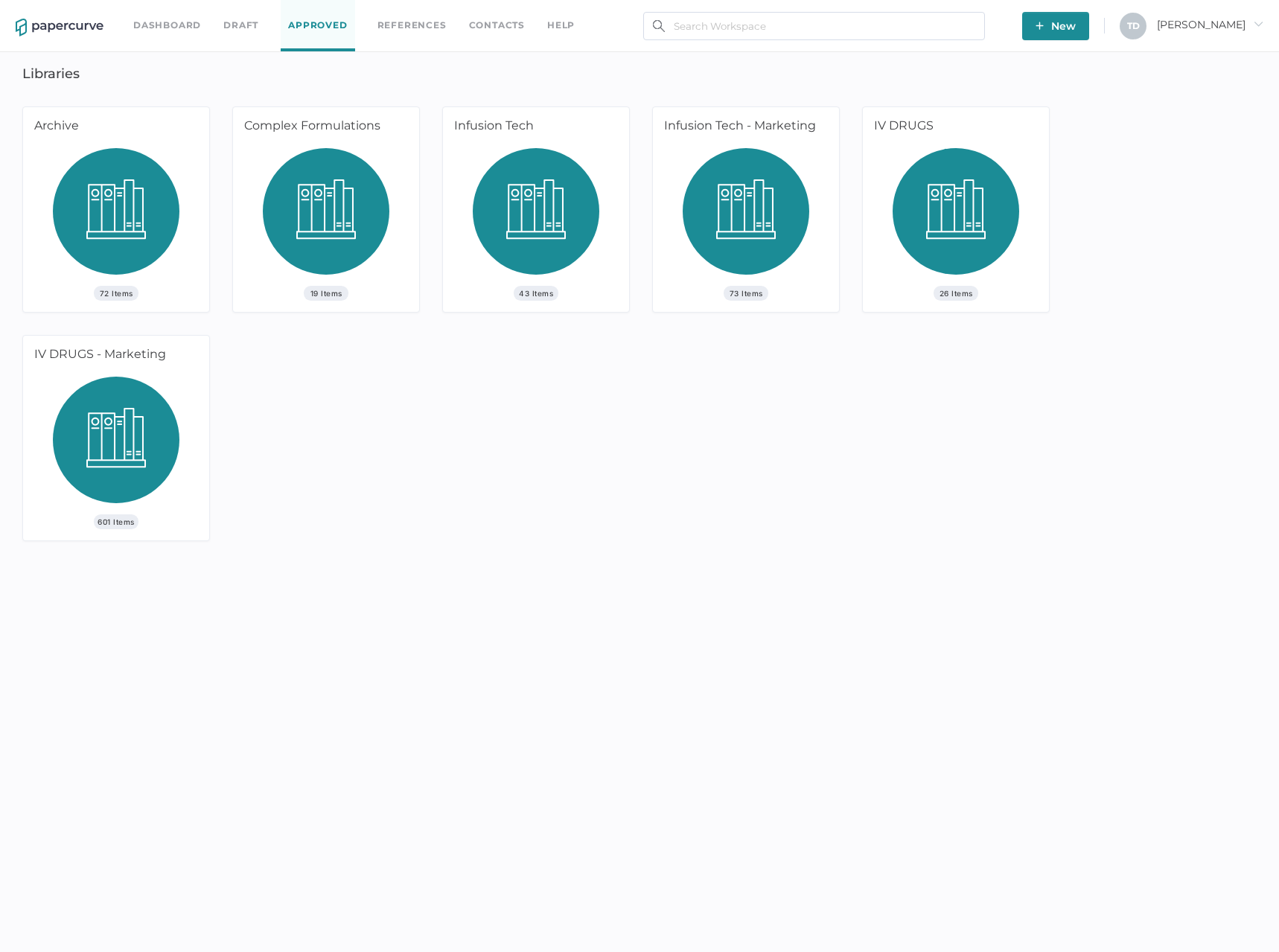
click at [363, 218] on img at bounding box center [325, 217] width 126 height 138
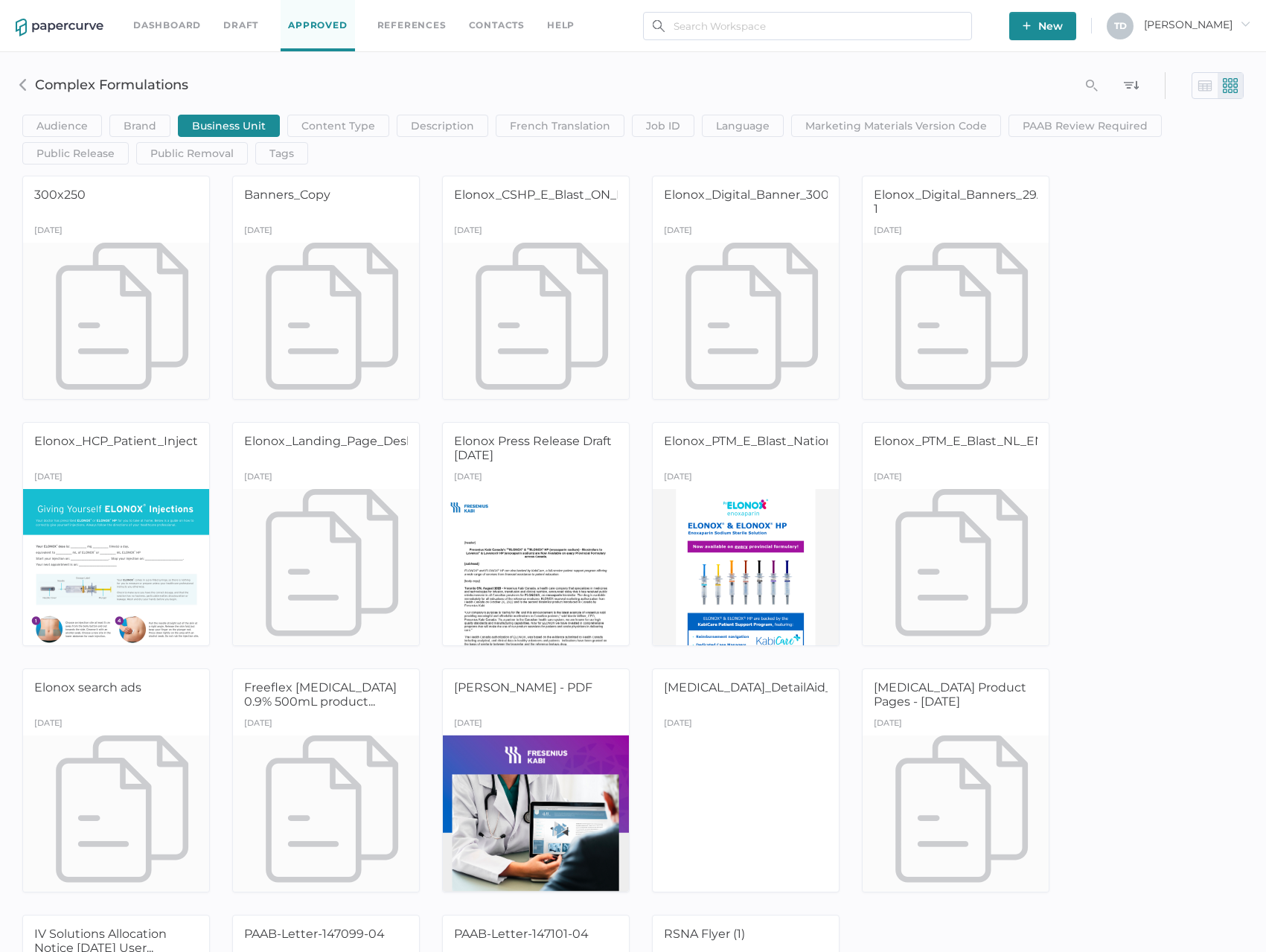
click at [1240, 28] on icon "arrow_right" at bounding box center [1245, 24] width 10 height 10
click at [1240, 29] on span "[PERSON_NAME] arrow_right" at bounding box center [1196, 24] width 106 height 13
click at [1129, 61] on span "Workspace" at bounding box center [1174, 57] width 125 height 28
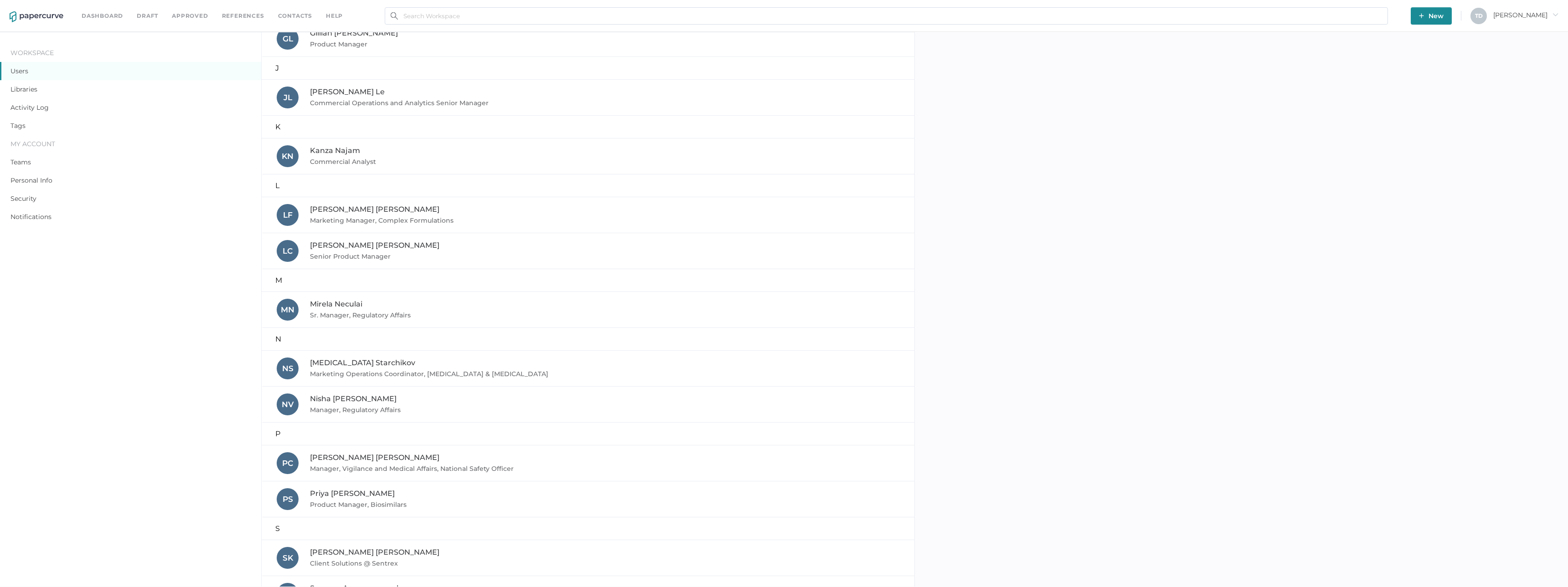
scroll to position [500, 0]
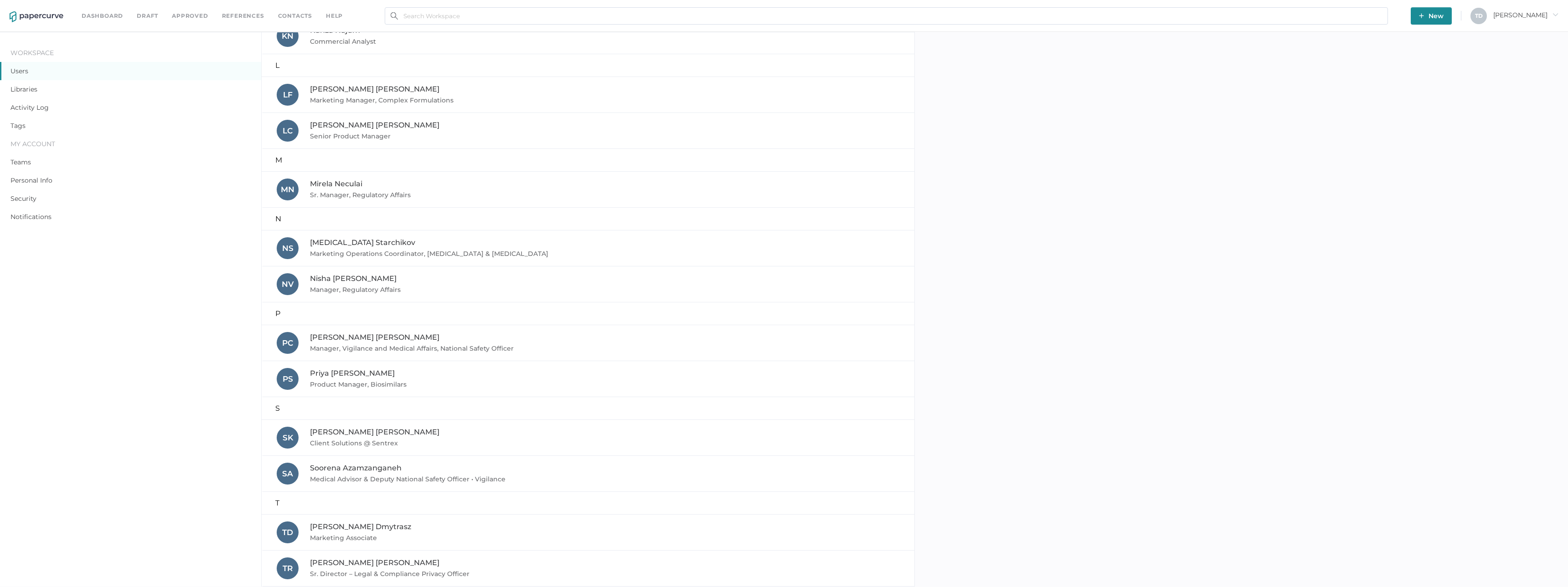
click at [342, 529] on span "[PERSON_NAME]" at bounding box center [360, 527] width 101 height 9
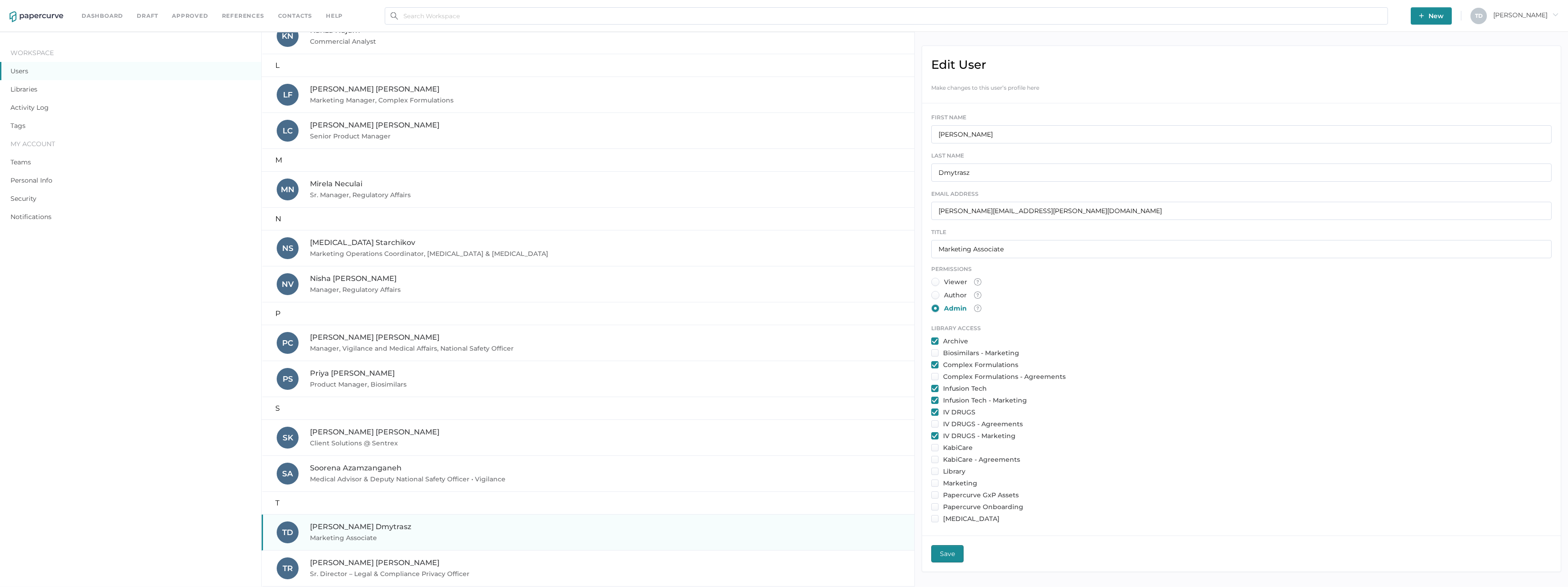
click at [783, 351] on input "checkbox" at bounding box center [935, 353] width 7 height 7
checkbox input "true"
click at [783, 378] on input "checkbox" at bounding box center [935, 377] width 7 height 7
checkbox input "true"
click at [783, 423] on input "checkbox" at bounding box center [935, 424] width 7 height 7
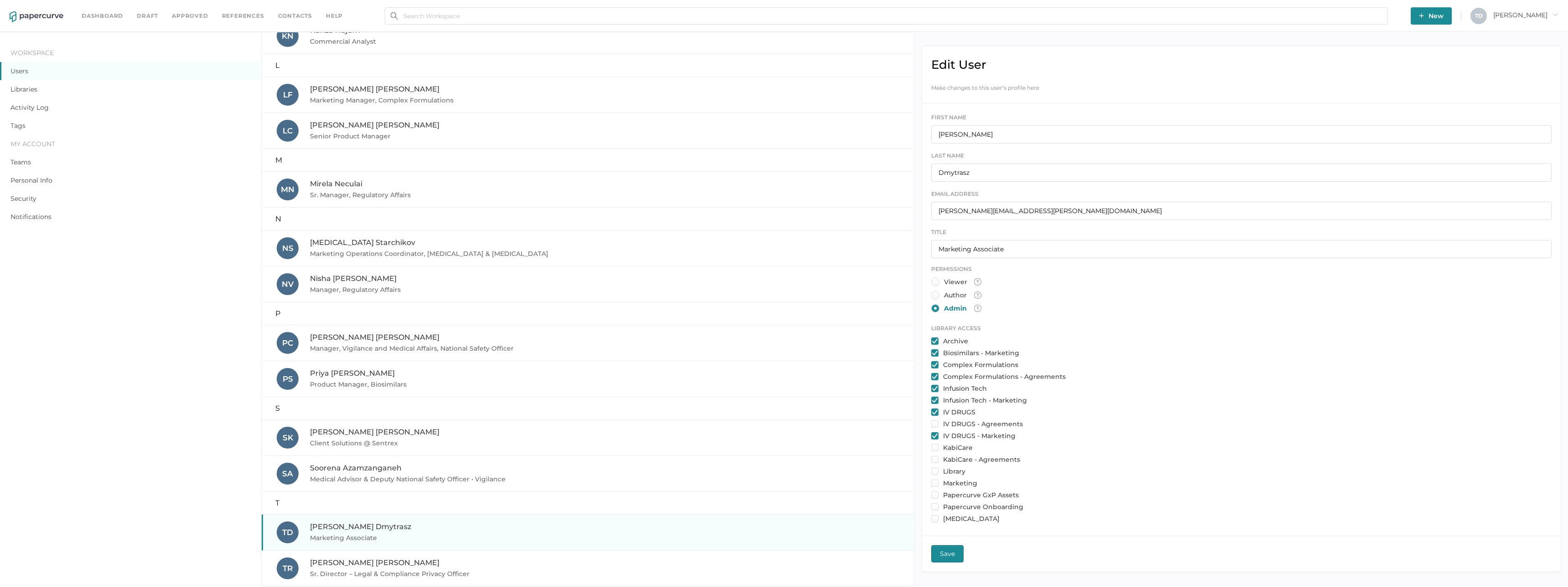
checkbox input "true"
click at [783, 451] on input "checkbox" at bounding box center [935, 448] width 7 height 7
checkbox input "true"
click at [783, 461] on input "checkbox" at bounding box center [935, 460] width 7 height 7
checkbox input "true"
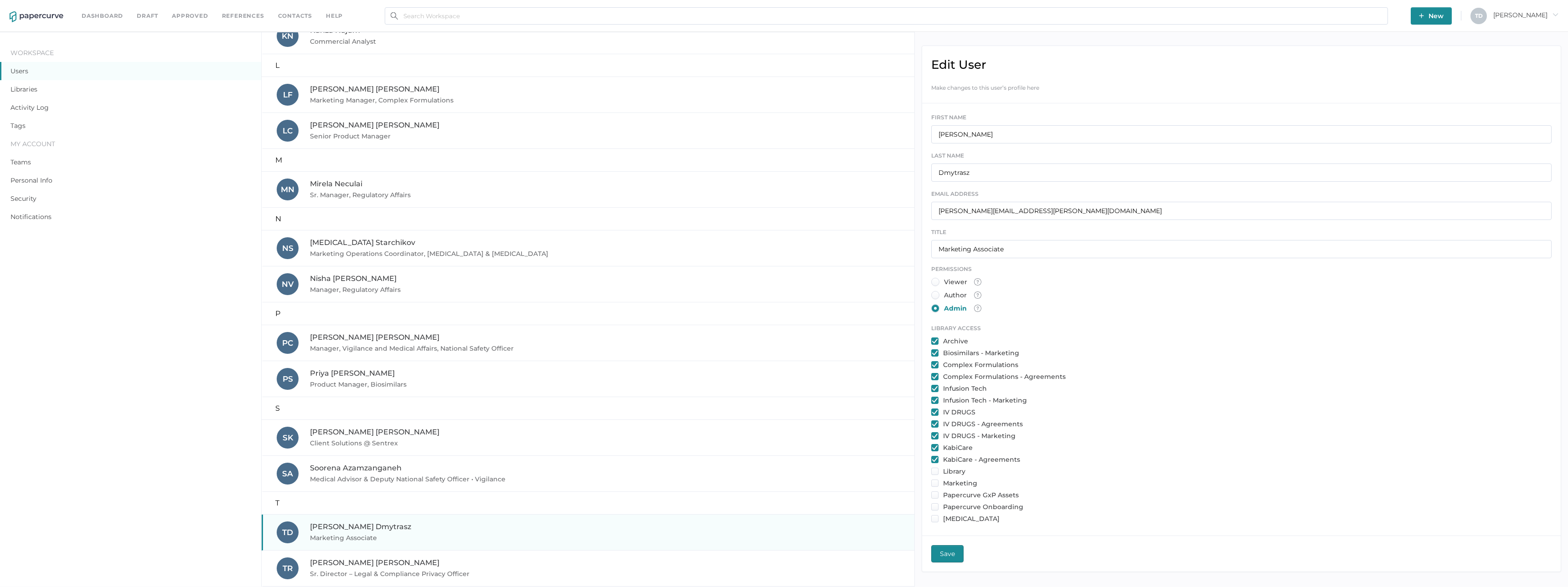
click at [783, 476] on ul "Archive Biosimilars - Marketing Complex Formulations Complex Formulations - Agr…" at bounding box center [1241, 430] width 620 height 186
click at [783, 473] on input "checkbox" at bounding box center [935, 471] width 7 height 7
checkbox input "true"
click at [783, 484] on input "checkbox" at bounding box center [935, 484] width 7 height 7
checkbox input "true"
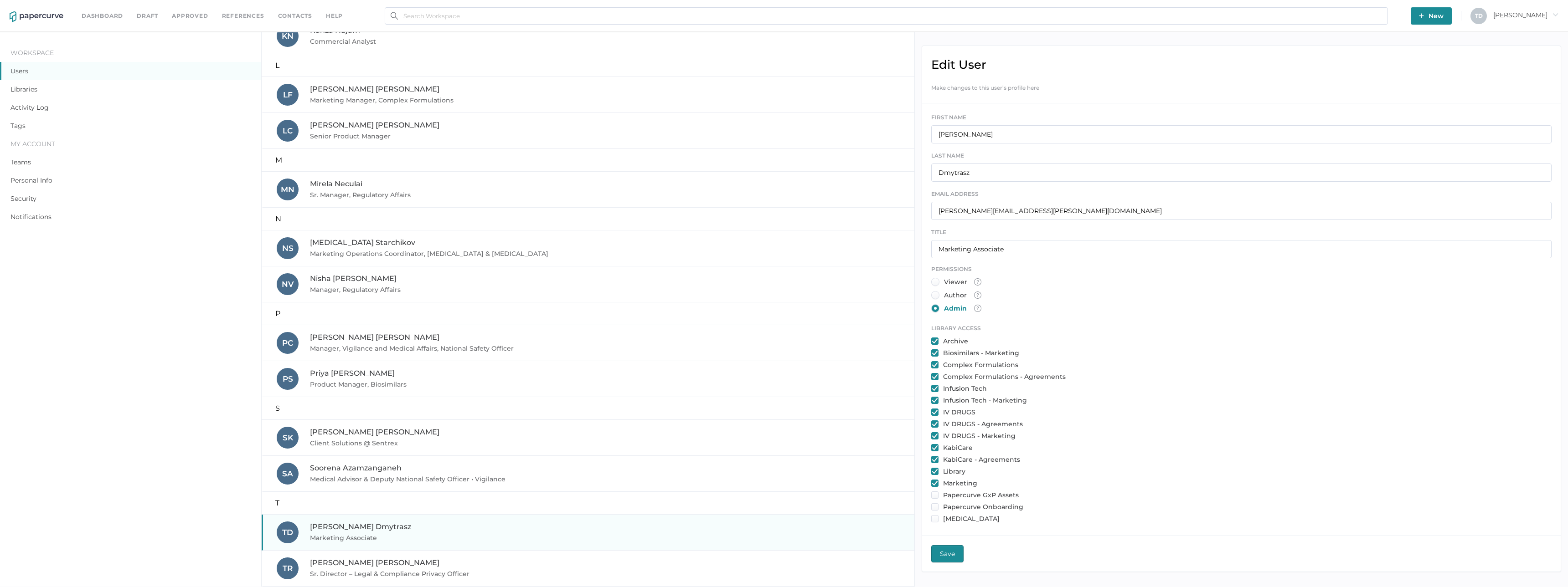
click at [783, 494] on input "checkbox" at bounding box center [935, 495] width 7 height 7
checkbox input "true"
click at [783, 507] on input "checkbox" at bounding box center [935, 507] width 7 height 7
checkbox input "true"
click at [783, 521] on input "checkbox" at bounding box center [935, 519] width 7 height 7
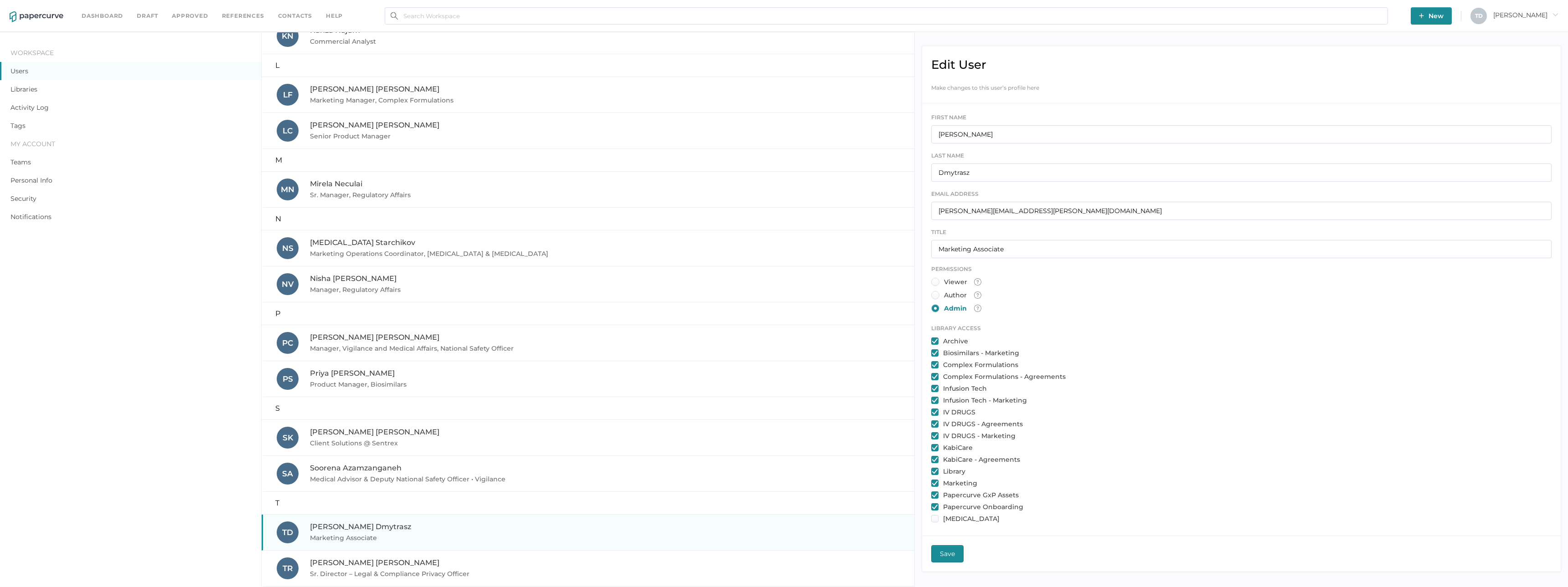
checkbox input "true"
click at [783, 552] on span "Save" at bounding box center [947, 554] width 15 height 16
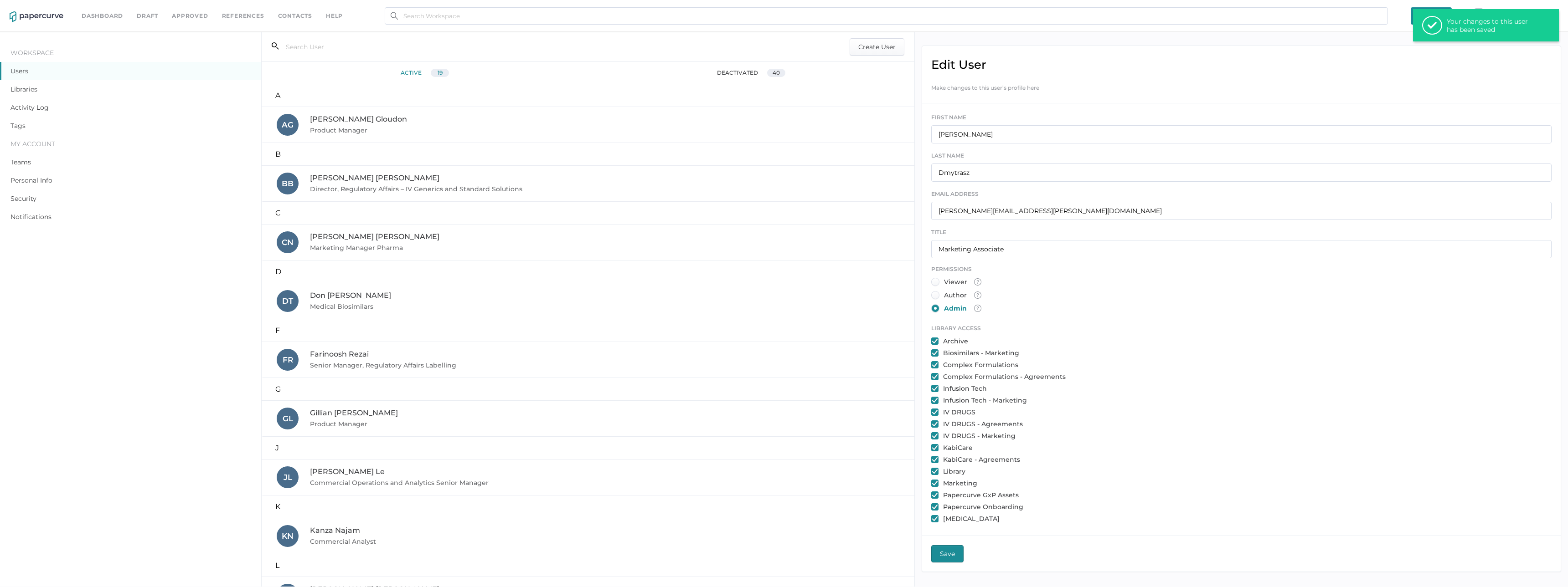
click at [197, 16] on link "Approved" at bounding box center [189, 16] width 36 height 10
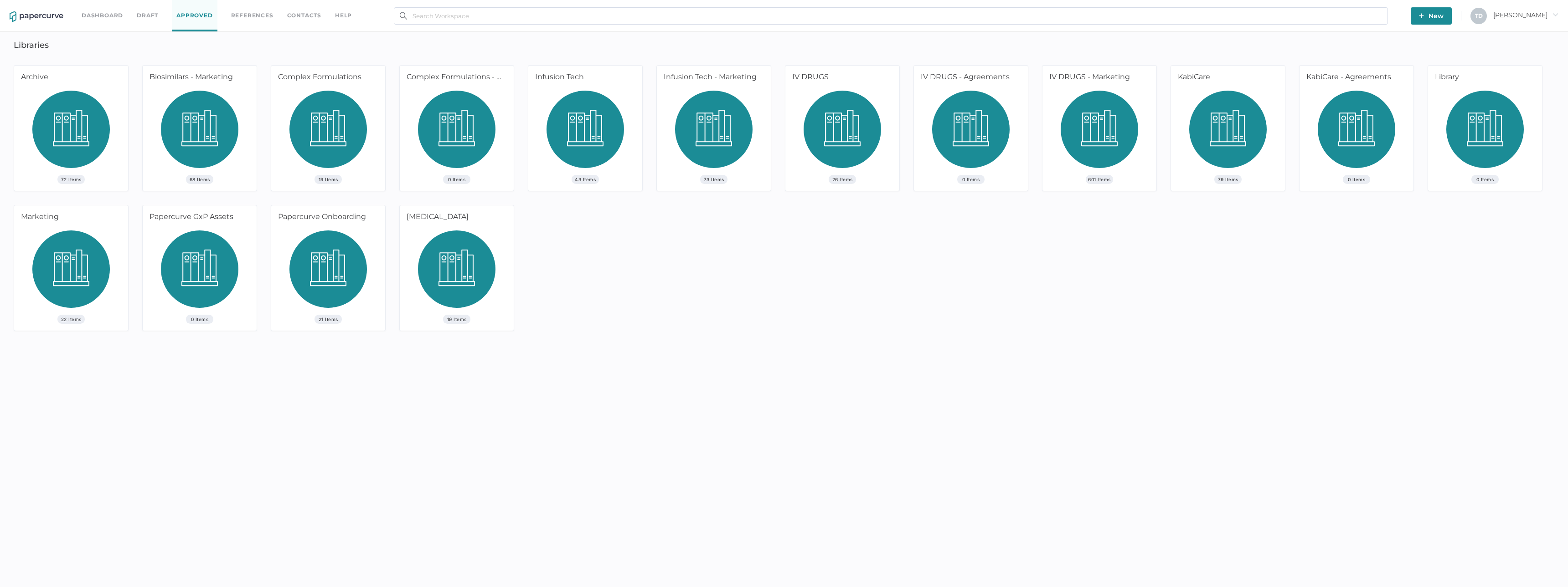
click at [478, 127] on img at bounding box center [457, 133] width 77 height 85
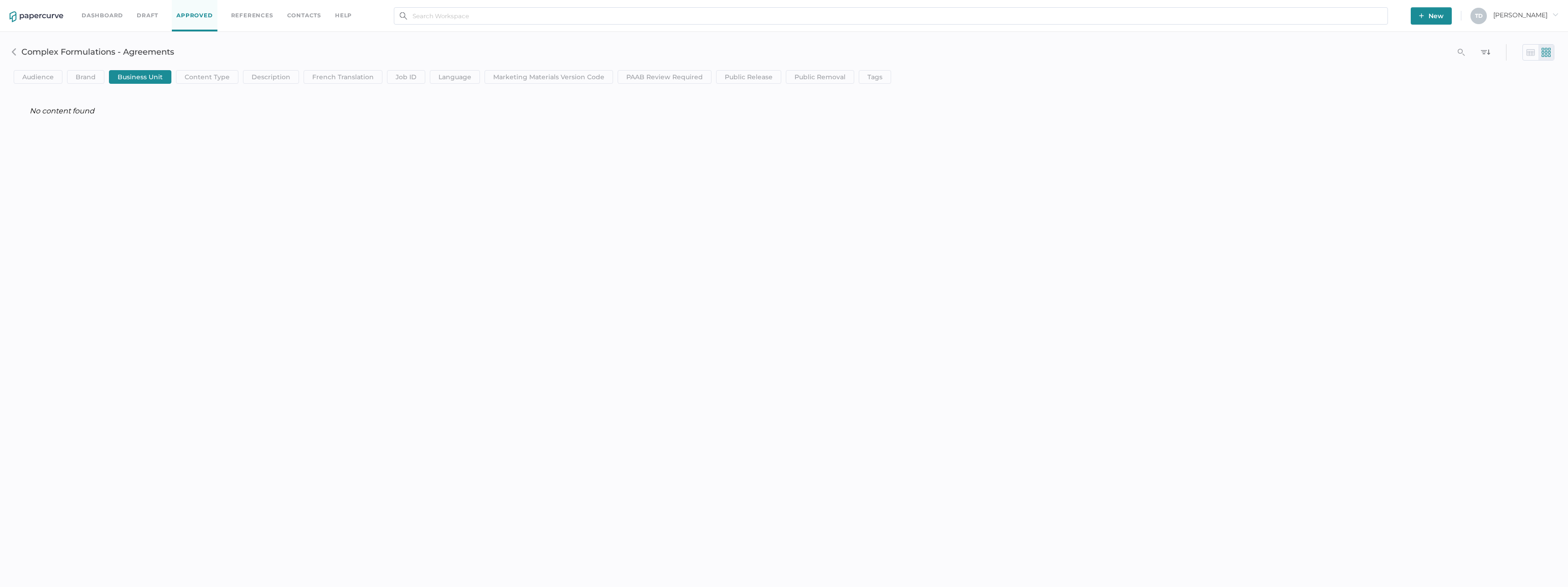
click at [12, 54] on img at bounding box center [14, 52] width 7 height 7
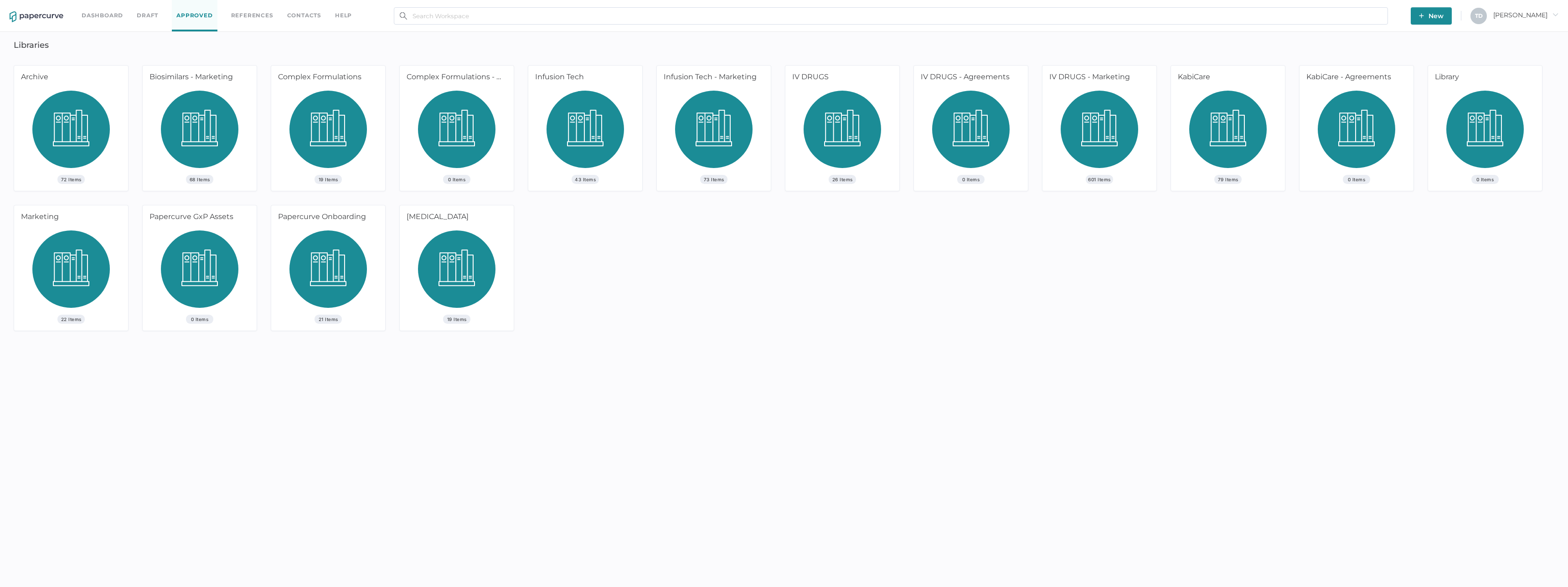
click at [321, 119] on img at bounding box center [328, 133] width 77 height 85
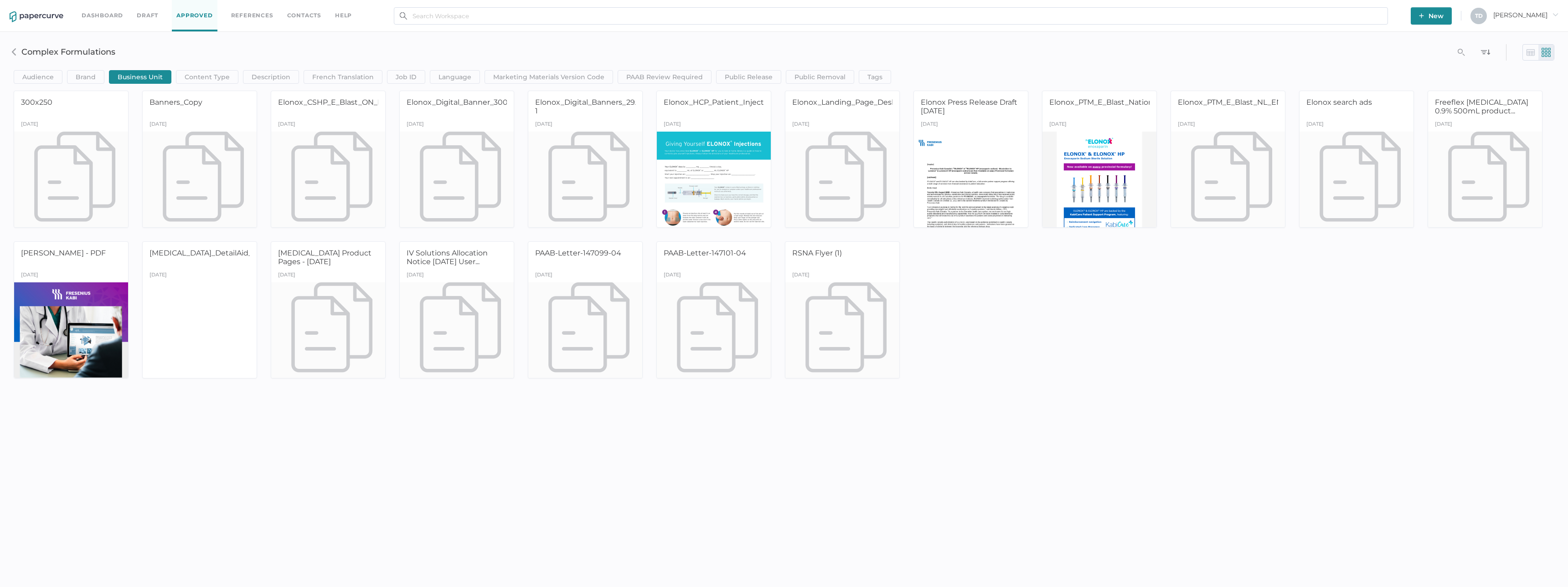
click at [137, 75] on span "Business Unit" at bounding box center [140, 77] width 45 height 13
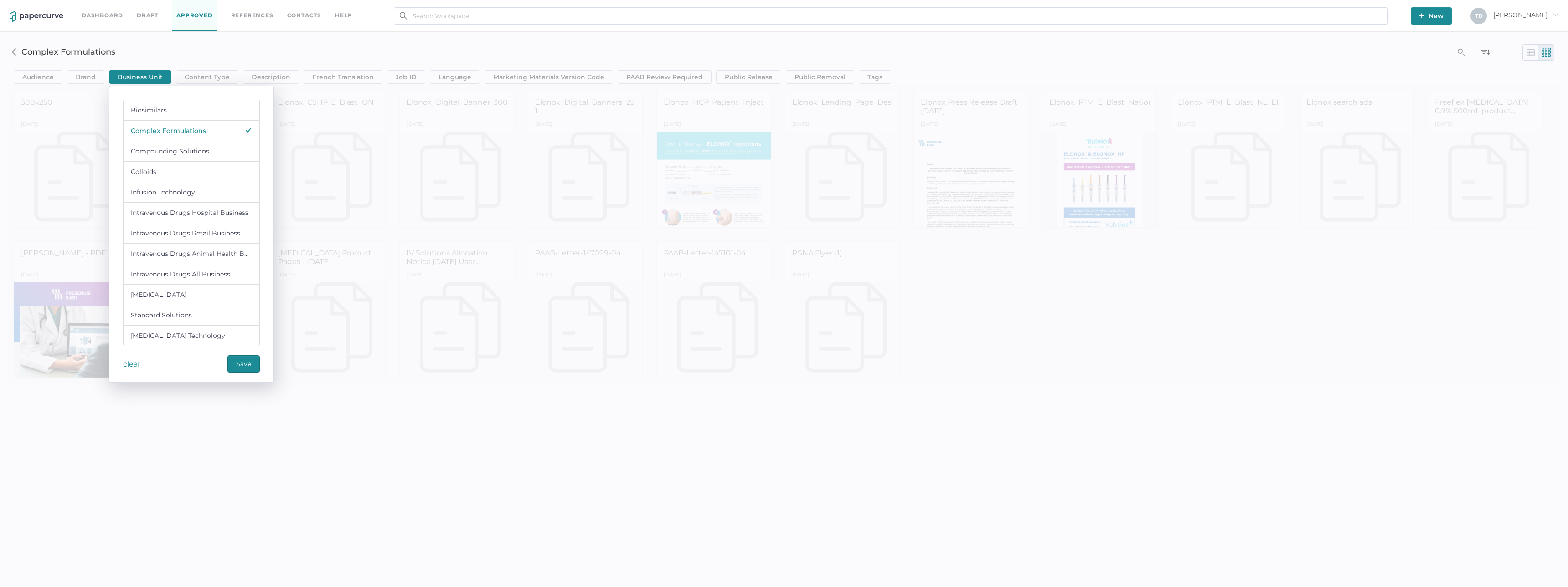
click at [182, 211] on div "Intravenous Drugs Hospital Business" at bounding box center [189, 213] width 117 height 12
click at [244, 368] on span "Save" at bounding box center [243, 364] width 15 height 16
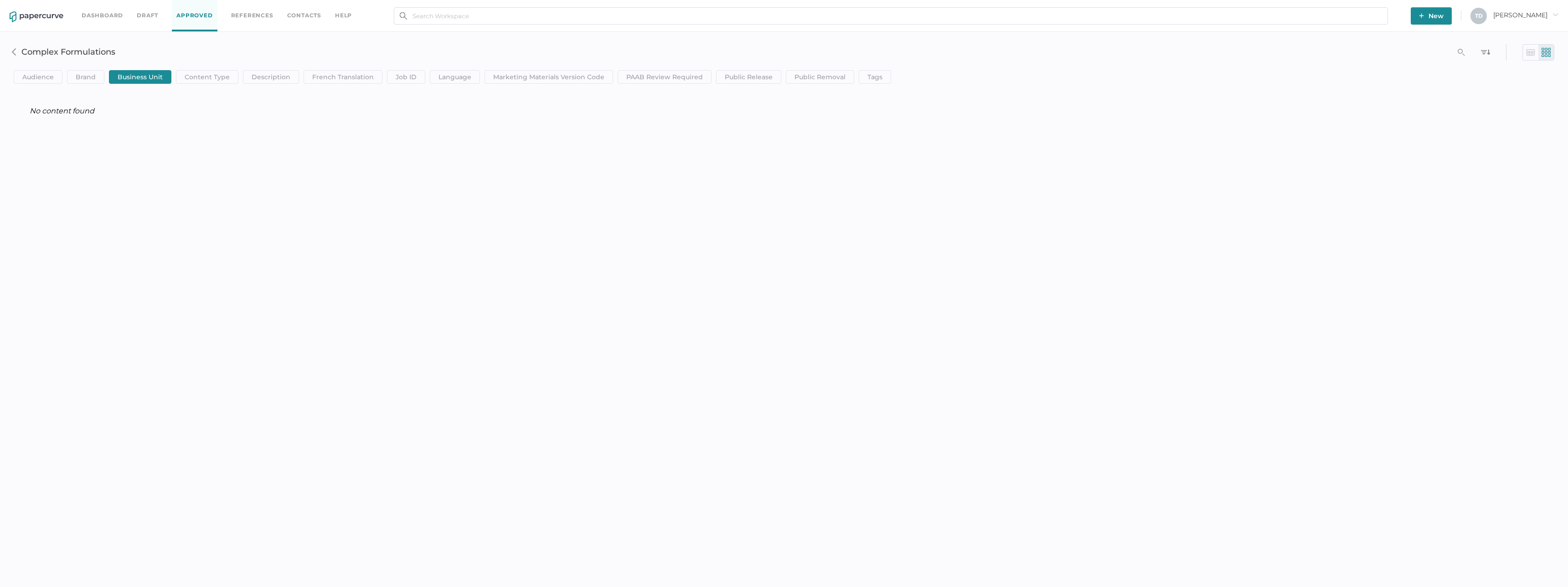
click at [149, 73] on span "Business Unit" at bounding box center [140, 77] width 45 height 13
click at [168, 228] on div "Intravenous Drugs Retail Business" at bounding box center [191, 233] width 137 height 21
click at [244, 366] on span "Save" at bounding box center [243, 364] width 15 height 16
click at [148, 81] on span "Business Unit" at bounding box center [140, 77] width 45 height 13
click at [172, 274] on div "Intravenous Drugs All Business" at bounding box center [180, 275] width 99 height 12
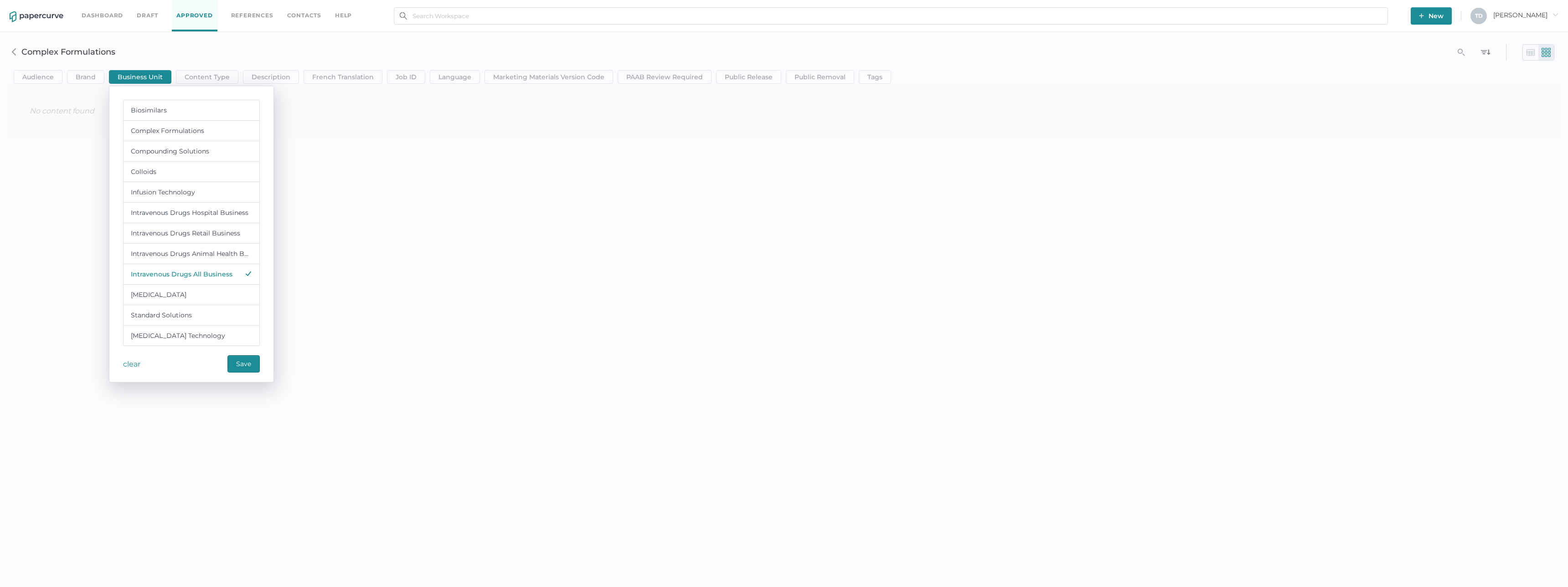
click at [245, 363] on span "Save" at bounding box center [243, 364] width 15 height 16
click at [189, 10] on link "Approved" at bounding box center [194, 16] width 45 height 32
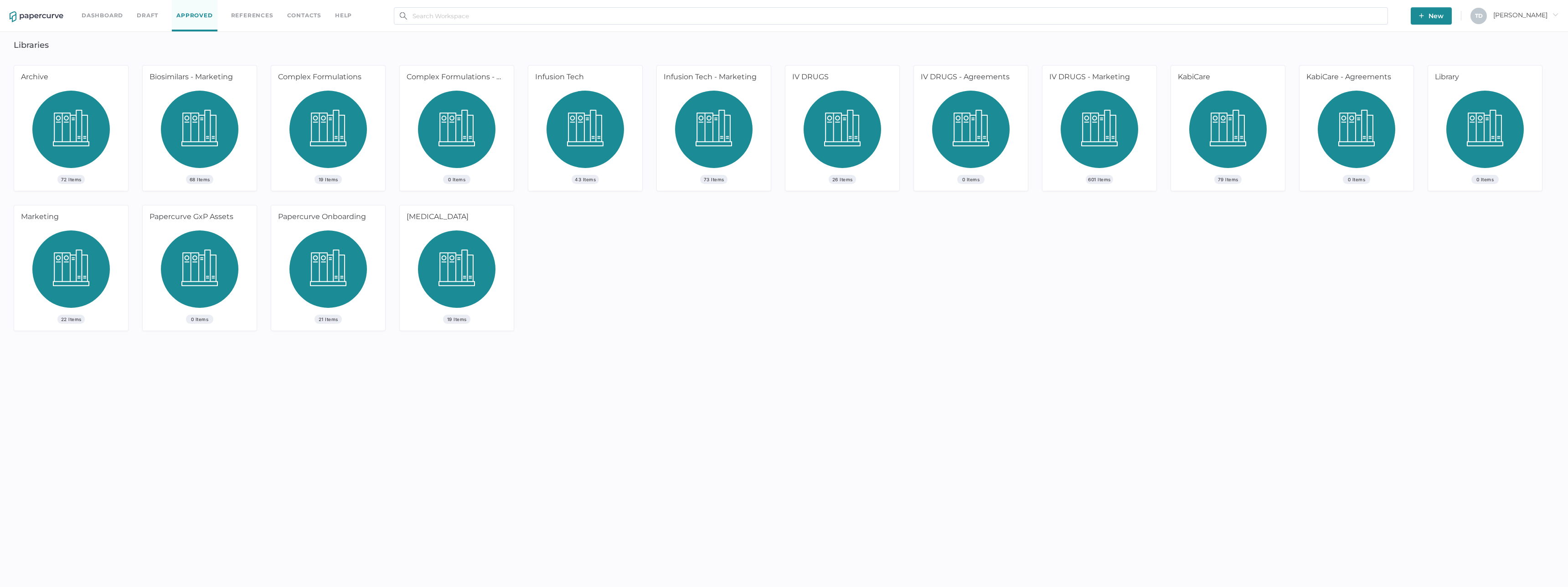
click at [823, 113] on img at bounding box center [842, 133] width 77 height 85
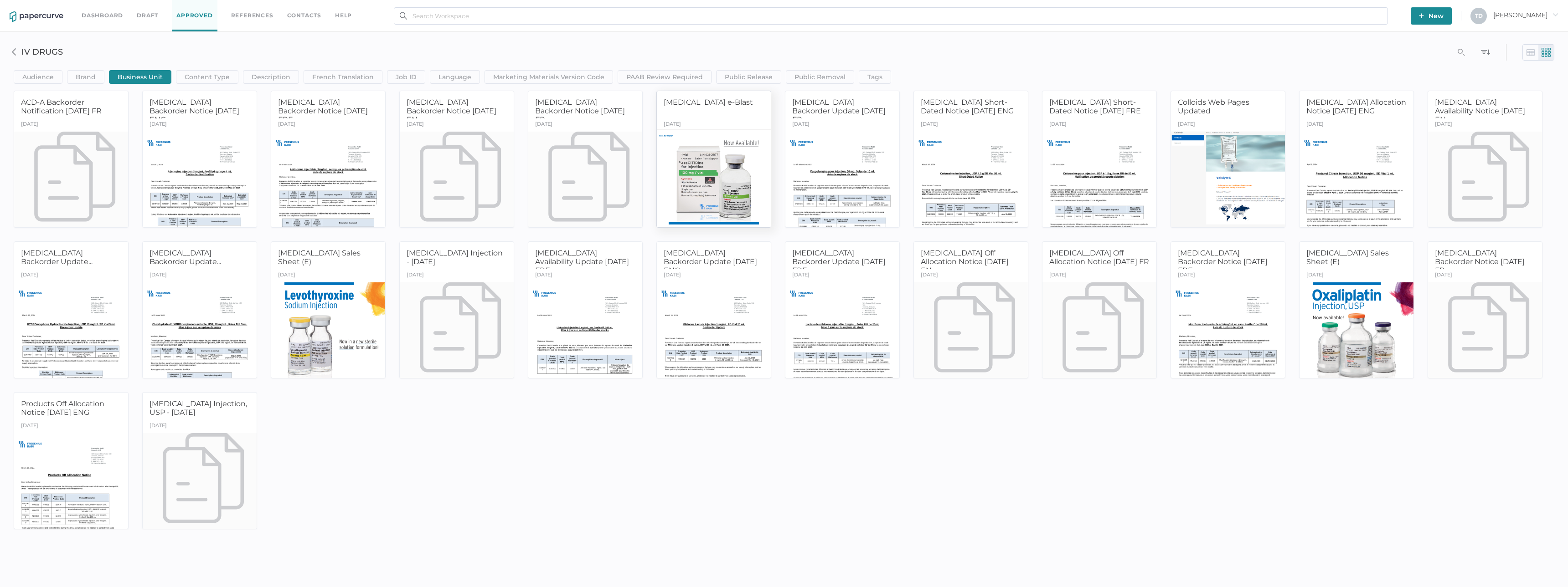
click at [761, 207] on div at bounding box center [714, 179] width 120 height 100
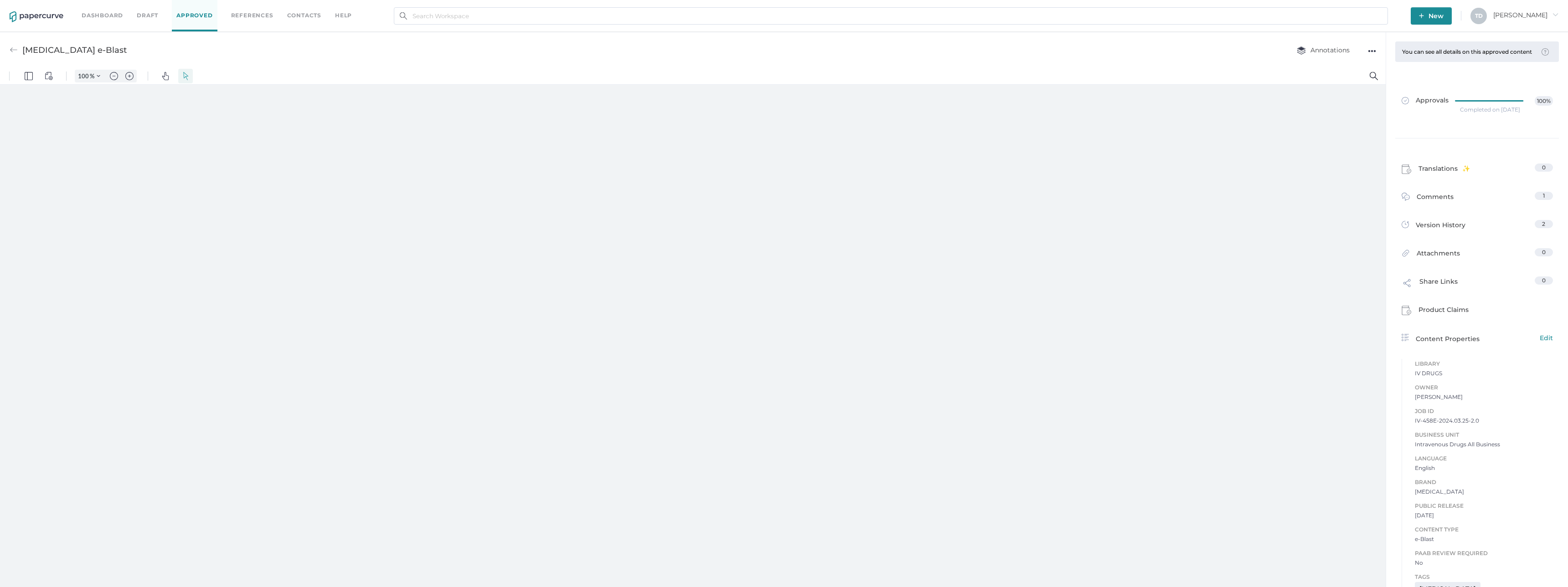
type input "87"
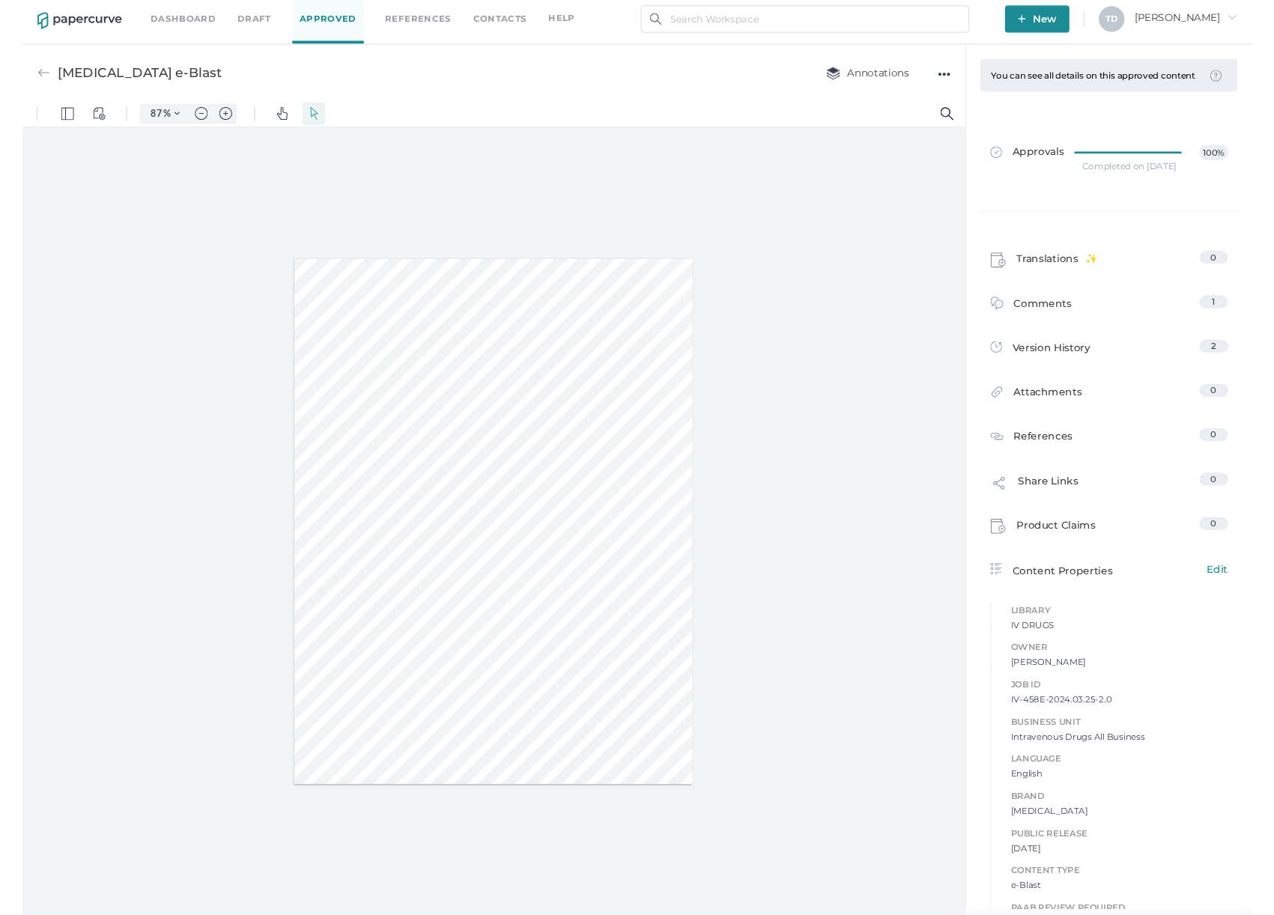
scroll to position [7, 0]
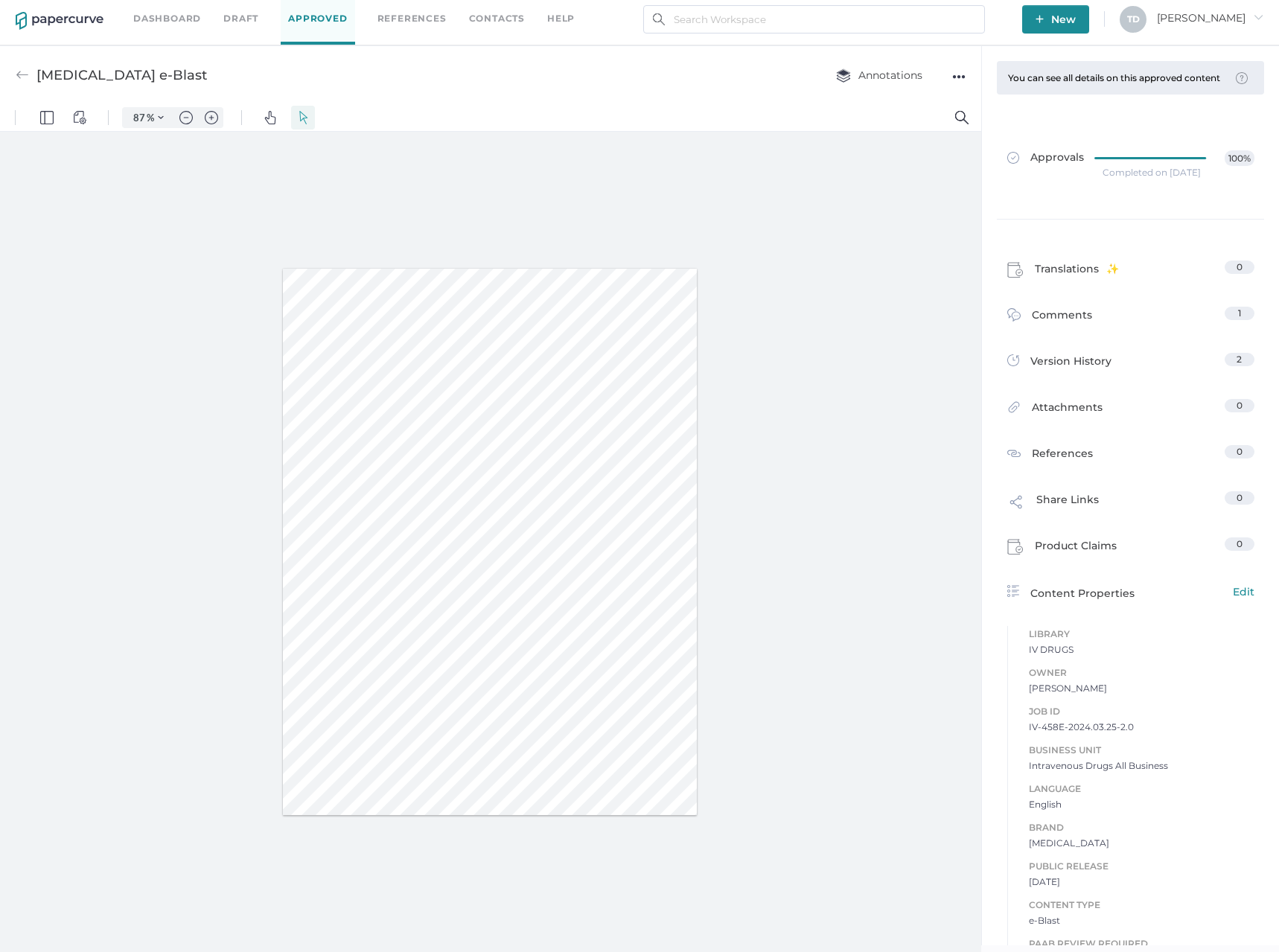
click at [1093, 734] on span "IV-458E-2024.03.25-2.0" at bounding box center [1141, 726] width 226 height 15
copy span "IV-458E-2024.03.25-2.0"
click at [962, 79] on div "●●●" at bounding box center [958, 77] width 13 height 21
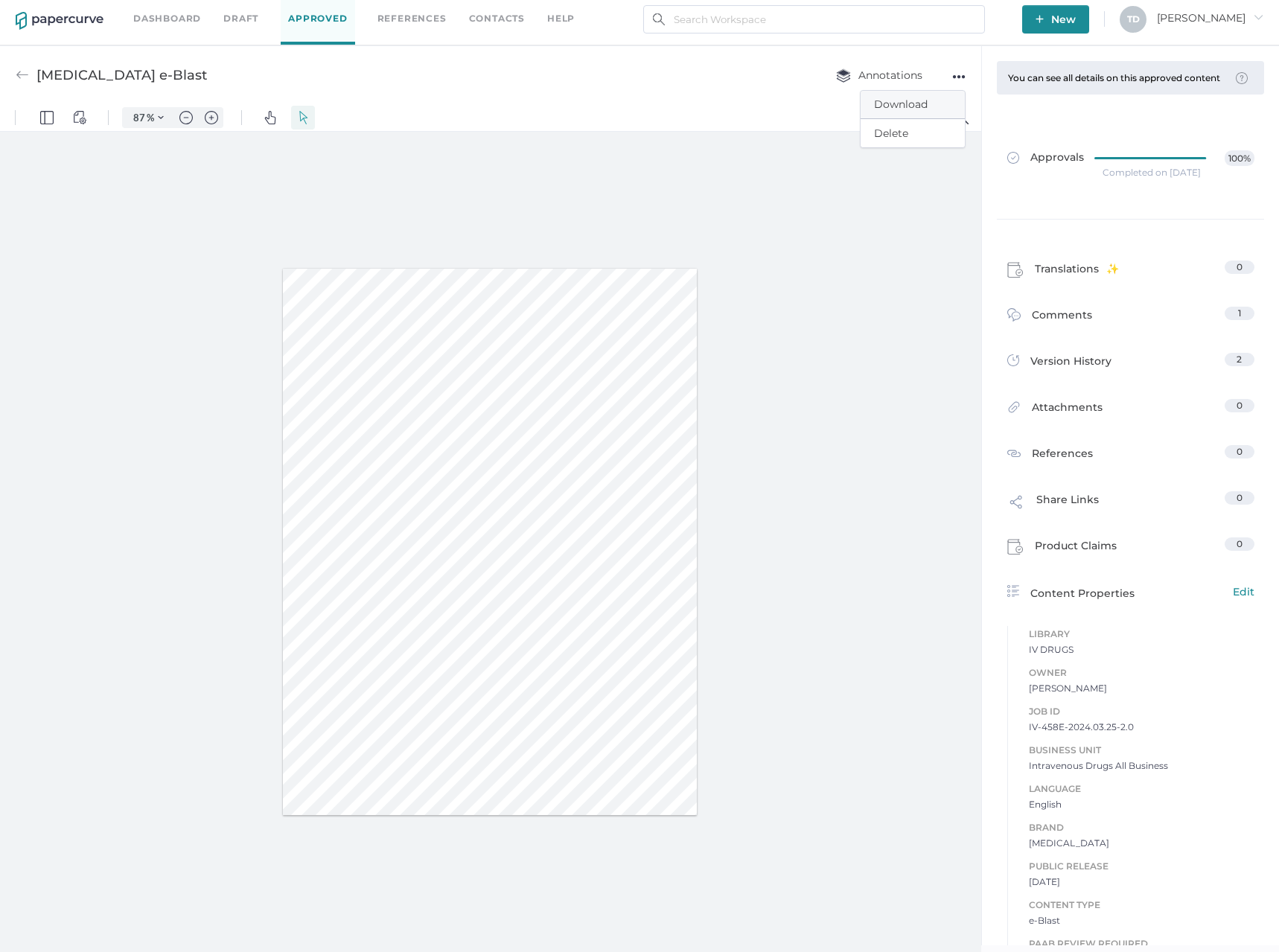
click at [947, 99] on span "Download" at bounding box center [912, 104] width 78 height 28
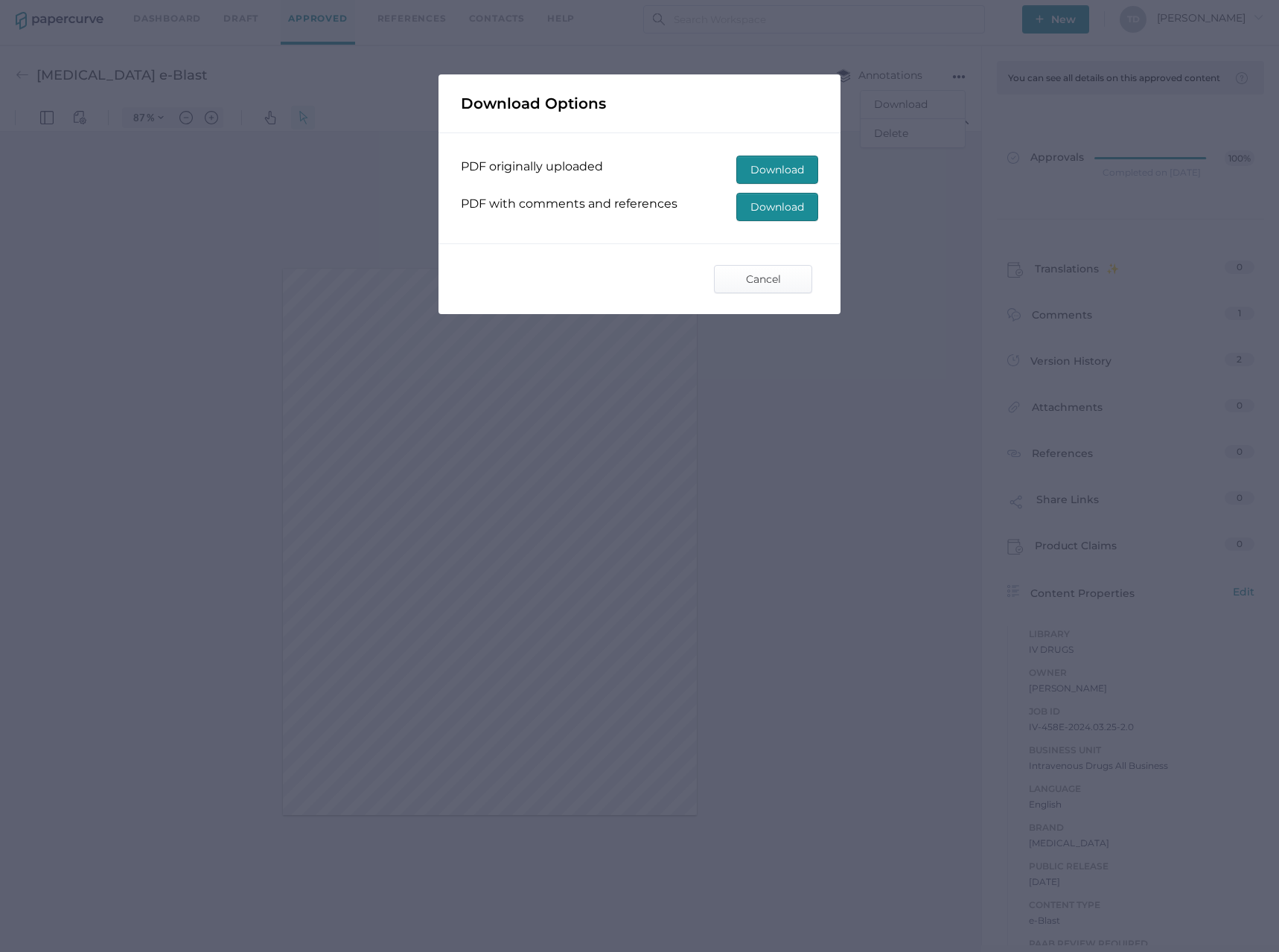
click at [769, 200] on span "Download" at bounding box center [777, 207] width 54 height 27
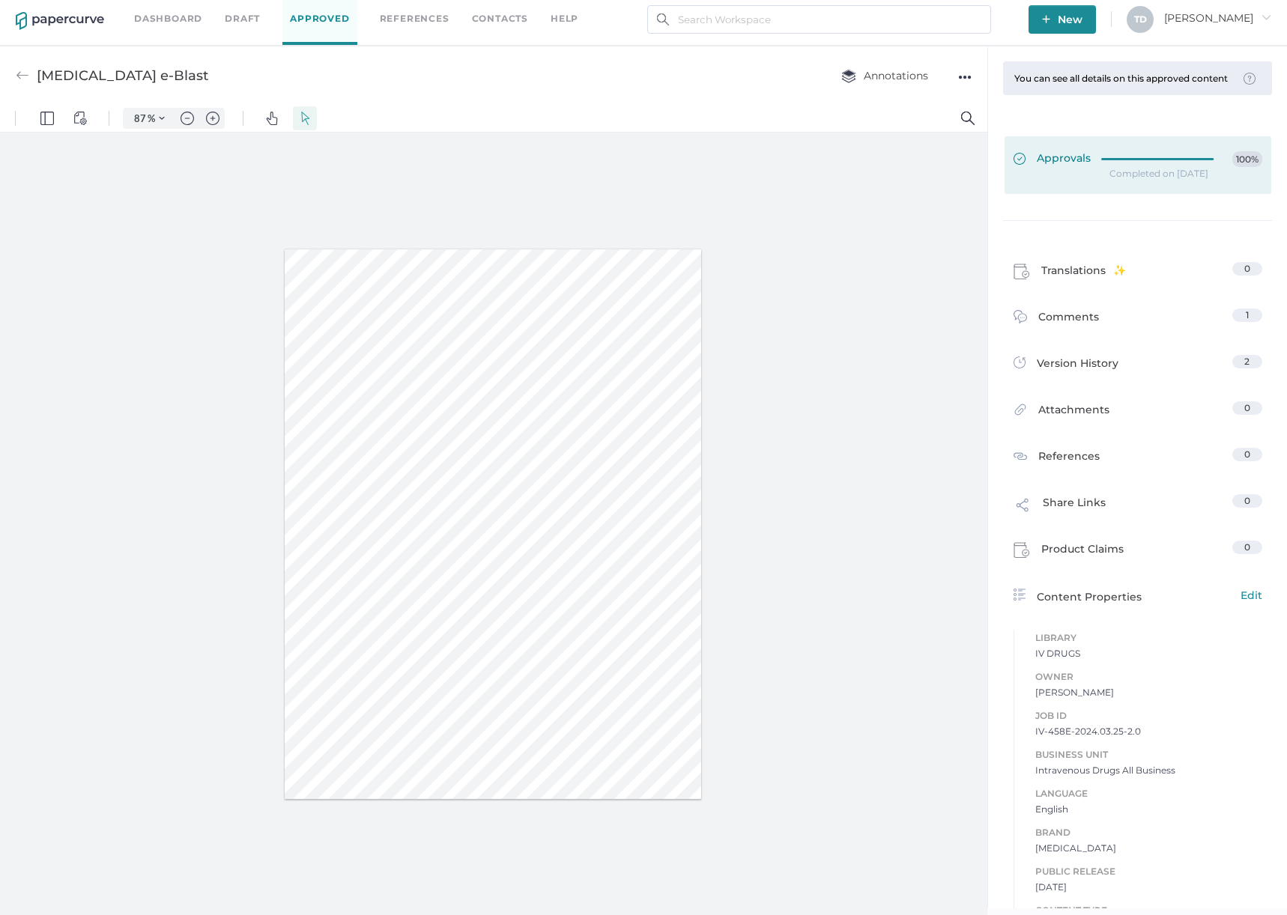
click at [1199, 162] on div at bounding box center [1161, 156] width 121 height 11
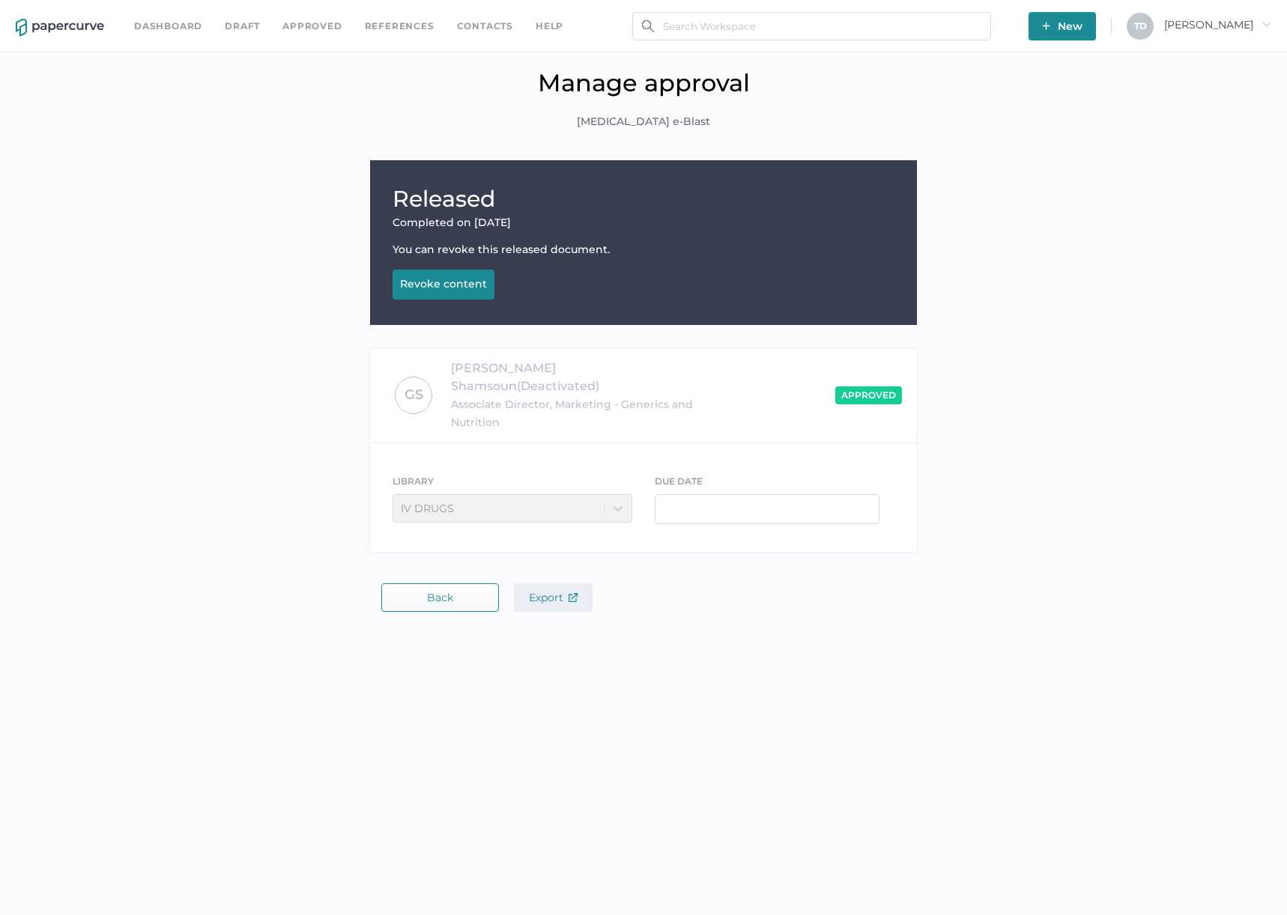
click at [560, 591] on span "Export" at bounding box center [553, 597] width 49 height 13
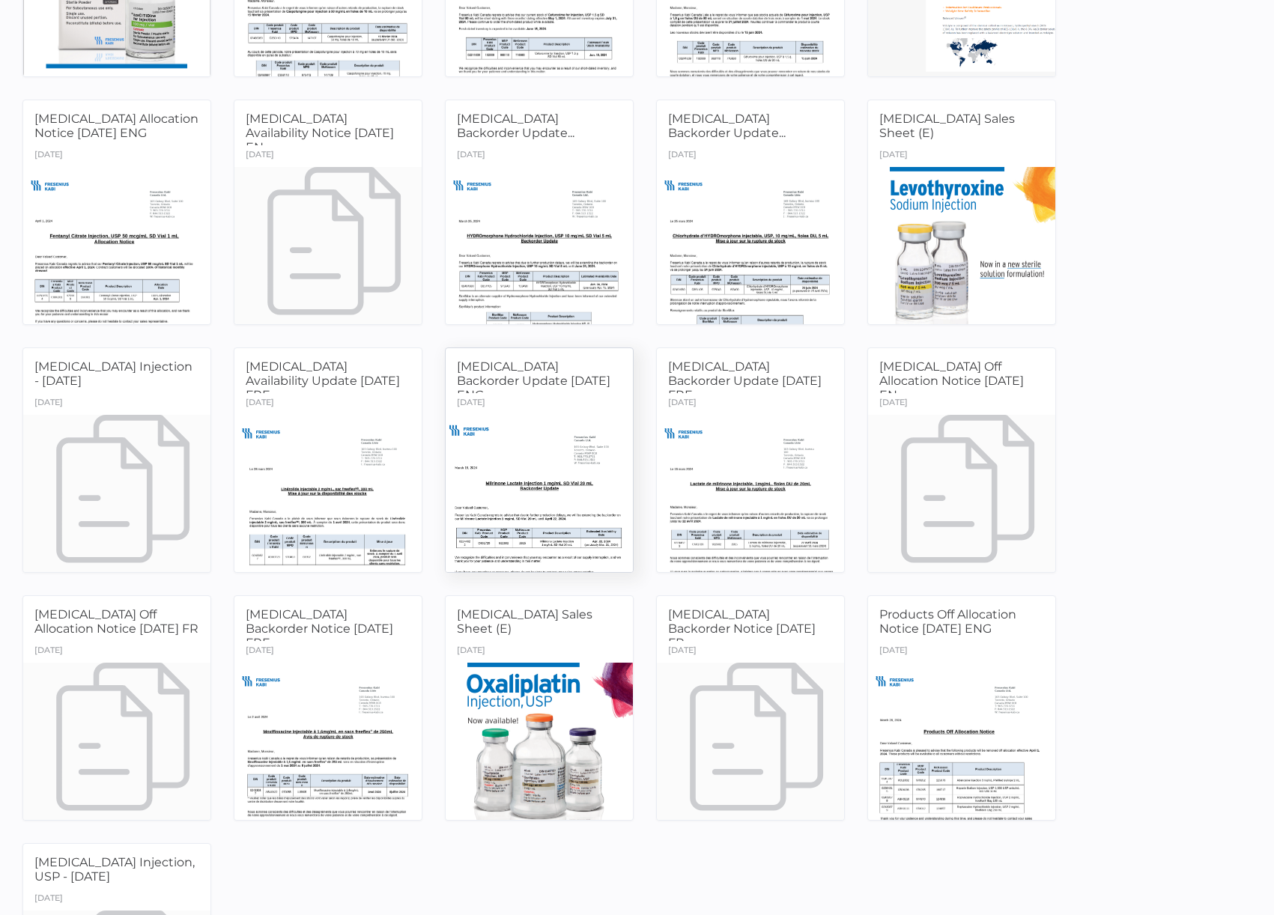
scroll to position [599, 0]
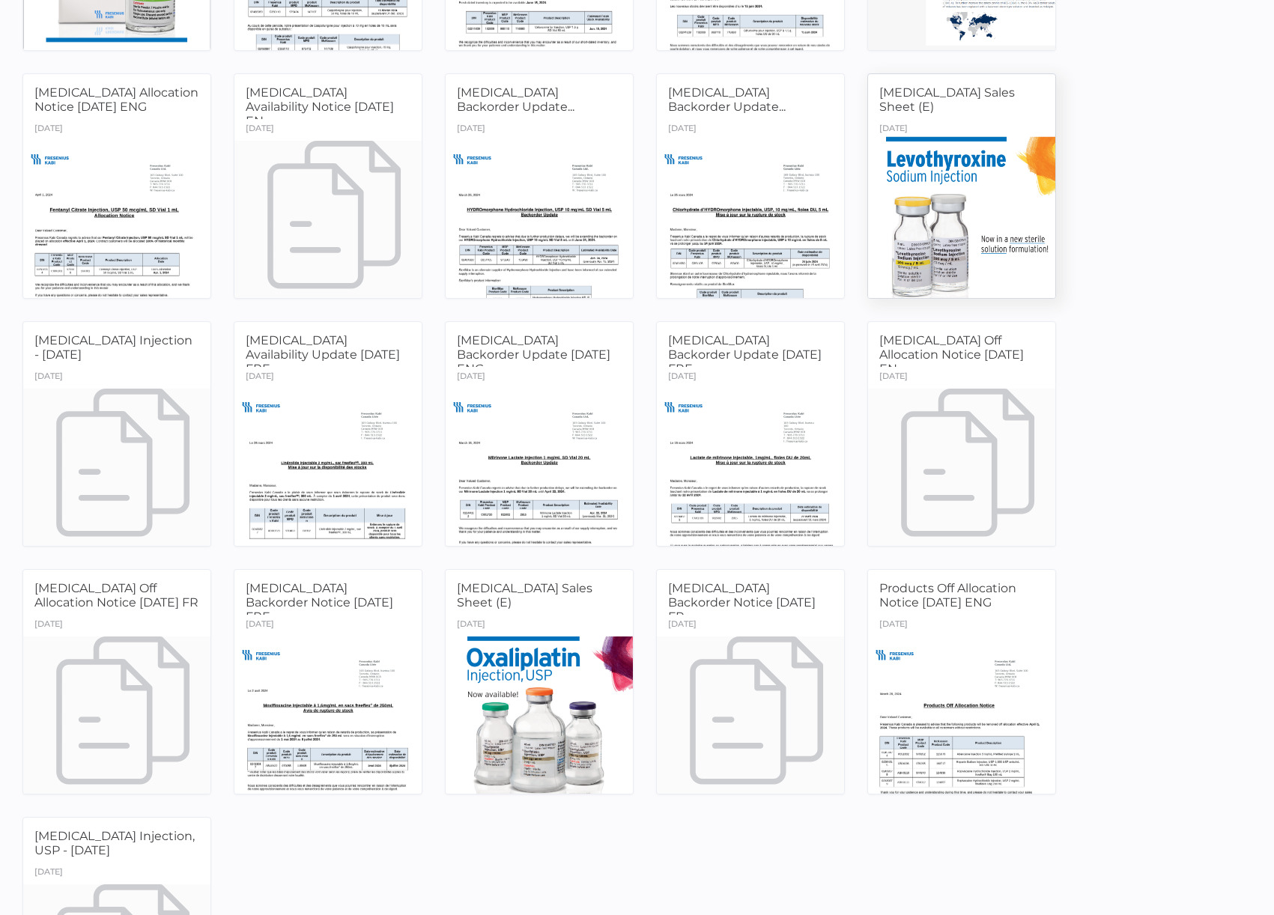
click at [953, 254] on div at bounding box center [961, 218] width 197 height 165
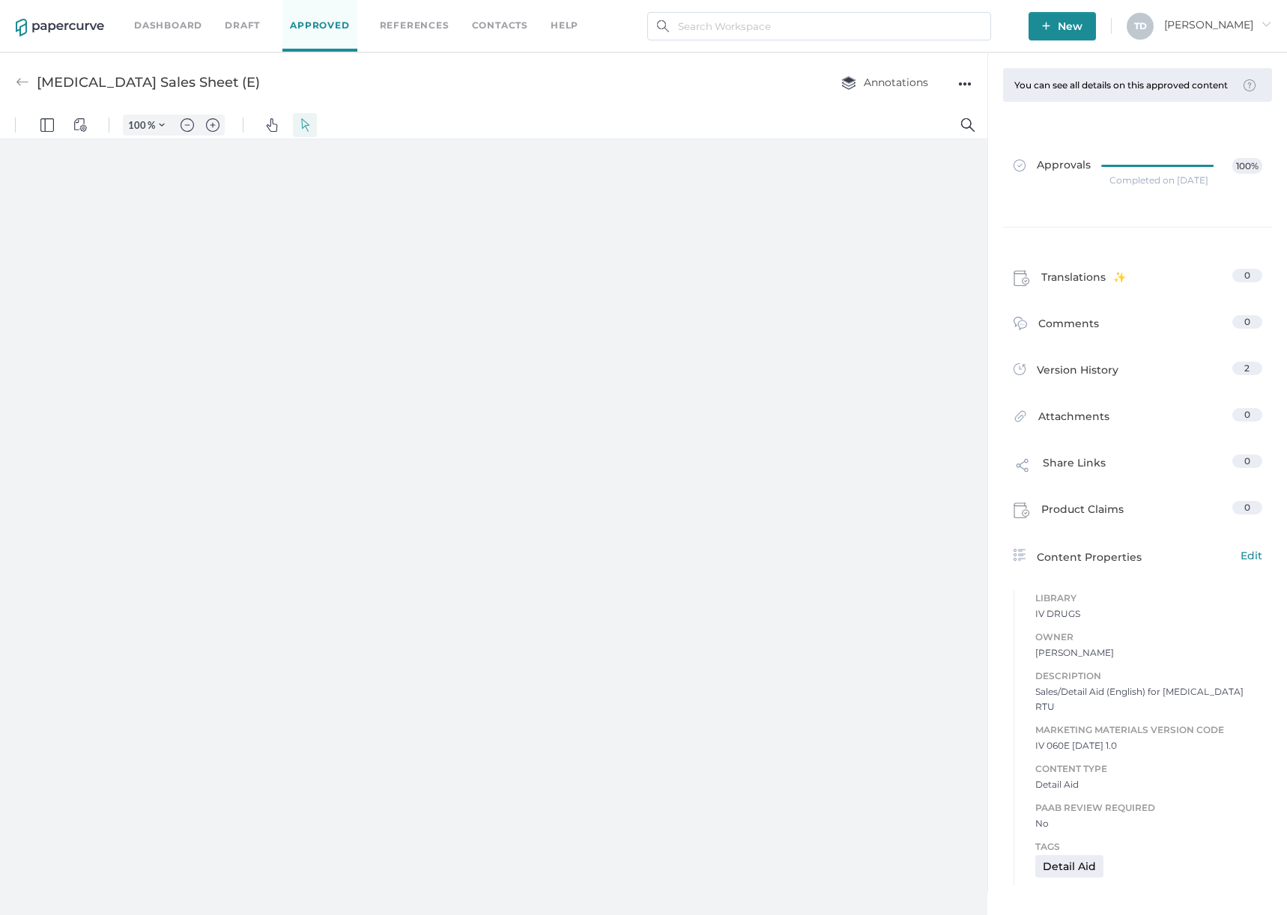
type input "87"
click at [959, 81] on div "●●●" at bounding box center [964, 83] width 13 height 21
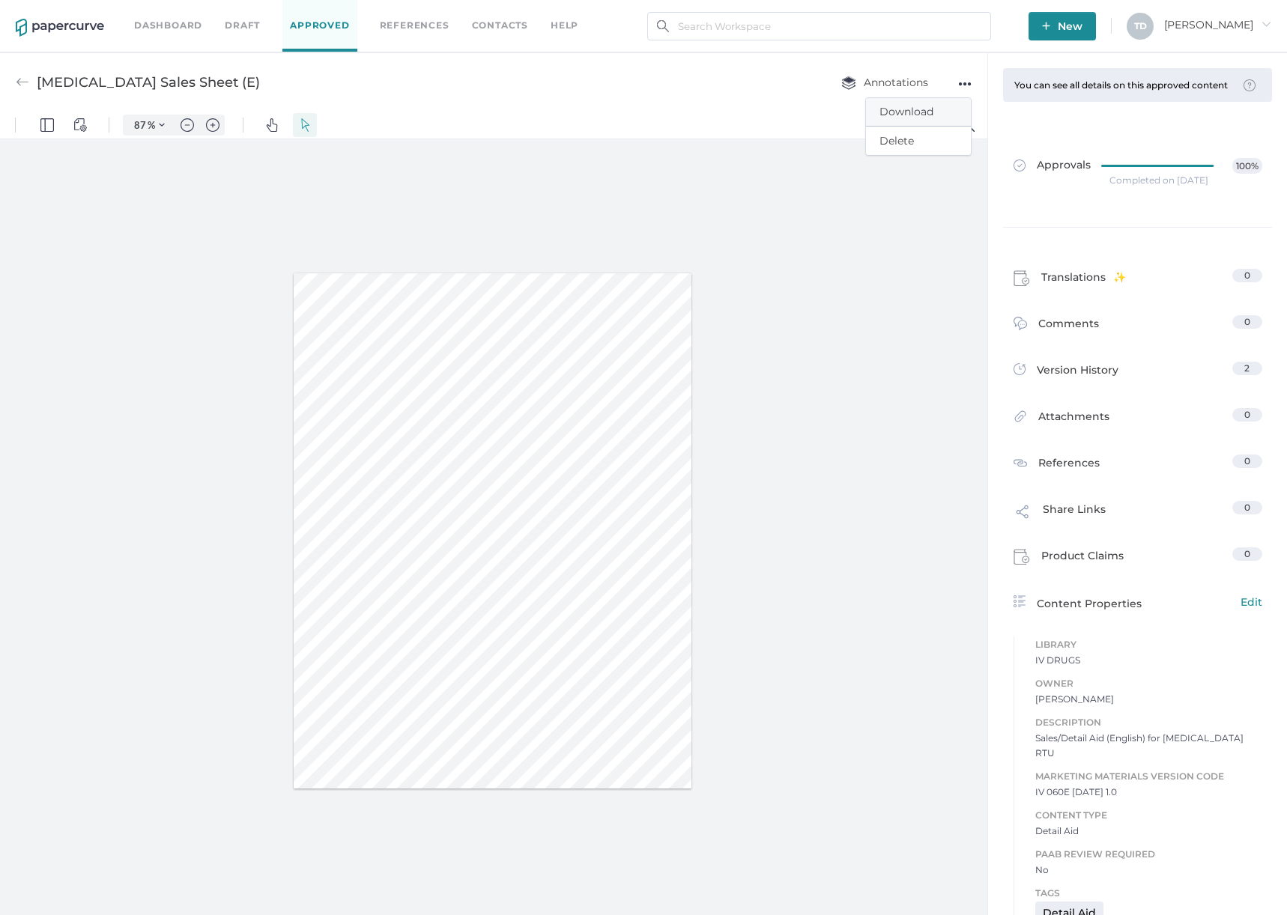
click at [944, 108] on span "Download" at bounding box center [918, 112] width 78 height 28
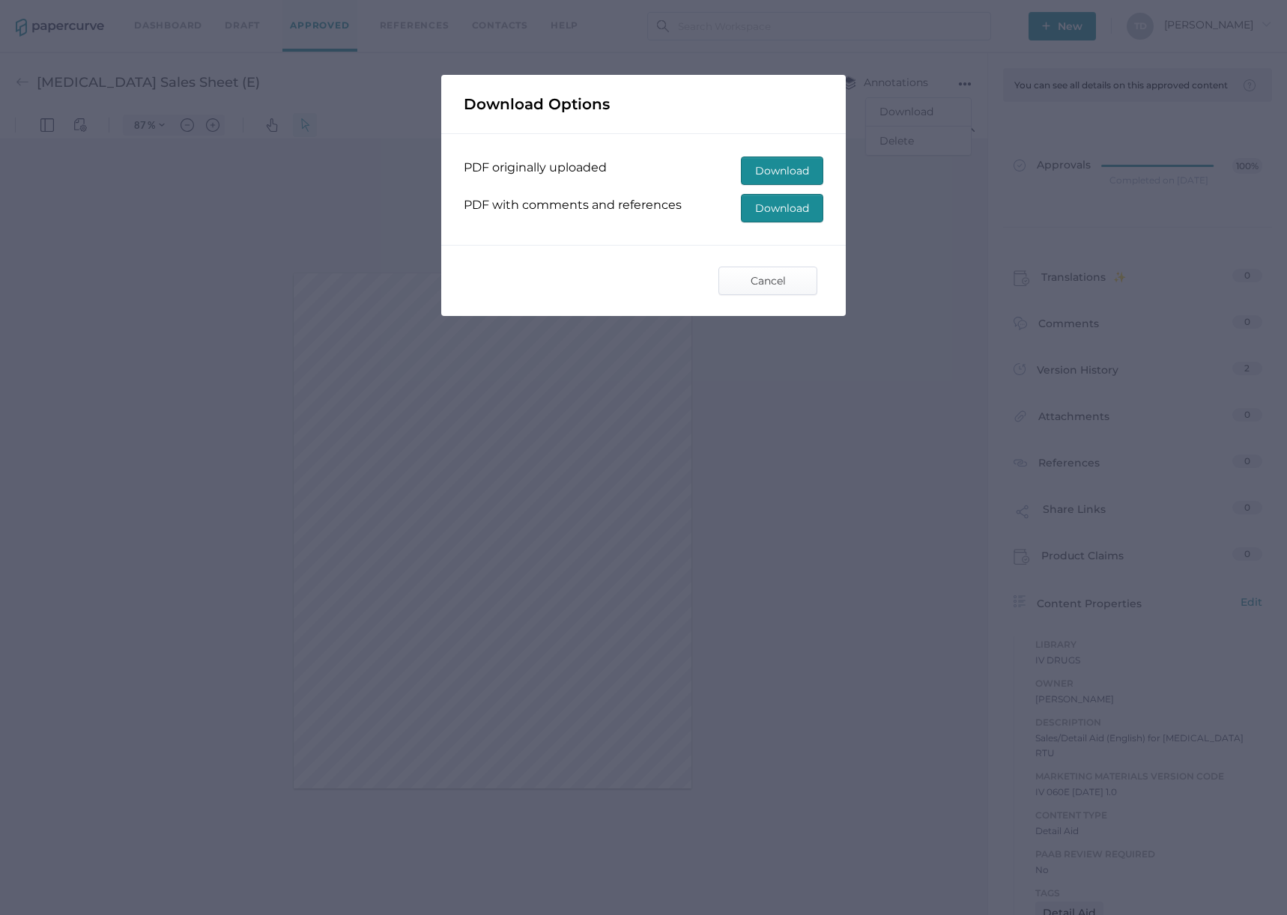
click at [775, 213] on span "Download" at bounding box center [782, 208] width 54 height 27
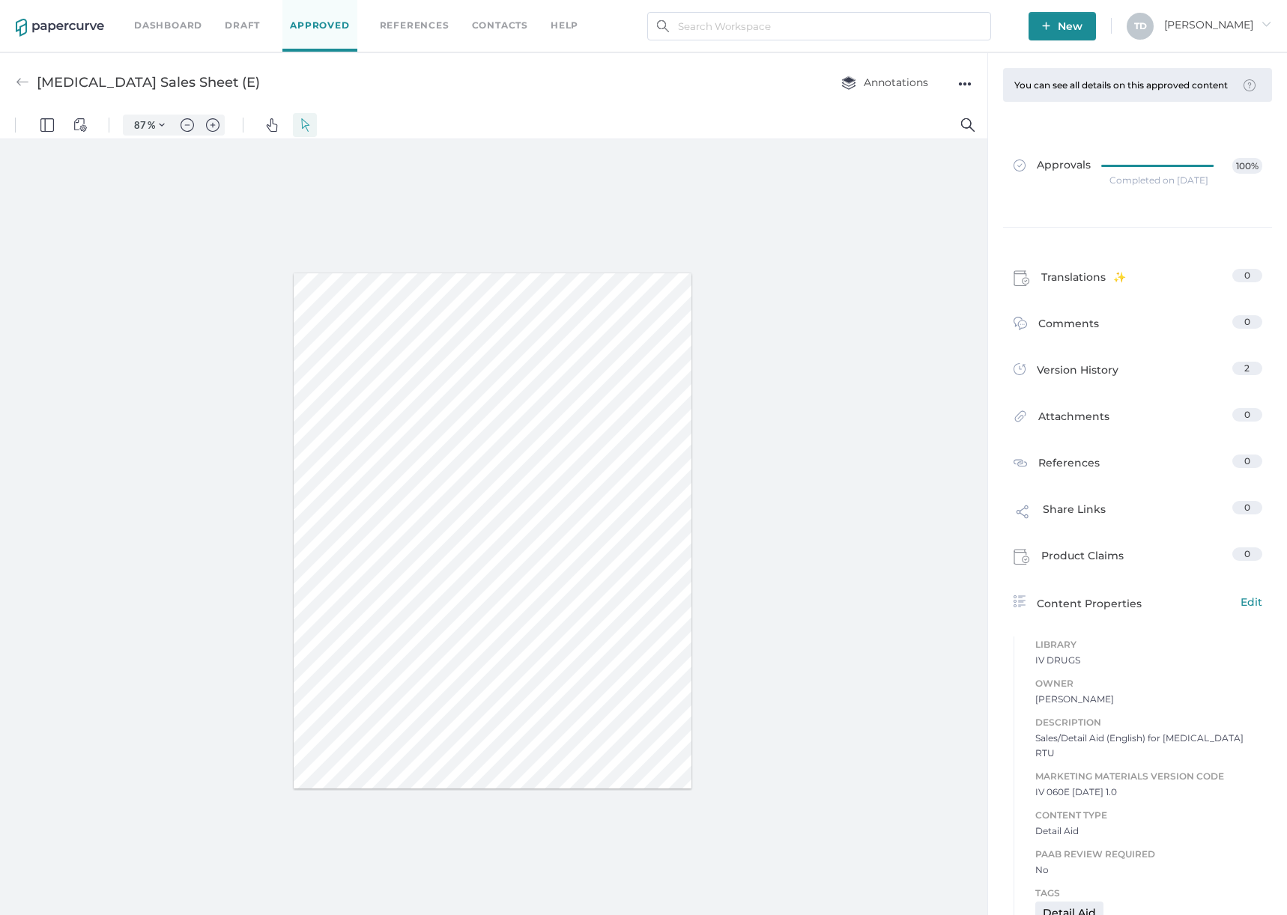
click at [1147, 180] on div "Completed on Sep 29, 2025" at bounding box center [1158, 180] width 99 height 0
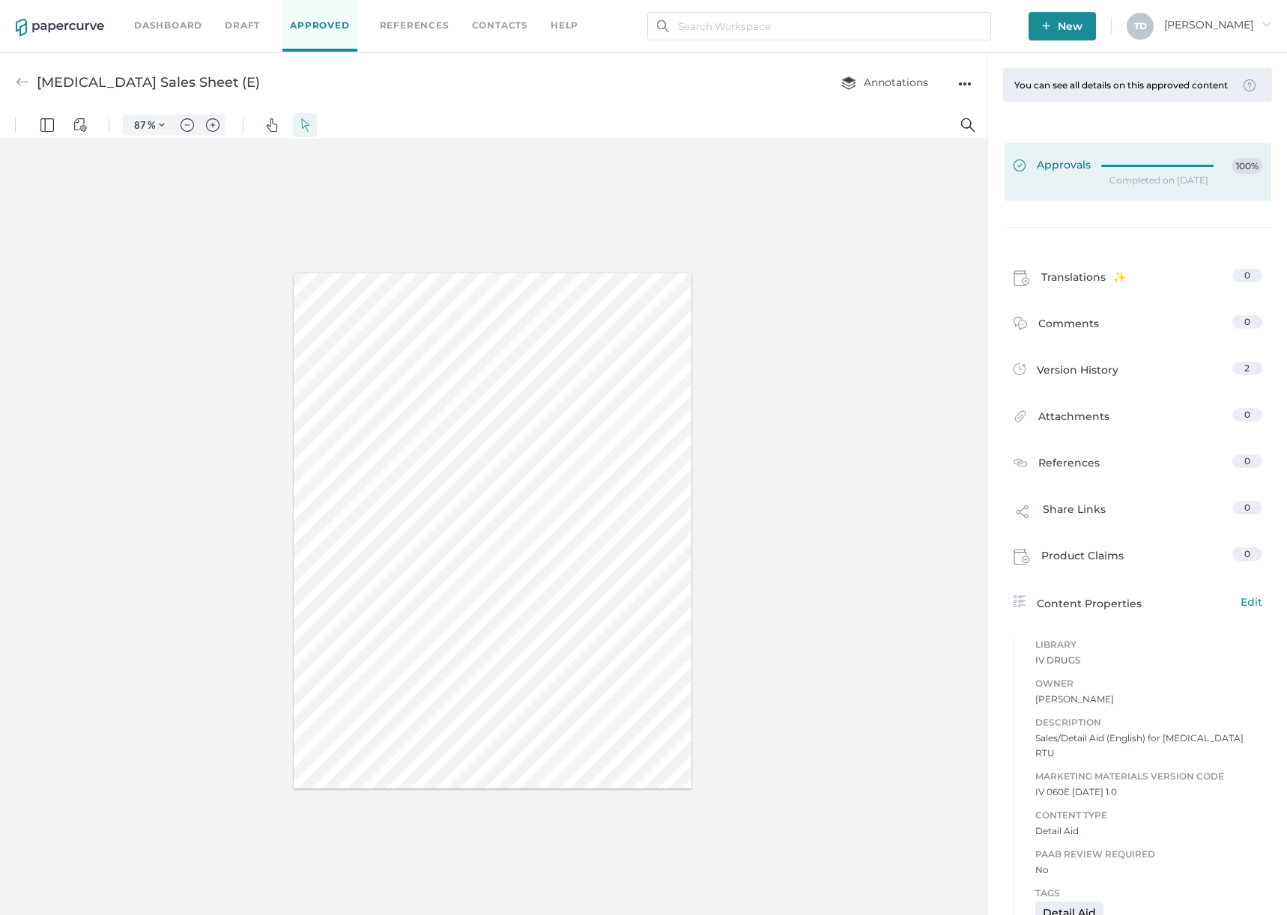
click at [1128, 174] on div at bounding box center [1161, 166] width 121 height 16
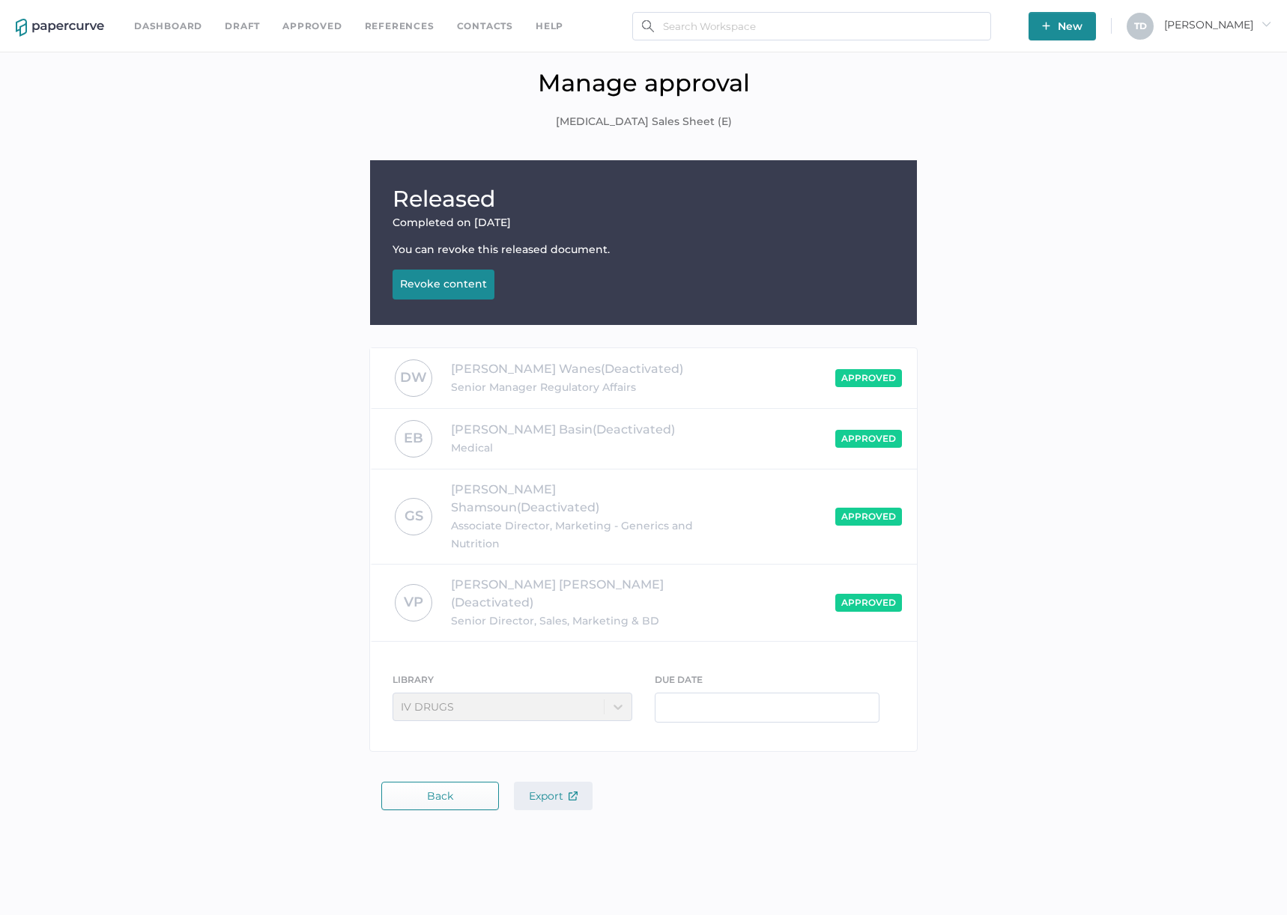
click at [549, 789] on span "Export" at bounding box center [553, 795] width 49 height 13
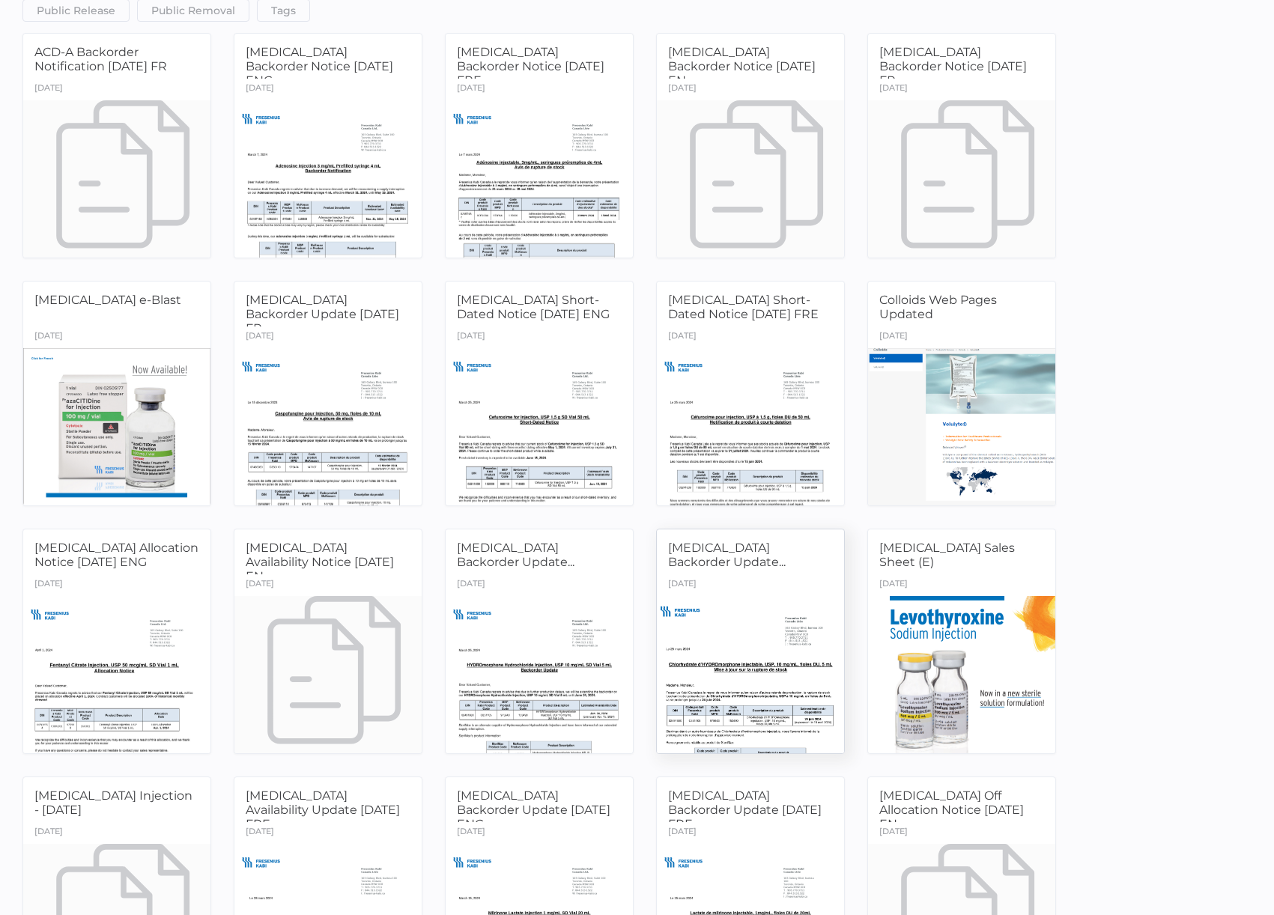
scroll to position [374, 0]
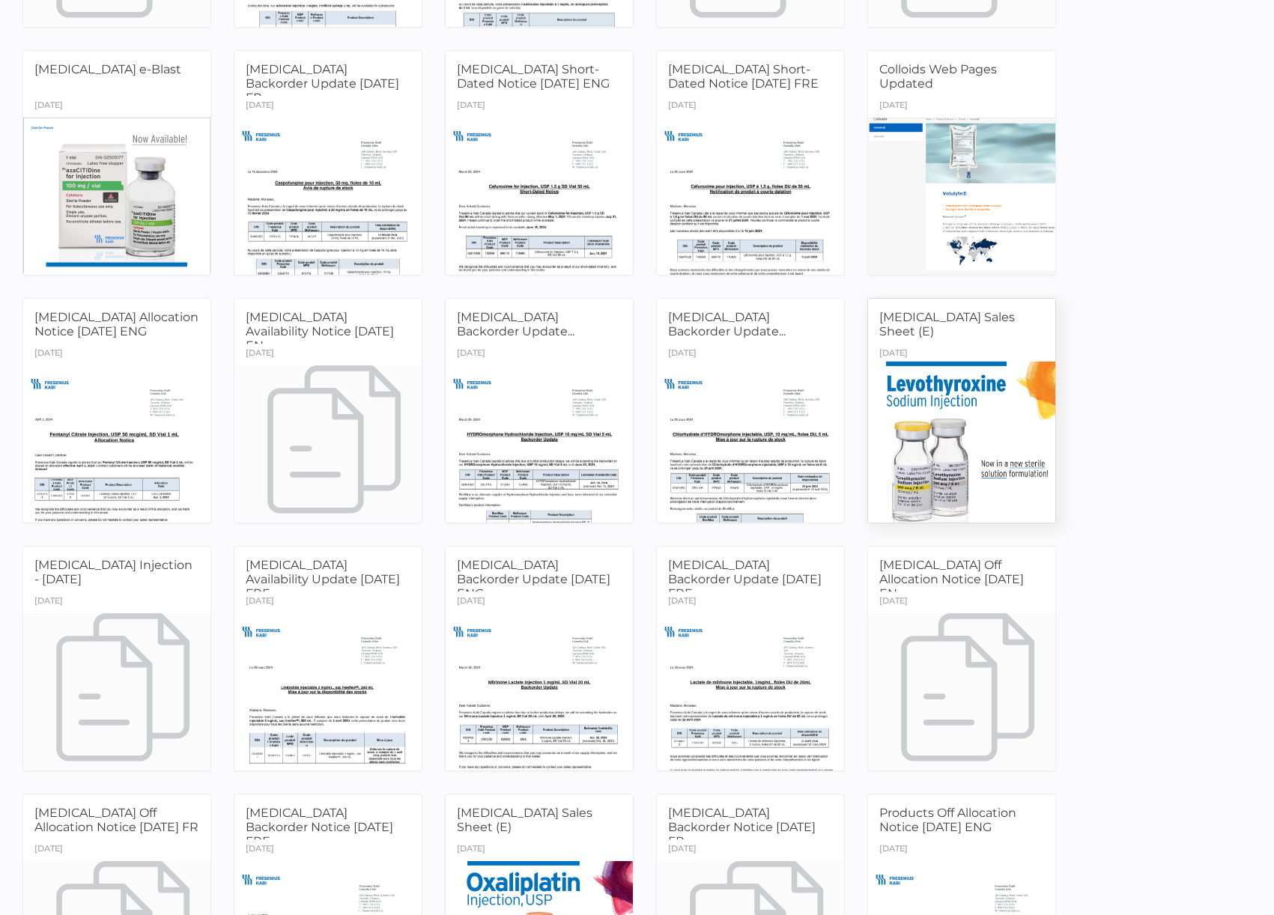
click at [941, 439] on div at bounding box center [961, 443] width 197 height 165
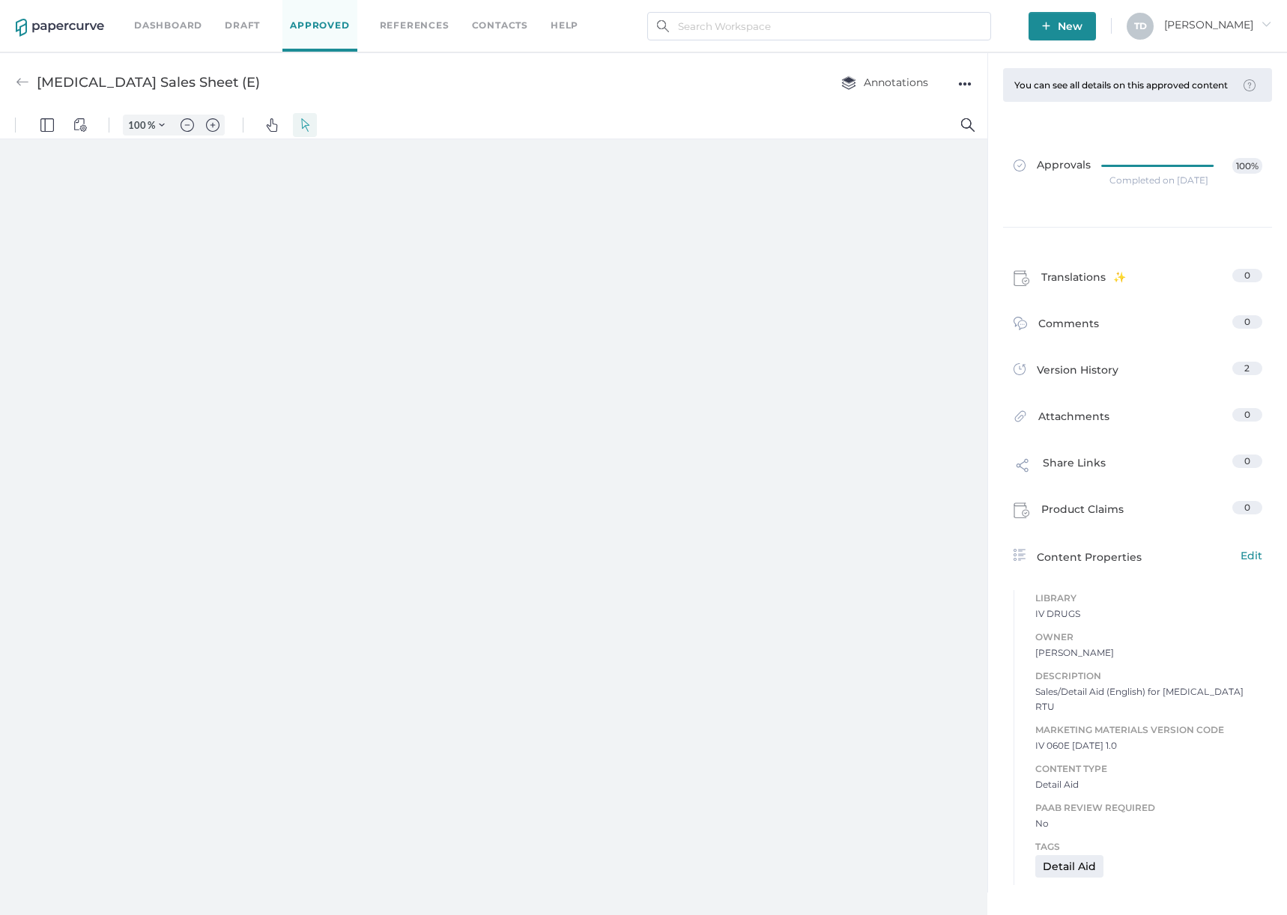
type input "87"
click at [1094, 785] on span "IV 060E 2022.03.15 1.0" at bounding box center [1148, 792] width 227 height 15
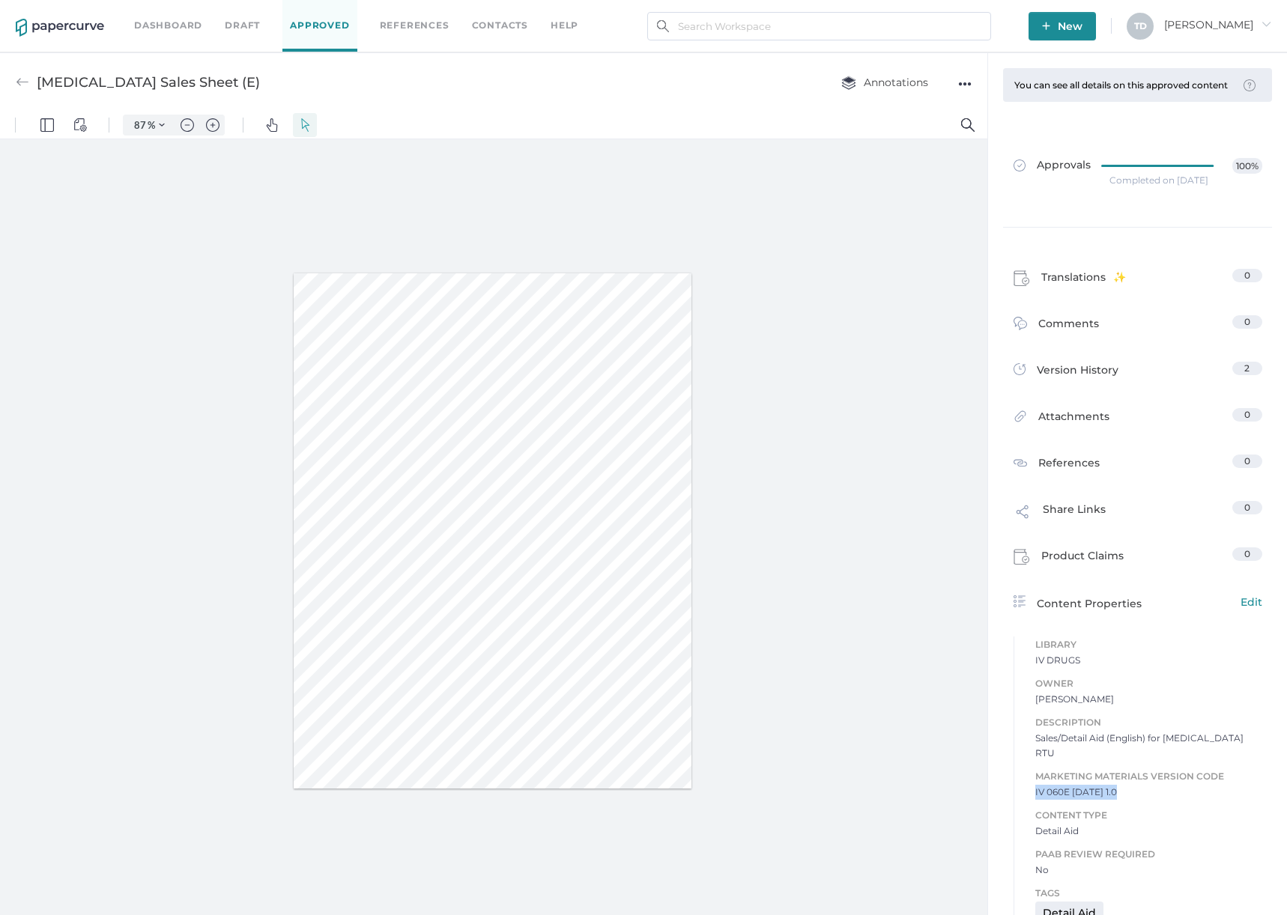
click at [1094, 785] on span "IV 060E 2022.03.15 1.0" at bounding box center [1148, 792] width 227 height 15
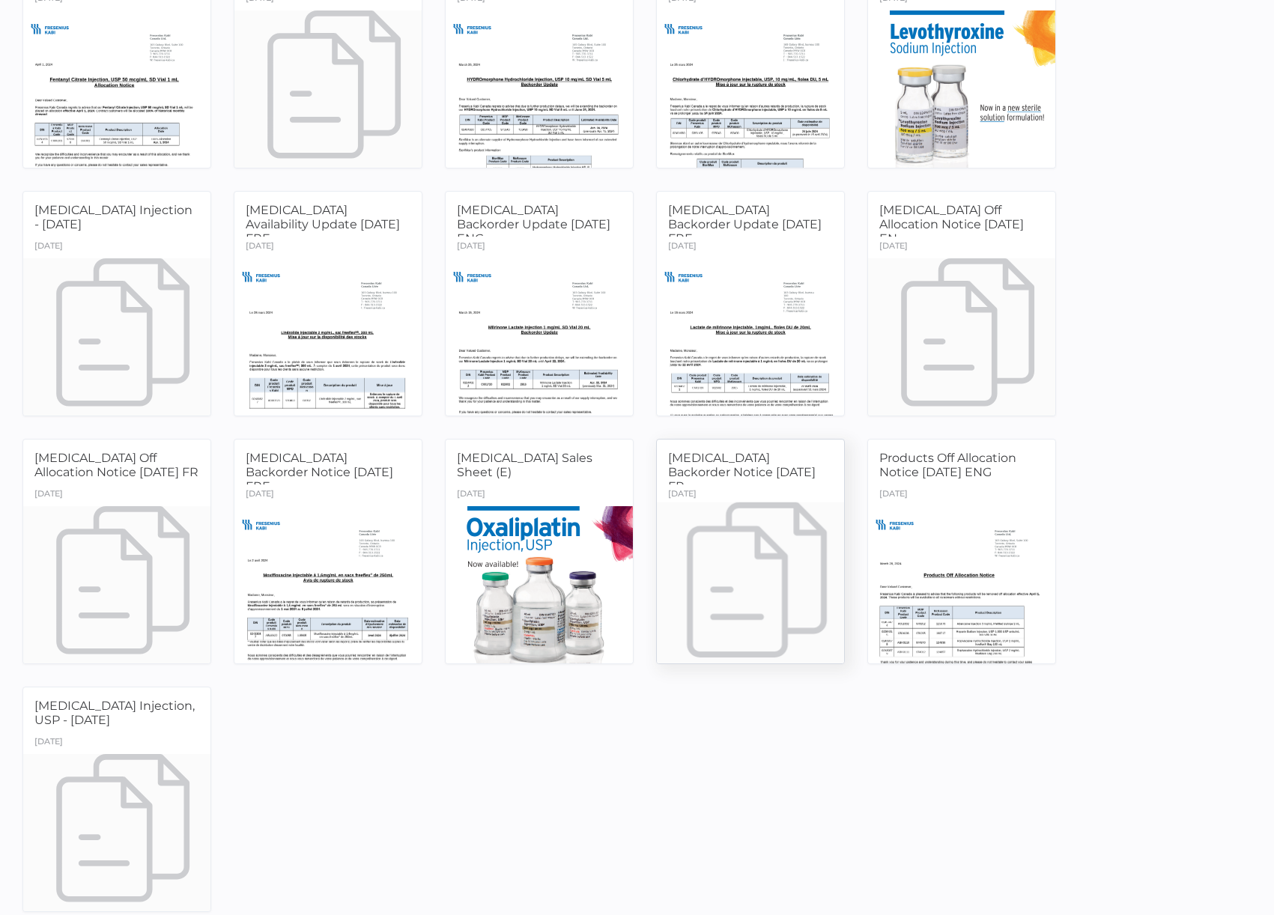
scroll to position [738, 0]
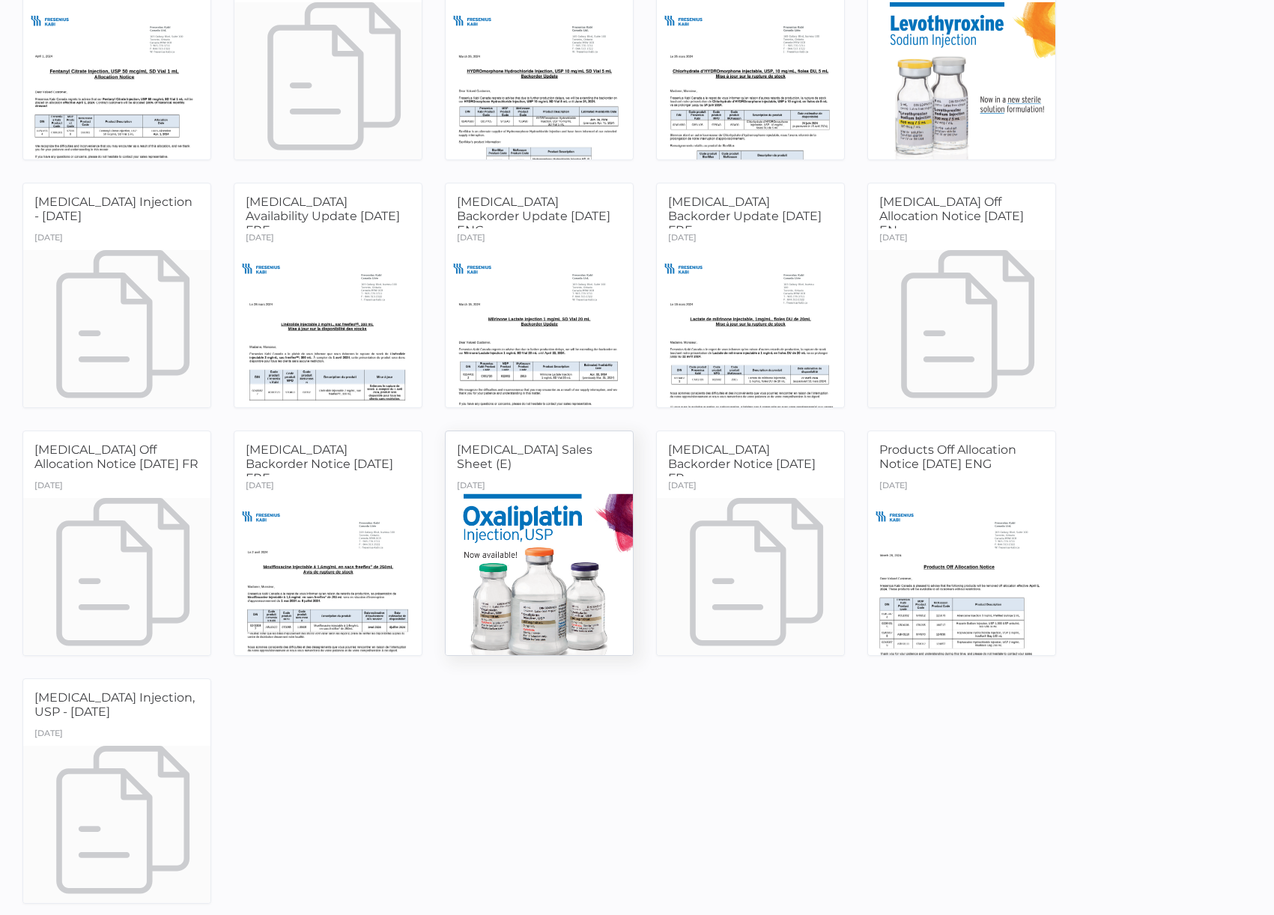
click at [563, 579] on div at bounding box center [539, 575] width 197 height 165
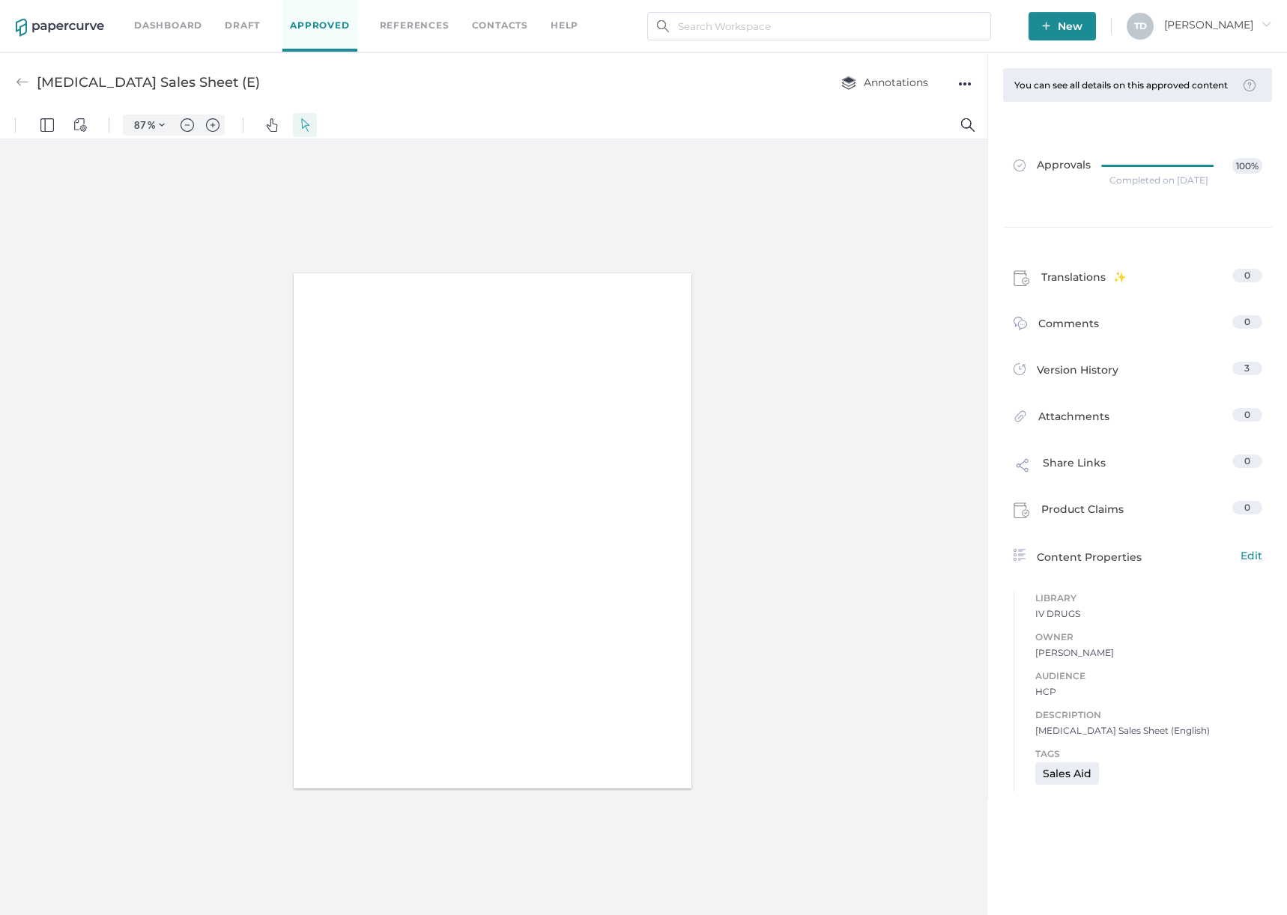
type input "87"
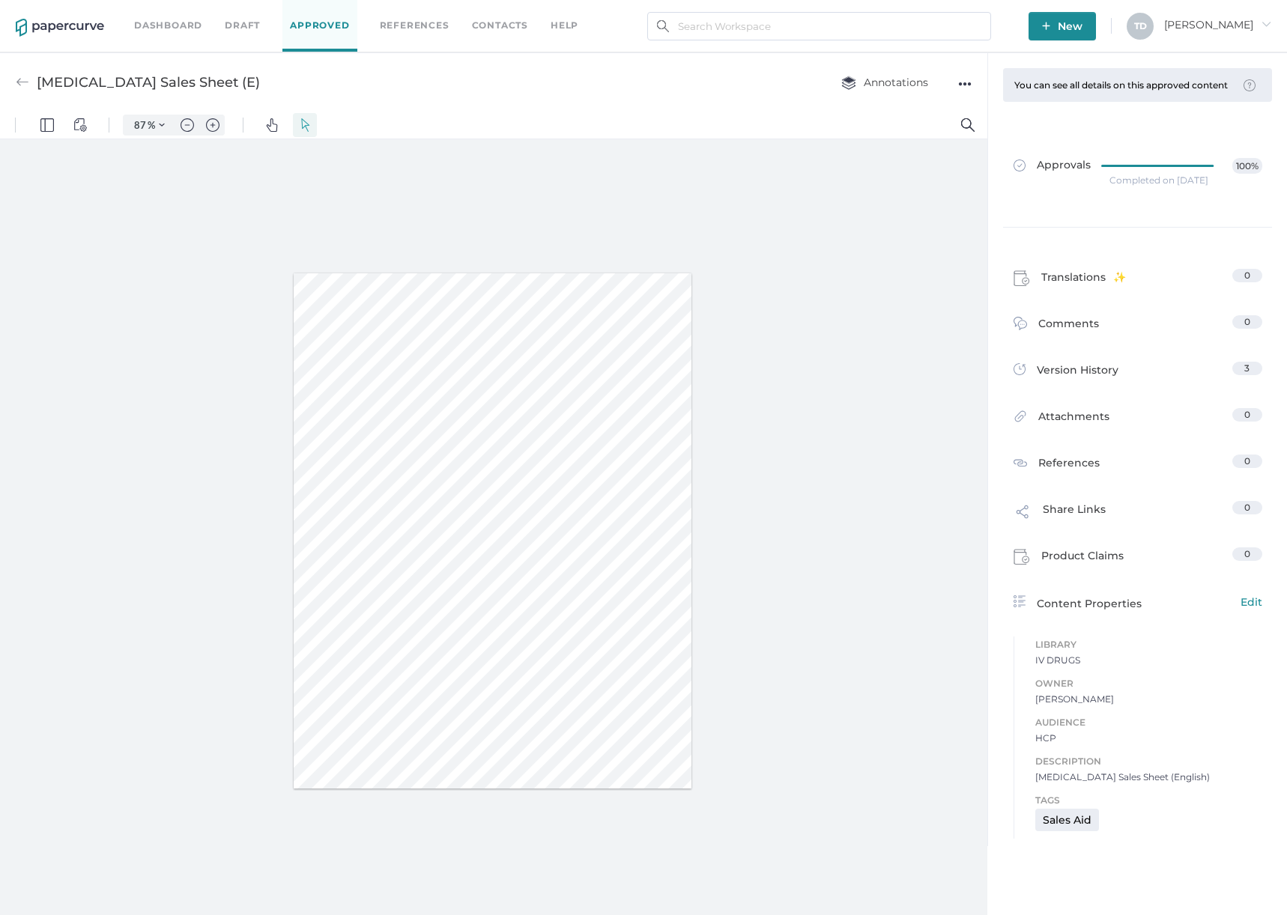
click at [967, 82] on div "●●●" at bounding box center [964, 83] width 13 height 21
click at [916, 112] on span "Download" at bounding box center [918, 112] width 78 height 28
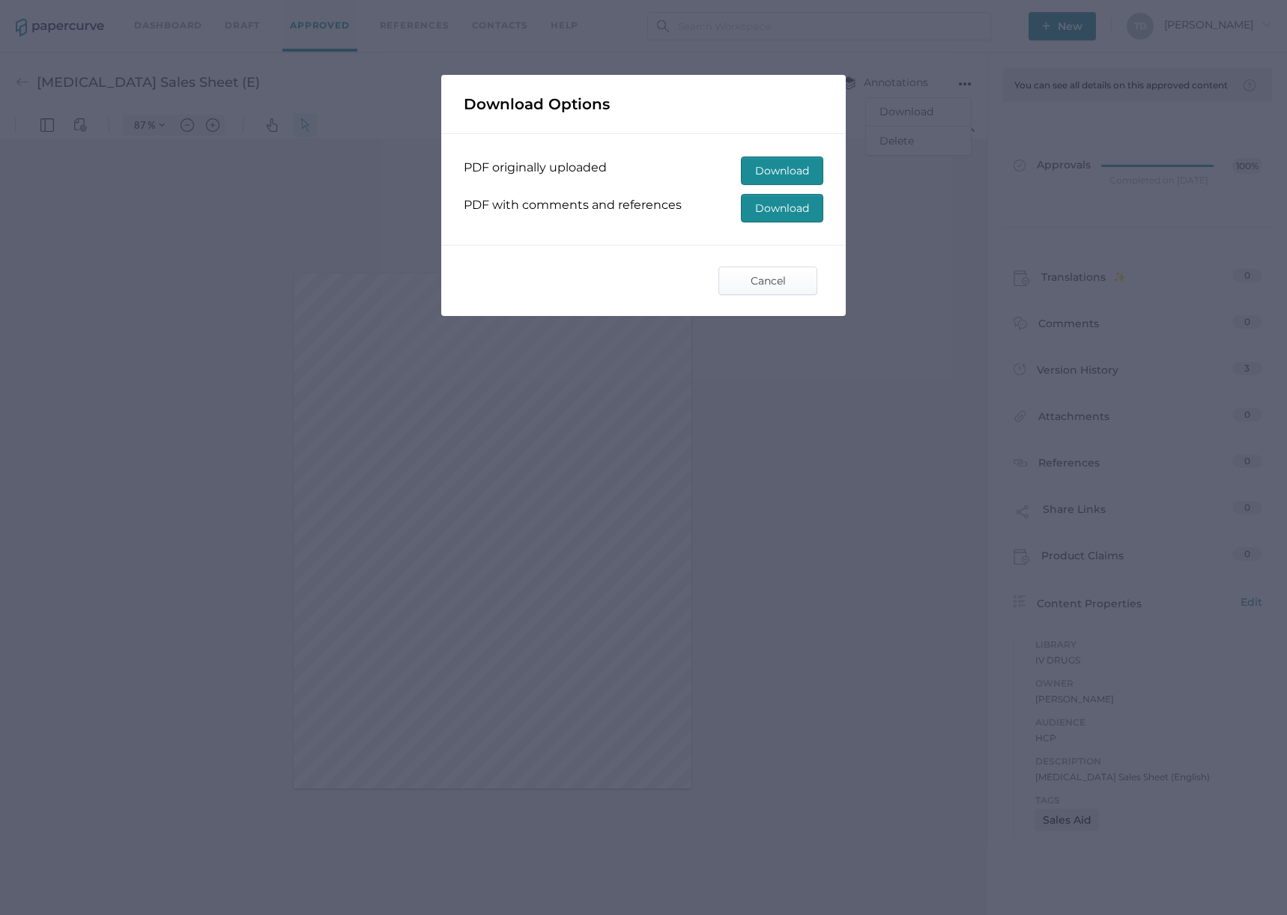
click at [759, 206] on span "Download" at bounding box center [782, 208] width 54 height 27
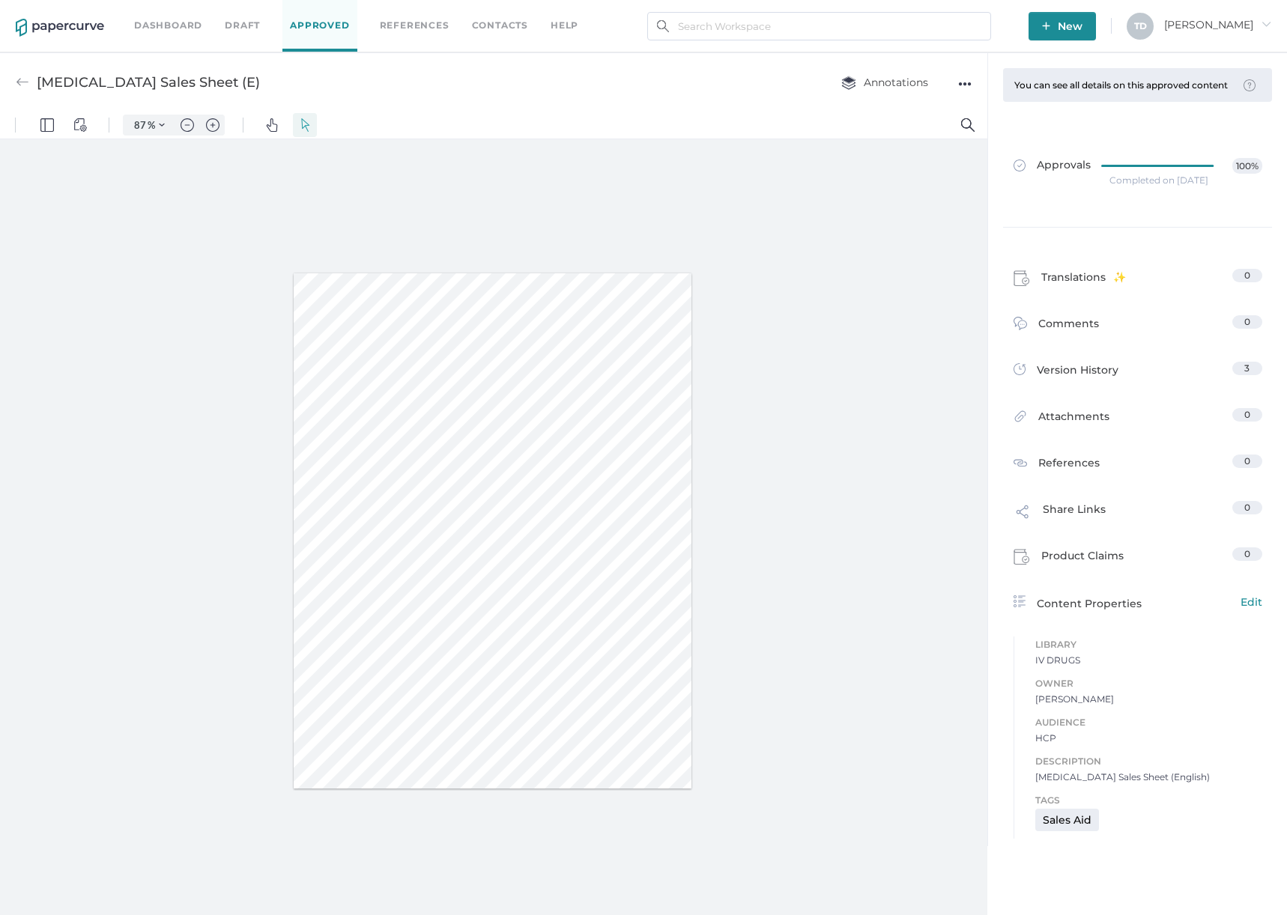
scroll to position [7, 0]
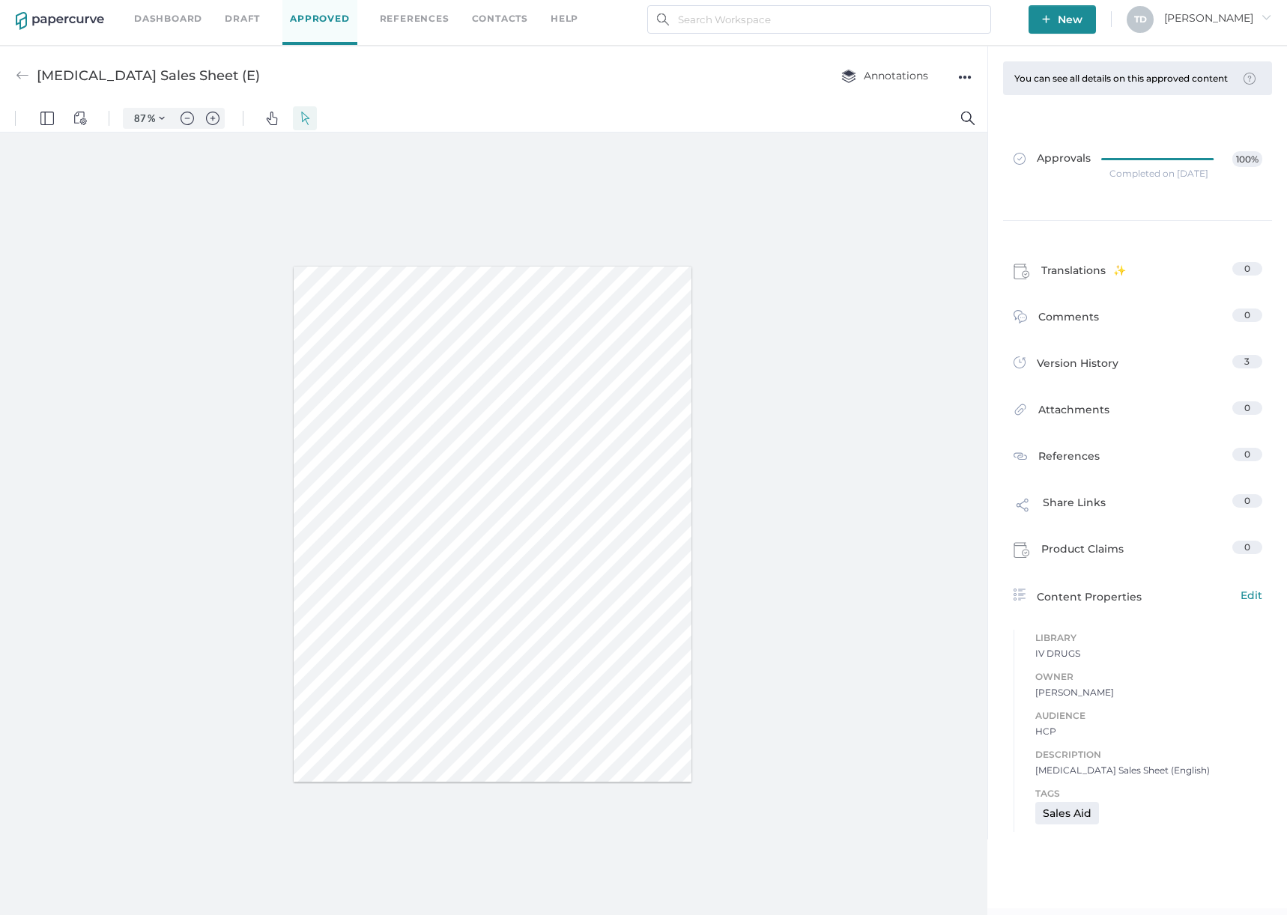
click at [1164, 174] on div "Completed on Sep 23, 2025" at bounding box center [1158, 174] width 99 height 0
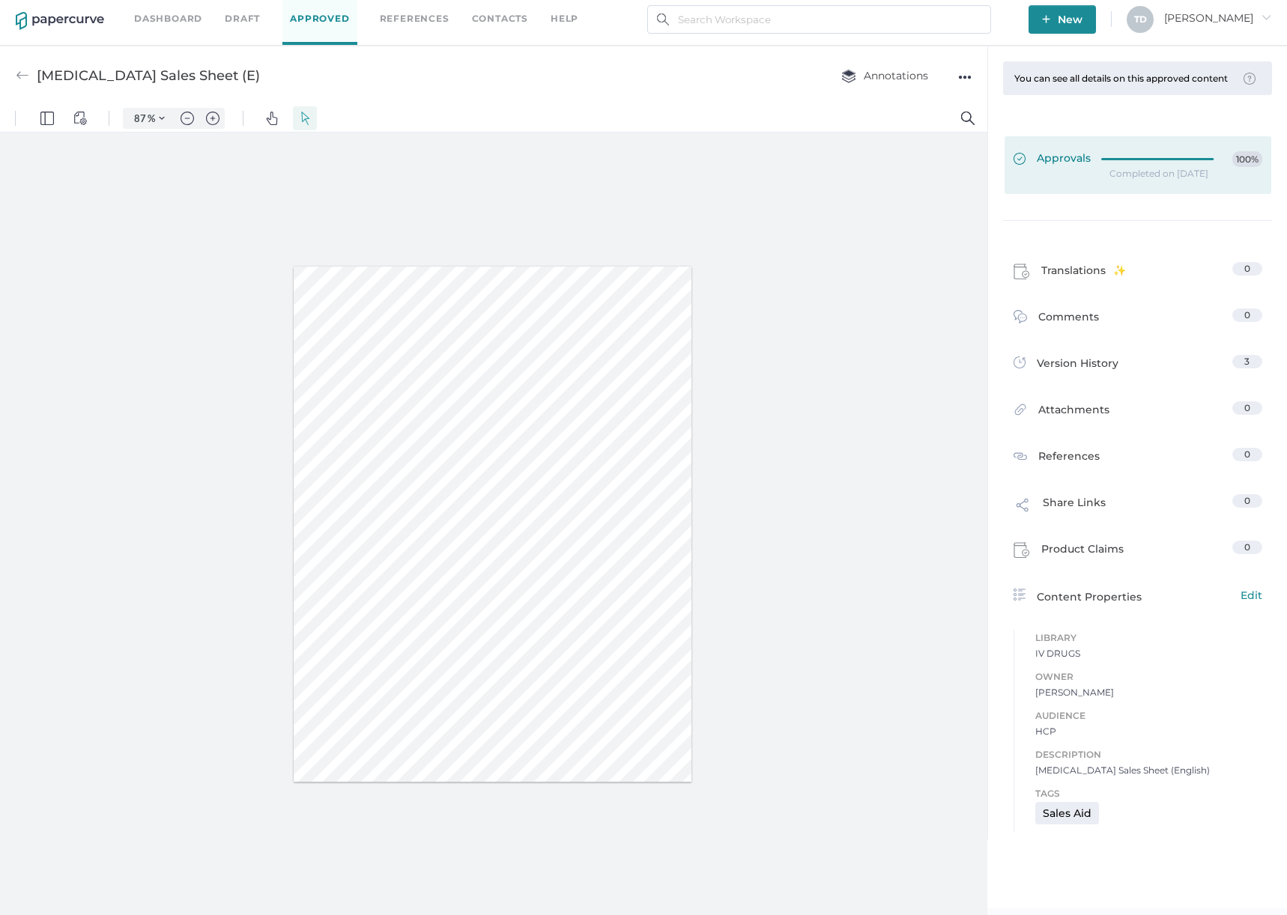
click at [1066, 168] on link "Approvals 100%" at bounding box center [1137, 165] width 267 height 58
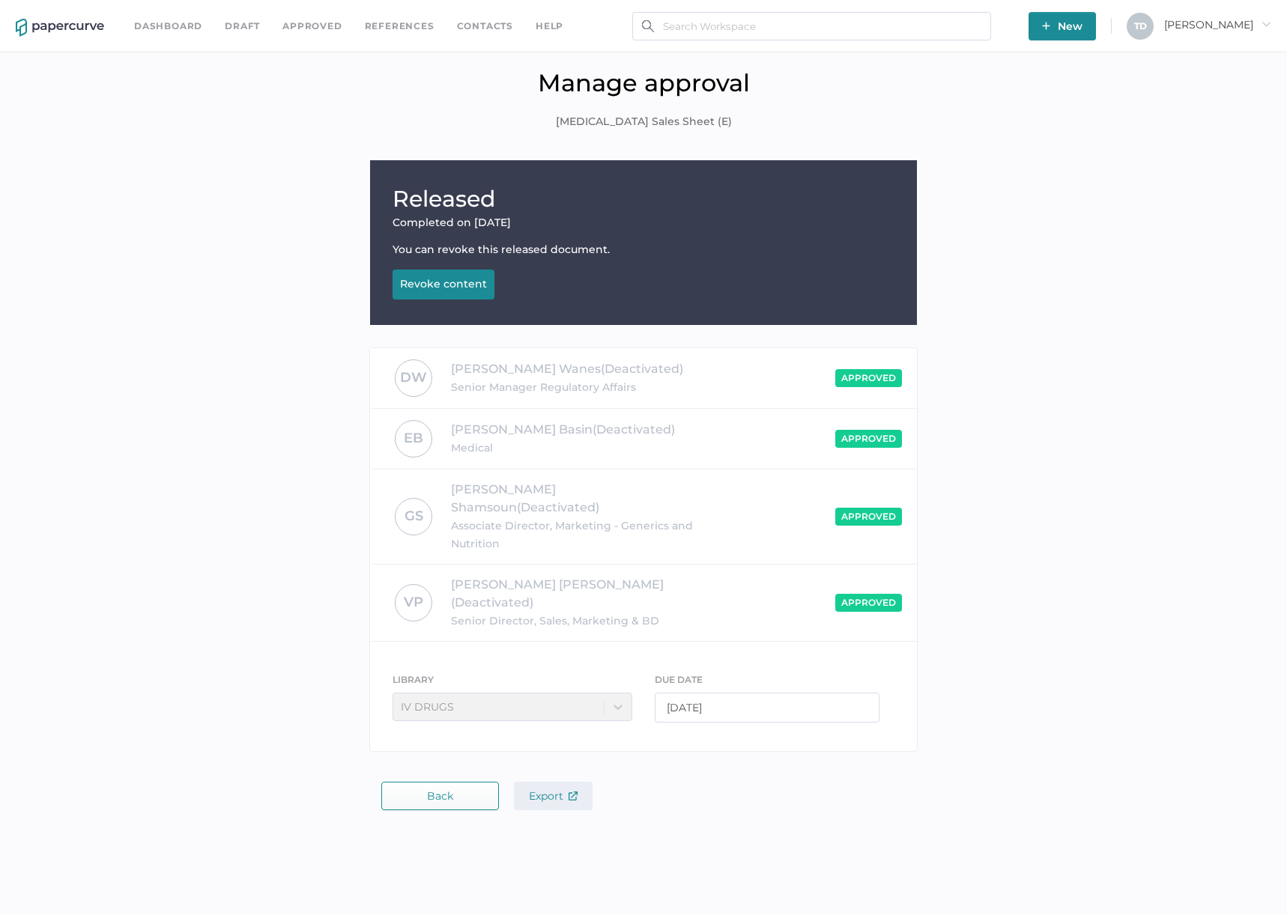
click at [547, 789] on span "Export" at bounding box center [553, 795] width 49 height 13
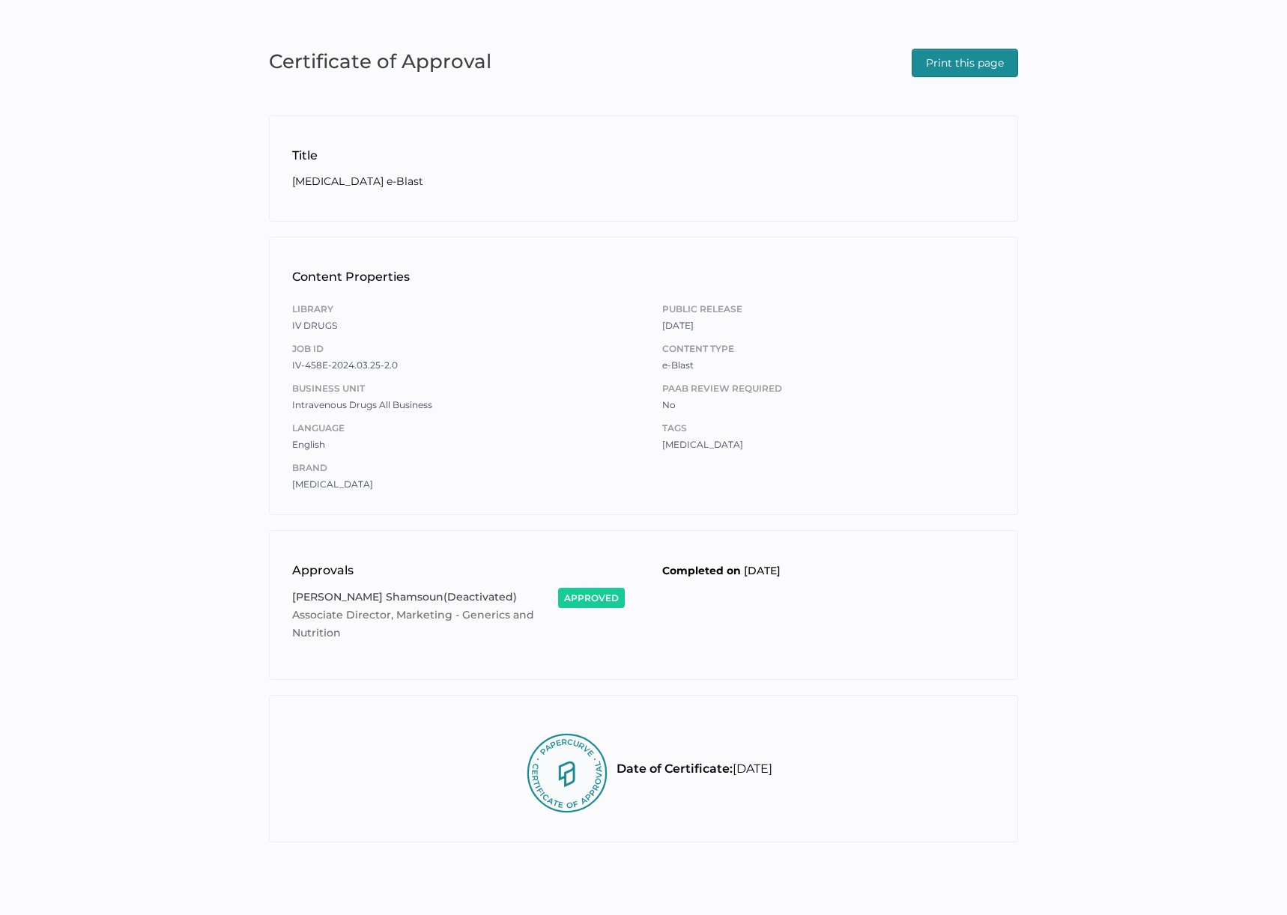
click at [1003, 51] on span "Print this page" at bounding box center [965, 62] width 78 height 27
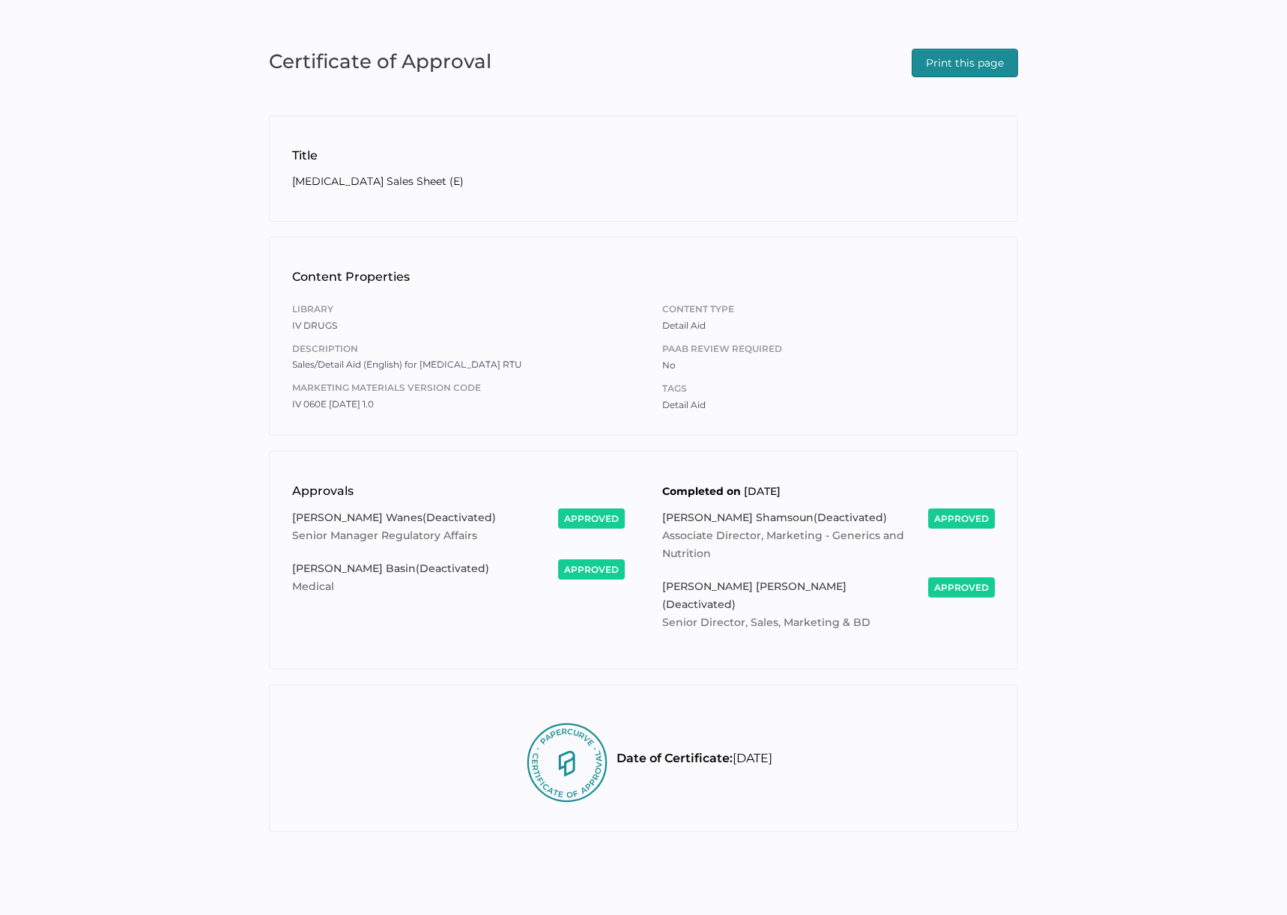
click at [956, 61] on span "Print this page" at bounding box center [965, 62] width 78 height 27
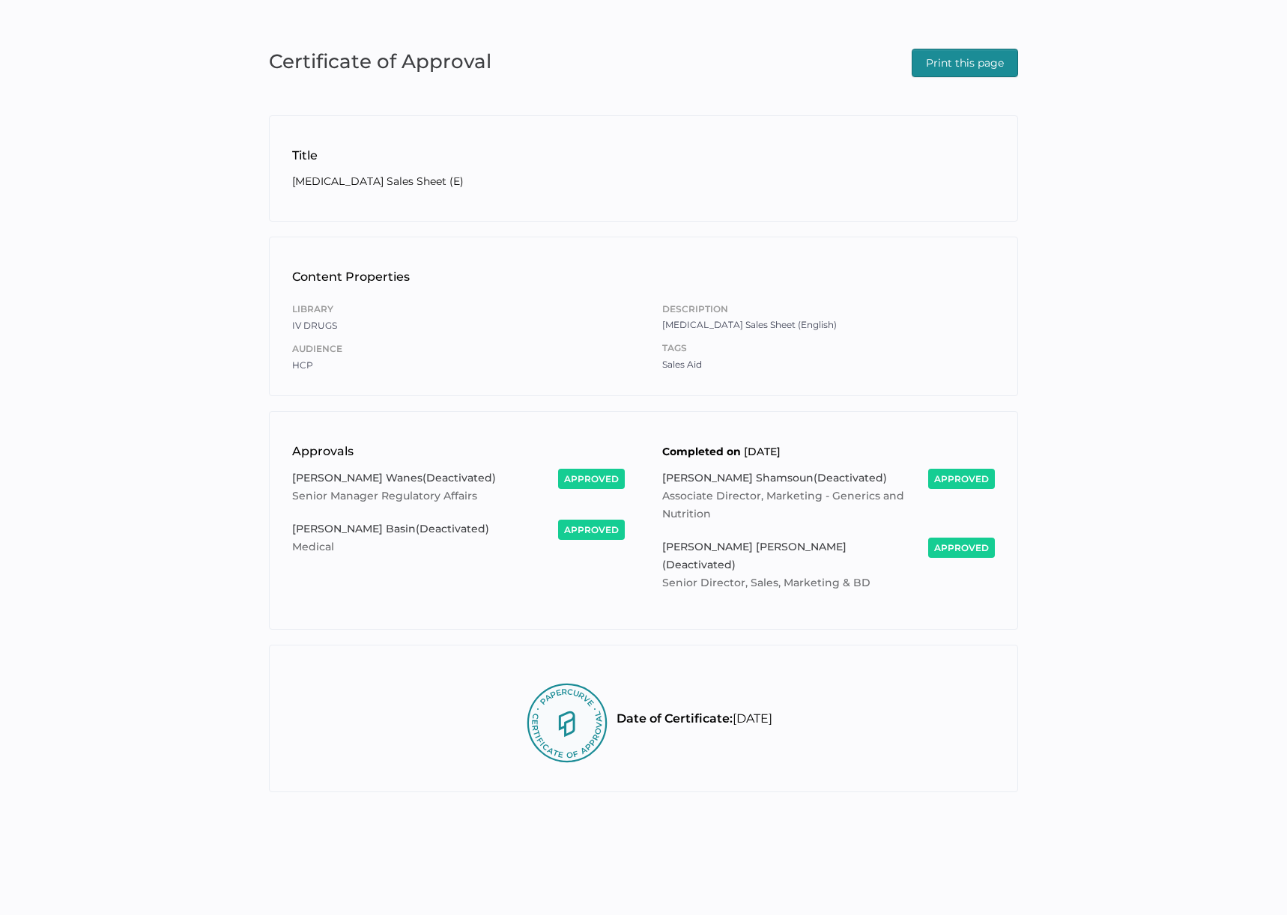
drag, startPoint x: 939, startPoint y: 65, endPoint x: 763, endPoint y: 385, distance: 365.0
click at [939, 65] on span "Print this page" at bounding box center [965, 62] width 78 height 27
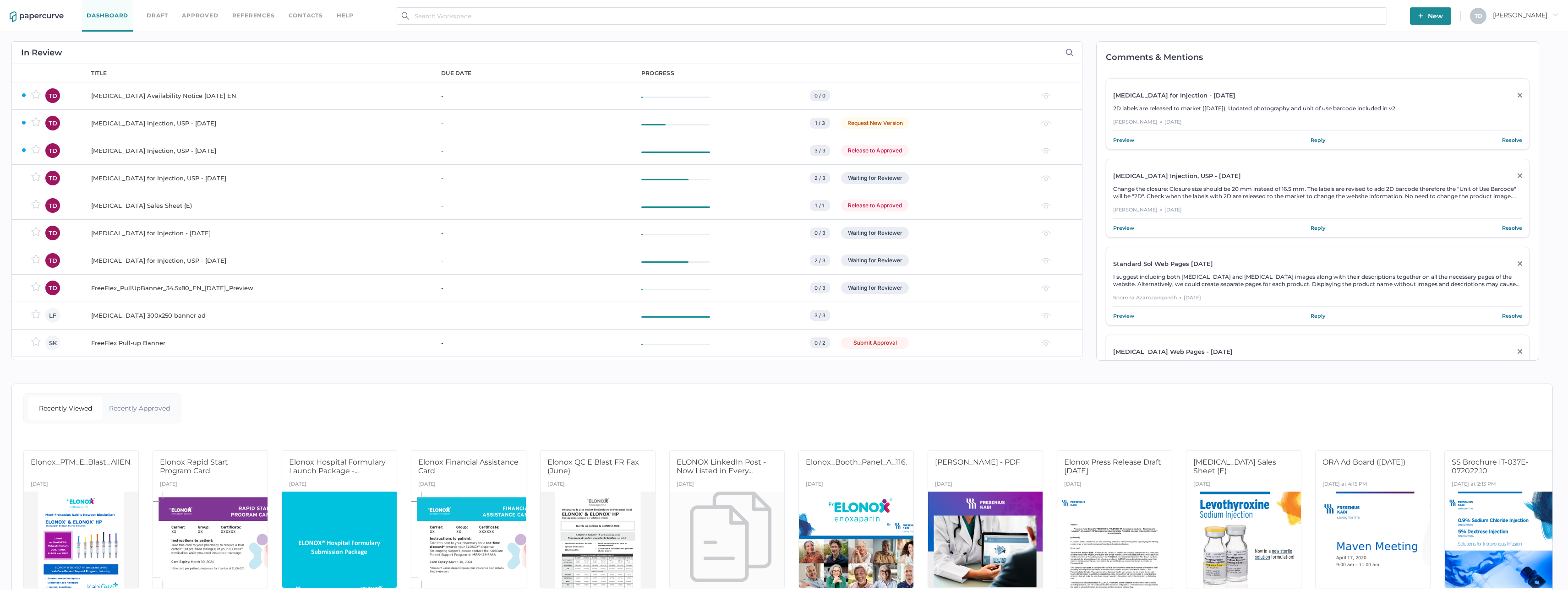
click at [201, 12] on link "Approved" at bounding box center [199, 15] width 36 height 10
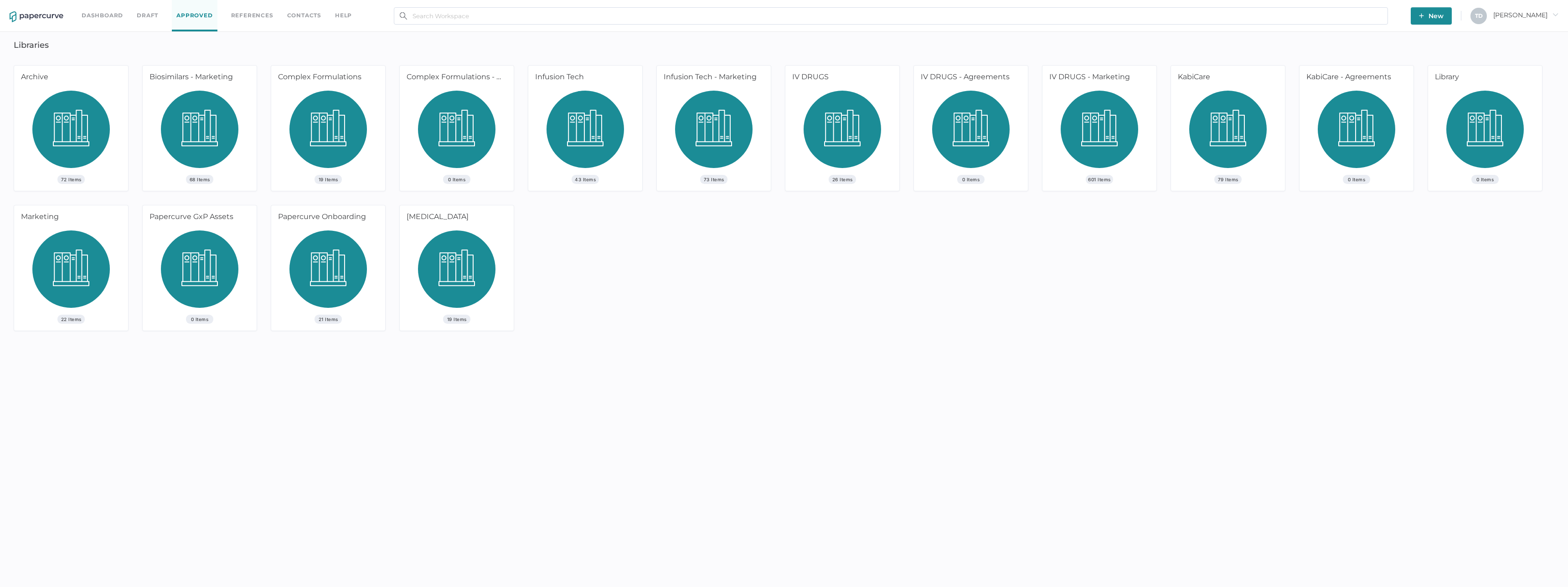
click at [1249, 126] on img at bounding box center [1228, 133] width 77 height 85
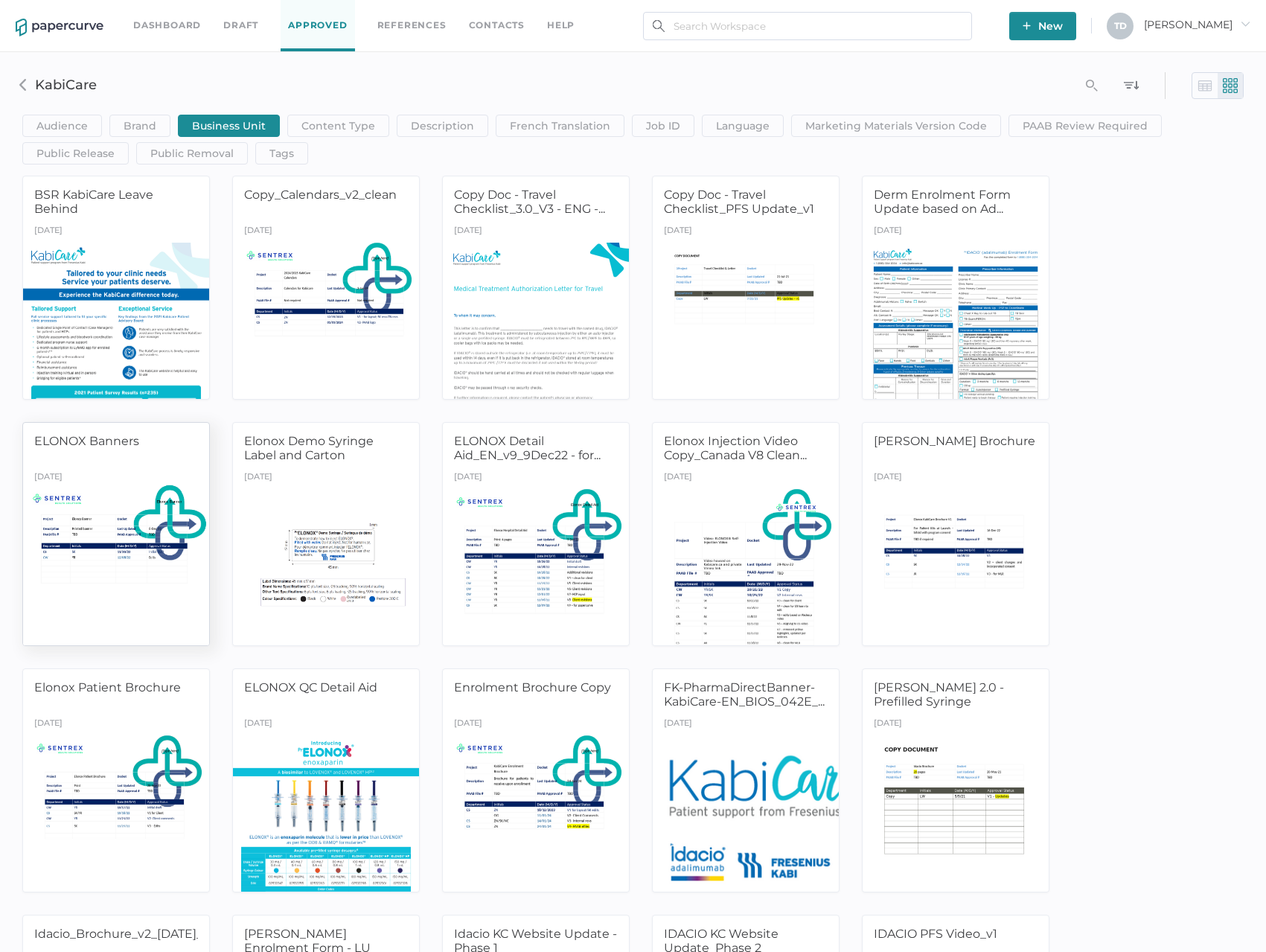
click at [132, 543] on div at bounding box center [116, 565] width 196 height 164
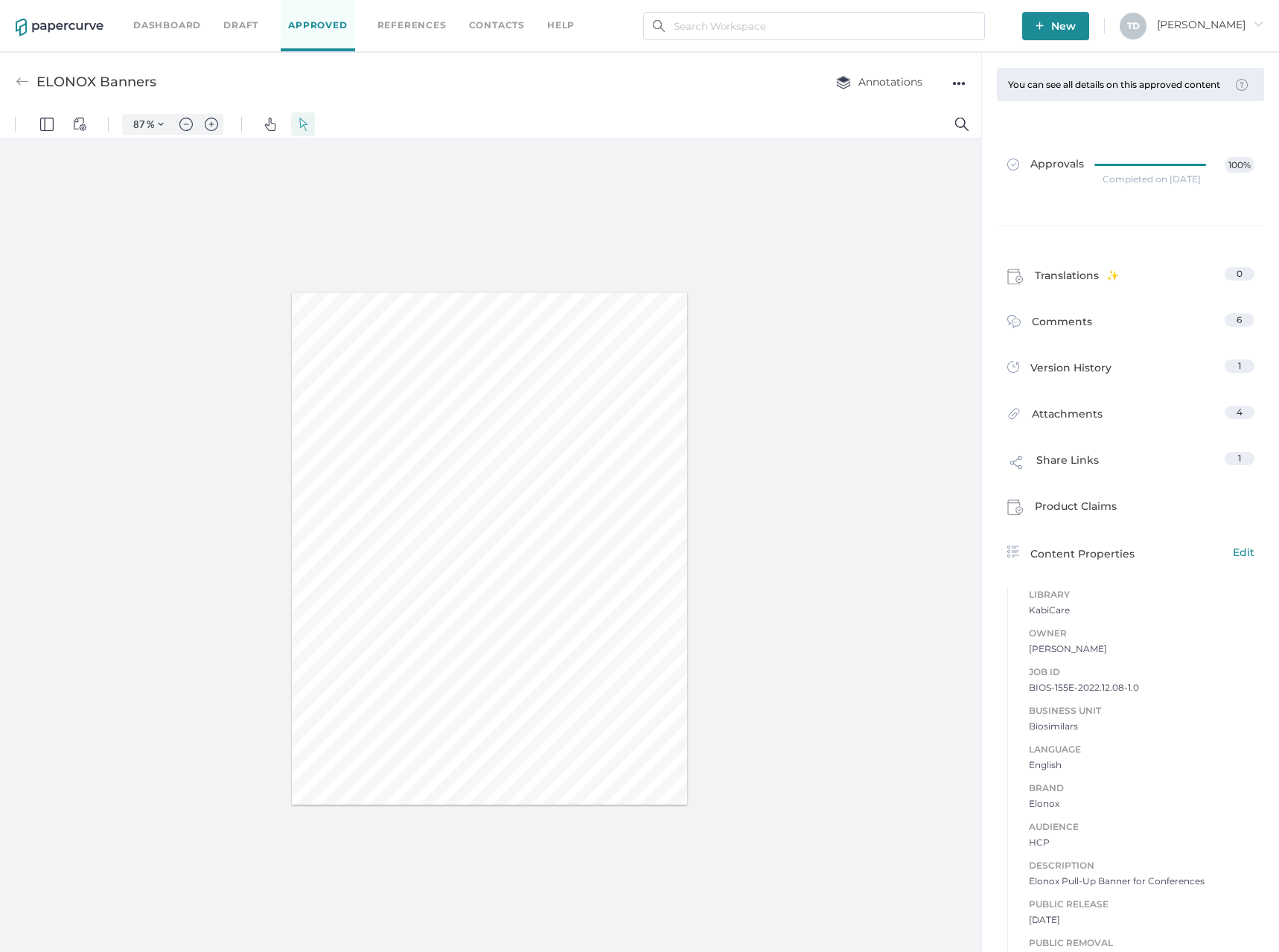
type input "87"
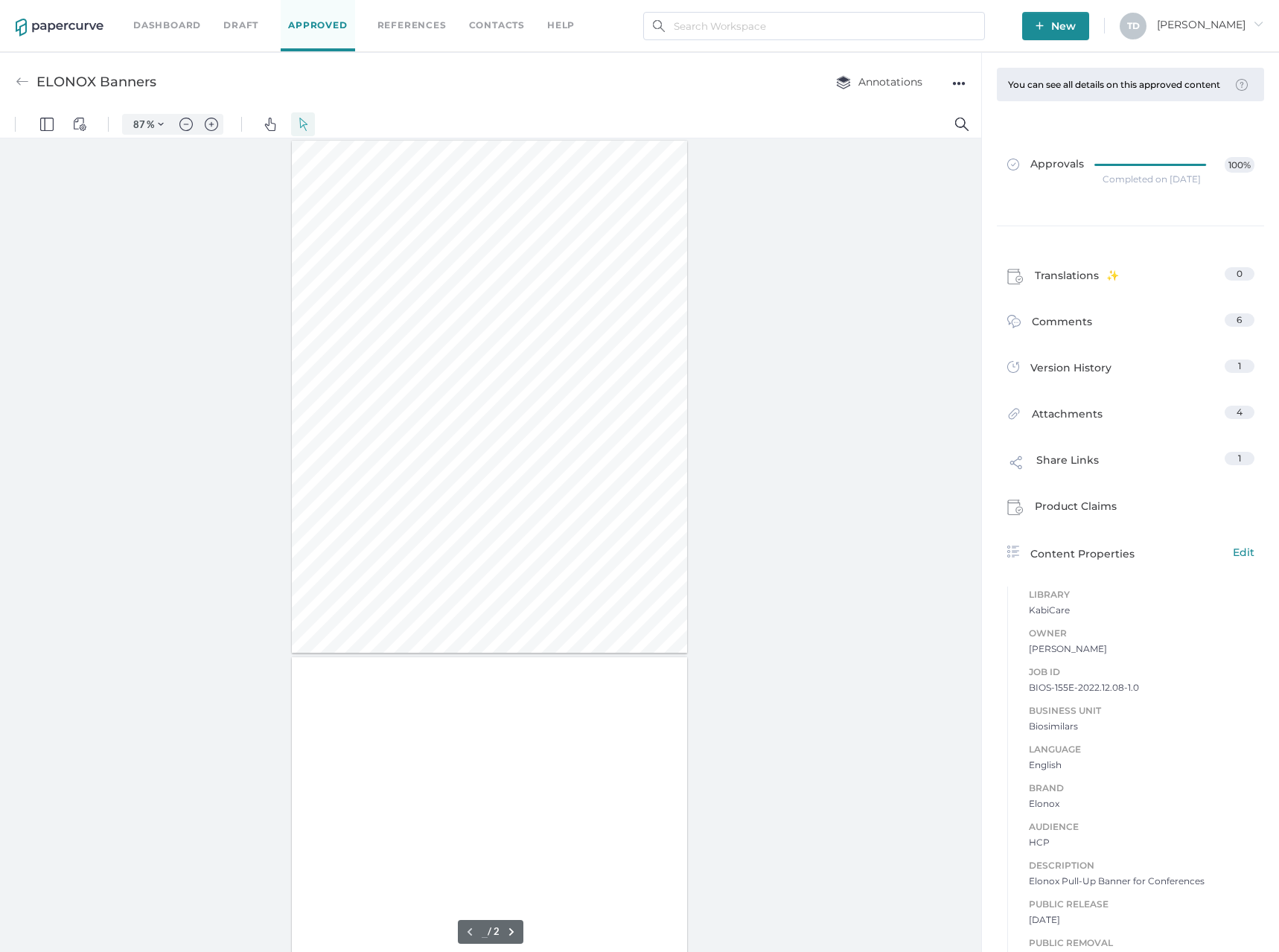
type input "1"
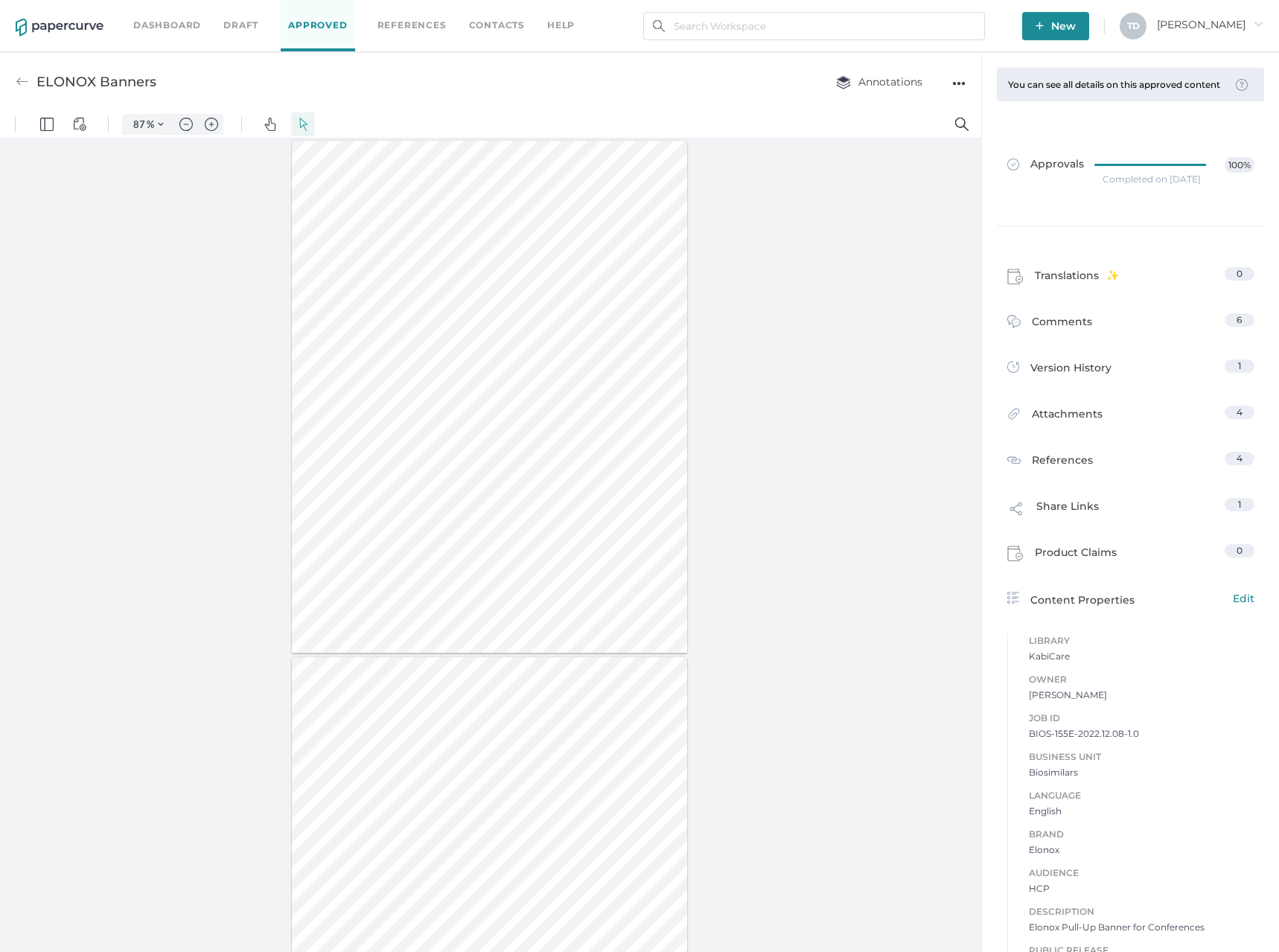
click at [1108, 726] on span "Job ID" at bounding box center [1141, 717] width 226 height 16
click at [1109, 740] on span "BIOS-155E-2022.12.08-1.0" at bounding box center [1141, 733] width 226 height 15
copy span "BIOS-155E-2022.12.08-1.0"
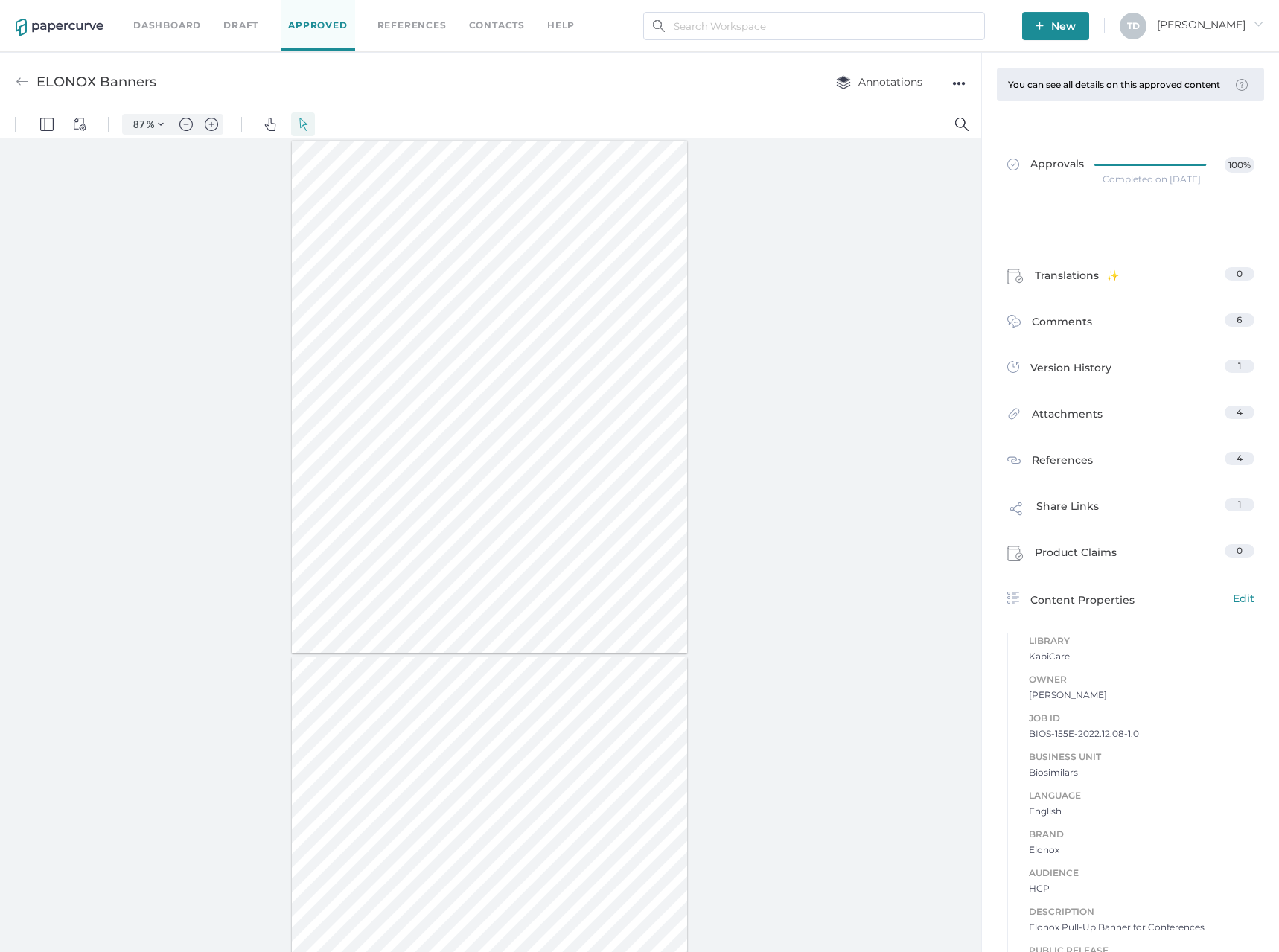
click at [956, 84] on div "●●●" at bounding box center [958, 82] width 13 height 21
click at [938, 106] on span "Download" at bounding box center [912, 111] width 78 height 28
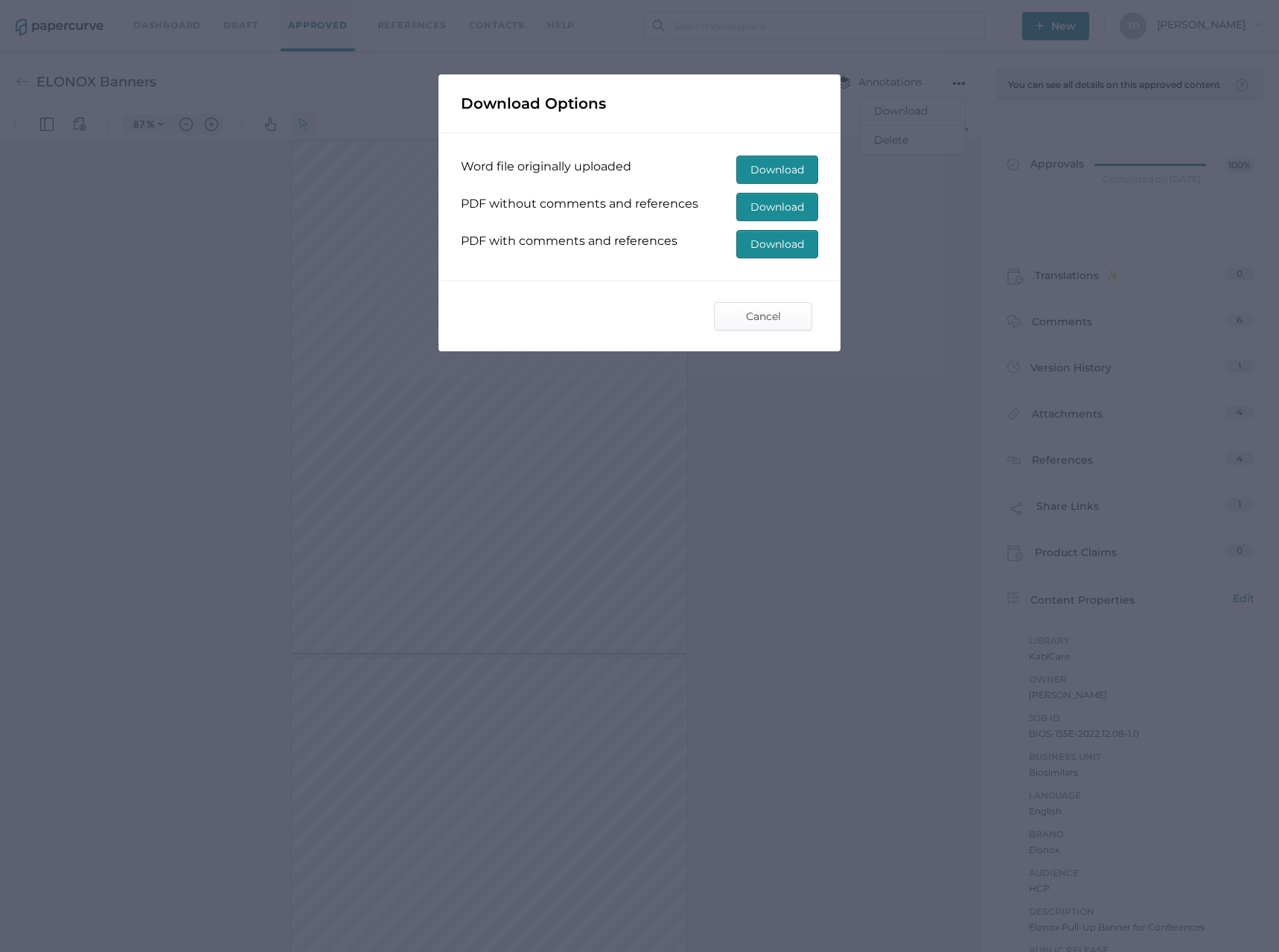
click at [756, 241] on span "Download" at bounding box center [777, 243] width 54 height 27
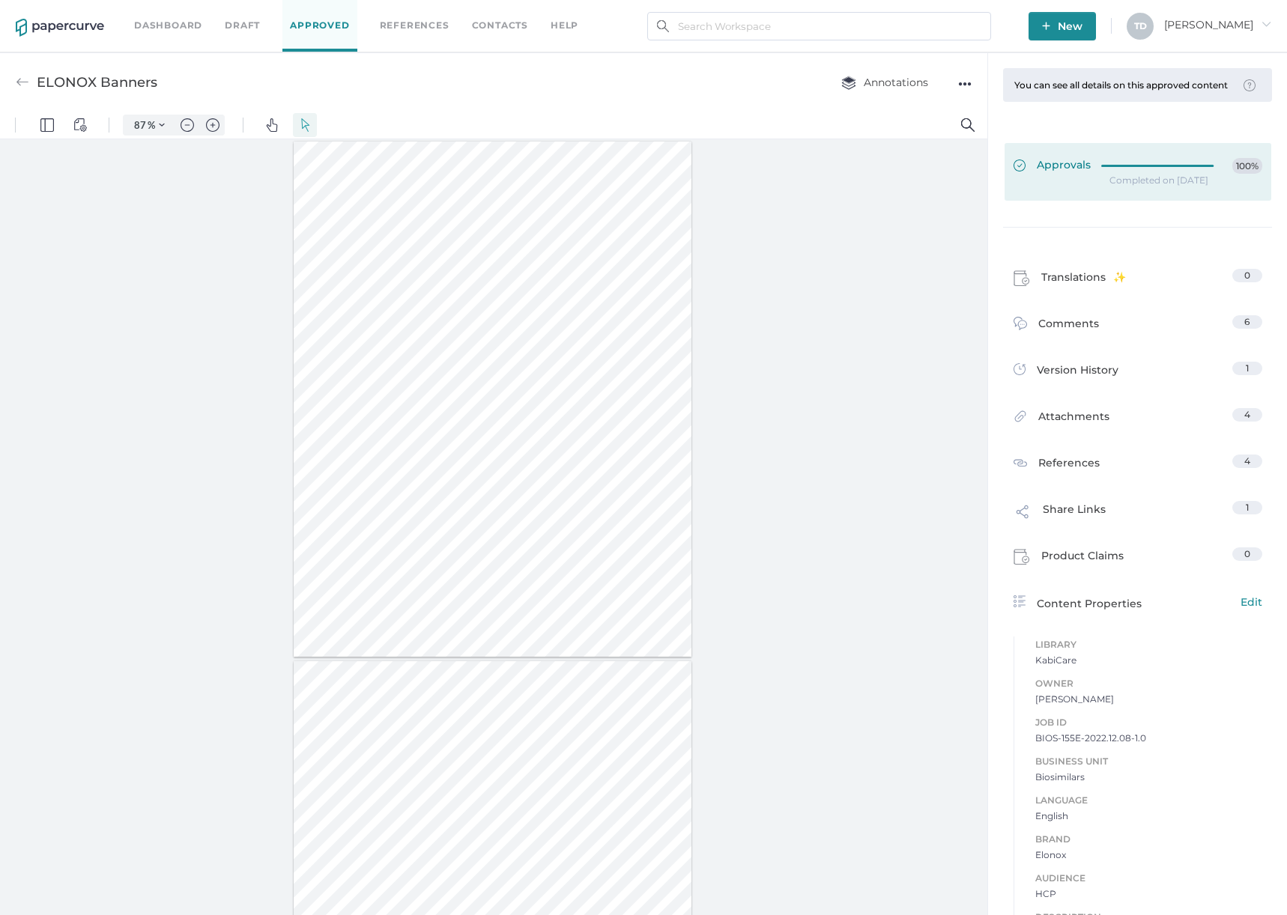
click at [1101, 174] on div at bounding box center [1161, 166] width 121 height 16
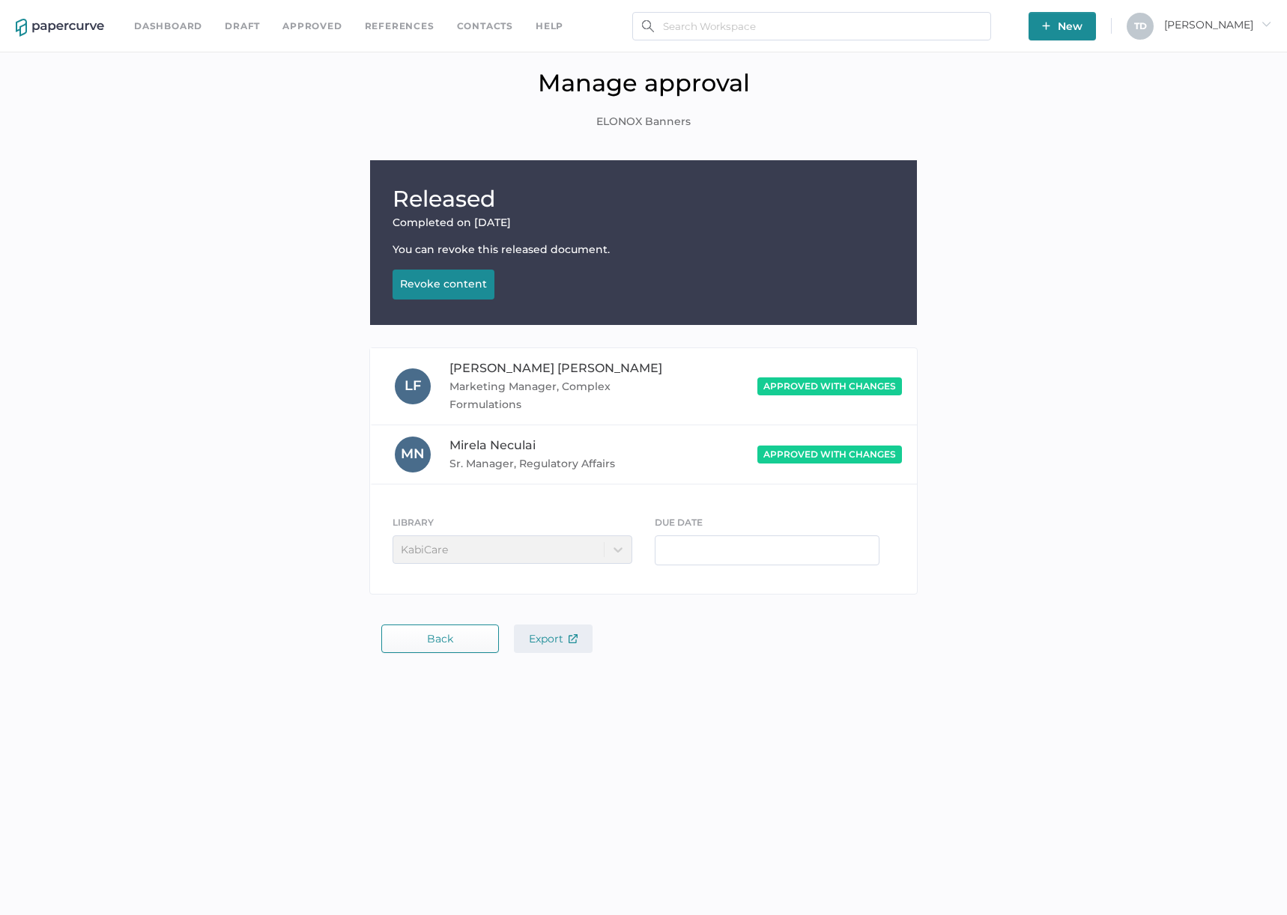
click at [556, 638] on span "Export" at bounding box center [553, 638] width 49 height 13
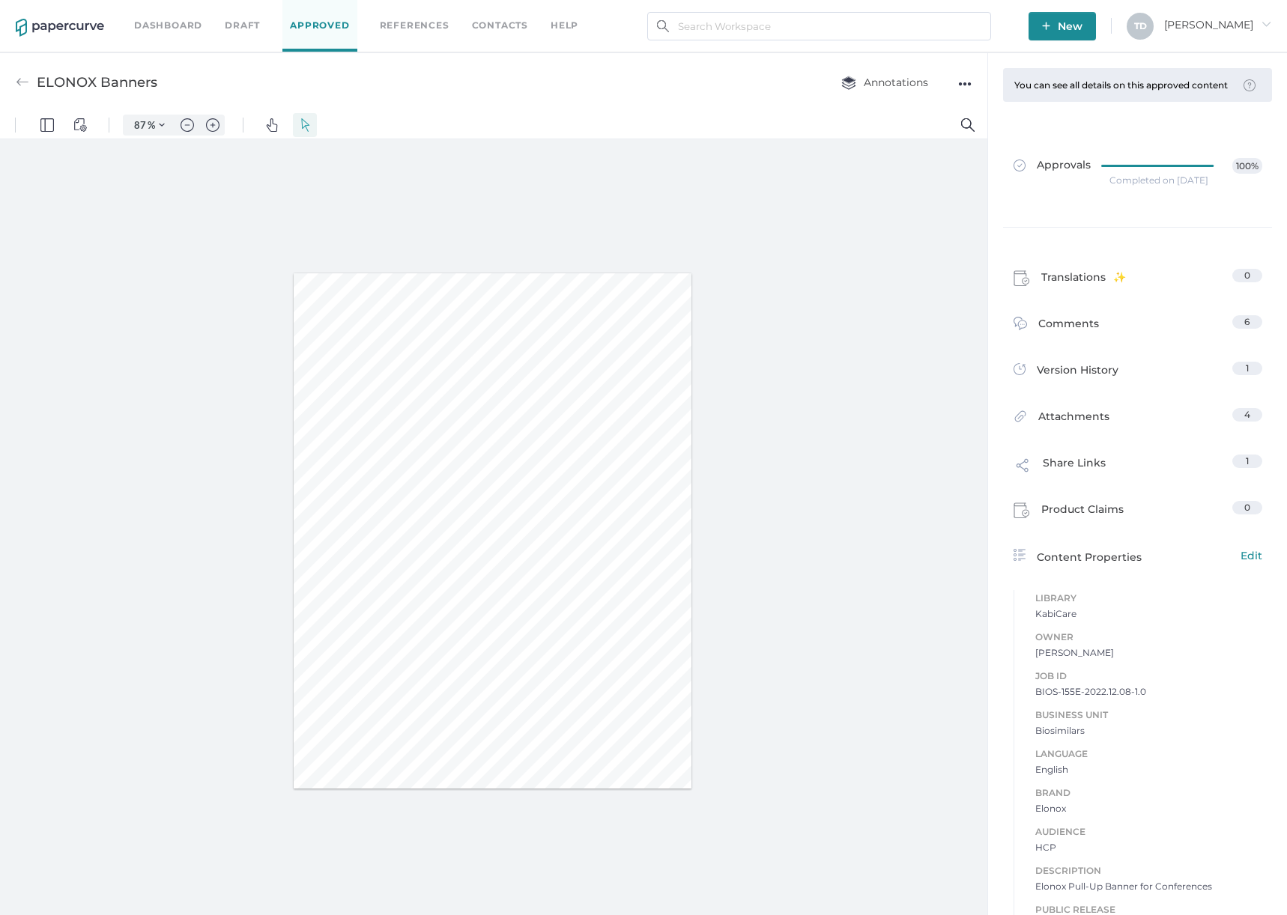
type input "87"
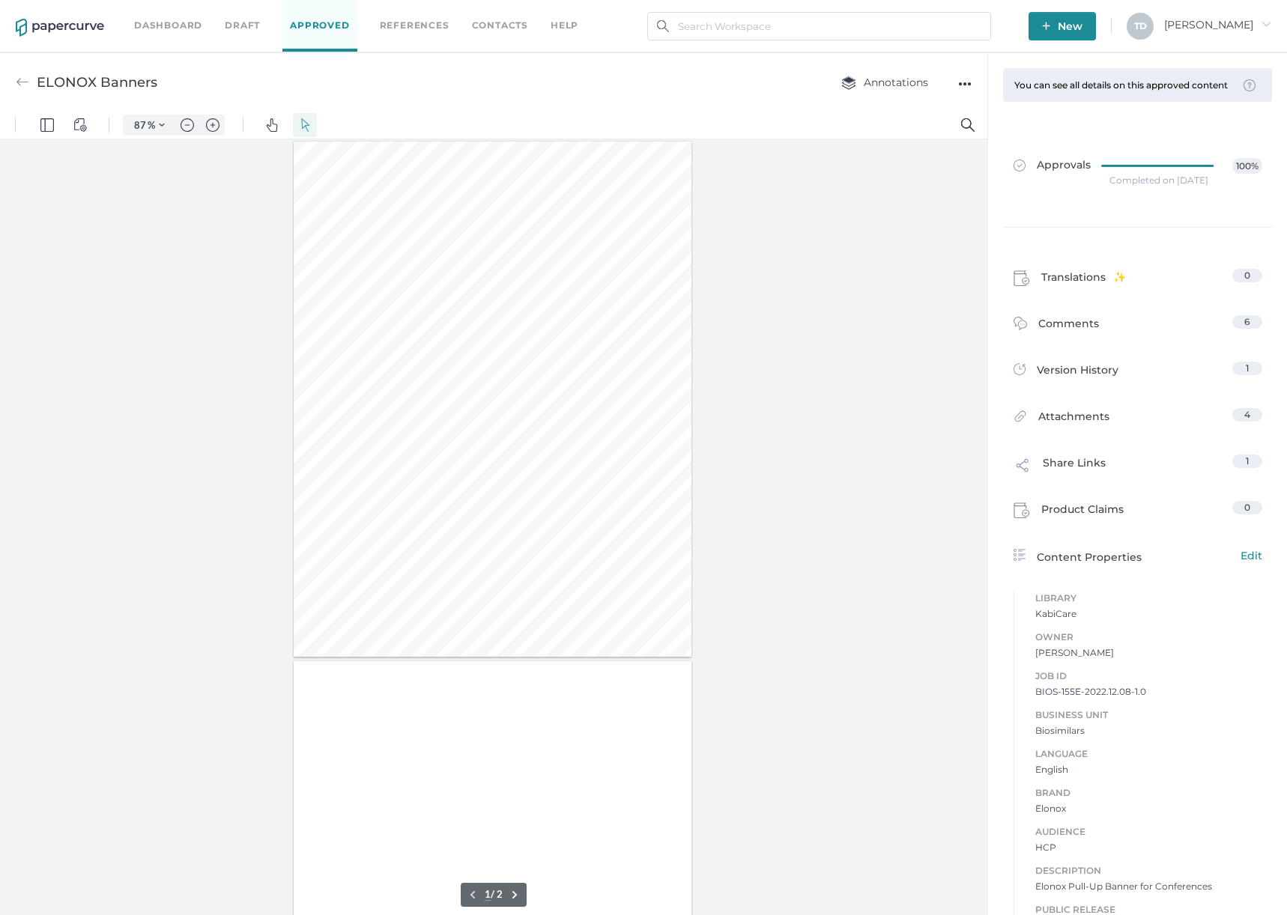
type input "1"
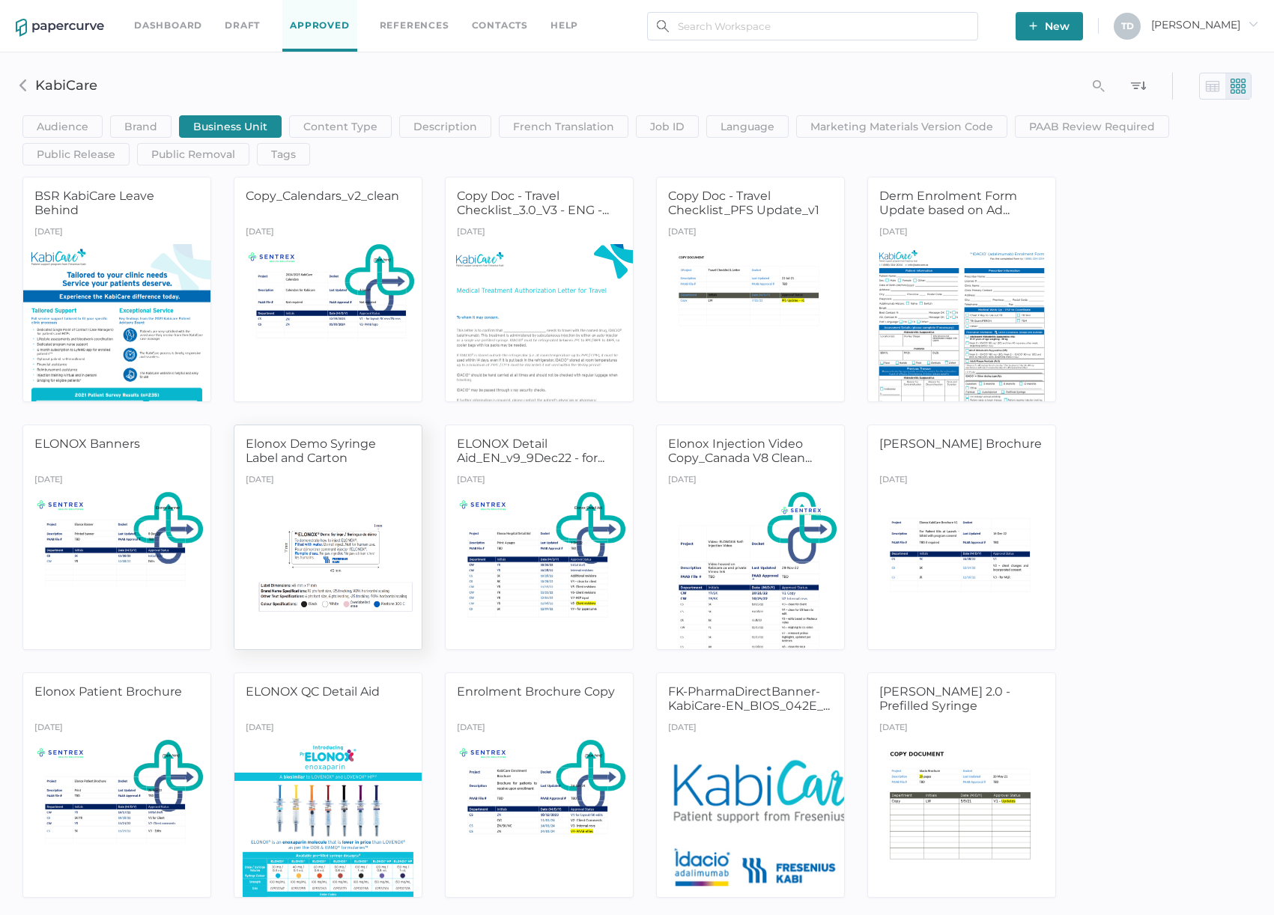
click at [385, 538] on div at bounding box center [328, 569] width 197 height 165
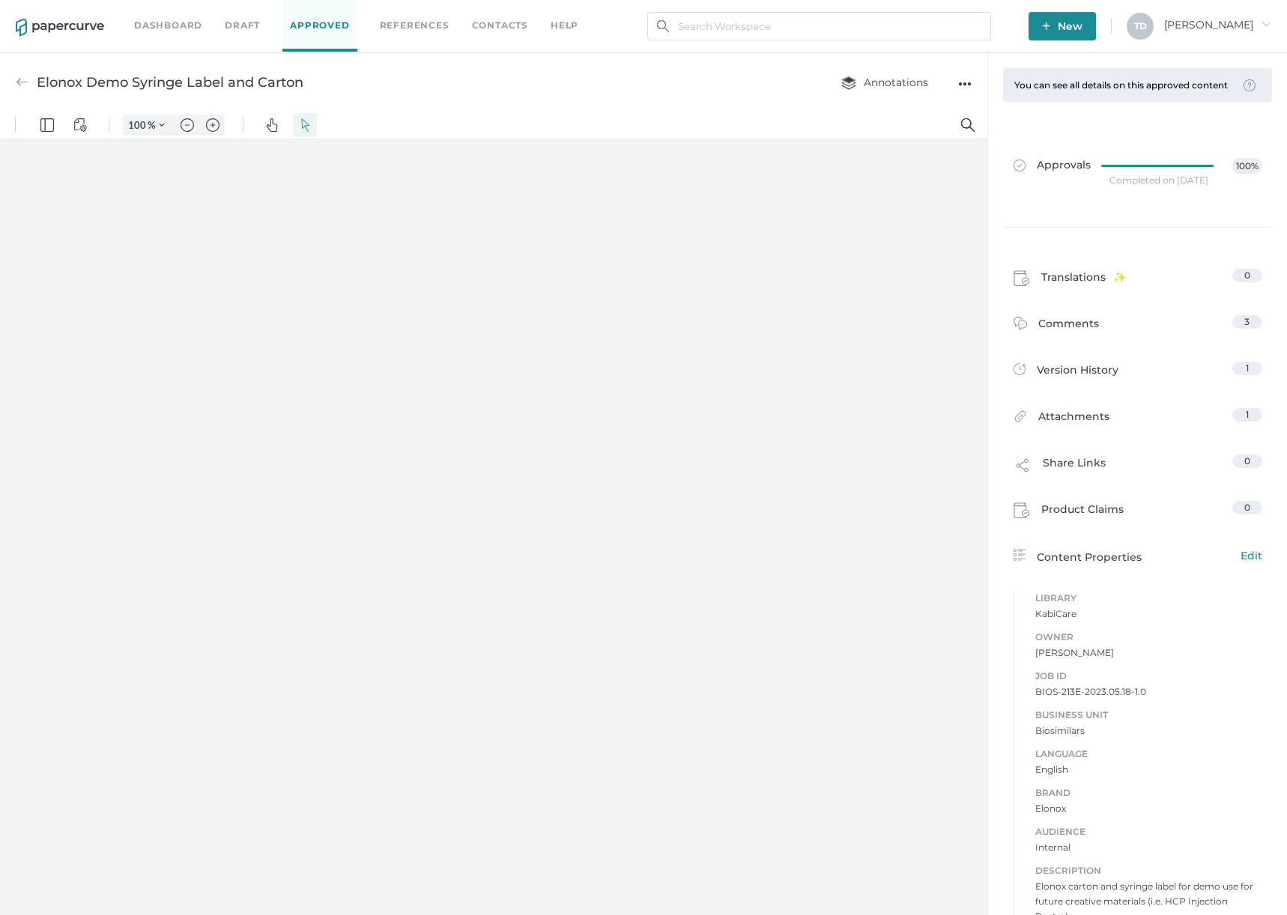
type input "87"
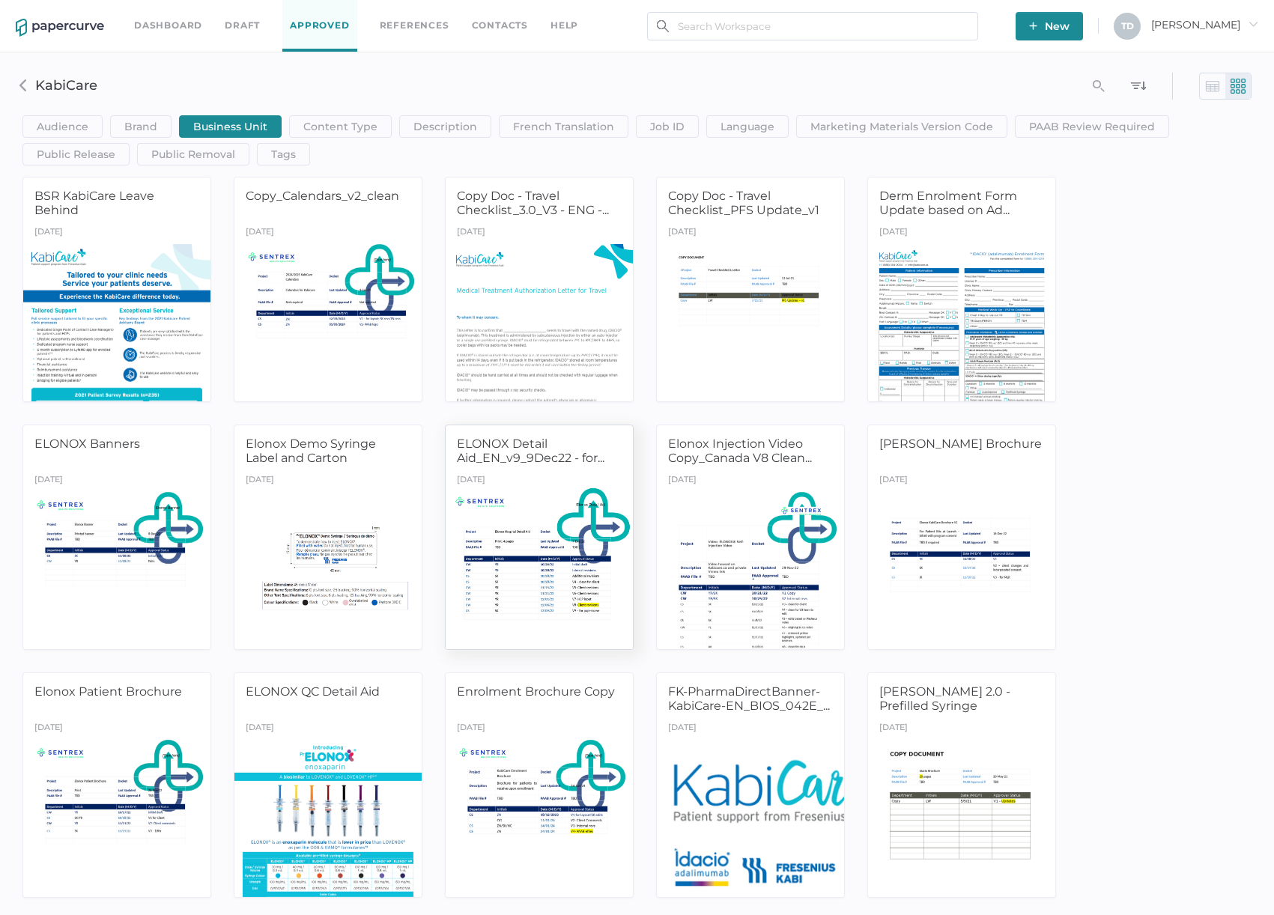
click at [568, 533] on div at bounding box center [539, 569] width 197 height 165
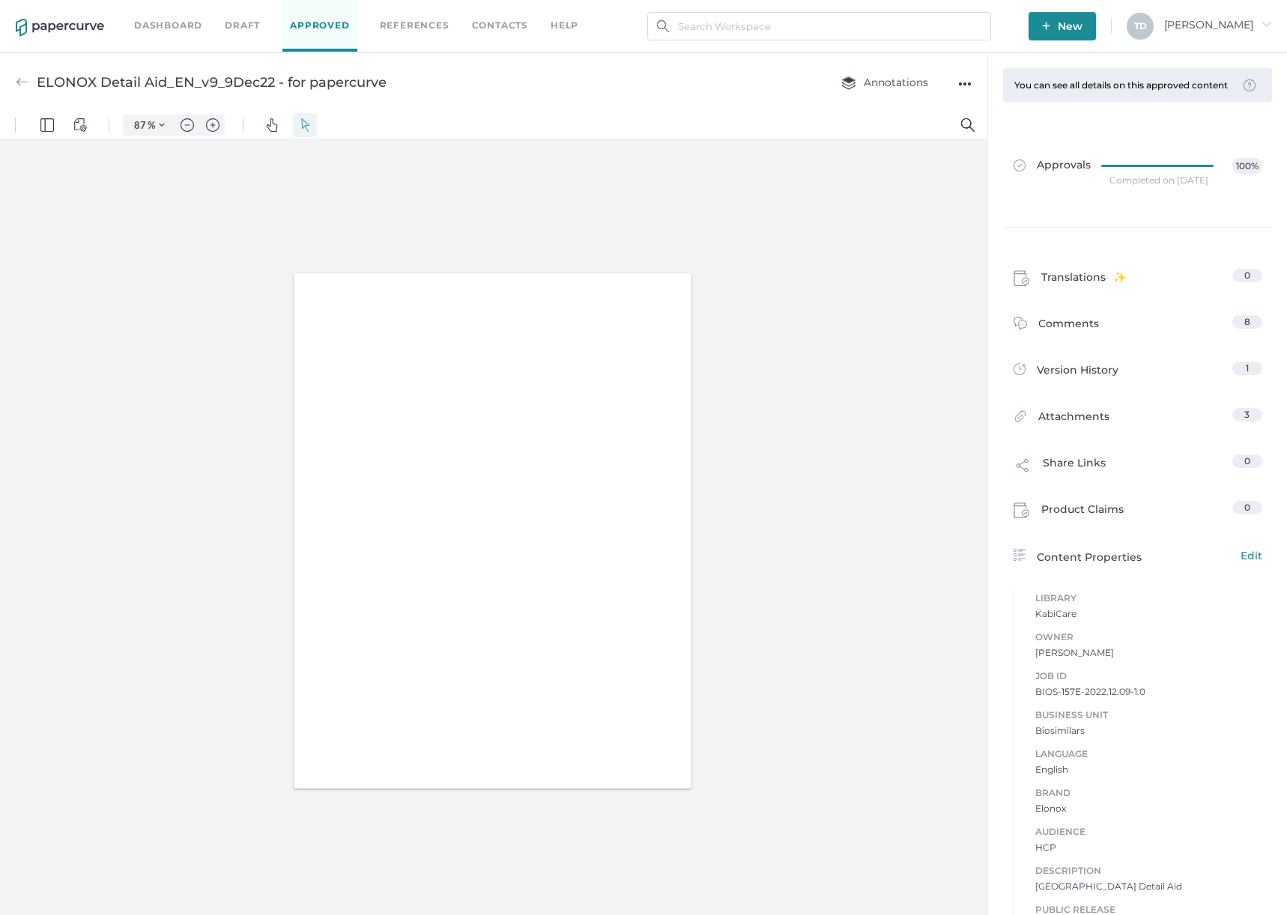
type input "87"
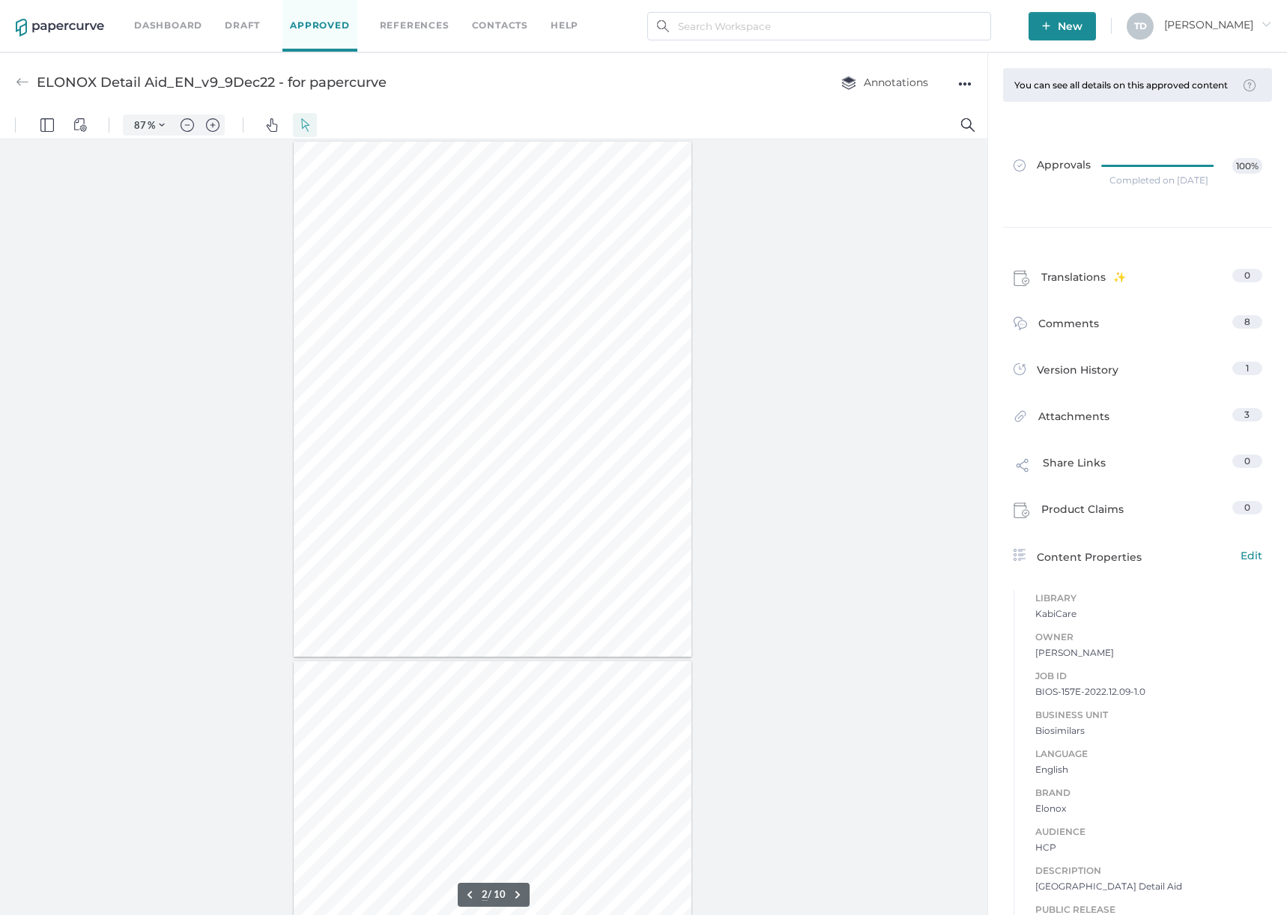
scroll to position [300, 0]
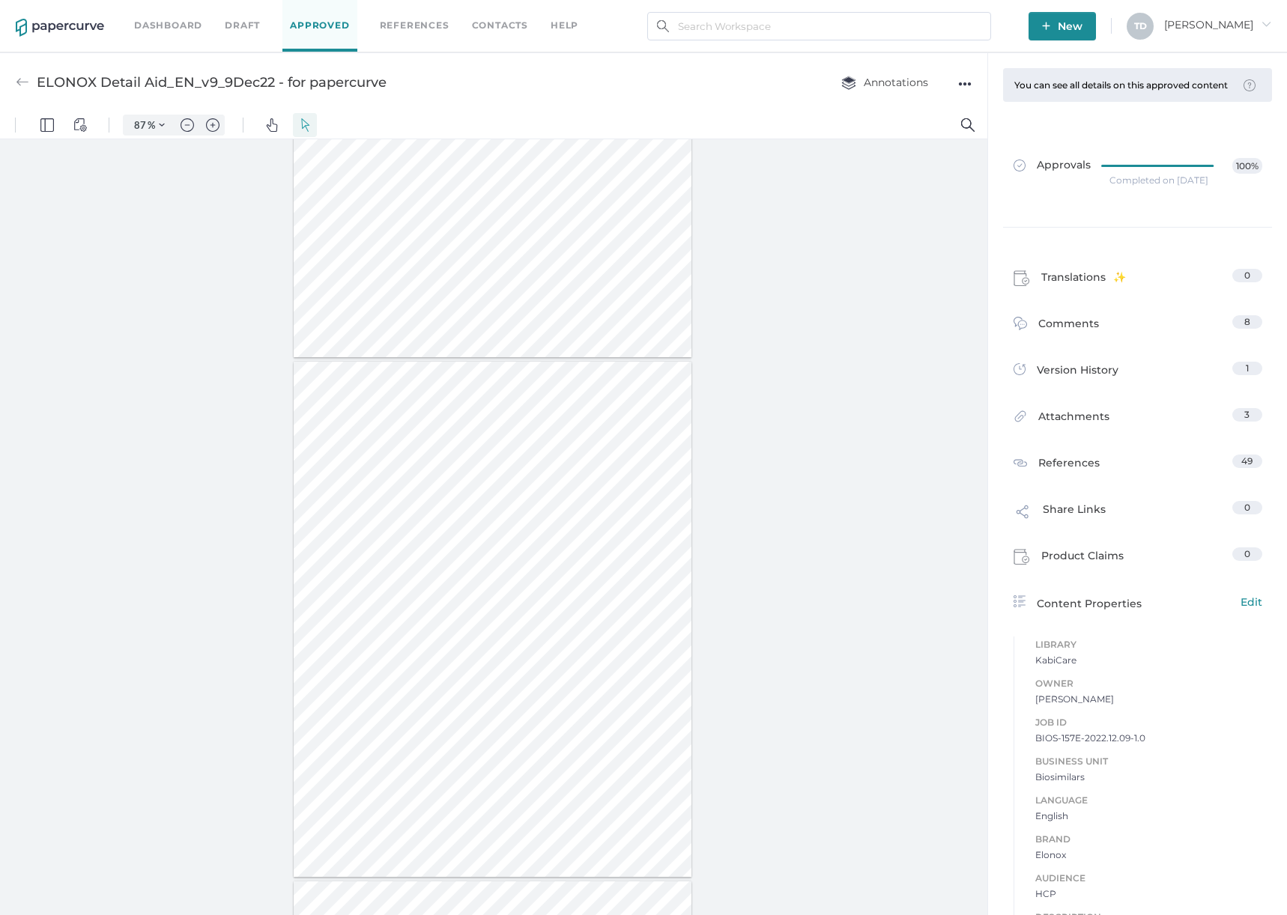
click at [1094, 746] on span "BIOS-157E-2022.12.09-1.0" at bounding box center [1148, 738] width 227 height 15
copy span "BIOS-157E-2022.12.09-1.0"
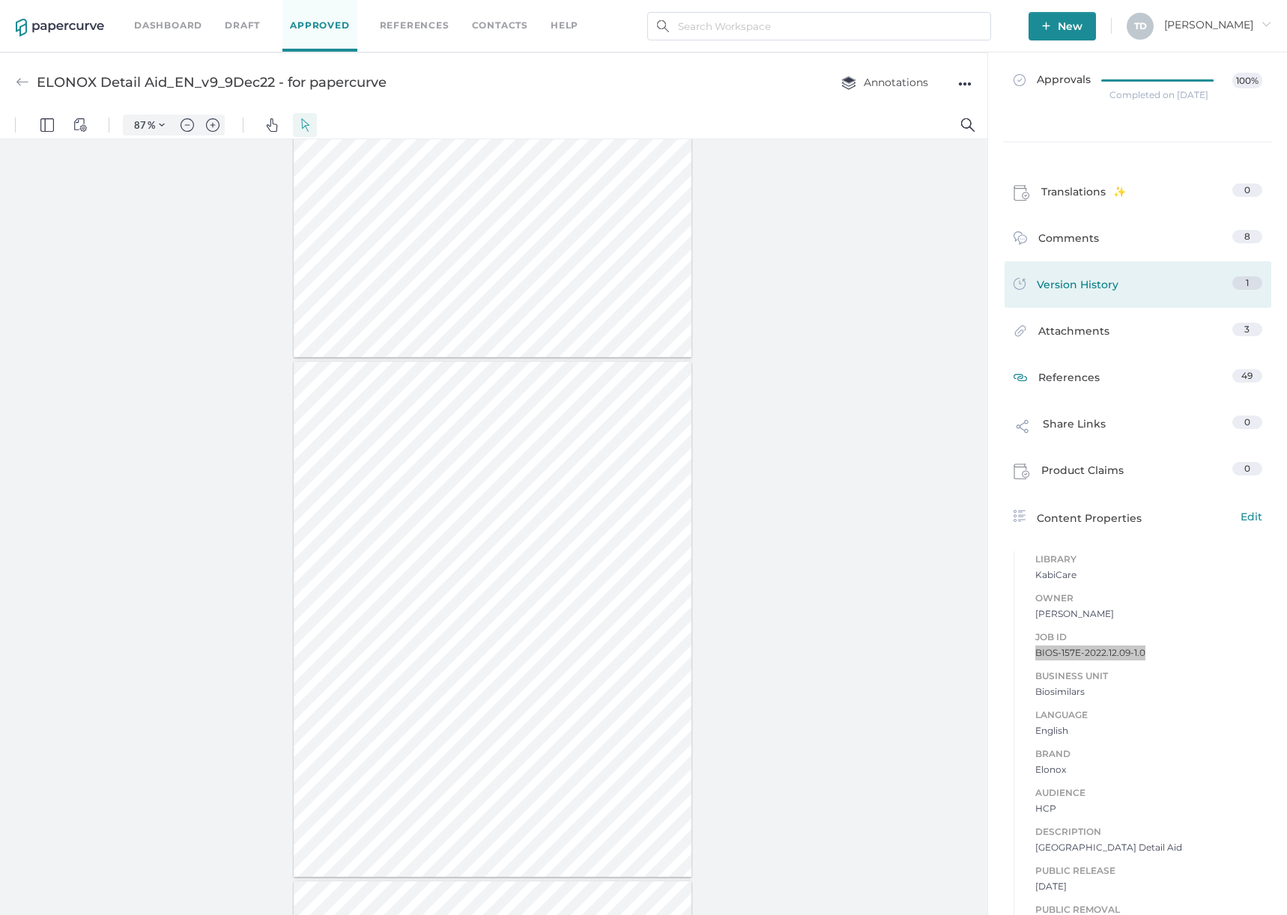
scroll to position [75, 0]
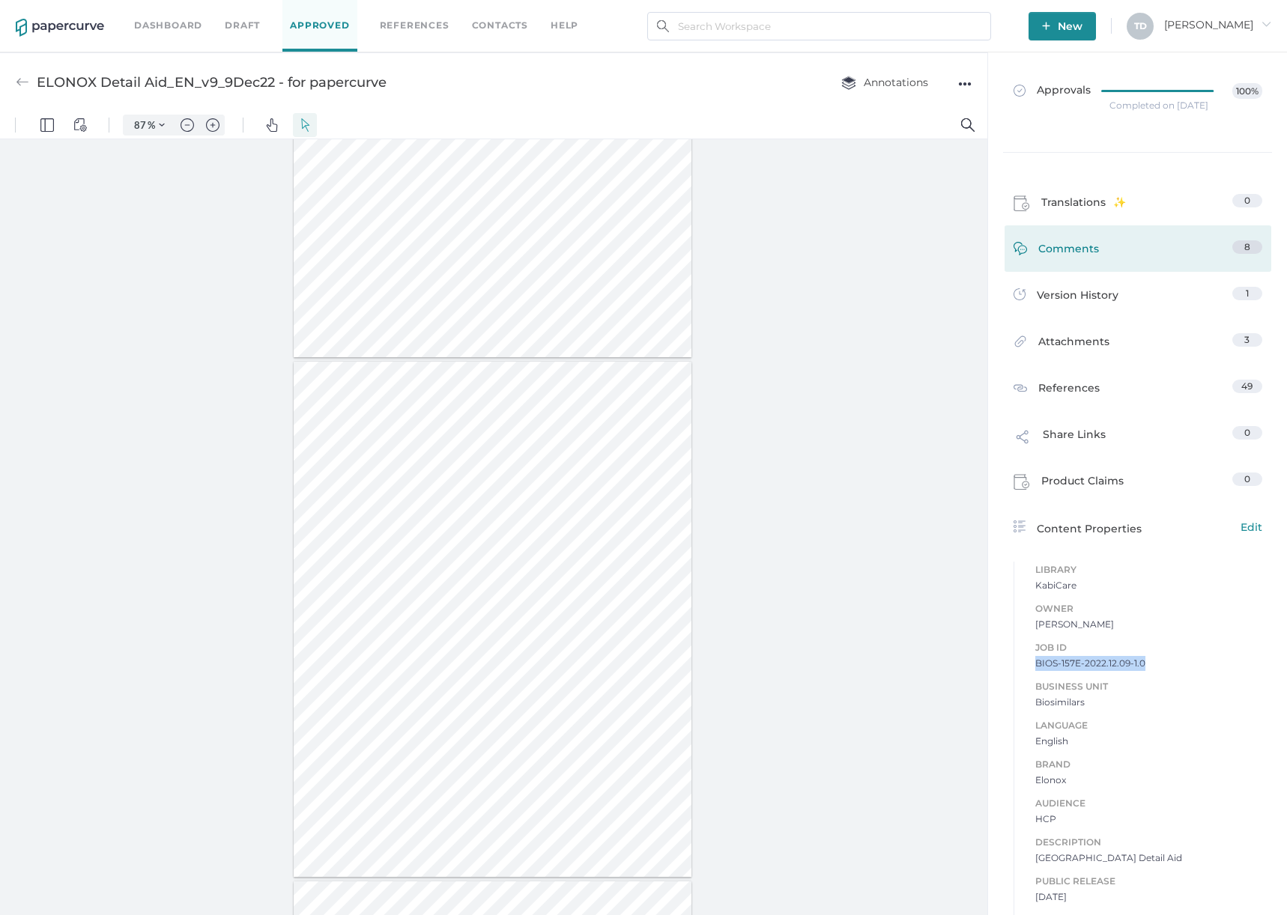
click at [1084, 258] on span "Comments" at bounding box center [1068, 251] width 61 height 23
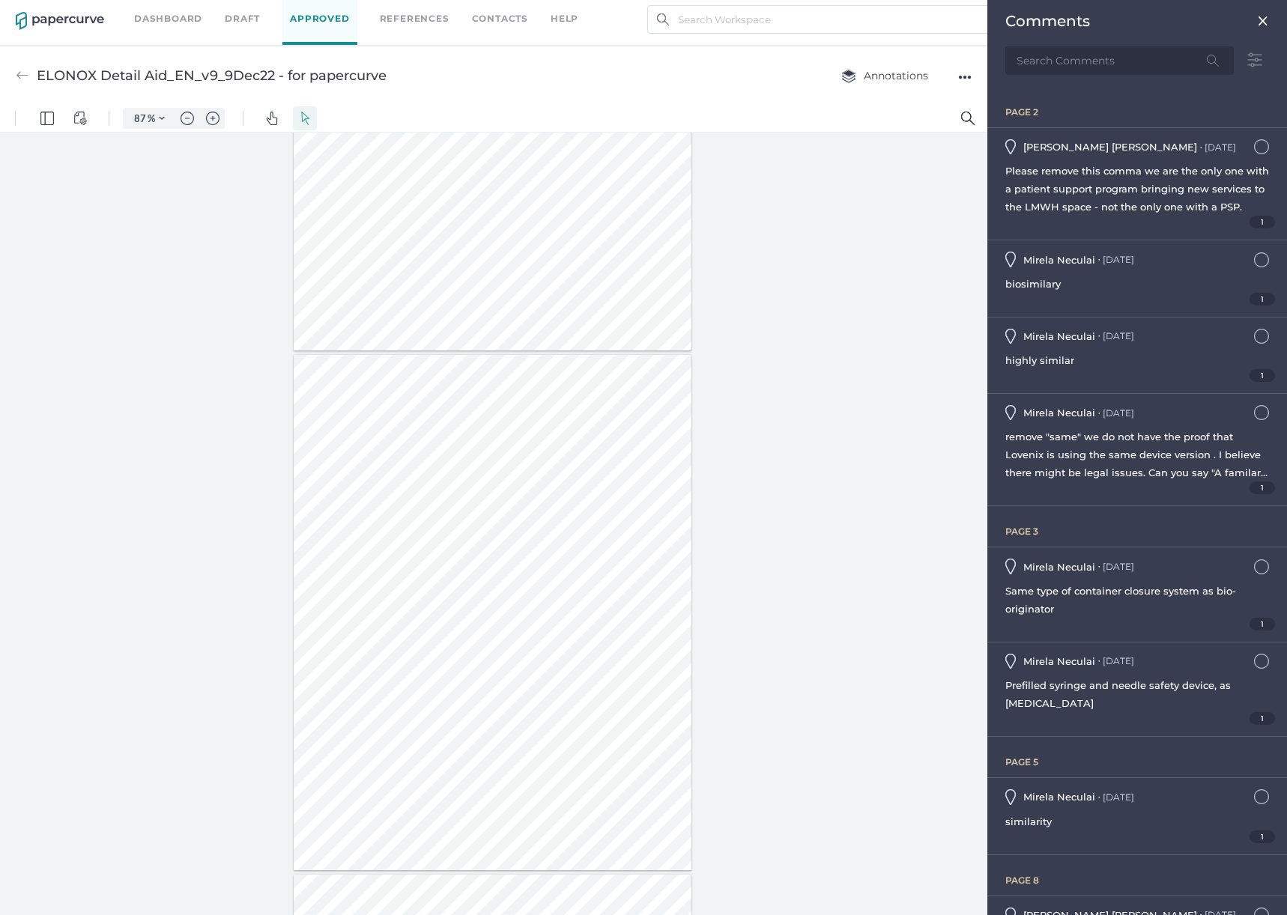
click at [1114, 58] on input "text" at bounding box center [1119, 60] width 228 height 28
click at [1257, 21] on img at bounding box center [1263, 21] width 12 height 12
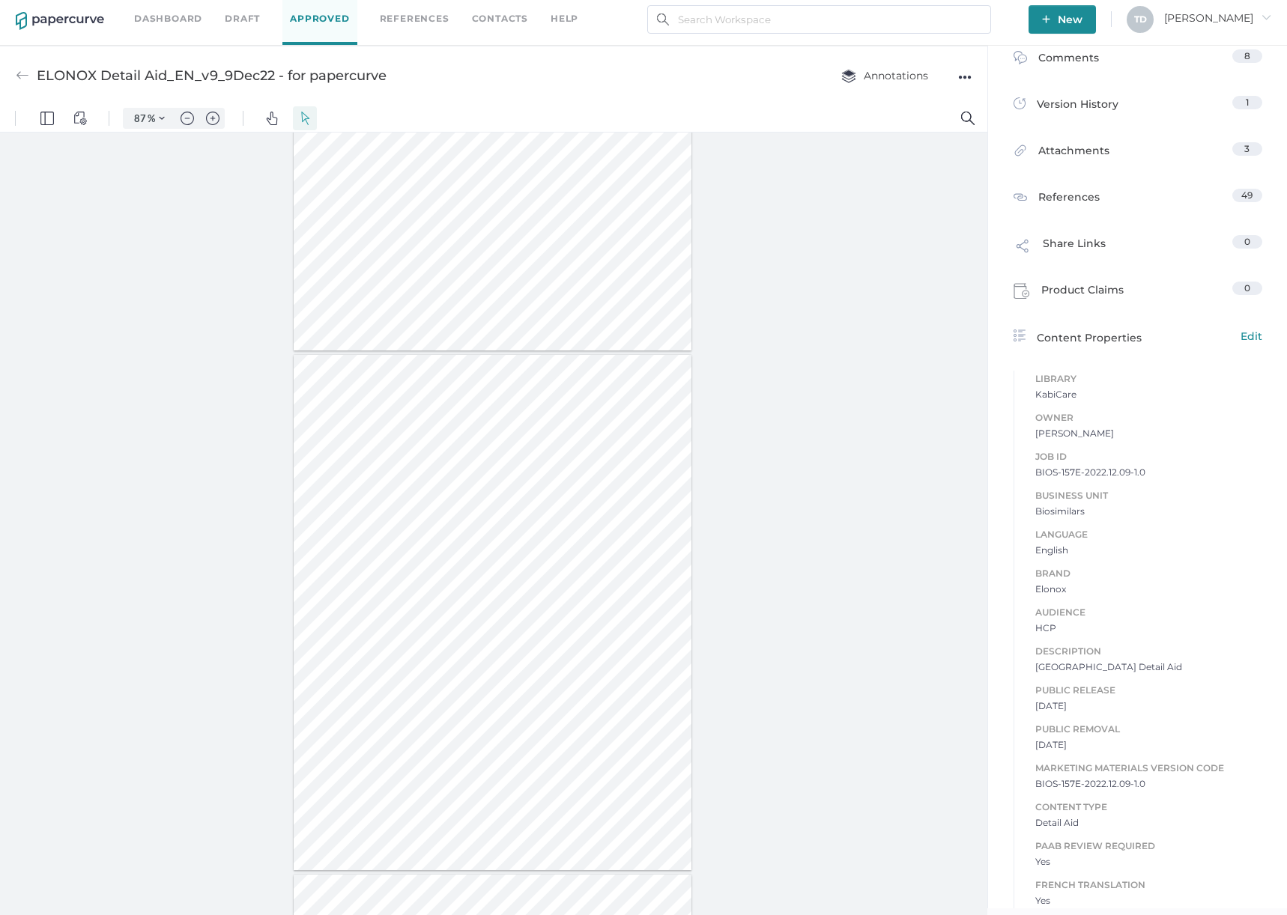
click at [847, 610] on div at bounding box center [493, 524] width 987 height 783
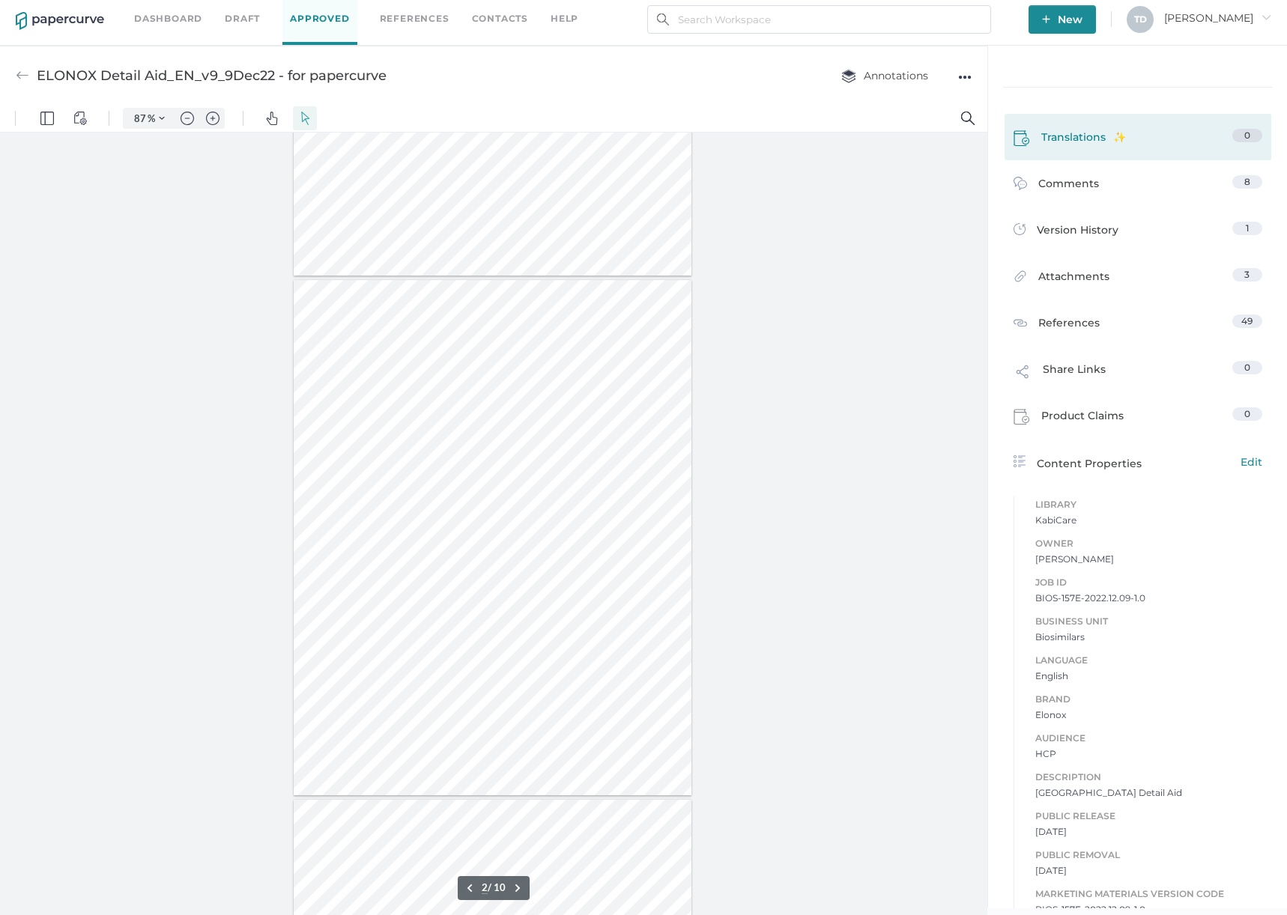
scroll to position [109, 0]
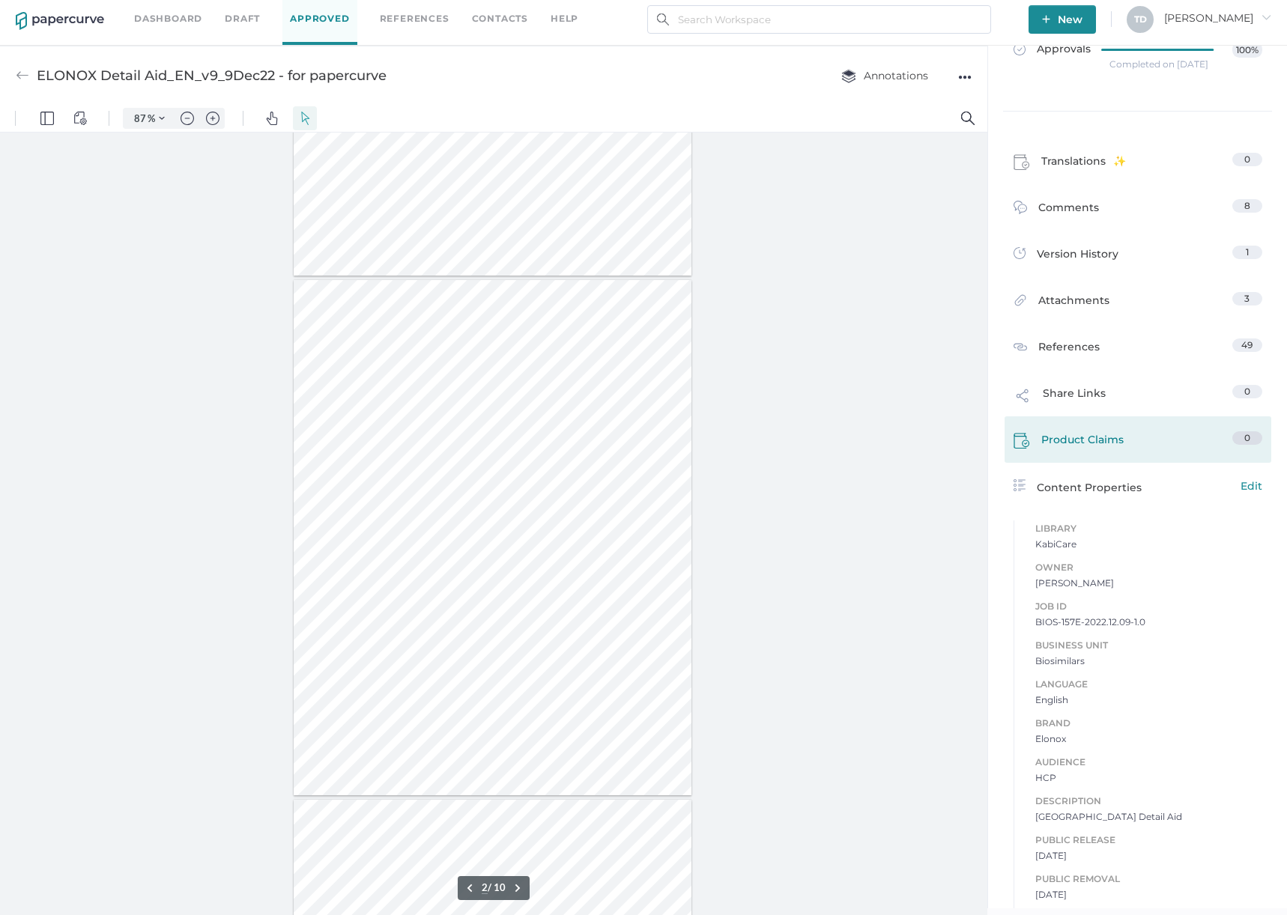
click at [1041, 454] on span "Product Claims" at bounding box center [1082, 442] width 82 height 22
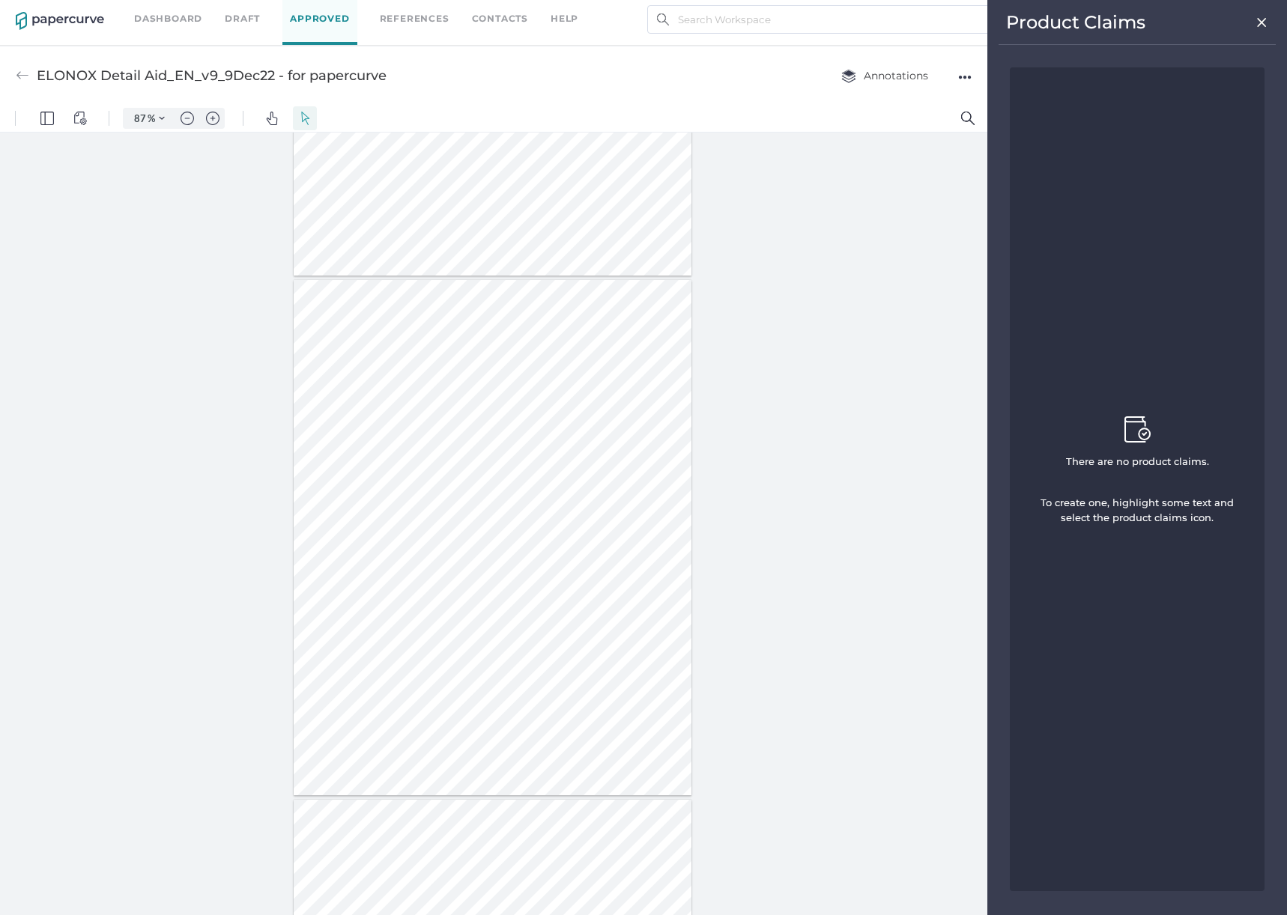
click at [1105, 359] on div "There are no product claims. To create one, highlight some text and select the …" at bounding box center [1136, 479] width 255 height 824
click at [1268, 18] on div "Product Claims" at bounding box center [1136, 28] width 277 height 34
click at [1263, 22] on img at bounding box center [1261, 22] width 13 height 12
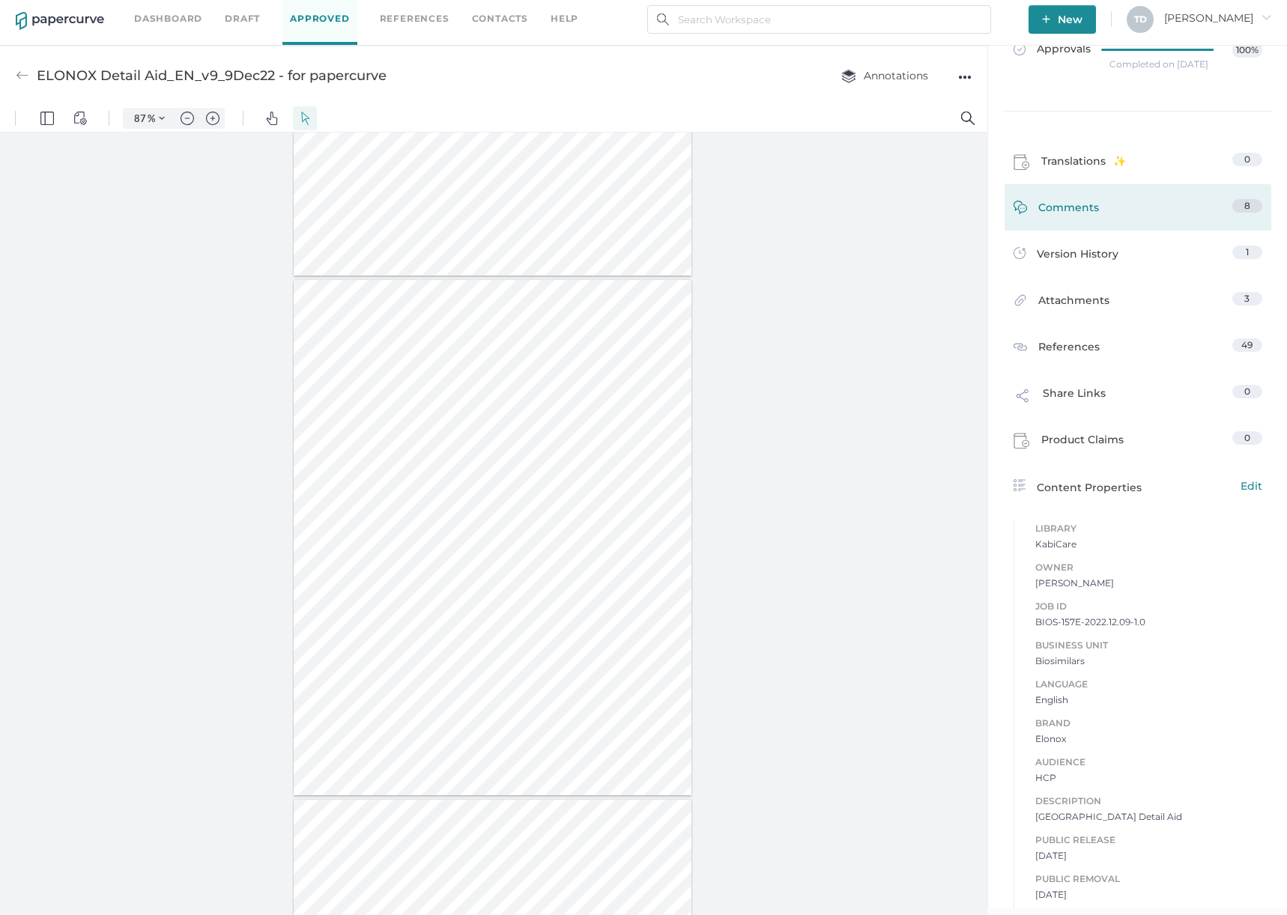
click at [1086, 222] on span "Comments" at bounding box center [1068, 210] width 61 height 23
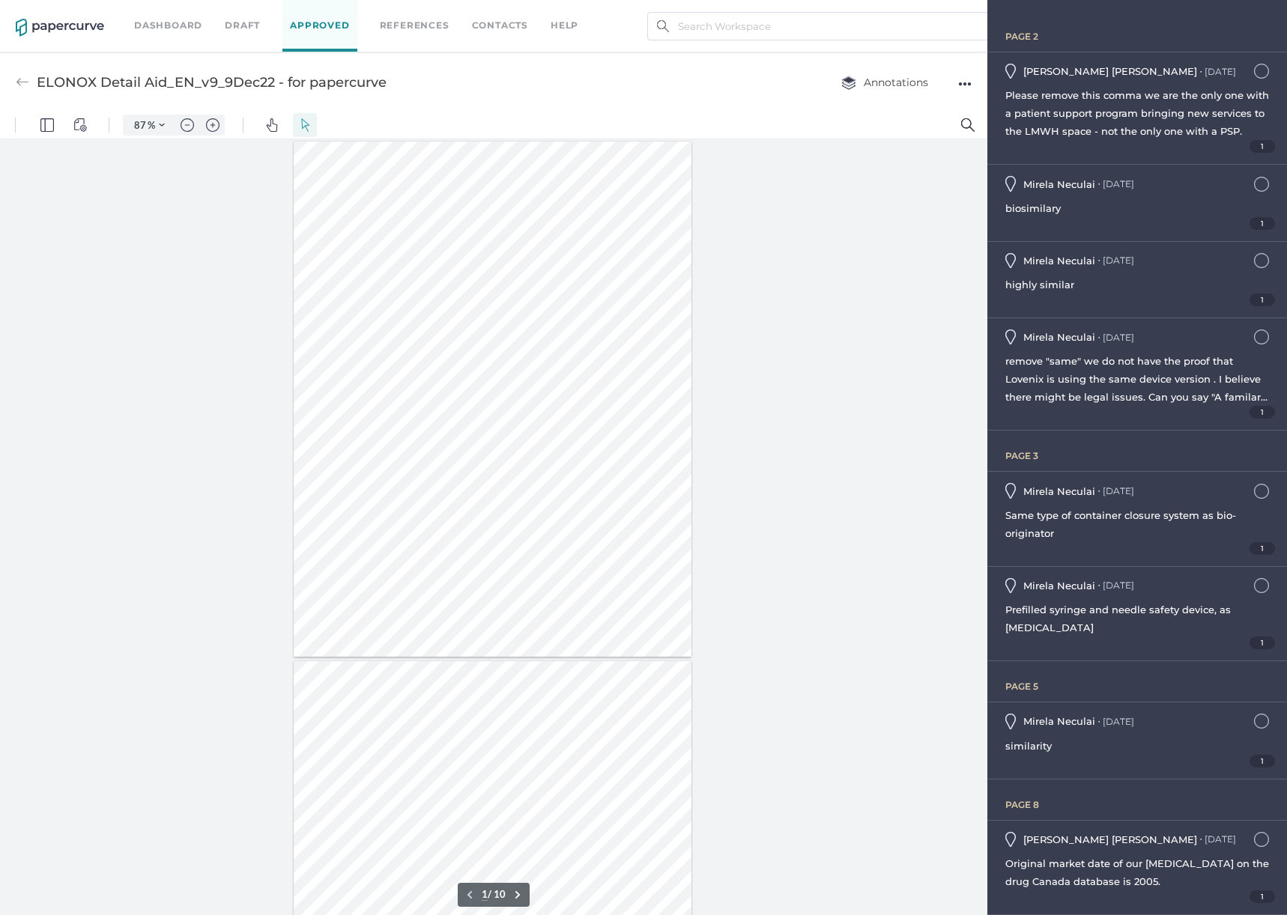
click at [636, 370] on div at bounding box center [493, 399] width 398 height 515
click at [927, 461] on div at bounding box center [493, 530] width 987 height 783
click at [1075, 31] on div "page 2" at bounding box center [1146, 36] width 282 height 11
click at [780, 350] on div at bounding box center [493, 530] width 987 height 783
click at [755, 346] on div at bounding box center [493, 530] width 987 height 783
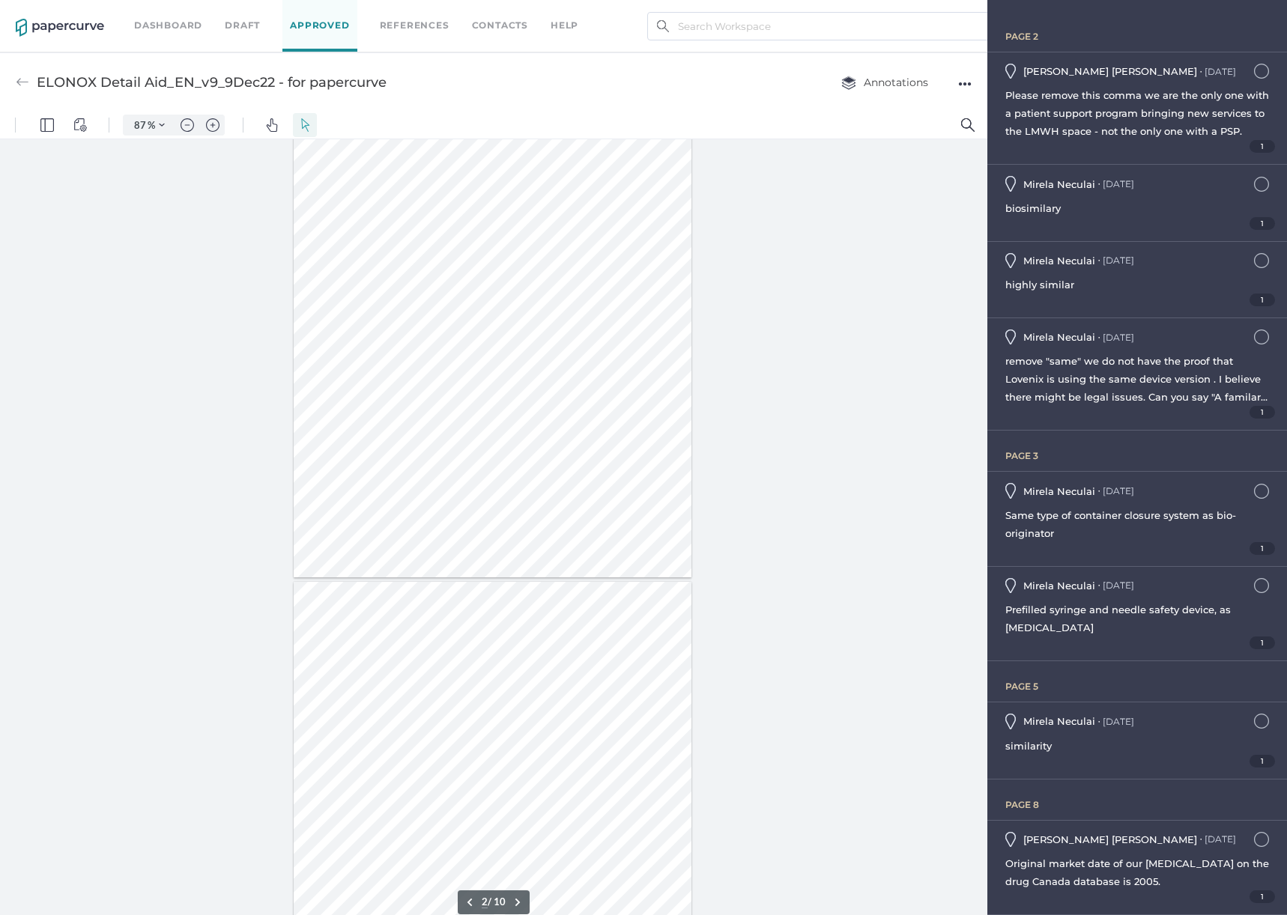
scroll to position [68, 0]
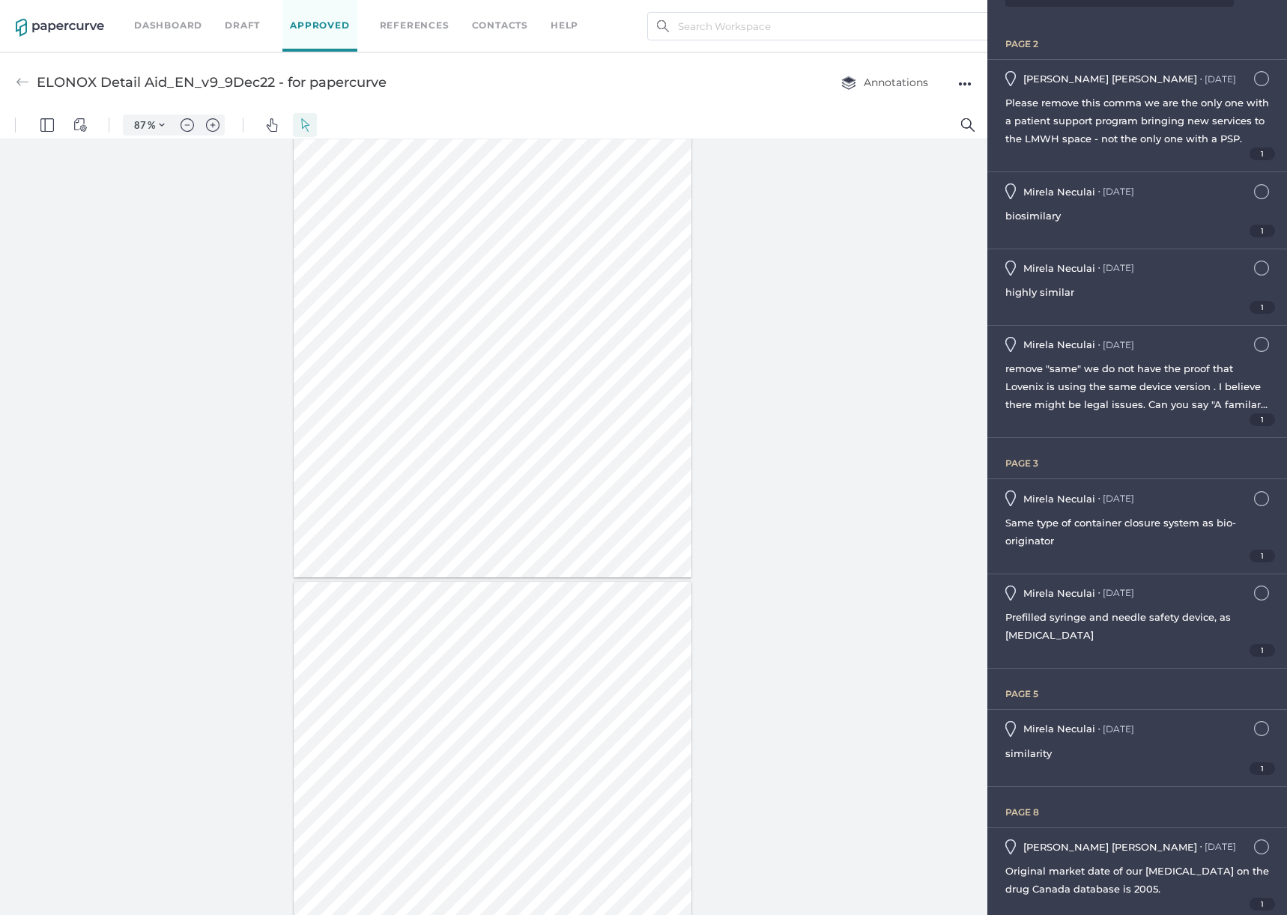
drag, startPoint x: 842, startPoint y: 425, endPoint x: 851, endPoint y: 423, distance: 8.5
click at [842, 425] on div at bounding box center [493, 530] width 987 height 783
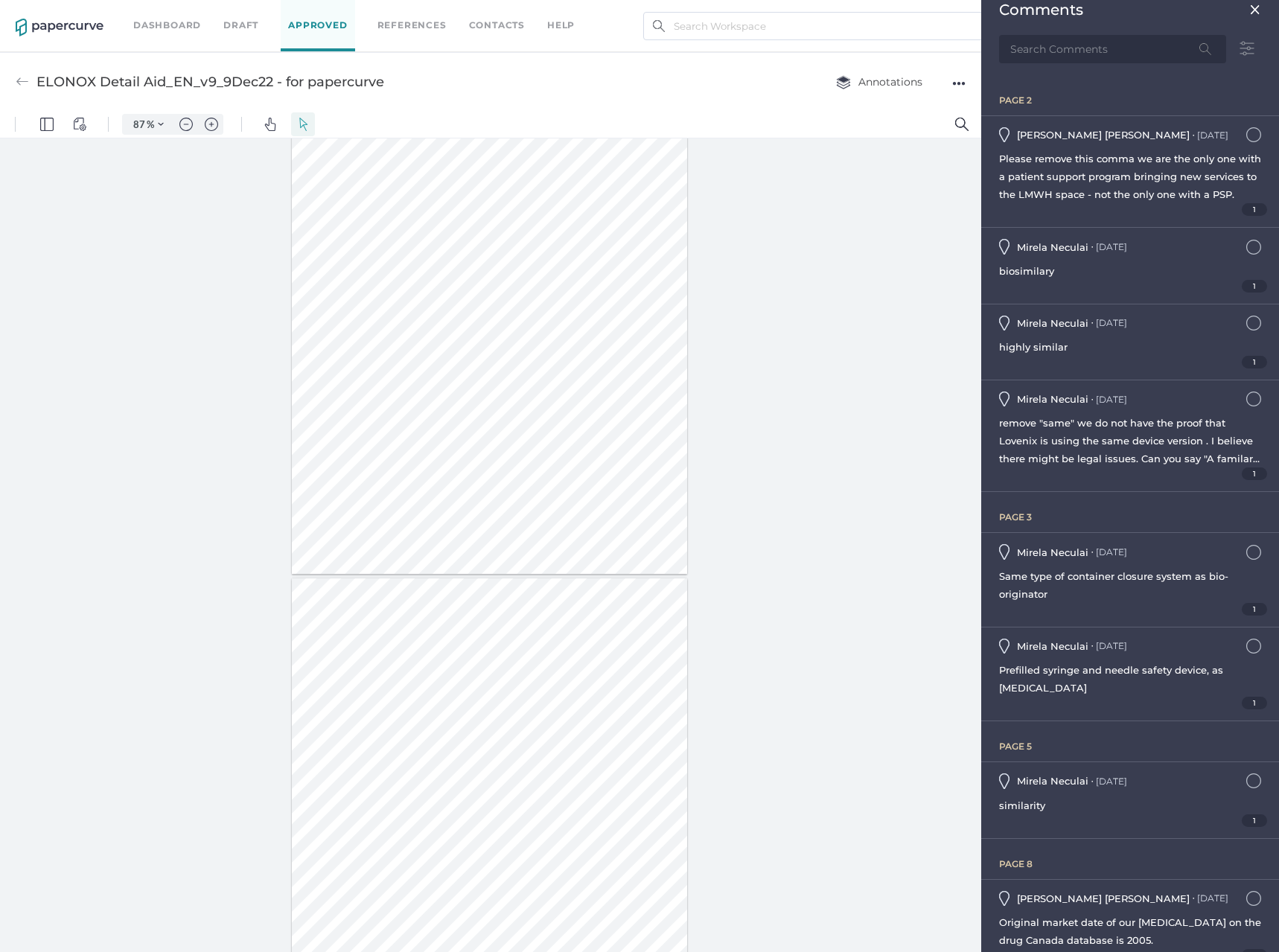
scroll to position [0, 0]
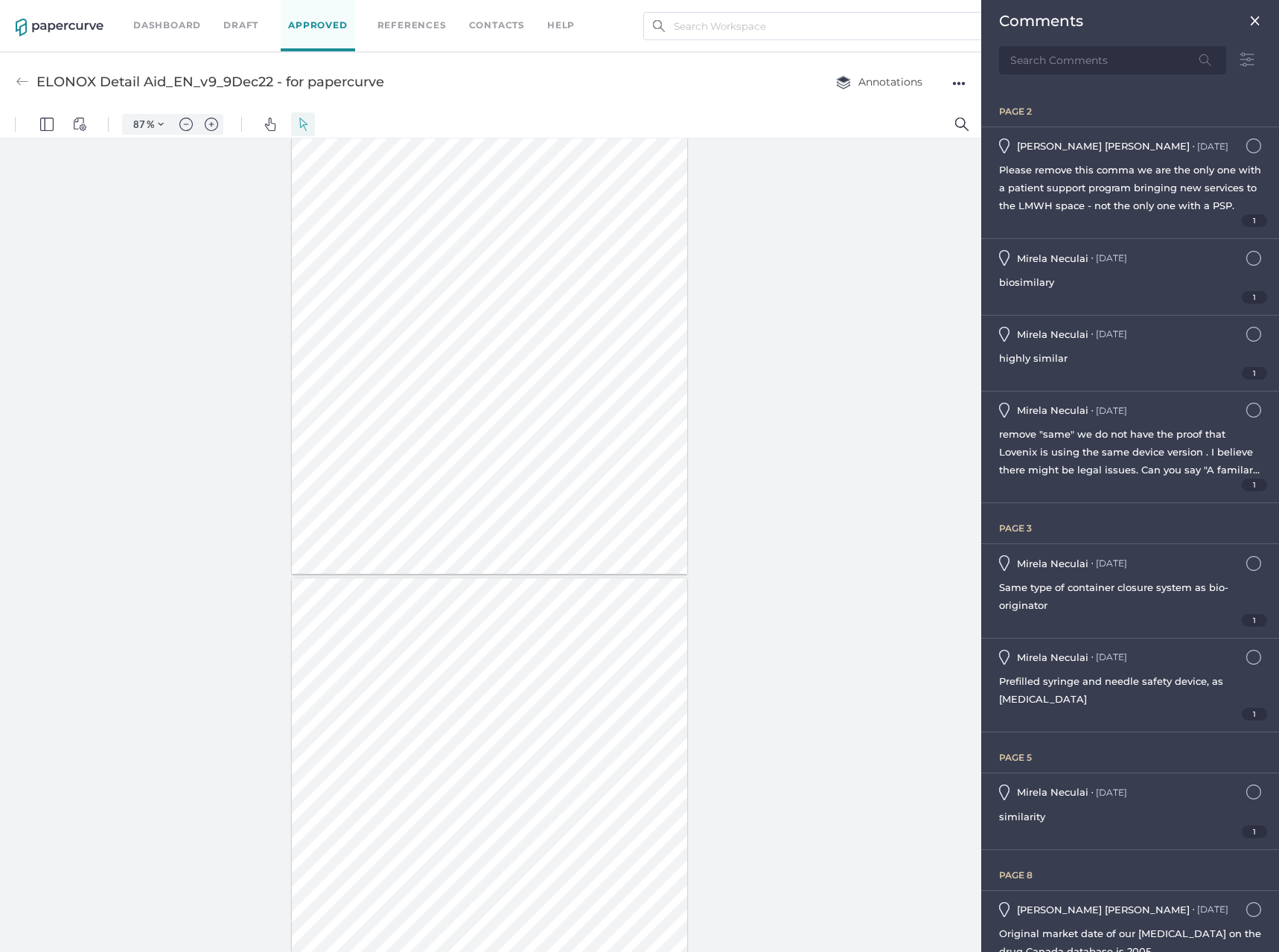
click at [1242, 59] on img at bounding box center [1246, 60] width 28 height 29
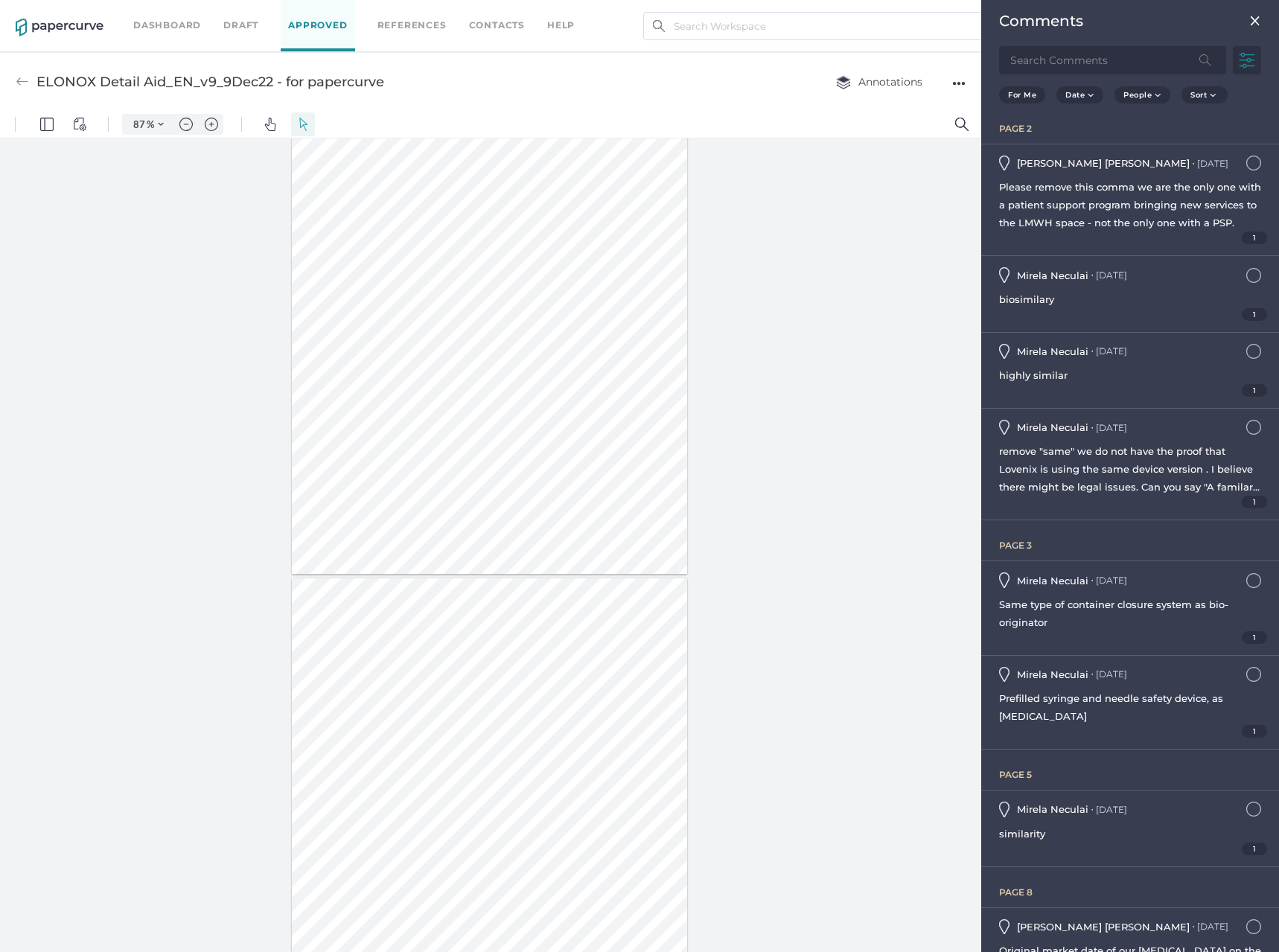
click at [1242, 59] on img at bounding box center [1246, 60] width 28 height 28
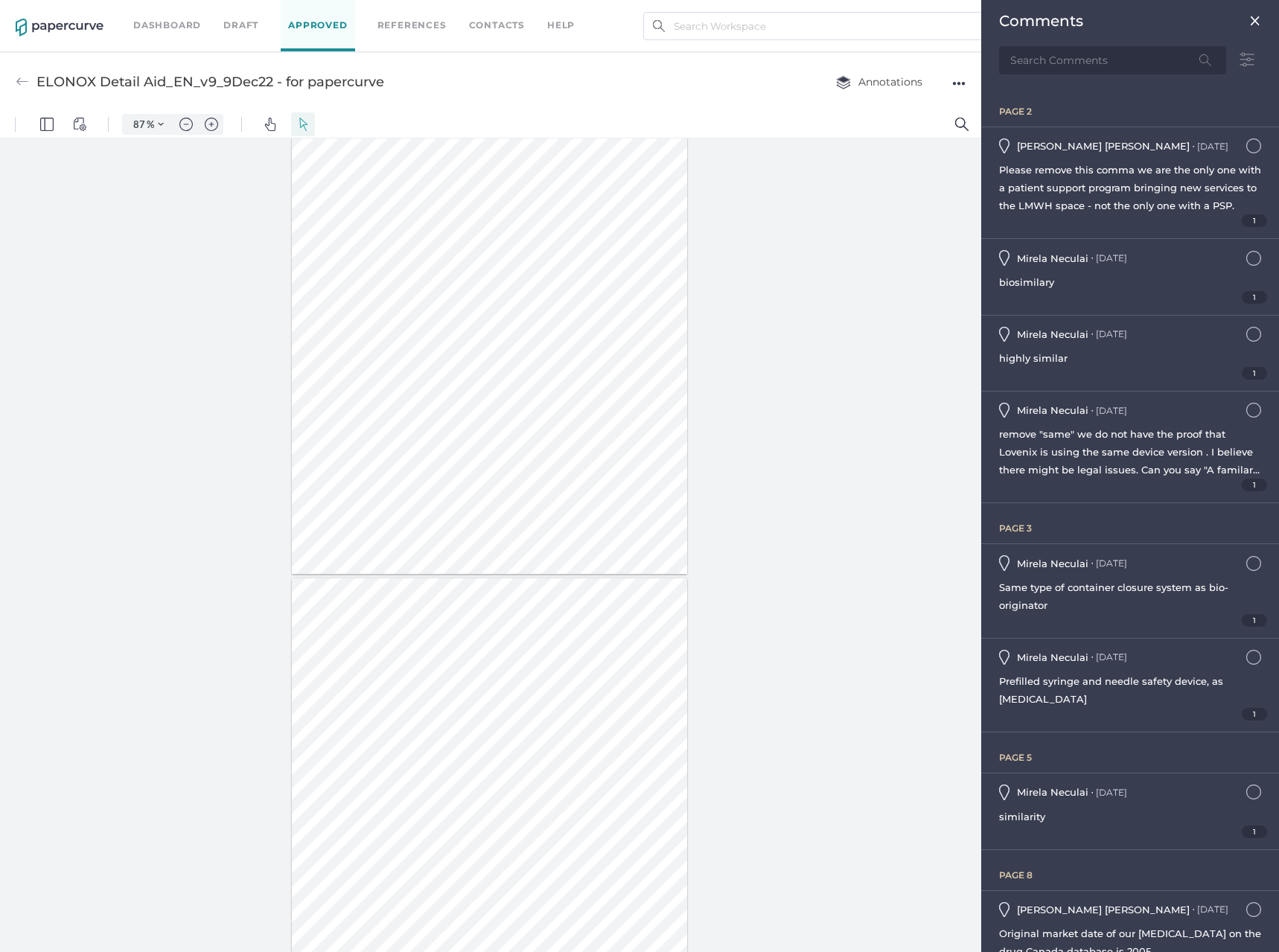
click at [1246, 14] on div "Comments" at bounding box center [1130, 21] width 262 height 18
click at [1249, 20] on img at bounding box center [1255, 21] width 12 height 12
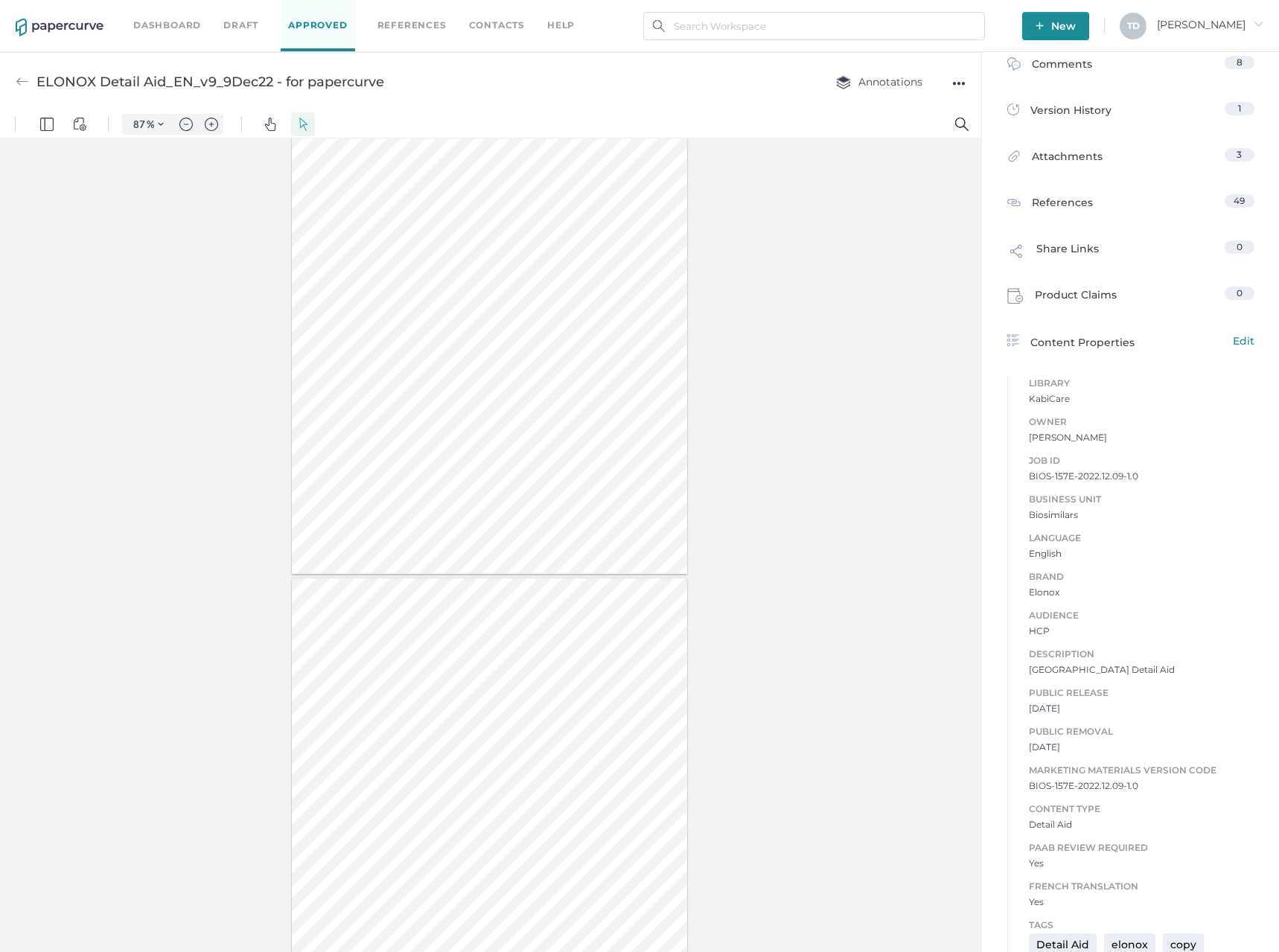
click at [807, 313] on div at bounding box center [490, 548] width 981 height 820
type input "2"
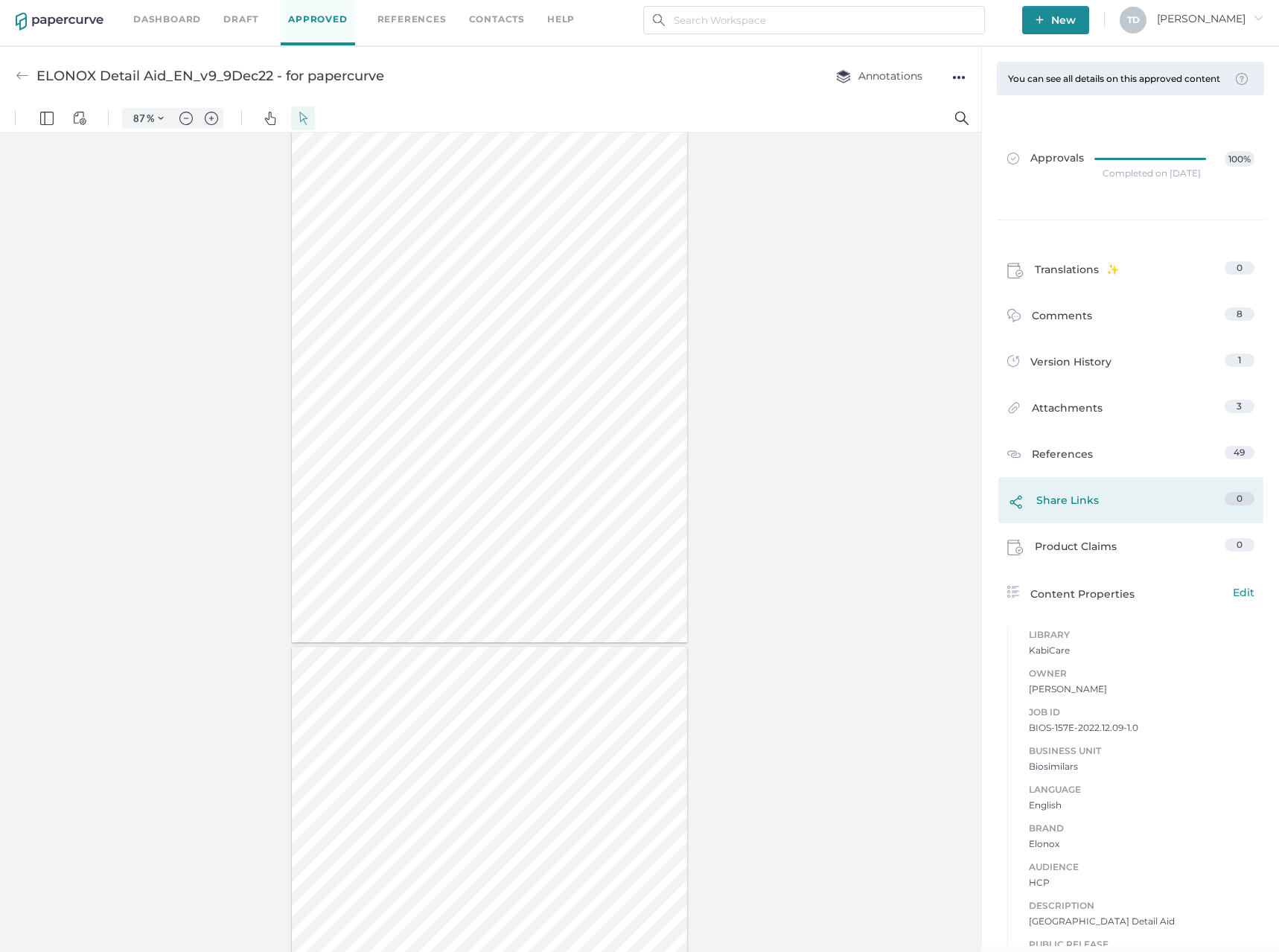
scroll to position [7, 0]
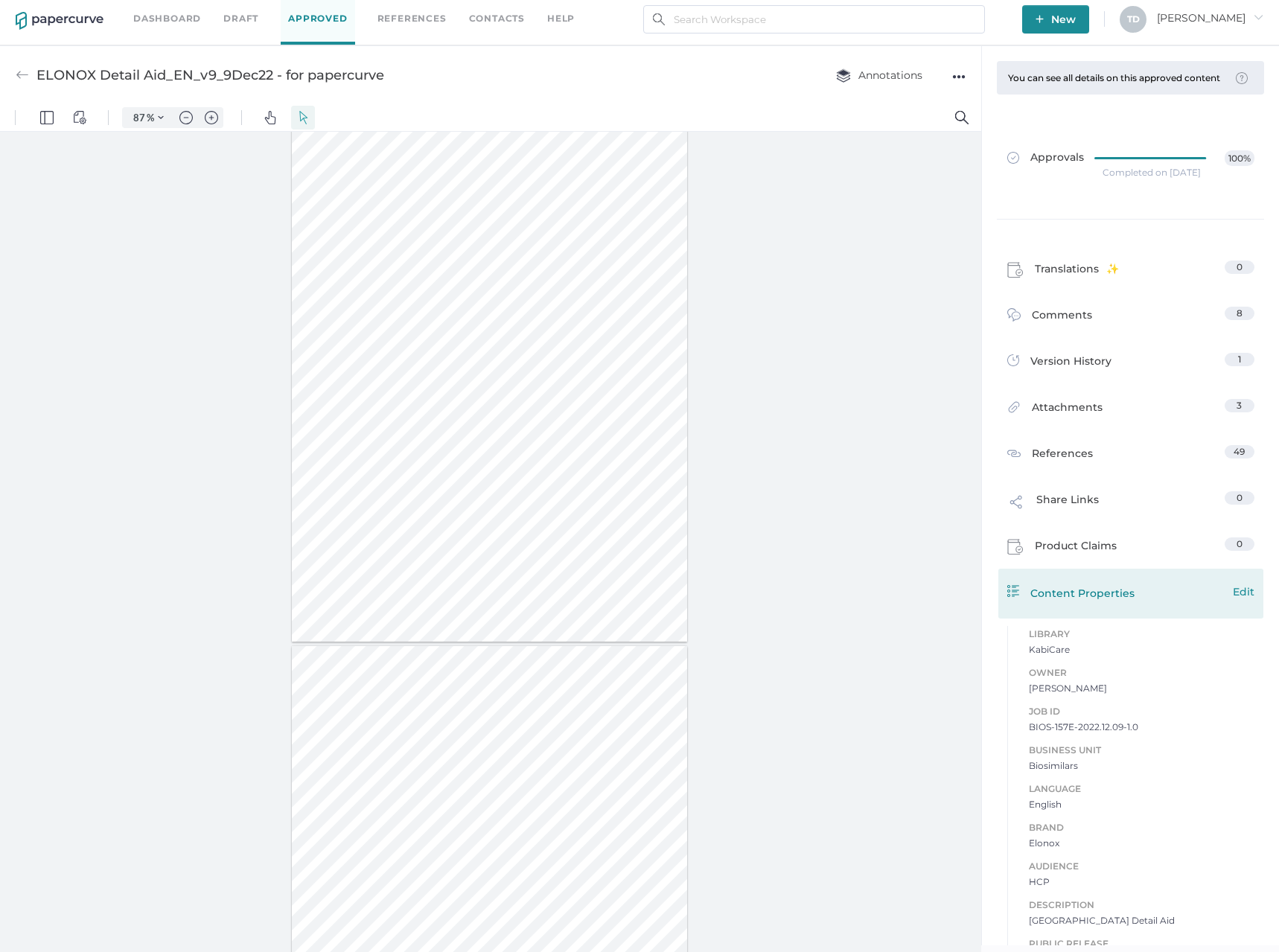
click at [1232, 599] on span "Edit" at bounding box center [1243, 591] width 22 height 16
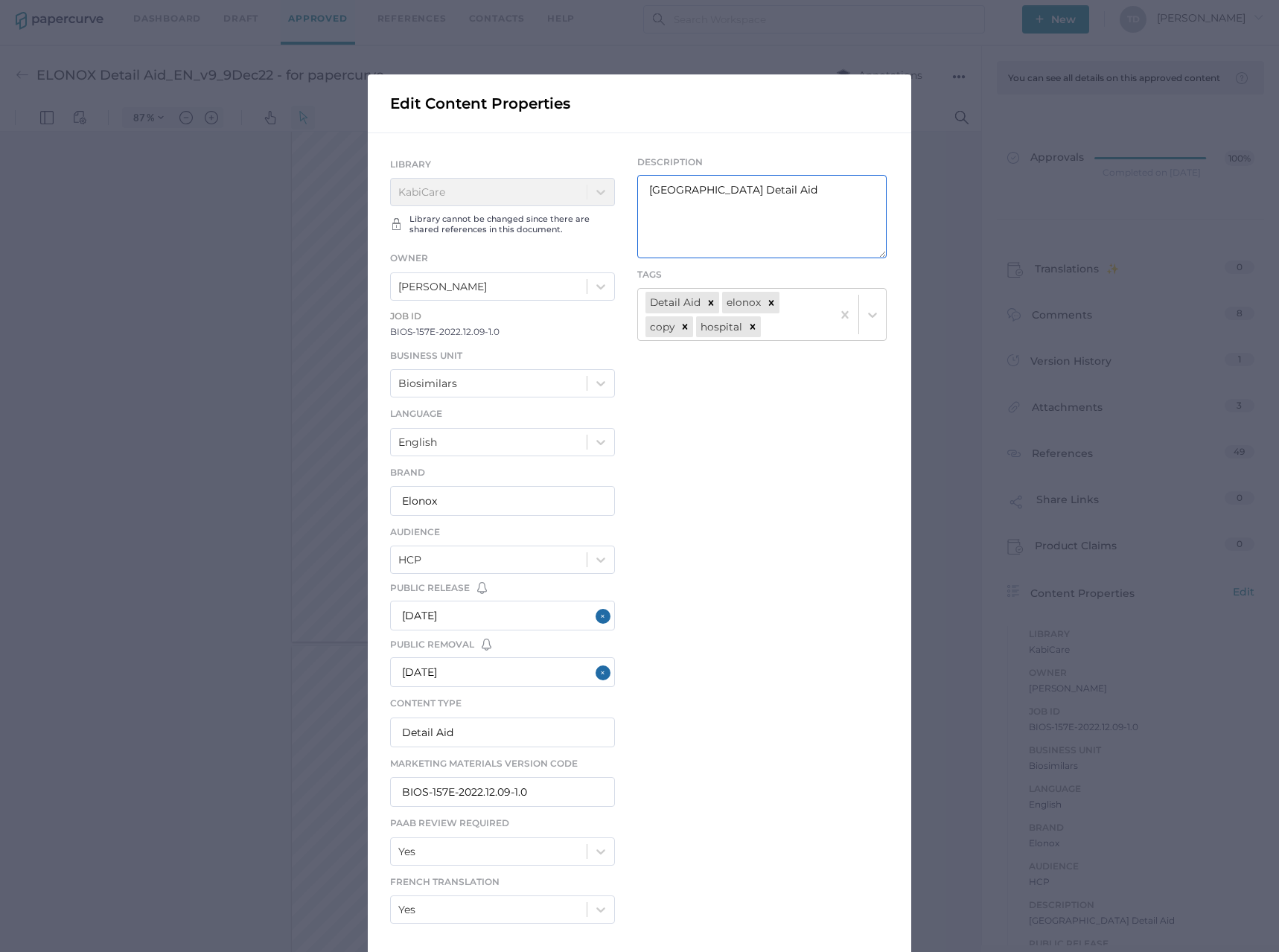
click at [801, 191] on textarea "[GEOGRAPHIC_DATA] Detail Aid" at bounding box center [761, 217] width 249 height 83
type textarea "Elonox Hospital Detail Aid - Archived by [PERSON_NAME]"
click at [568, 191] on div "LIBRARY KabiCare" at bounding box center [502, 181] width 225 height 51
click at [775, 213] on textarea "Elonox Hospital Detail Aid - Archived by [PERSON_NAME]" at bounding box center [761, 217] width 249 height 83
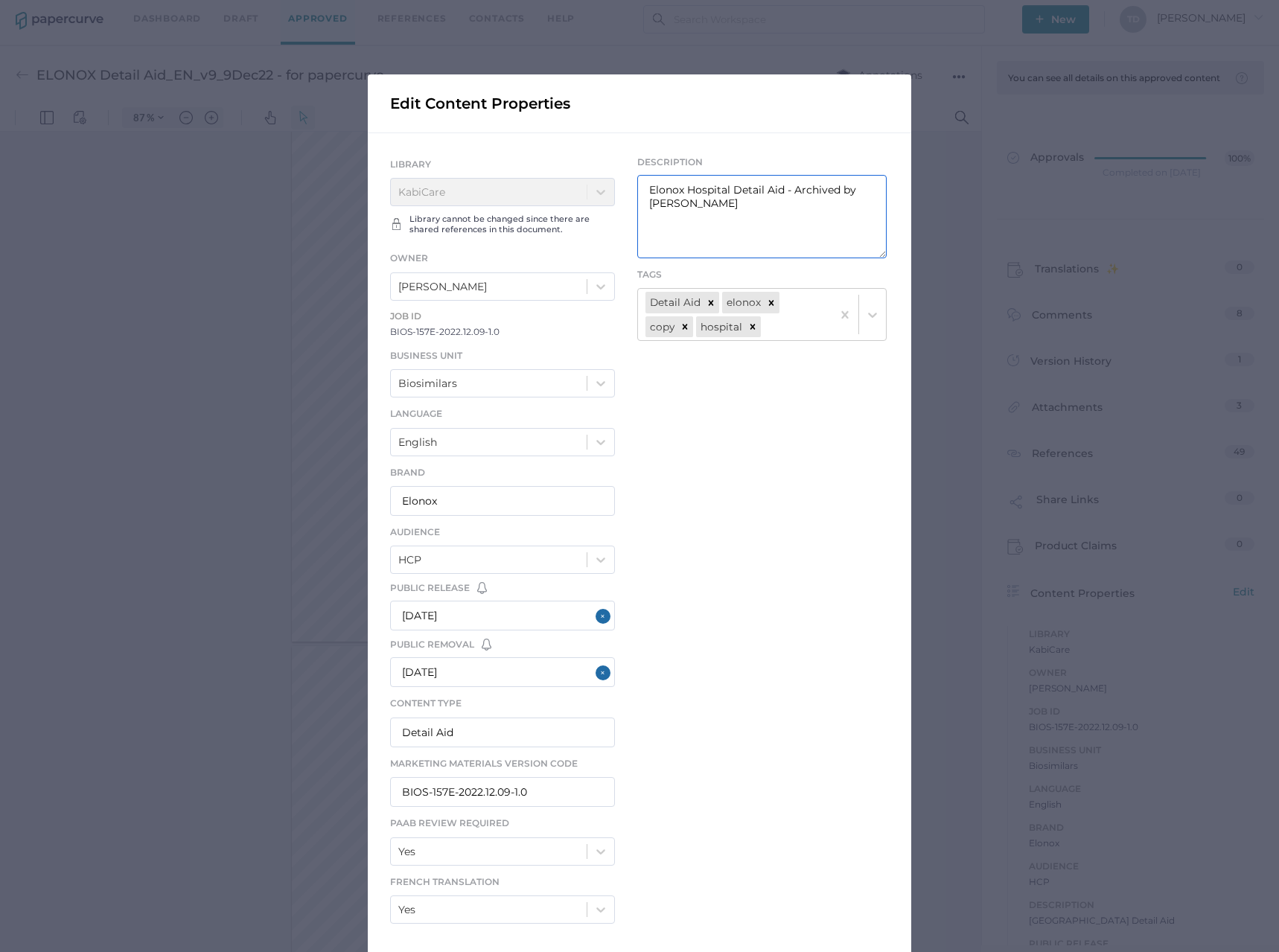
drag, startPoint x: 772, startPoint y: 206, endPoint x: 816, endPoint y: 201, distance: 44.3
click at [816, 201] on textarea "Elonox Hospital Detail Aid - Archived by [PERSON_NAME]" at bounding box center [761, 217] width 249 height 83
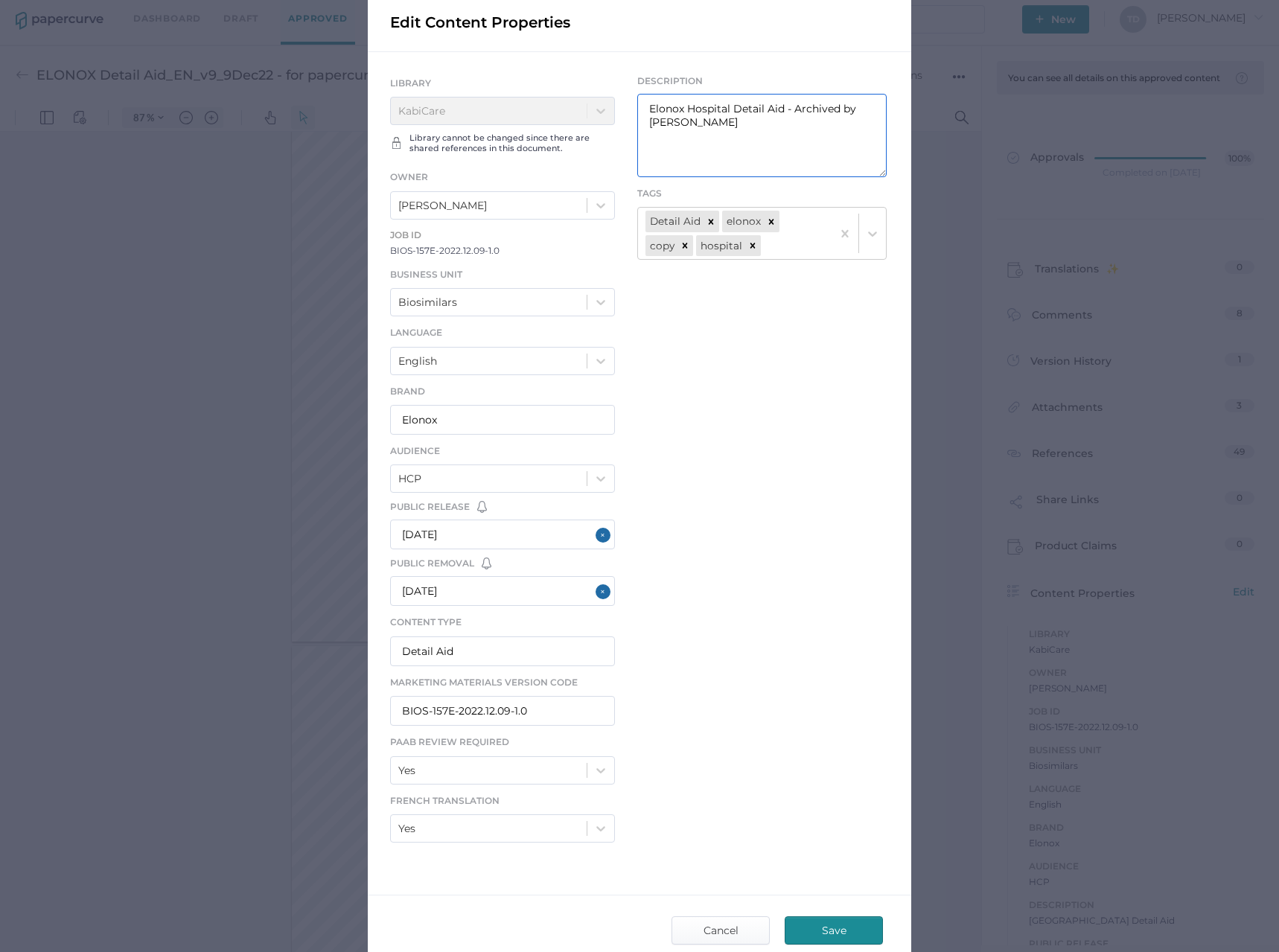
scroll to position [165, 0]
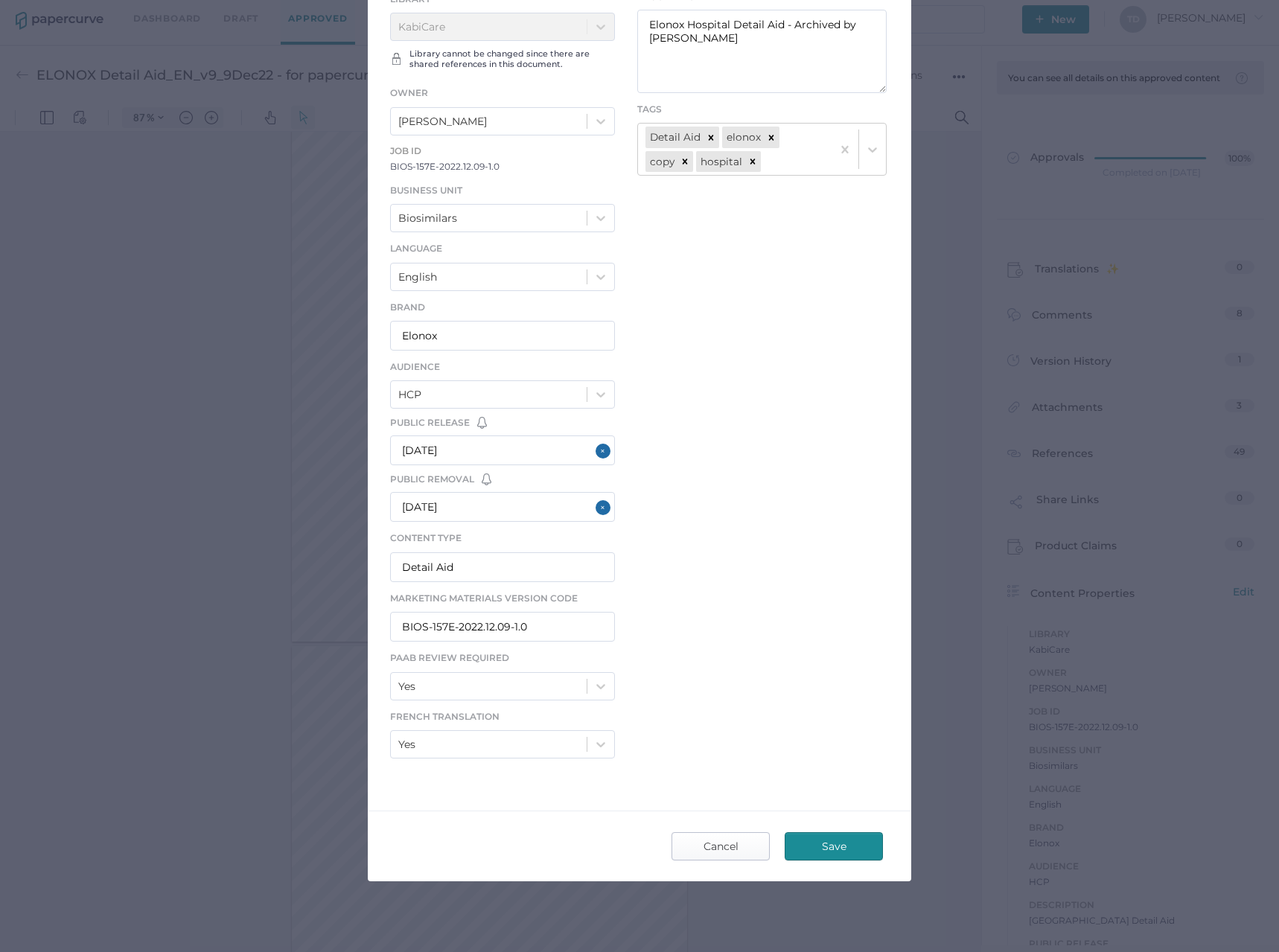
click at [720, 836] on span "Cancel" at bounding box center [720, 846] width 70 height 27
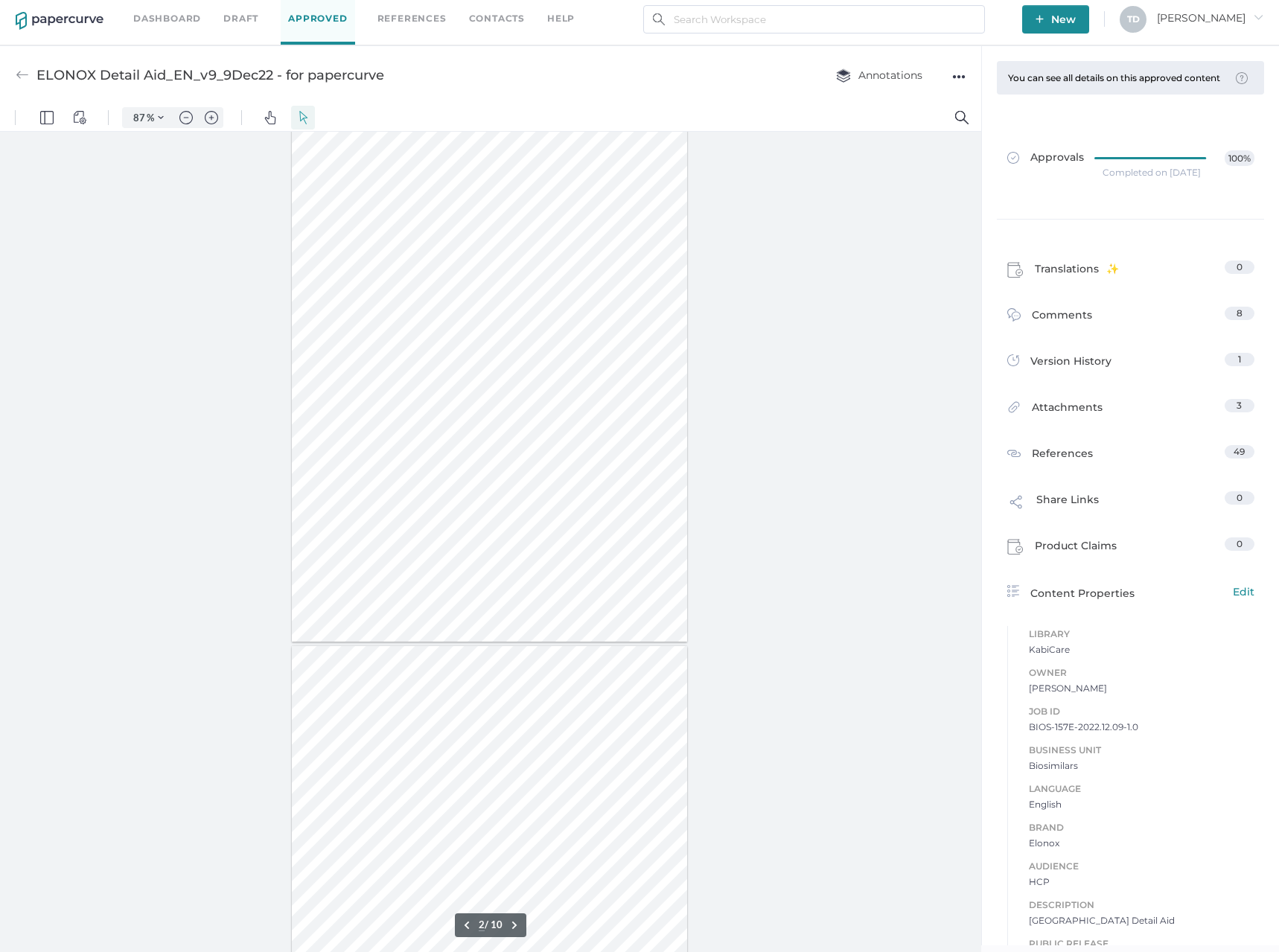
scroll to position [89, 0]
type input "1"
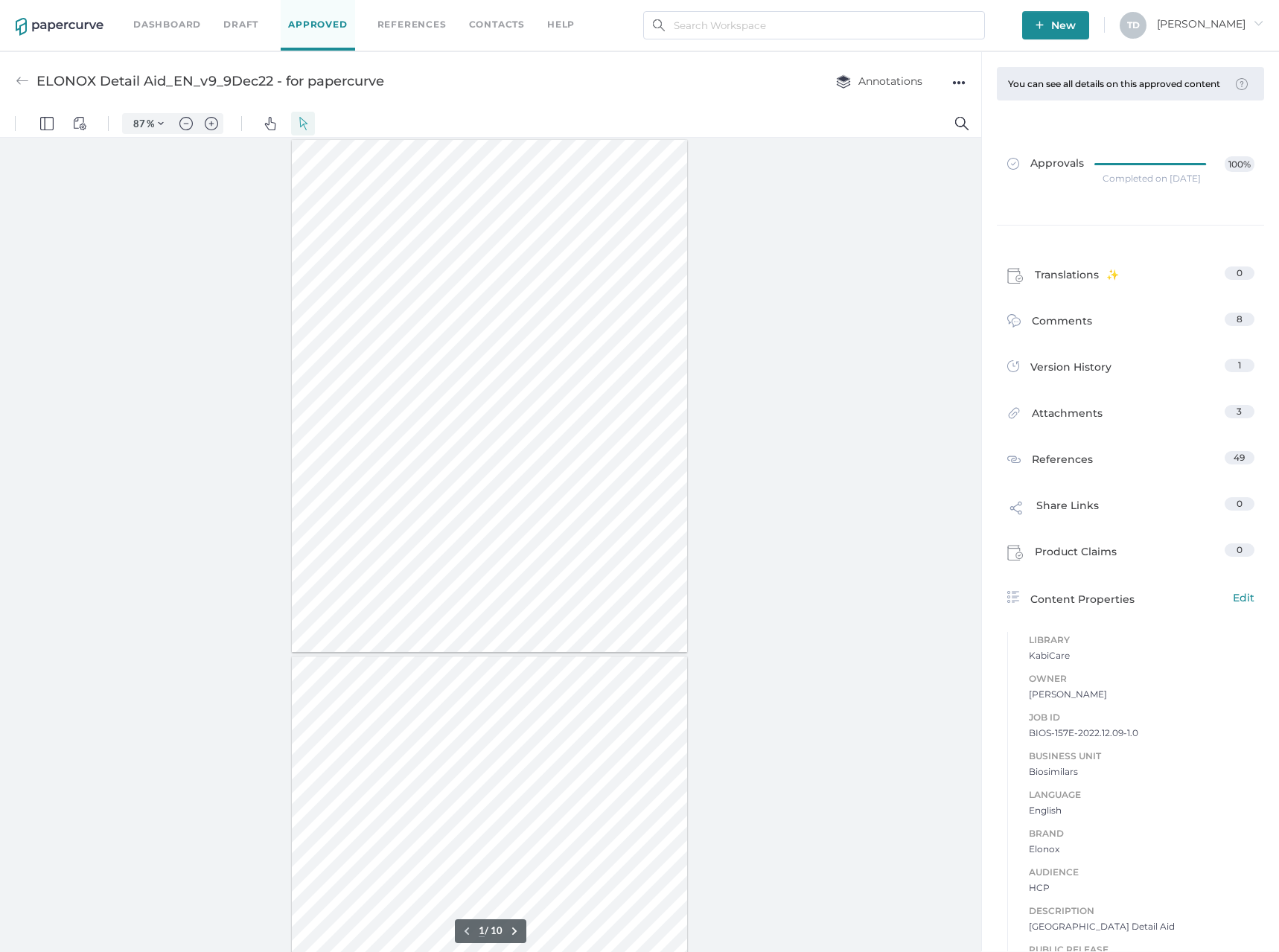
scroll to position [0, 0]
click at [663, 323] on div at bounding box center [490, 397] width 396 height 512
click at [307, 29] on link "Approved" at bounding box center [317, 26] width 74 height 52
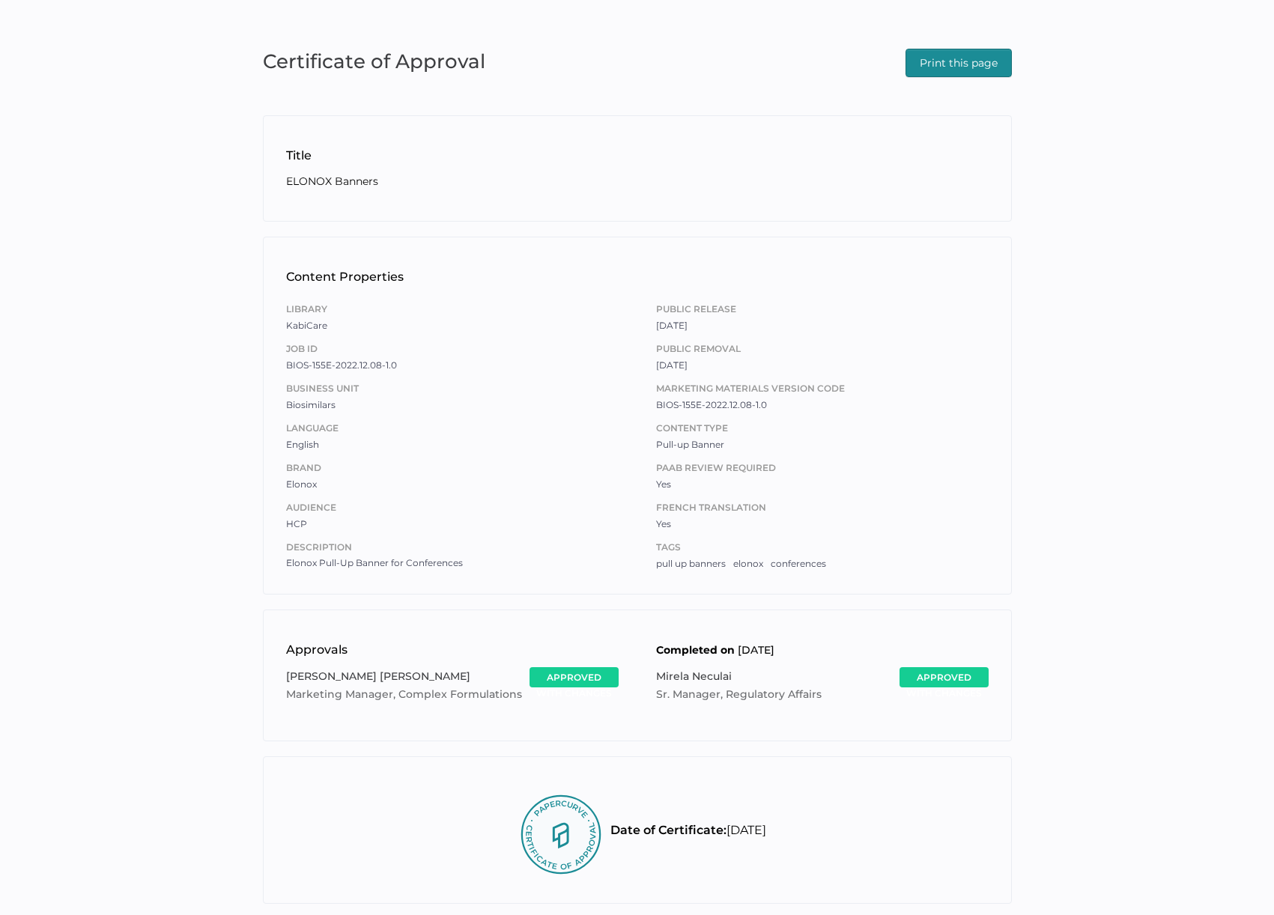
drag, startPoint x: 958, startPoint y: 55, endPoint x: 744, endPoint y: 385, distance: 393.6
click at [958, 55] on span "Print this page" at bounding box center [959, 62] width 78 height 27
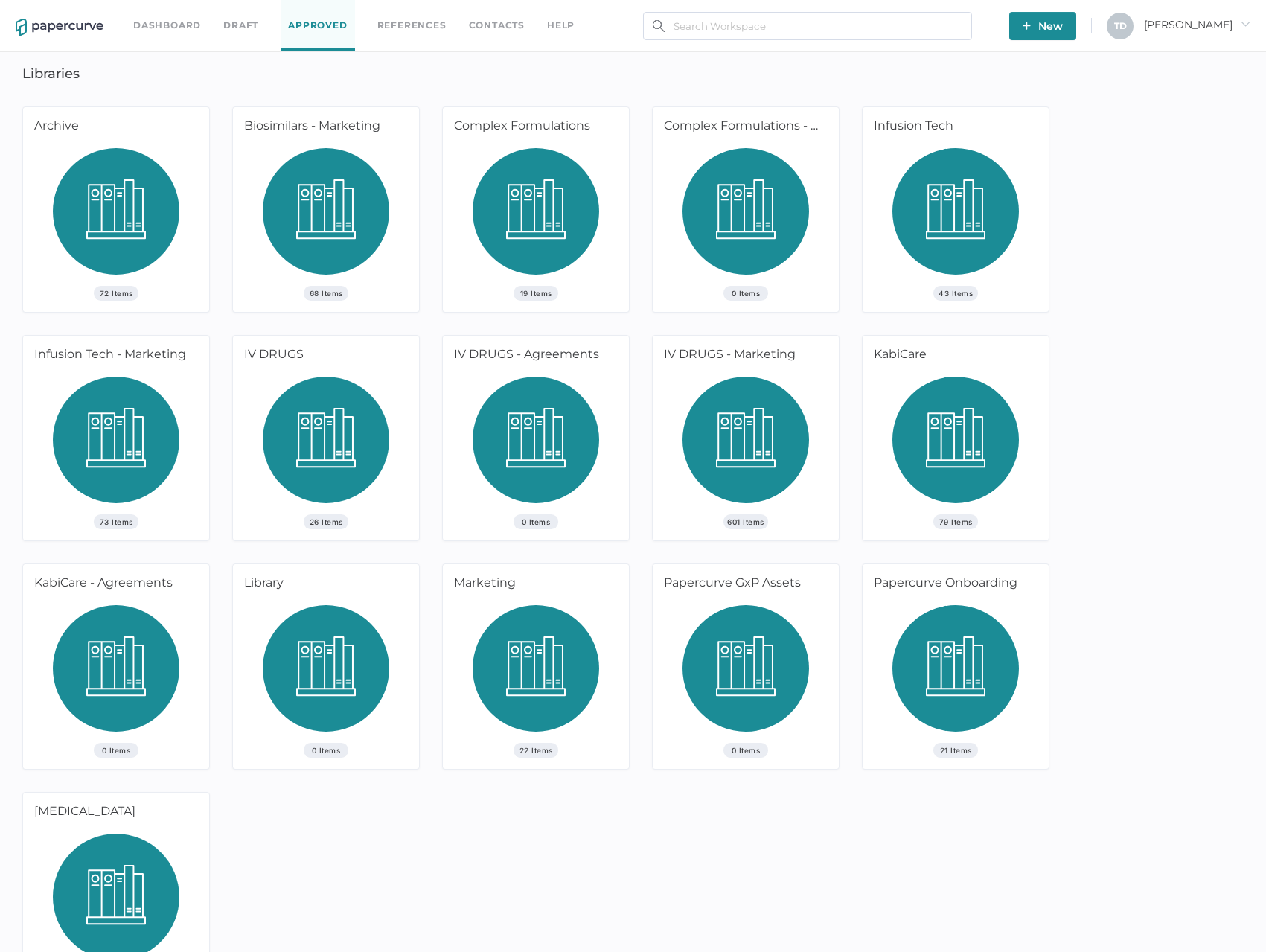
click at [903, 472] on img at bounding box center [955, 445] width 126 height 138
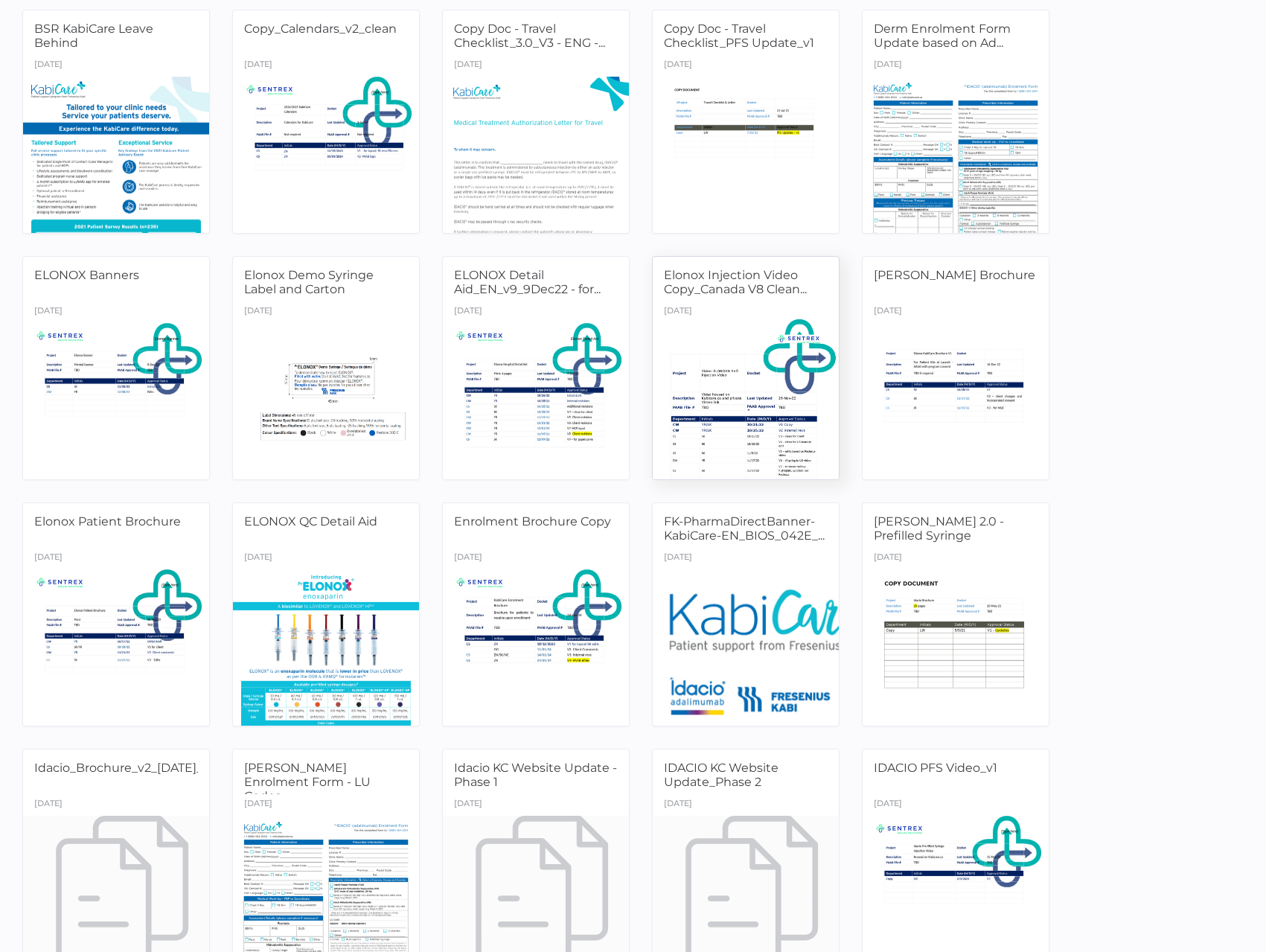
scroll to position [149, 0]
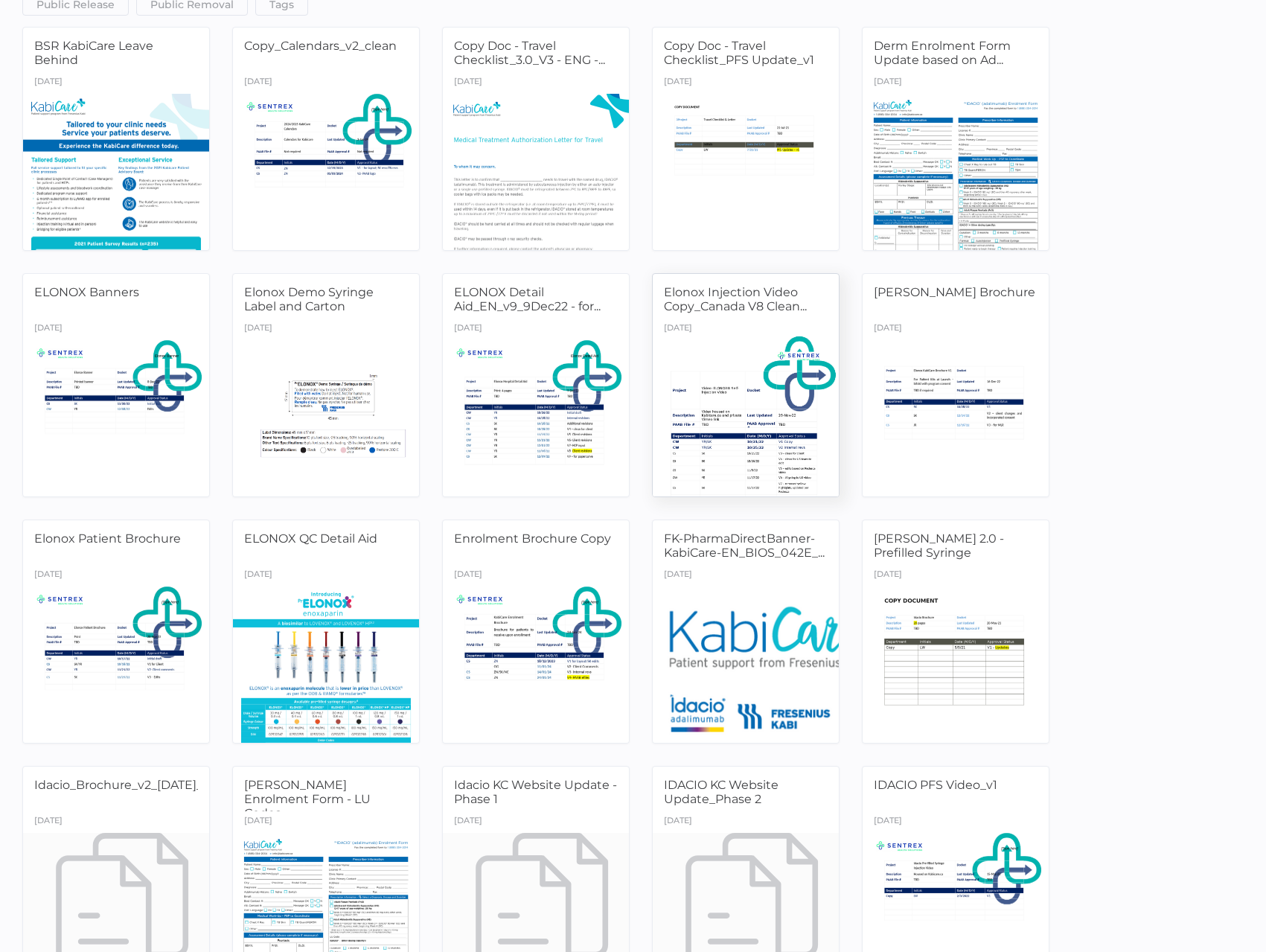
click at [801, 393] on div at bounding box center [745, 417] width 196 height 164
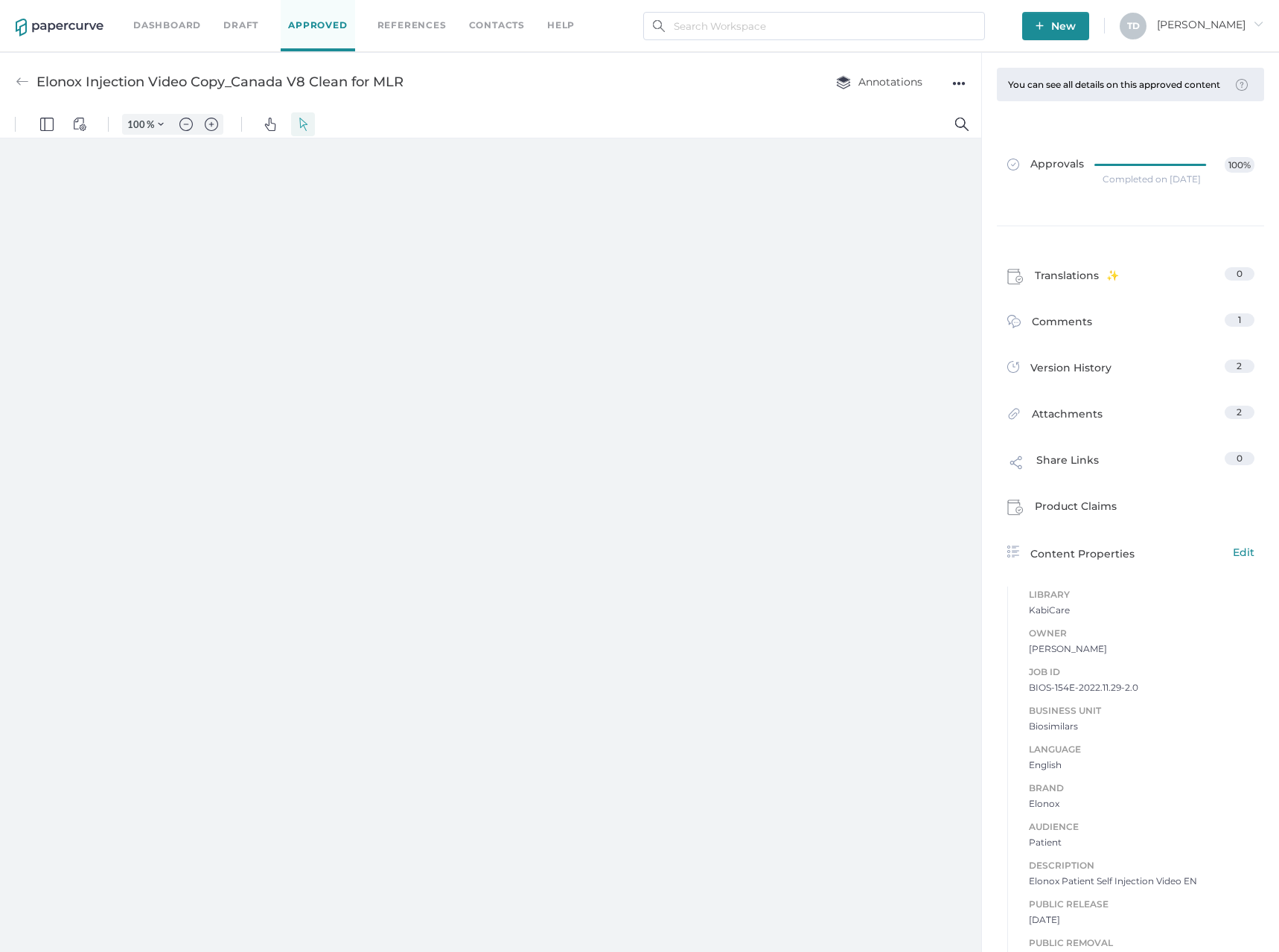
type input "87"
click at [1107, 741] on span "BIOS-154E-2022.11.29-2.0" at bounding box center [1141, 733] width 226 height 15
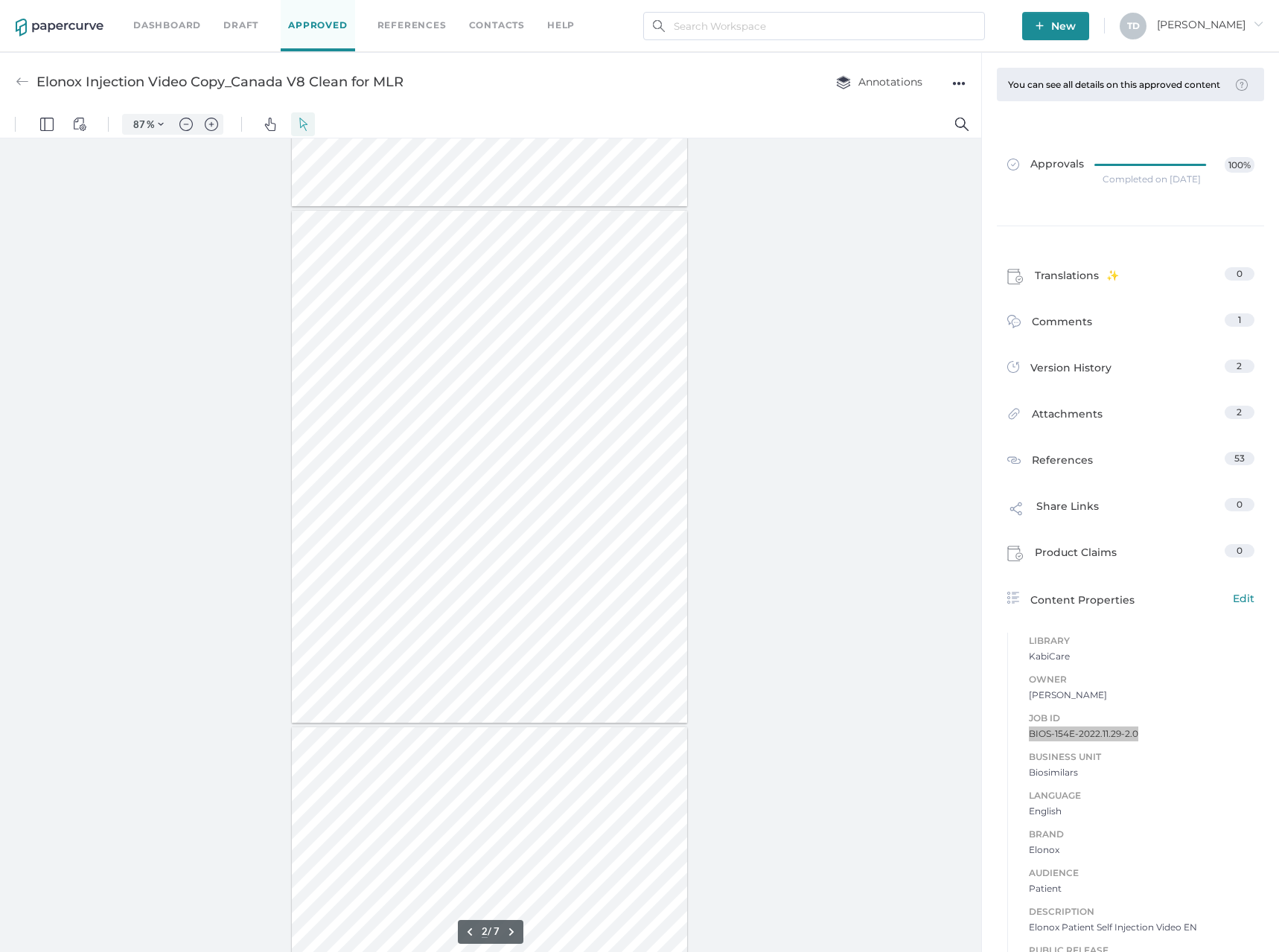
type input "1"
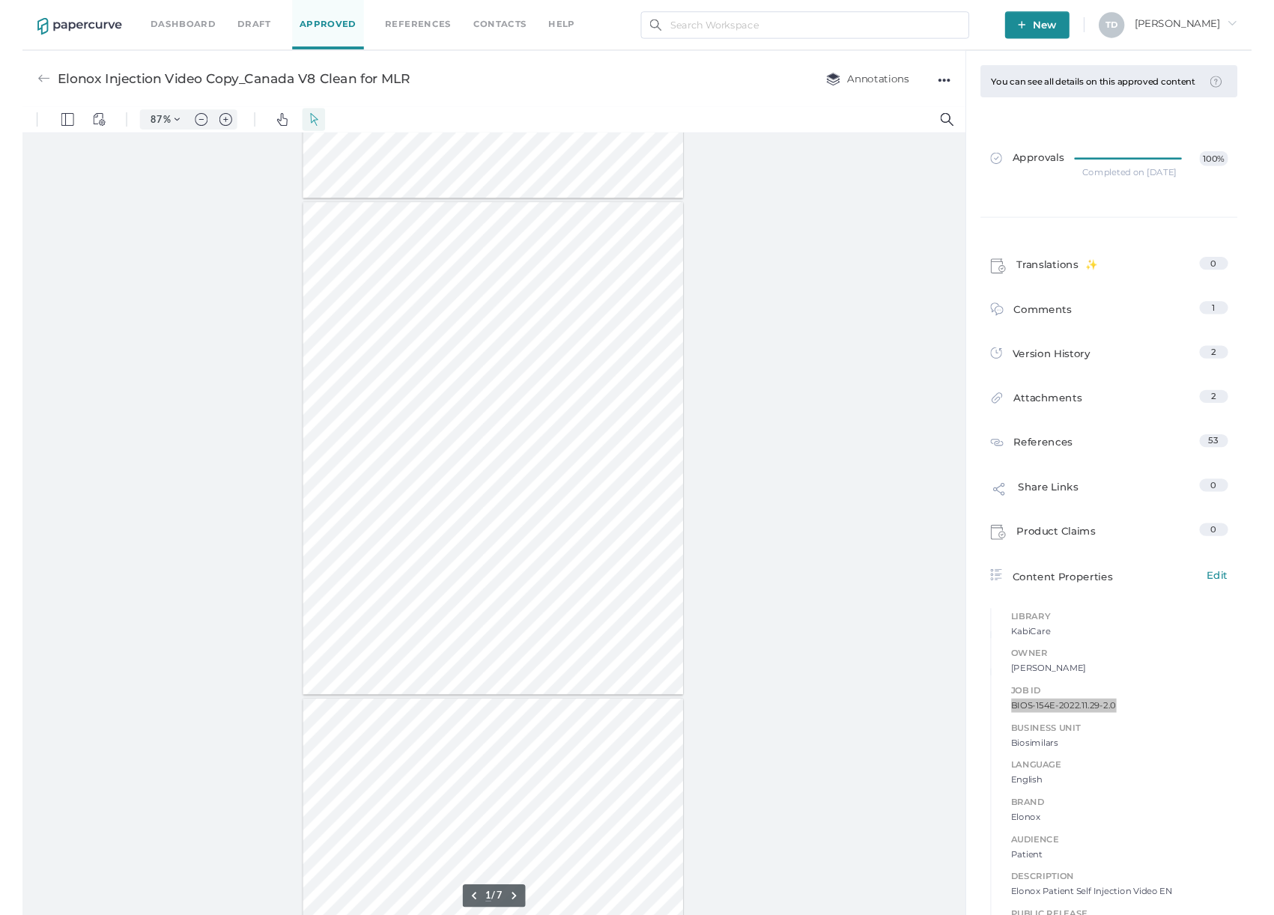
scroll to position [0, 0]
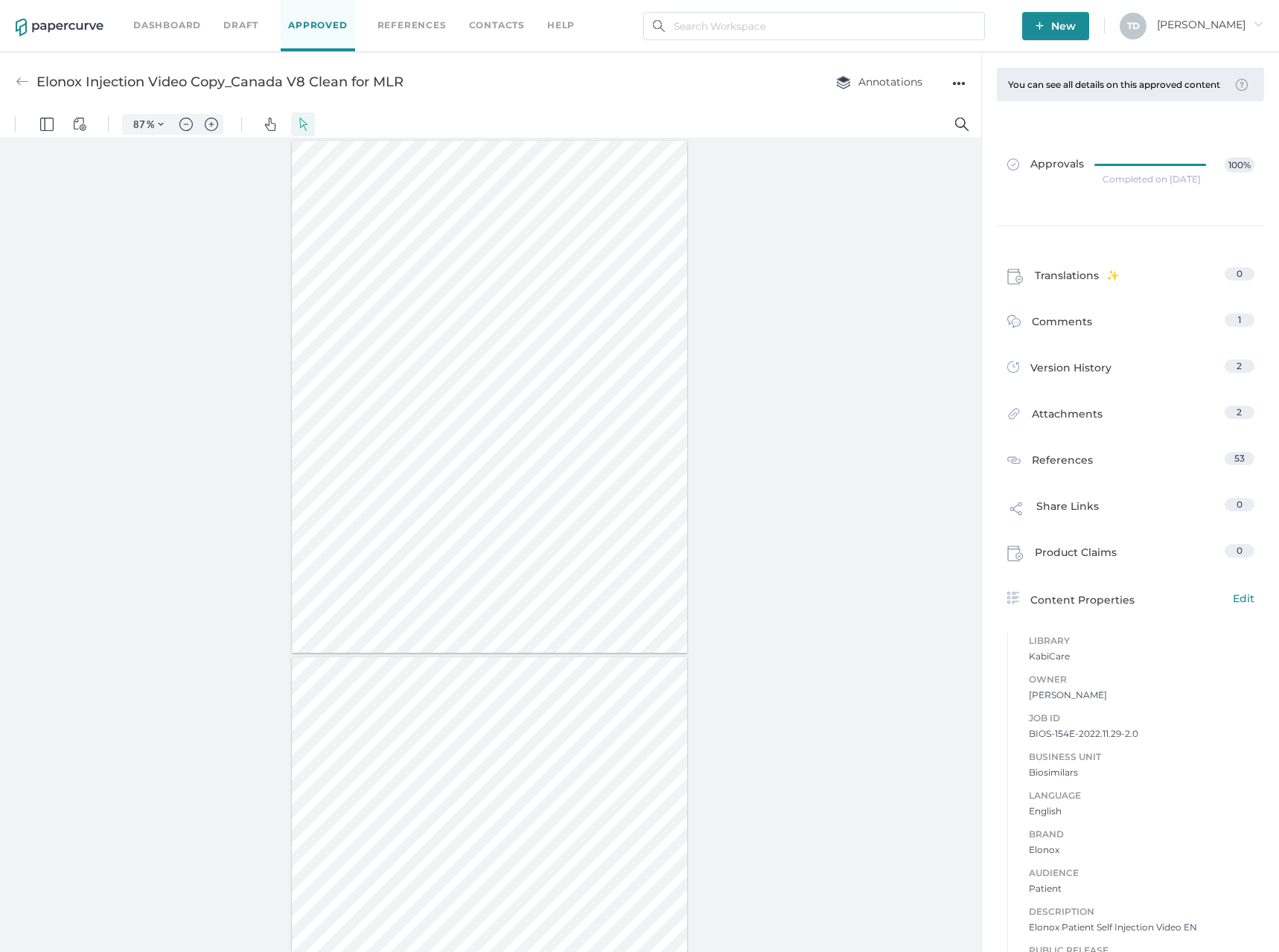
click at [962, 87] on div "●●●" at bounding box center [958, 82] width 13 height 21
click at [927, 117] on span "Download" at bounding box center [912, 111] width 78 height 28
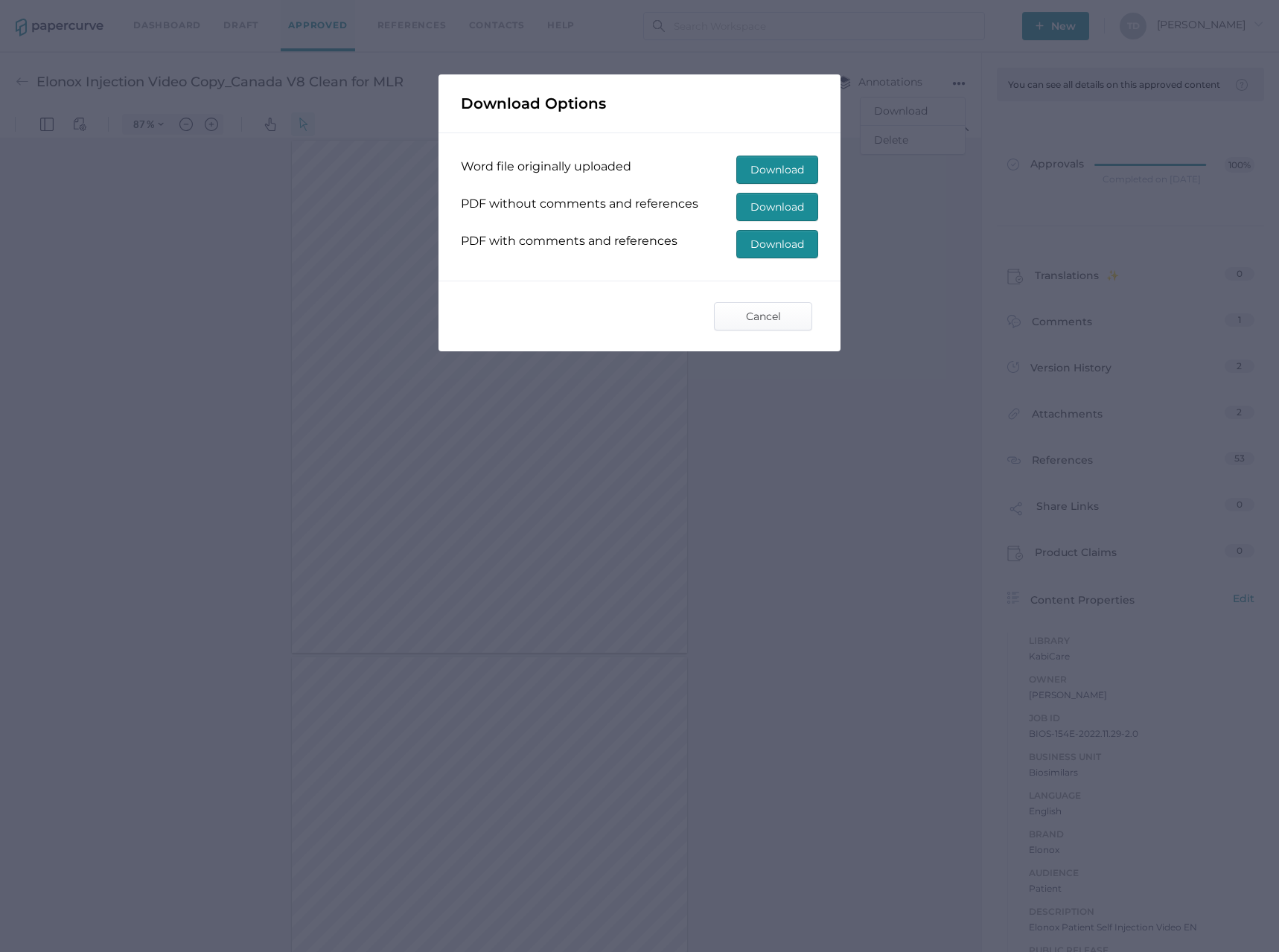
click at [787, 245] on span "Download" at bounding box center [777, 243] width 54 height 27
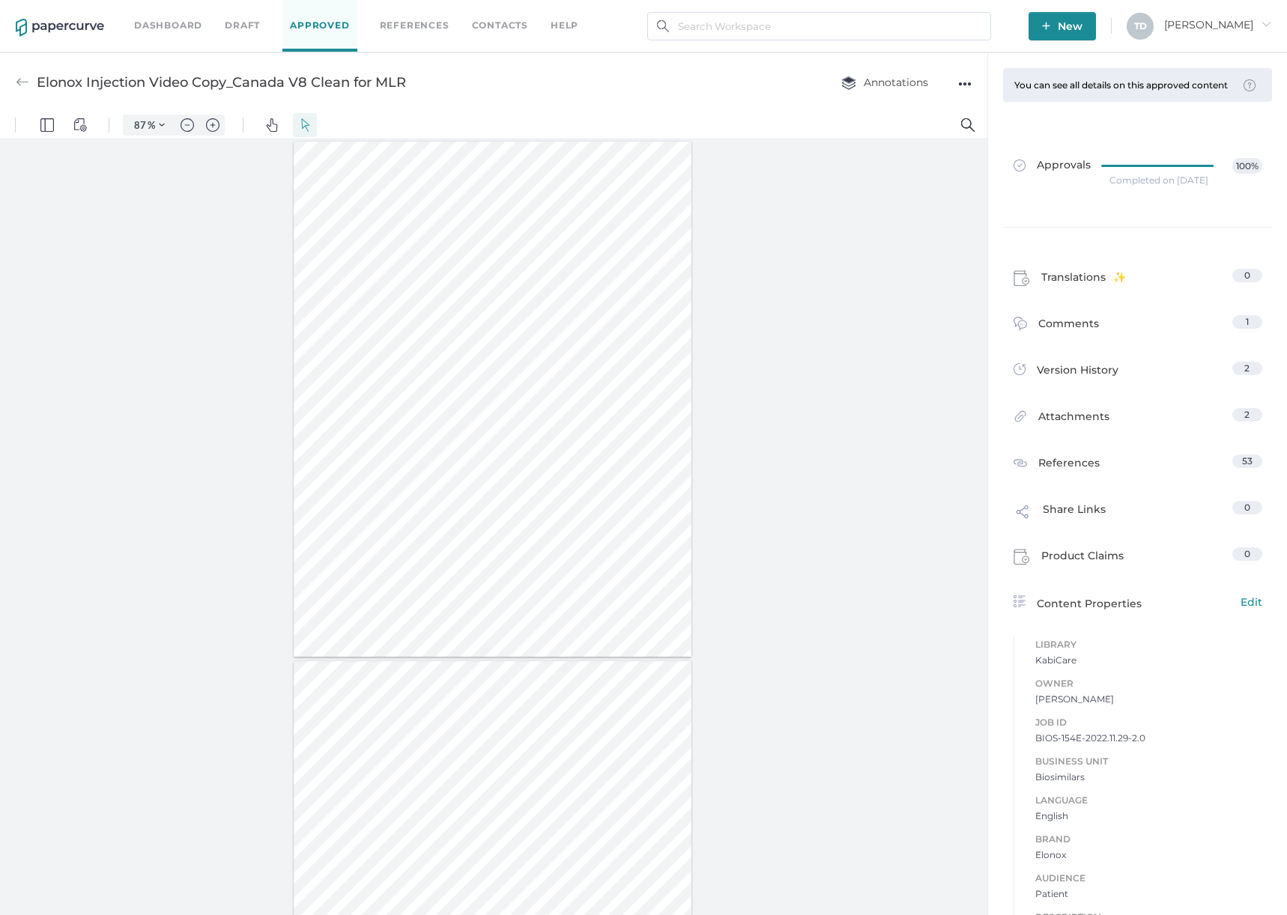
click at [1120, 180] on div "Completed on Dec 9, 2022" at bounding box center [1158, 180] width 99 height 0
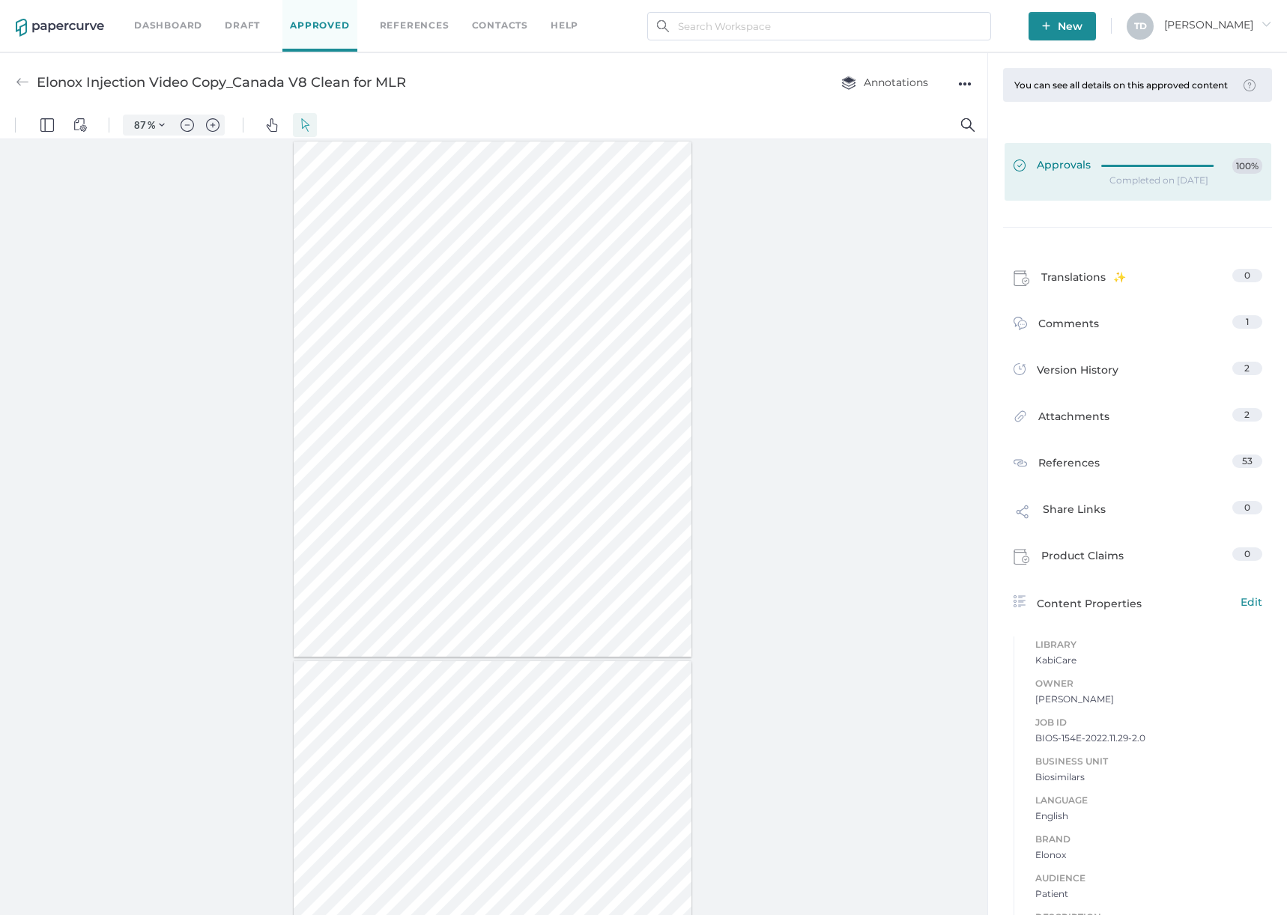
click at [1045, 174] on span "Approvals" at bounding box center [1051, 166] width 77 height 16
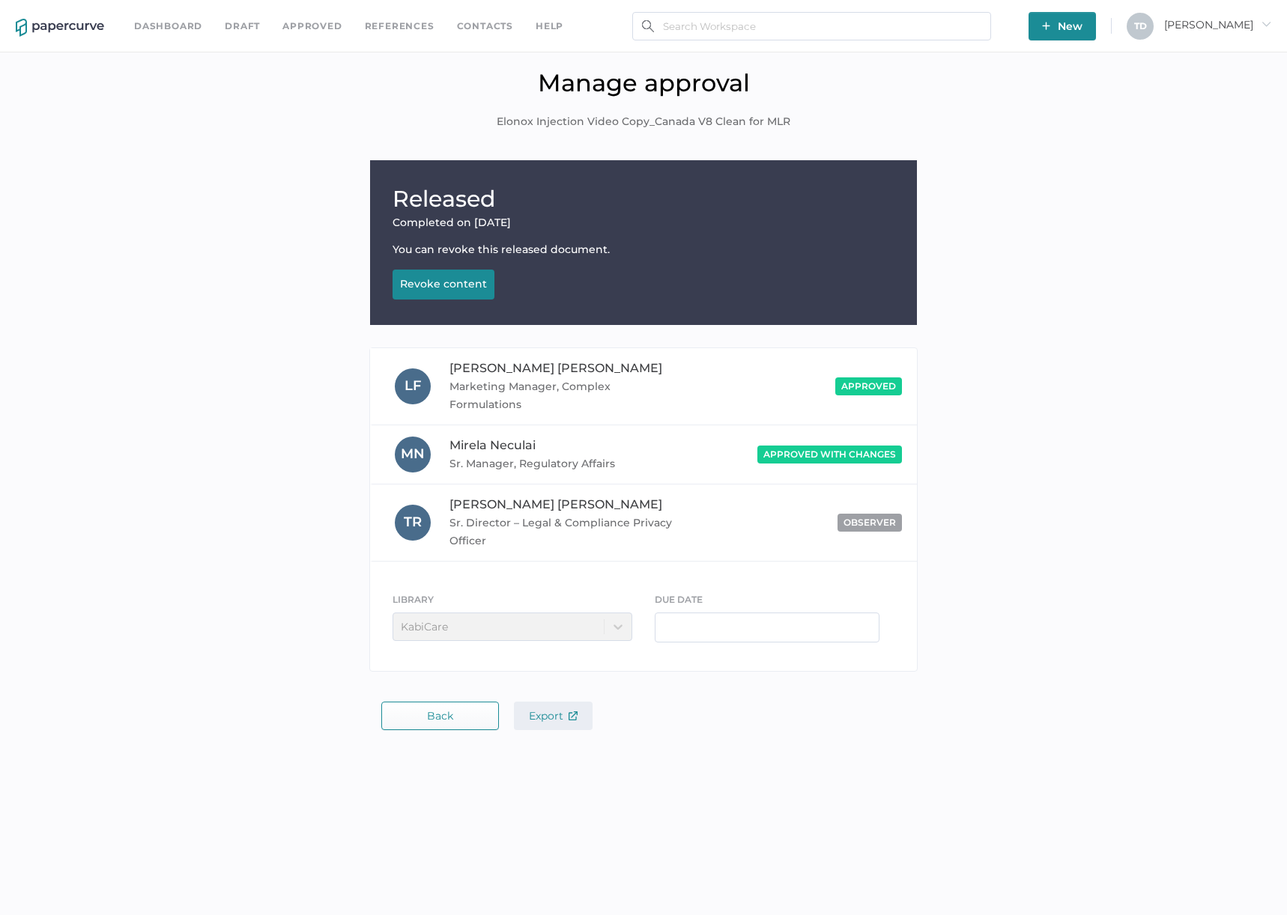
click at [542, 709] on span "Export" at bounding box center [553, 715] width 49 height 13
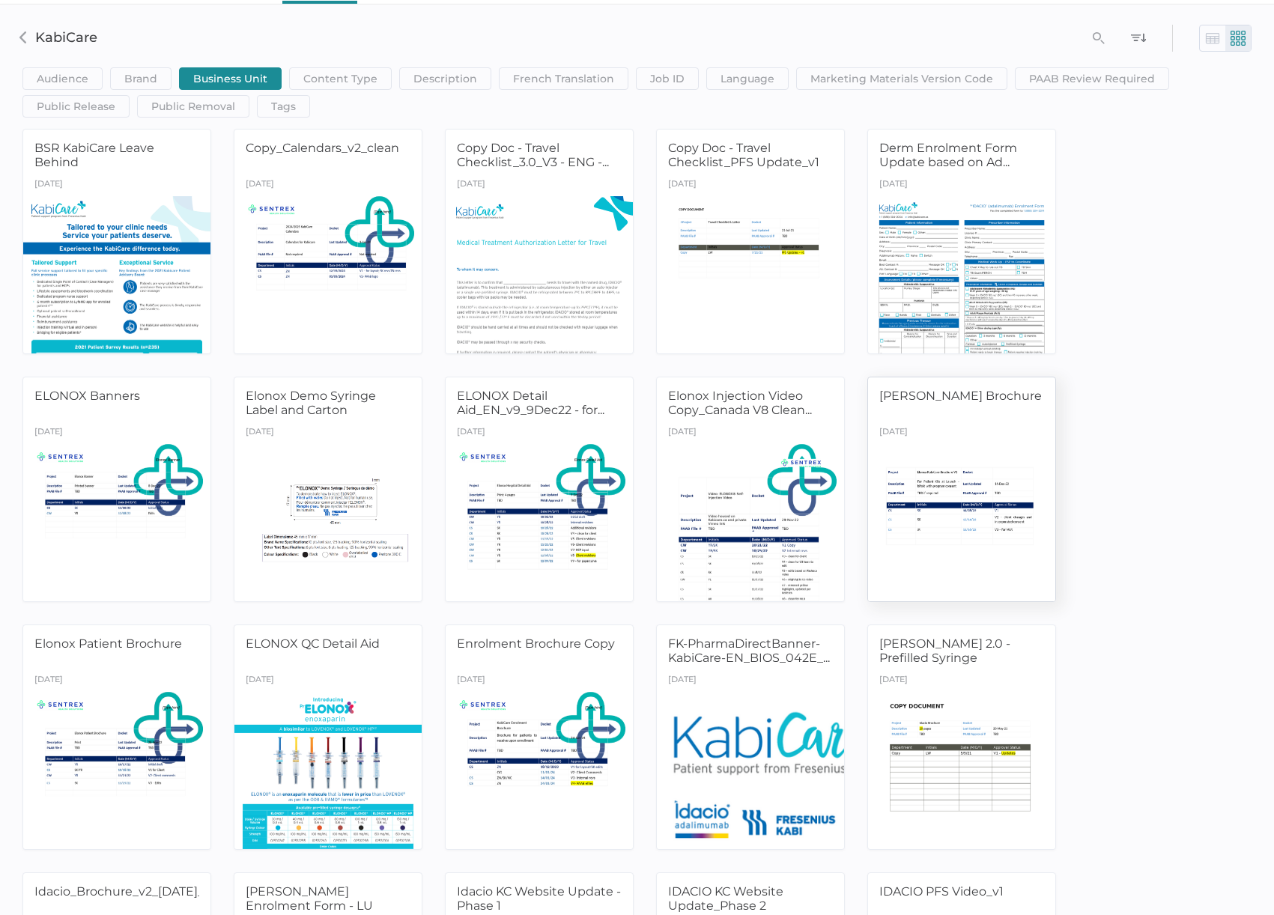
scroll to position [75, 0]
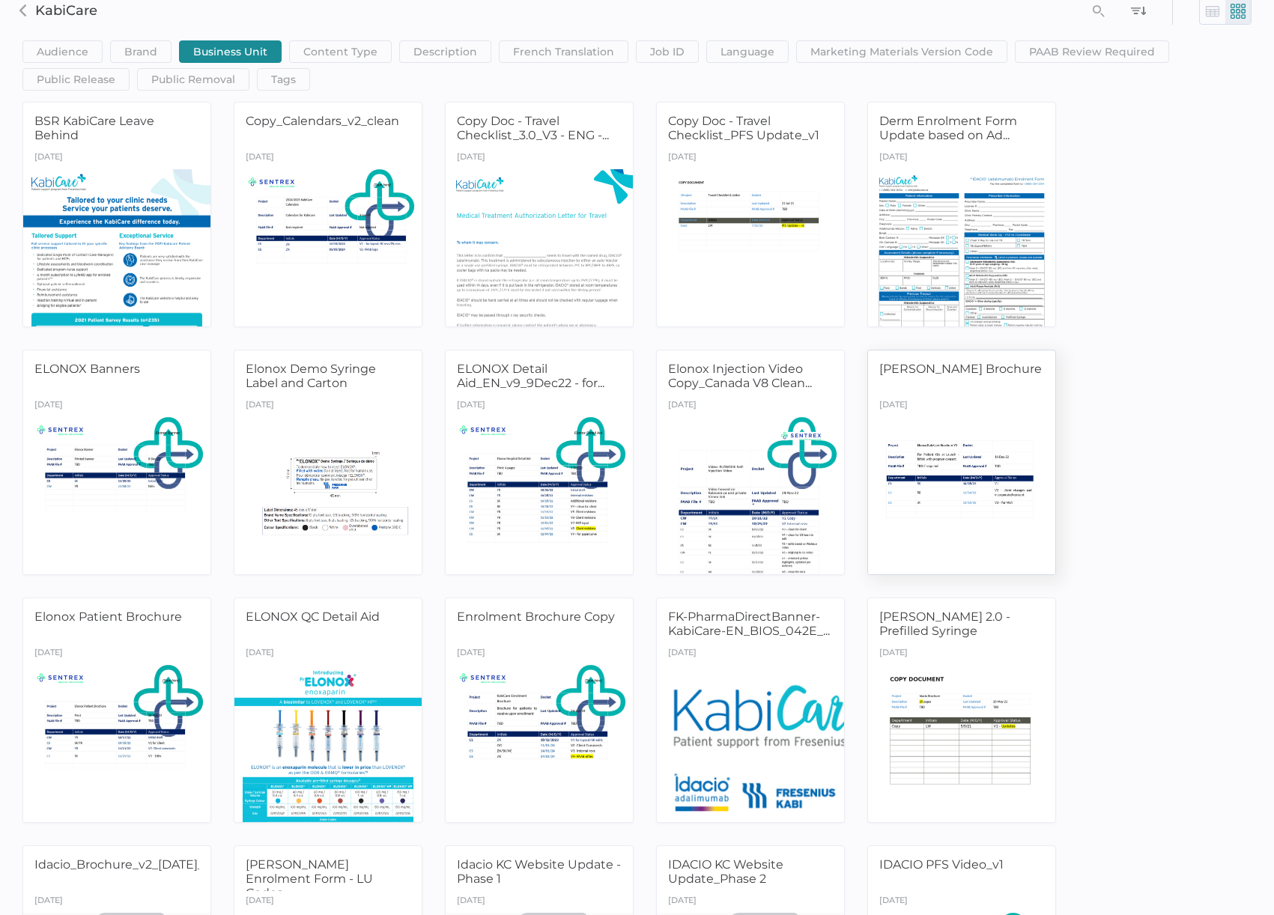
click at [967, 475] on div at bounding box center [961, 495] width 197 height 165
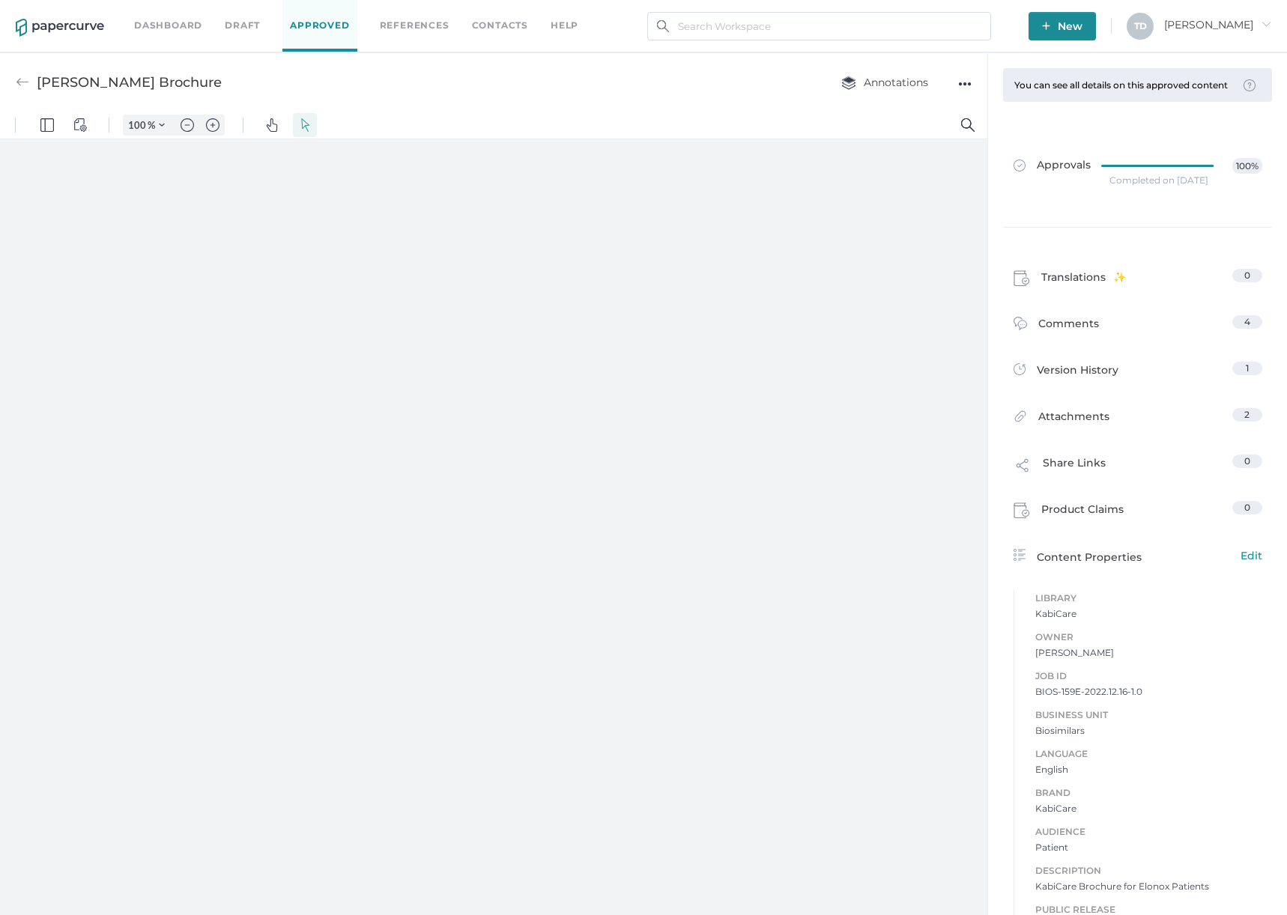
type input "87"
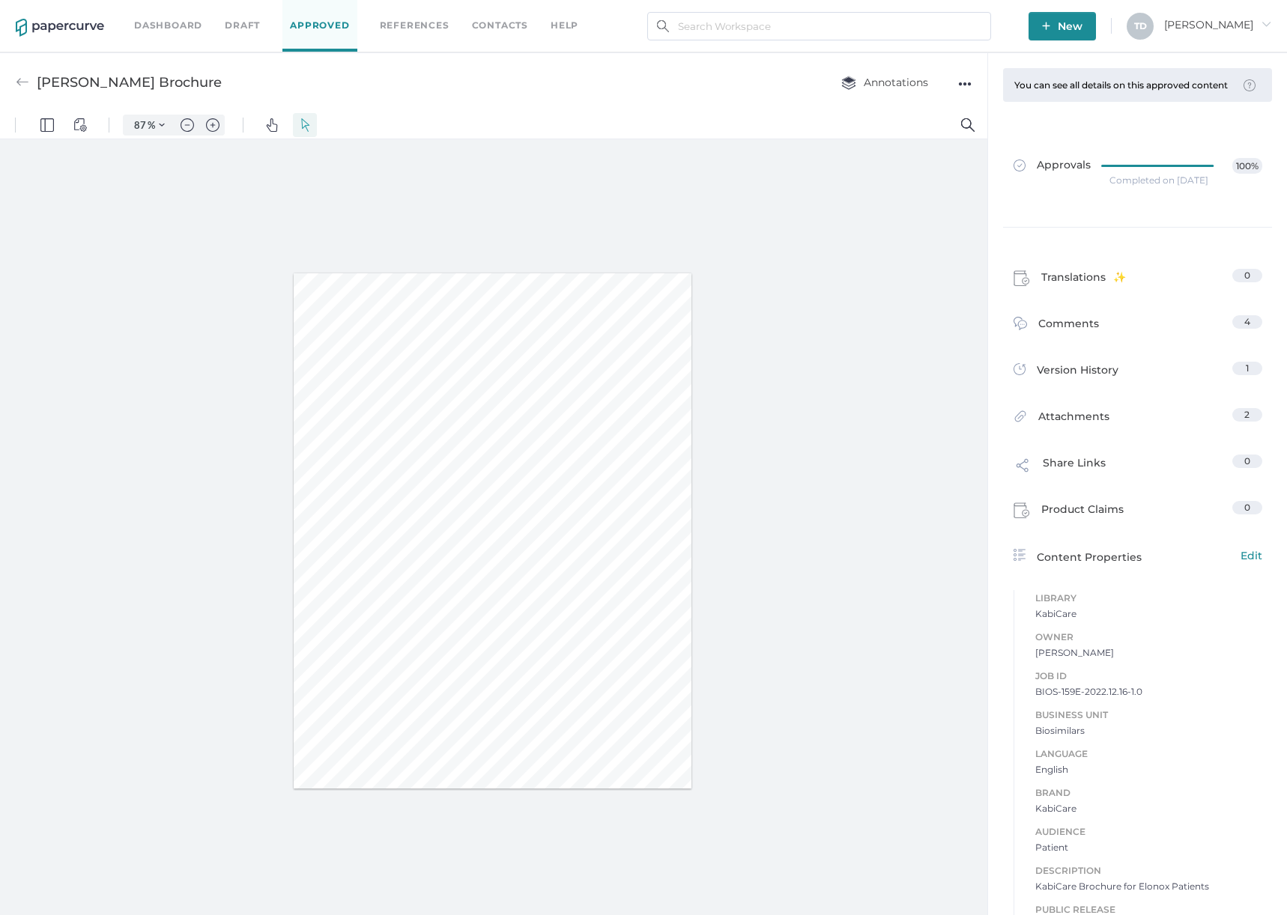
click at [1094, 698] on span "BIOS-159E-2022.12.16-1.0" at bounding box center [1148, 691] width 227 height 15
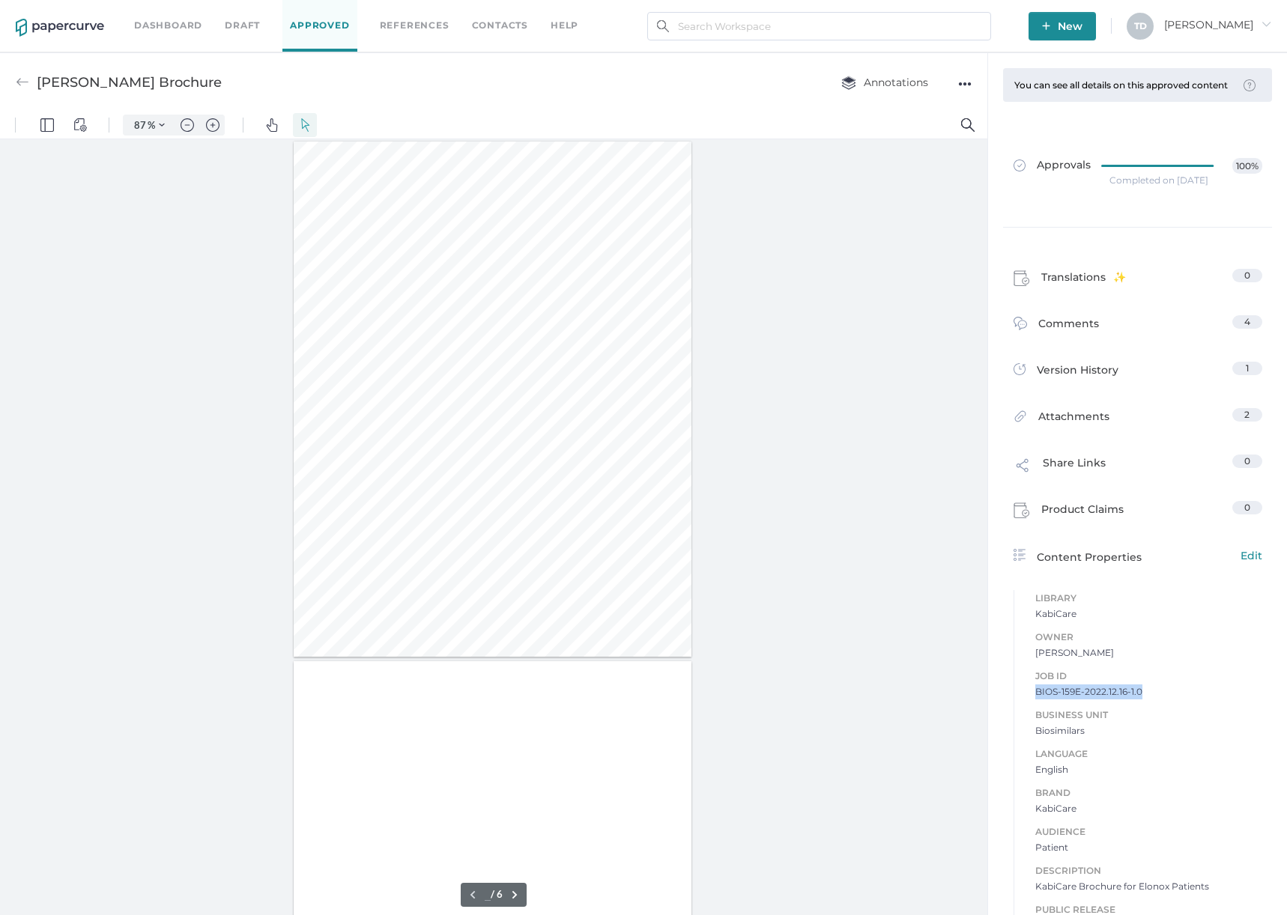
click at [1094, 698] on span "BIOS-159E-2022.12.16-1.0" at bounding box center [1148, 691] width 227 height 15
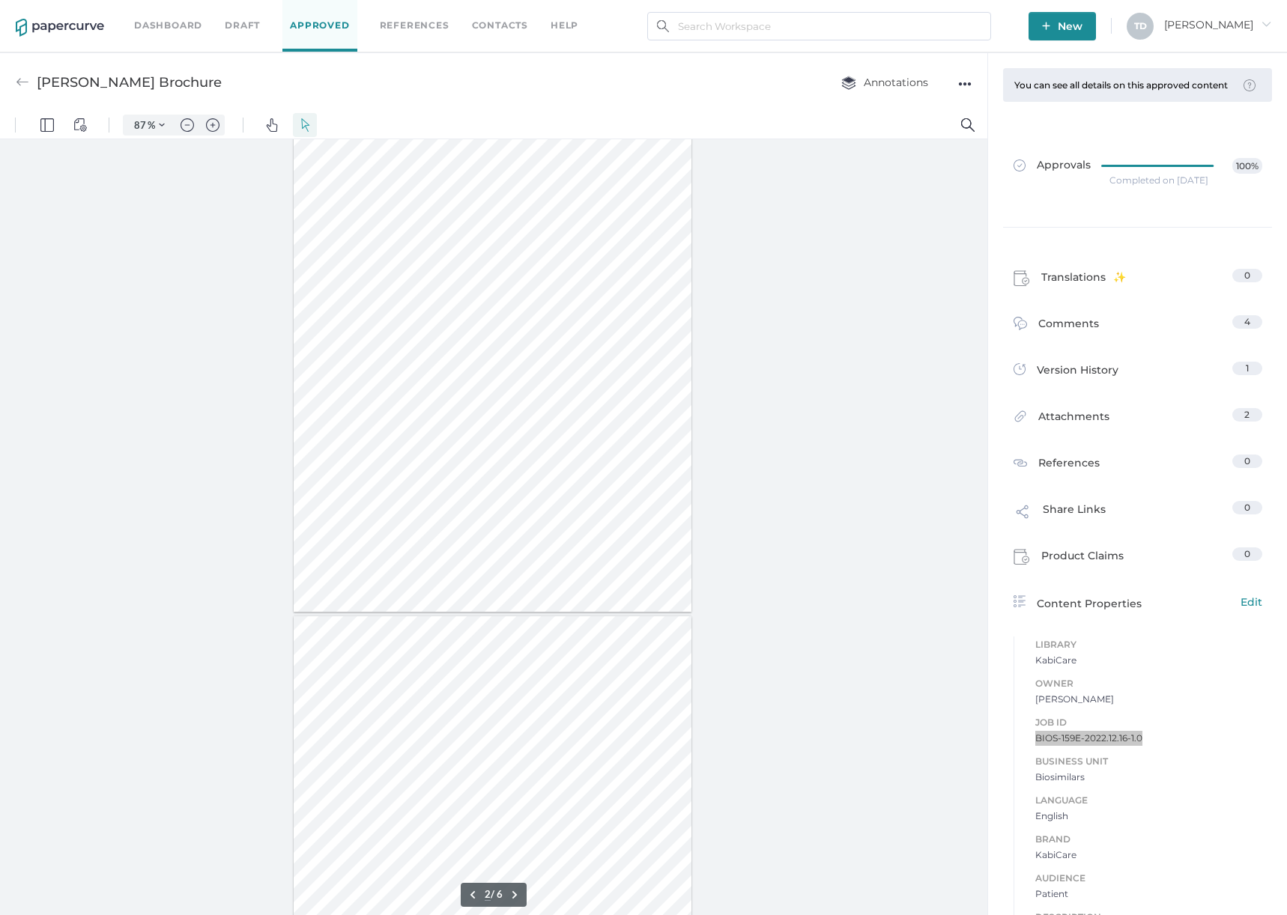
type input "1"
click at [1144, 180] on div "Completed on Jan 11, 2023" at bounding box center [1158, 180] width 99 height 0
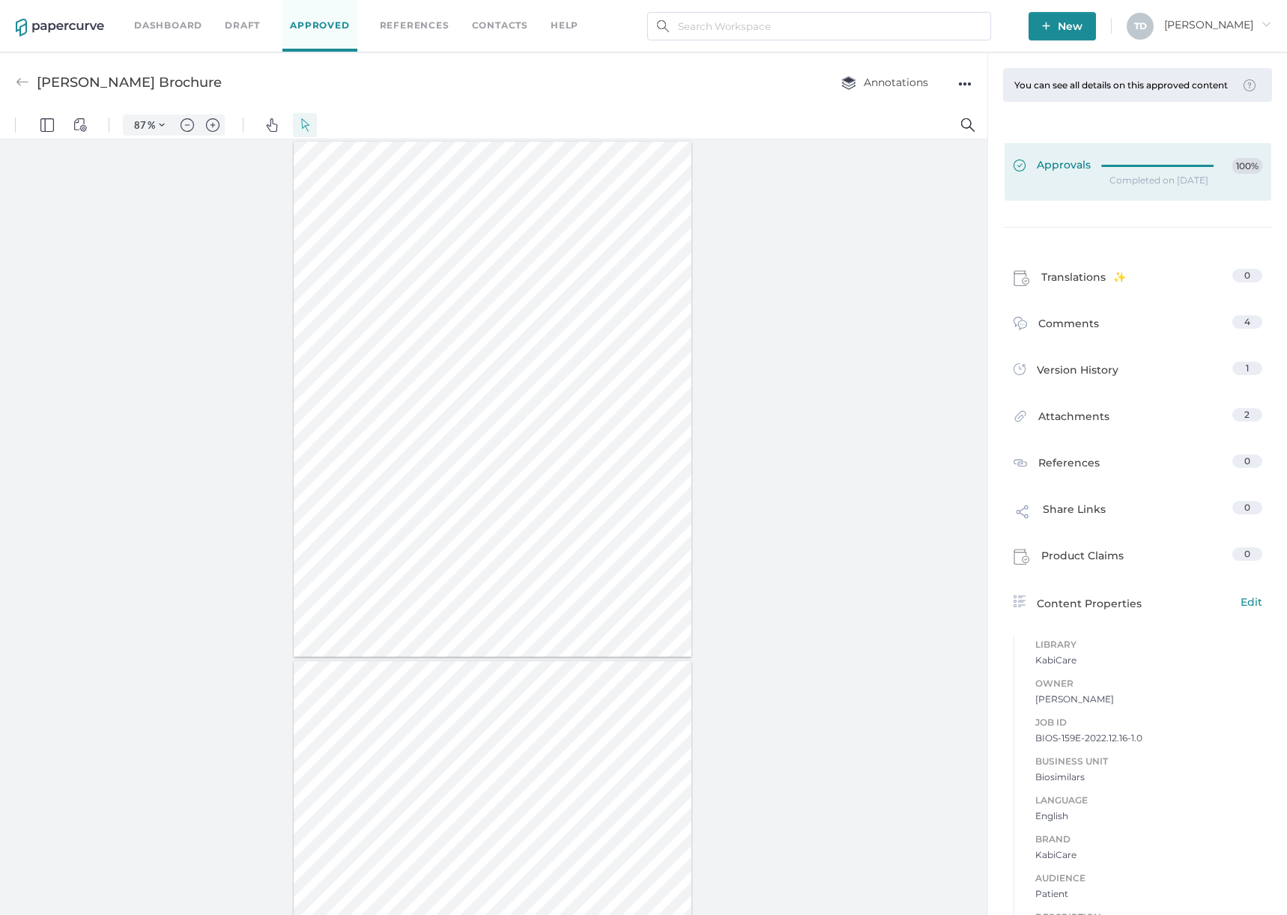
click at [1128, 174] on div at bounding box center [1161, 166] width 121 height 16
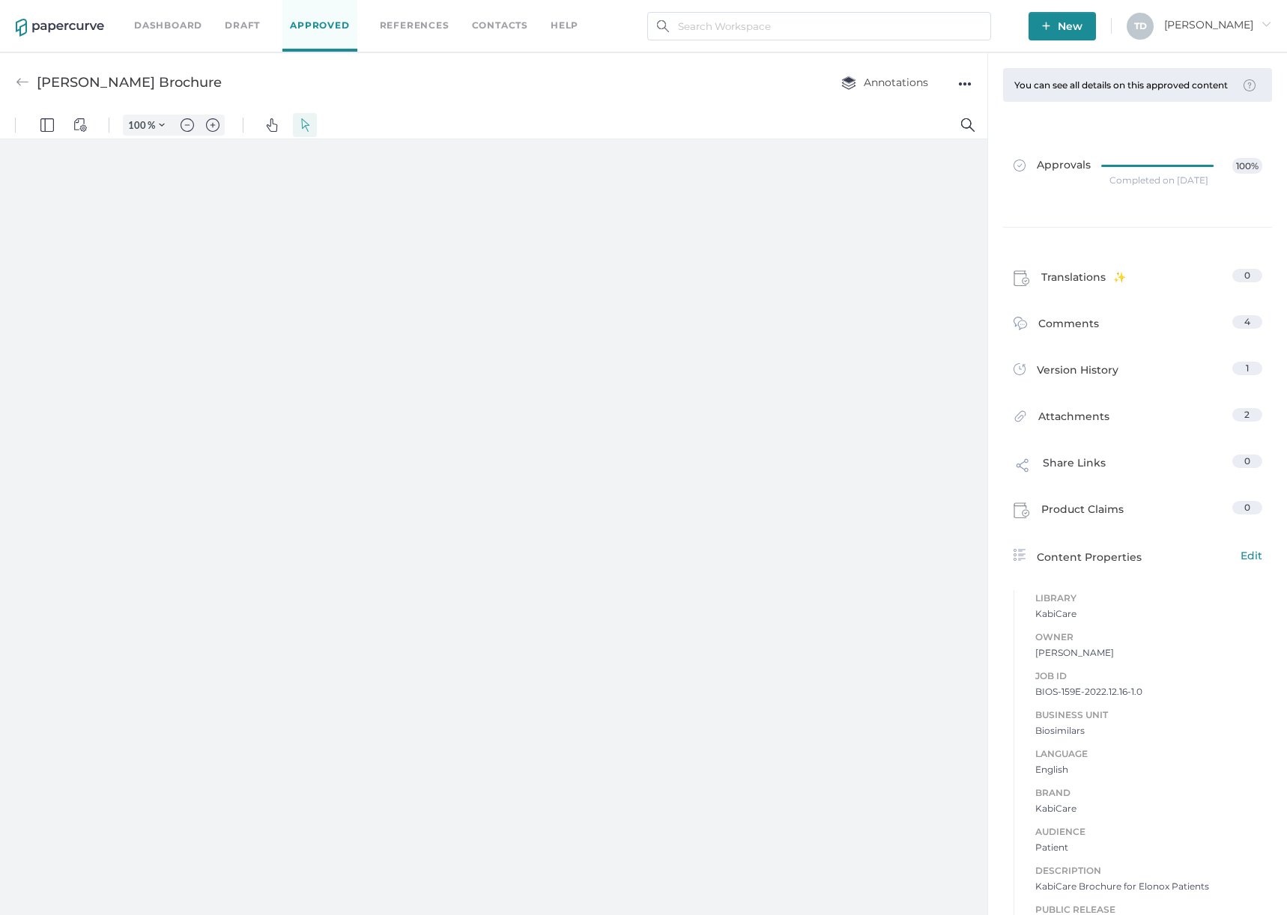
type input "87"
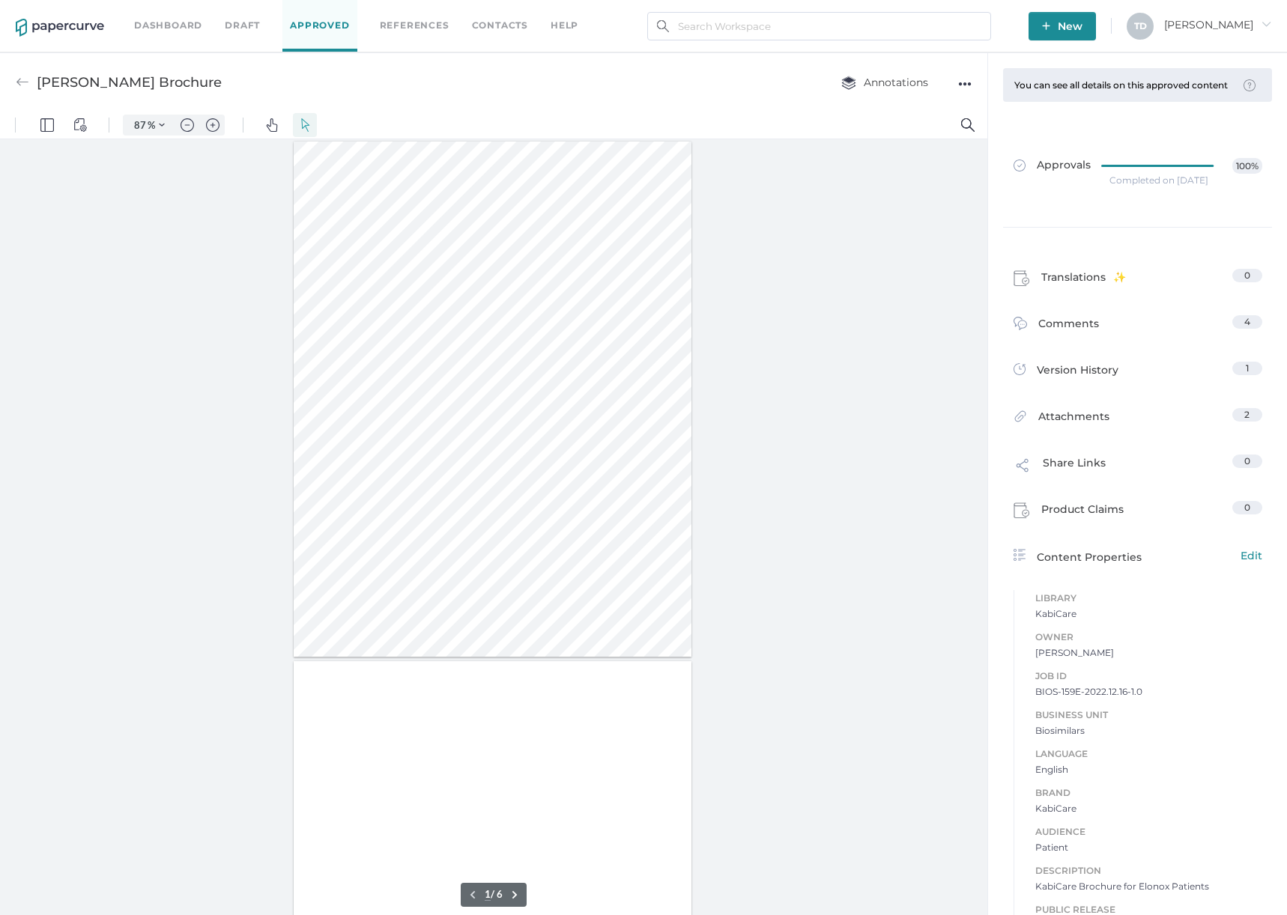
type input "1"
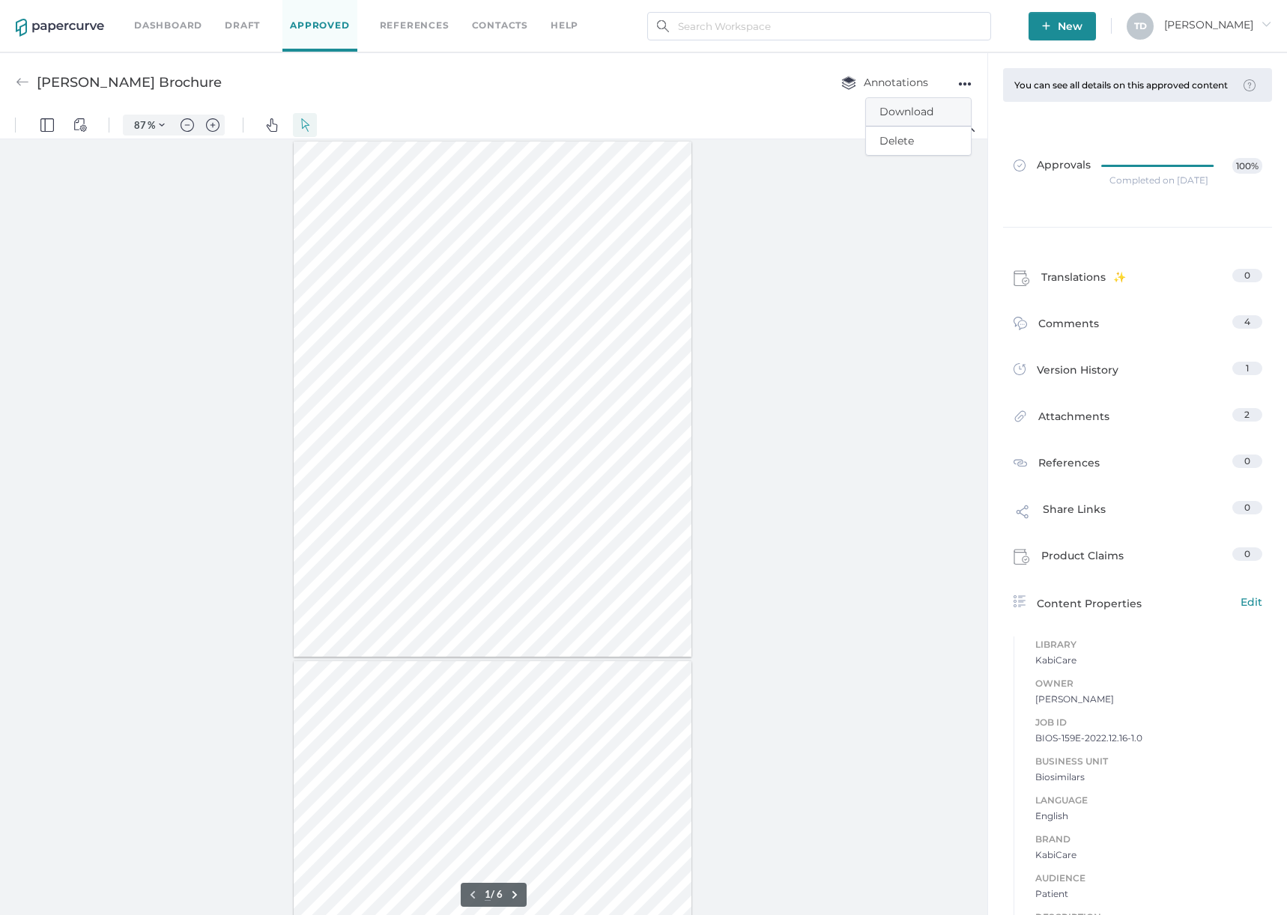
click at [947, 108] on span "Download" at bounding box center [918, 112] width 78 height 28
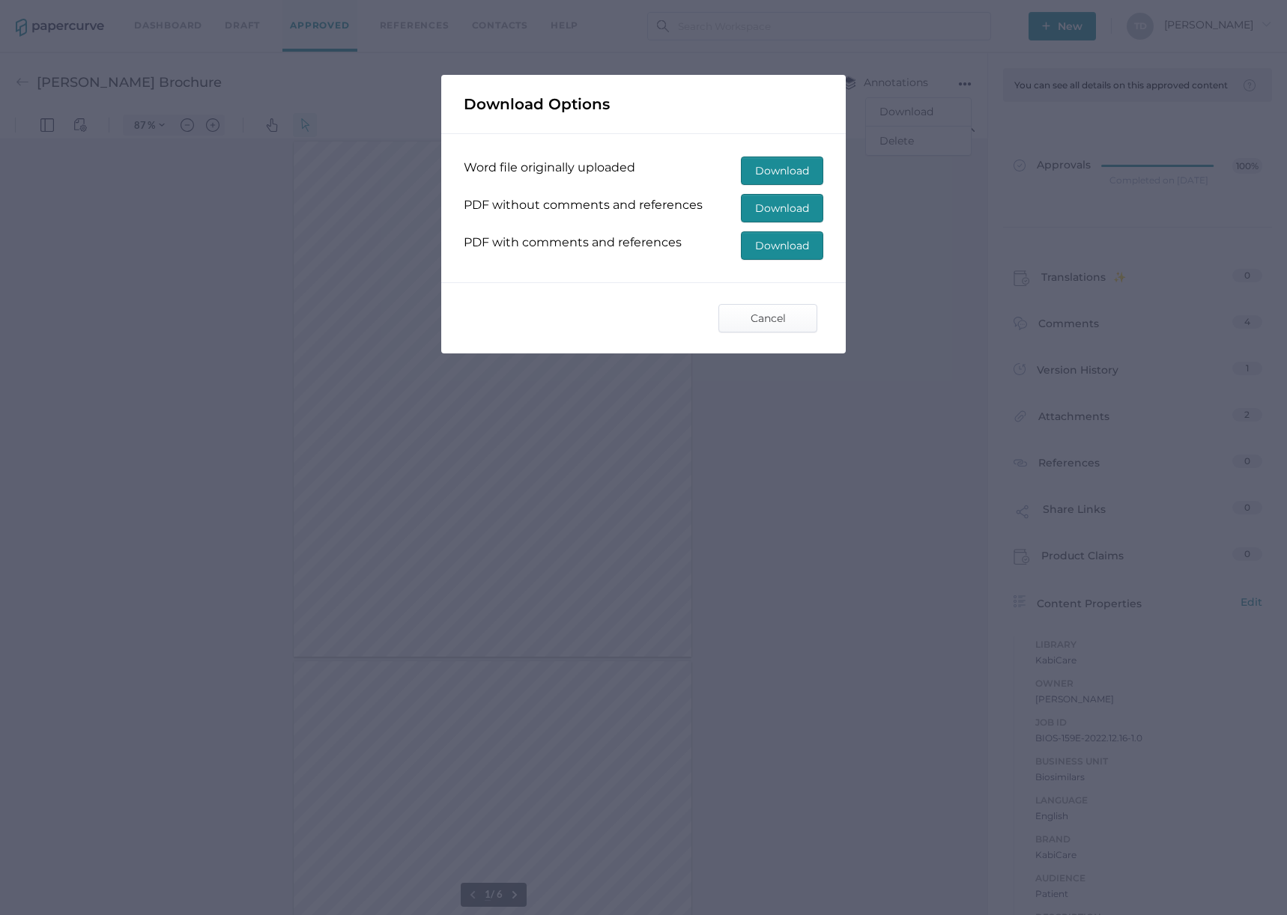
click at [753, 239] on button "Download" at bounding box center [782, 245] width 82 height 28
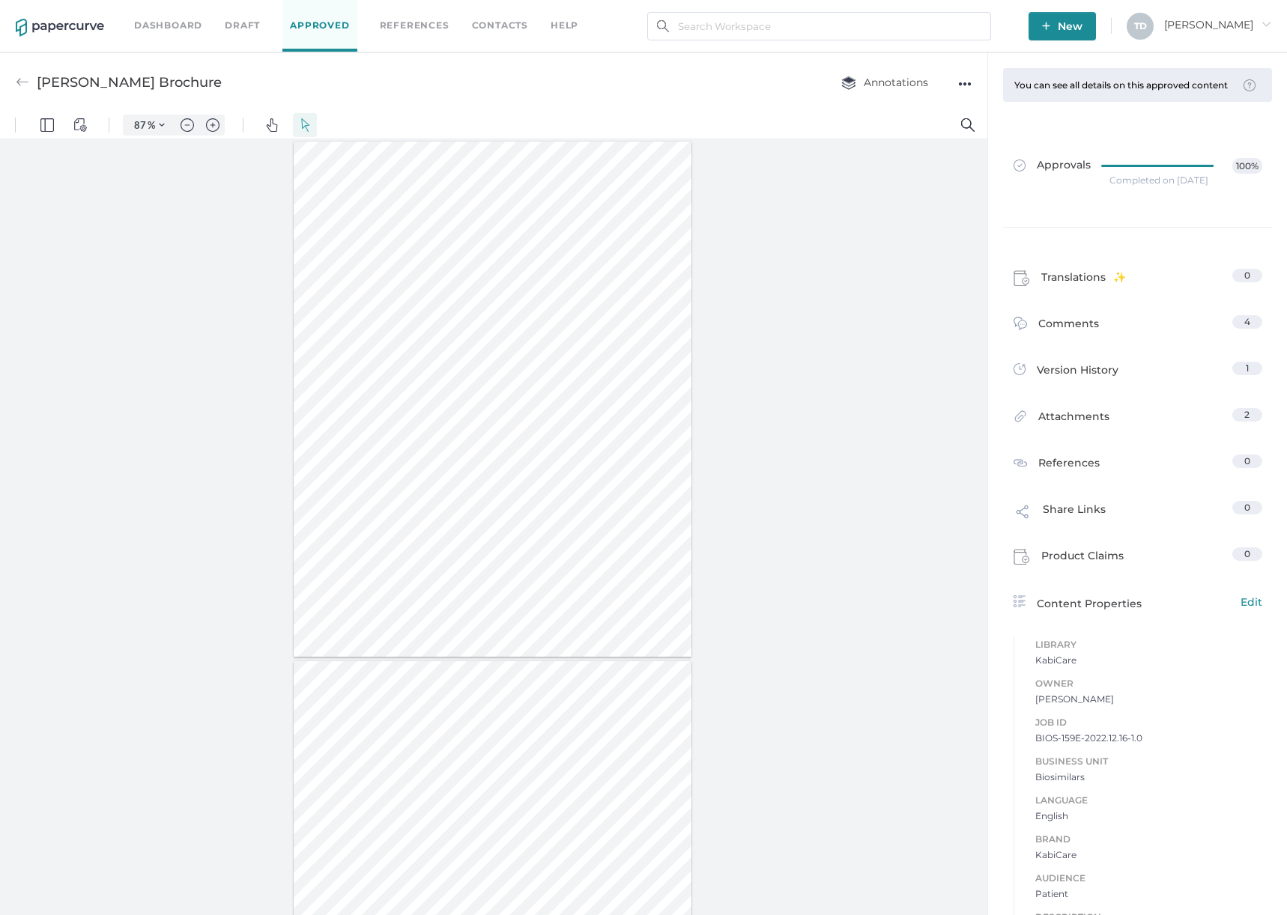
click at [964, 82] on div "●●●" at bounding box center [964, 83] width 13 height 21
click at [1140, 180] on div "Completed on Jan 11, 2023" at bounding box center [1158, 180] width 99 height 0
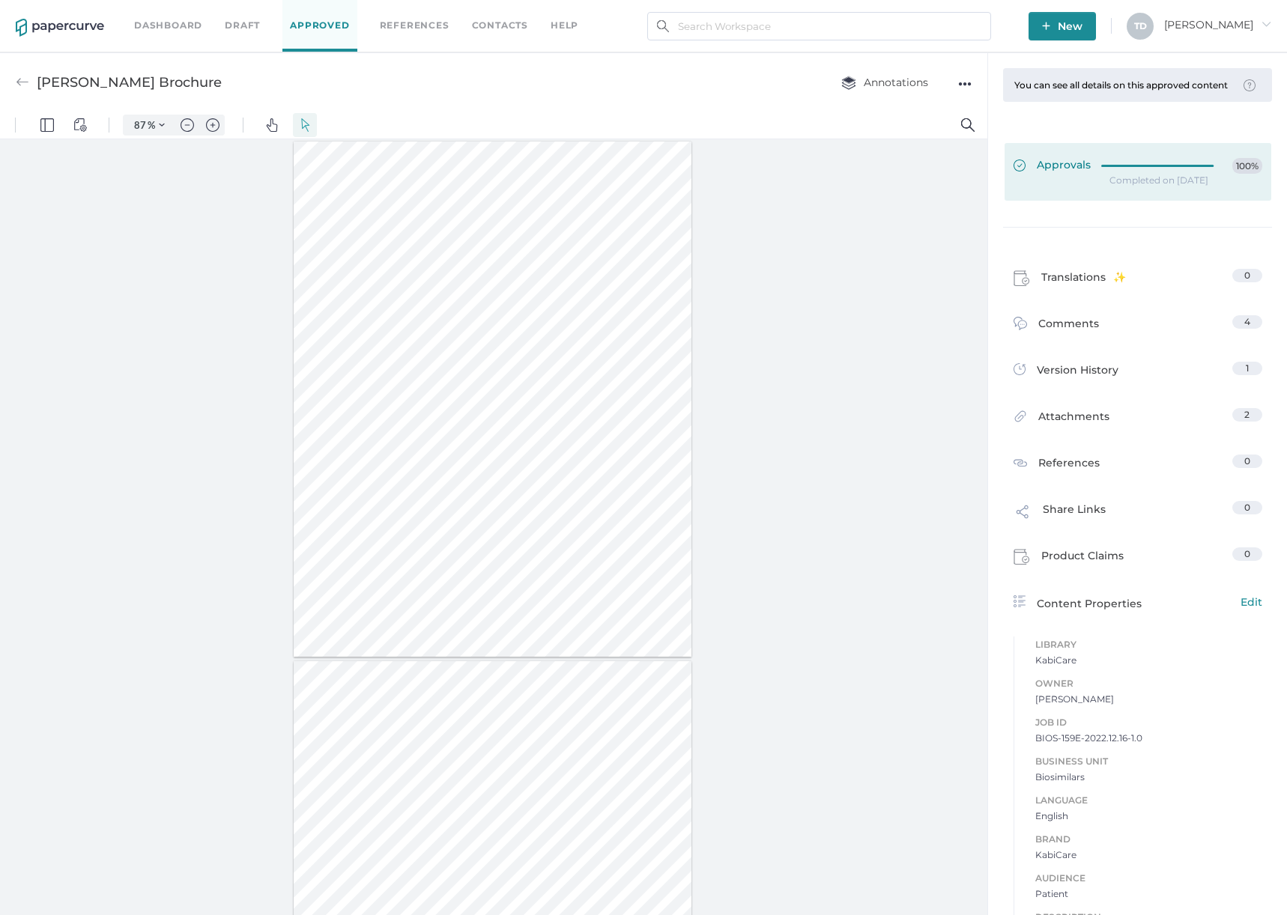
click at [1139, 169] on div at bounding box center [1161, 163] width 121 height 11
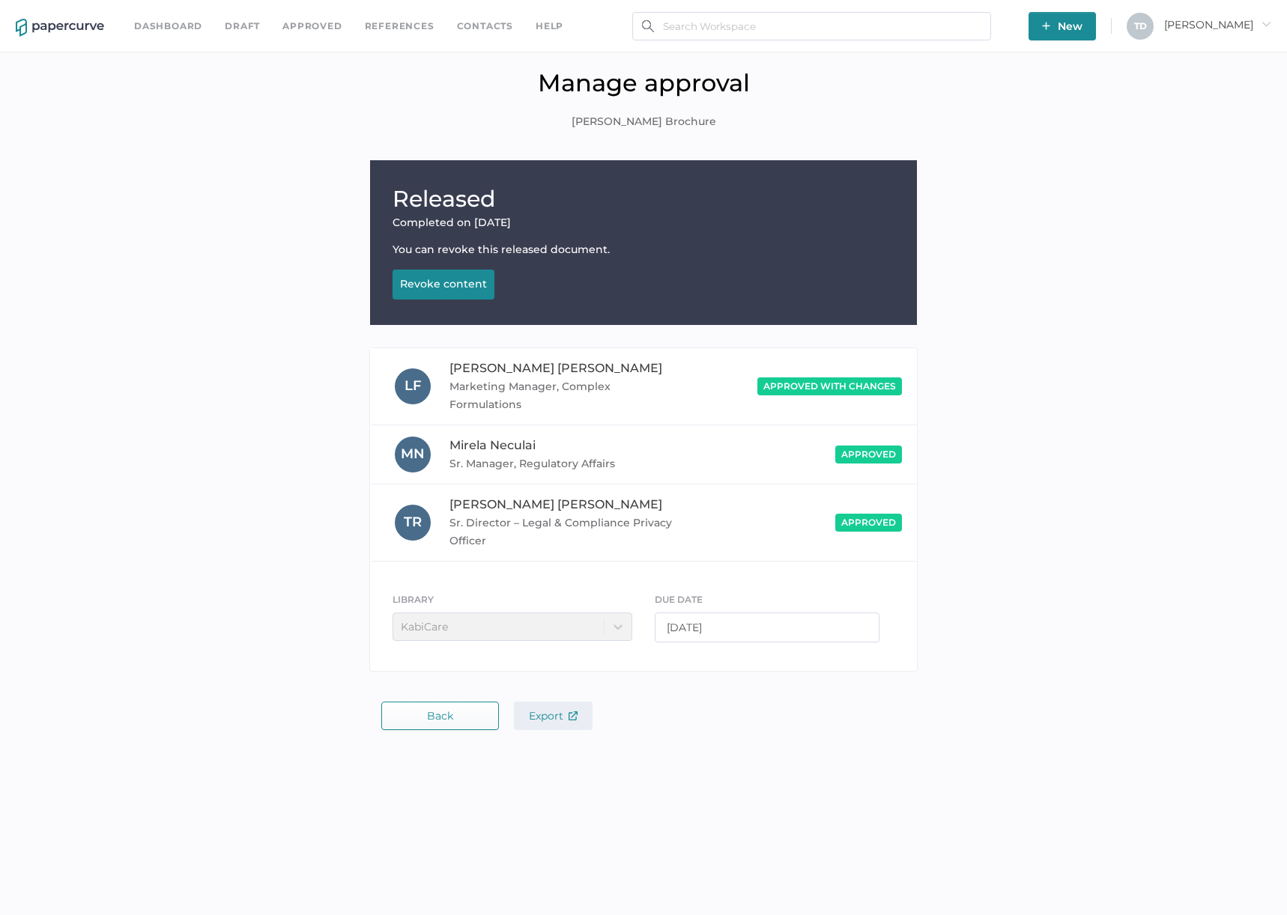
click at [560, 711] on span "Export" at bounding box center [553, 715] width 49 height 13
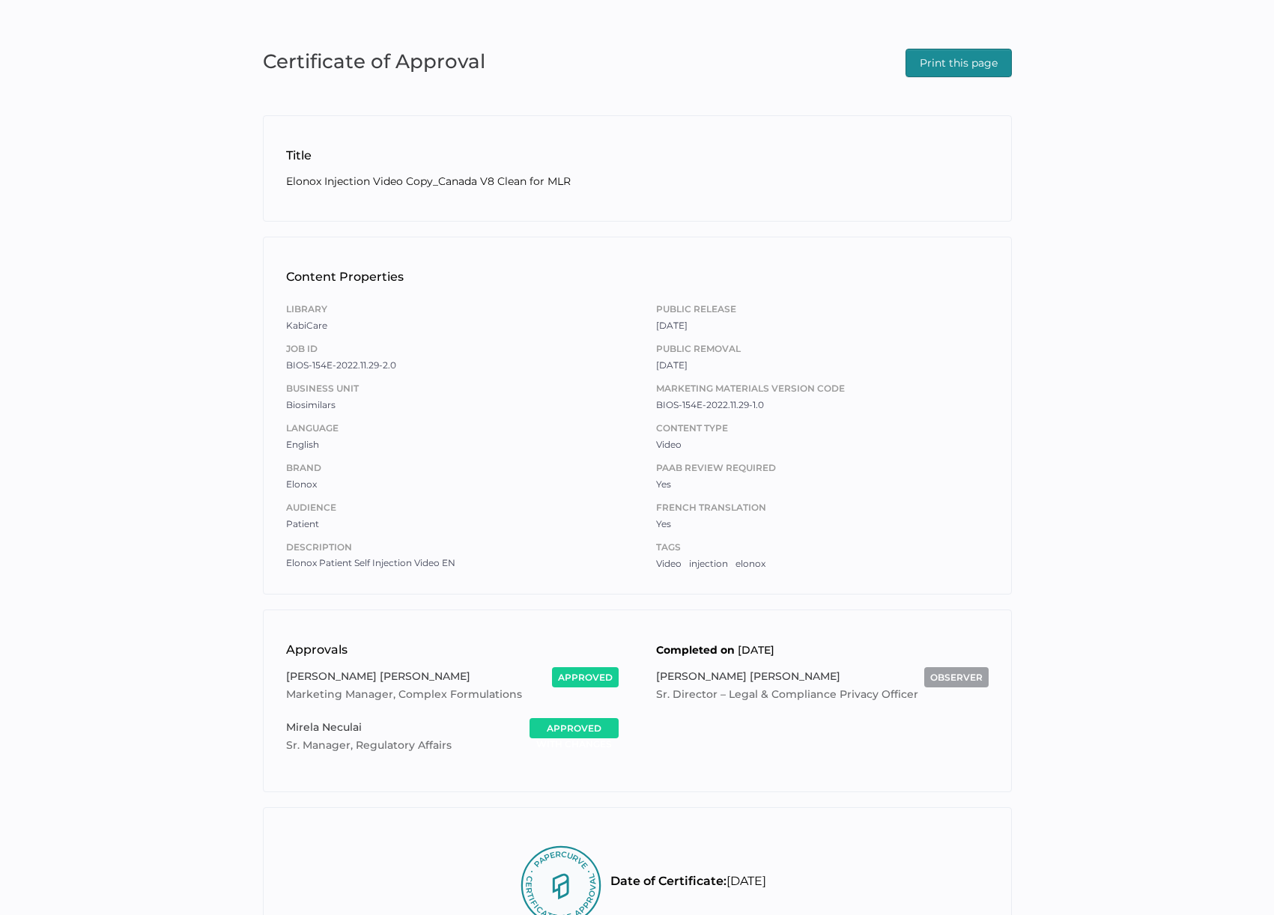
click at [938, 61] on span "Print this page" at bounding box center [959, 62] width 78 height 27
